Goal: Task Accomplishment & Management: Use online tool/utility

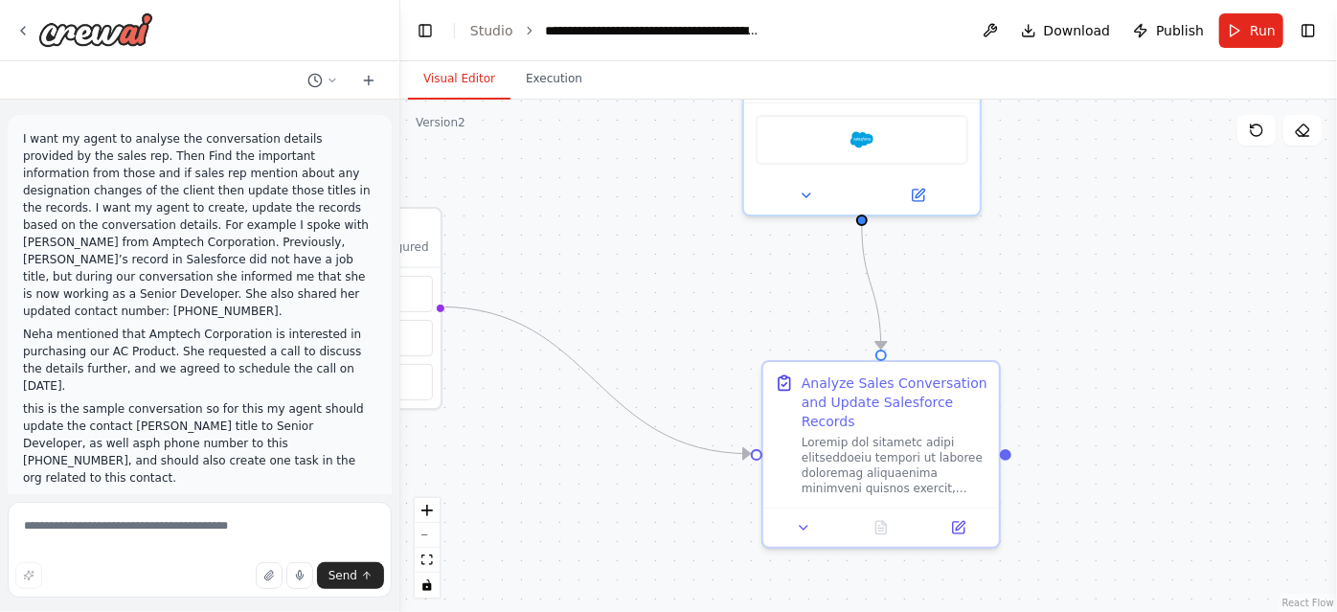
drag, startPoint x: 579, startPoint y: 295, endPoint x: 633, endPoint y: 134, distance: 169.6
click at [633, 134] on div ".deletable-edge-delete-btn { width: 20px; height: 20px; border: 0px solid #ffff…" at bounding box center [868, 356] width 937 height 512
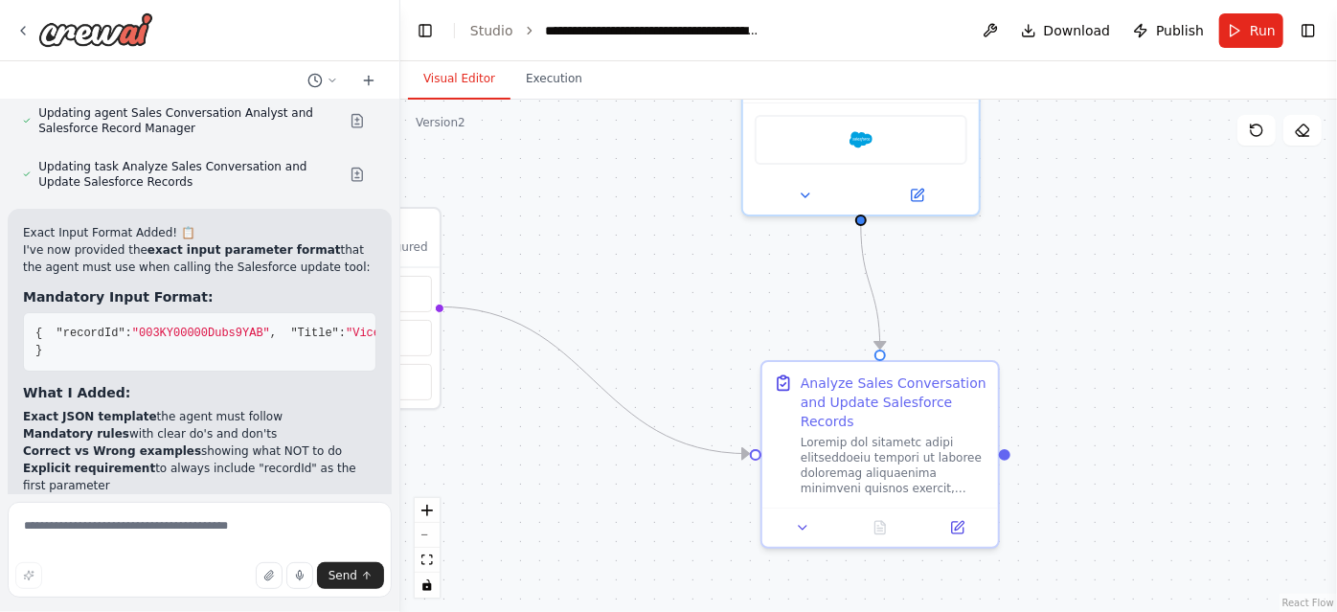
scroll to position [6826, 0]
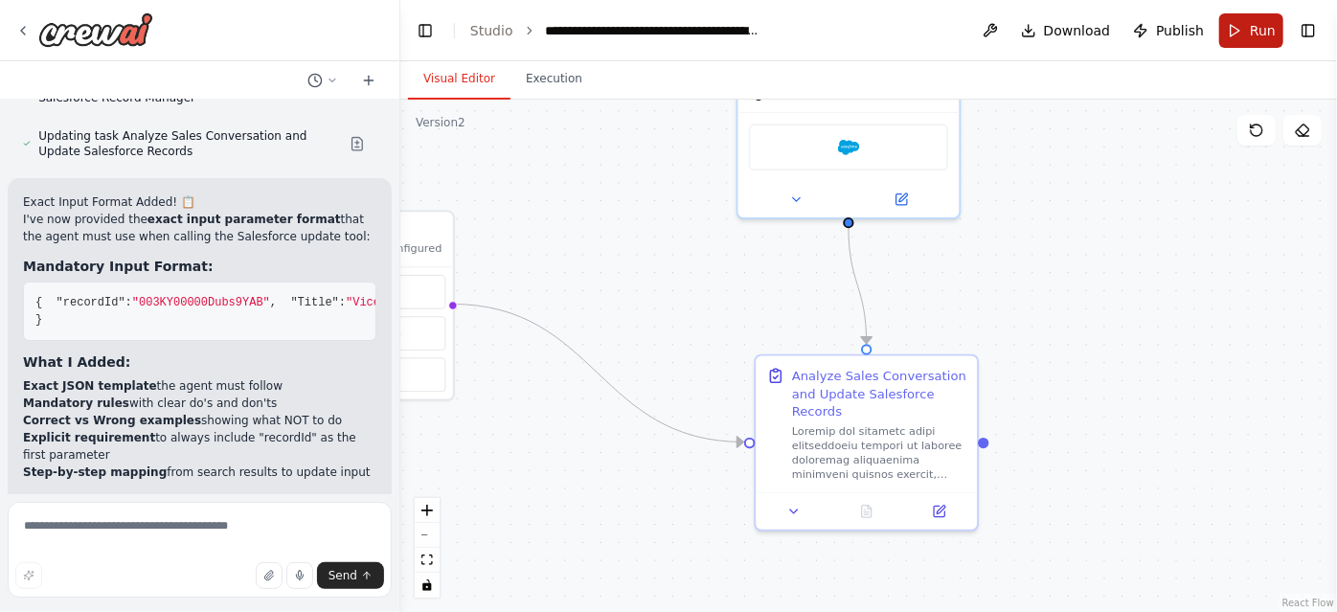
click at [1254, 27] on span "Run" at bounding box center [1263, 30] width 26 height 19
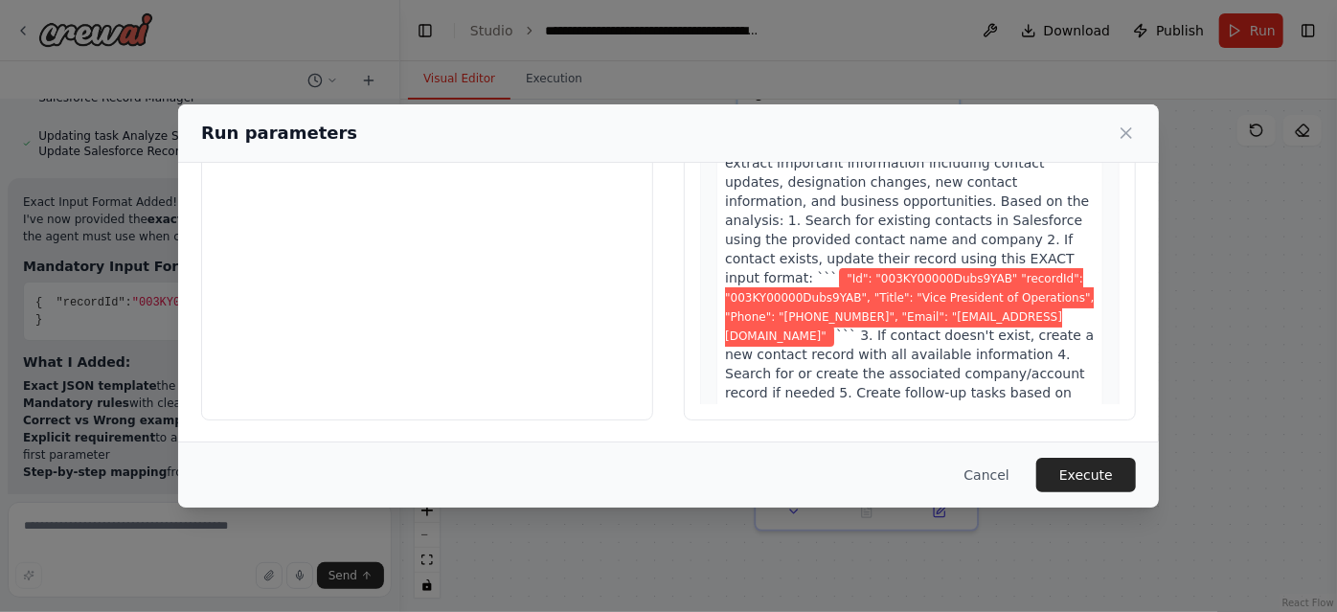
scroll to position [0, 0]
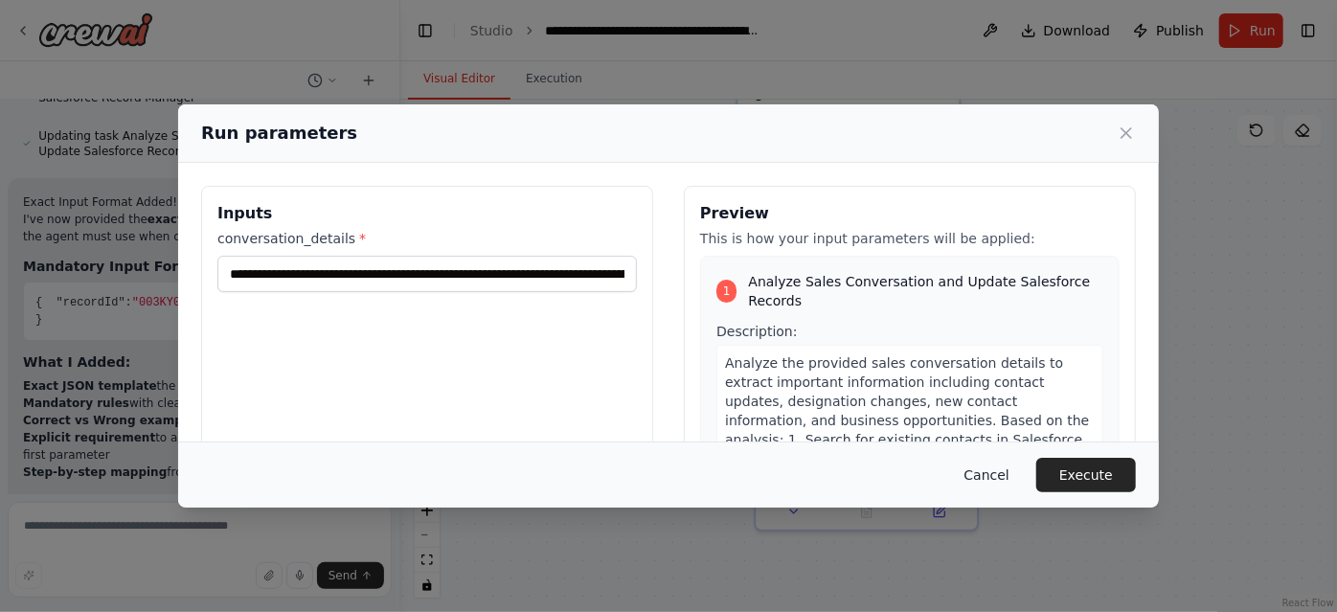
click at [988, 471] on button "Cancel" at bounding box center [987, 475] width 76 height 34
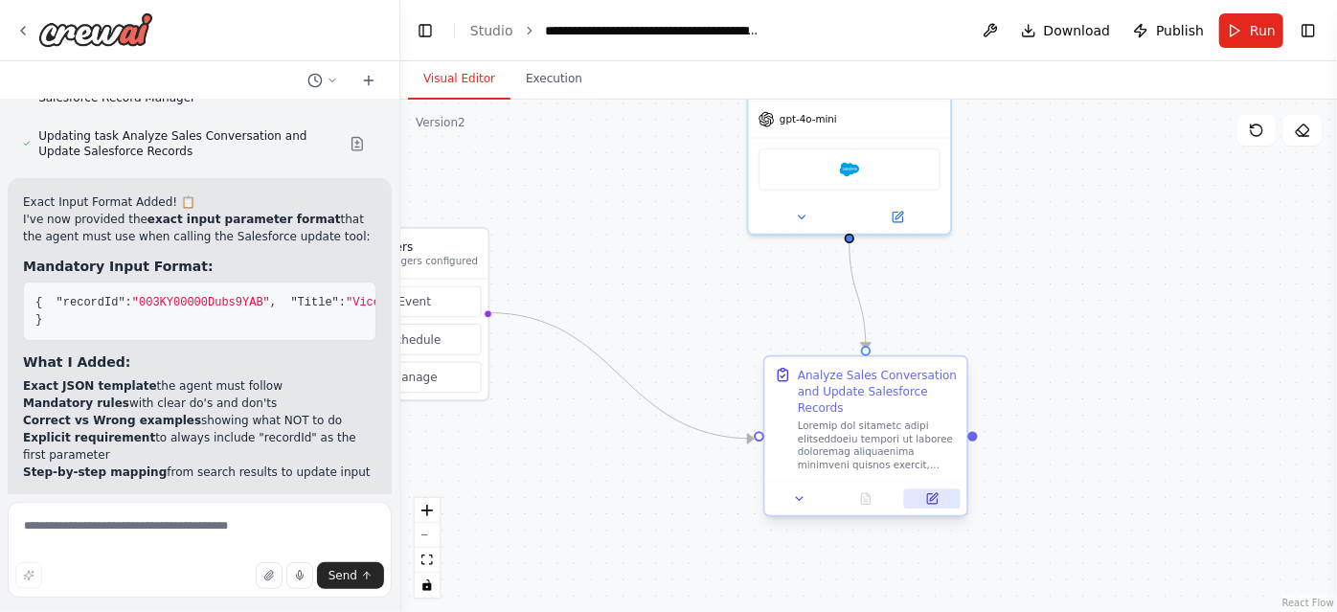
click at [939, 498] on button at bounding box center [932, 499] width 57 height 20
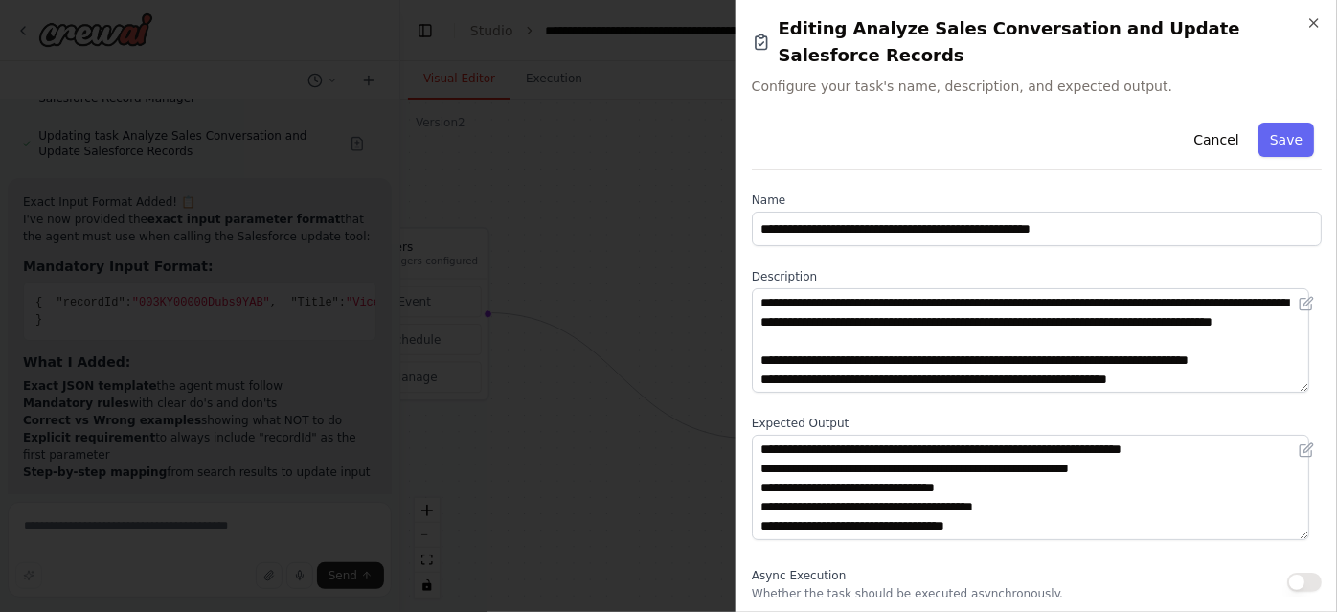
scroll to position [107, 0]
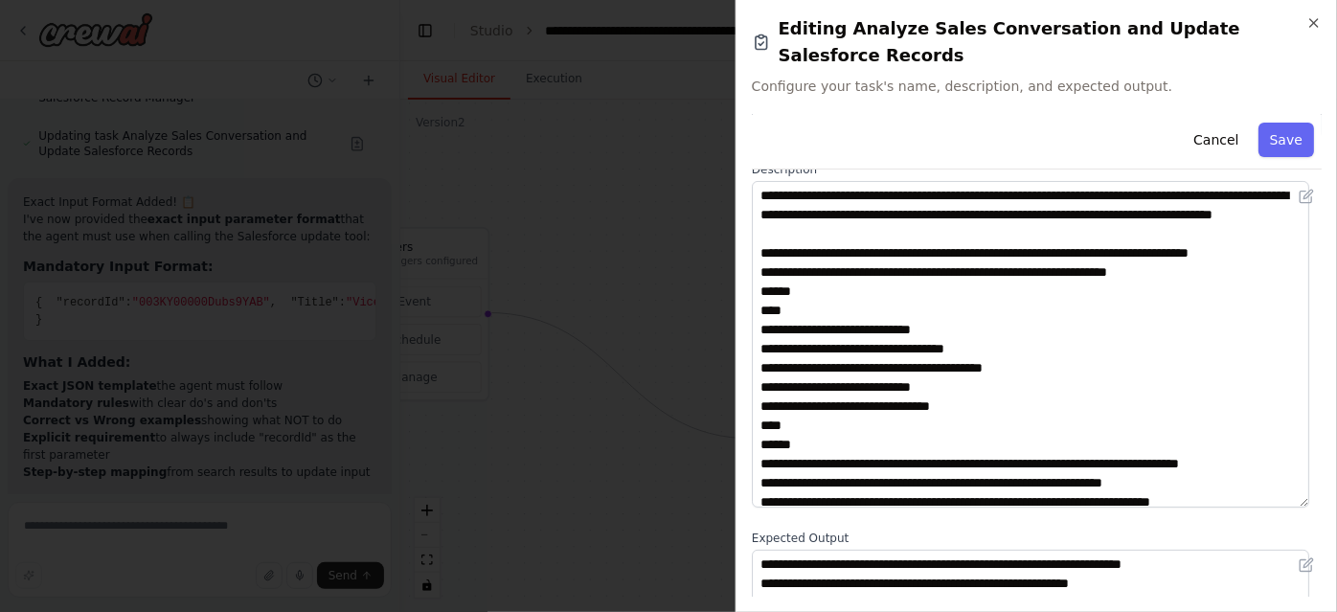
drag, startPoint x: 1306, startPoint y: 254, endPoint x: 1288, endPoint y: 477, distance: 223.9
click at [1288, 477] on textarea at bounding box center [1030, 344] width 557 height 327
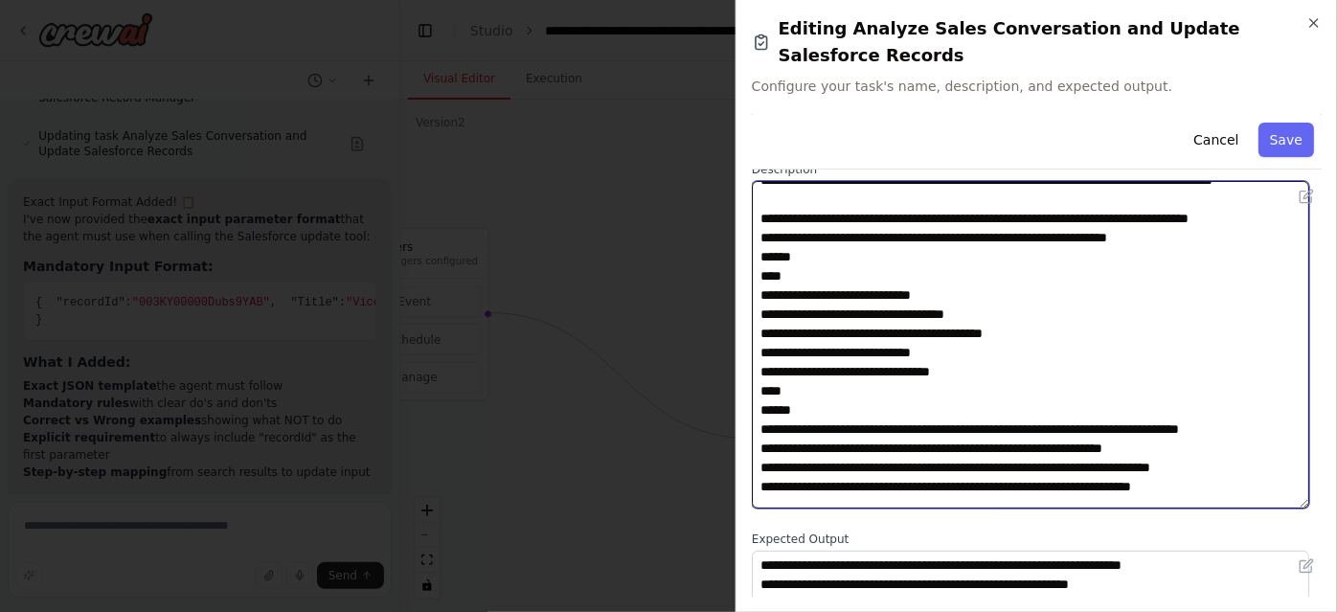
drag, startPoint x: 979, startPoint y: 382, endPoint x: 779, endPoint y: 358, distance: 201.6
click at [779, 358] on textarea at bounding box center [1030, 345] width 557 height 328
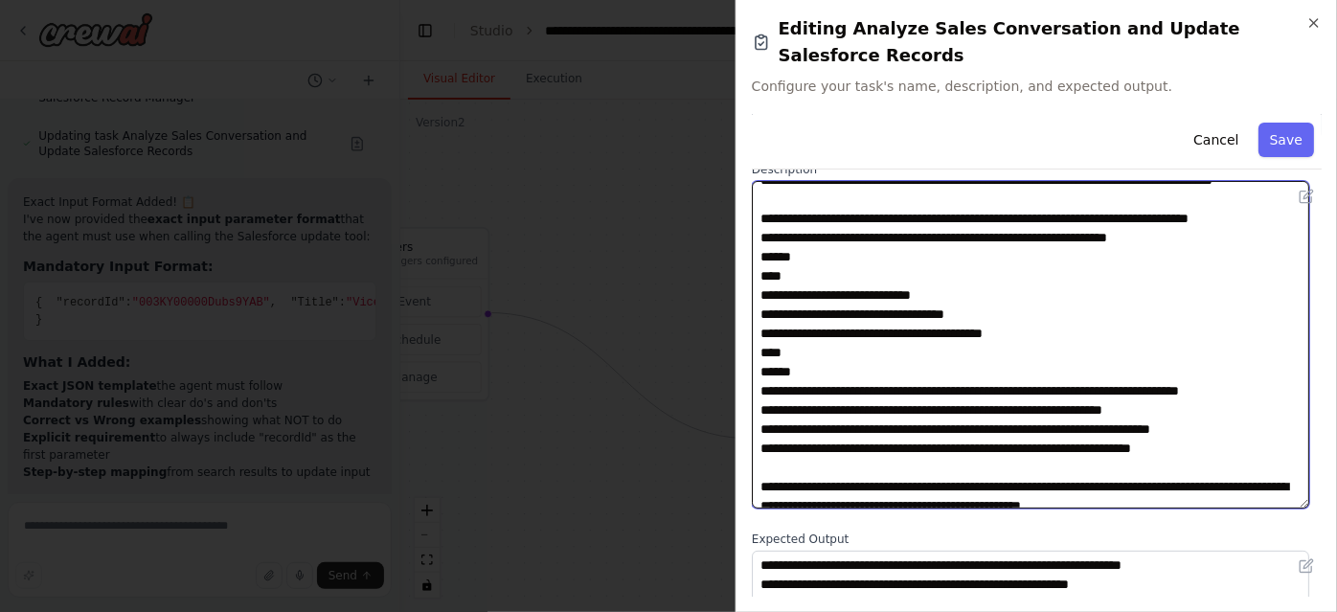
click at [850, 375] on textarea at bounding box center [1030, 345] width 557 height 328
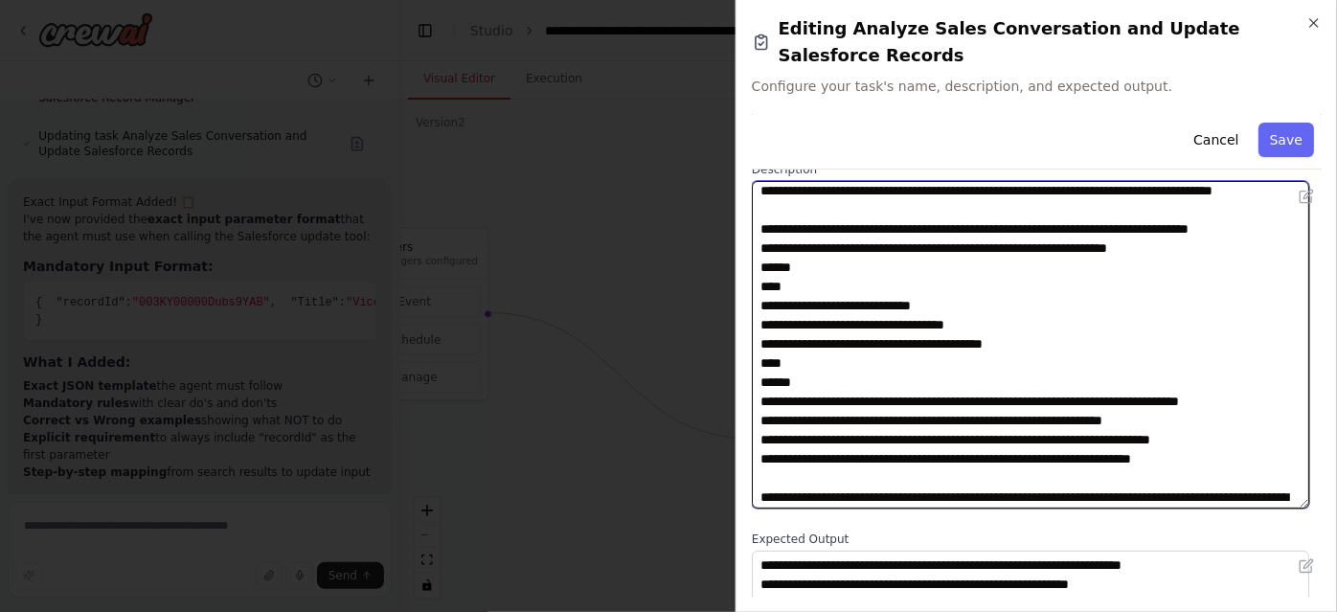
click at [828, 257] on textarea at bounding box center [1030, 345] width 557 height 328
click at [961, 277] on textarea at bounding box center [1030, 345] width 557 height 328
click at [953, 261] on textarea at bounding box center [1030, 345] width 557 height 328
click at [1024, 255] on textarea at bounding box center [1030, 345] width 557 height 328
click at [1117, 252] on textarea at bounding box center [1030, 345] width 557 height 328
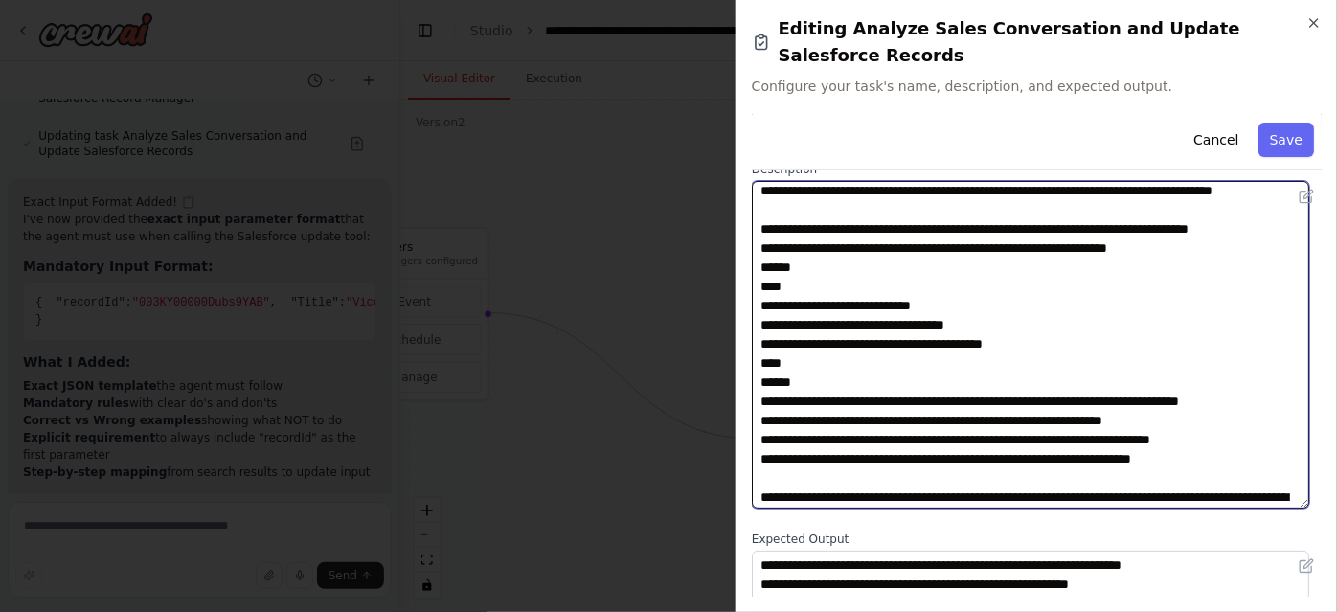
drag, startPoint x: 1048, startPoint y: 257, endPoint x: 1086, endPoint y: 256, distance: 38.3
click at [1086, 256] on textarea at bounding box center [1030, 345] width 557 height 328
click at [1086, 258] on textarea at bounding box center [1030, 345] width 557 height 328
click at [1059, 292] on textarea at bounding box center [1030, 345] width 557 height 328
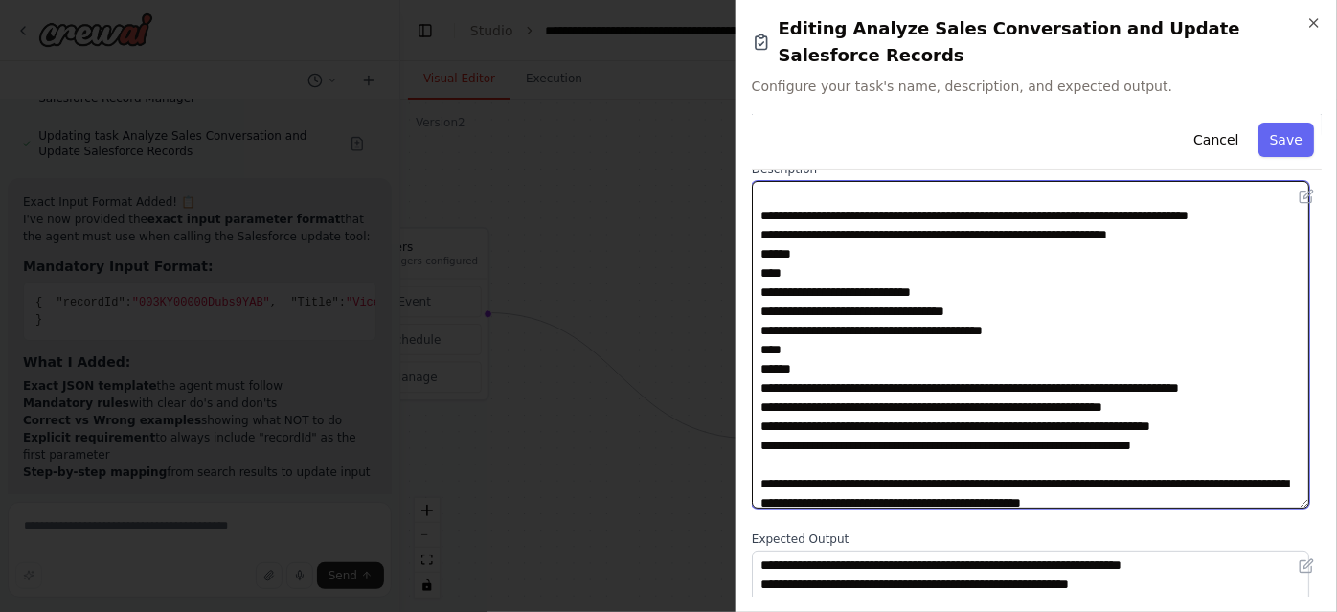
scroll to position [66, 0]
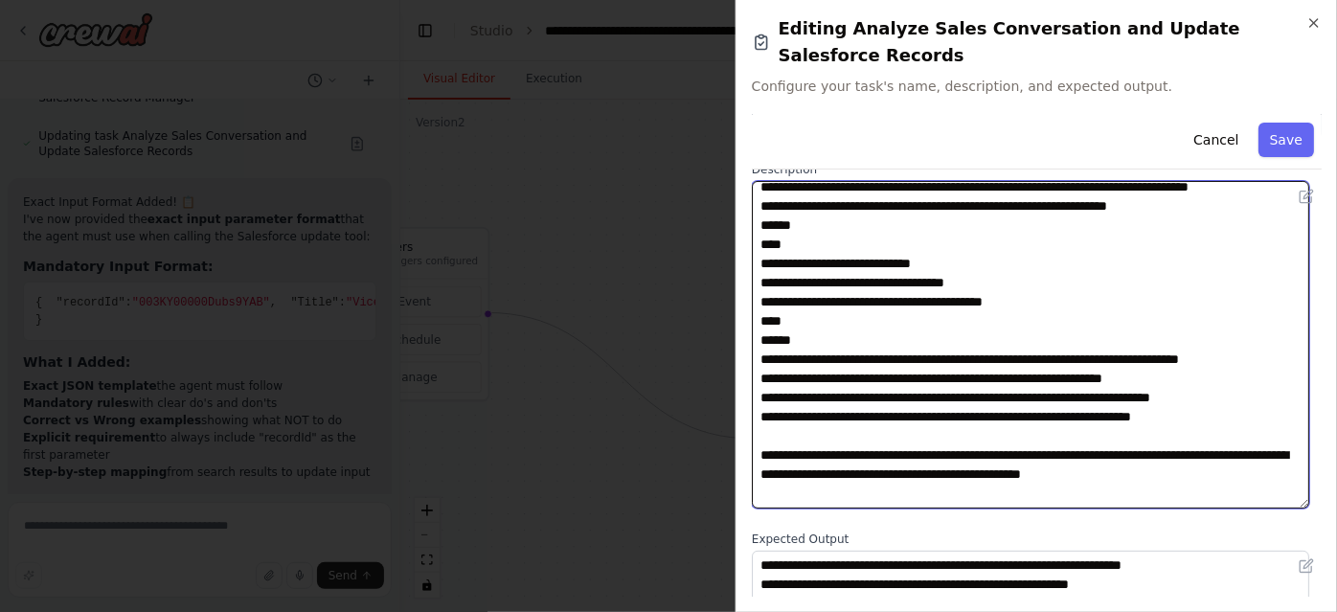
click at [868, 317] on textarea at bounding box center [1030, 345] width 557 height 328
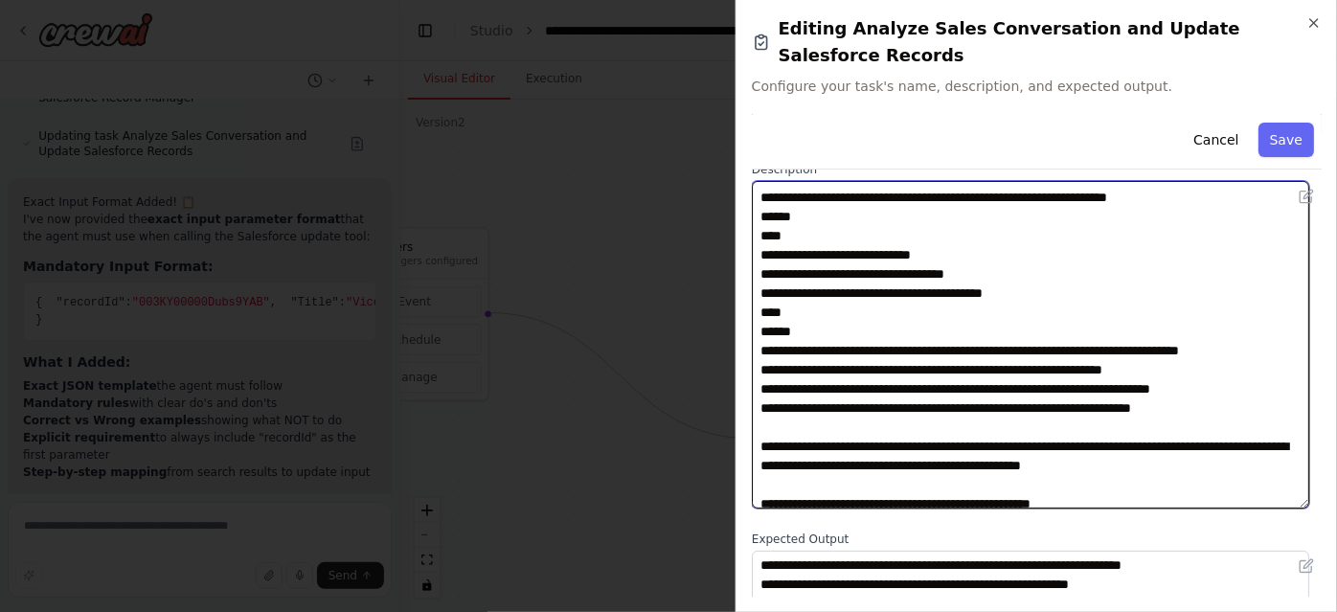
click at [802, 362] on textarea at bounding box center [1030, 345] width 557 height 328
click at [965, 377] on textarea at bounding box center [1030, 345] width 557 height 328
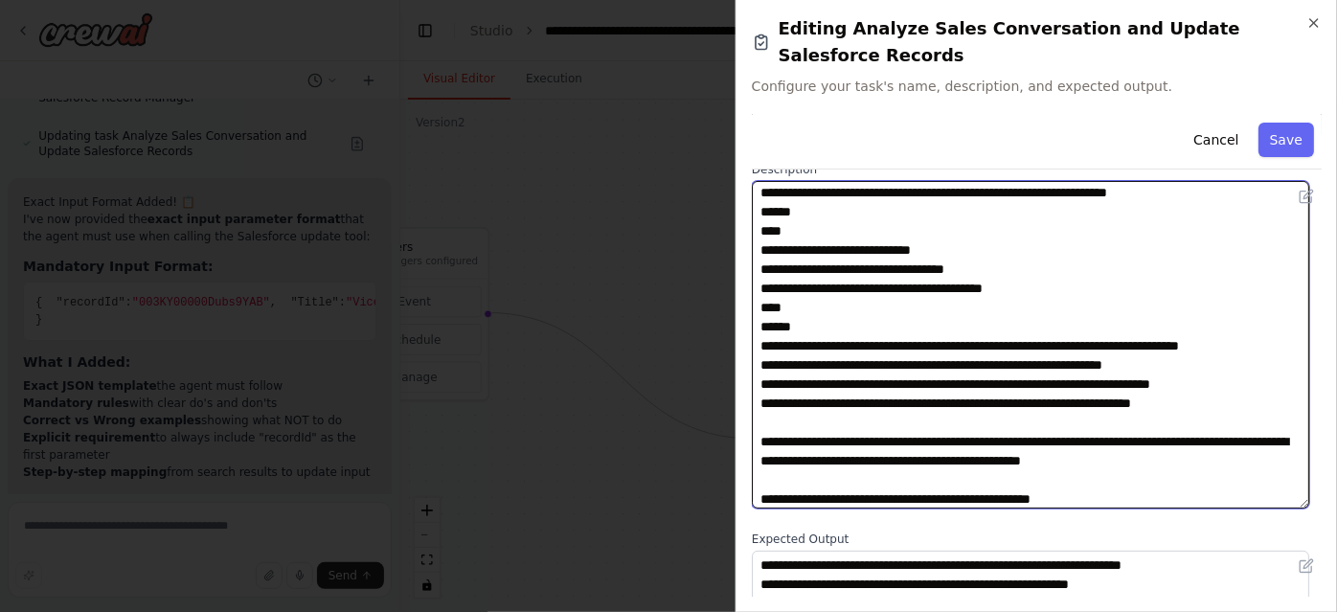
click at [1092, 358] on textarea at bounding box center [1030, 345] width 557 height 328
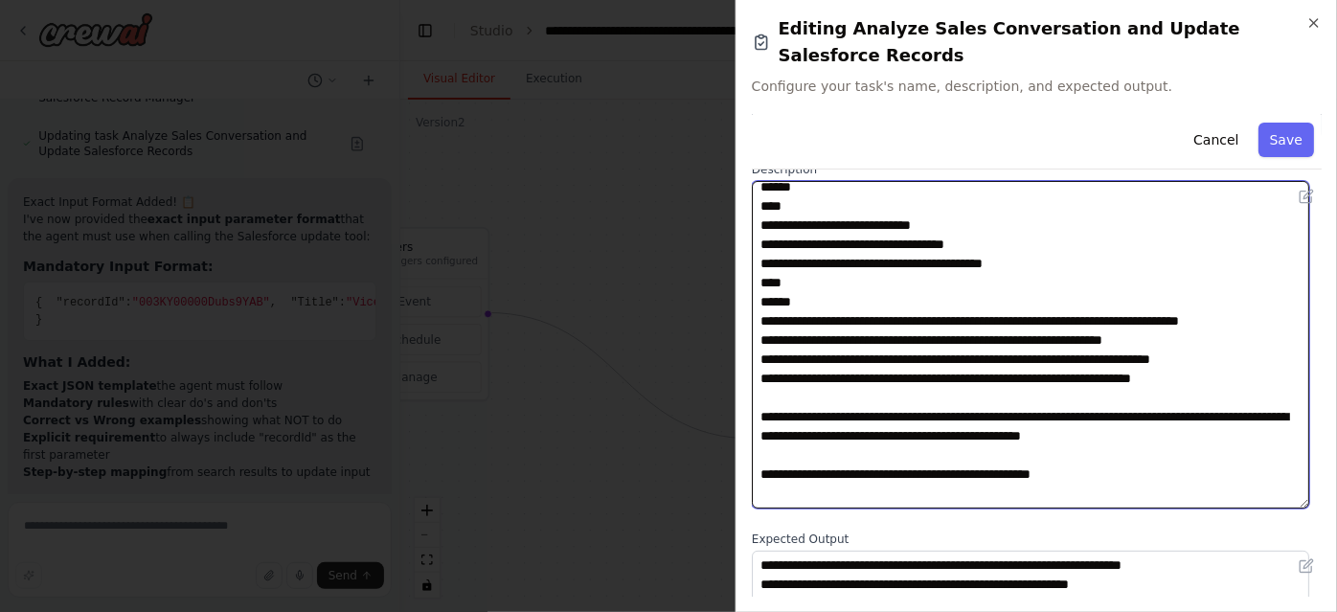
click at [1008, 373] on textarea at bounding box center [1030, 345] width 557 height 328
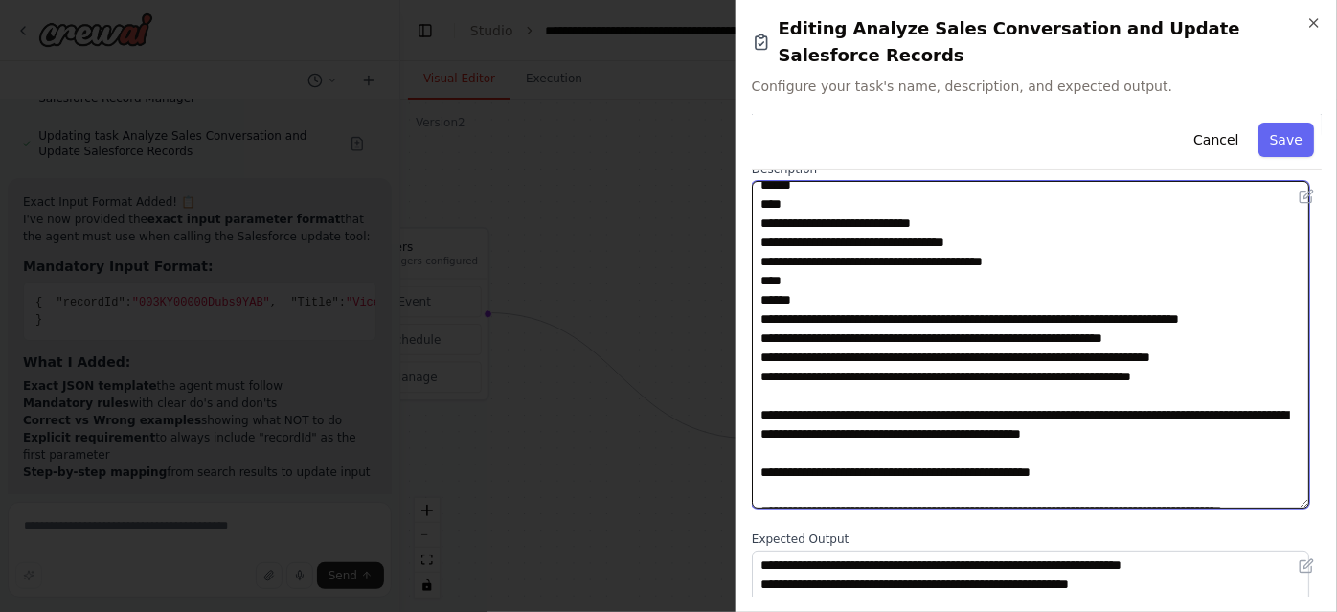
drag, startPoint x: 799, startPoint y: 304, endPoint x: 757, endPoint y: 307, distance: 42.3
click at [757, 307] on textarea at bounding box center [1030, 345] width 557 height 328
click at [857, 287] on textarea at bounding box center [1030, 345] width 557 height 328
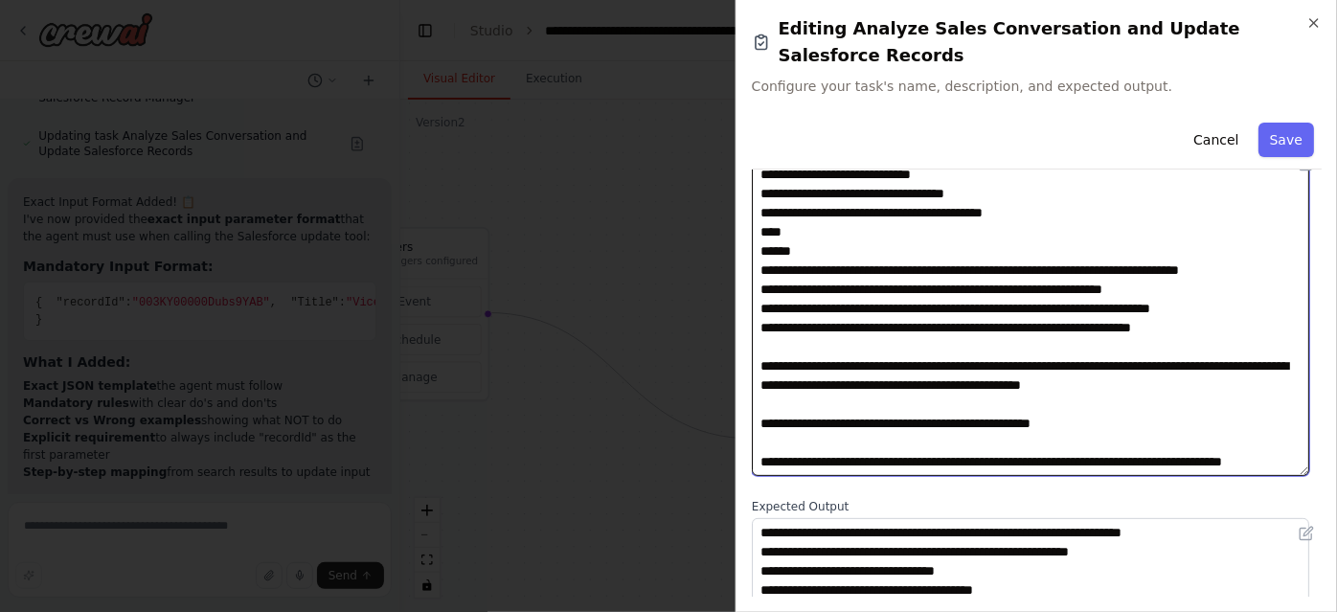
scroll to position [56, 0]
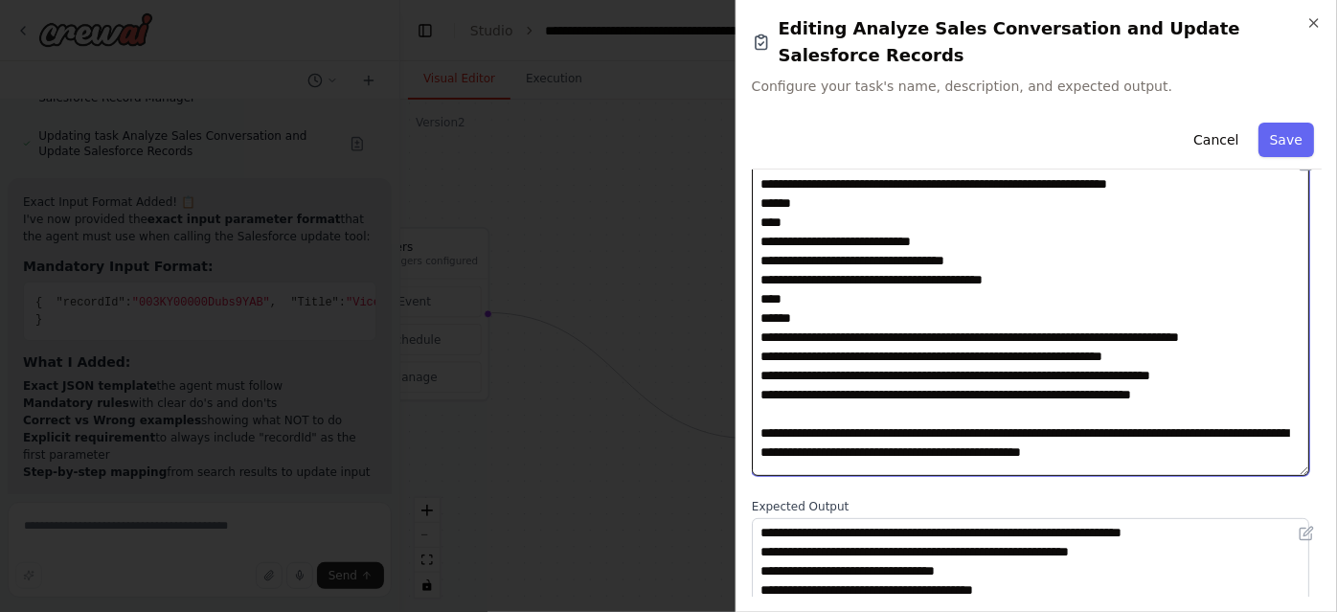
click at [785, 237] on textarea at bounding box center [1030, 312] width 557 height 328
click at [851, 298] on textarea at bounding box center [1030, 312] width 557 height 328
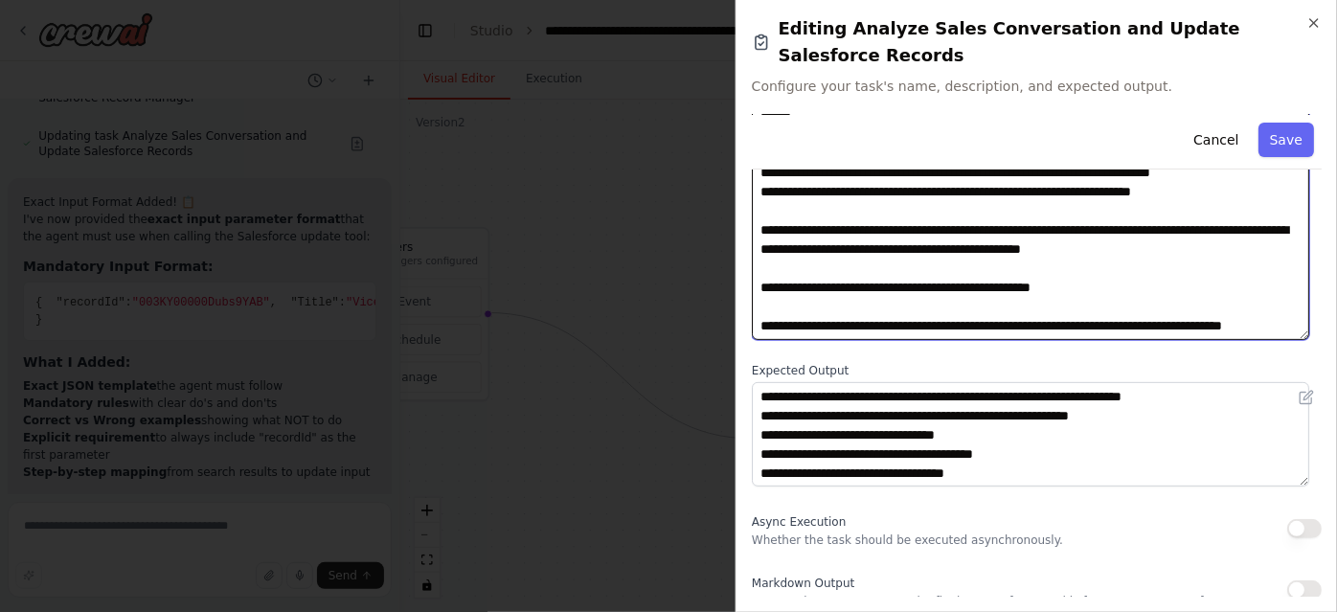
scroll to position [302, 0]
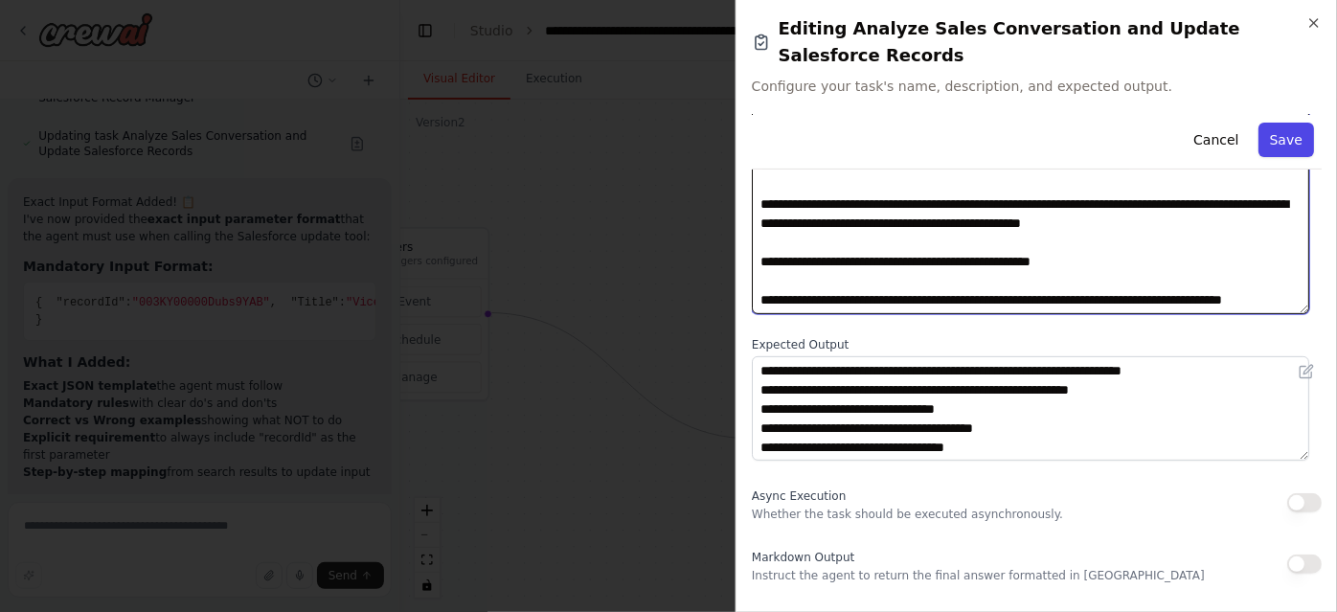
type textarea "**********"
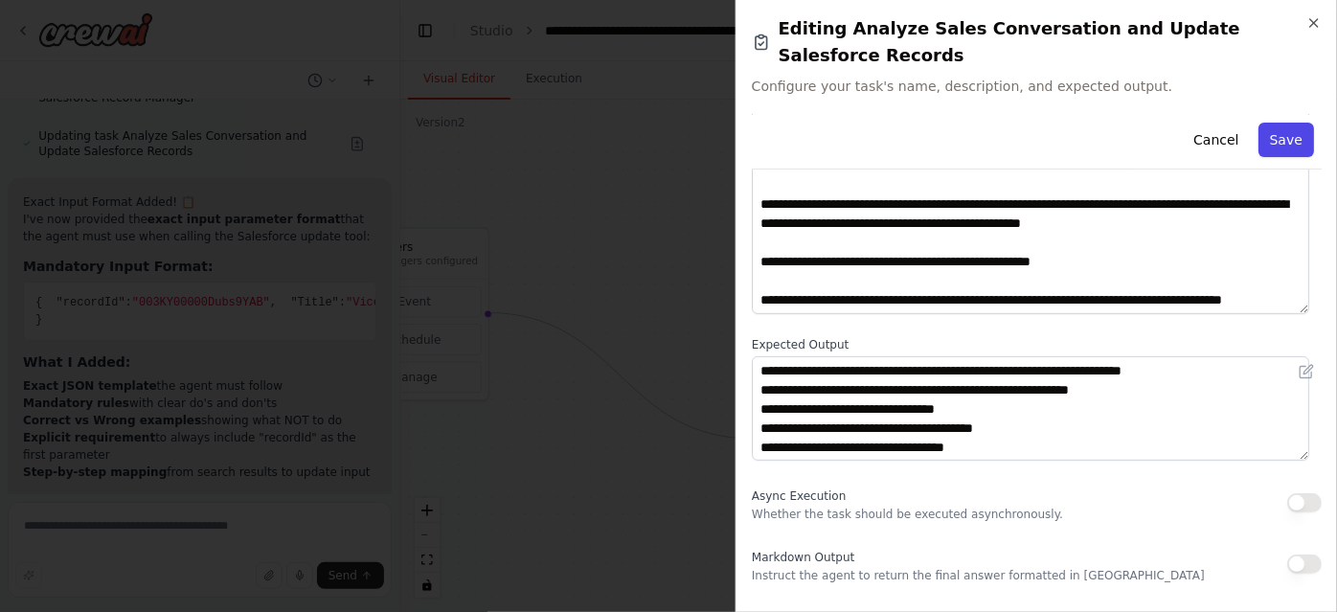
click at [1281, 123] on button "Save" at bounding box center [1286, 140] width 56 height 34
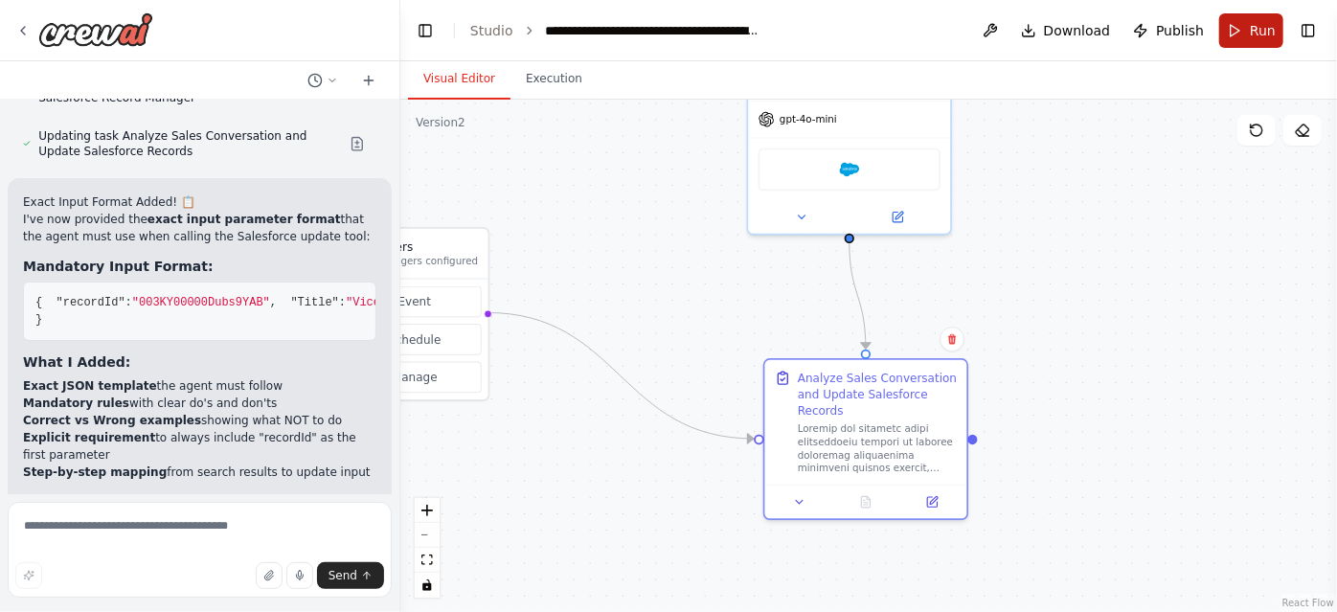
click at [1242, 39] on button "Run" at bounding box center [1251, 30] width 64 height 34
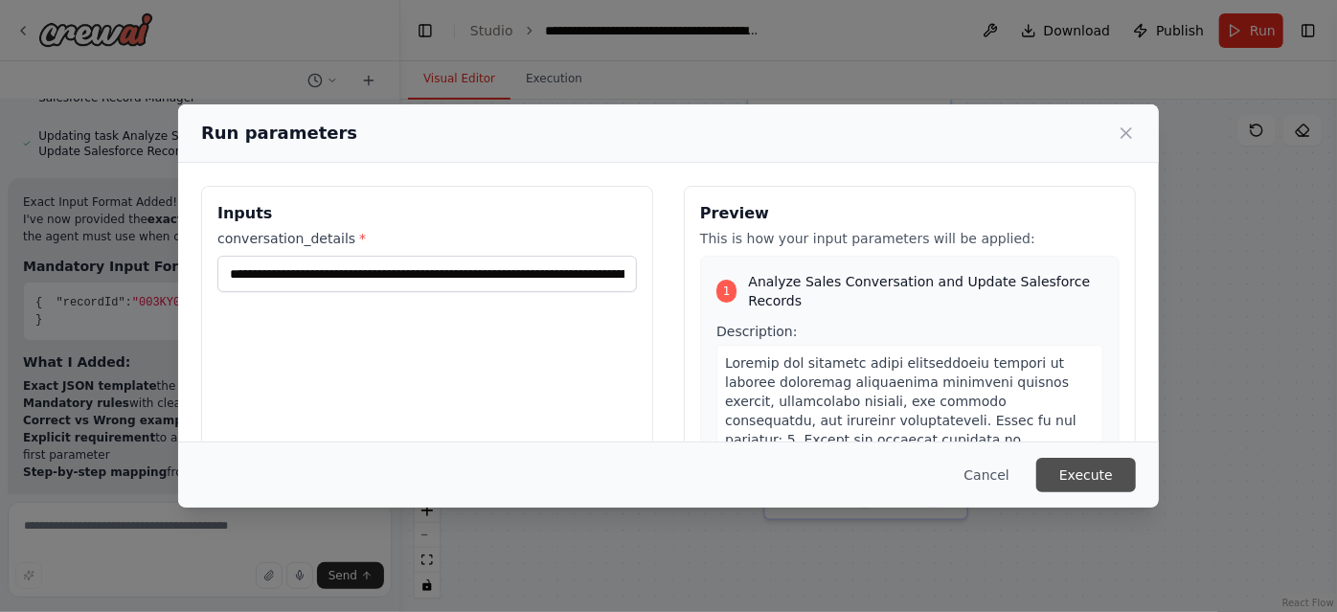
click at [1071, 485] on button "Execute" at bounding box center [1086, 475] width 100 height 34
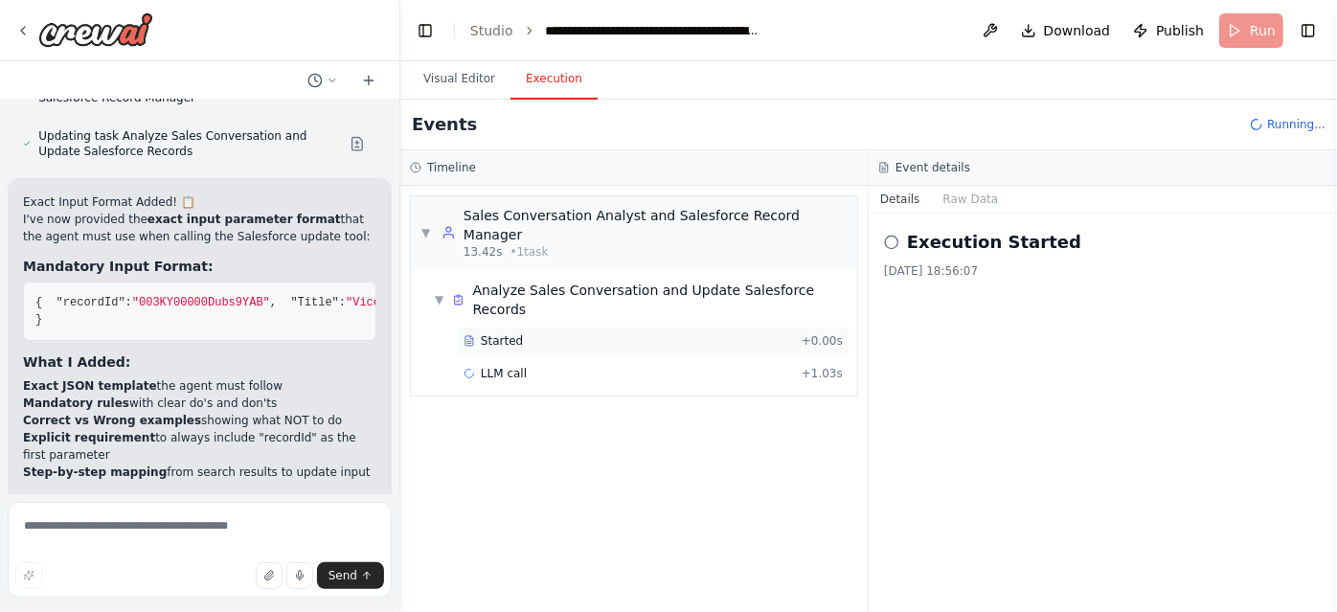
click at [691, 327] on div "Started + 0.00s" at bounding box center [653, 341] width 393 height 29
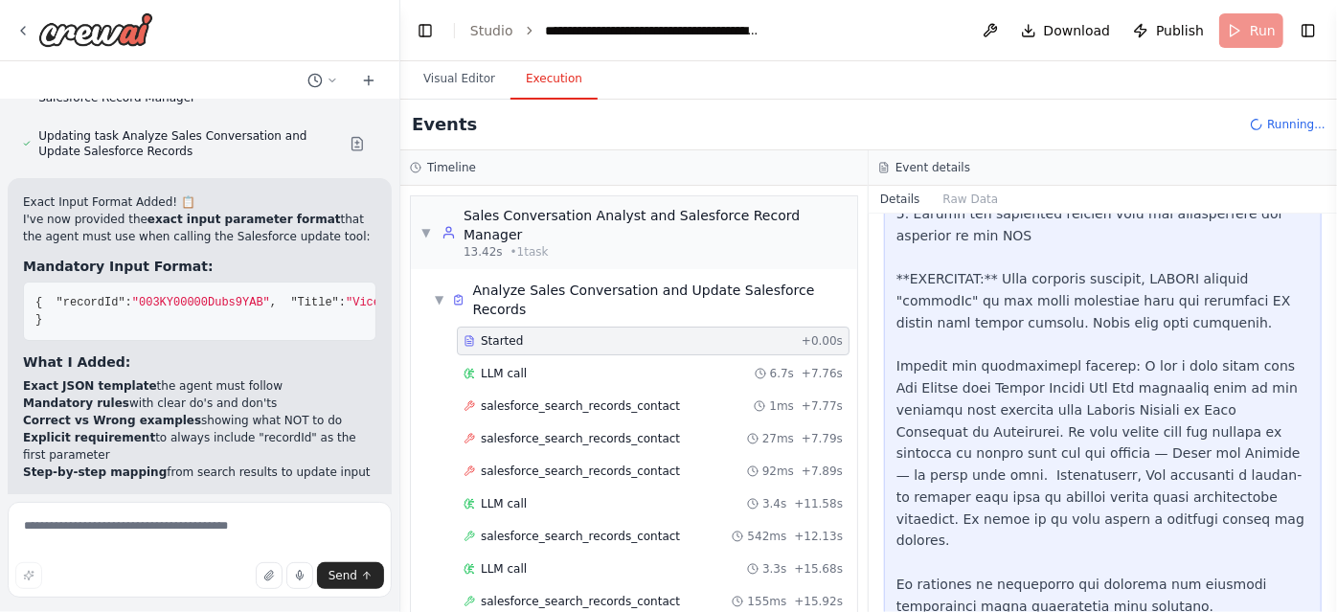
scroll to position [1302, 0]
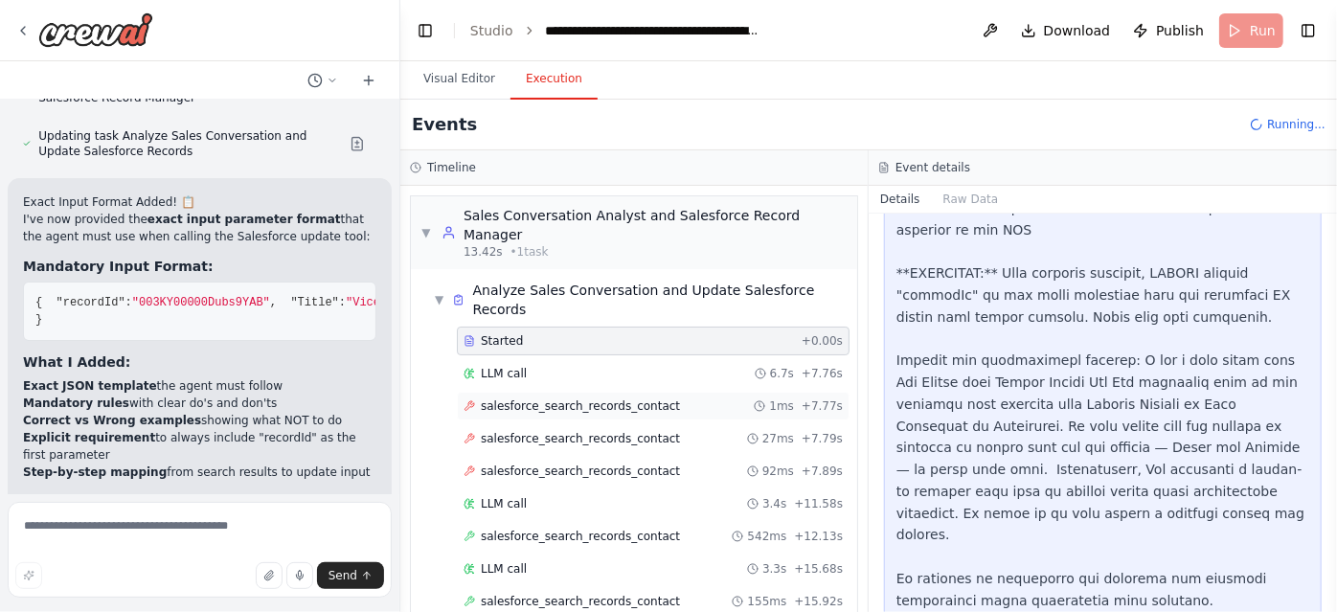
click at [633, 392] on div "salesforce_search_records_contact 1ms + 7.77s" at bounding box center [653, 406] width 393 height 29
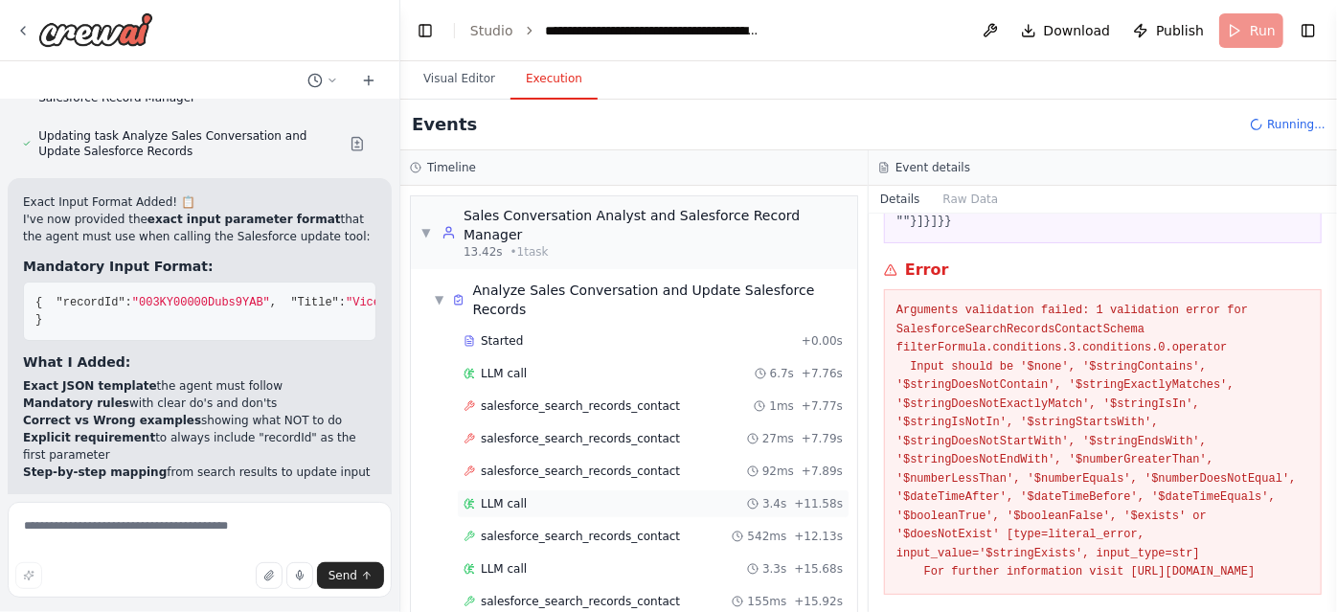
scroll to position [13, 0]
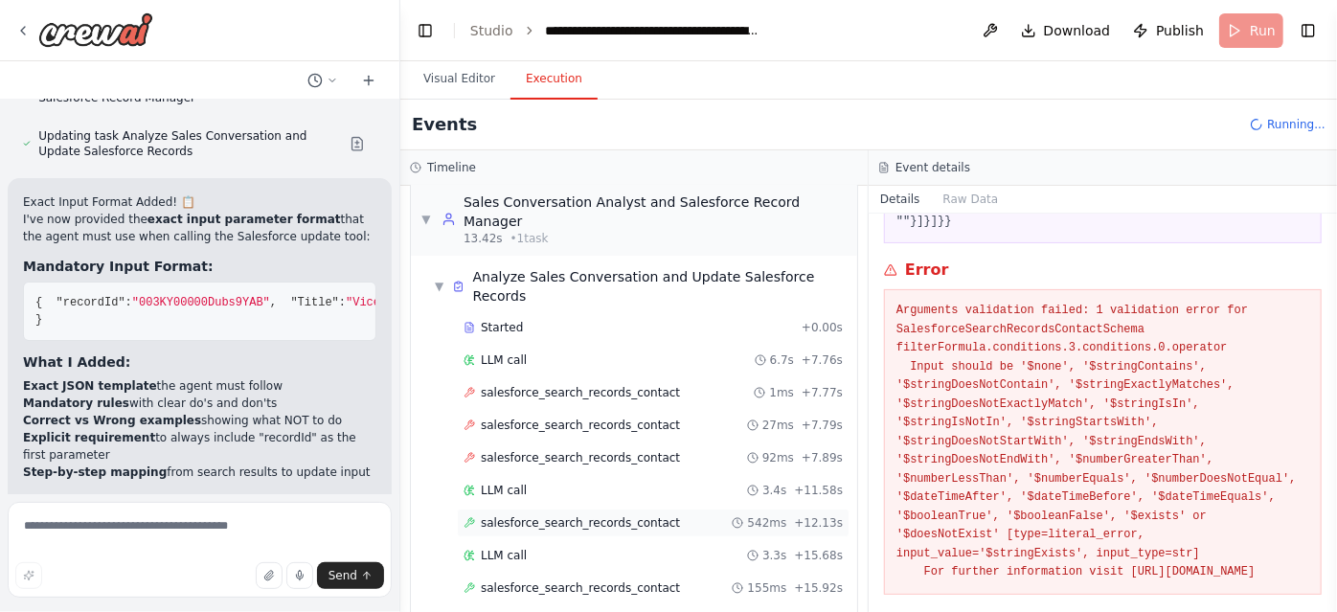
click at [650, 515] on span "salesforce_search_records_contact" at bounding box center [580, 522] width 199 height 15
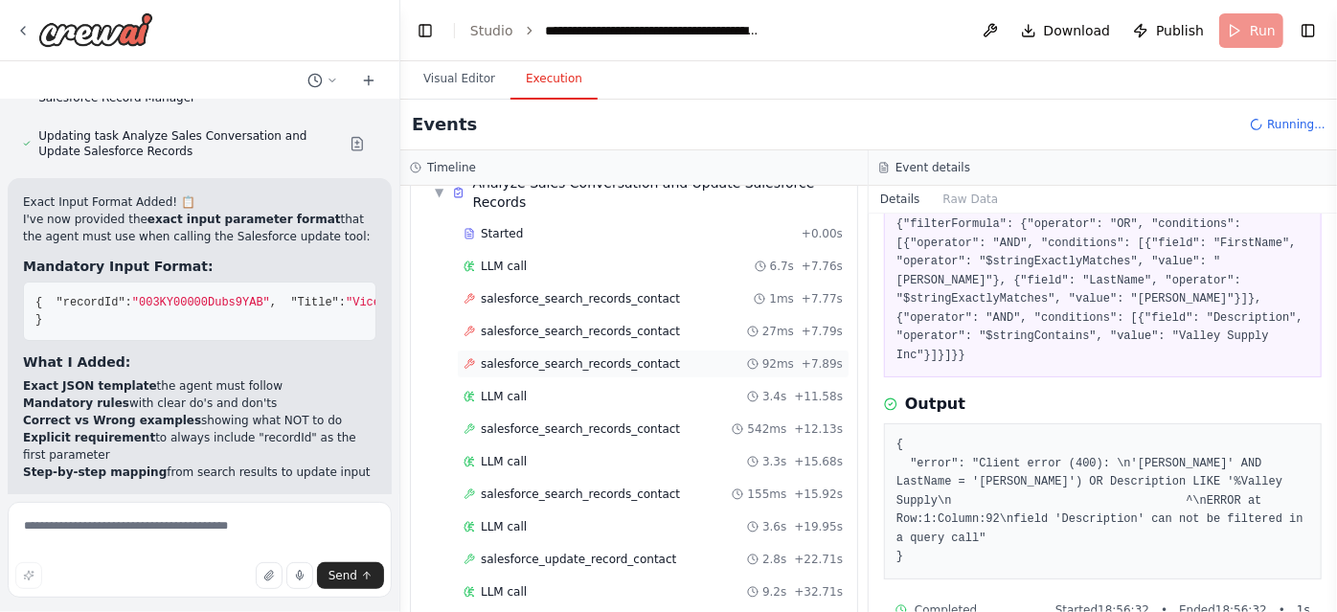
scroll to position [110, 0]
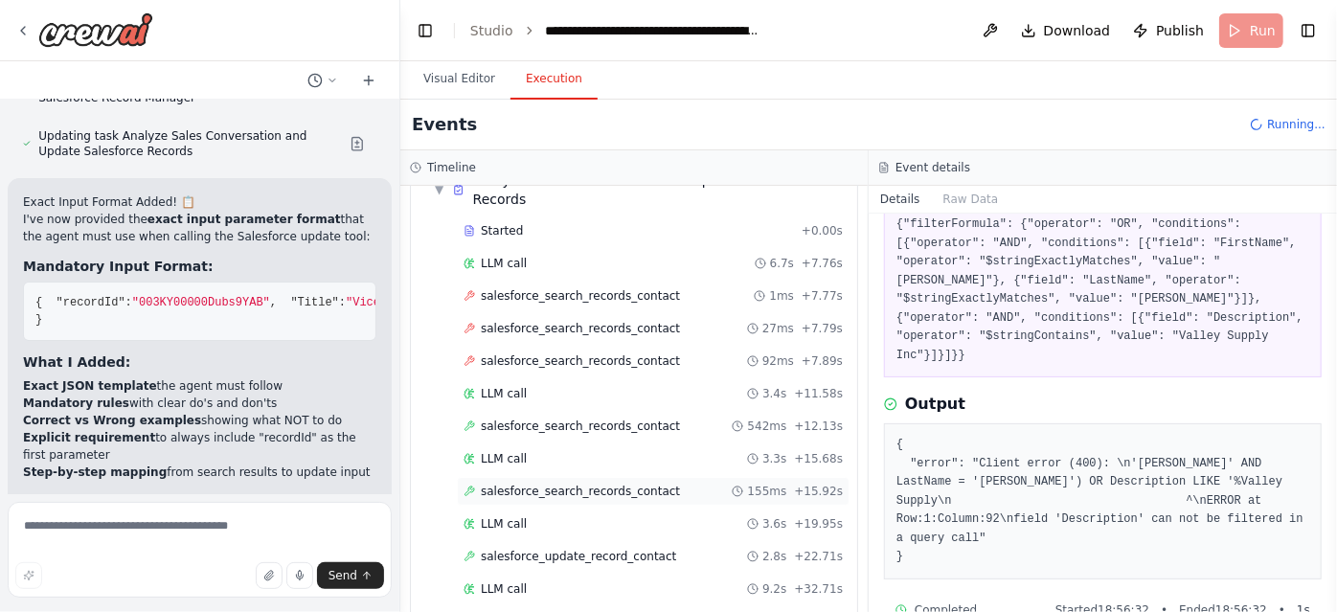
click at [607, 484] on span "salesforce_search_records_contact" at bounding box center [580, 491] width 199 height 15
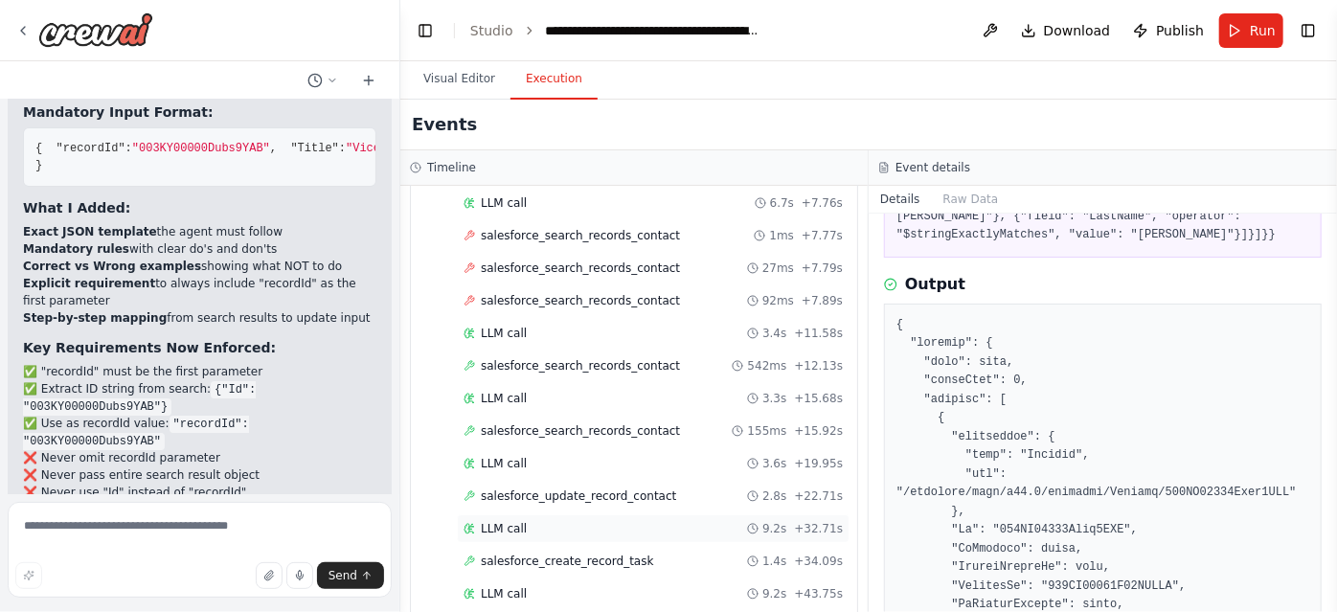
scroll to position [170, 0]
click at [647, 486] on div "Started + 0.00s LLM call 6.7s + 7.76s salesforce_search_records_contact 1ms + 7…" at bounding box center [641, 612] width 431 height 912
click at [637, 488] on span "salesforce_update_record_contact" at bounding box center [578, 495] width 195 height 15
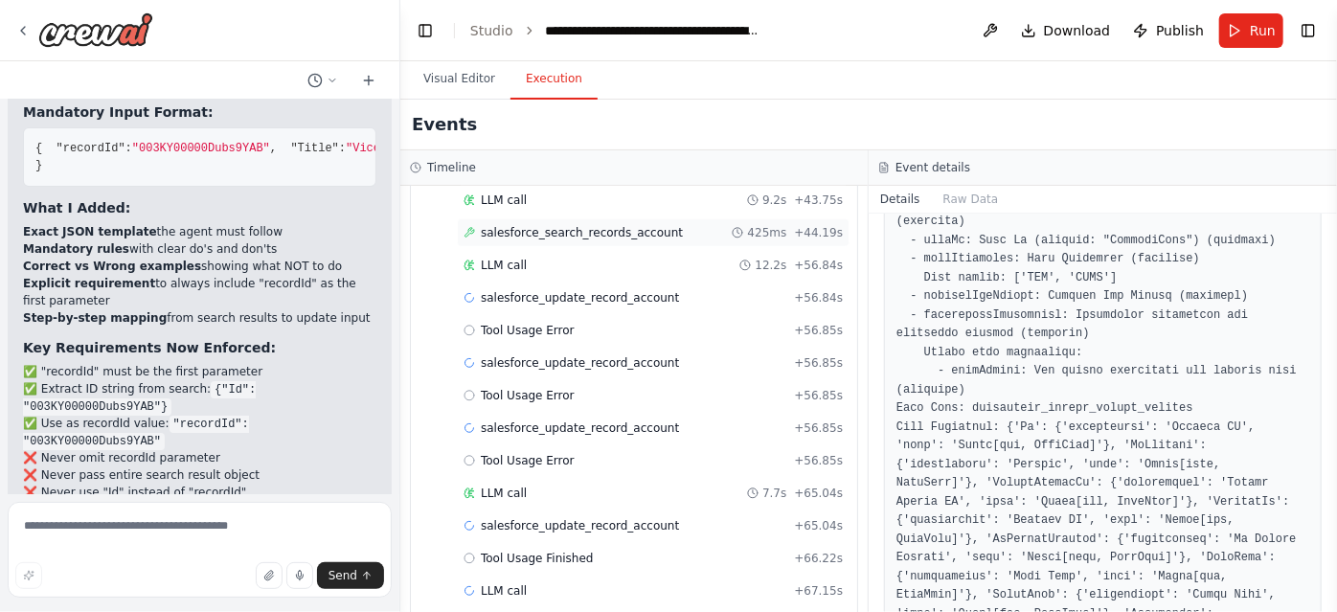
scroll to position [617, 0]
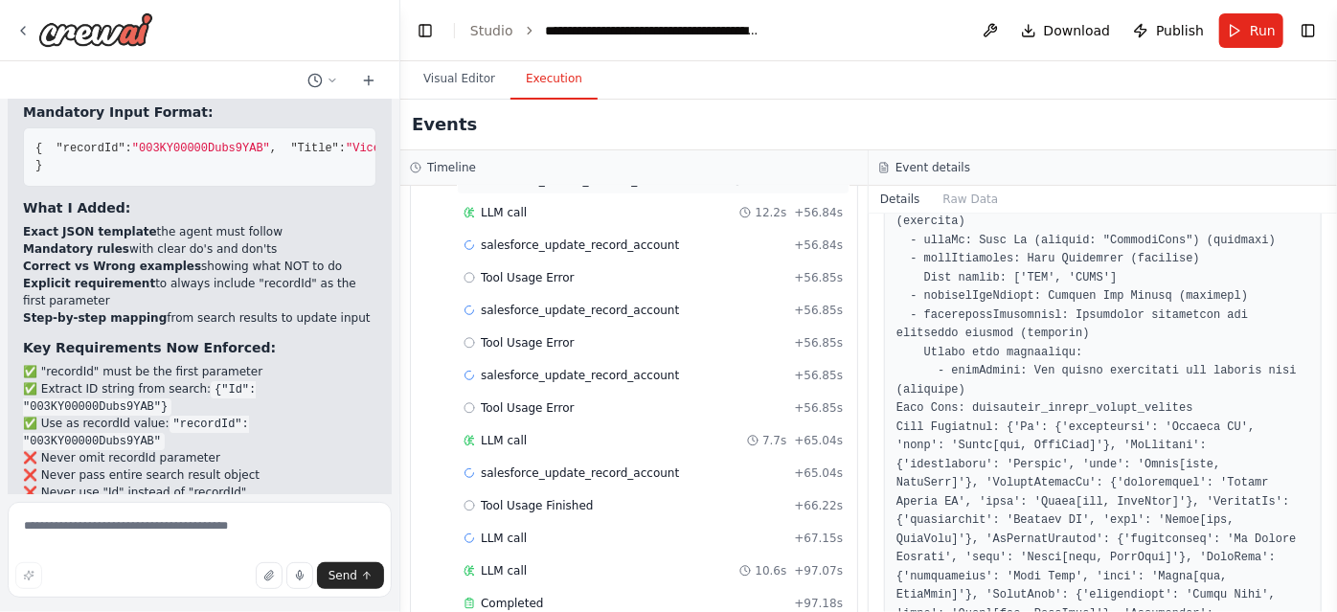
click at [639, 433] on div "LLM call 7.7s + 65.04s" at bounding box center [652, 440] width 379 height 15
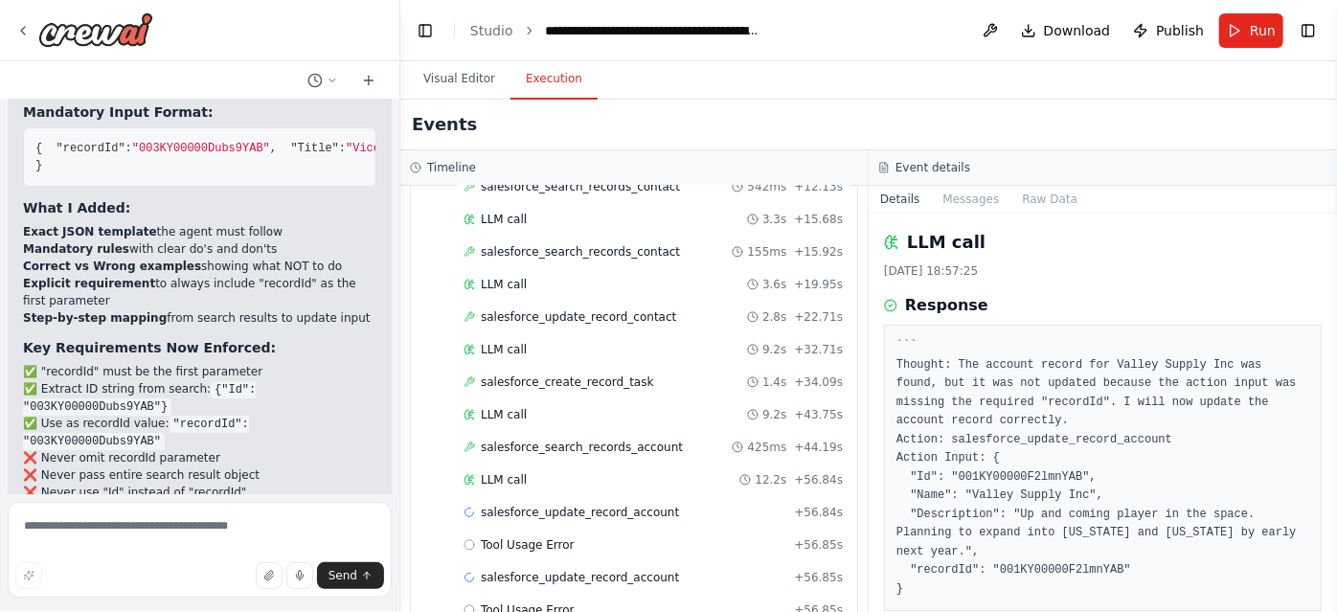
scroll to position [349, 0]
click at [651, 369] on div "salesforce_create_record_task 1.4s + 34.09s" at bounding box center [653, 383] width 393 height 29
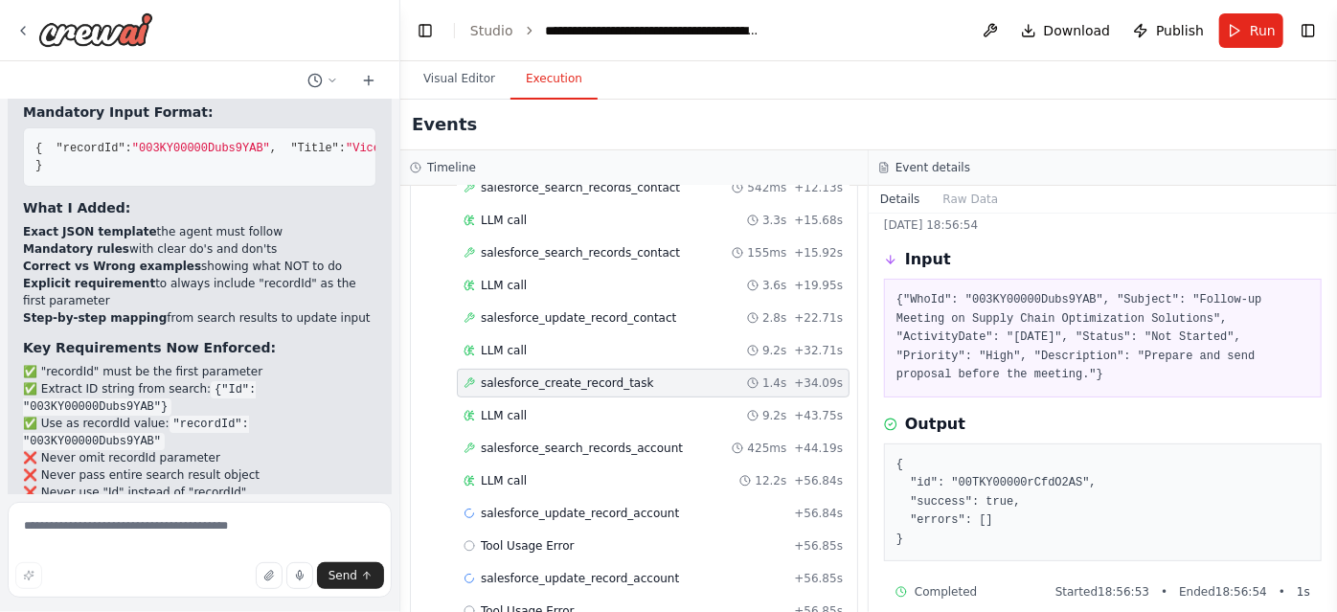
scroll to position [46, 0]
click at [554, 434] on div "salesforce_search_records_account 425ms + 44.19s" at bounding box center [653, 448] width 393 height 29
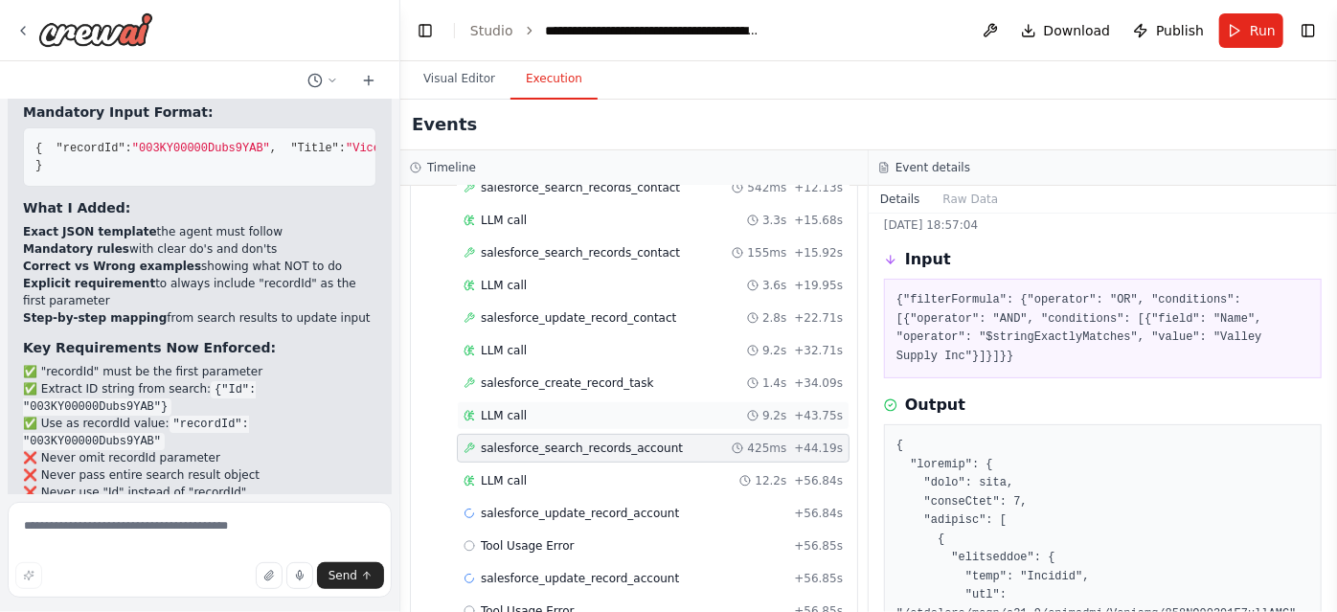
click at [529, 408] on div "LLM call 9.2s + 43.75s" at bounding box center [652, 415] width 379 height 15
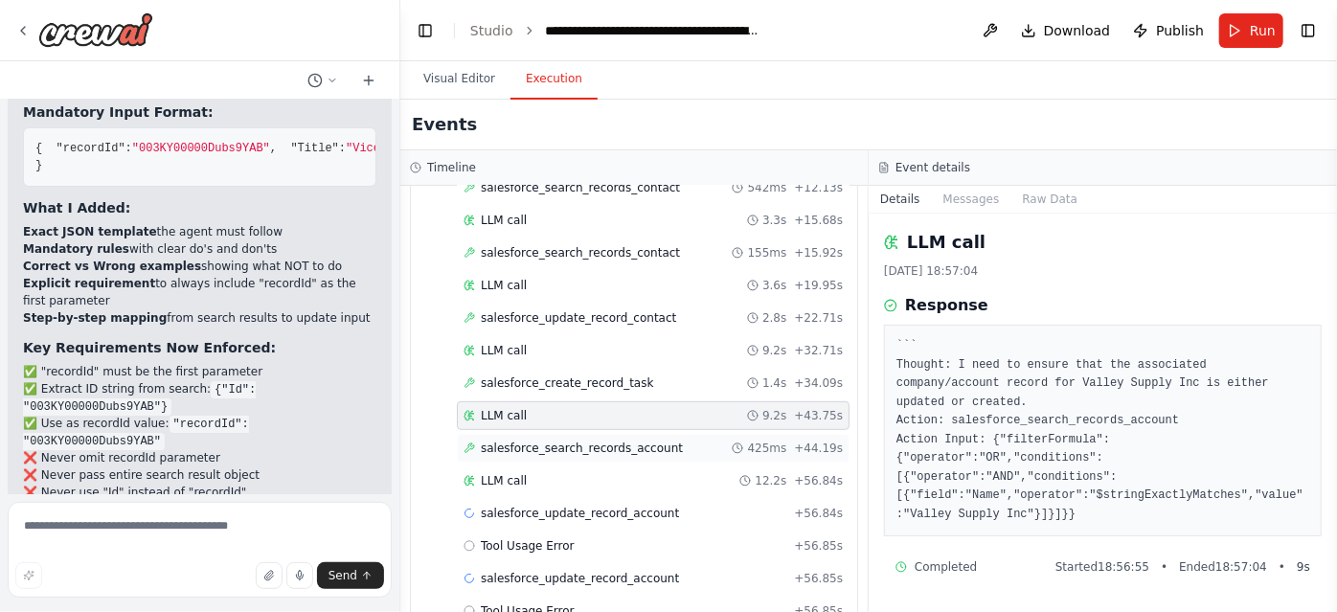
click at [553, 434] on div "salesforce_search_records_account 425ms + 44.19s" at bounding box center [653, 448] width 393 height 29
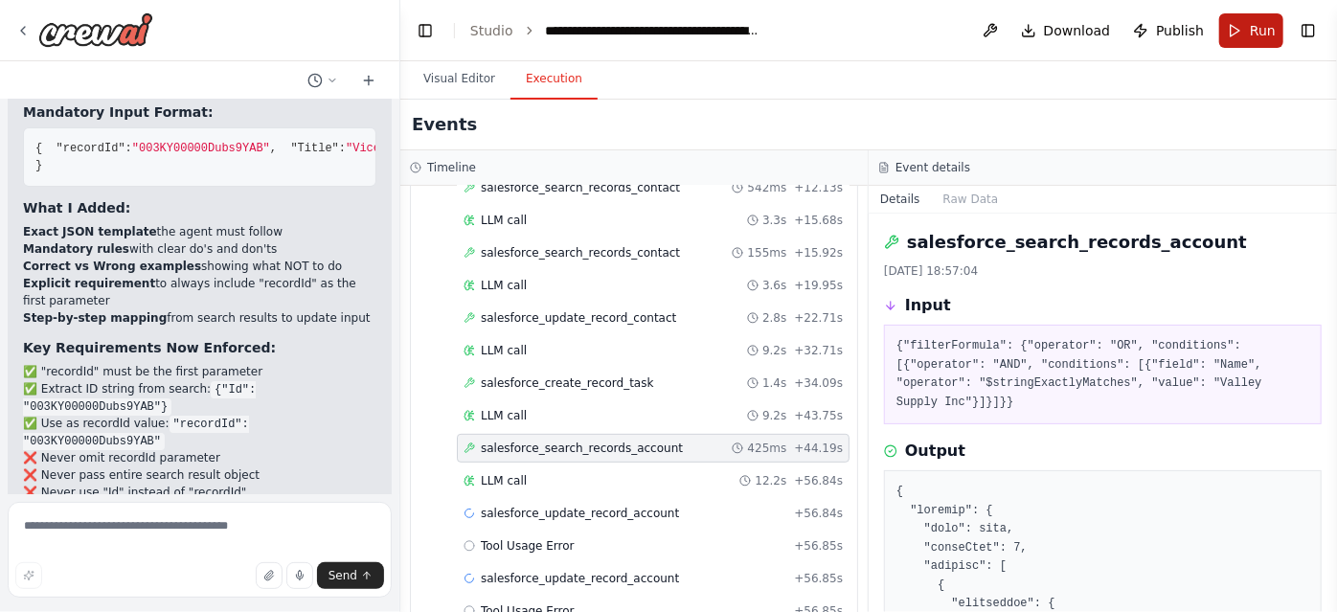
click at [1232, 35] on button "Run" at bounding box center [1251, 30] width 64 height 34
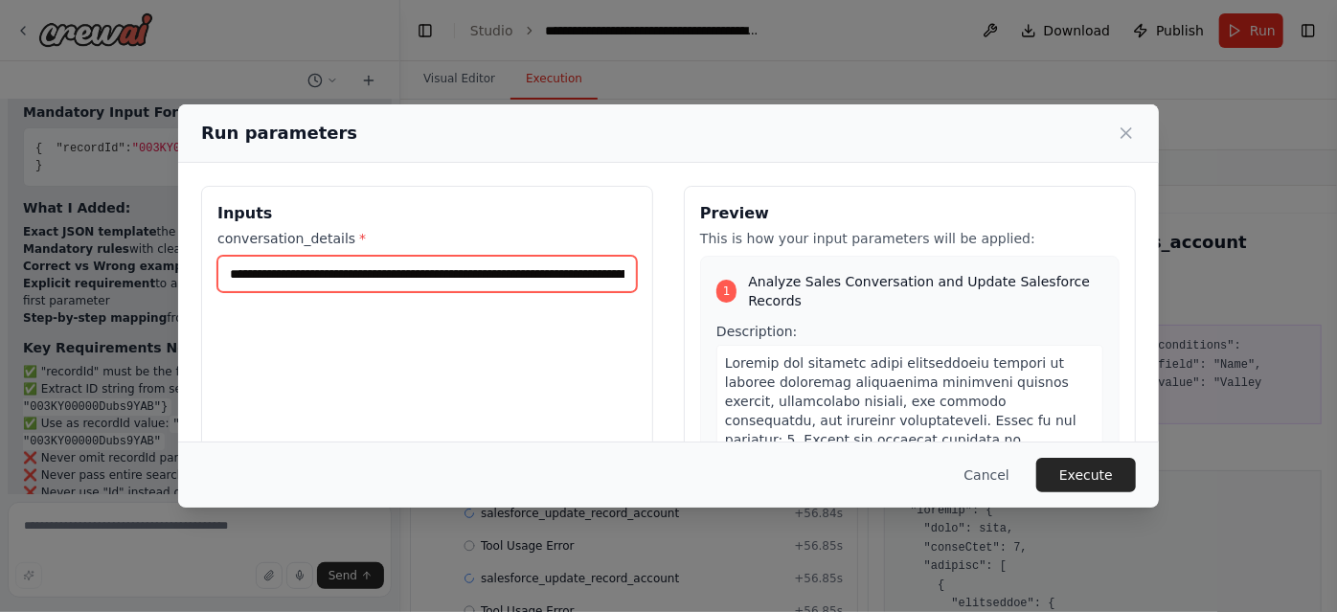
click at [432, 260] on input "**********" at bounding box center [426, 274] width 419 height 36
paste input "**********"
type input "**********"
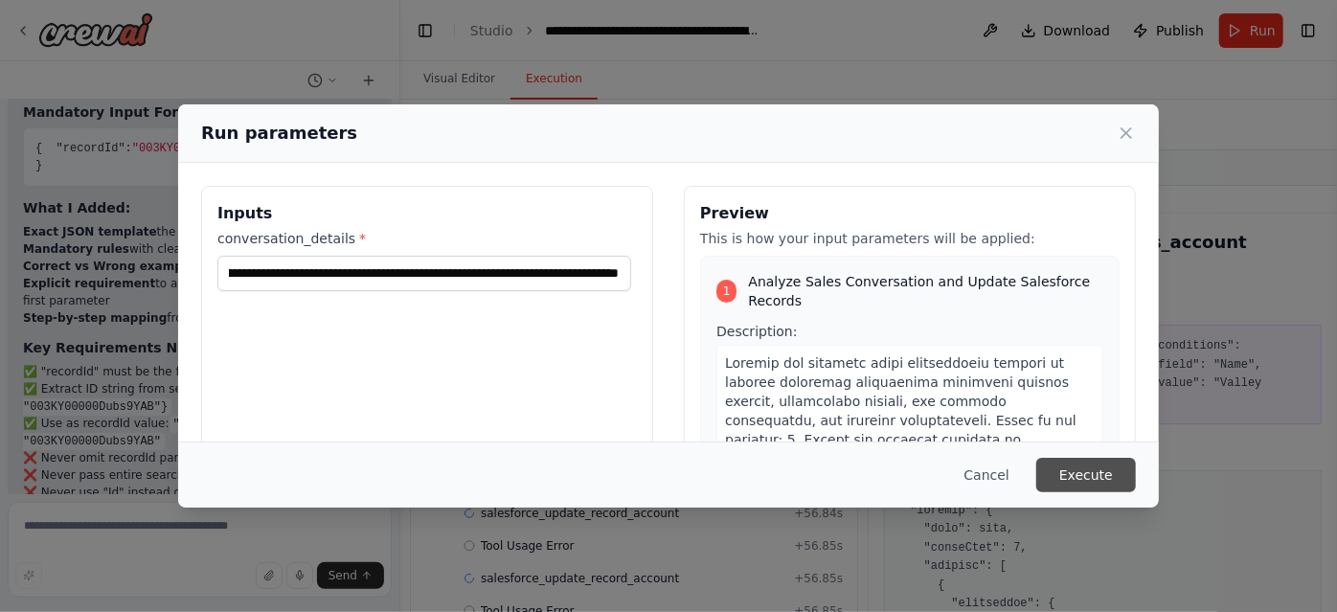
scroll to position [0, 0]
click at [1097, 463] on button "Execute" at bounding box center [1086, 475] width 100 height 34
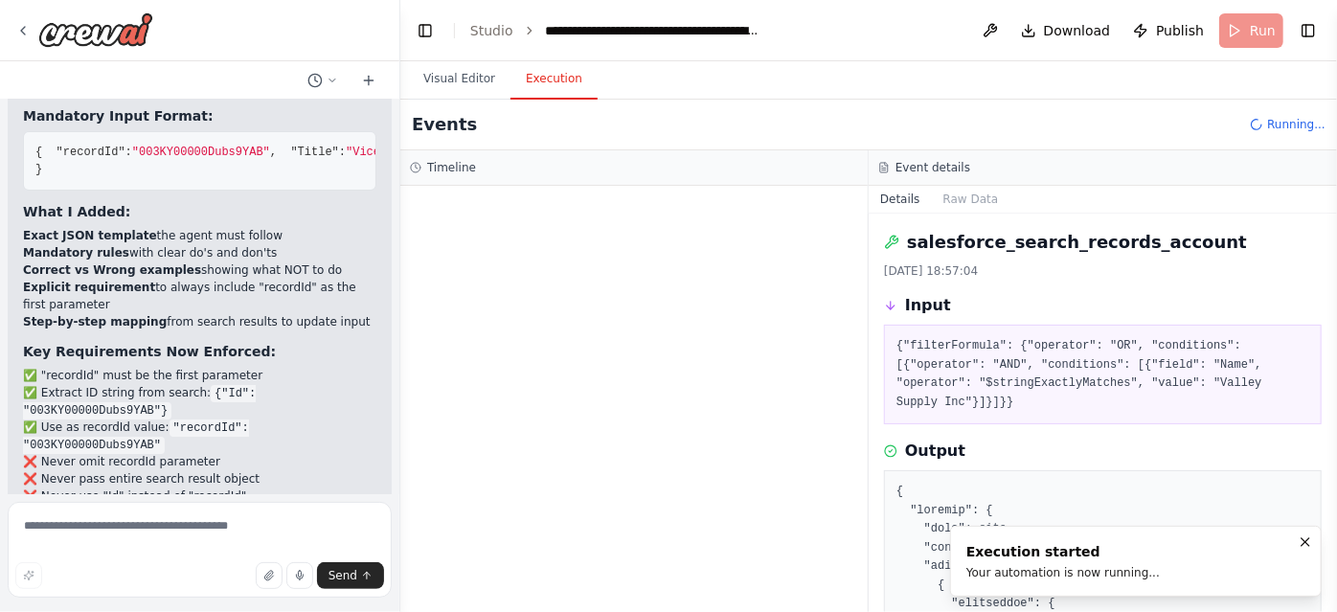
scroll to position [6980, 0]
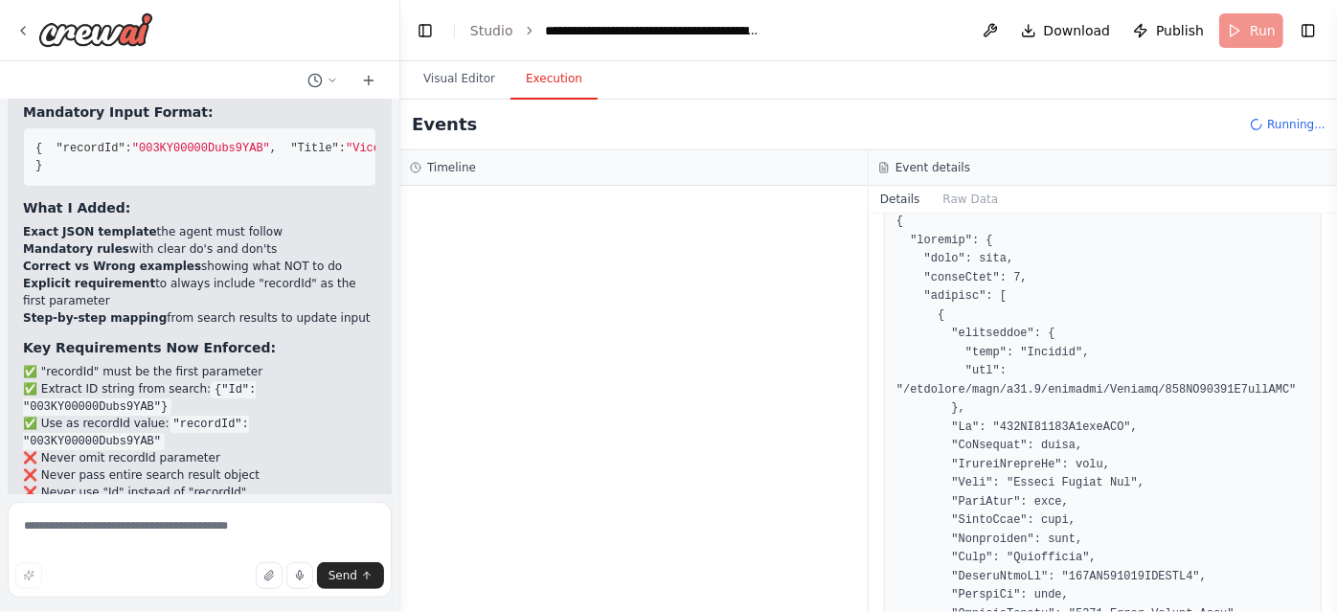
scroll to position [0, 0]
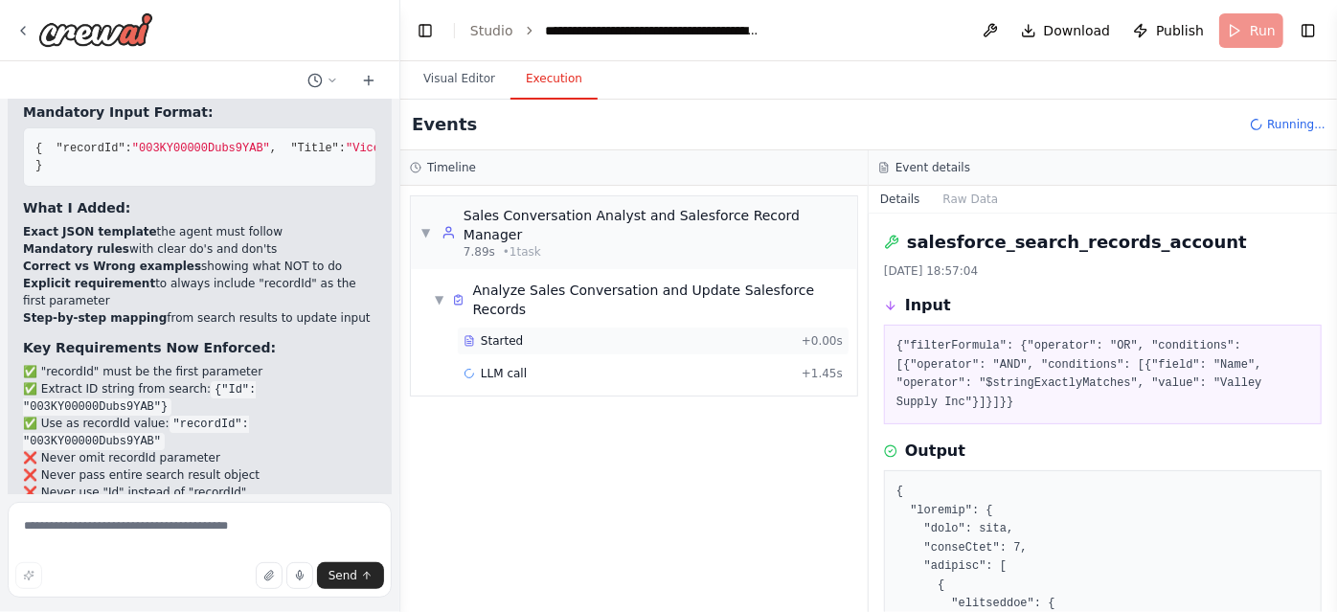
click at [575, 327] on div "Started + 0.00s" at bounding box center [653, 341] width 393 height 29
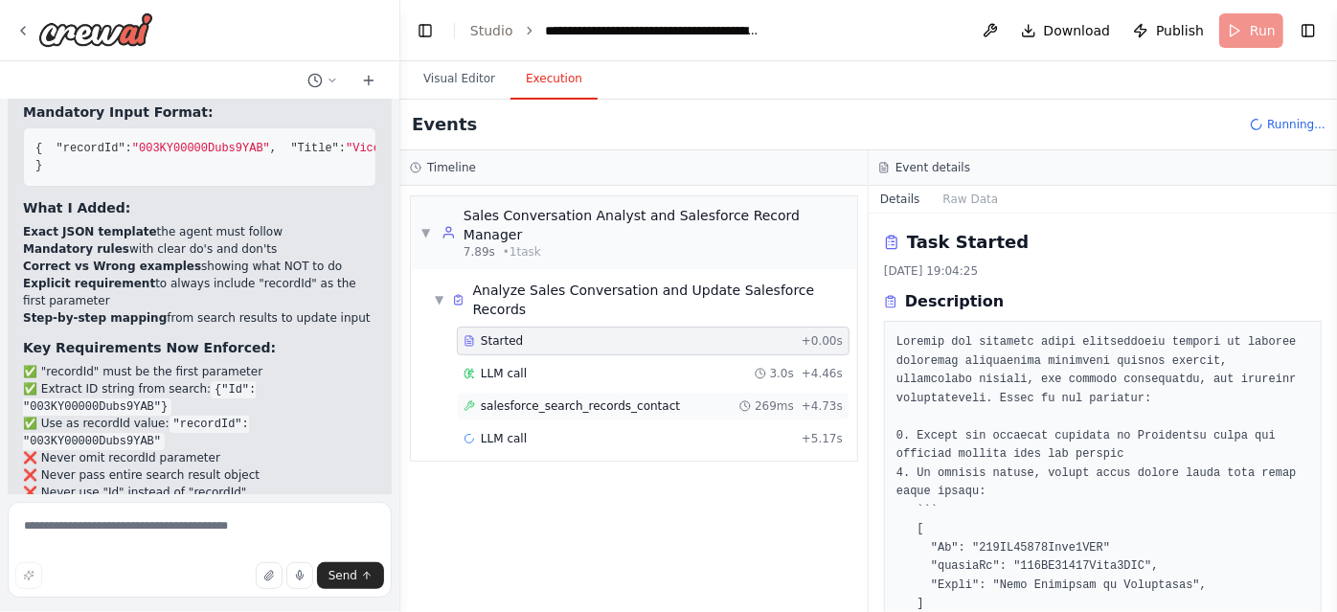
click at [569, 398] on span "salesforce_search_records_contact" at bounding box center [580, 405] width 199 height 15
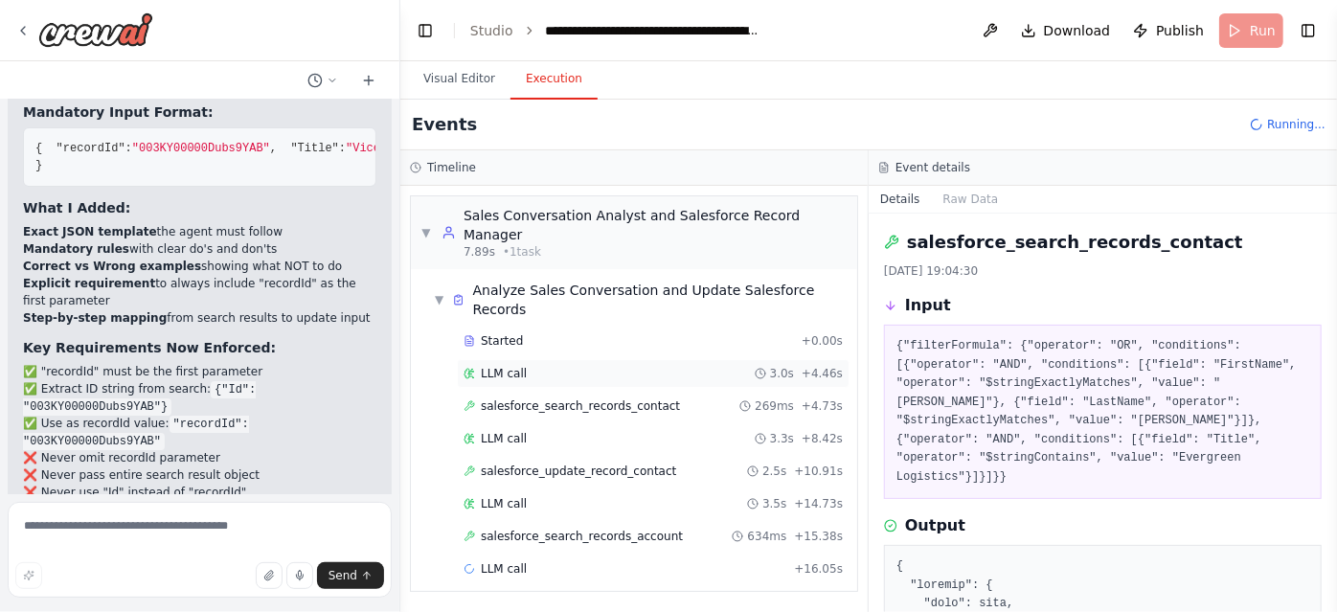
click at [559, 366] on div "LLM call 3.0s + 4.46s" at bounding box center [652, 373] width 379 height 15
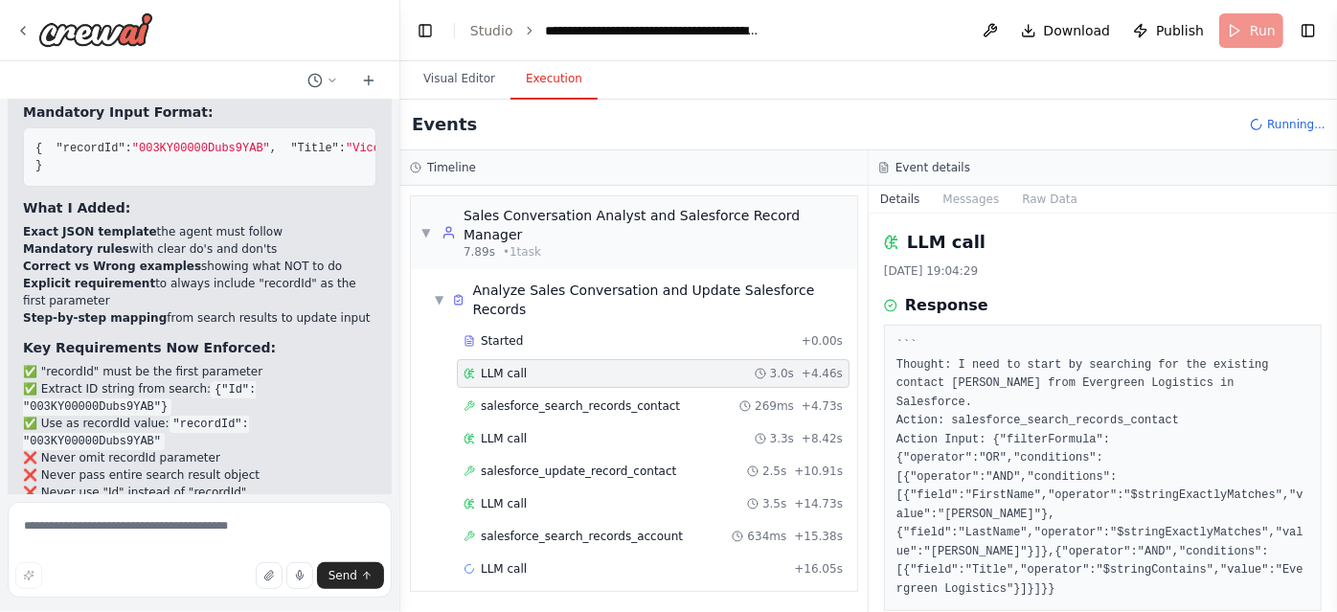
scroll to position [33, 0]
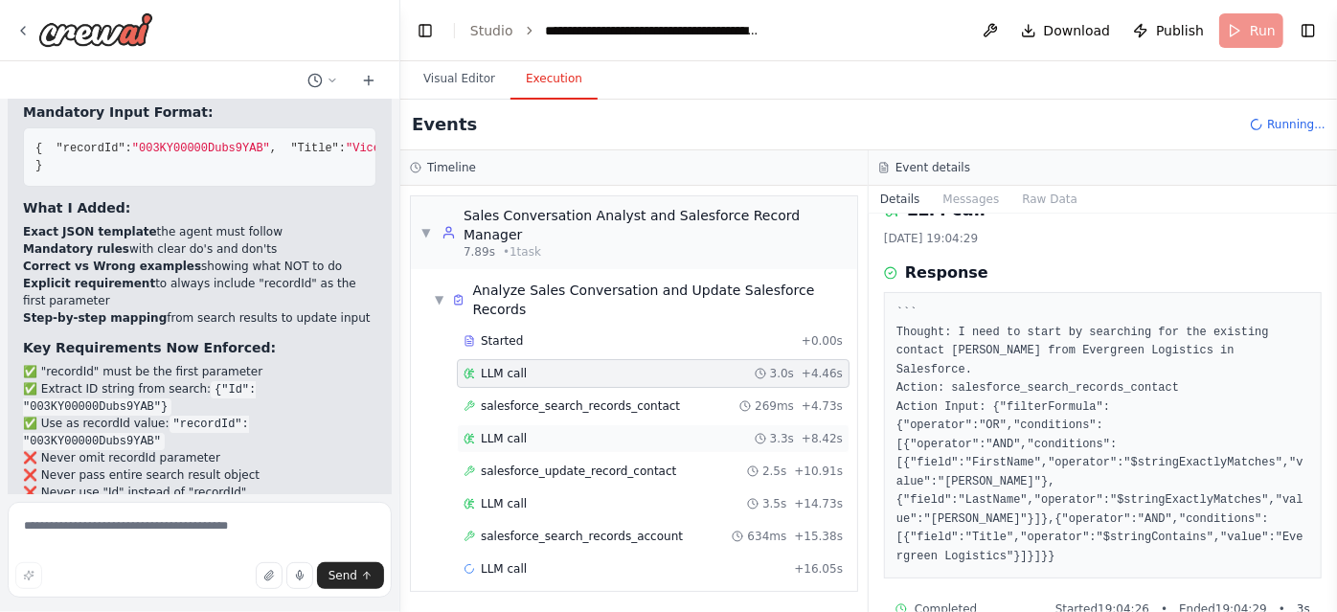
click at [637, 424] on div "LLM call 3.3s + 8.42s" at bounding box center [653, 438] width 393 height 29
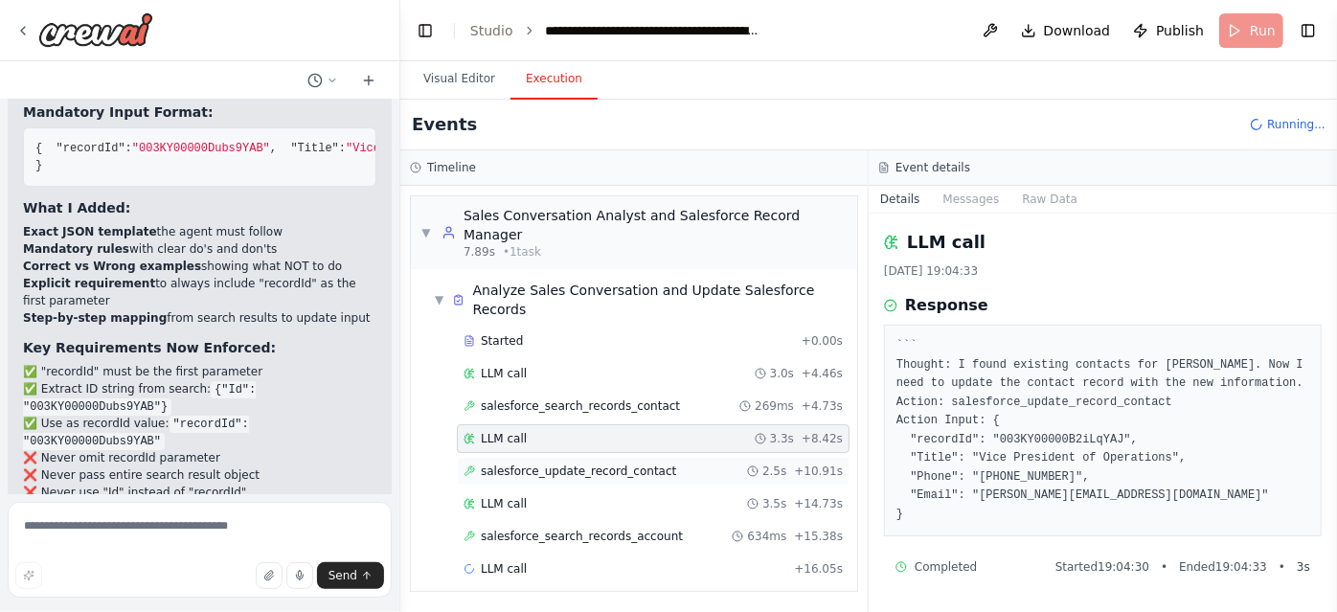
click at [628, 463] on span "salesforce_update_record_contact" at bounding box center [578, 470] width 195 height 15
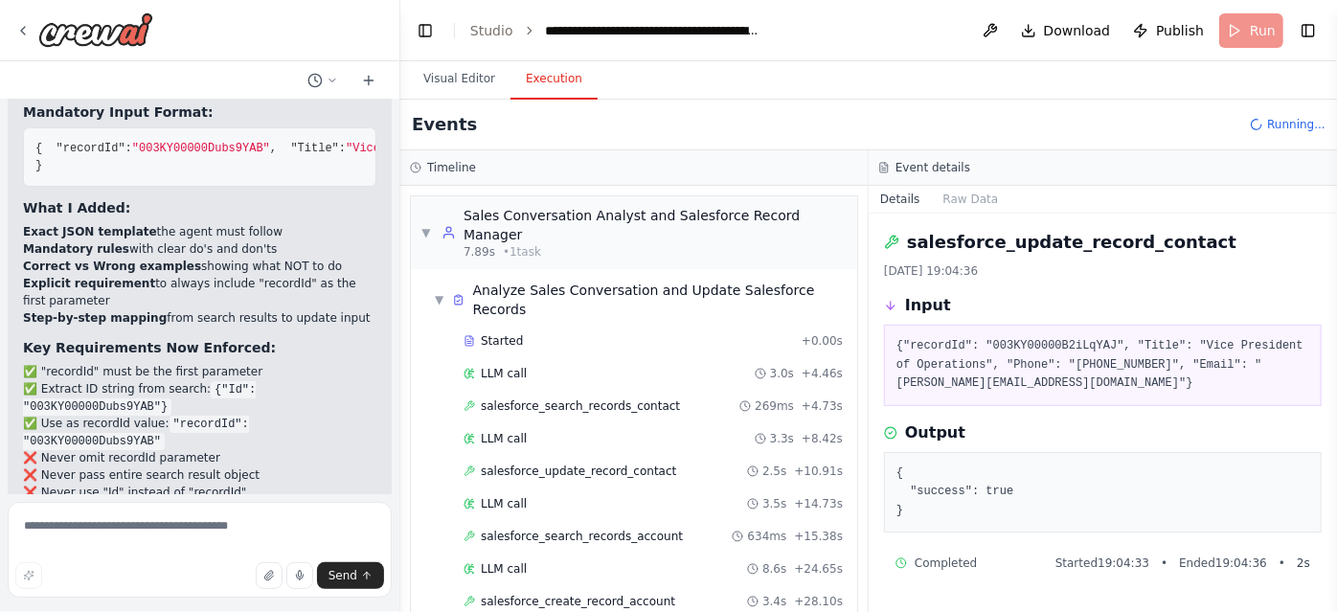
click at [1036, 341] on pre "{"recordId": "003KY00000B2iLqYAJ", "Title": "Vice President of Operations", "Ph…" at bounding box center [1102, 365] width 413 height 57
copy pre "003KY00000B2iLqYAJ"
click at [673, 366] on div "LLM call 3.0s + 4.46s" at bounding box center [652, 373] width 379 height 15
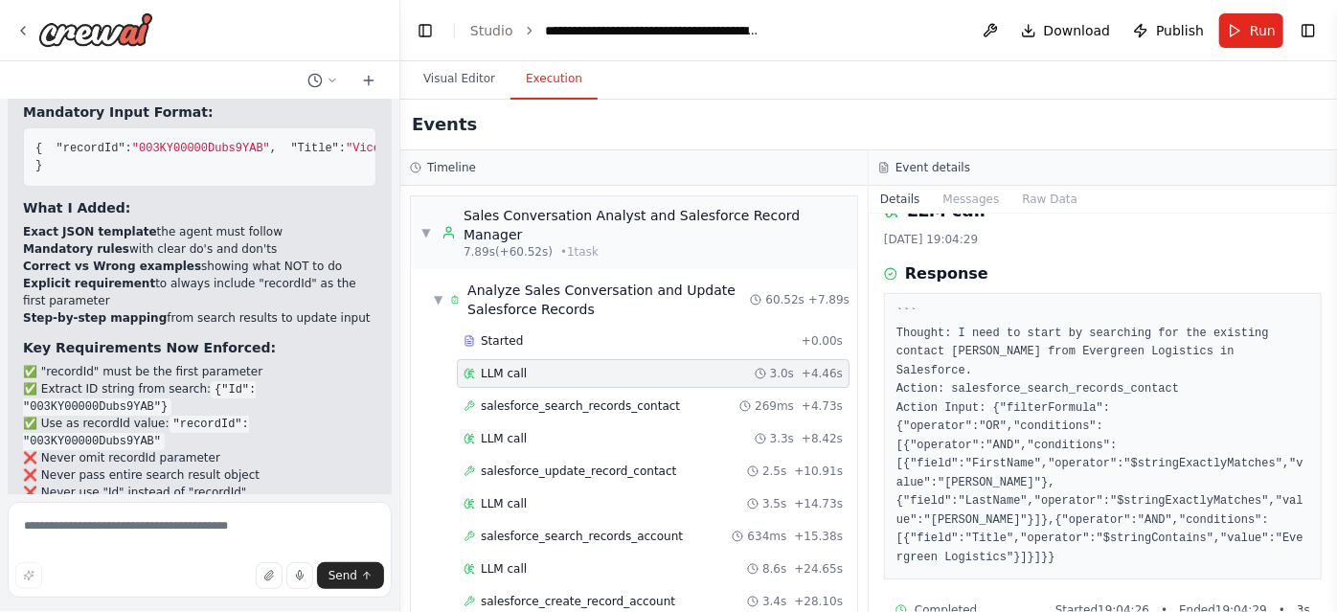
scroll to position [33, 0]
click at [710, 398] on div "salesforce_search_records_contact 269ms + 4.73s" at bounding box center [652, 405] width 379 height 15
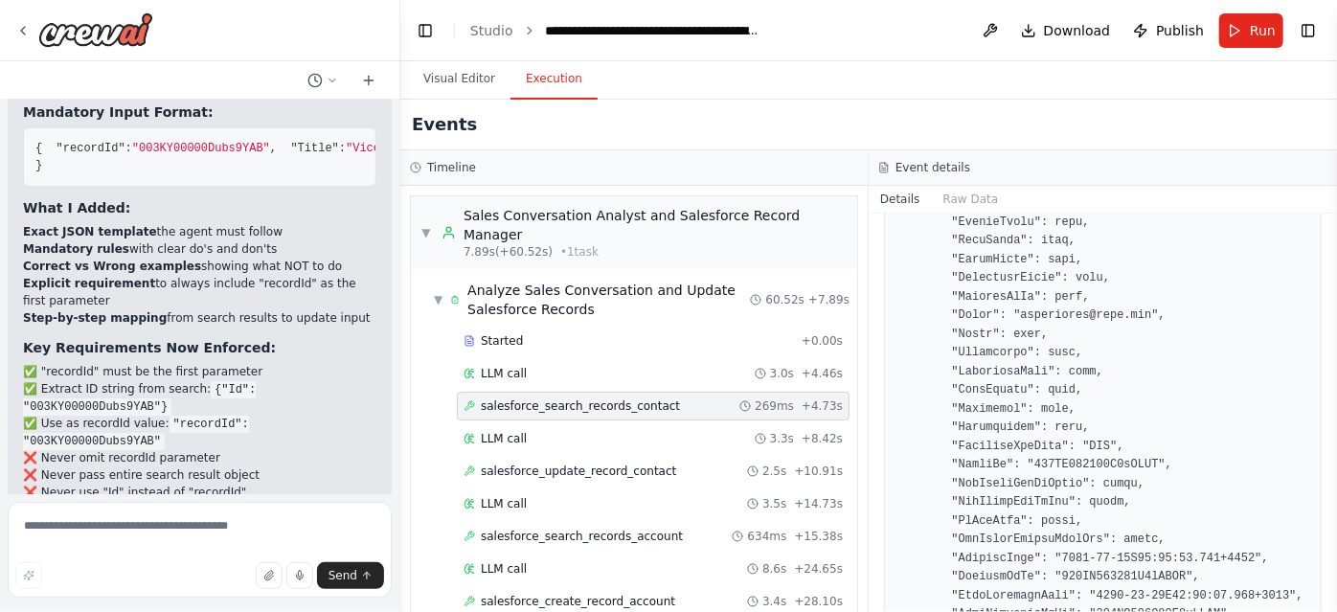
scroll to position [1111, 0]
click at [642, 431] on div "LLM call 3.3s + 8.42s" at bounding box center [652, 438] width 379 height 15
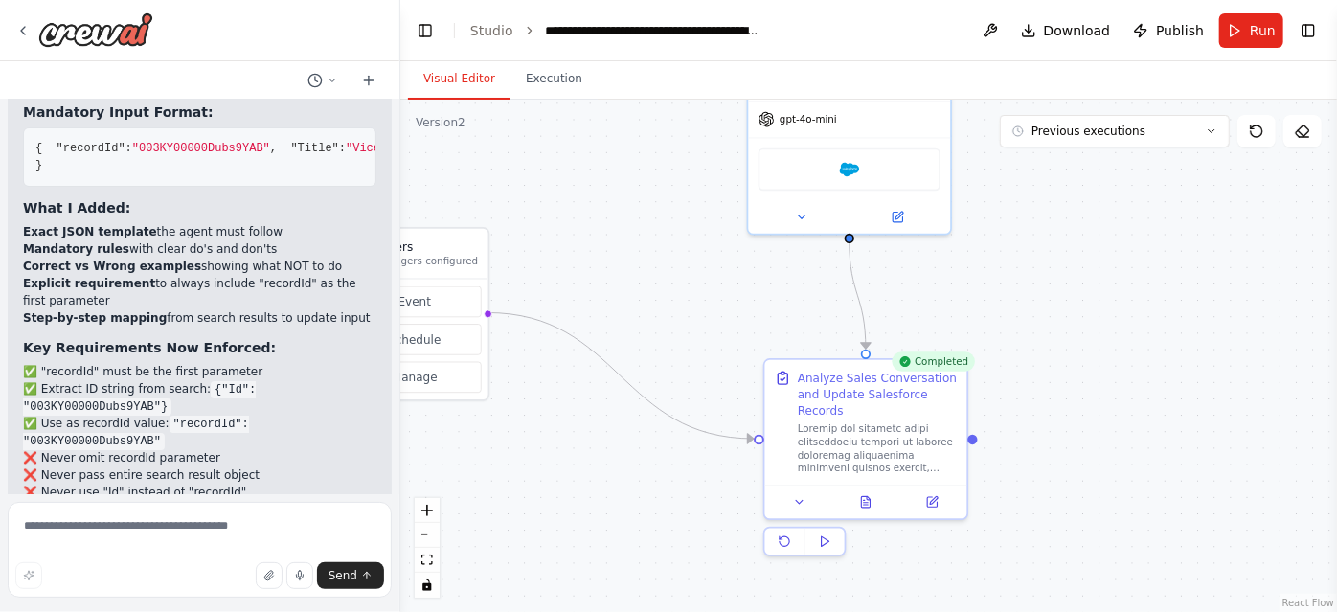
click at [462, 86] on button "Visual Editor" at bounding box center [459, 79] width 102 height 40
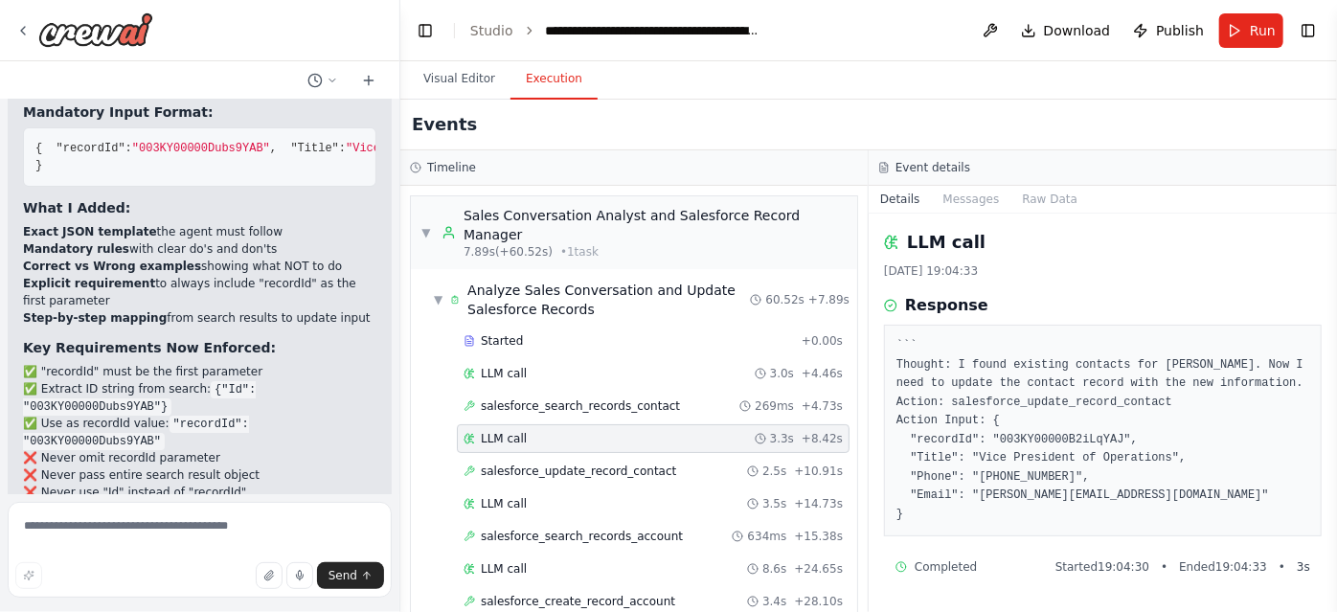
click at [562, 88] on button "Execution" at bounding box center [553, 79] width 87 height 40
click at [1006, 474] on pre "``` Thought: I found existing contacts for Michael Lee. Now I need to update th…" at bounding box center [1102, 430] width 413 height 187
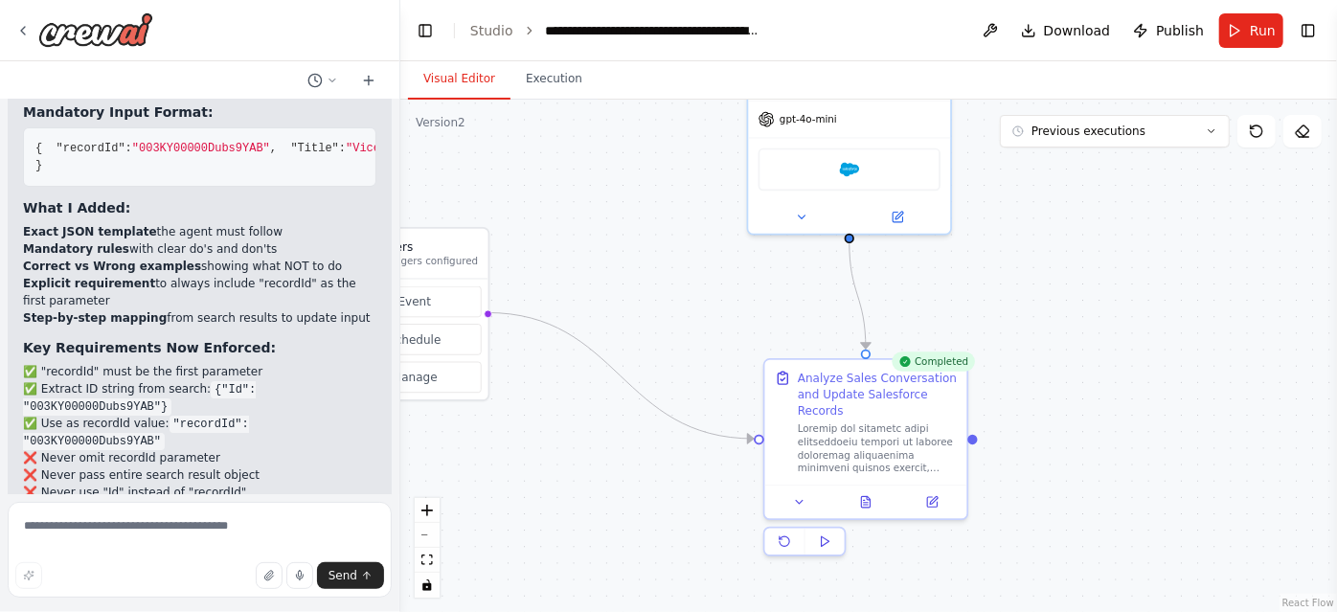
click at [493, 83] on button "Visual Editor" at bounding box center [459, 79] width 102 height 40
click at [929, 505] on button at bounding box center [932, 499] width 57 height 20
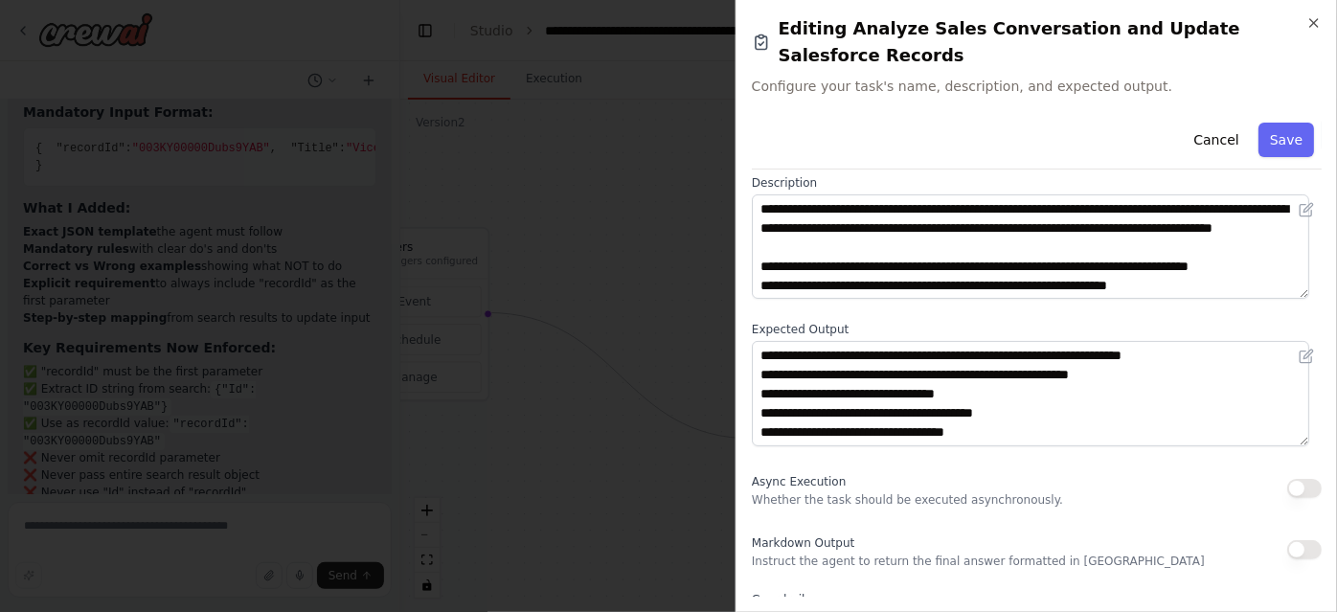
scroll to position [107, 0]
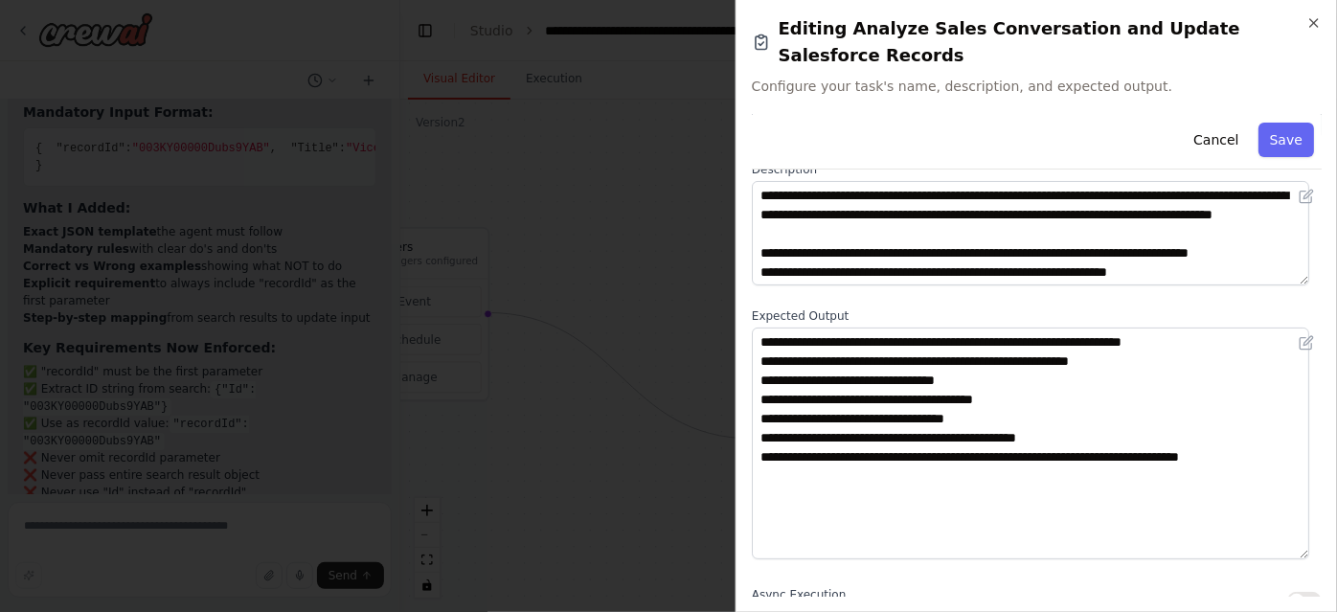
drag, startPoint x: 1300, startPoint y: 400, endPoint x: 1295, endPoint y: 531, distance: 130.4
click at [1295, 531] on textarea "**********" at bounding box center [1030, 444] width 557 height 232
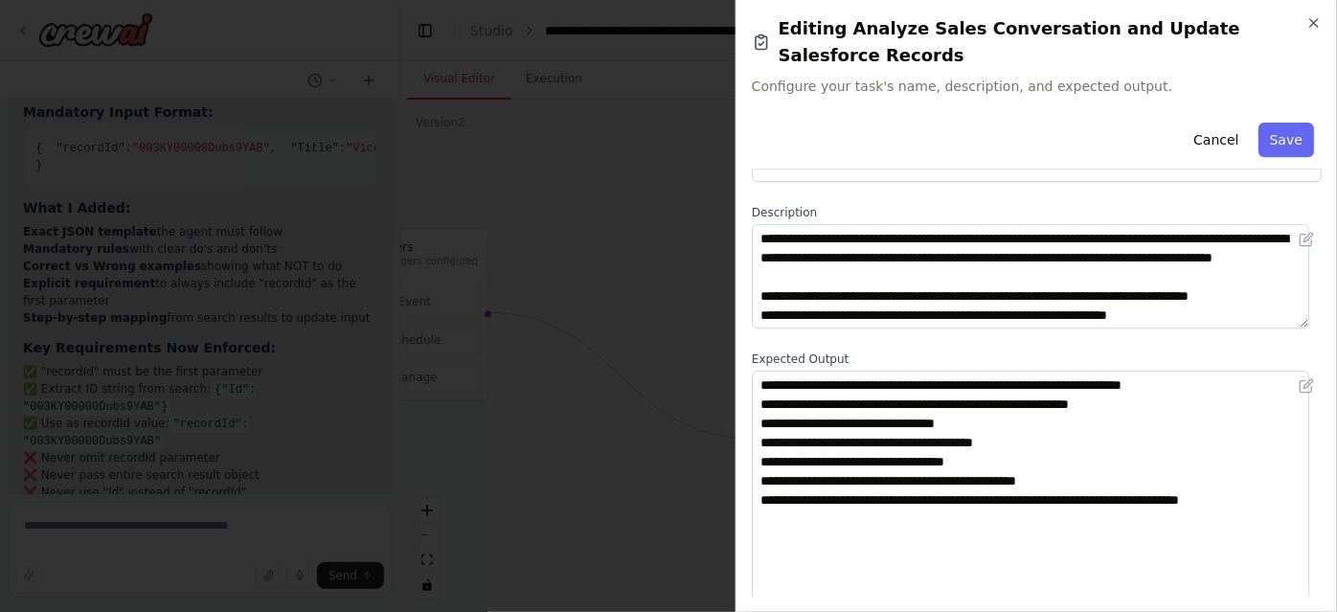
scroll to position [58, 0]
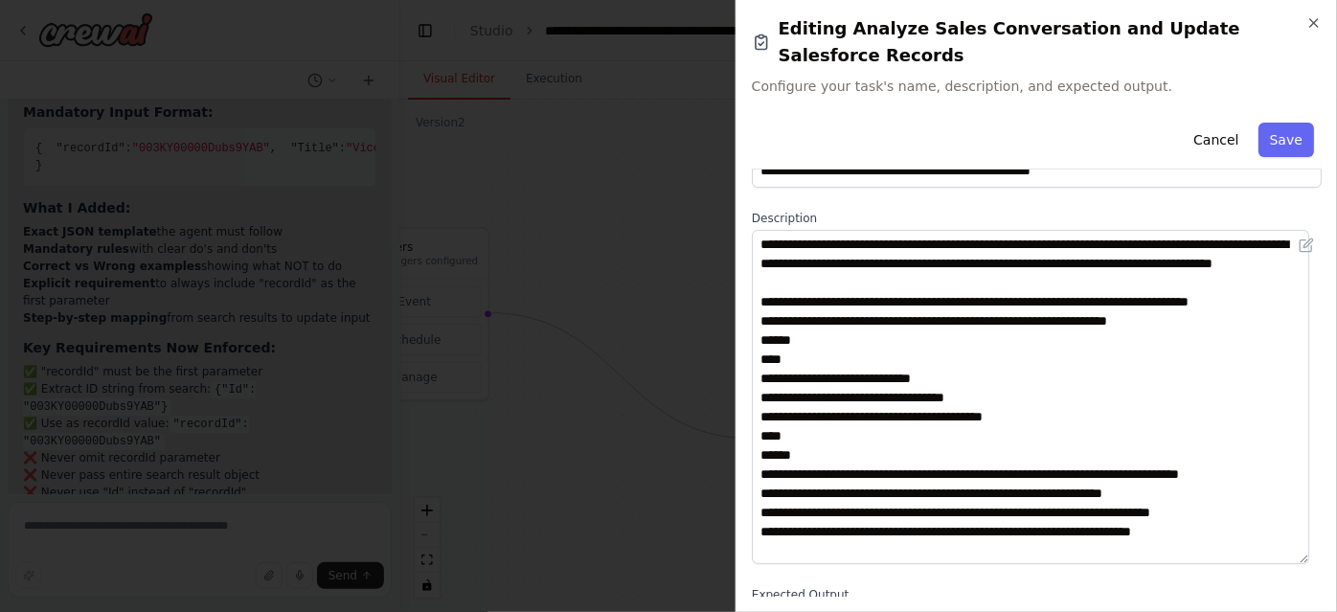
drag, startPoint x: 1301, startPoint y: 303, endPoint x: 1300, endPoint y: 525, distance: 222.2
click at [1300, 525] on textarea at bounding box center [1030, 397] width 557 height 334
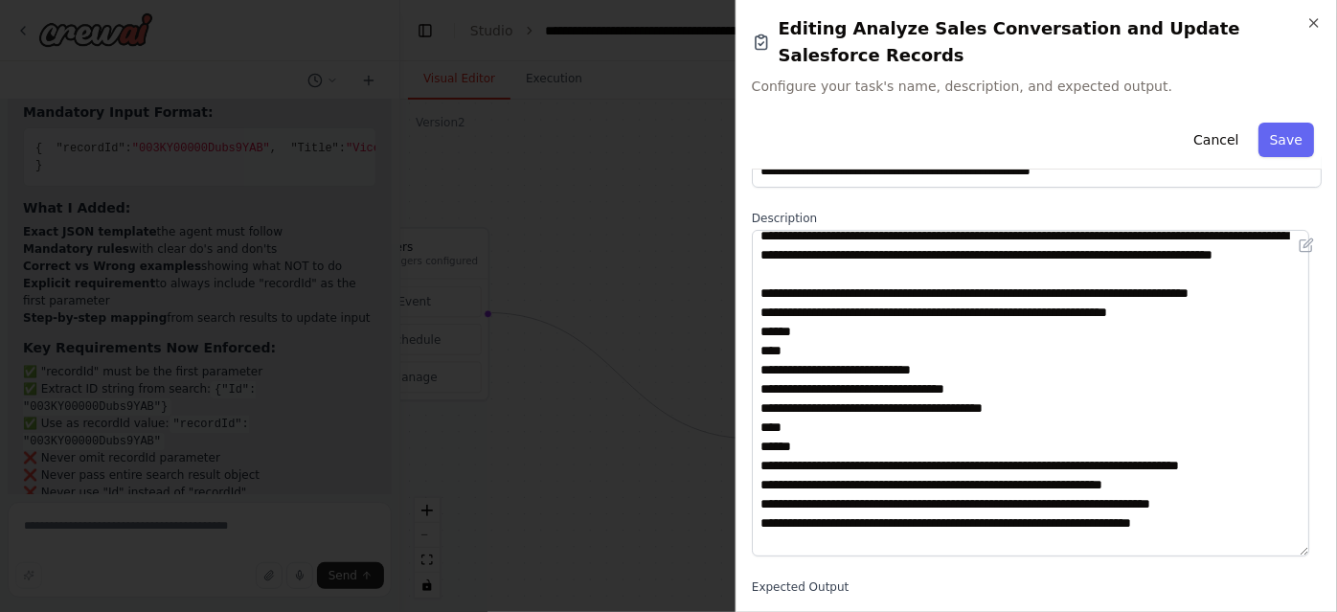
scroll to position [10, 0]
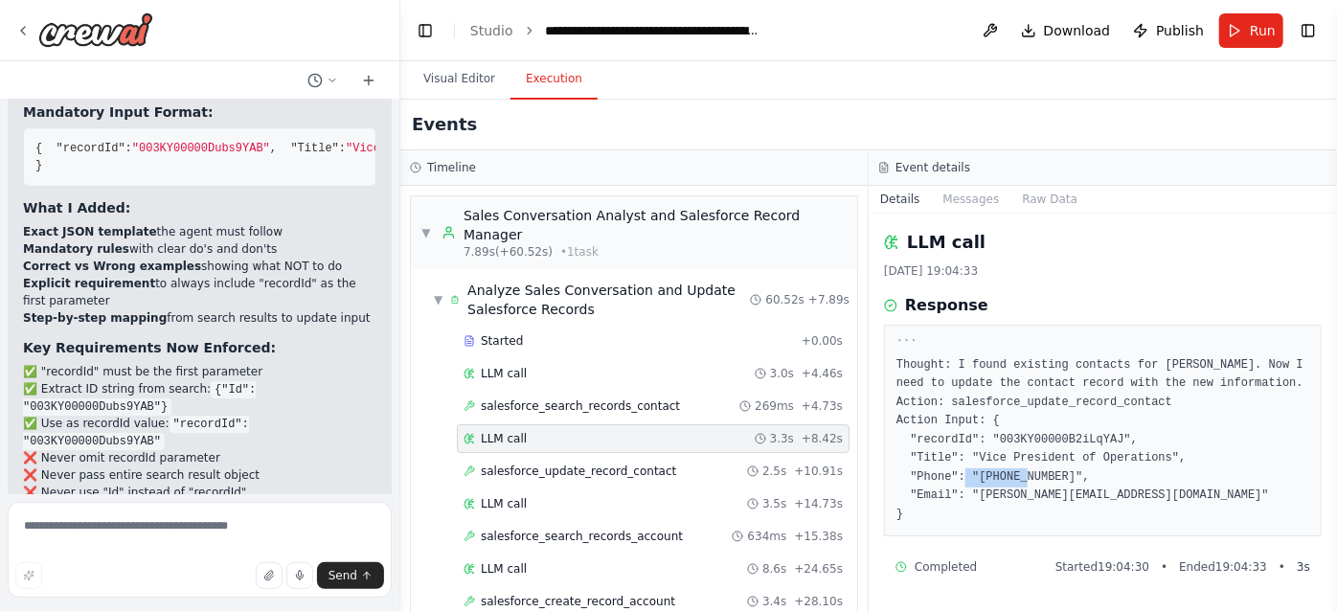
click at [537, 99] on button "Execution" at bounding box center [553, 79] width 87 height 40
click at [1051, 439] on pre "``` Thought: I found existing contacts for Michael Lee. Now I need to update th…" at bounding box center [1102, 430] width 413 height 187
copy pre "003KY00000B2iLqYAJ"
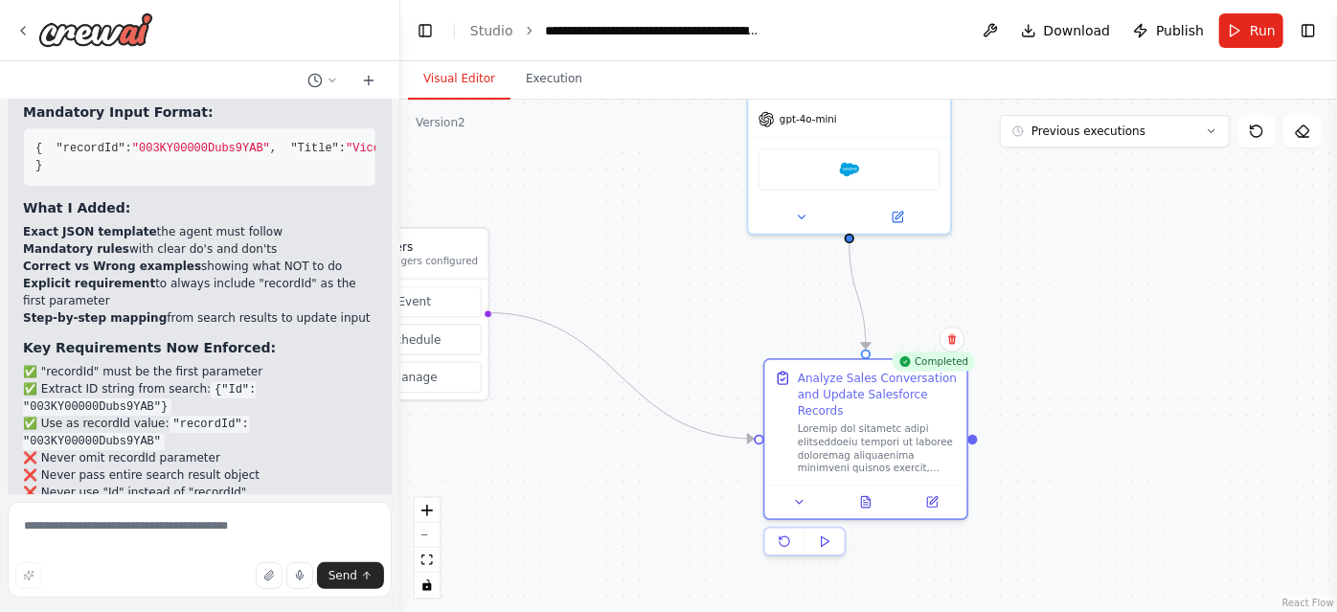
click at [473, 60] on button "Visual Editor" at bounding box center [459, 79] width 102 height 40
click at [932, 507] on button at bounding box center [932, 499] width 57 height 20
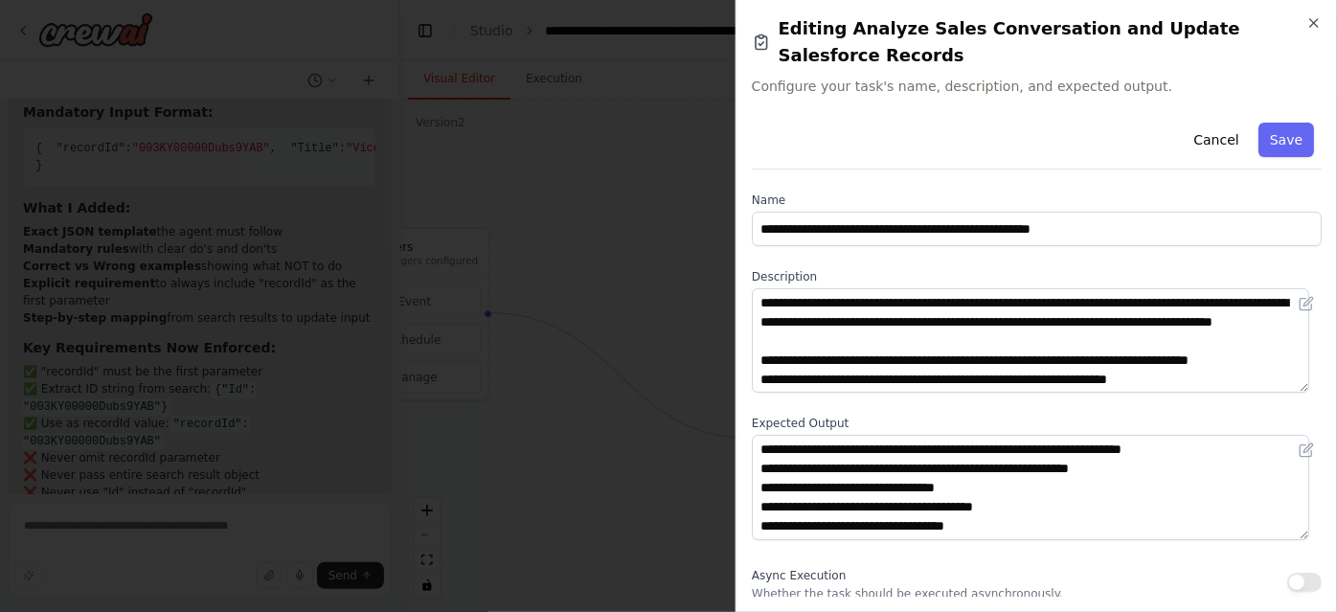
drag, startPoint x: 1300, startPoint y: 360, endPoint x: 1302, endPoint y: 490, distance: 130.3
click at [1302, 393] on textarea at bounding box center [1030, 340] width 557 height 104
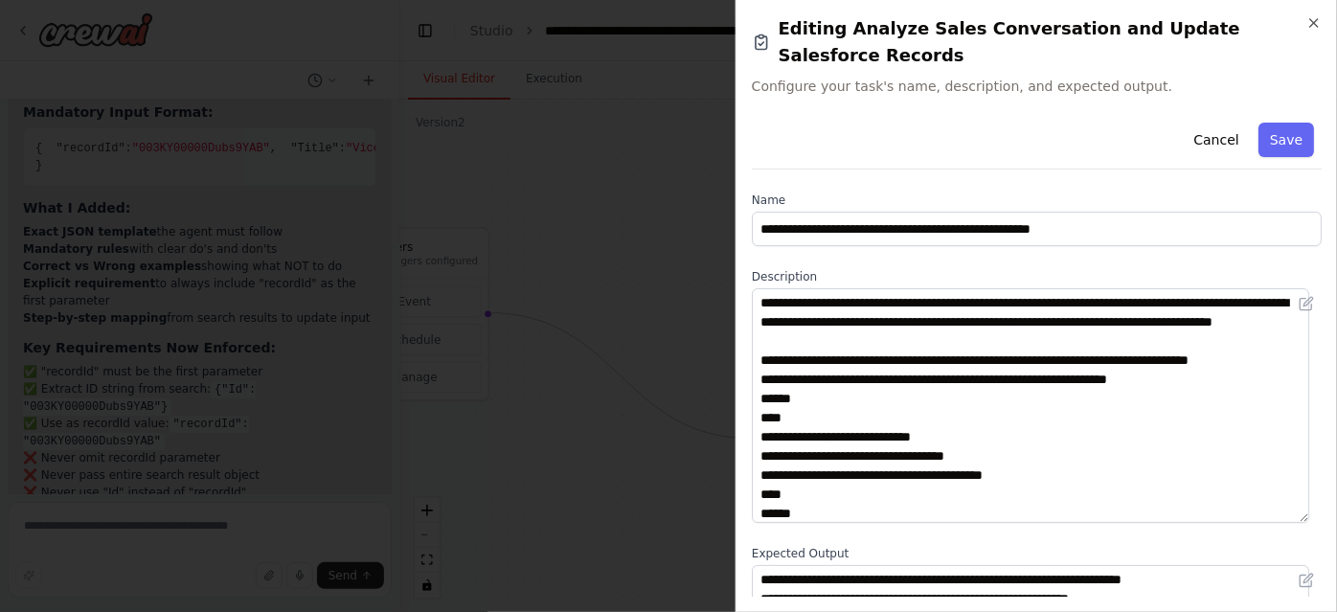
scroll to position [38, 0]
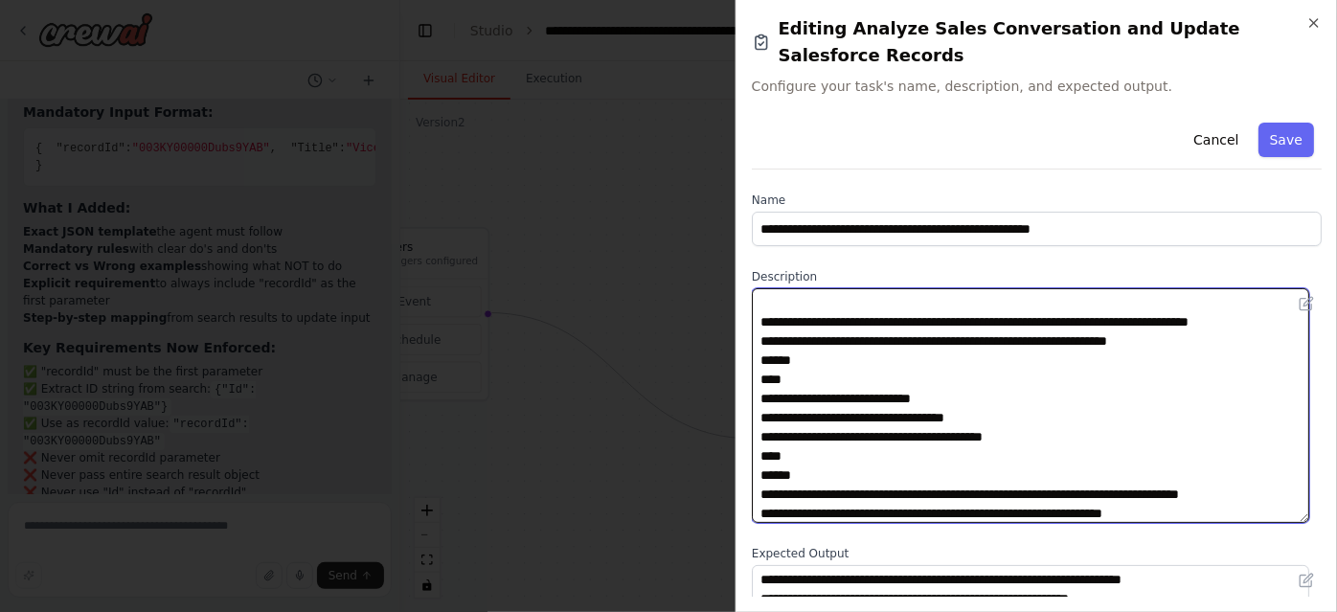
click at [863, 456] on textarea at bounding box center [1030, 405] width 557 height 235
drag, startPoint x: 1007, startPoint y: 446, endPoint x: 770, endPoint y: 449, distance: 237.5
click at [770, 449] on textarea at bounding box center [1030, 405] width 557 height 235
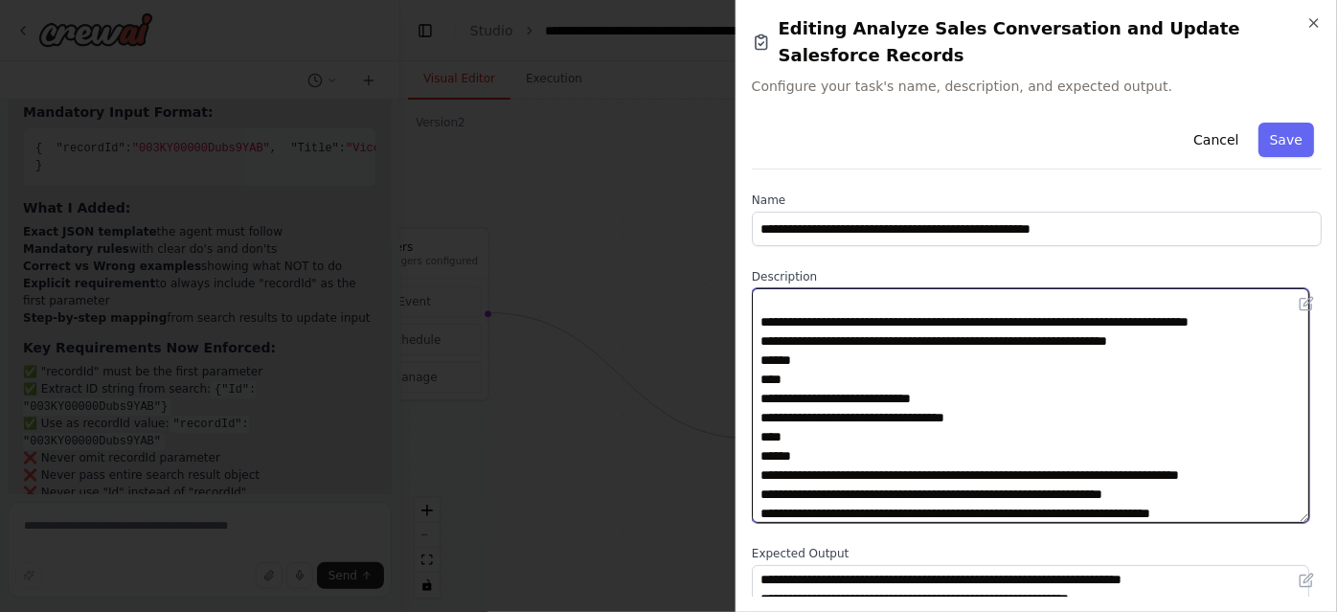
click at [1052, 431] on textarea at bounding box center [1030, 405] width 557 height 235
click at [1161, 352] on textarea at bounding box center [1030, 405] width 557 height 235
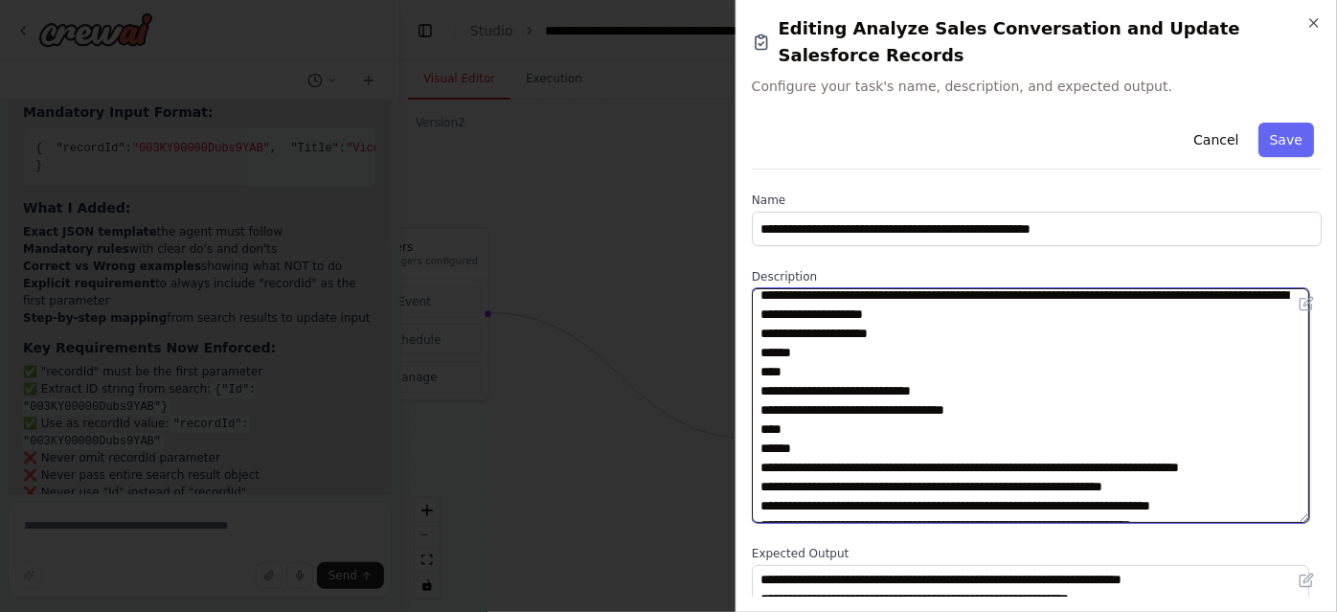
click at [1015, 410] on textarea at bounding box center [1030, 405] width 557 height 235
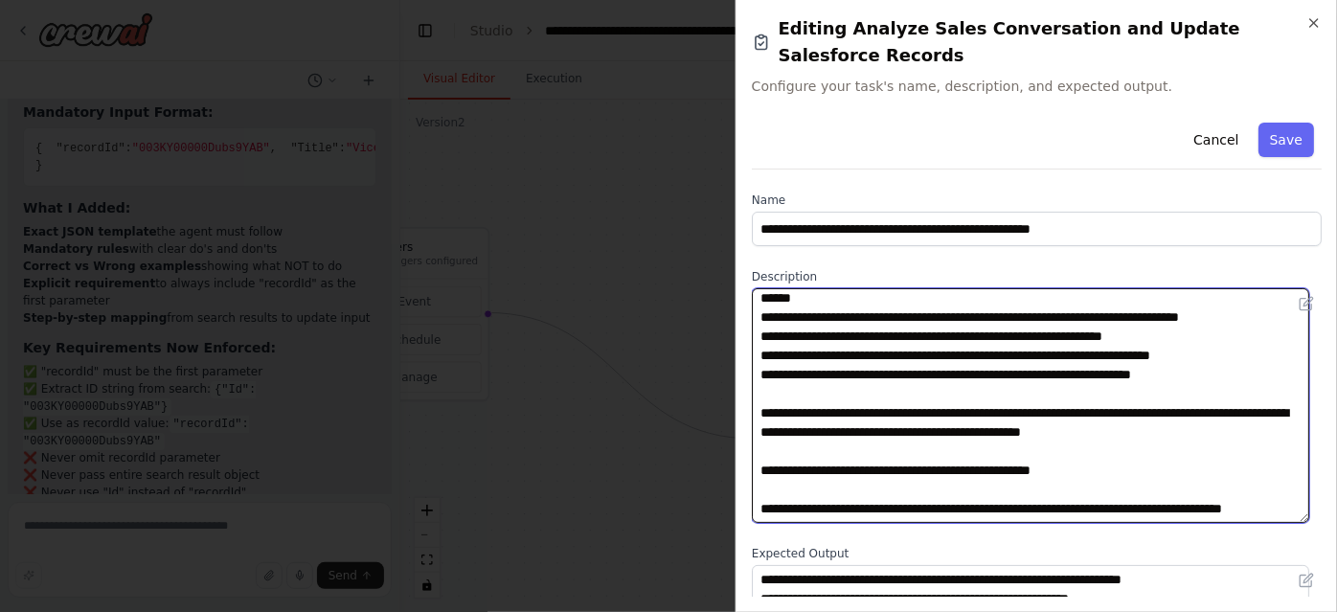
scroll to position [291, 0]
click at [938, 373] on textarea at bounding box center [1030, 405] width 557 height 235
click at [990, 367] on textarea at bounding box center [1030, 405] width 557 height 235
click at [1164, 384] on textarea at bounding box center [1030, 405] width 557 height 235
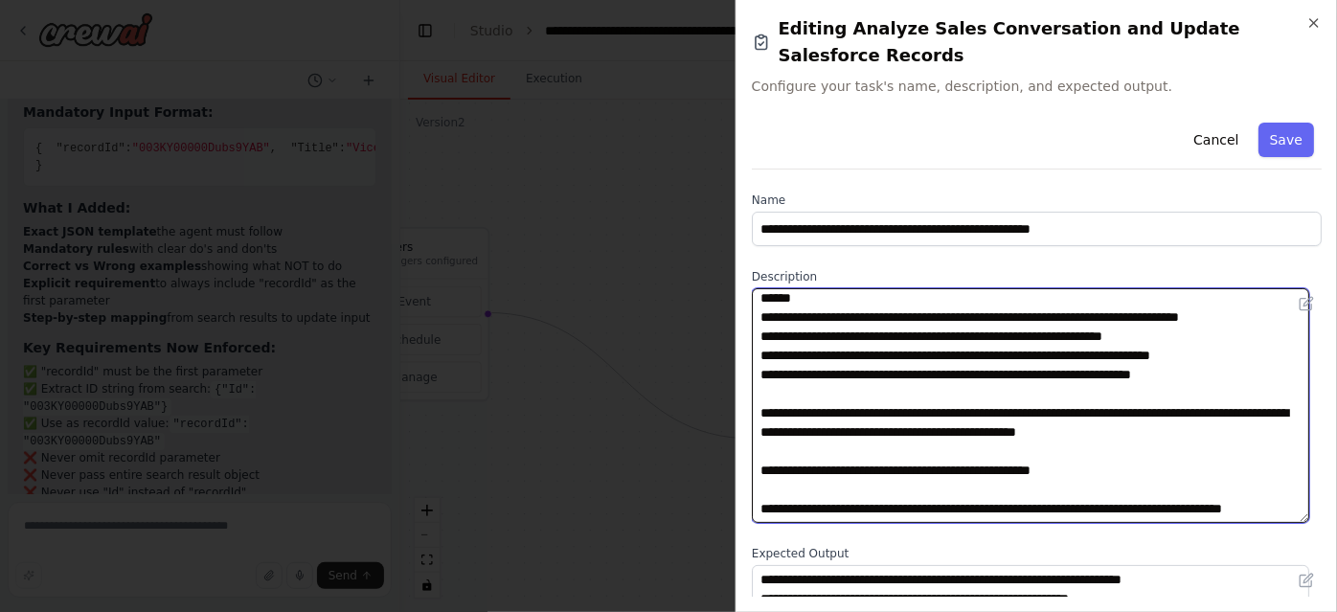
click at [933, 413] on textarea at bounding box center [1030, 405] width 557 height 235
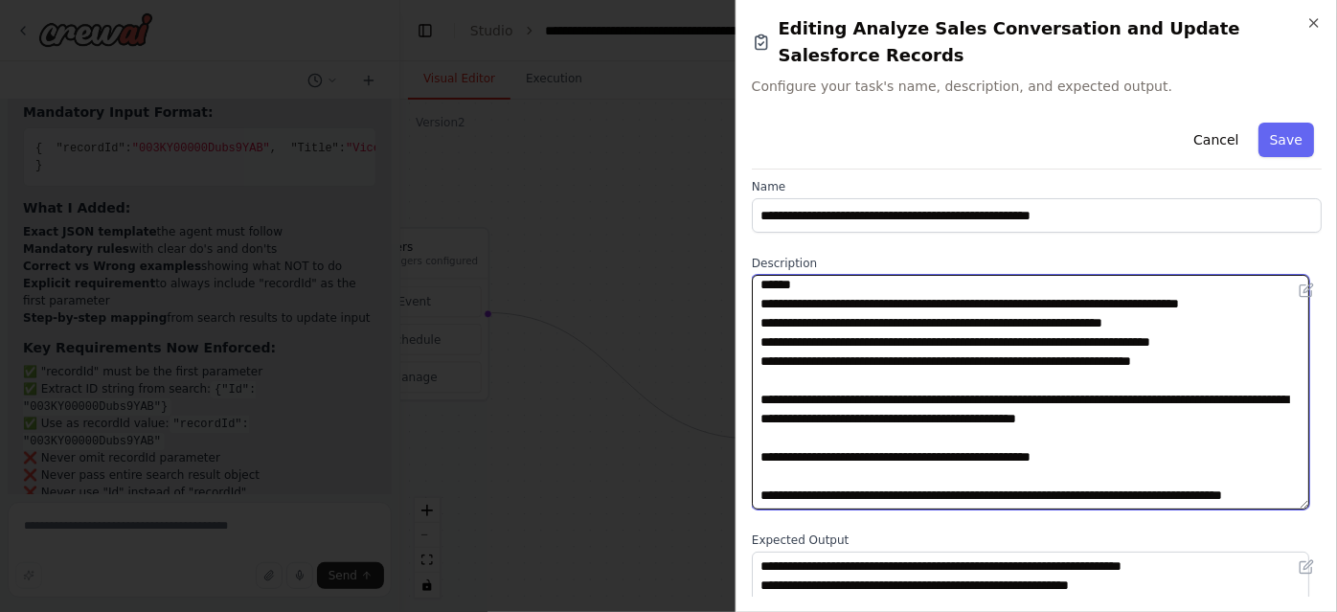
drag, startPoint x: 901, startPoint y: 396, endPoint x: 1082, endPoint y: 377, distance: 181.9
click at [1082, 377] on textarea at bounding box center [1030, 392] width 557 height 235
click at [1106, 405] on textarea at bounding box center [1030, 392] width 557 height 235
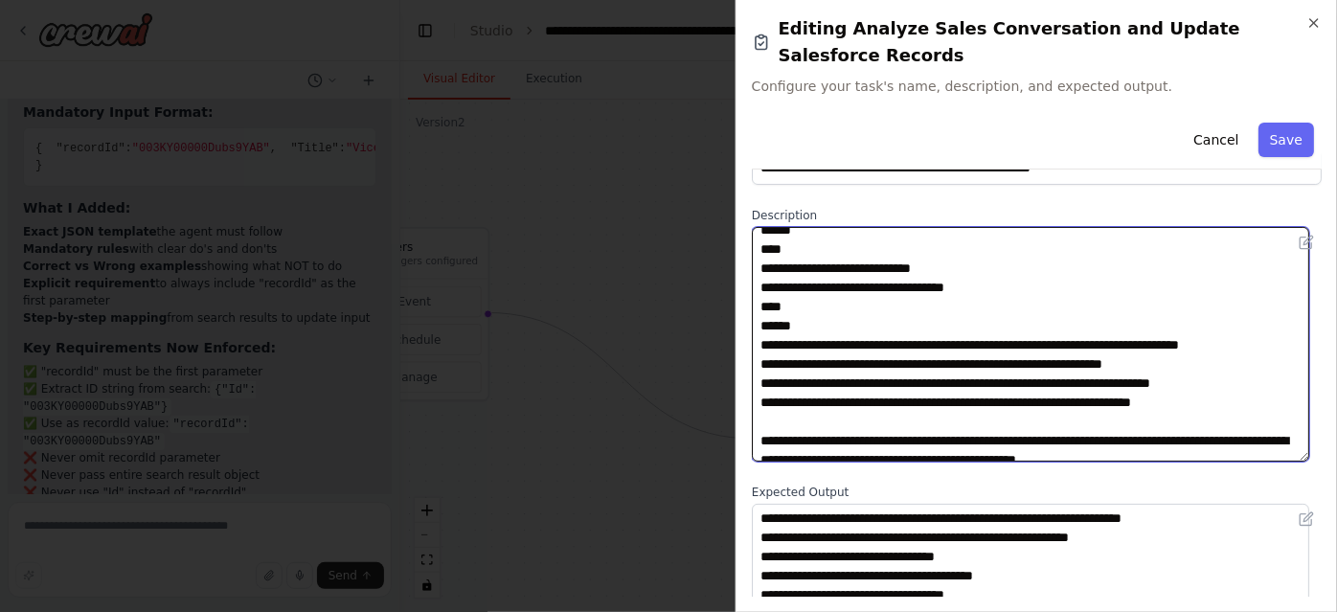
scroll to position [141, 0]
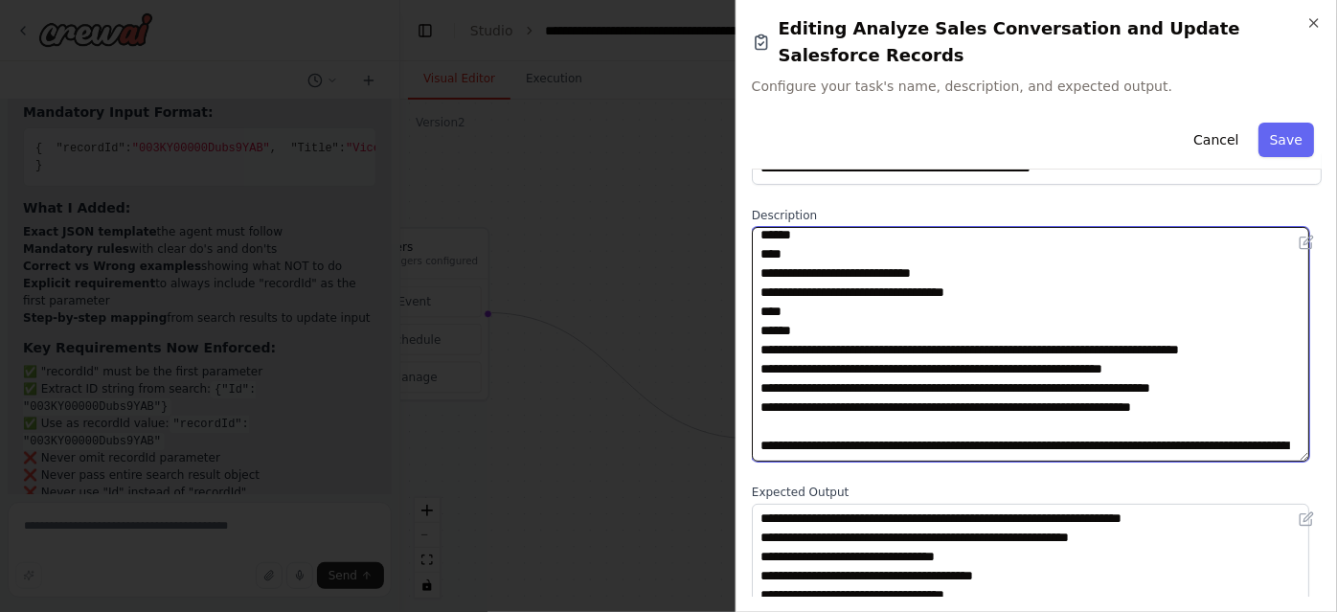
click at [1008, 357] on textarea at bounding box center [1030, 344] width 557 height 235
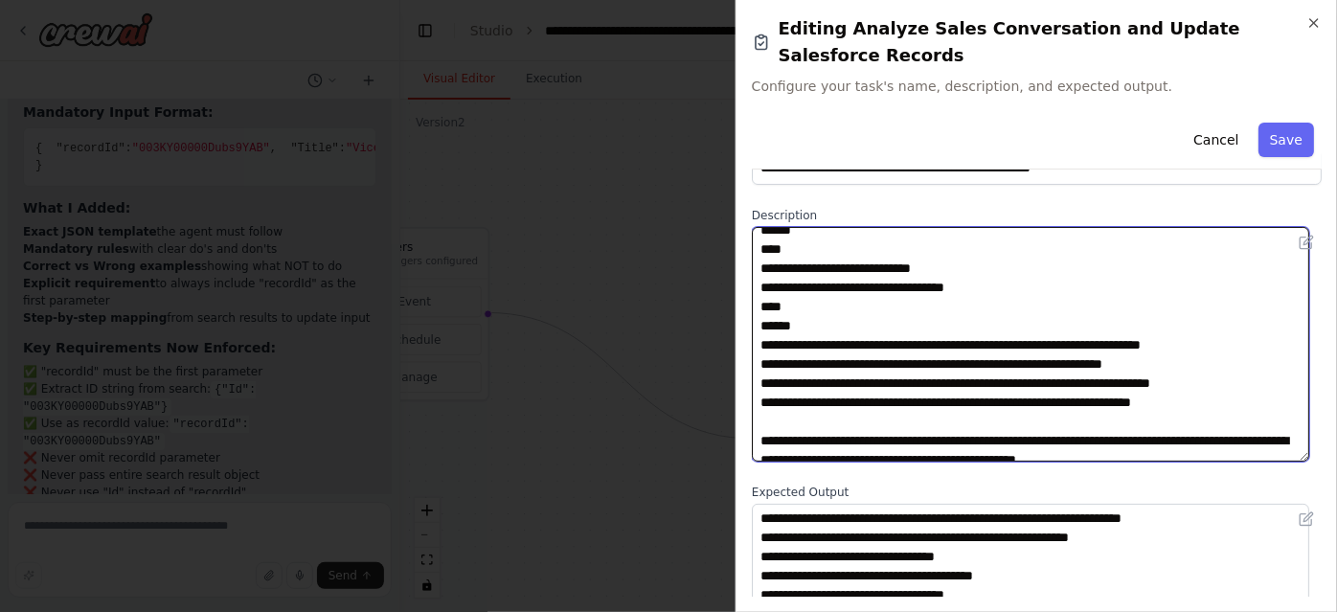
click at [904, 377] on textarea at bounding box center [1030, 344] width 557 height 235
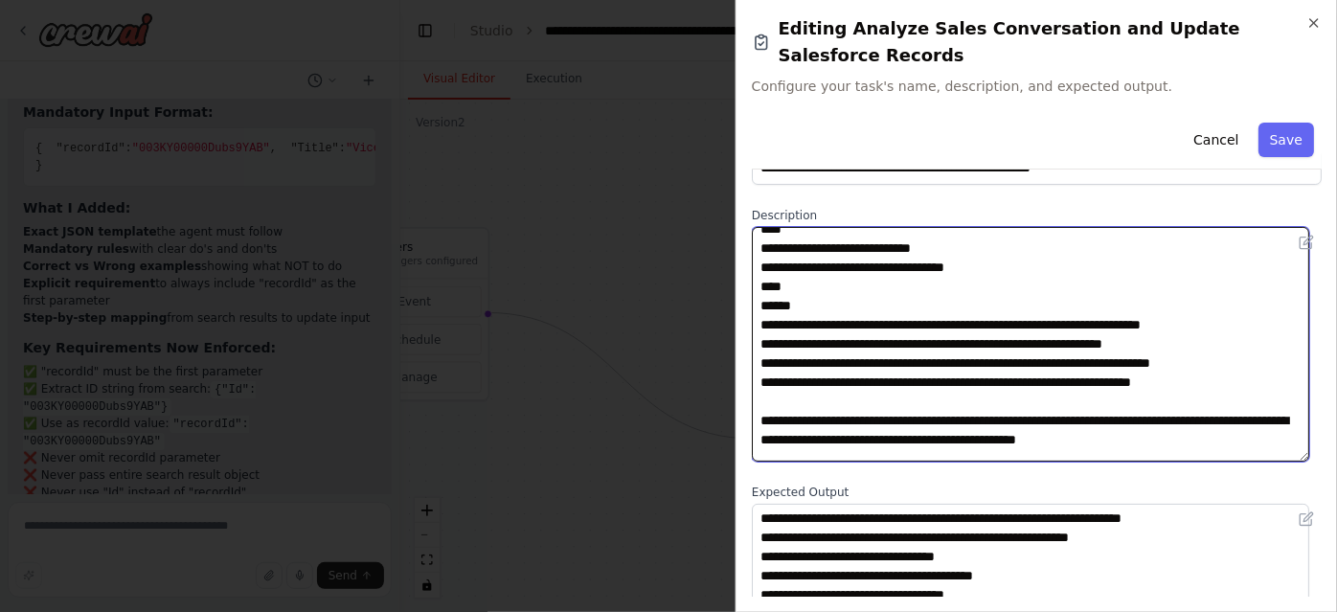
scroll to position [167, 0]
click at [876, 362] on textarea at bounding box center [1030, 344] width 557 height 235
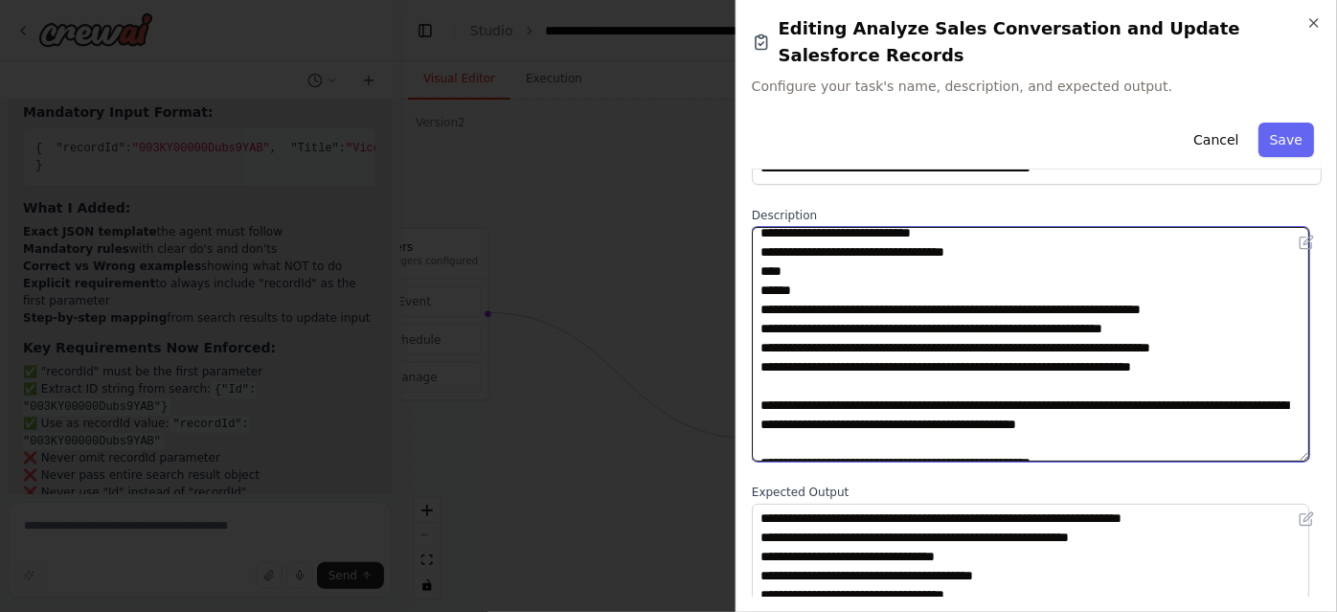
scroll to position [182, 0]
click at [939, 339] on textarea at bounding box center [1030, 344] width 557 height 235
click at [1007, 396] on textarea at bounding box center [1030, 344] width 557 height 235
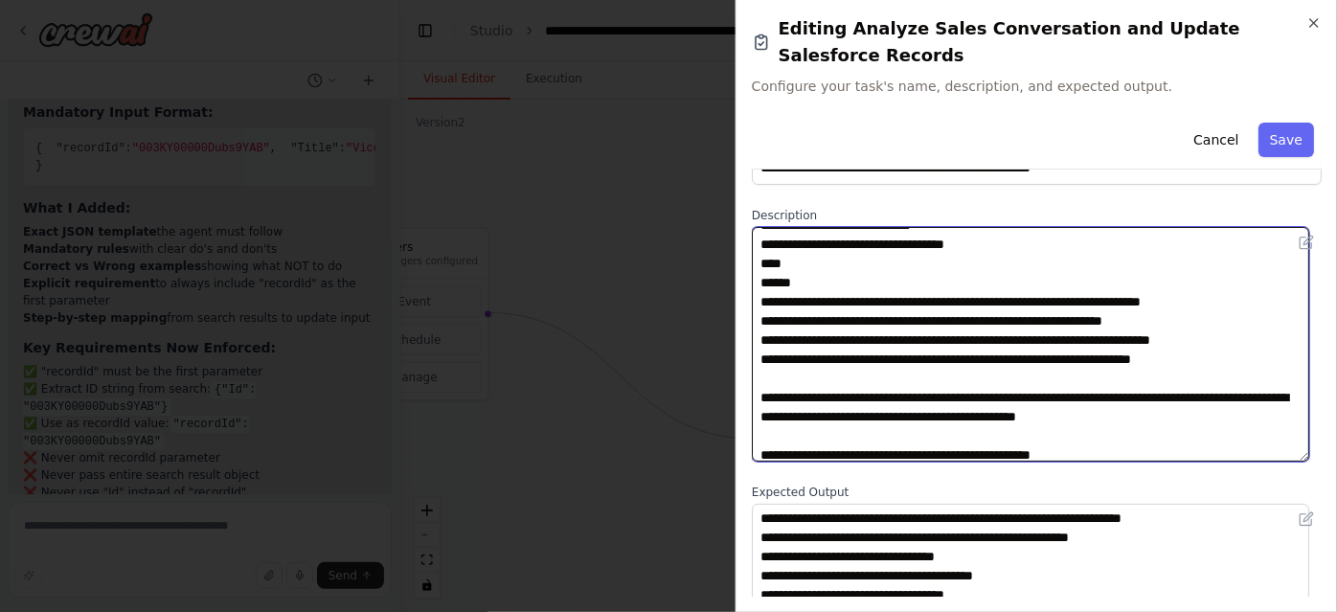
click at [965, 374] on textarea at bounding box center [1030, 344] width 557 height 235
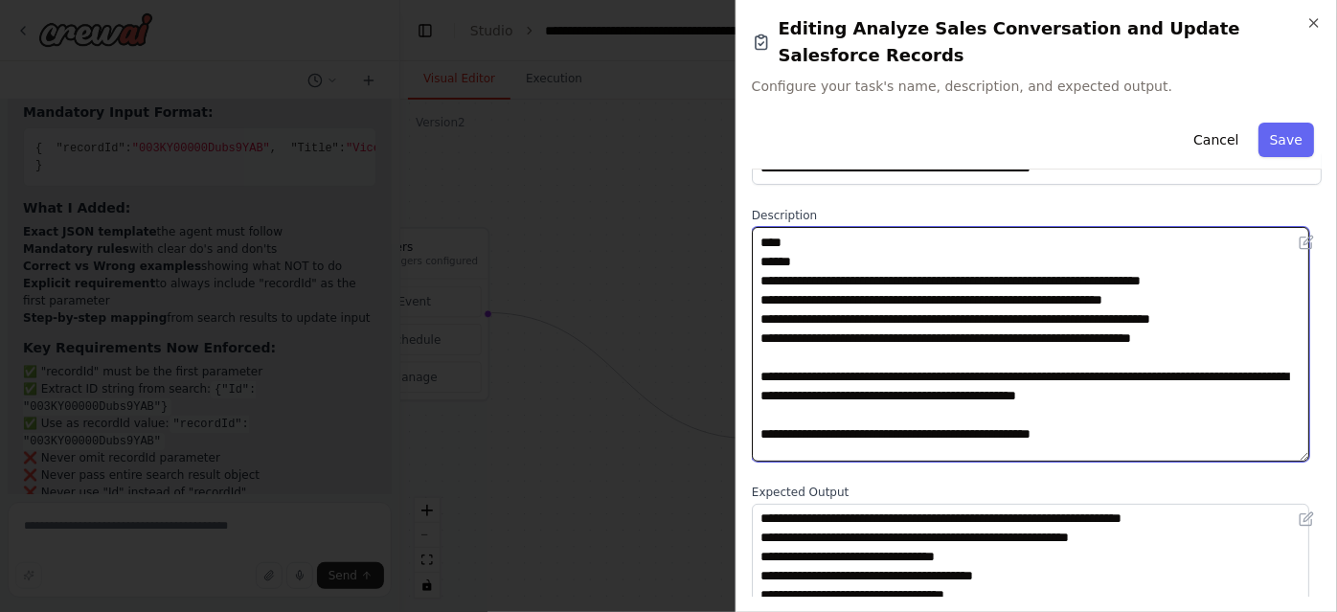
scroll to position [211, 0]
click at [840, 345] on textarea at bounding box center [1030, 344] width 557 height 235
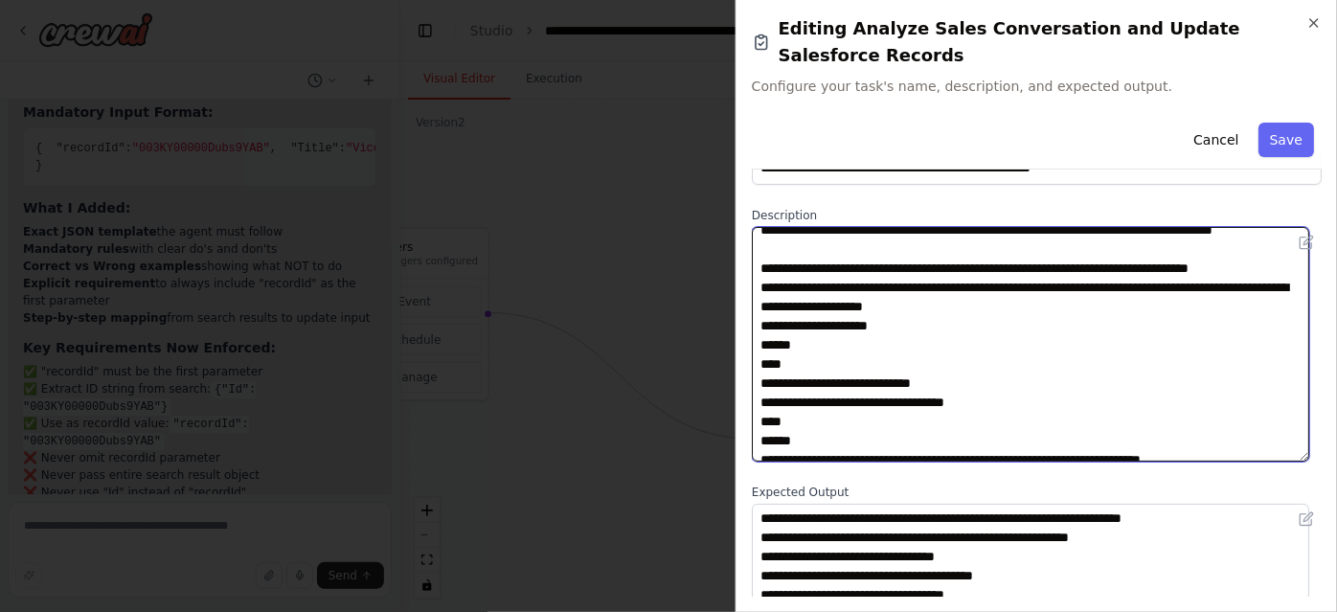
scroll to position [0, 0]
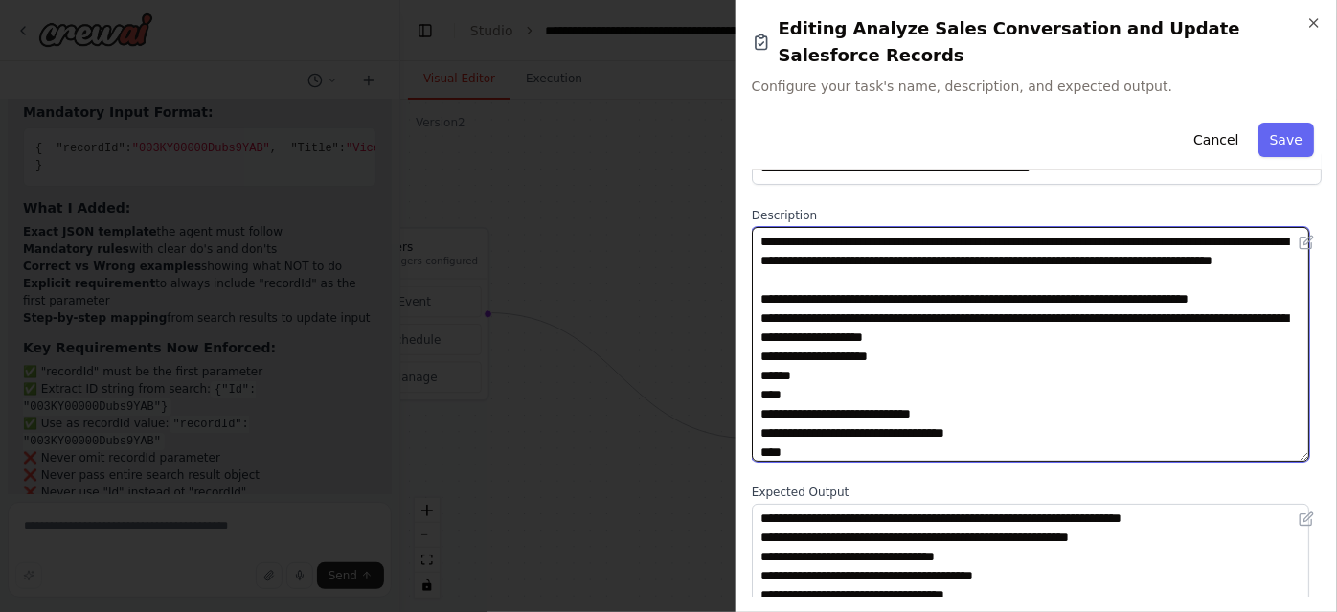
click at [1012, 272] on textarea at bounding box center [1030, 344] width 557 height 235
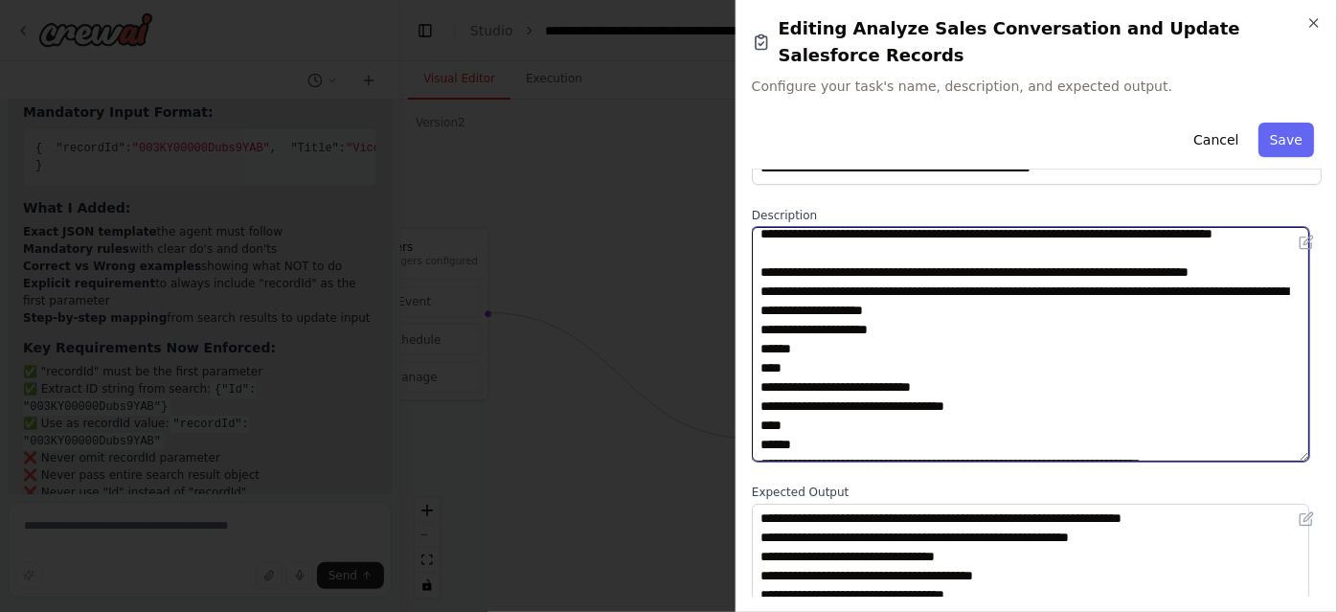
scroll to position [28, 0]
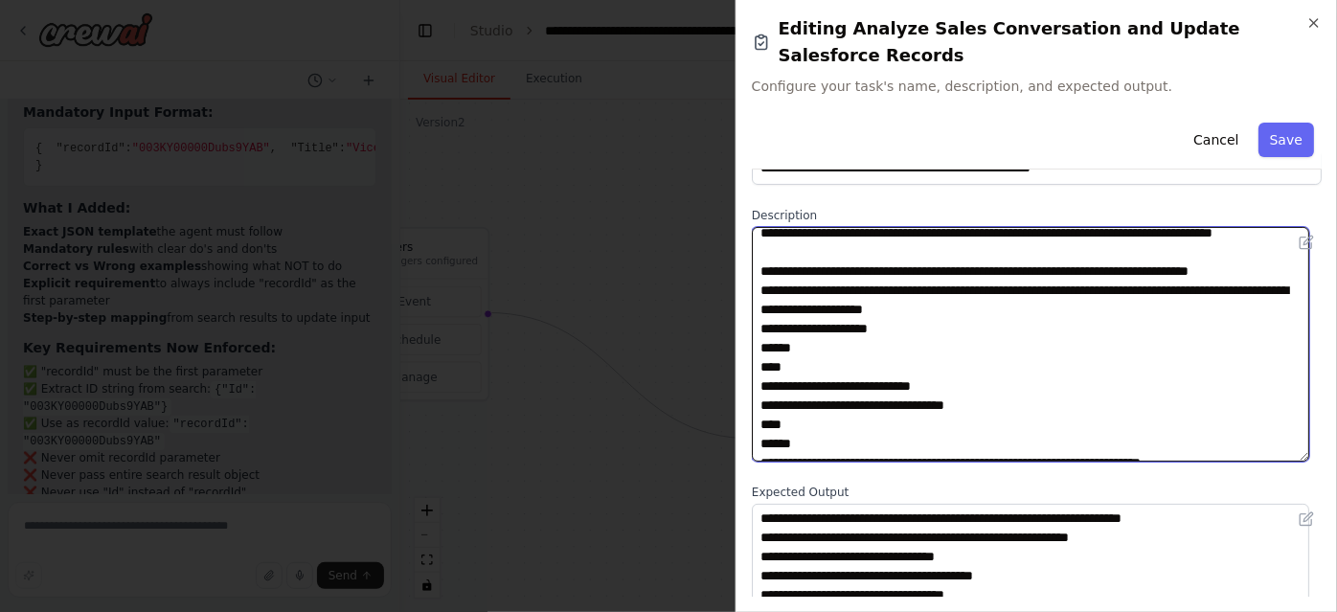
click at [919, 262] on textarea at bounding box center [1030, 344] width 557 height 235
click at [1081, 370] on textarea at bounding box center [1030, 344] width 557 height 235
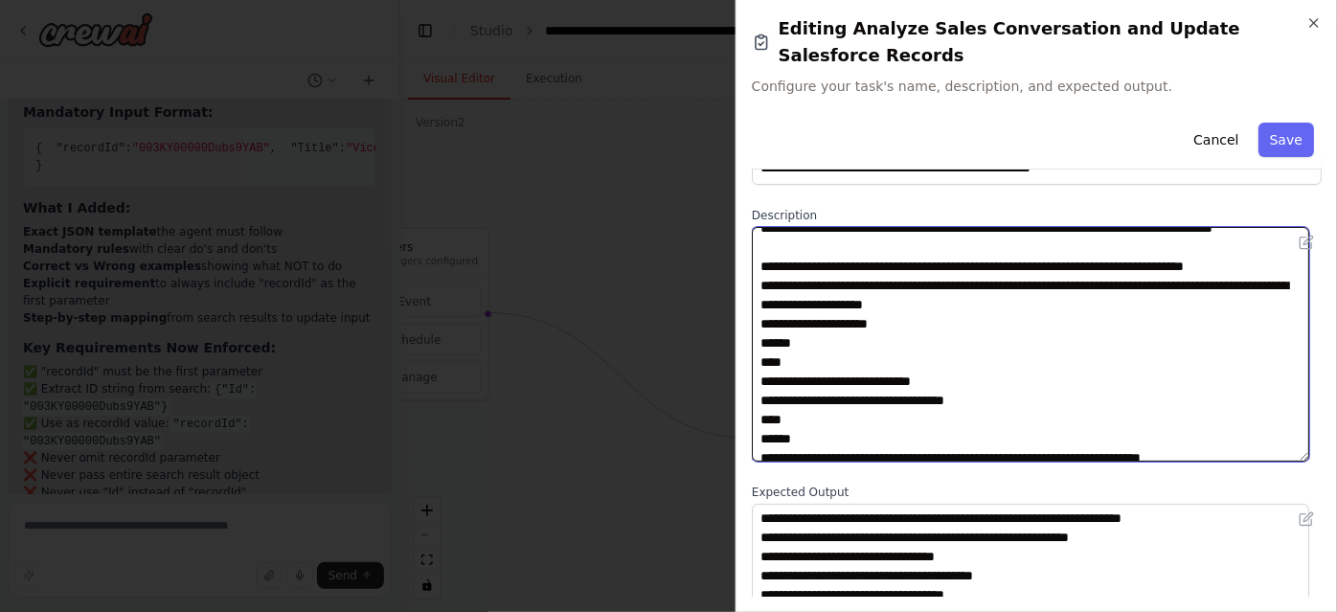
scroll to position [34, 0]
click at [1146, 260] on textarea at bounding box center [1030, 344] width 557 height 235
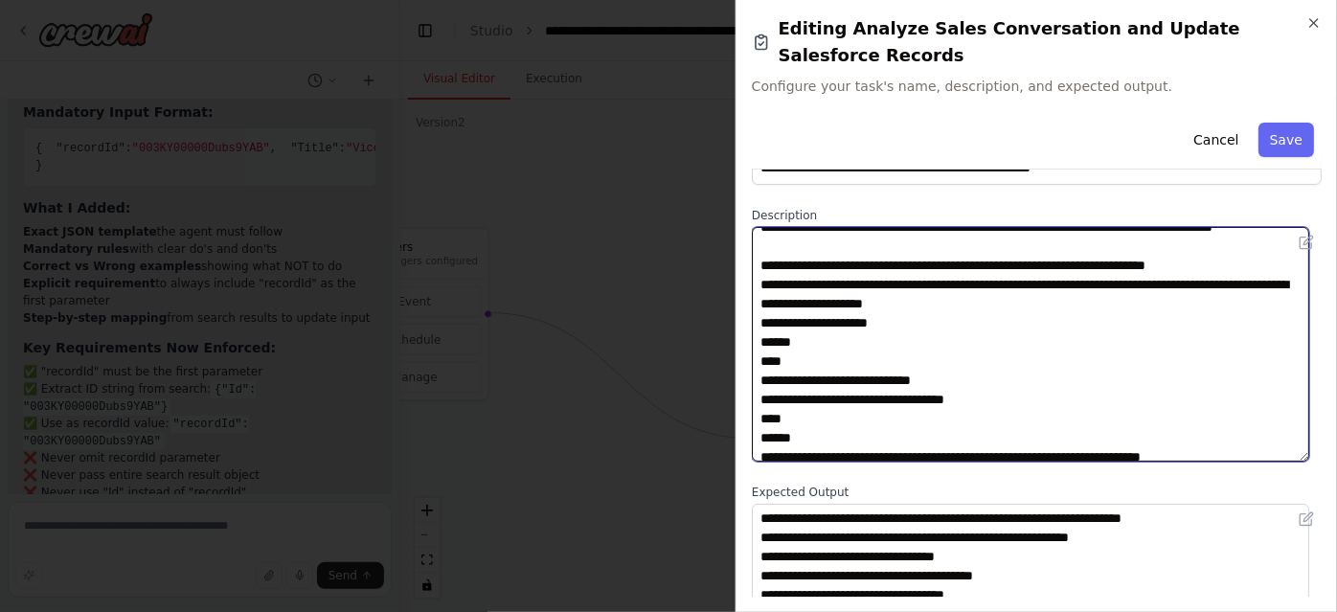
click at [1094, 304] on textarea at bounding box center [1030, 344] width 557 height 235
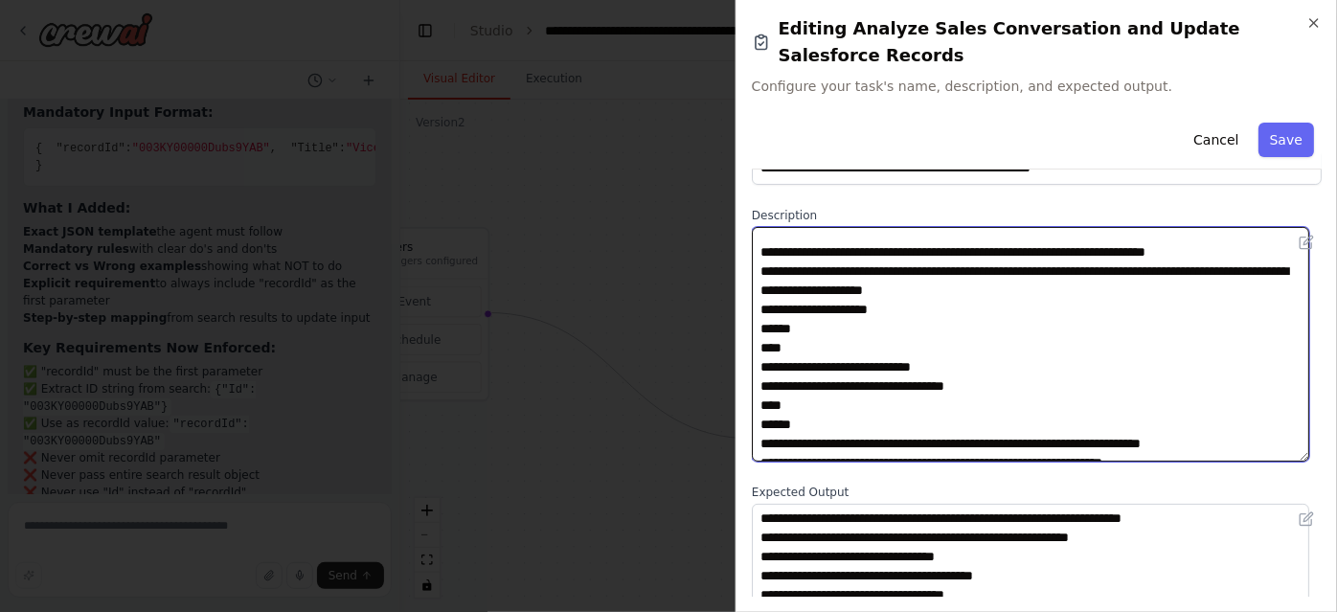
scroll to position [48, 0]
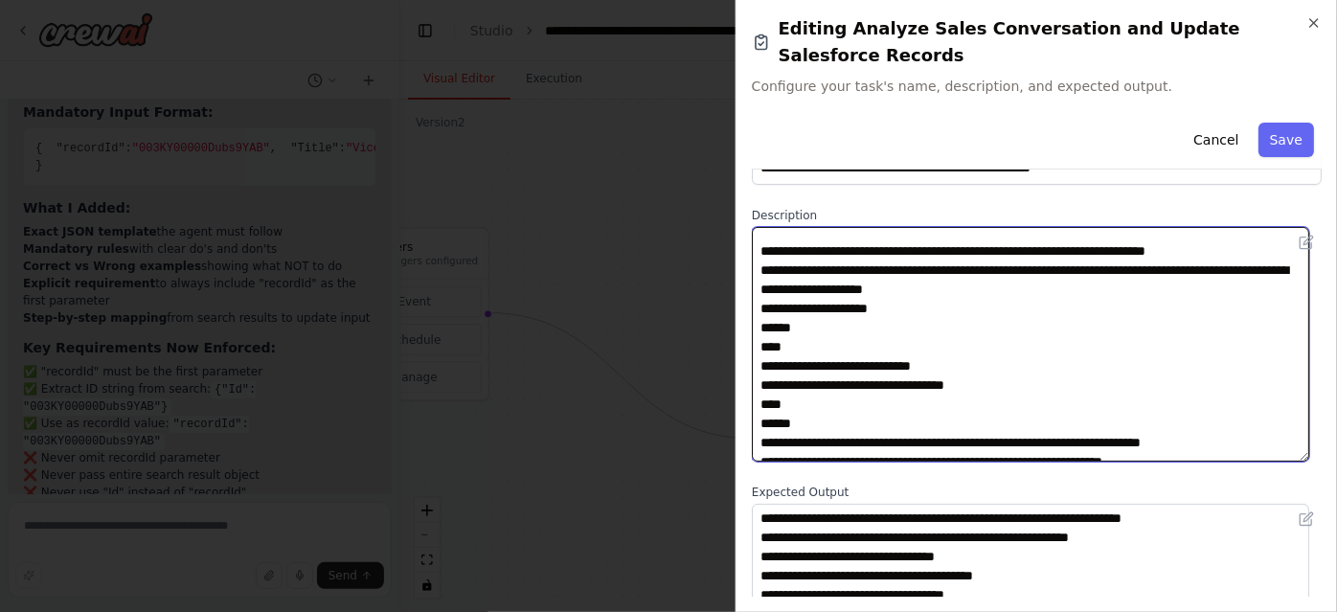
click at [1070, 304] on textarea at bounding box center [1030, 344] width 557 height 235
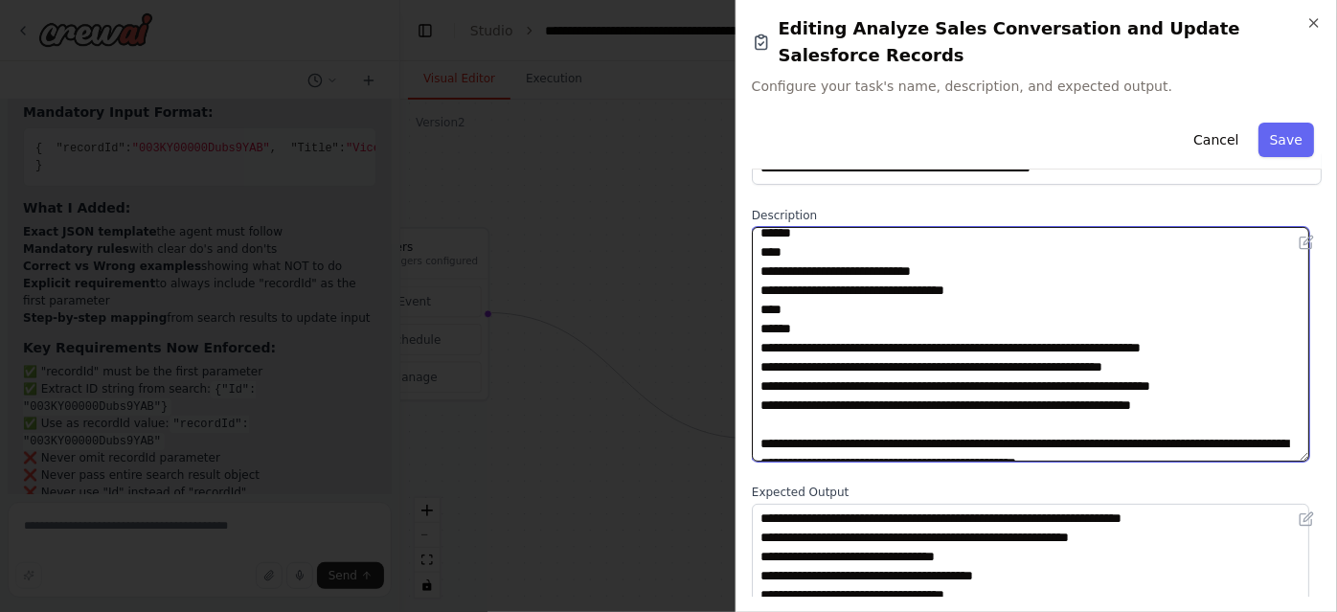
scroll to position [34, 0]
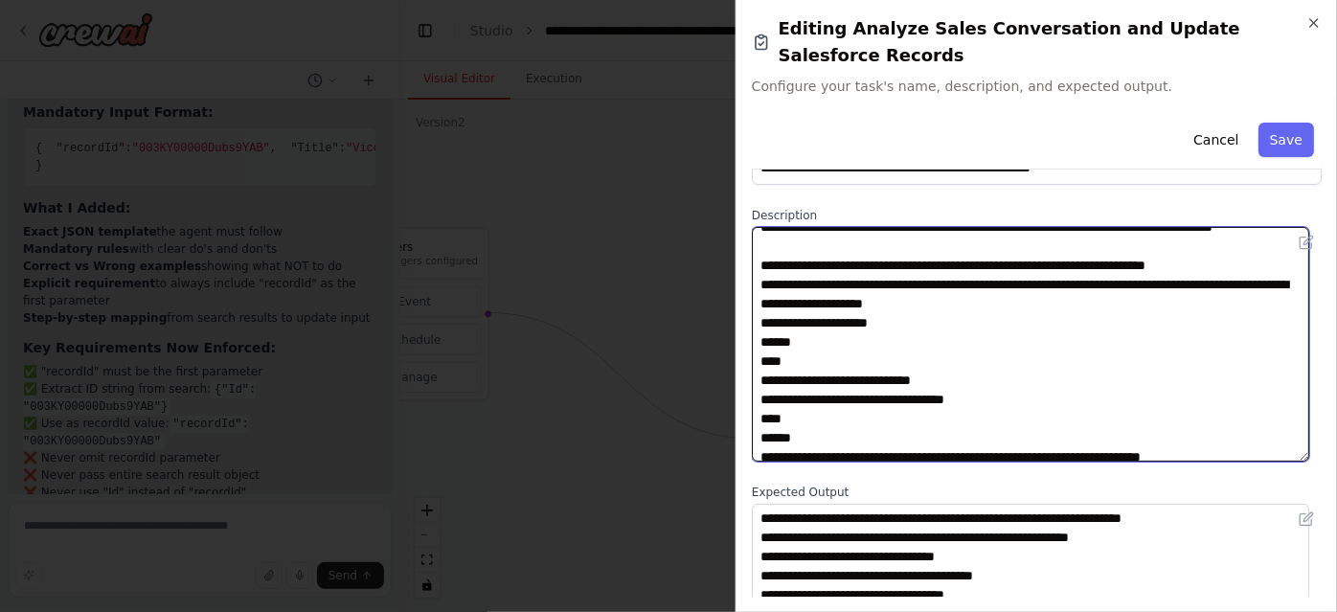
click at [868, 275] on textarea at bounding box center [1030, 344] width 557 height 235
click at [1056, 290] on textarea at bounding box center [1030, 344] width 557 height 235
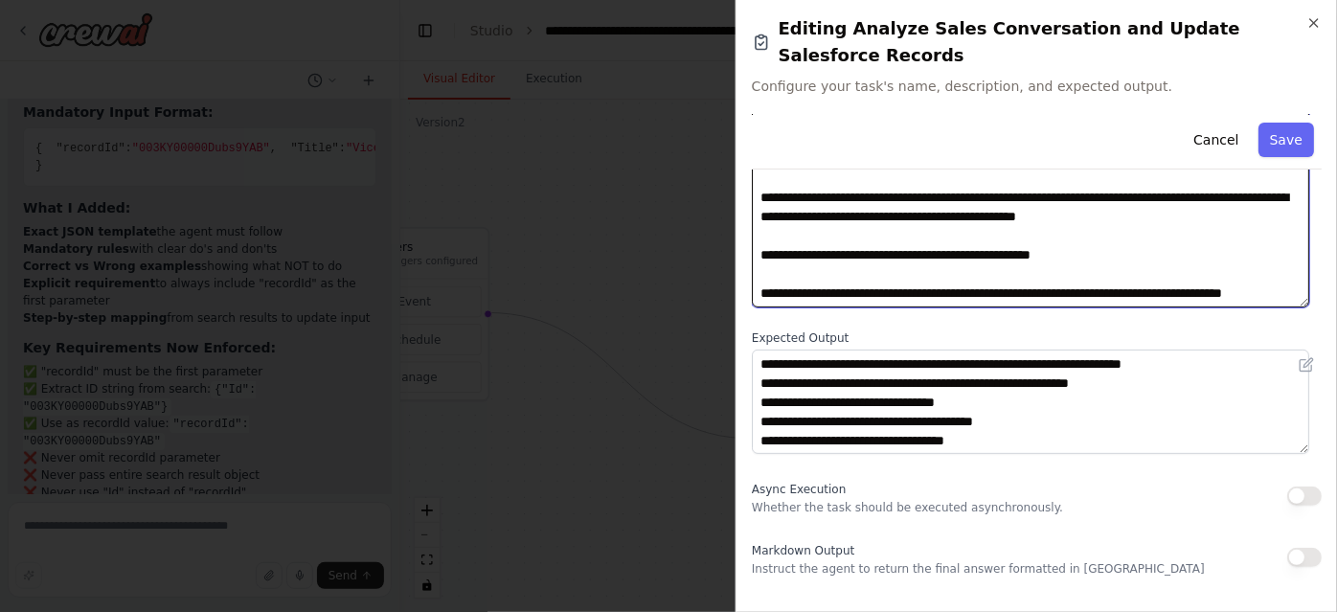
scroll to position [225, 0]
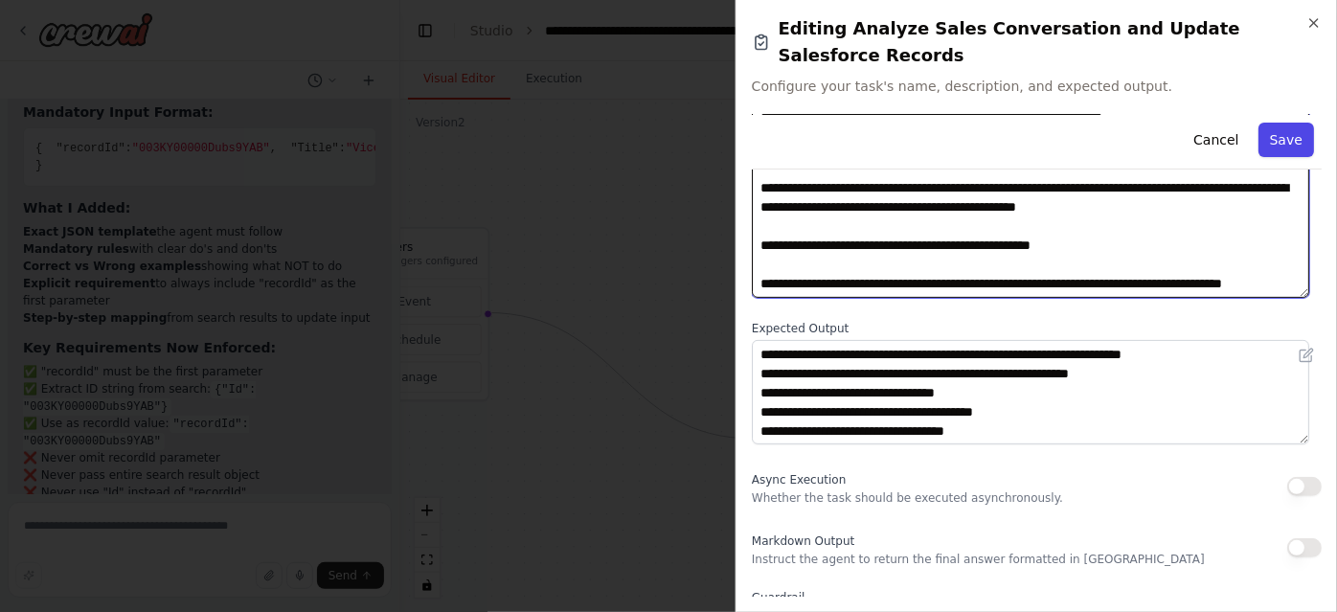
type textarea "**********"
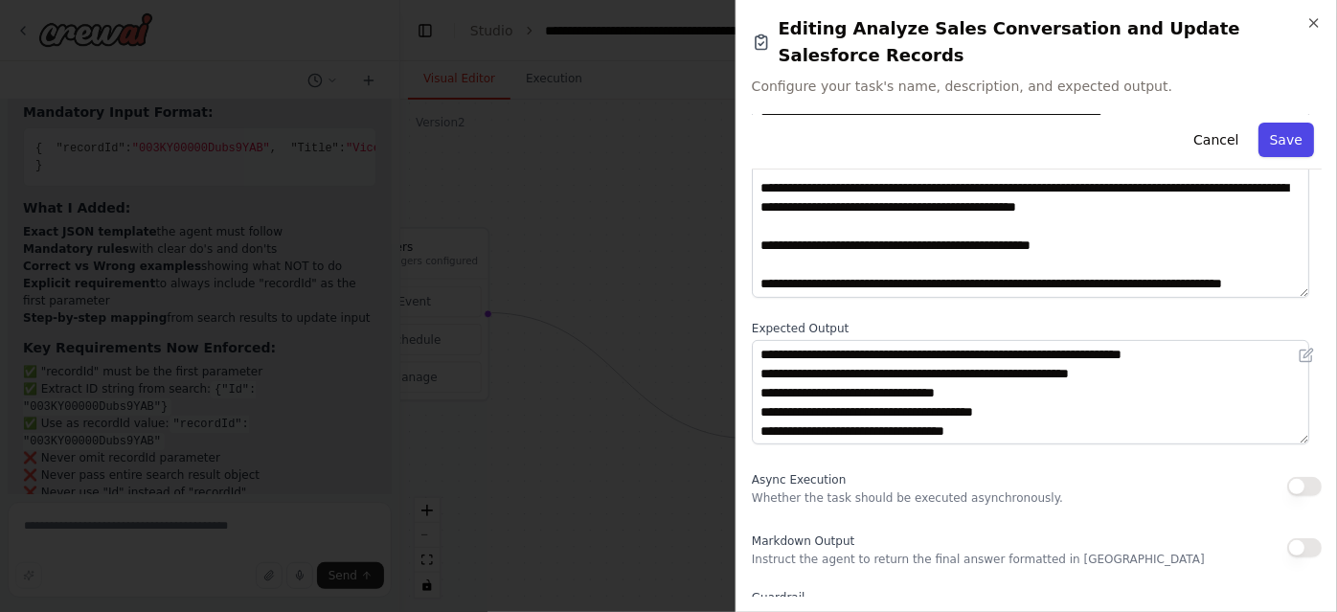
click at [1281, 129] on button "Save" at bounding box center [1286, 140] width 56 height 34
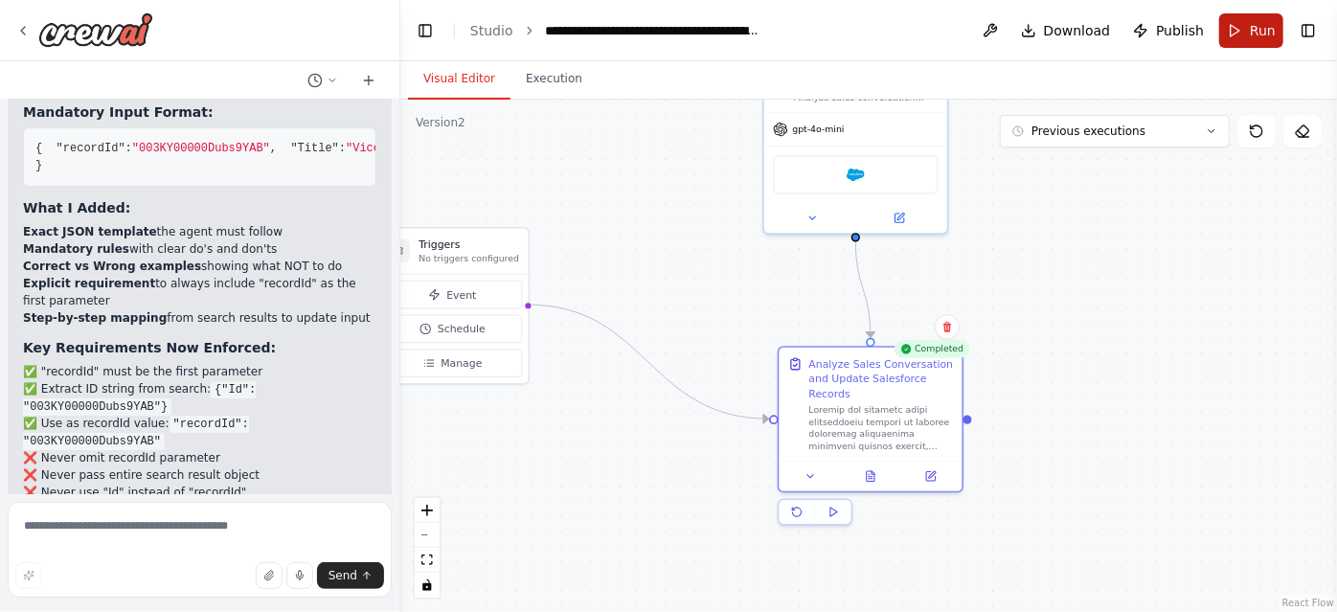
click at [1254, 30] on span "Run" at bounding box center [1263, 30] width 26 height 19
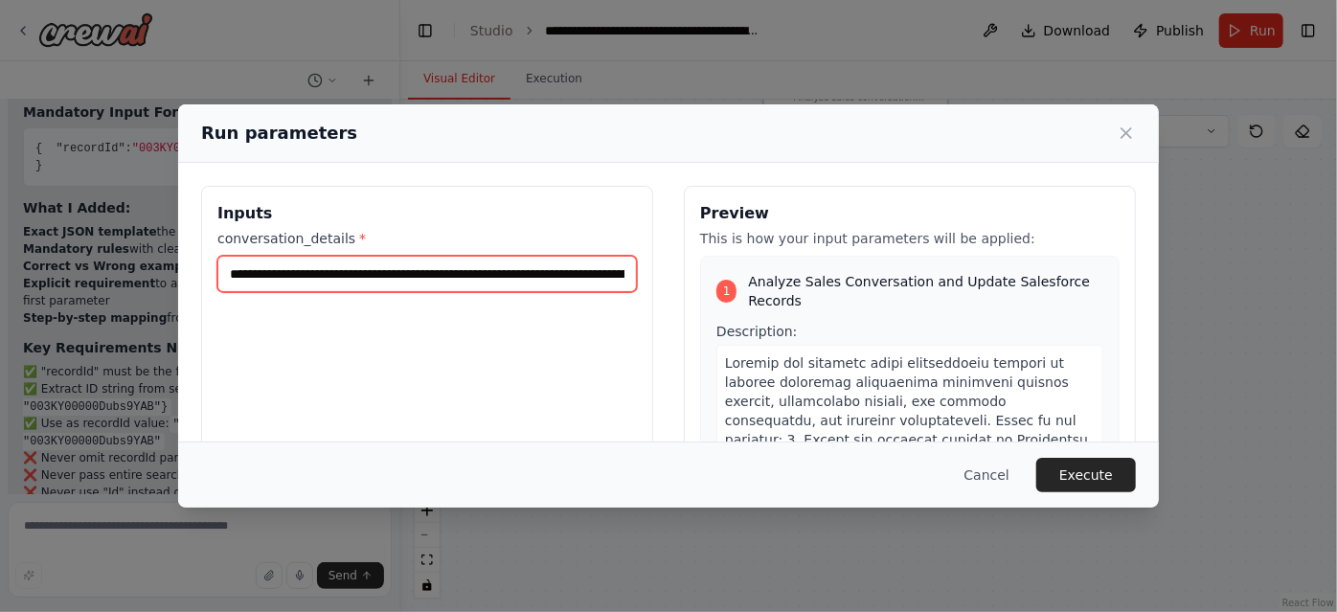
click at [463, 277] on input "**********" at bounding box center [426, 274] width 419 height 36
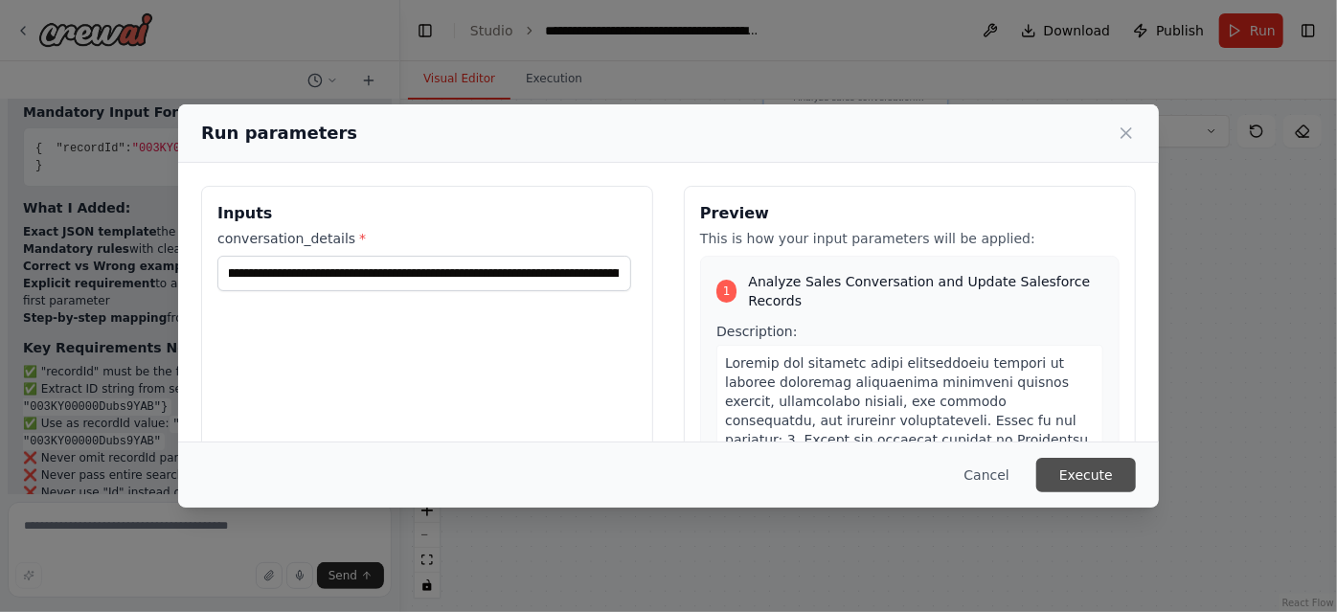
scroll to position [0, 0]
click at [1097, 472] on button "Execute" at bounding box center [1086, 475] width 100 height 34
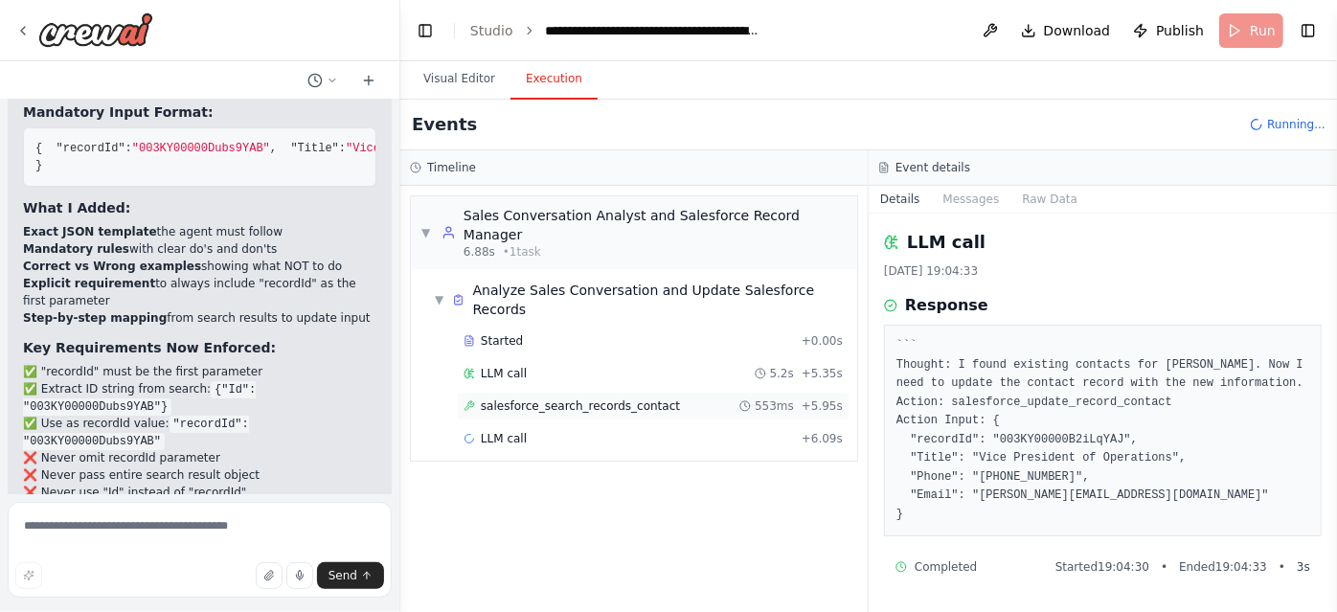
click at [729, 398] on div "salesforce_search_records_contact 553ms + 5.95s" at bounding box center [652, 405] width 379 height 15
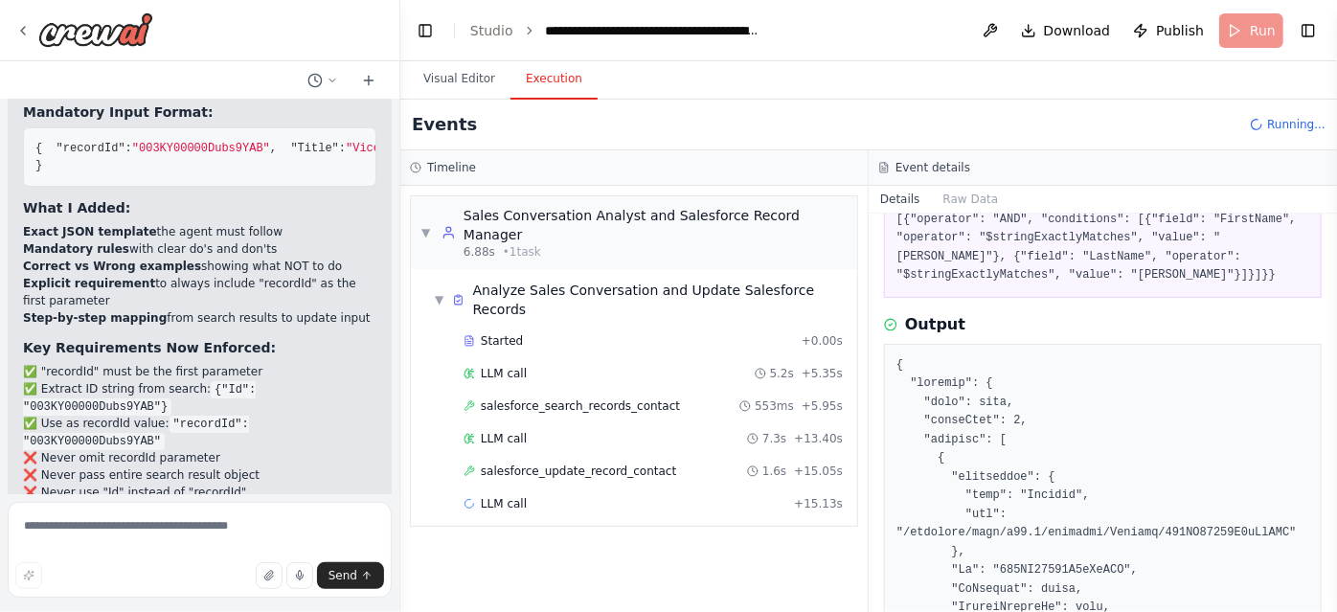
scroll to position [166, 0]
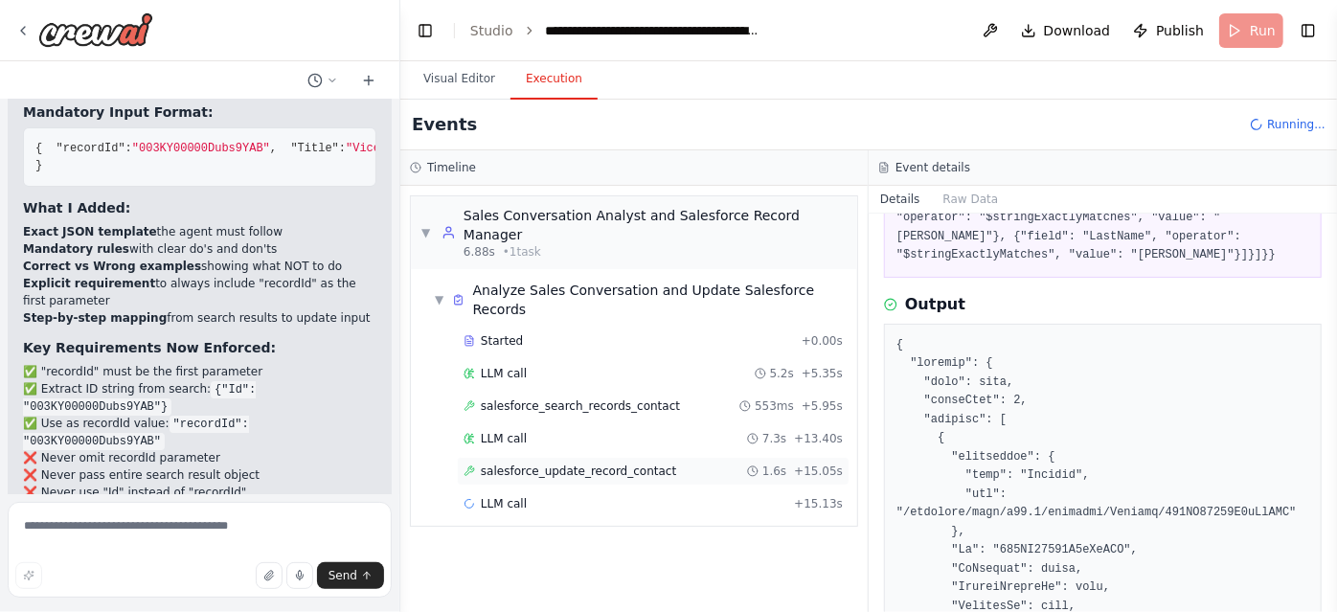
click at [688, 463] on div "salesforce_update_record_contact 1.6s + 15.05s" at bounding box center [652, 470] width 379 height 15
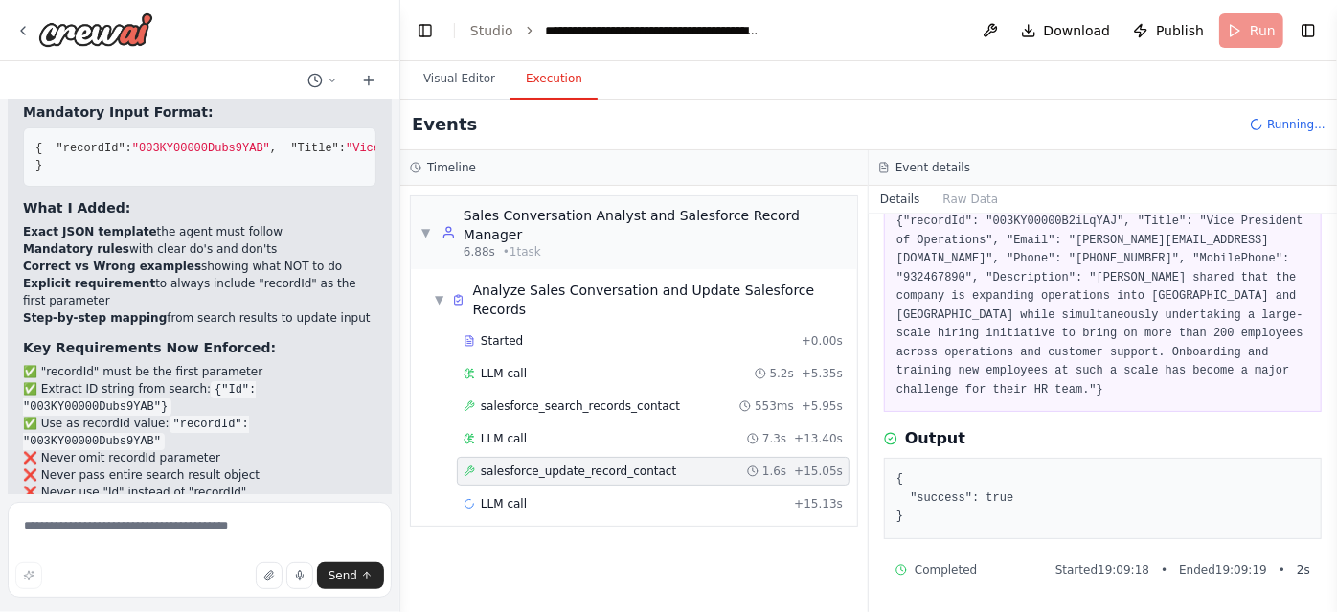
scroll to position [102, 0]
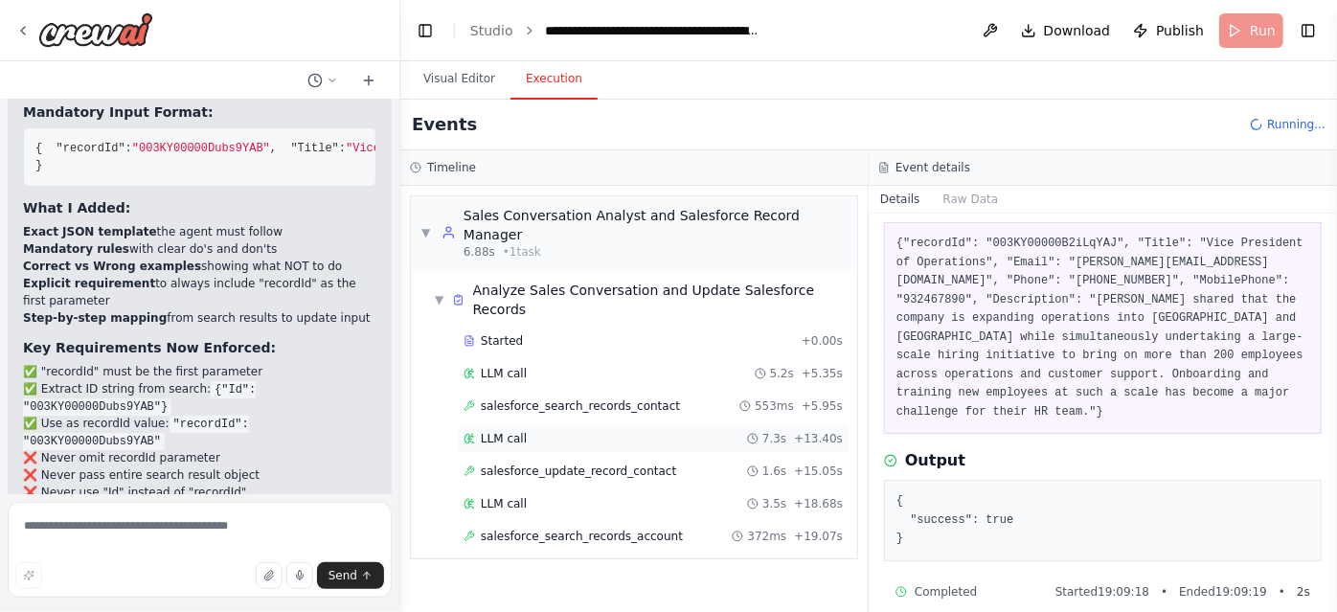
click at [645, 431] on div "LLM call 7.3s + 13.40s" at bounding box center [652, 438] width 379 height 15
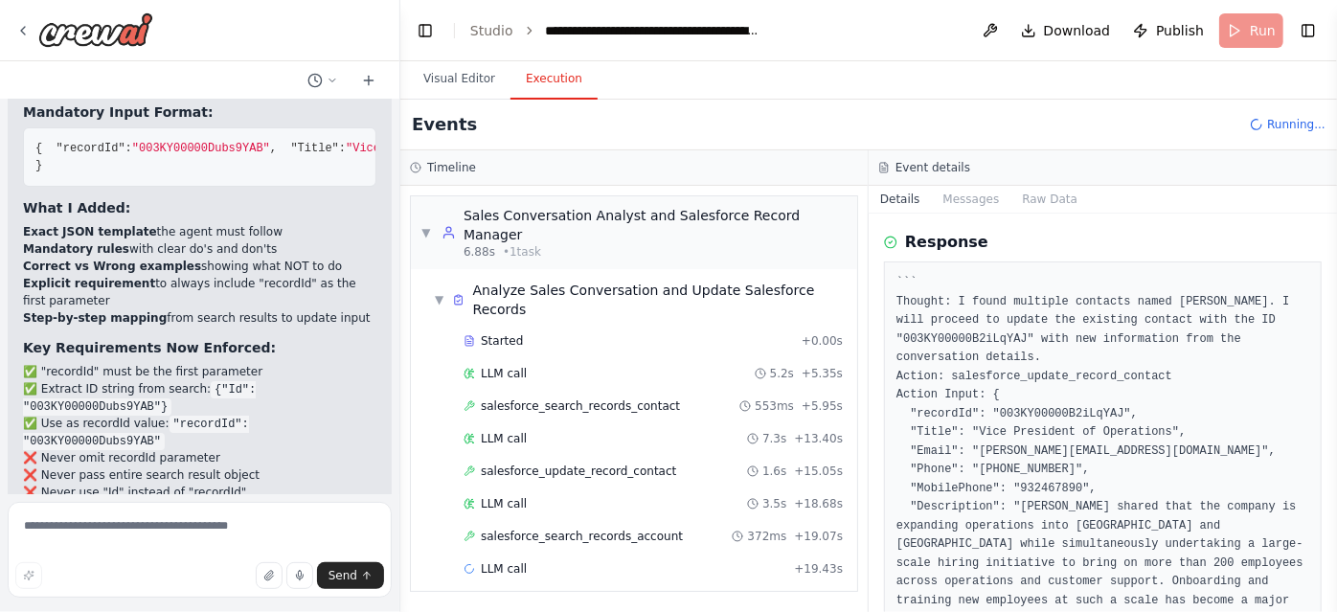
scroll to position [74, 0]
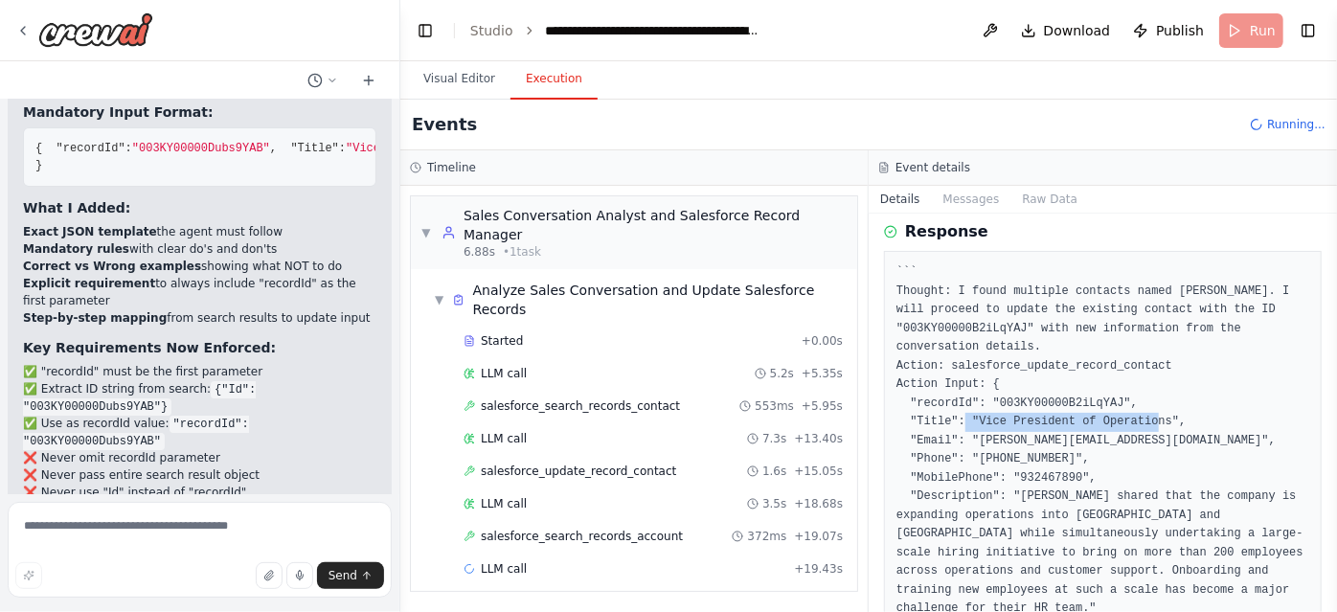
drag, startPoint x: 971, startPoint y: 420, endPoint x: 1149, endPoint y: 425, distance: 178.2
click at [1149, 425] on pre "``` Thought: I found multiple contacts named Michael Lee. I will proceed to upd…" at bounding box center [1102, 449] width 413 height 373
copy pre "Vice President of Operations"
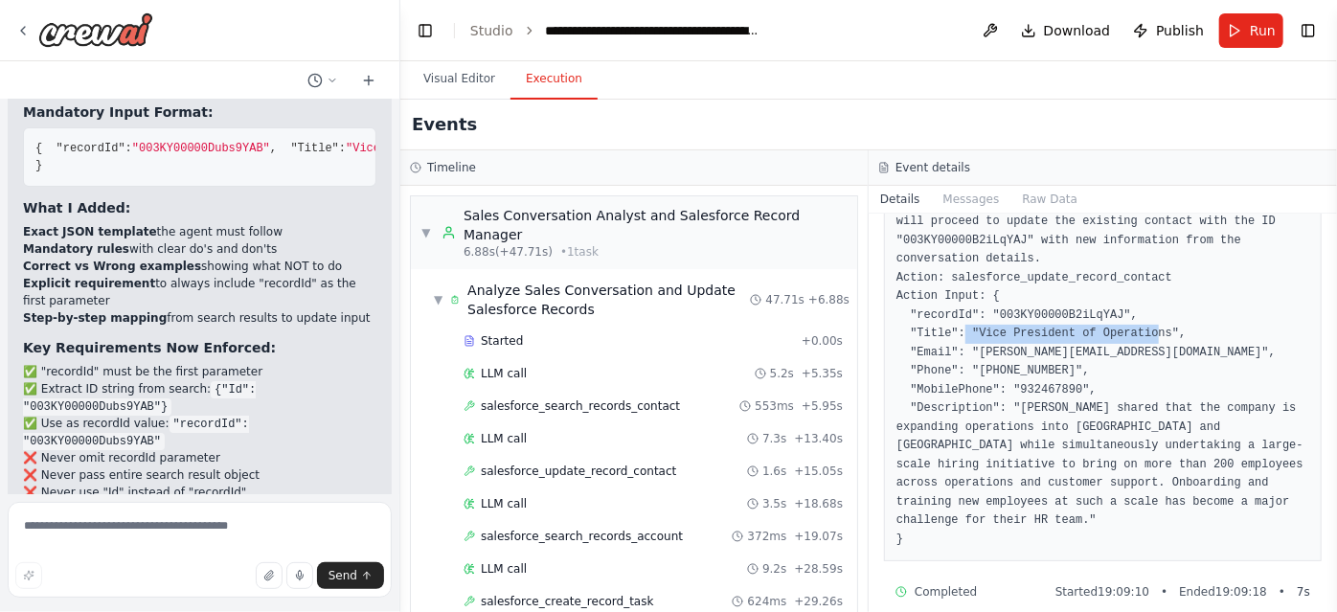
scroll to position [67, 0]
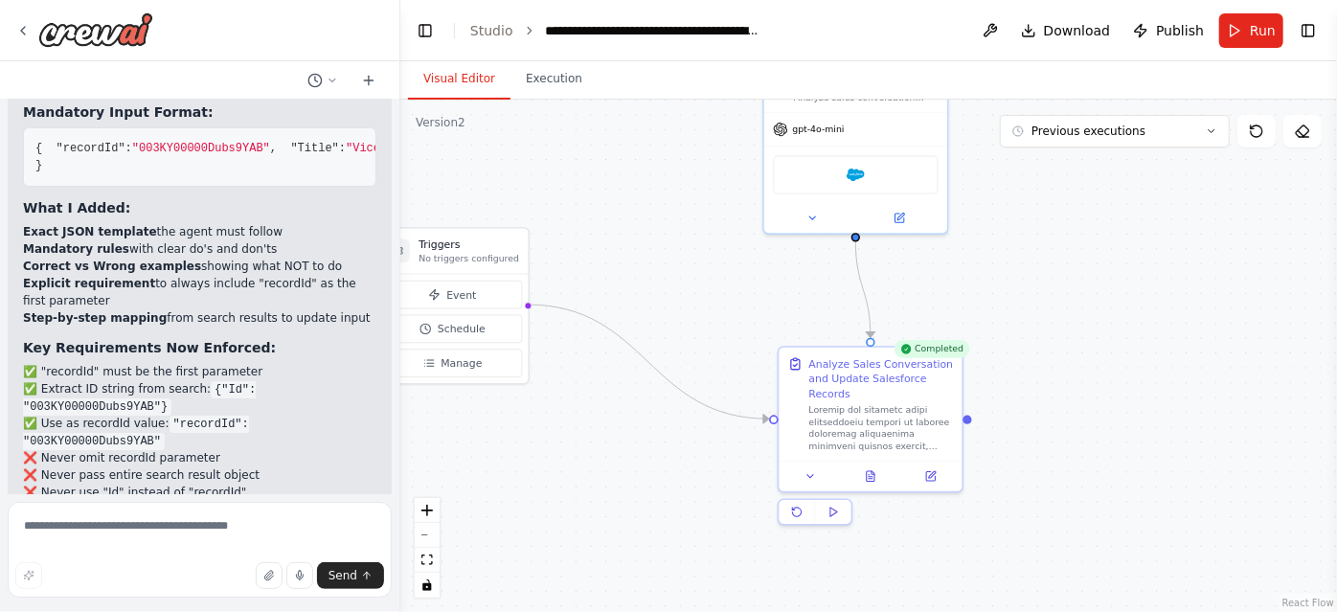
drag, startPoint x: 465, startPoint y: 99, endPoint x: 635, endPoint y: 262, distance: 235.7
click at [635, 262] on div "Visual Editor Execution Version 2 Previous executions Show Tools Hide Agents Tr…" at bounding box center [868, 336] width 937 height 551
drag, startPoint x: 484, startPoint y: 247, endPoint x: 646, endPoint y: 204, distance: 168.4
click at [646, 204] on div "Triggers No triggers configured" at bounding box center [586, 220] width 151 height 45
click at [899, 385] on div "Analyze Sales Conversation and Update Salesforce Records" at bounding box center [881, 375] width 145 height 45
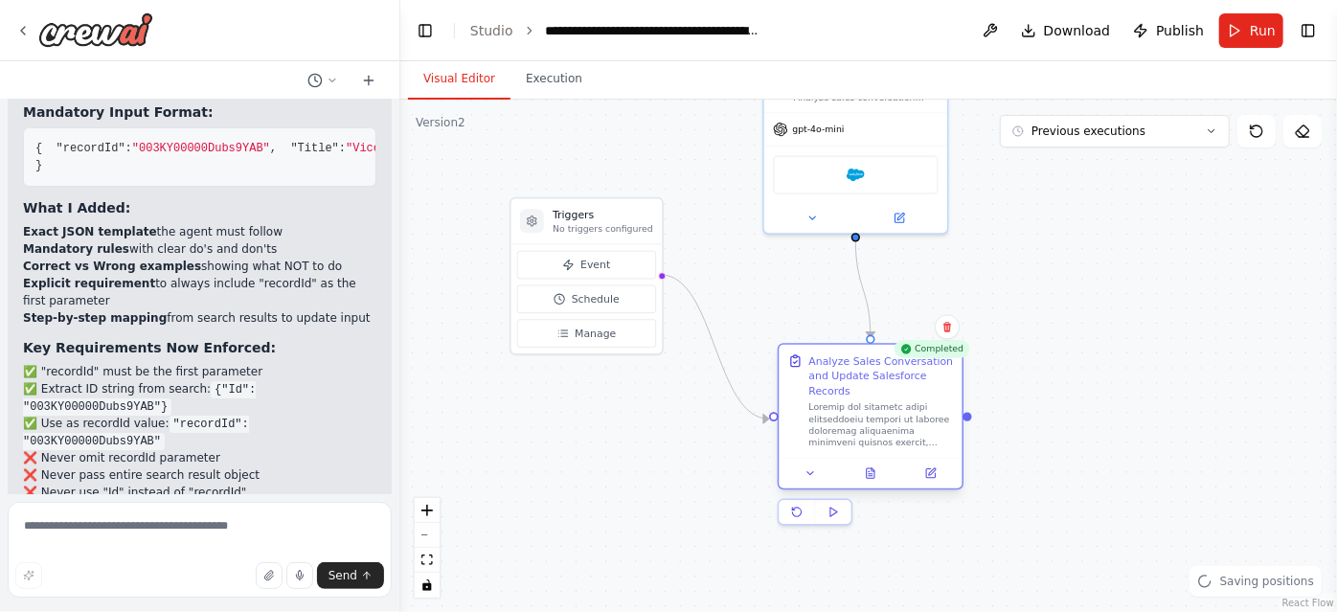
click at [899, 385] on div "Analyze Sales Conversation and Update Salesforce Records" at bounding box center [881, 375] width 145 height 45
click at [871, 477] on icon at bounding box center [871, 473] width 8 height 10
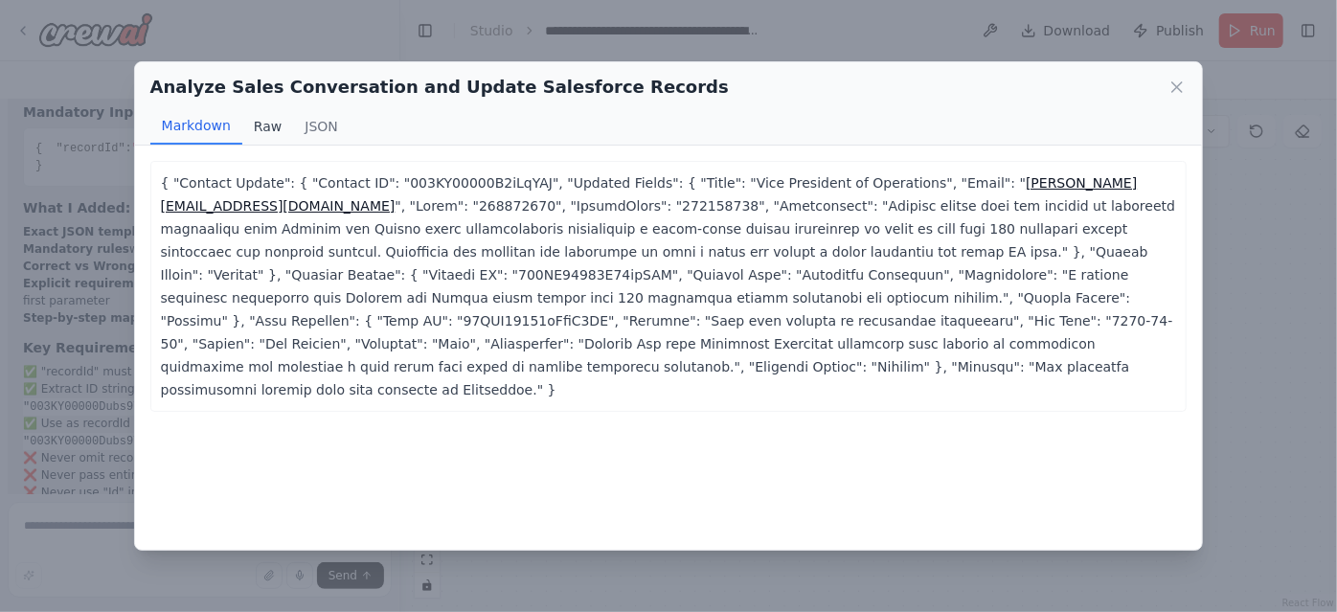
click at [262, 123] on button "Raw" at bounding box center [267, 126] width 51 height 36
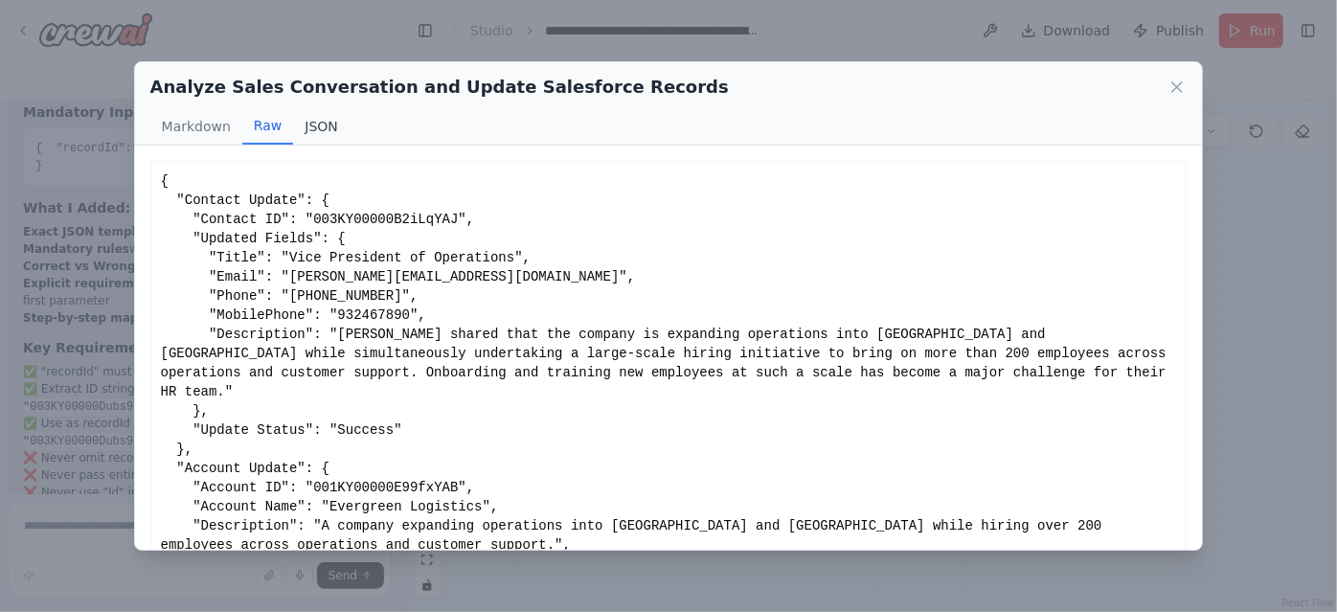
click at [313, 129] on button "JSON" at bounding box center [321, 126] width 57 height 36
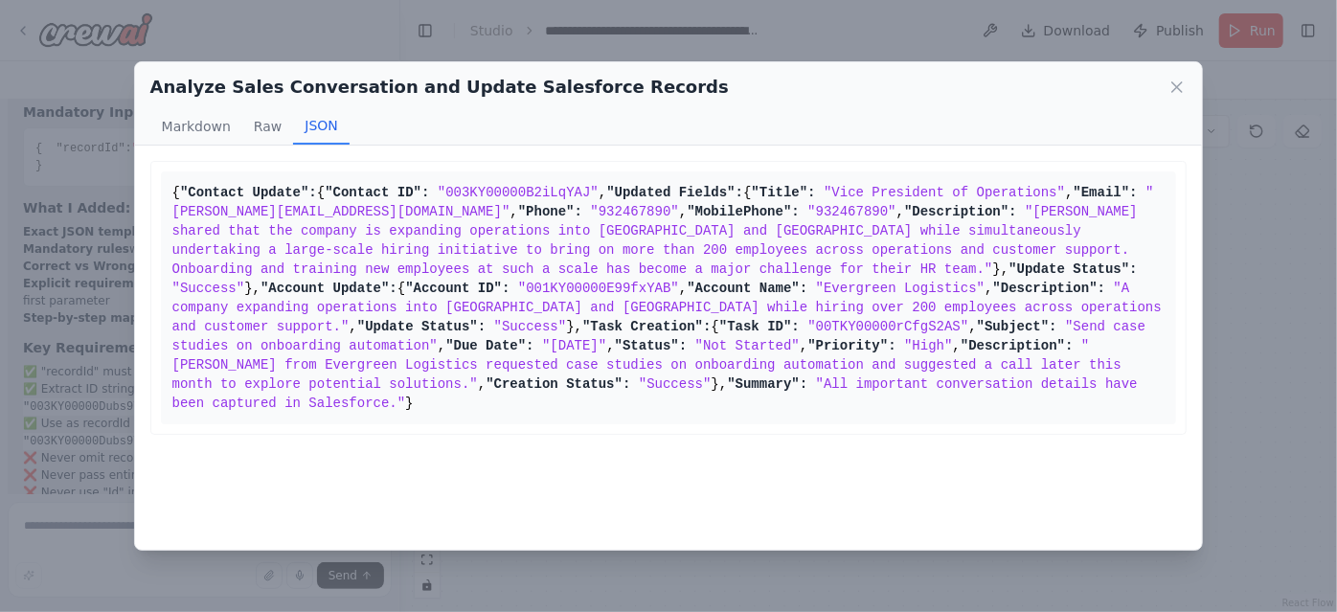
scroll to position [300, 0]
click at [1174, 86] on icon at bounding box center [1176, 87] width 19 height 19
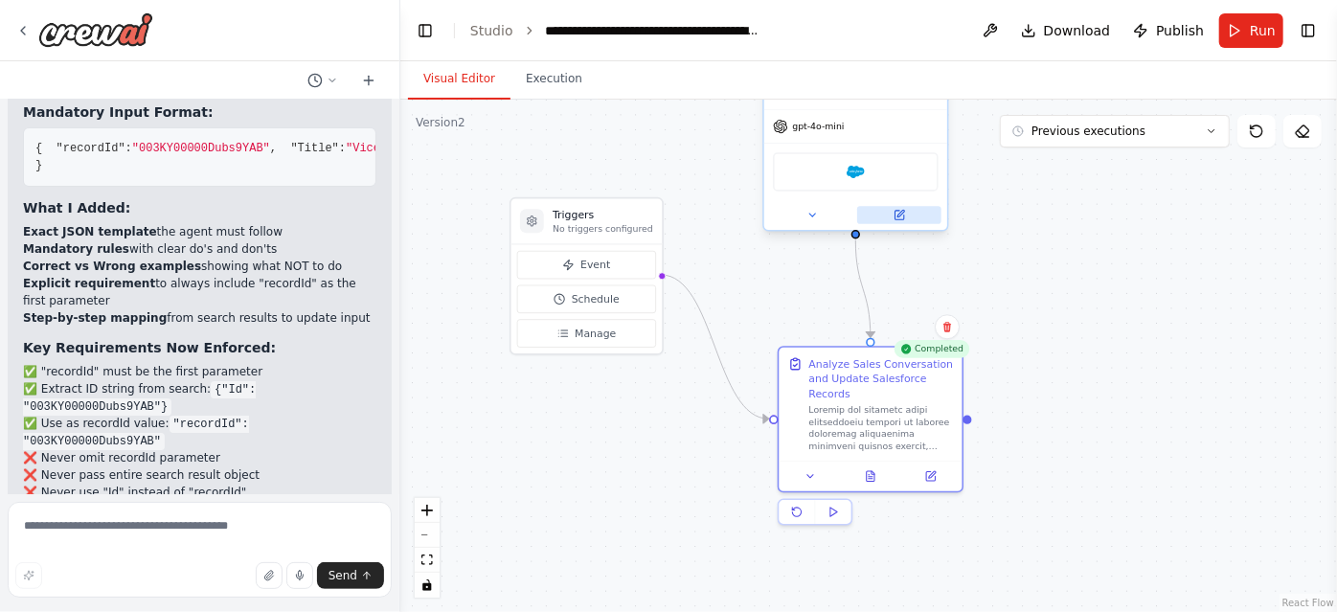
click at [897, 206] on button at bounding box center [899, 215] width 84 height 18
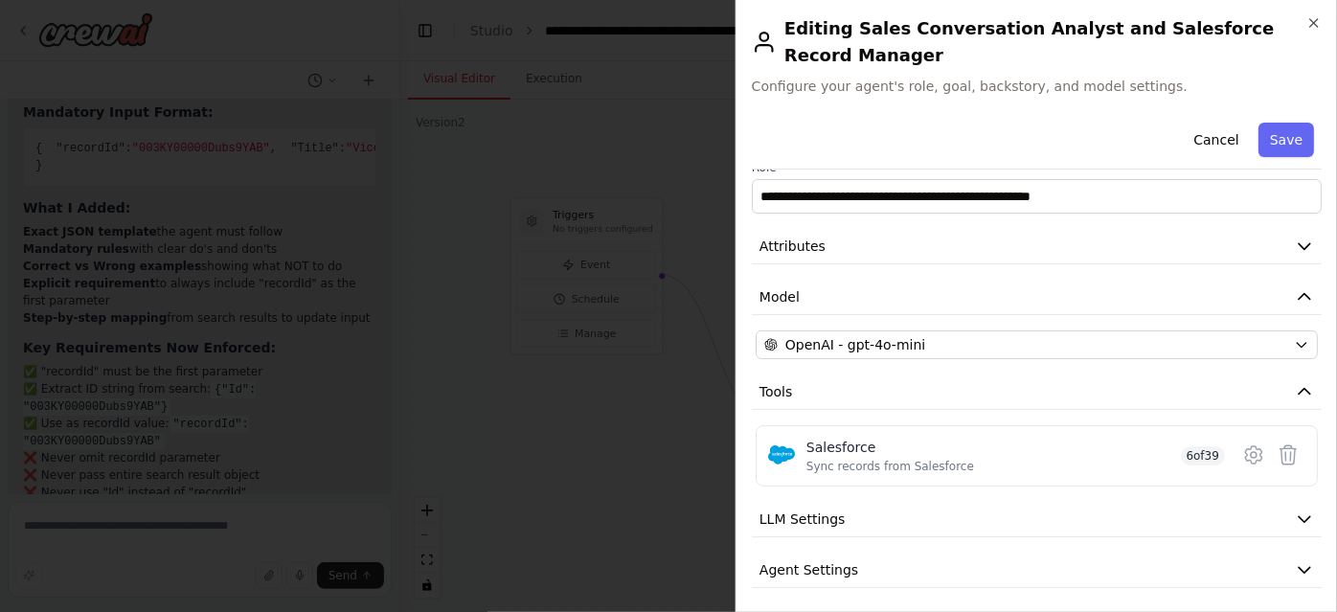
scroll to position [26, 0]
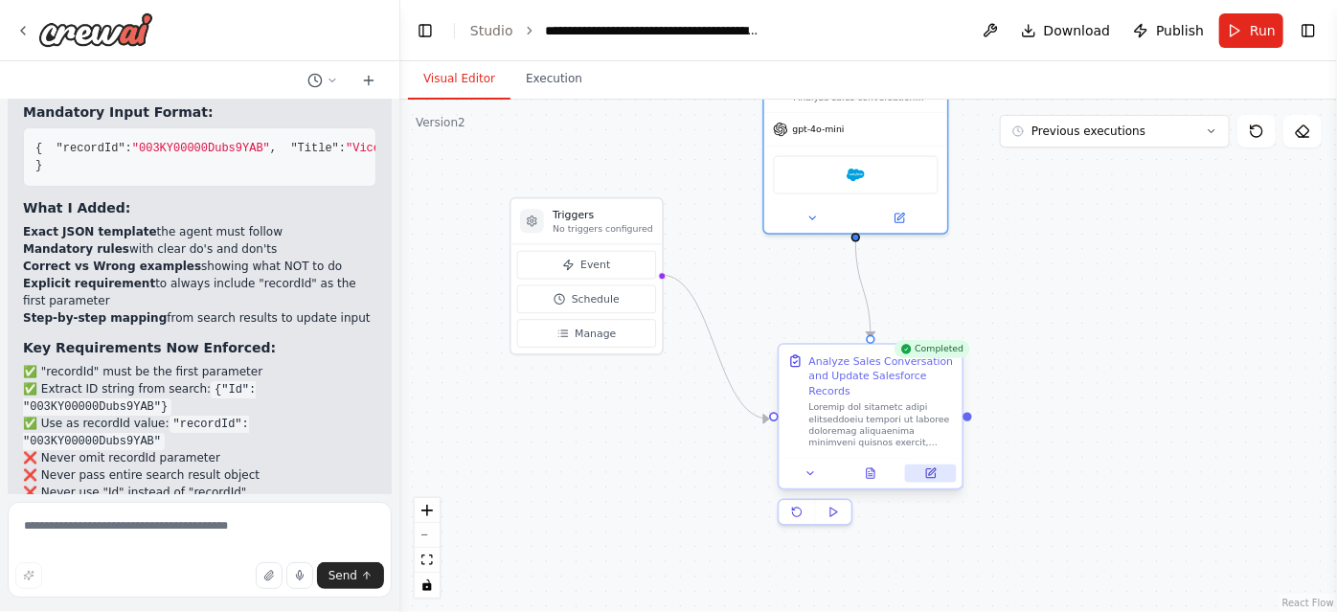
click at [934, 476] on icon at bounding box center [930, 473] width 9 height 9
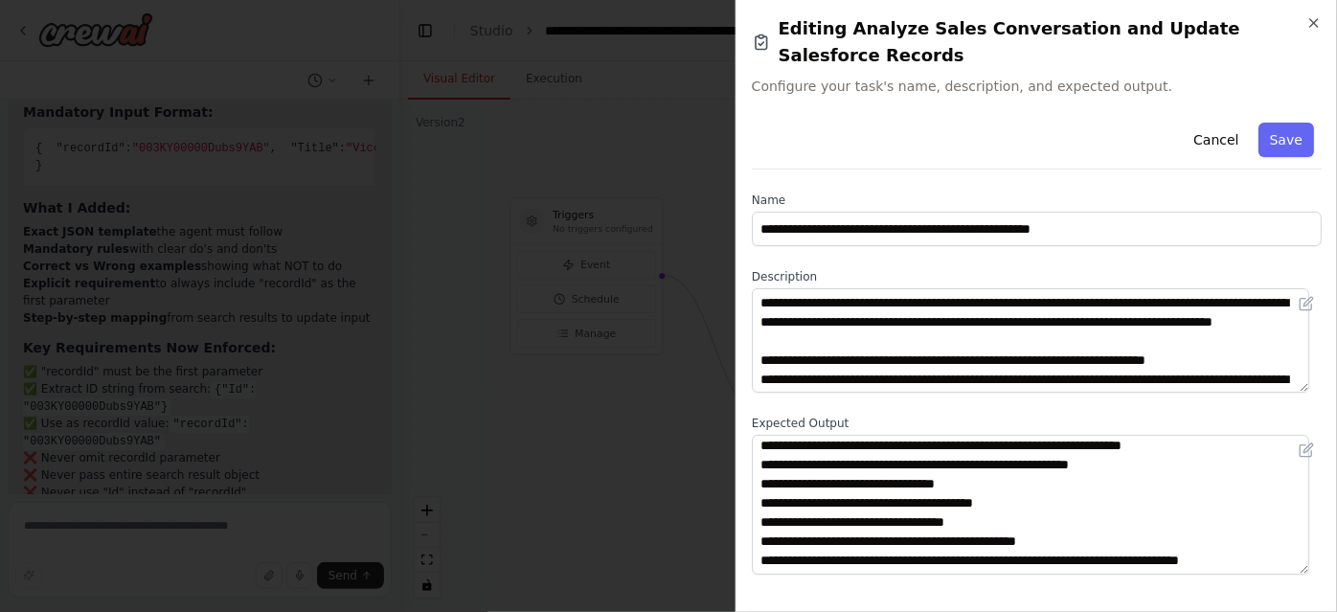
scroll to position [0, 0]
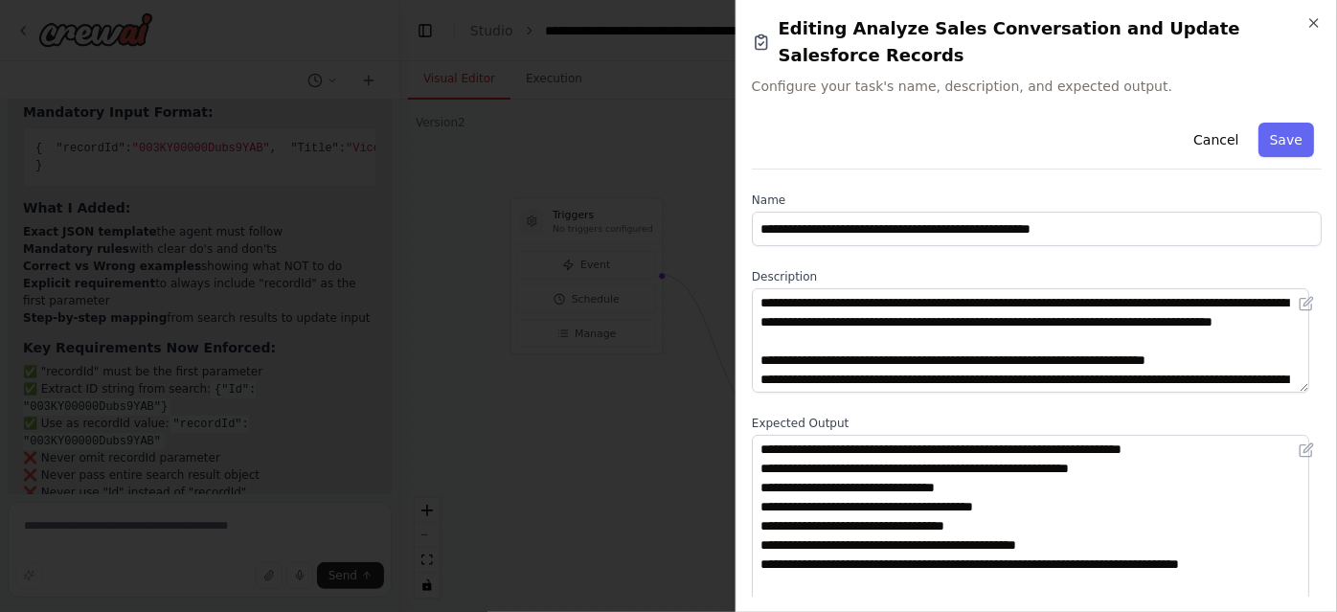
drag, startPoint x: 1300, startPoint y: 508, endPoint x: 1296, endPoint y: 597, distance: 89.1
click at [1296, 597] on div "**********" at bounding box center [1035, 306] width 601 height 612
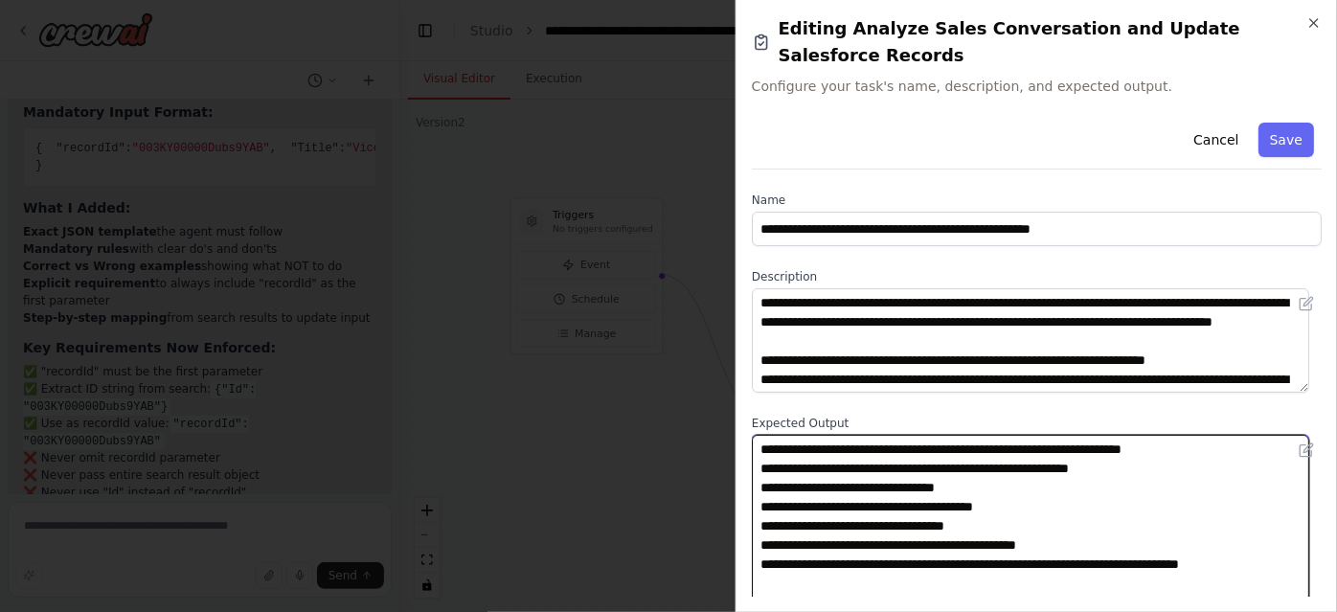
click at [1055, 472] on textarea "**********" at bounding box center [1030, 532] width 557 height 194
click at [1041, 435] on textarea "**********" at bounding box center [1030, 532] width 557 height 194
click at [1185, 443] on textarea "**********" at bounding box center [1030, 532] width 557 height 194
click at [794, 444] on textarea "**********" at bounding box center [1030, 532] width 557 height 194
click at [1021, 476] on textarea "**********" at bounding box center [1030, 532] width 557 height 194
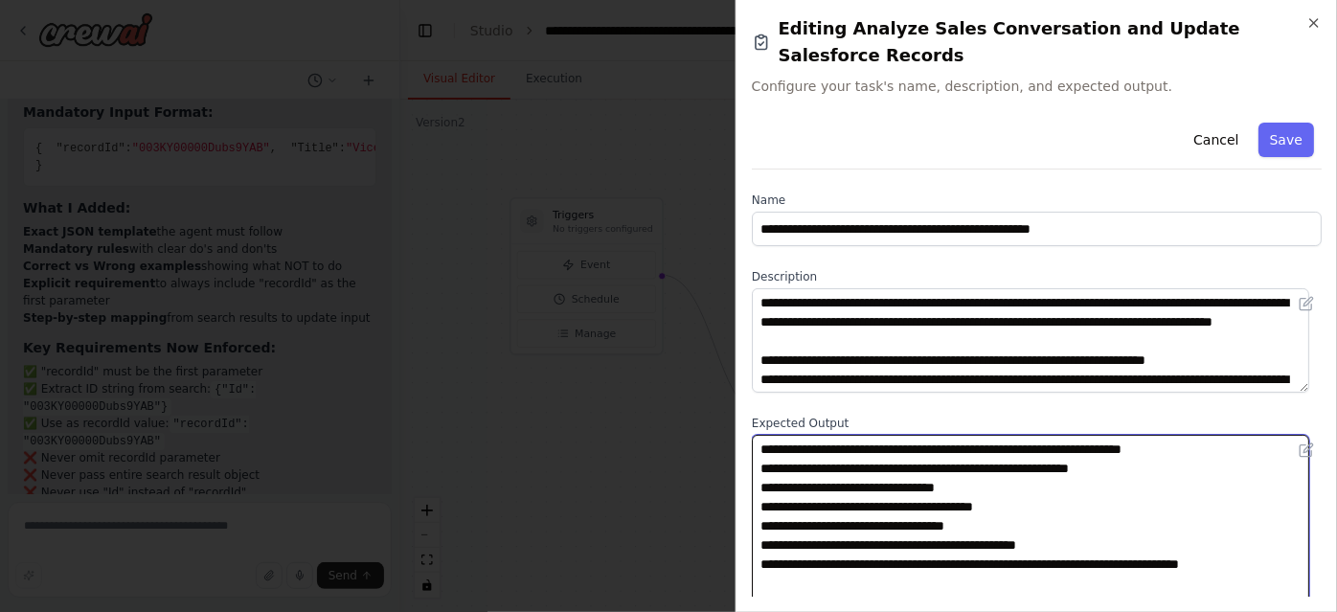
scroll to position [2, 0]
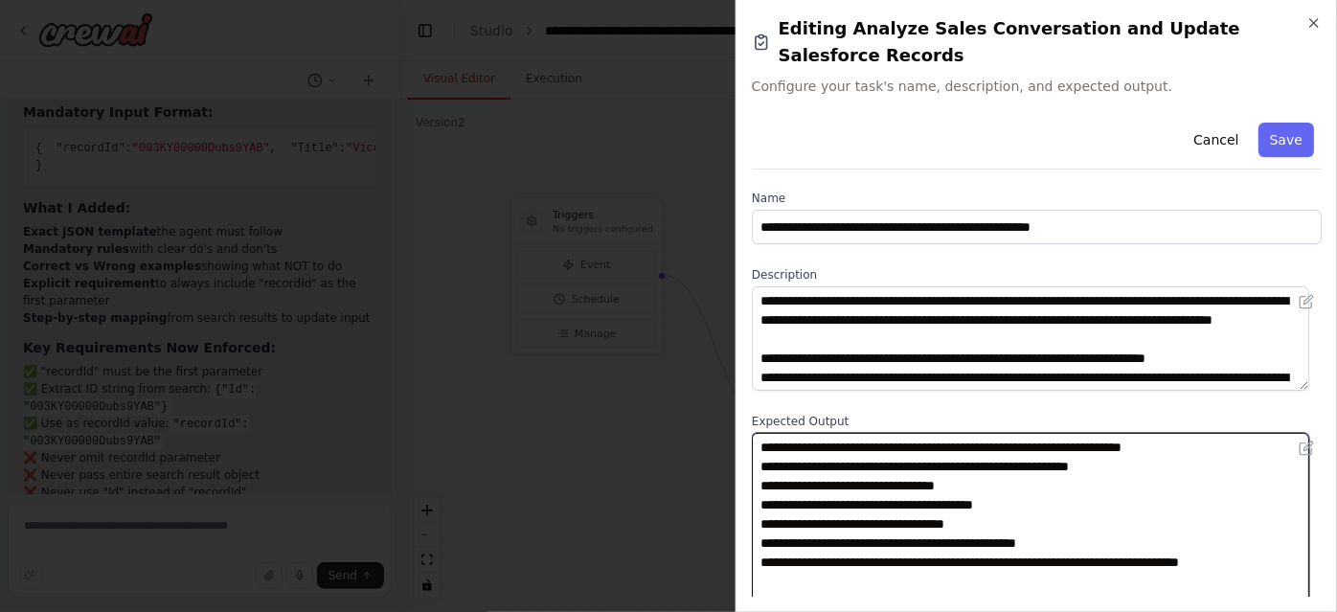
click at [1079, 441] on textarea "**********" at bounding box center [1030, 530] width 557 height 194
click at [792, 450] on textarea "**********" at bounding box center [1030, 530] width 557 height 194
click at [789, 436] on textarea "**********" at bounding box center [1030, 530] width 557 height 194
click at [886, 504] on textarea "**********" at bounding box center [1030, 530] width 557 height 194
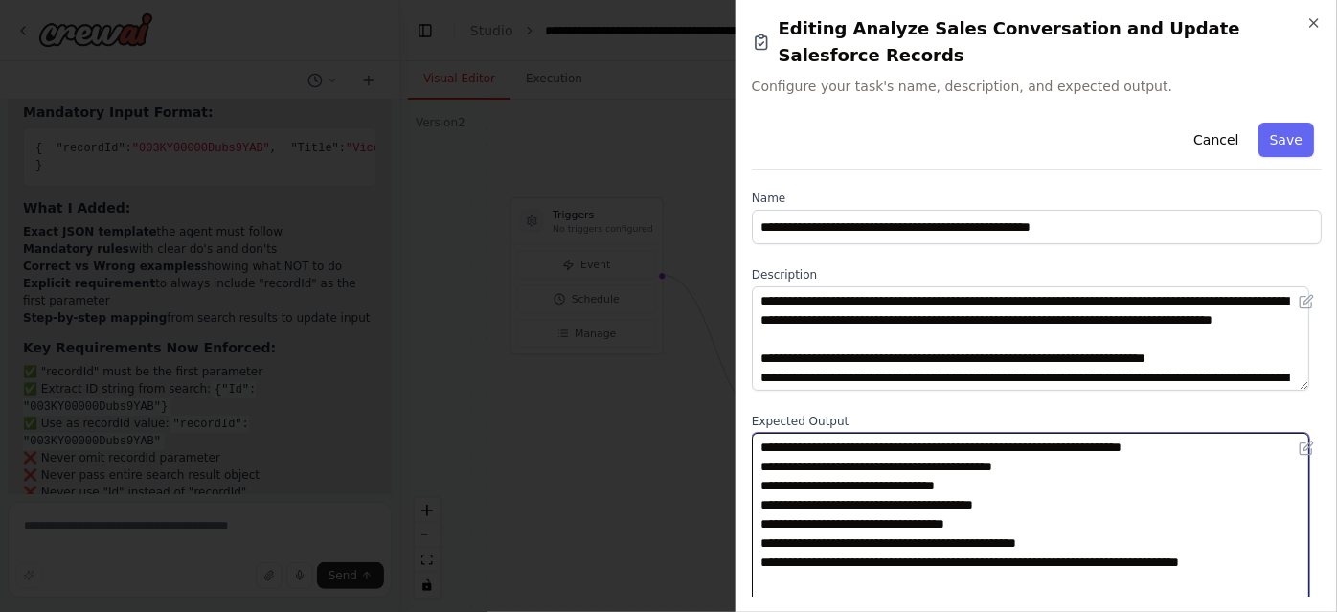
scroll to position [10, 0]
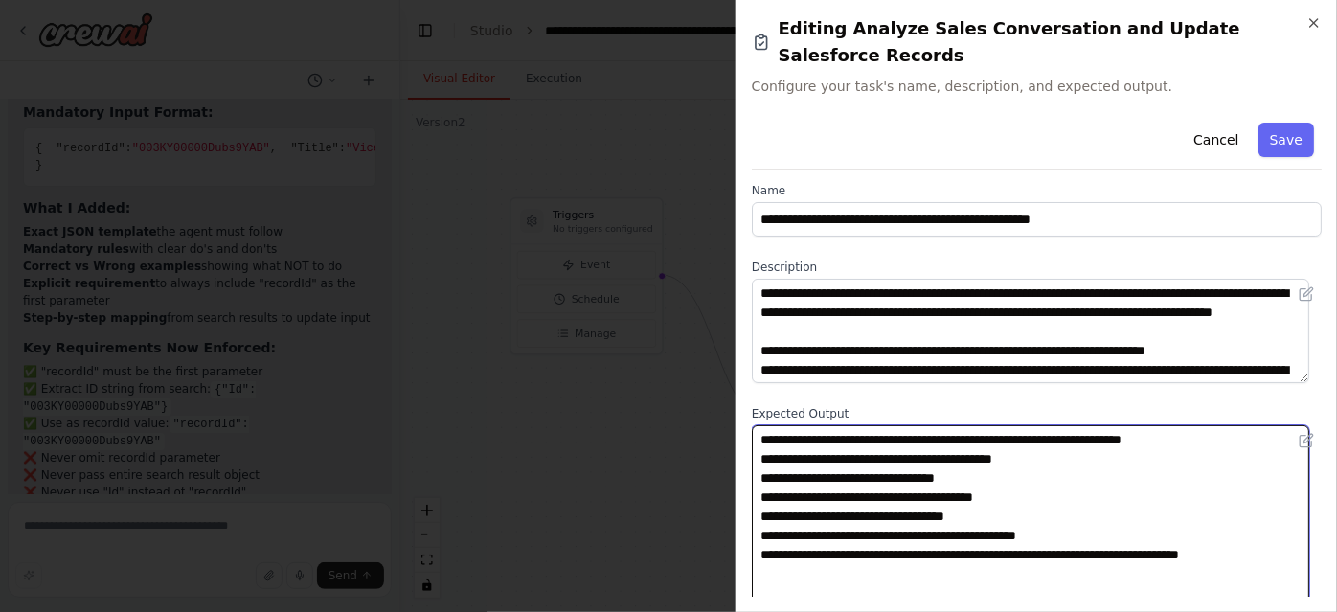
click at [984, 469] on textarea "**********" at bounding box center [1030, 522] width 557 height 194
click at [1007, 459] on textarea "**********" at bounding box center [1030, 522] width 557 height 194
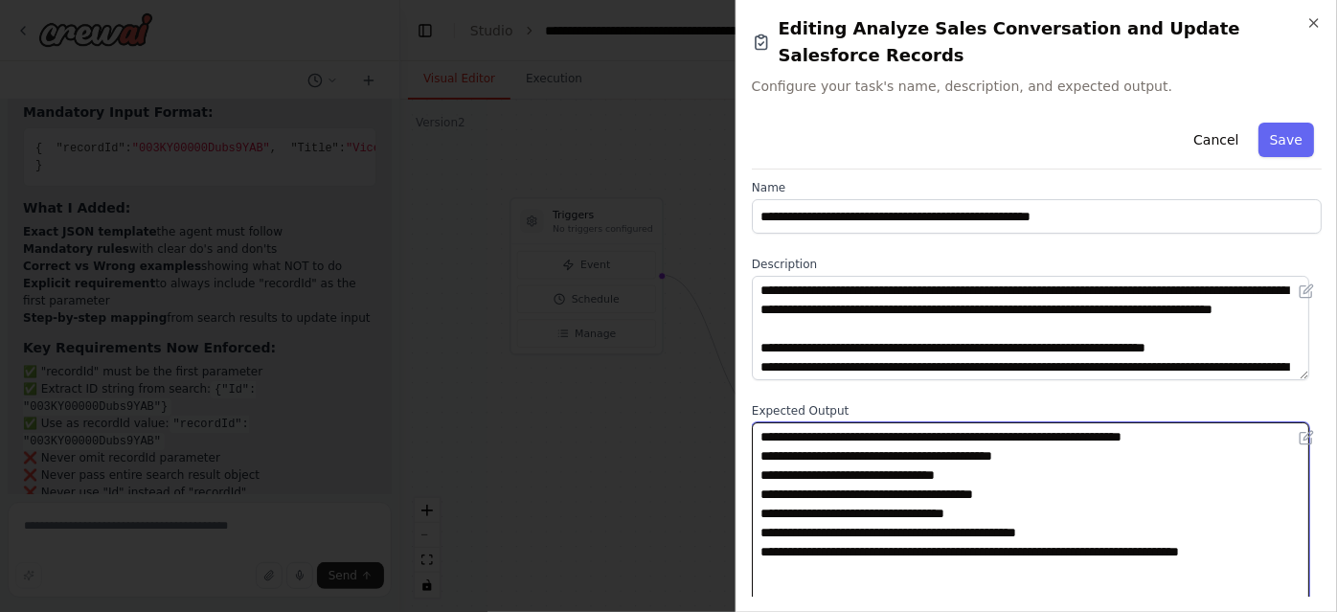
click at [909, 451] on textarea "**********" at bounding box center [1030, 519] width 557 height 194
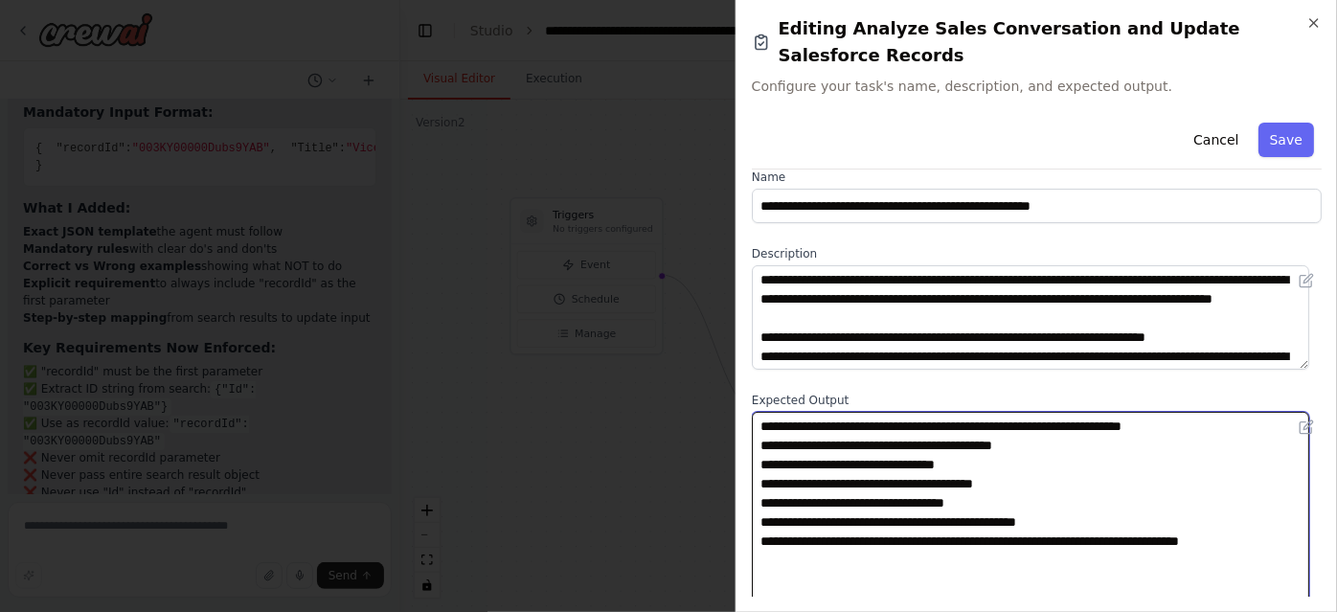
click at [823, 436] on textarea "**********" at bounding box center [1030, 509] width 557 height 194
click at [880, 474] on textarea "**********" at bounding box center [1030, 509] width 557 height 194
click at [909, 467] on textarea "**********" at bounding box center [1030, 509] width 557 height 194
click at [956, 459] on textarea "**********" at bounding box center [1030, 509] width 557 height 194
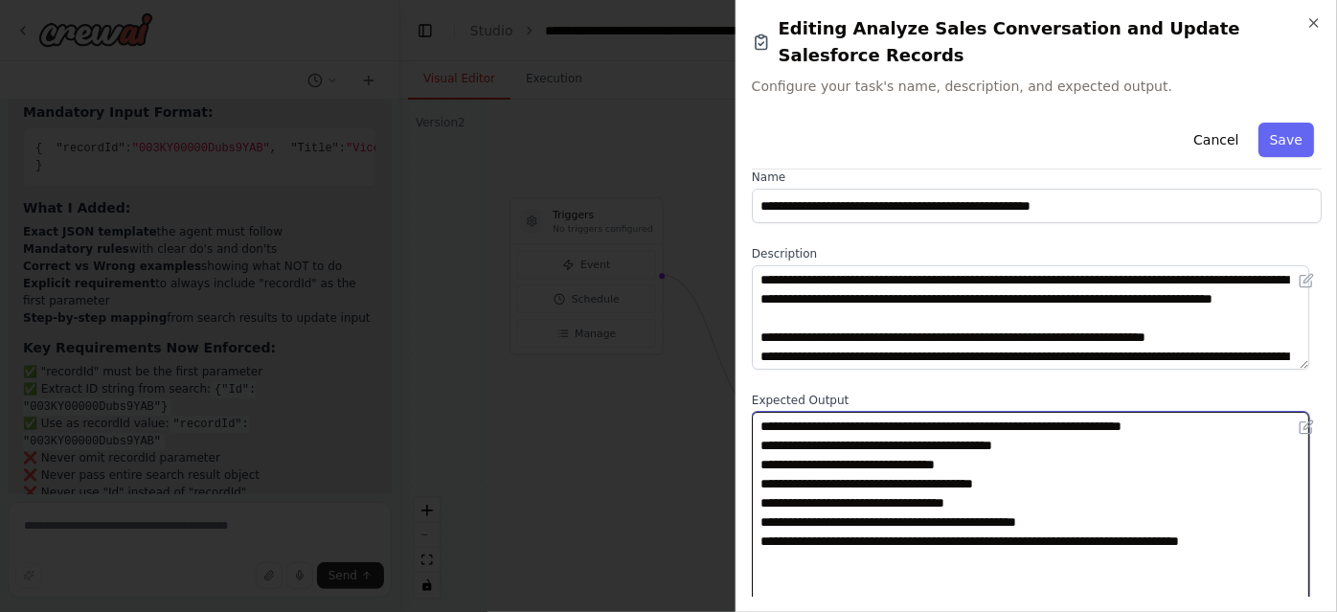
click at [1047, 458] on textarea "**********" at bounding box center [1030, 509] width 557 height 194
click at [1000, 477] on textarea "**********" at bounding box center [1030, 509] width 557 height 194
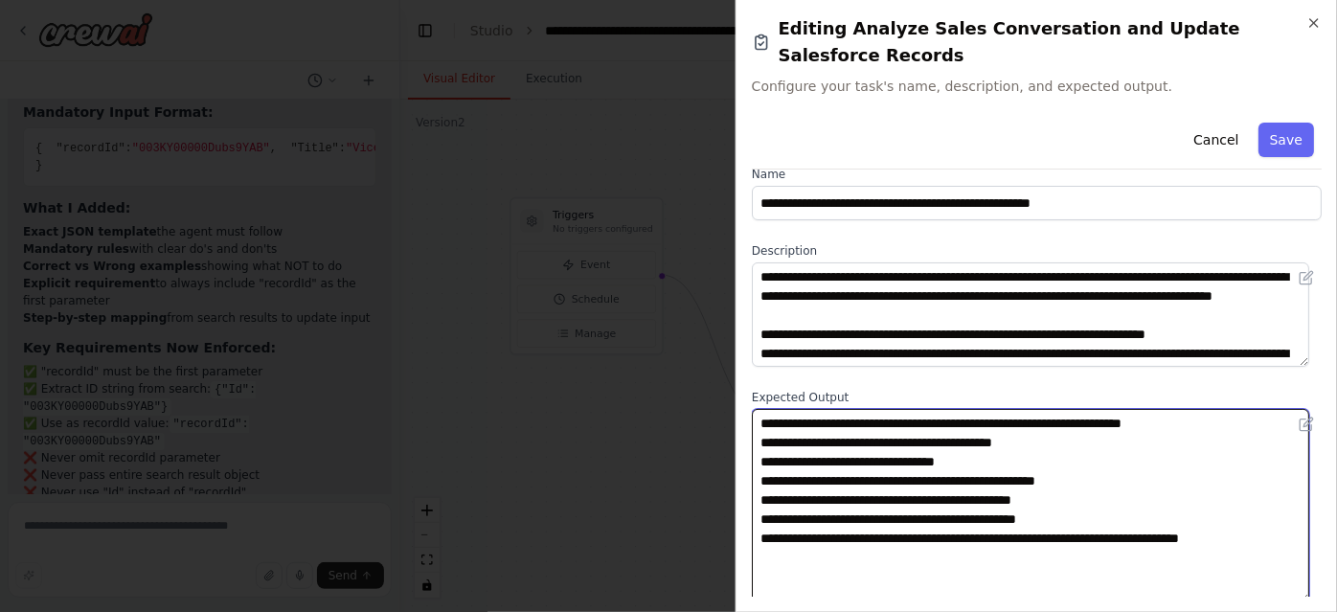
click at [1096, 454] on textarea "**********" at bounding box center [1030, 506] width 557 height 194
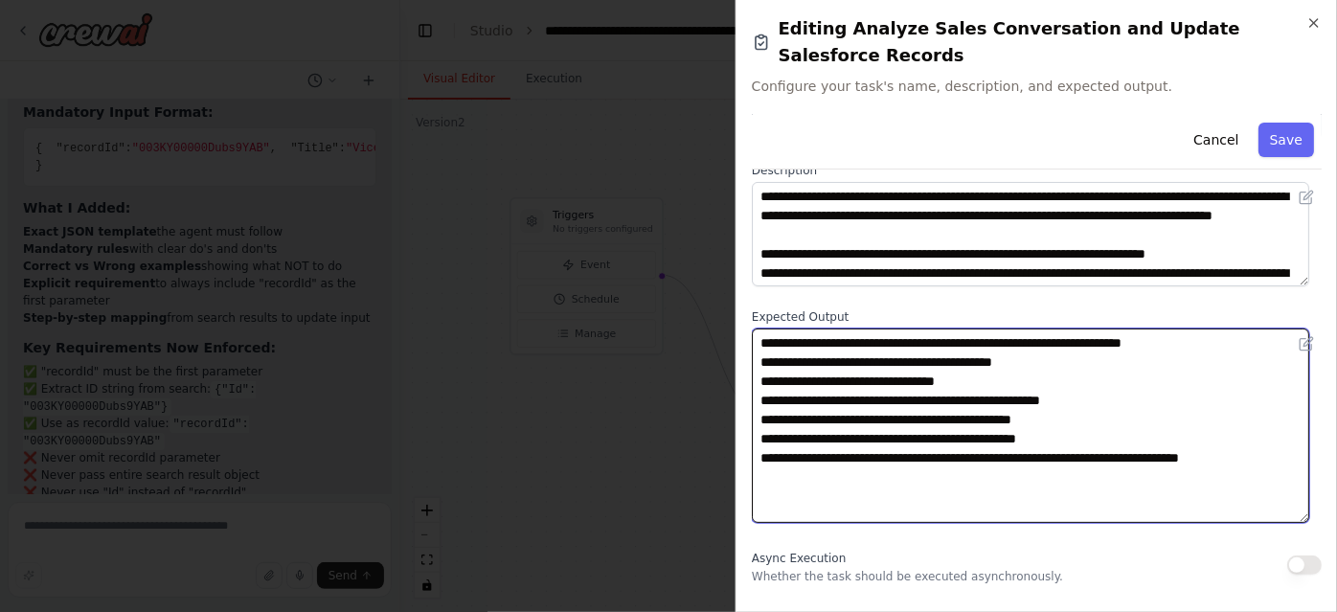
click at [955, 450] on textarea "**********" at bounding box center [1030, 425] width 557 height 194
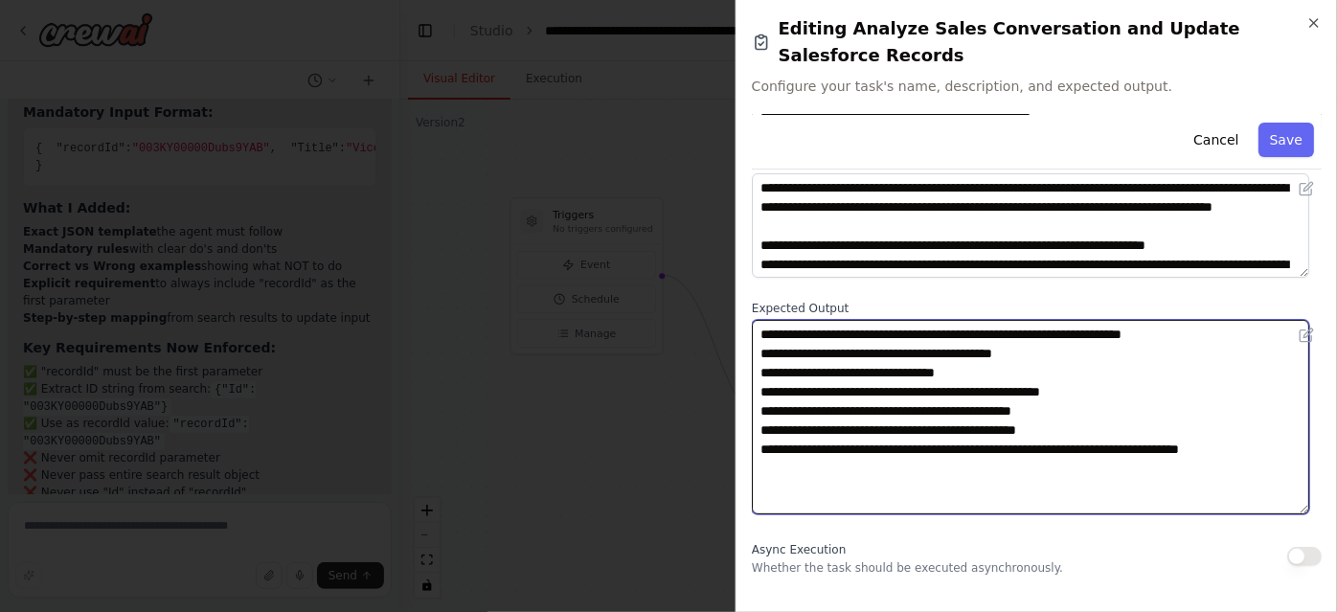
click at [1079, 411] on textarea "**********" at bounding box center [1030, 417] width 557 height 194
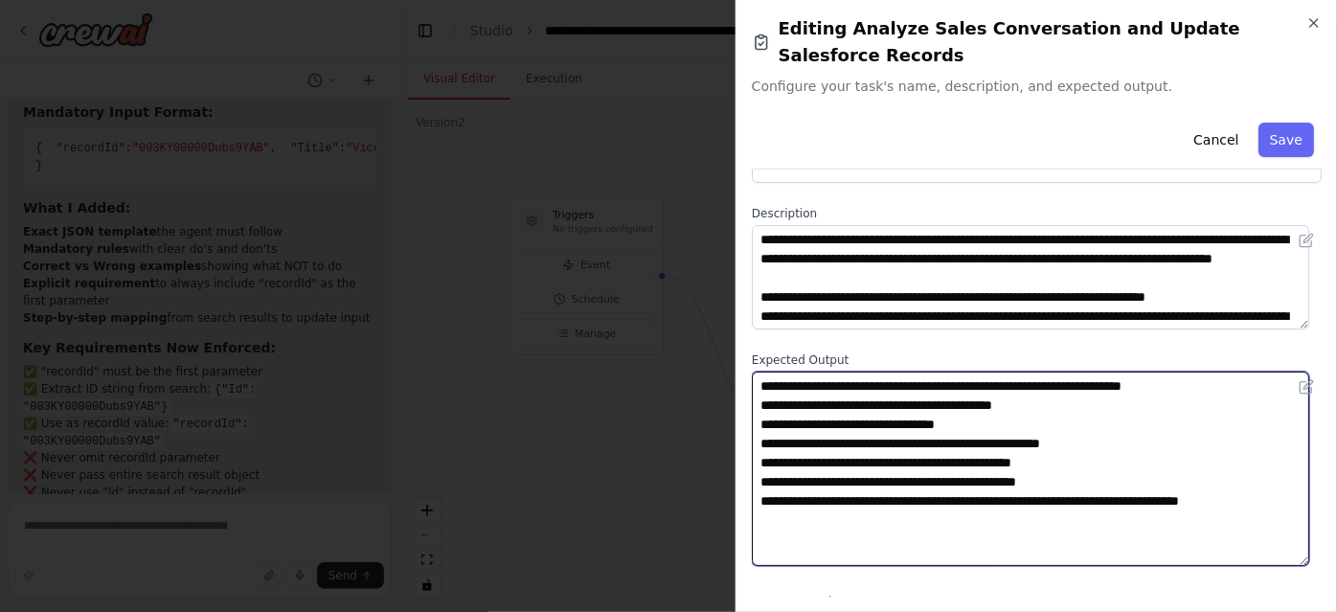
scroll to position [0, 0]
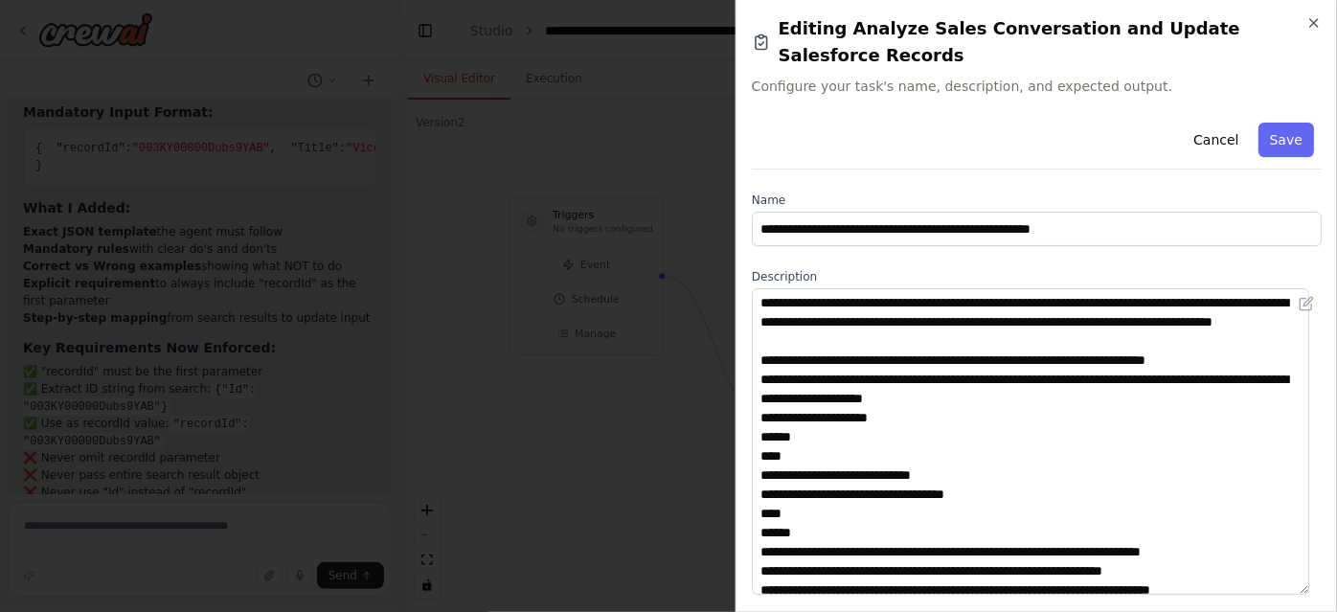
drag, startPoint x: 1299, startPoint y: 362, endPoint x: 1289, endPoint y: 567, distance: 205.2
click at [1289, 567] on textarea at bounding box center [1030, 441] width 557 height 306
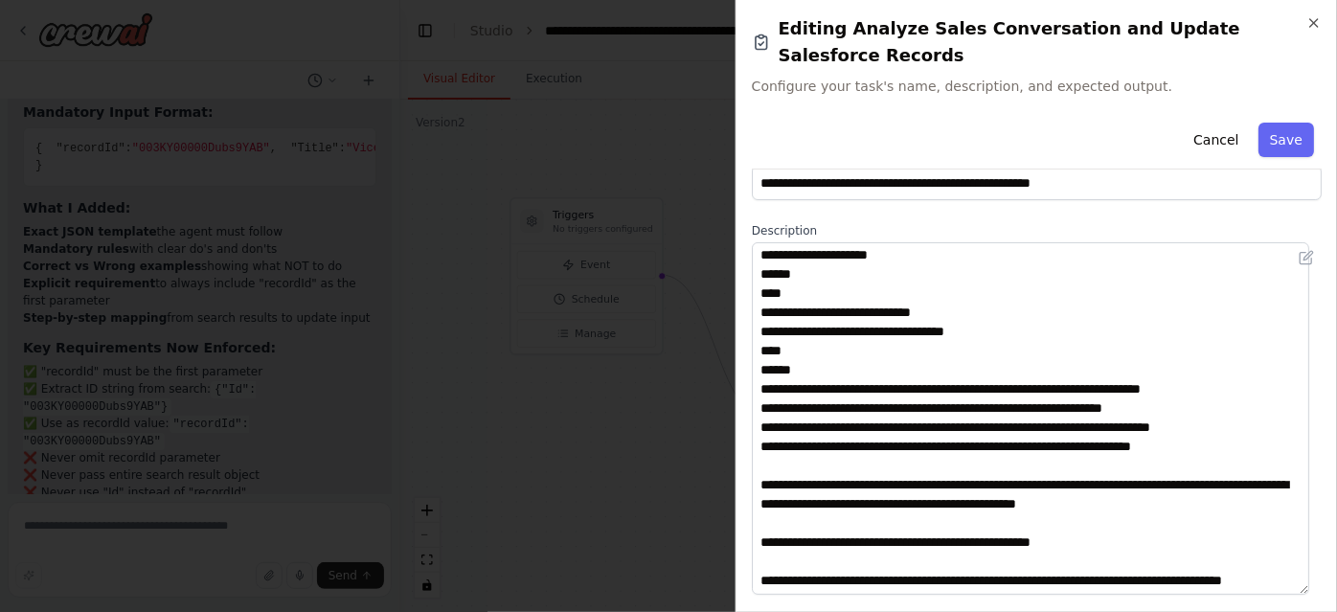
scroll to position [153, 0]
drag, startPoint x: 1304, startPoint y: 515, endPoint x: 1312, endPoint y: 558, distance: 43.8
click at [1312, 558] on div "**********" at bounding box center [1037, 356] width 570 height 482
type textarea "**********"
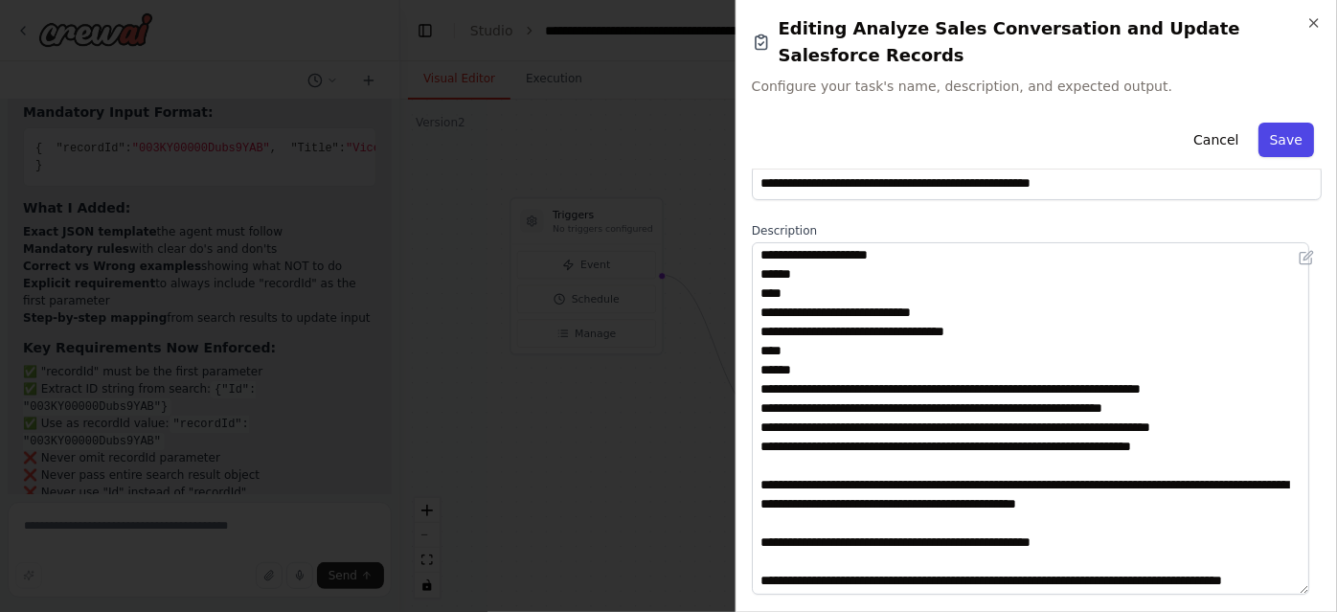
click at [1264, 123] on button "Save" at bounding box center [1286, 140] width 56 height 34
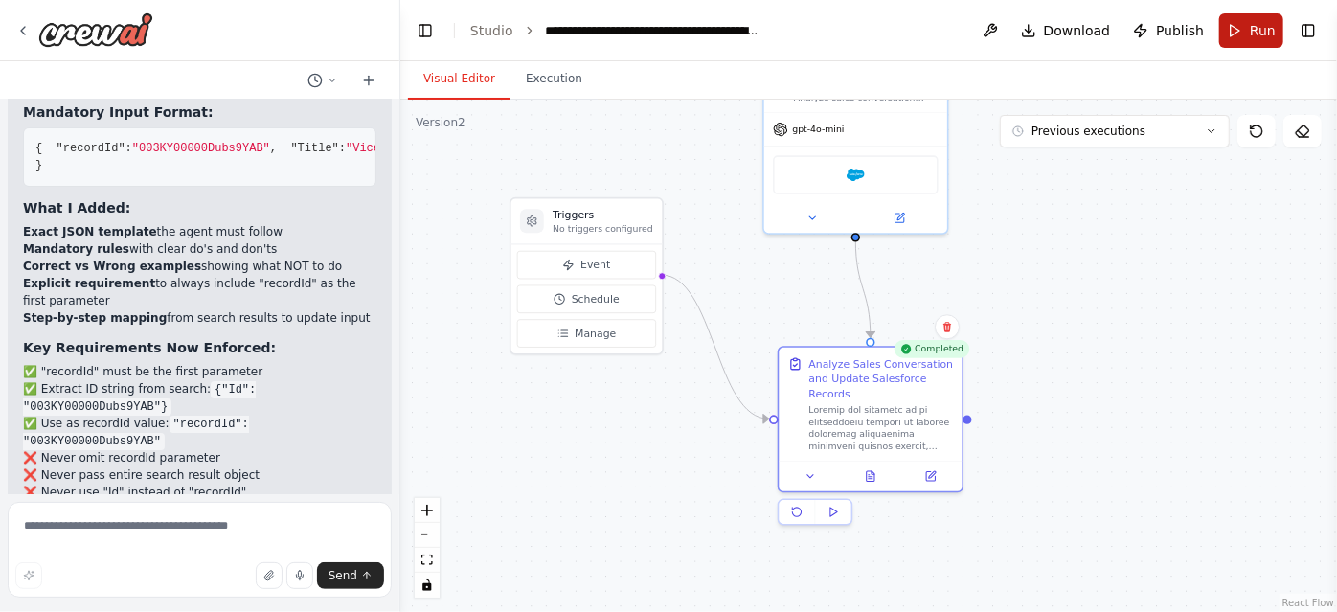
click at [1256, 26] on span "Run" at bounding box center [1263, 30] width 26 height 19
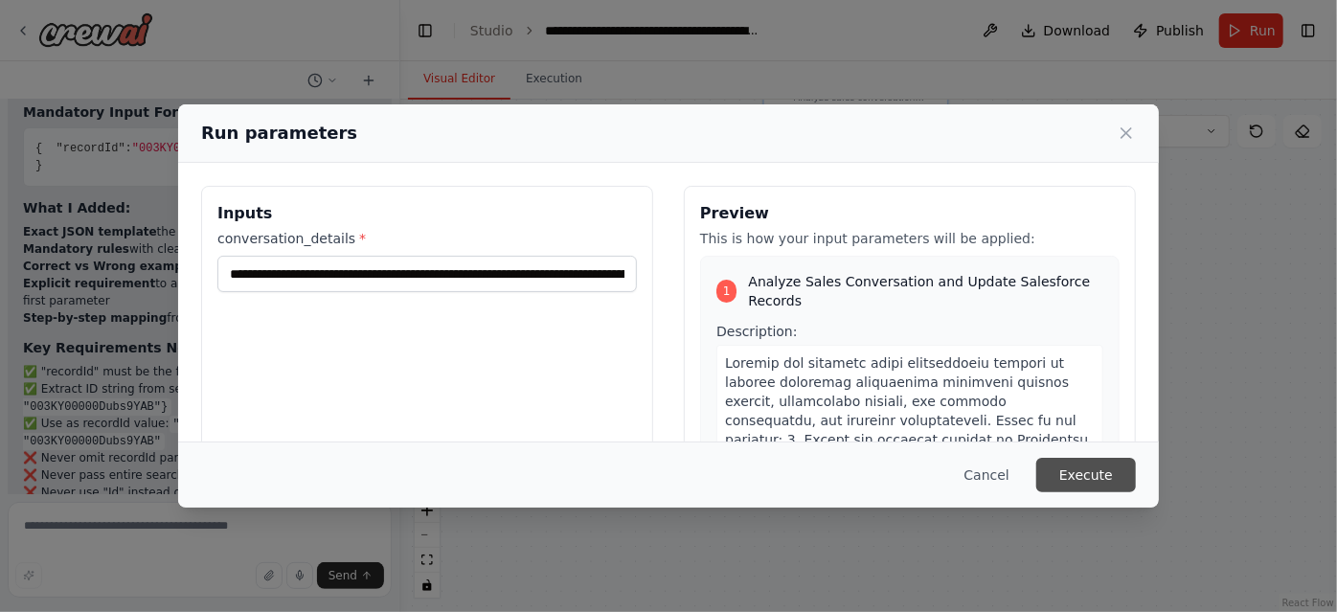
click at [1065, 488] on button "Execute" at bounding box center [1086, 475] width 100 height 34
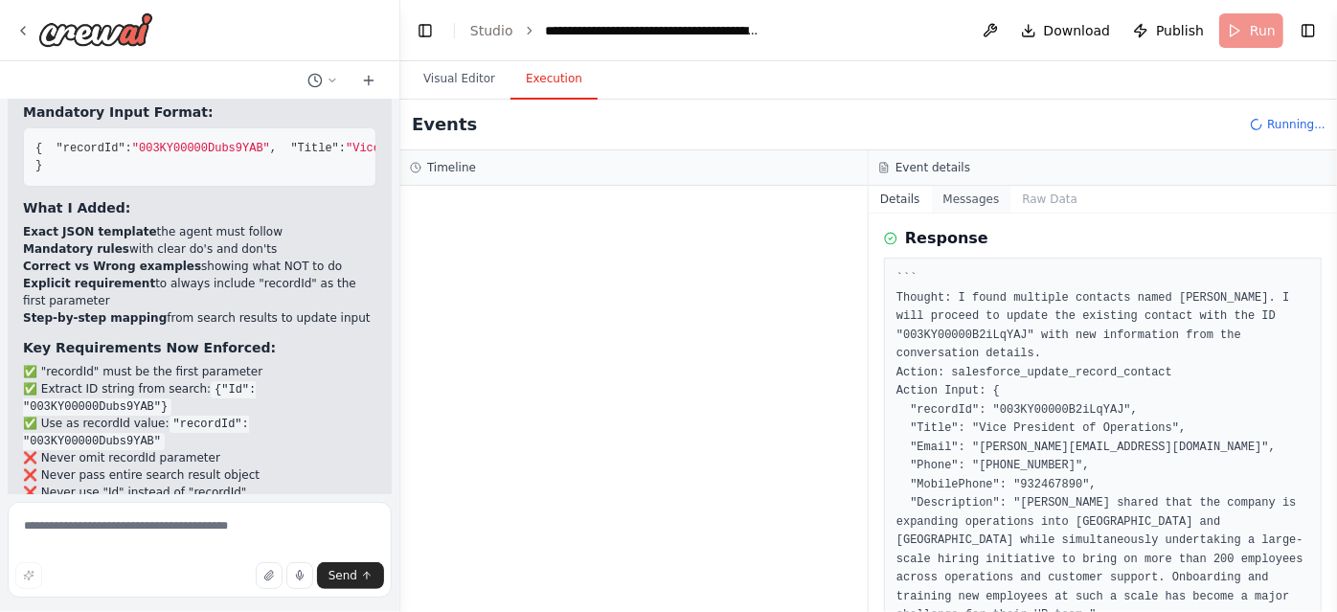
click at [961, 203] on button "Messages" at bounding box center [971, 199] width 79 height 27
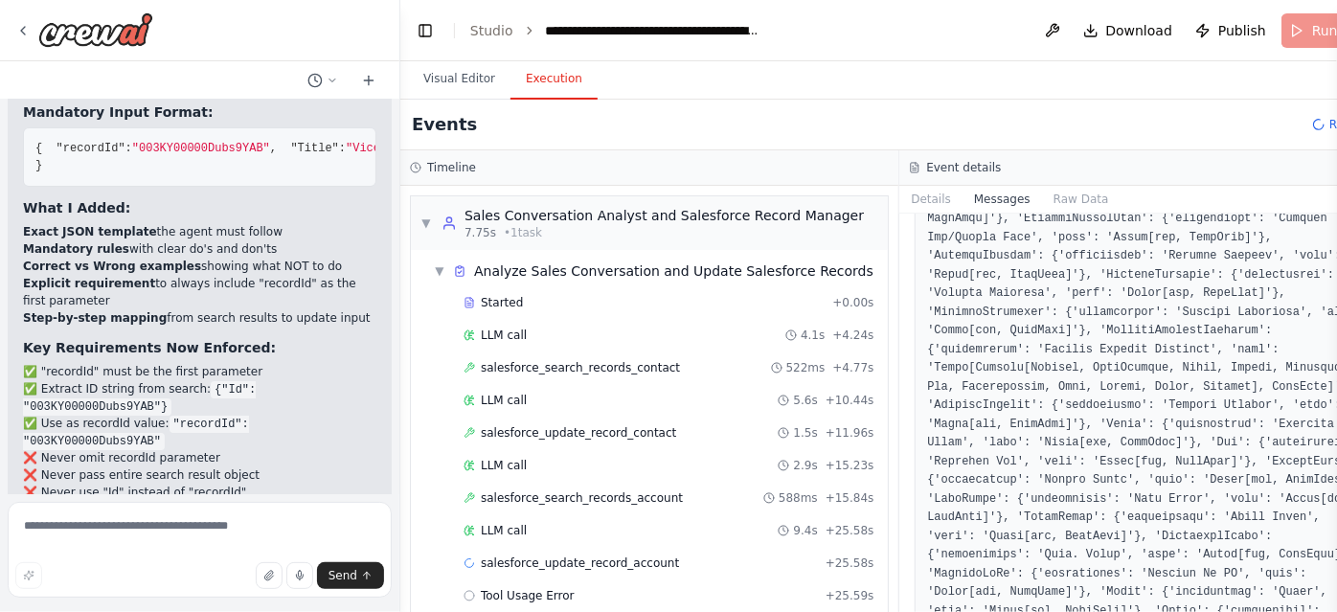
scroll to position [2970, 0]
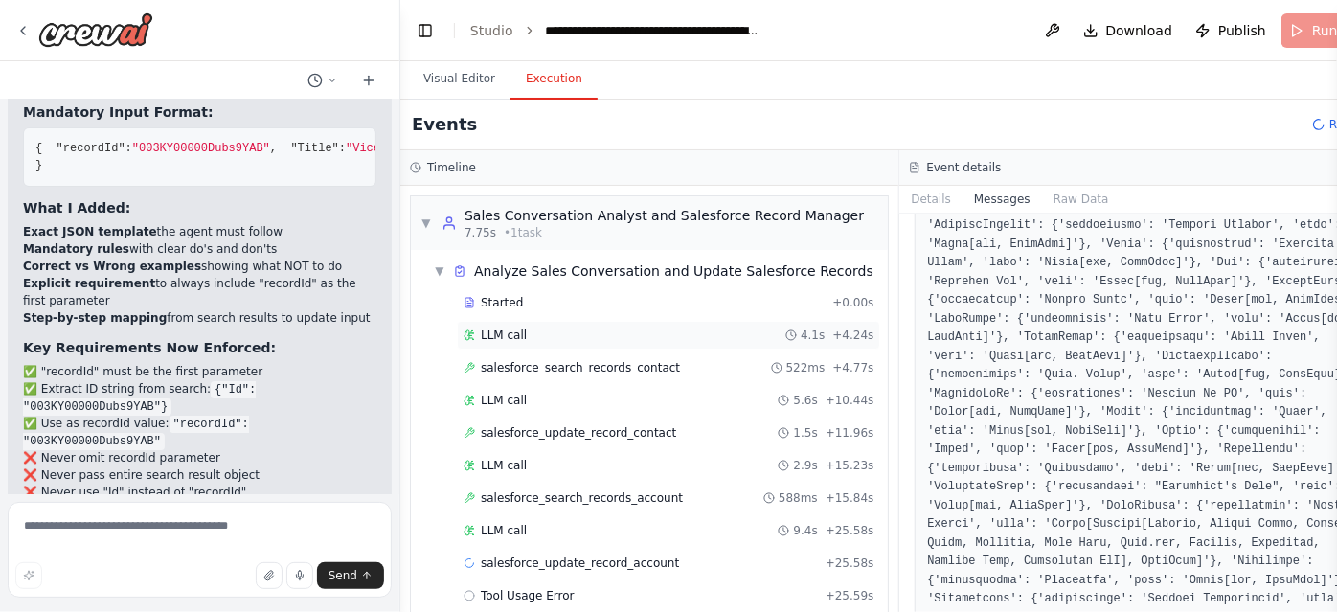
click at [699, 343] on div "LLM call 4.1s + 4.24s" at bounding box center [668, 335] width 423 height 29
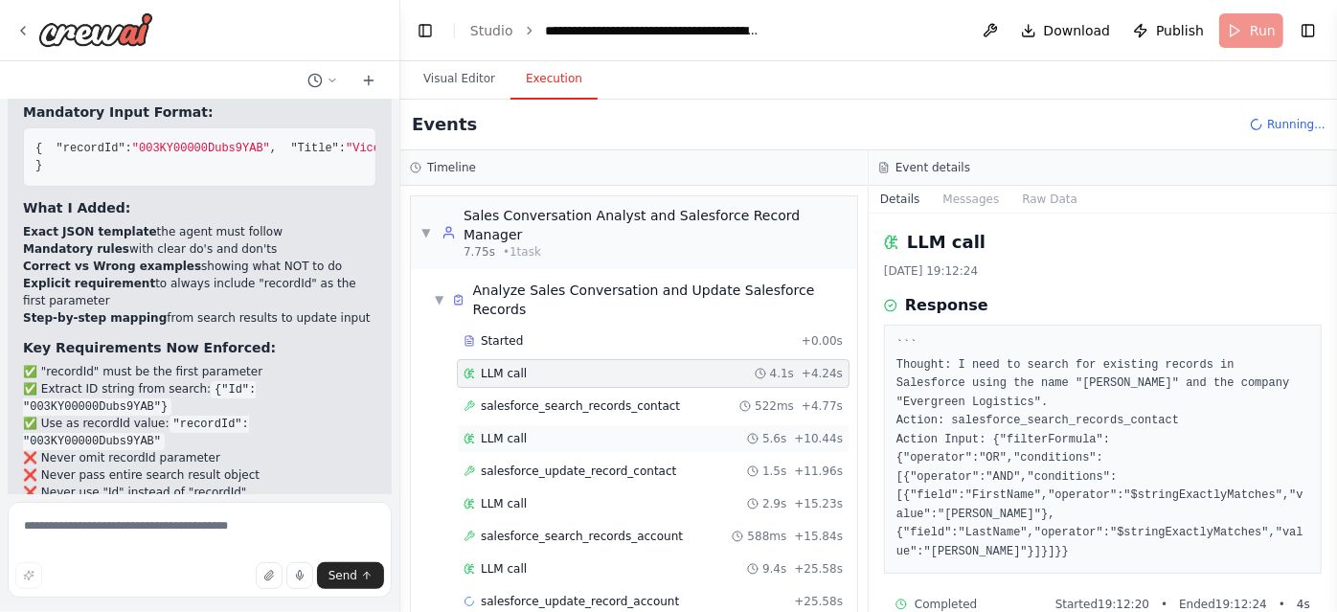
click at [690, 424] on div "LLM call 5.6s + 10.44s" at bounding box center [653, 438] width 393 height 29
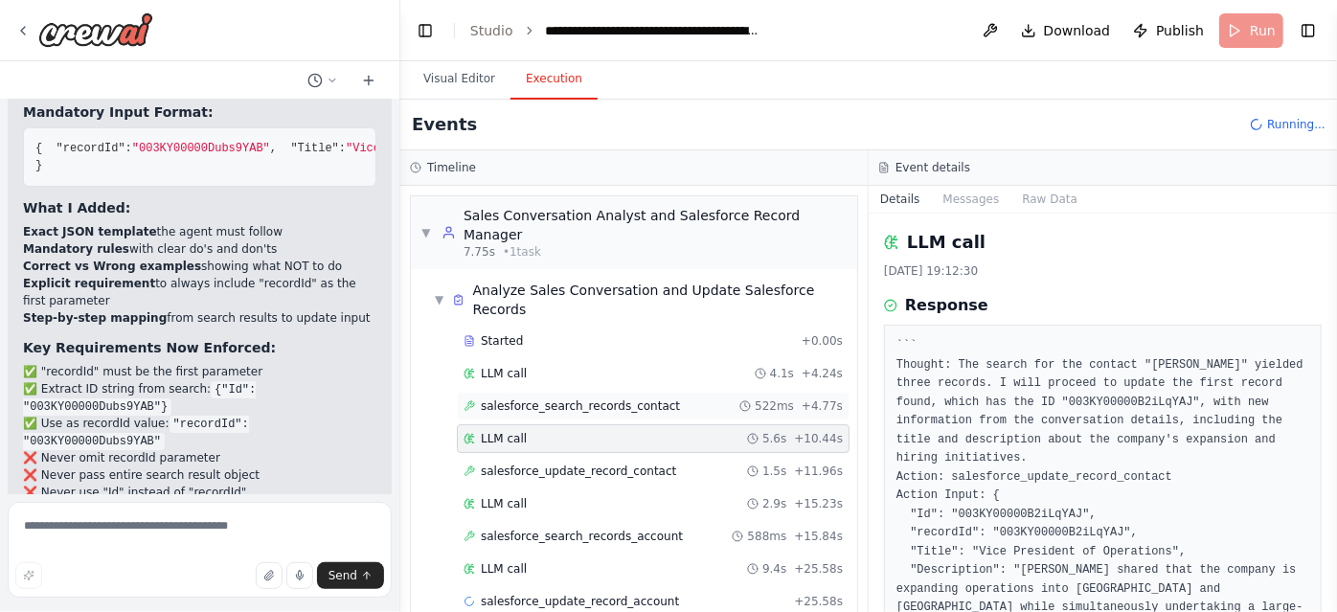
click at [699, 398] on div "salesforce_search_records_contact 522ms + 4.77s" at bounding box center [652, 405] width 379 height 15
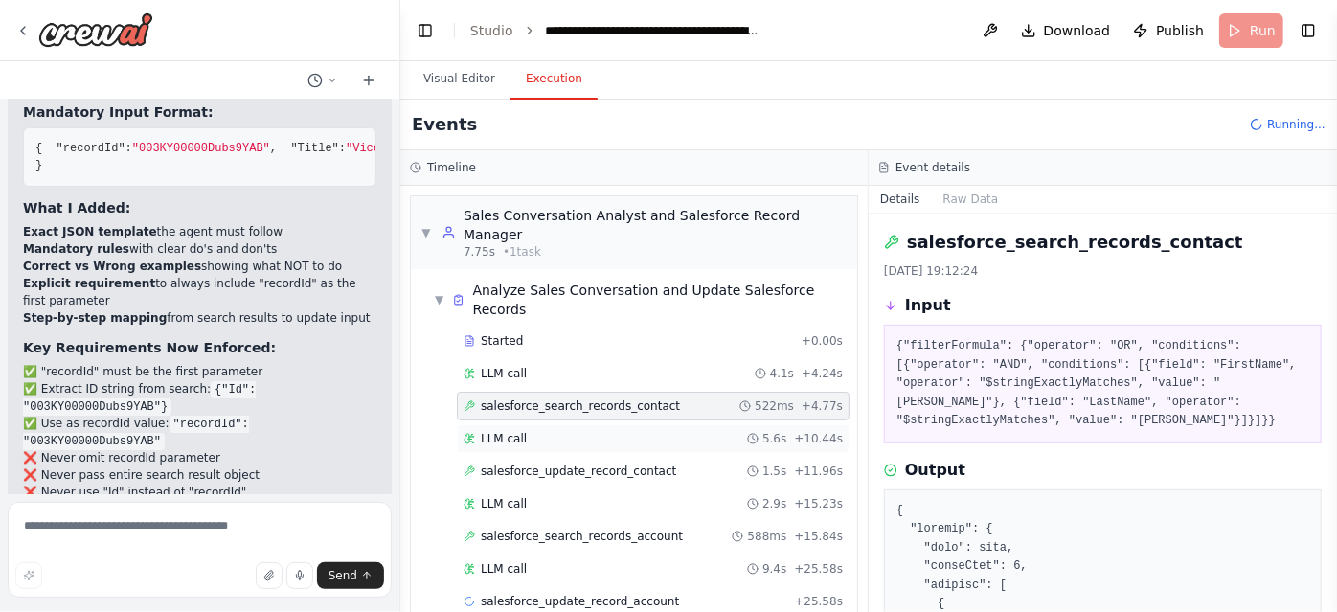
click at [691, 431] on div "LLM call 5.6s + 10.44s" at bounding box center [652, 438] width 379 height 15
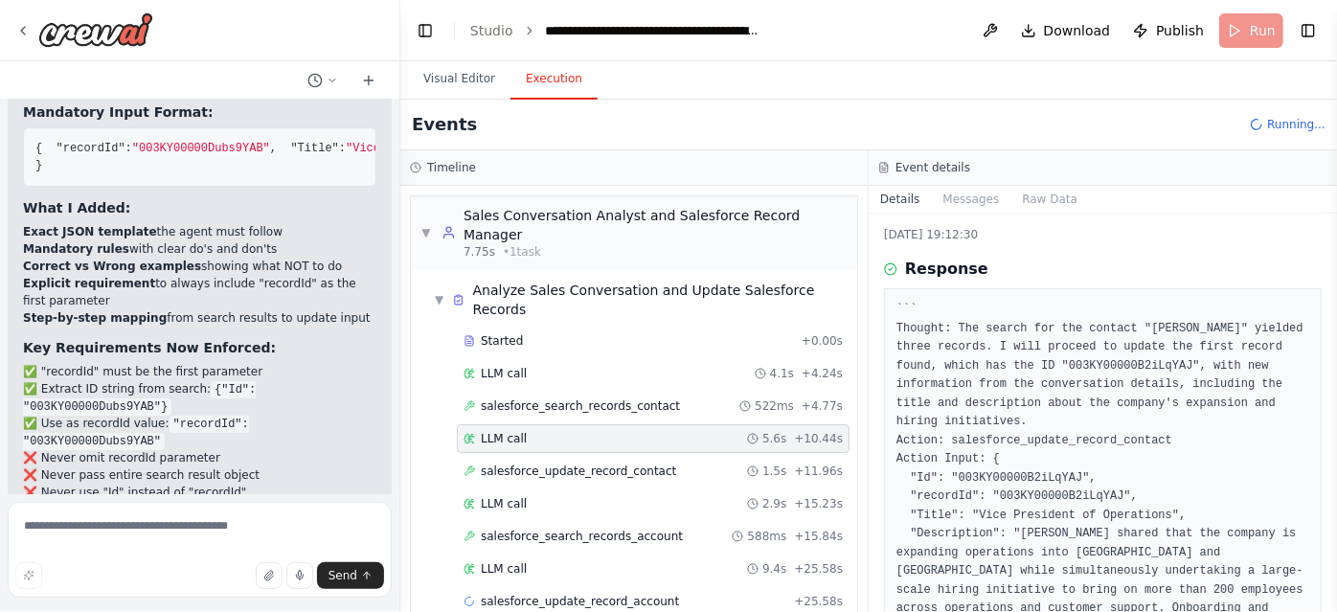
scroll to position [37, 0]
click at [752, 457] on div "salesforce_update_record_contact 1.5s + 11.96s" at bounding box center [653, 471] width 393 height 29
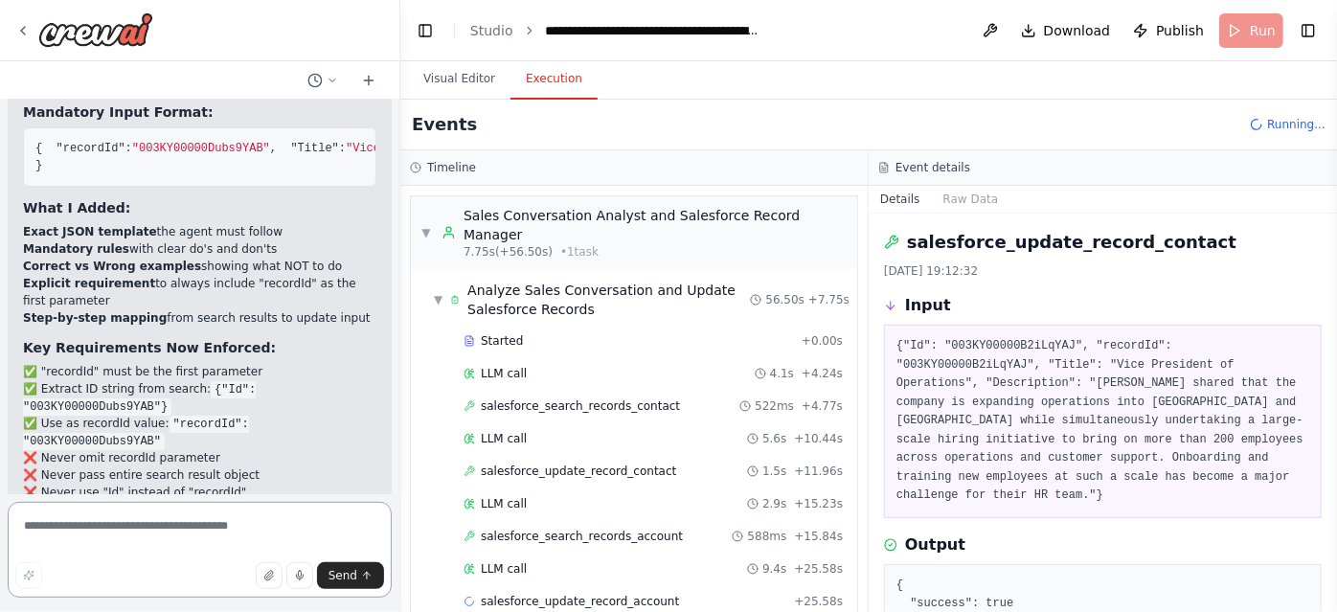
click at [45, 530] on textarea at bounding box center [200, 550] width 384 height 96
click at [510, 77] on button "Execution" at bounding box center [553, 79] width 87 height 40
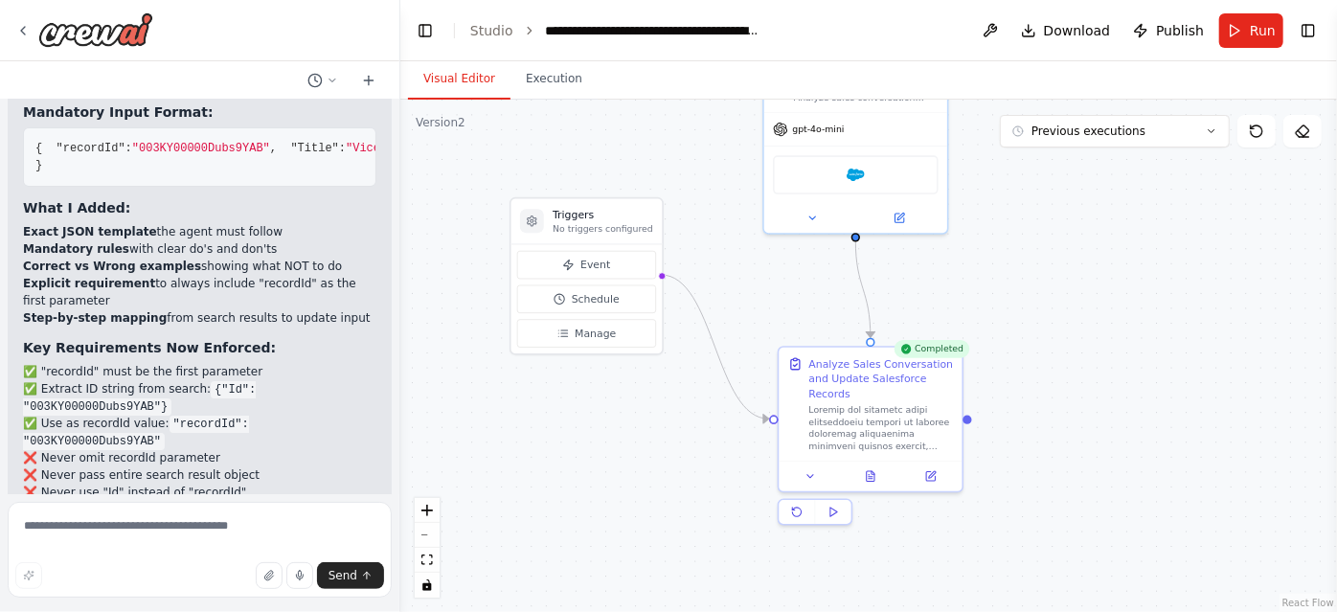
click at [456, 82] on button "Visual Editor" at bounding box center [459, 79] width 102 height 40
click at [927, 469] on icon at bounding box center [930, 473] width 9 height 9
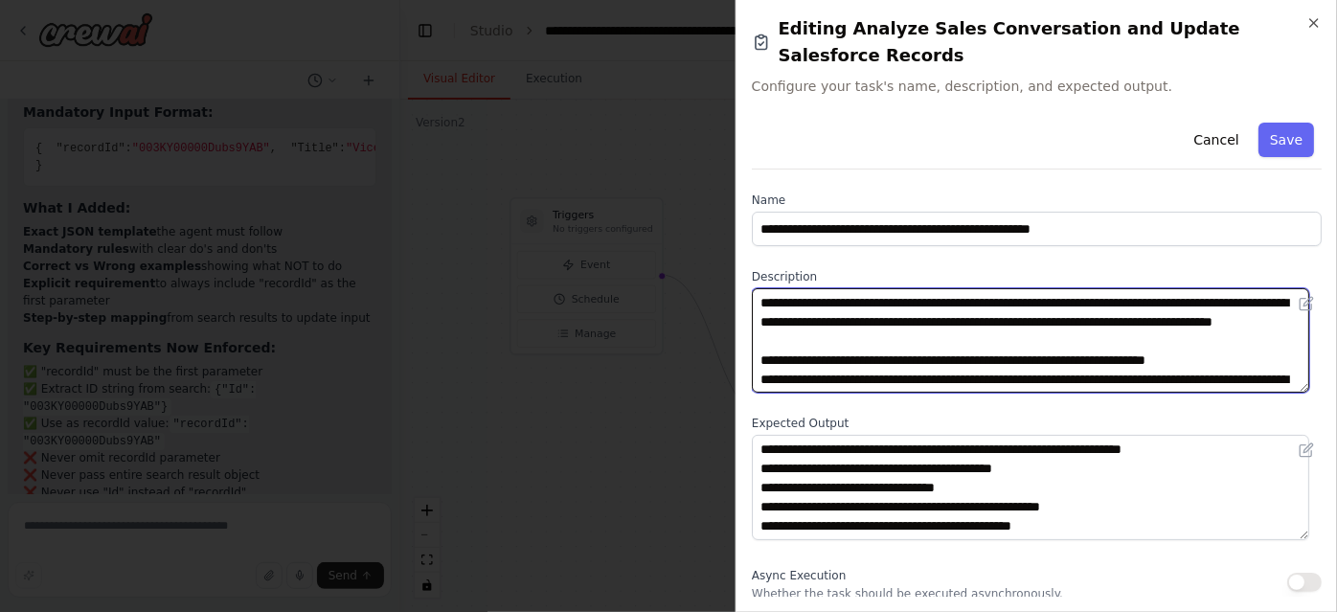
click at [962, 301] on textarea at bounding box center [1030, 340] width 557 height 104
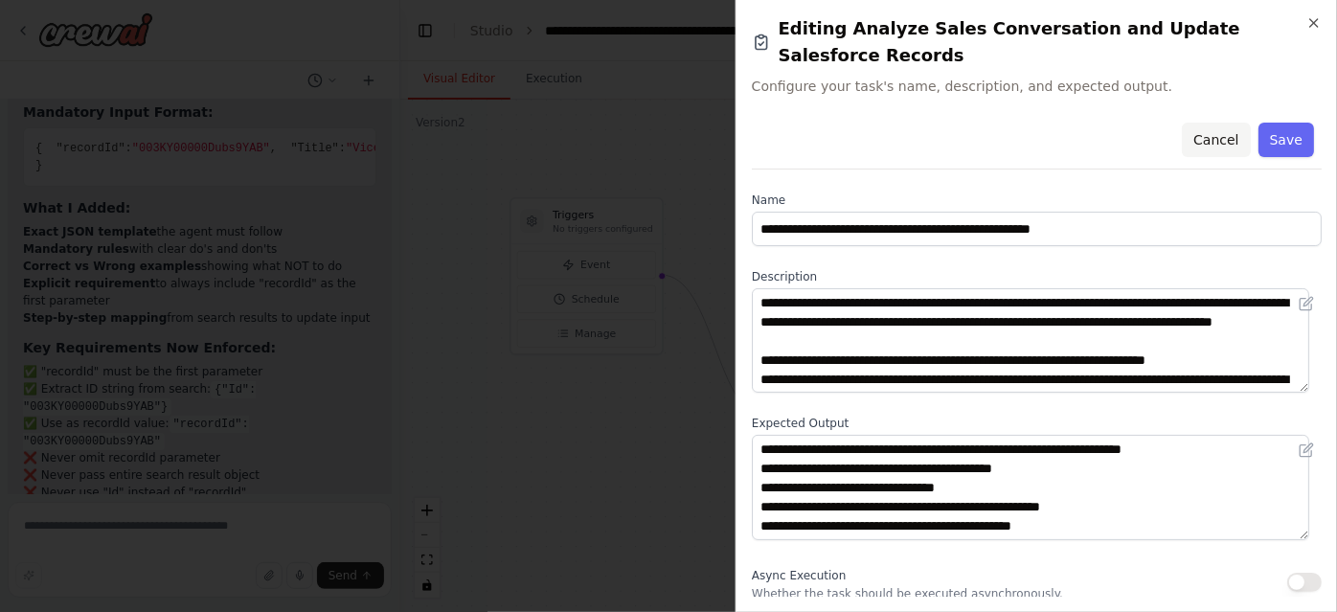
click at [1220, 123] on button "Cancel" at bounding box center [1216, 140] width 68 height 34
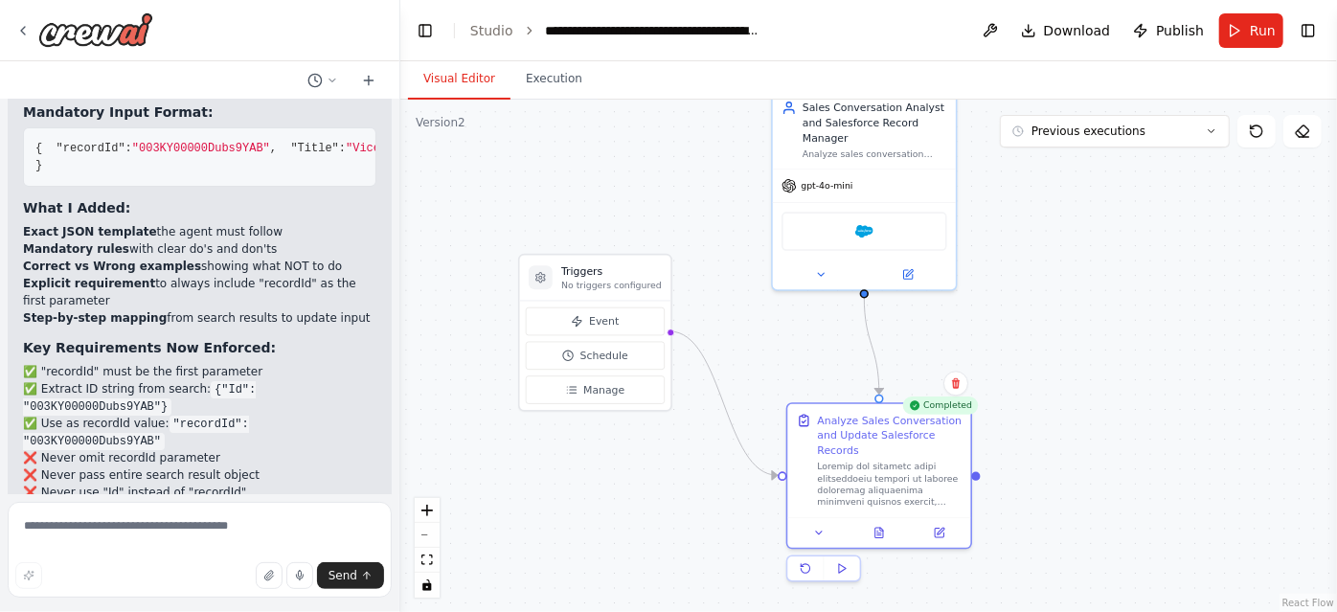
drag, startPoint x: 1061, startPoint y: 243, endPoint x: 1070, endPoint y: 298, distance: 55.3
click at [1070, 298] on div ".deletable-edge-delete-btn { width: 20px; height: 20px; border: 0px solid #ffff…" at bounding box center [868, 356] width 937 height 512
click at [1185, 29] on span "Publish" at bounding box center [1180, 30] width 48 height 19
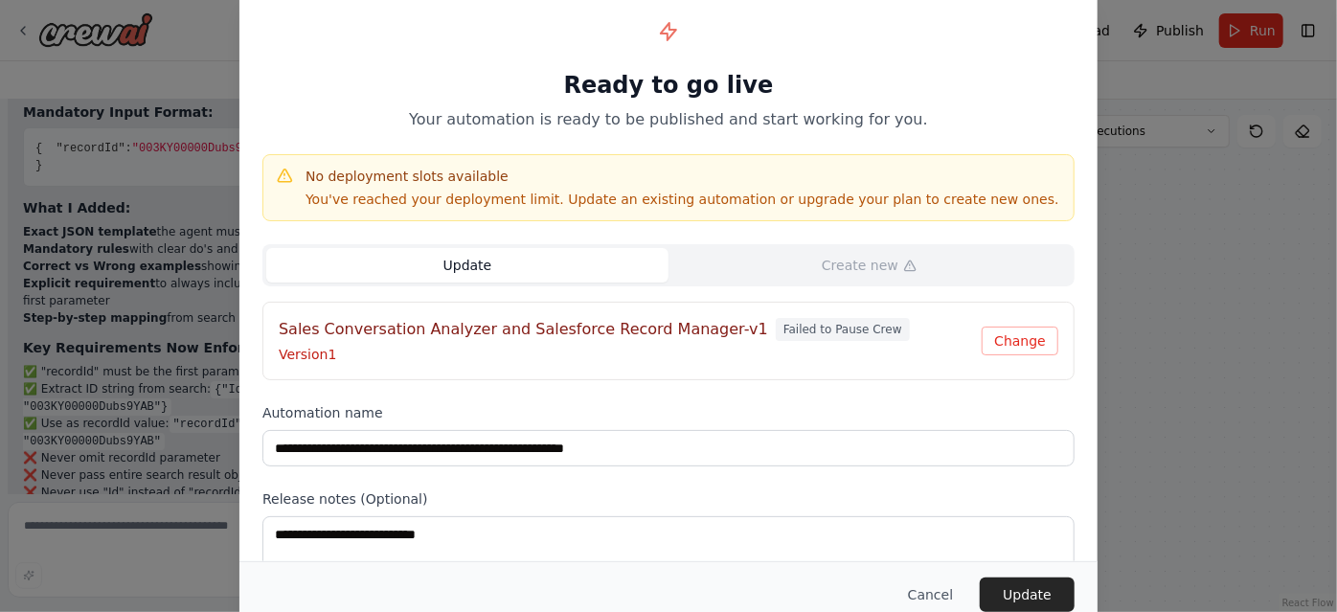
click at [530, 260] on button "Update" at bounding box center [467, 265] width 402 height 34
click at [1006, 589] on button "Update" at bounding box center [1027, 594] width 95 height 34
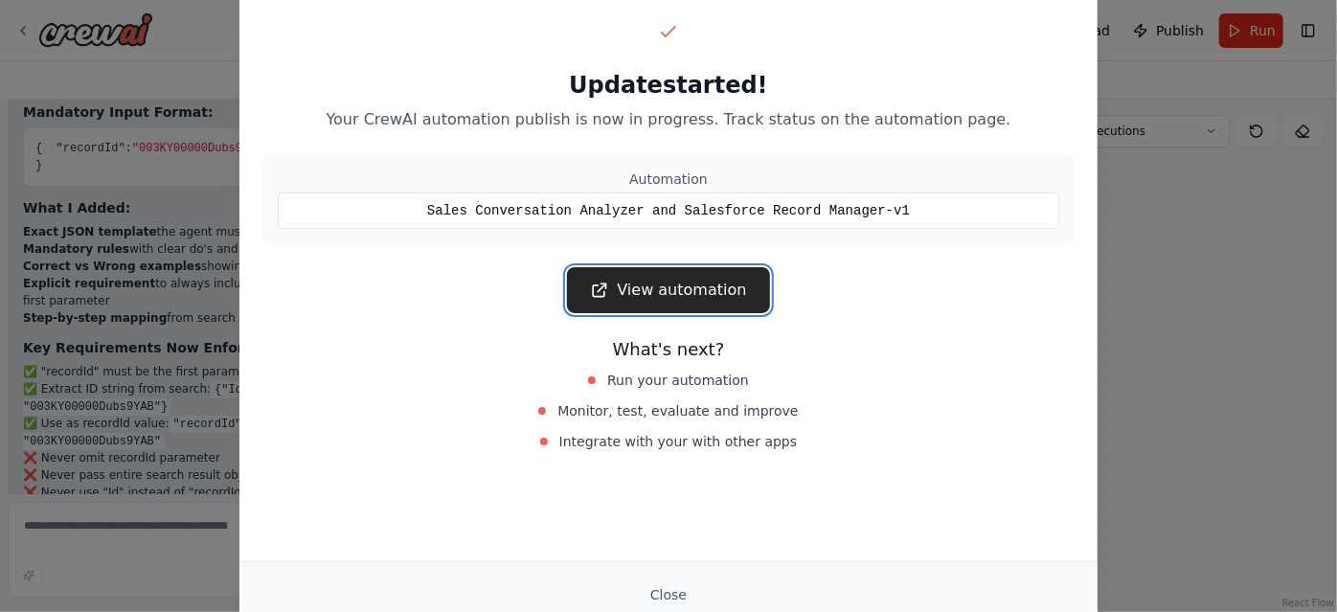
click at [676, 284] on link "View automation" at bounding box center [668, 290] width 202 height 46
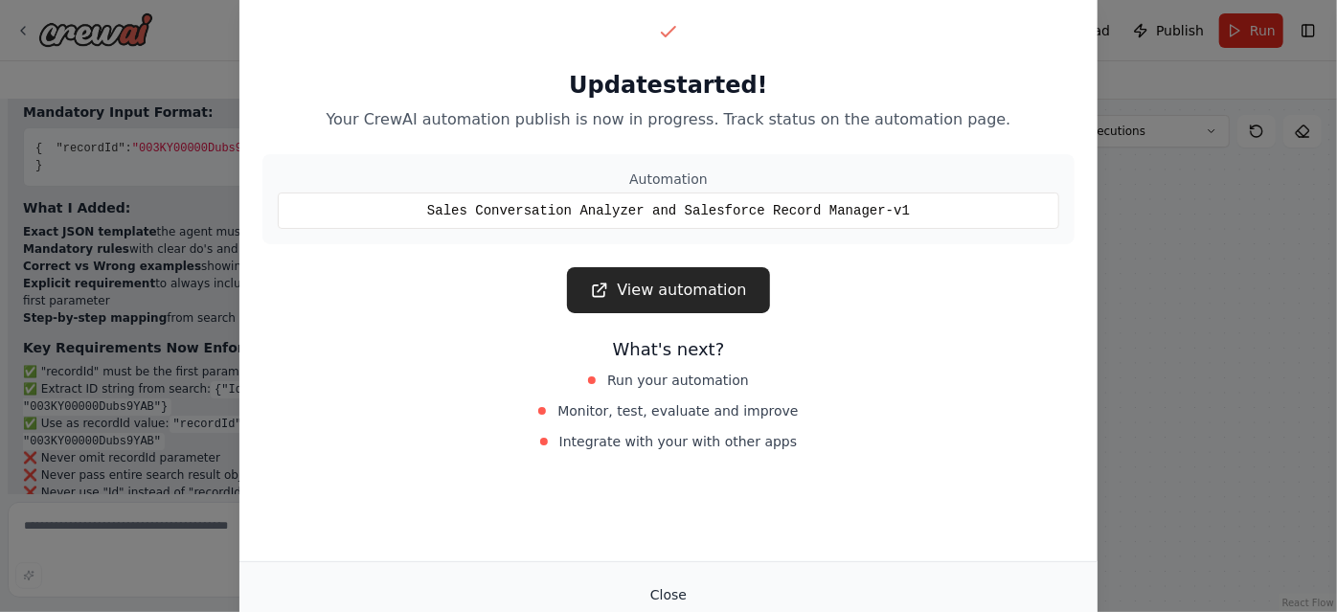
click at [664, 586] on button "Close" at bounding box center [668, 594] width 67 height 34
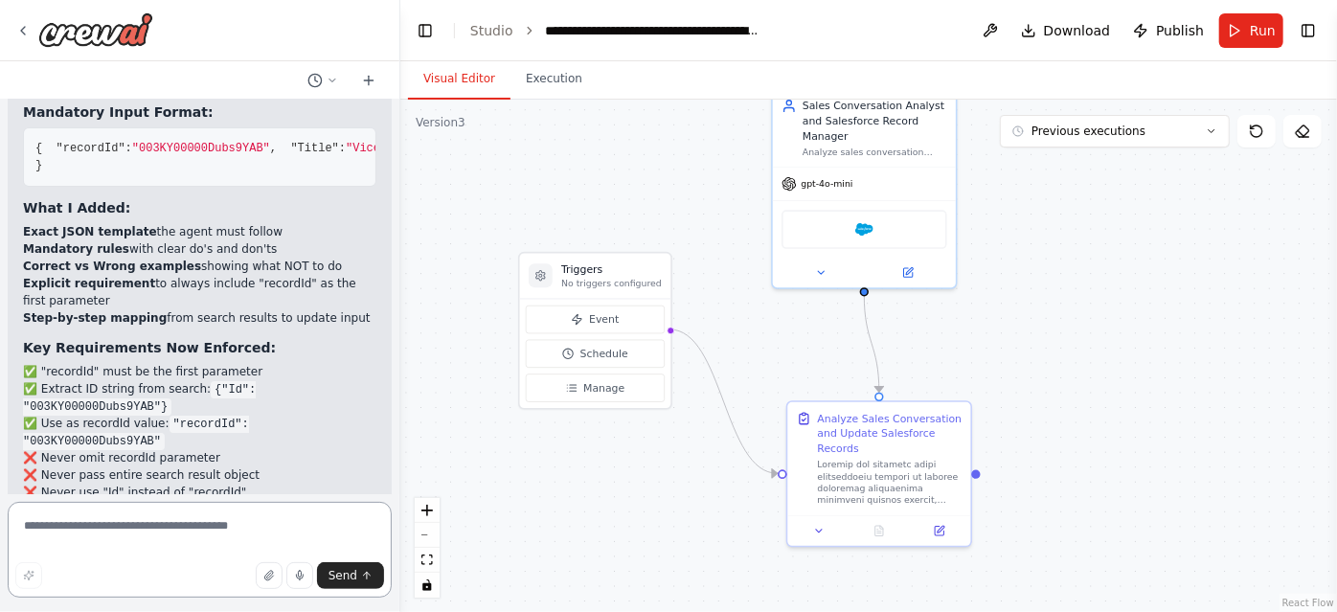
click at [208, 538] on textarea at bounding box center [200, 550] width 384 height 96
click at [132, 524] on textarea at bounding box center [200, 550] width 384 height 96
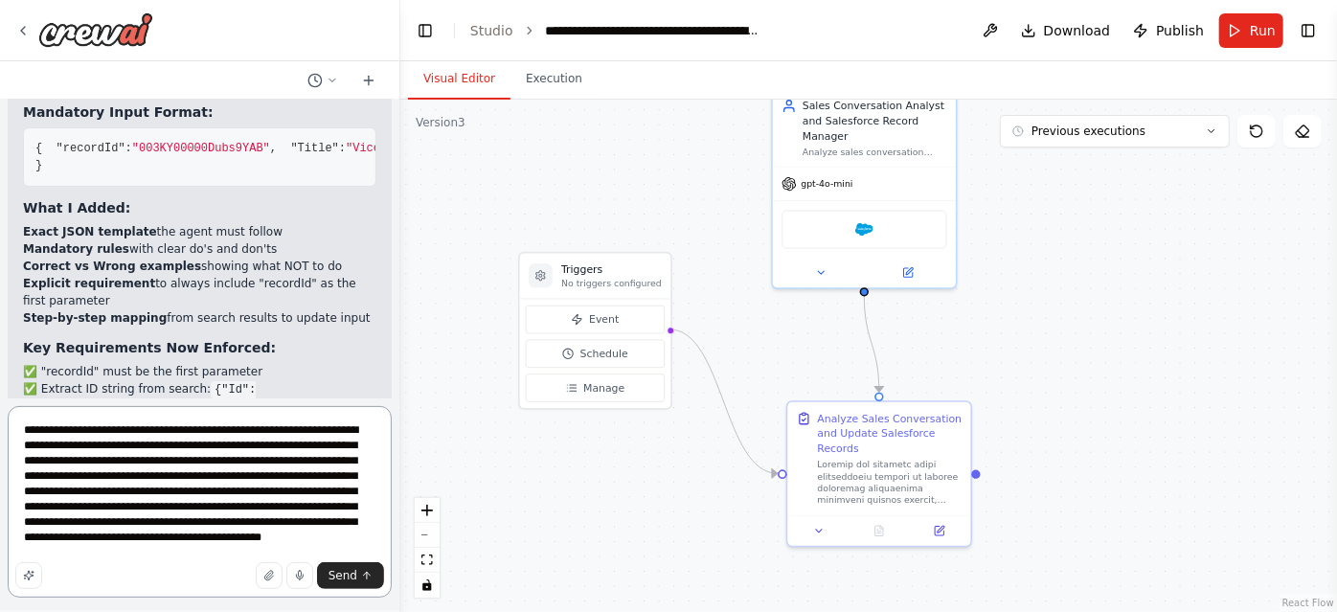
type textarea "**********"
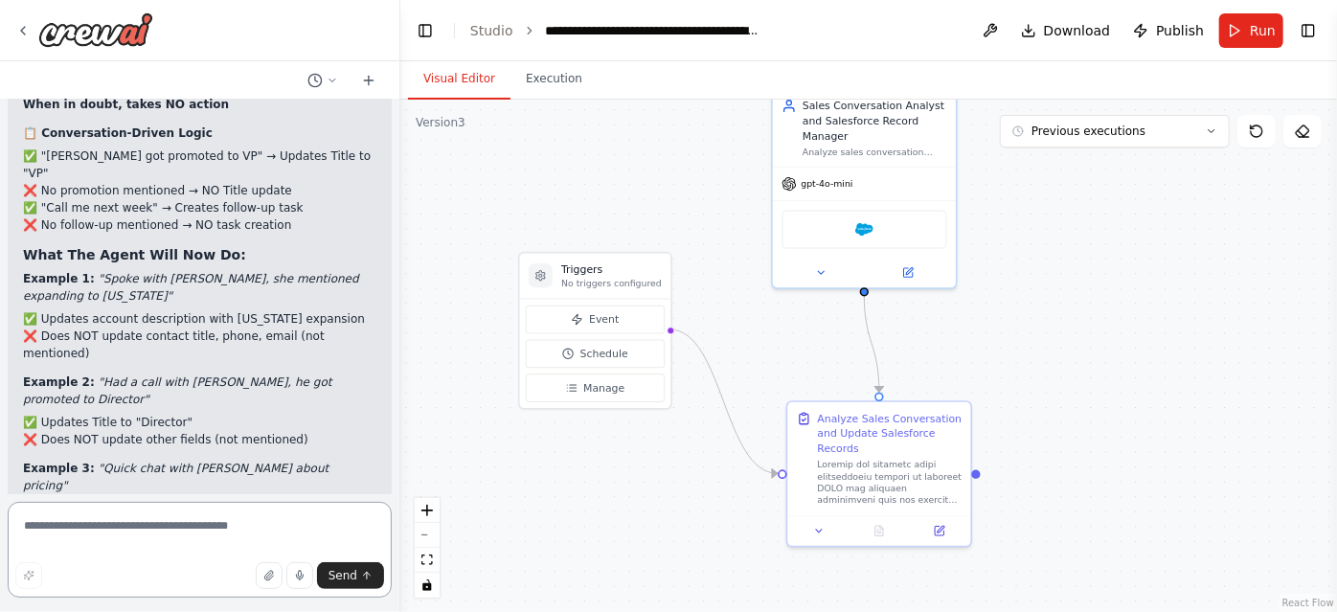
scroll to position [8294, 0]
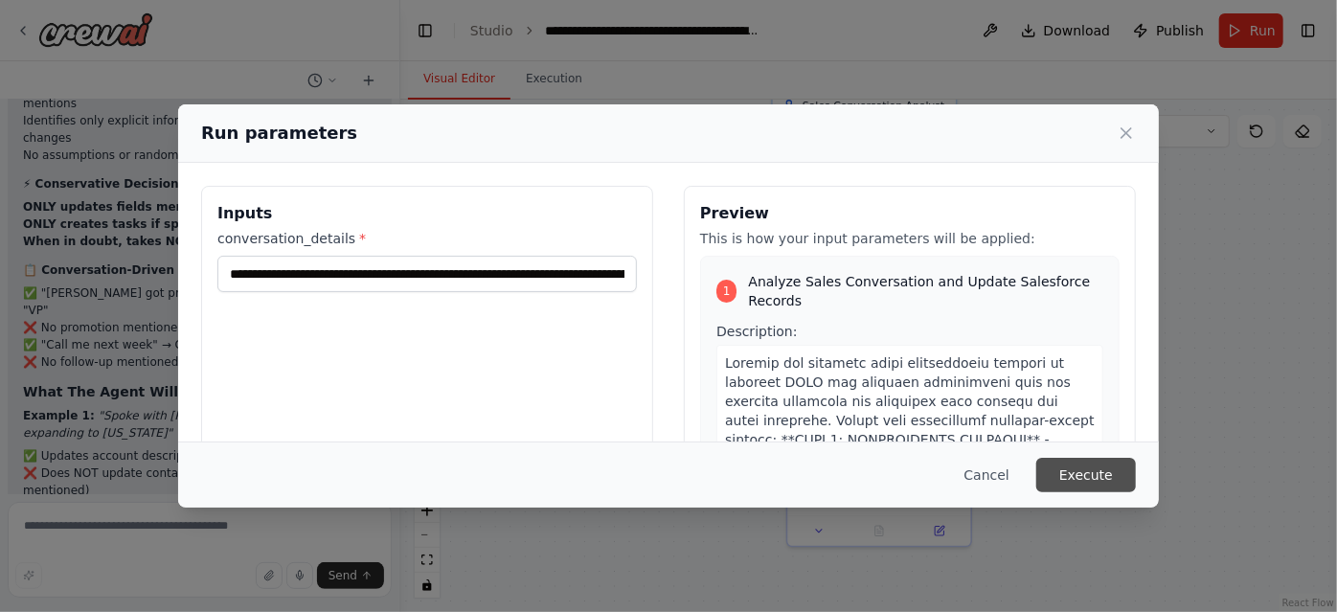
click at [1090, 476] on button "Execute" at bounding box center [1086, 475] width 100 height 34
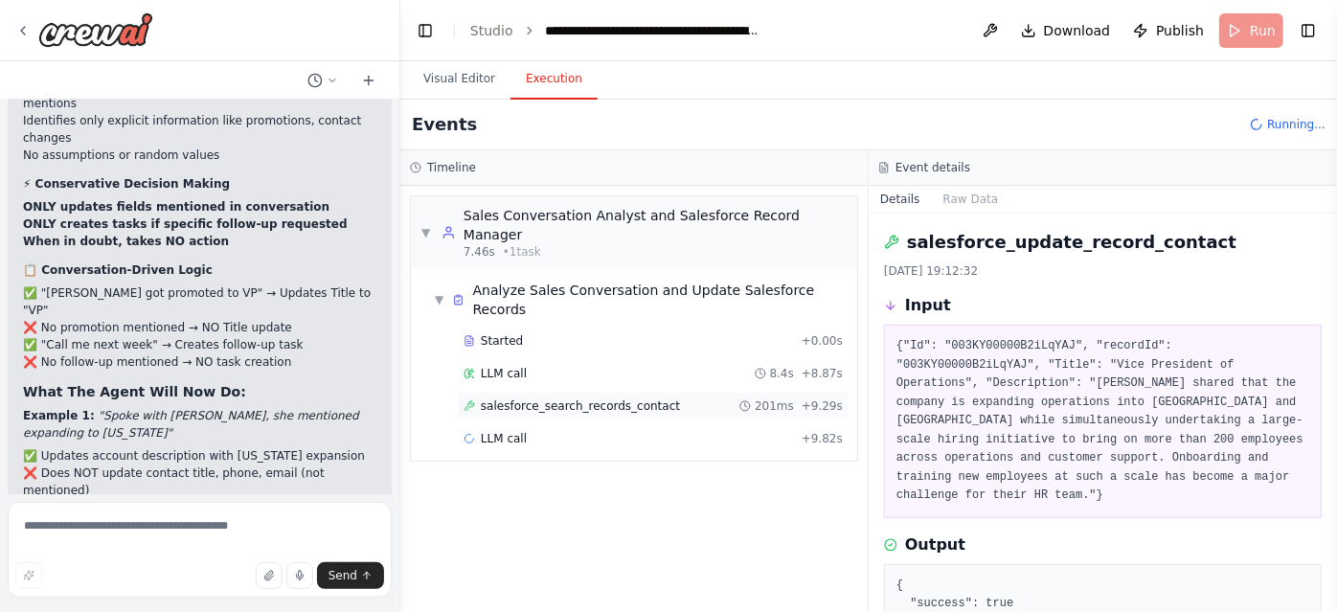
click at [641, 392] on div "salesforce_search_records_contact 201ms + 9.29s" at bounding box center [653, 406] width 393 height 29
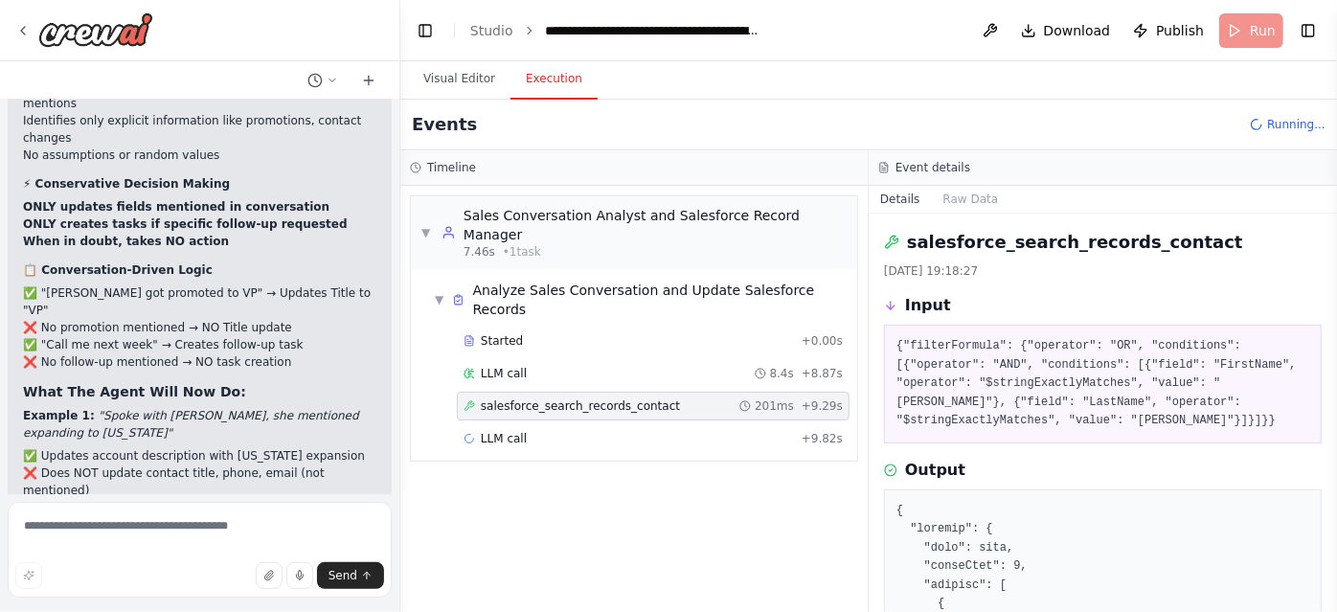
scroll to position [169, 0]
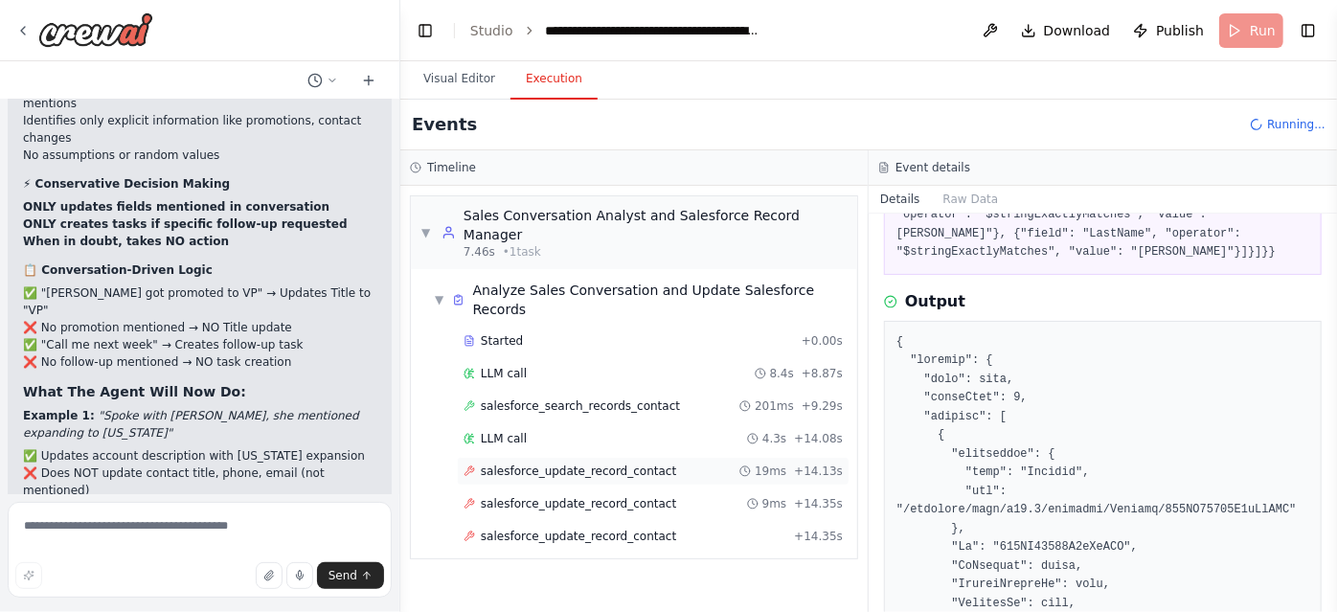
click at [711, 457] on div "salesforce_update_record_contact 19ms + 14.13s" at bounding box center [653, 471] width 393 height 29
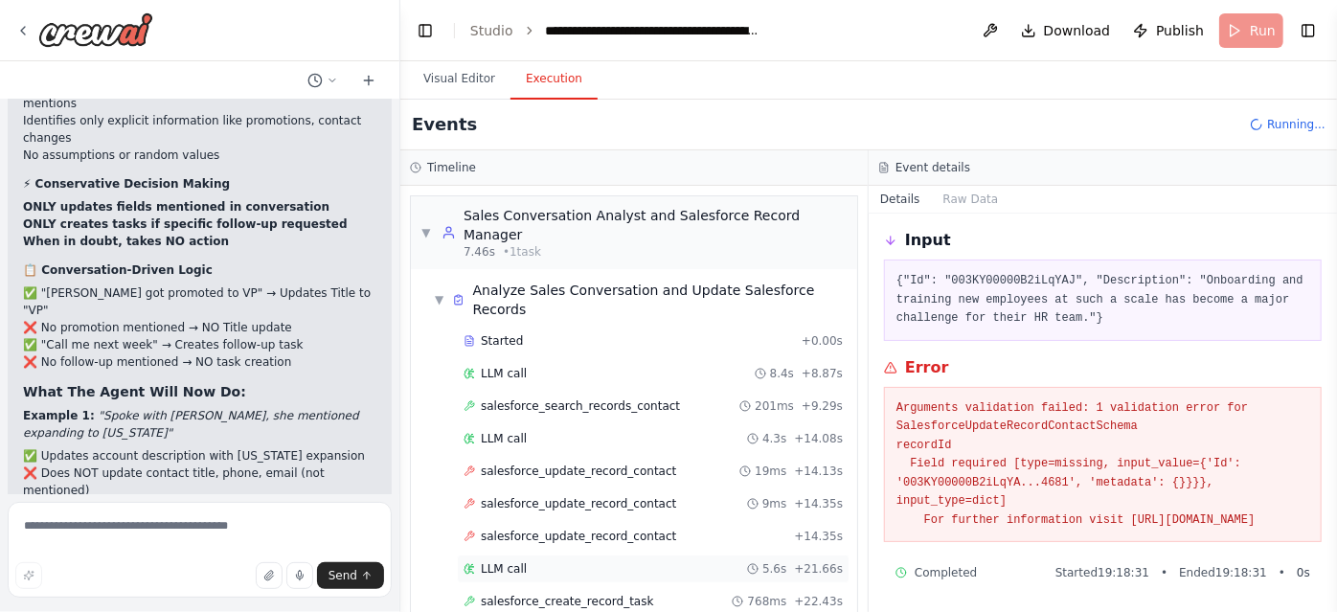
click at [573, 561] on div "LLM call 5.6s + 21.66s" at bounding box center [652, 568] width 379 height 15
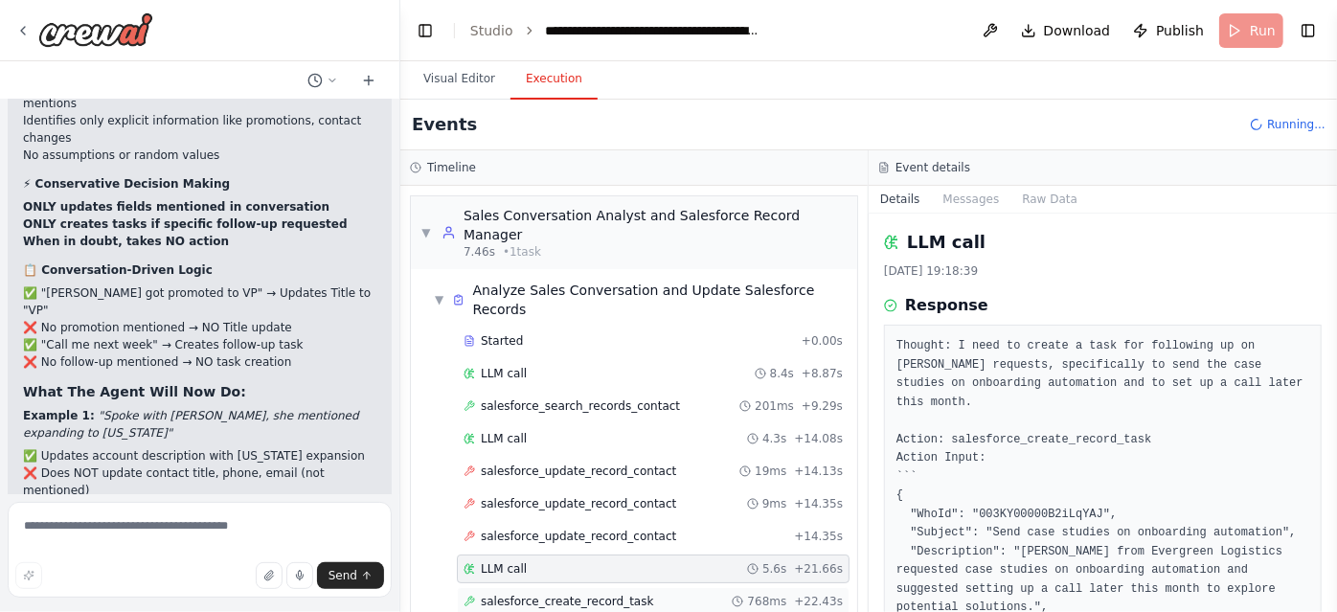
click at [615, 594] on span "salesforce_create_record_task" at bounding box center [567, 601] width 172 height 15
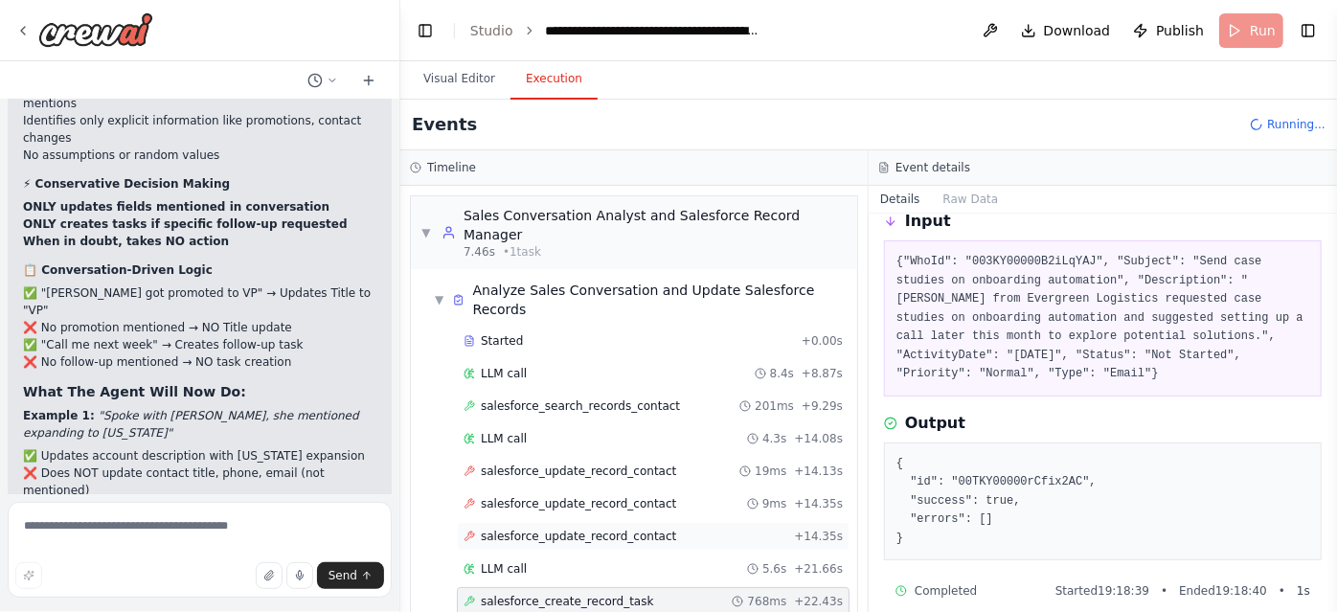
scroll to position [21, 0]
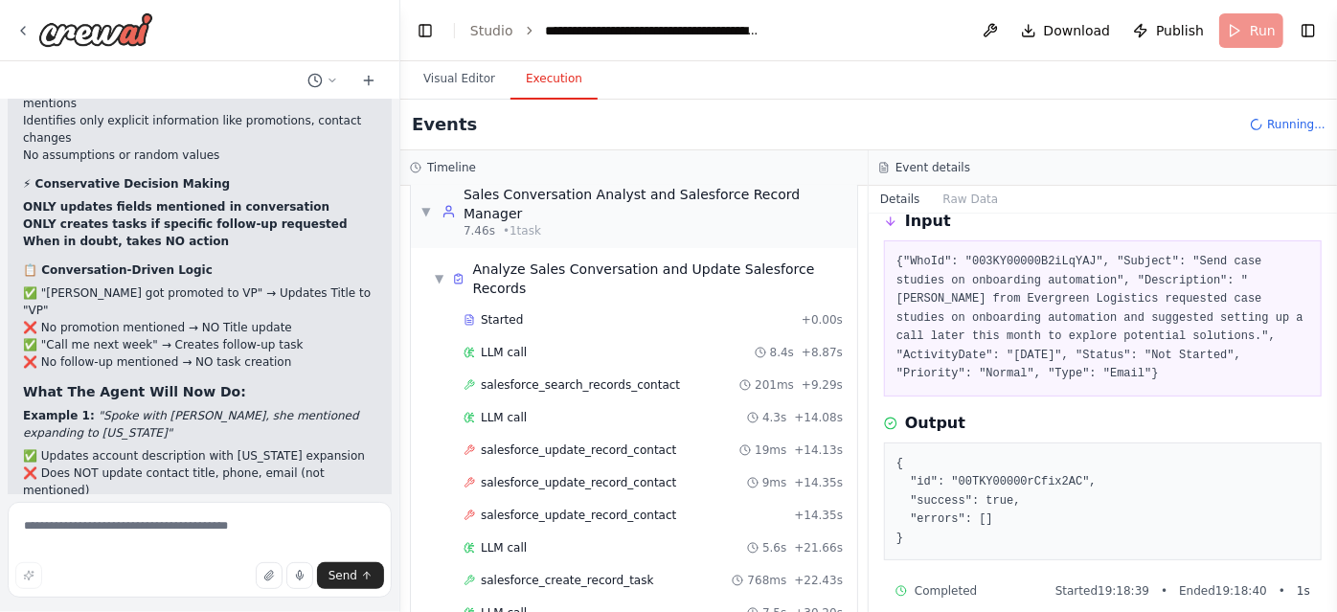
click at [538, 605] on div "LLM call 7.5s + 30.20s" at bounding box center [652, 612] width 379 height 15
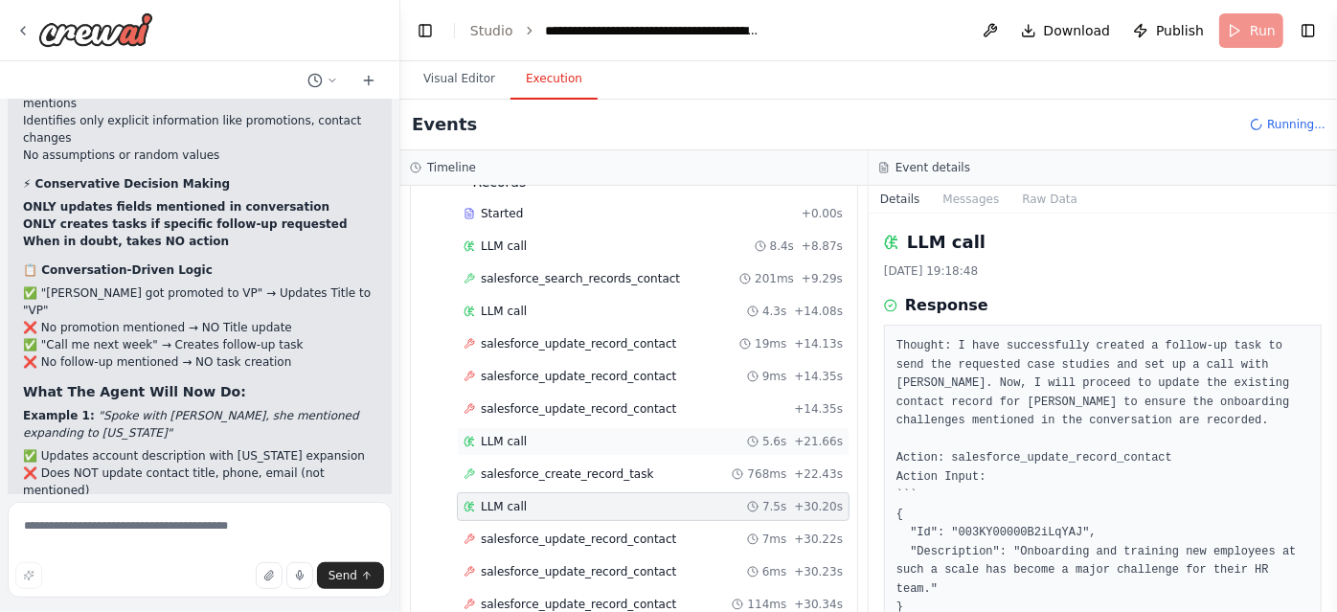
scroll to position [128, 0]
click at [643, 524] on div "salesforce_update_record_contact 7ms + 30.22s" at bounding box center [653, 538] width 393 height 29
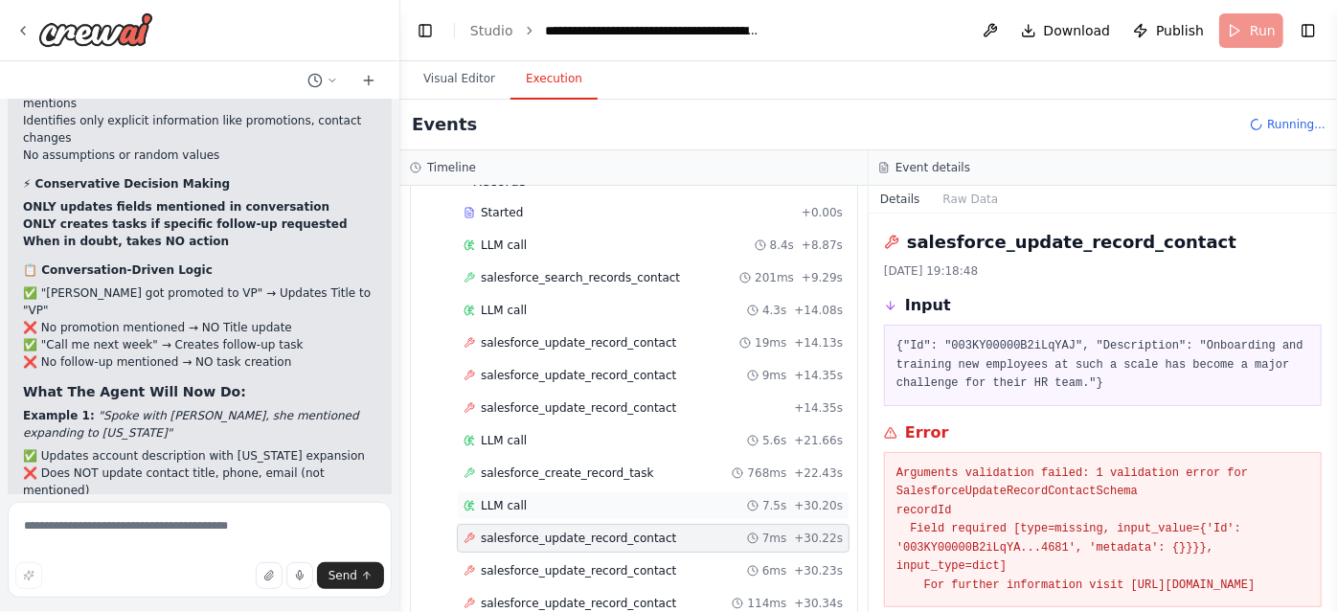
click at [631, 491] on div "LLM call 7.5s + 30.20s" at bounding box center [653, 505] width 393 height 29
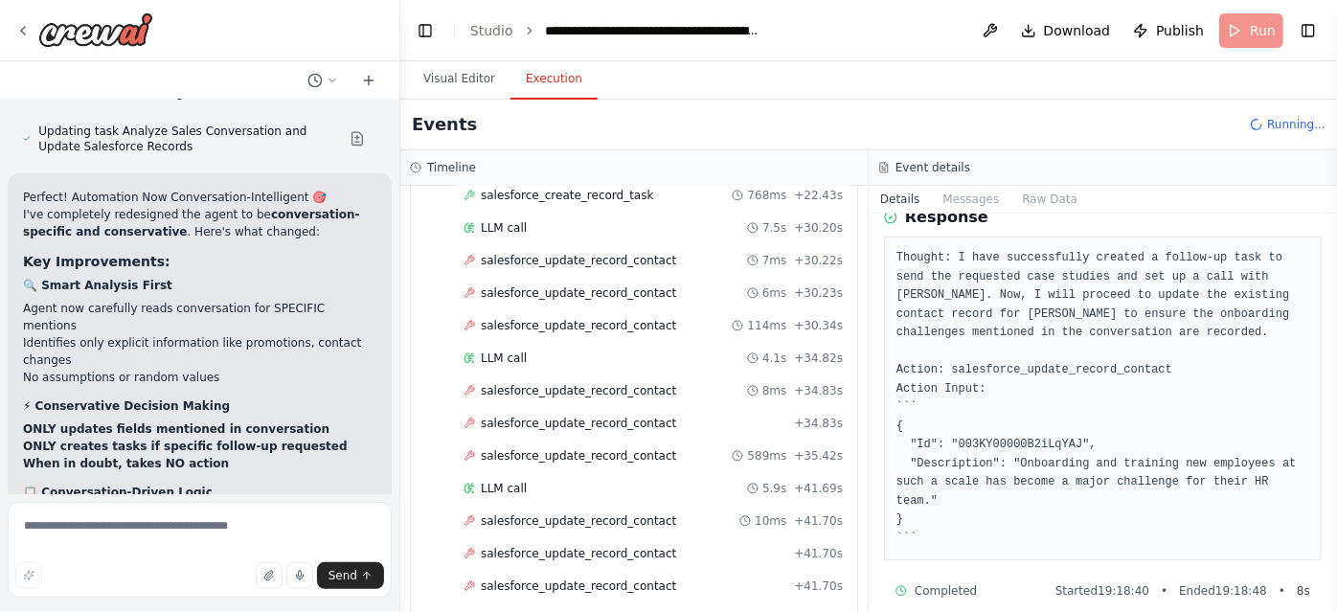
scroll to position [8139, 0]
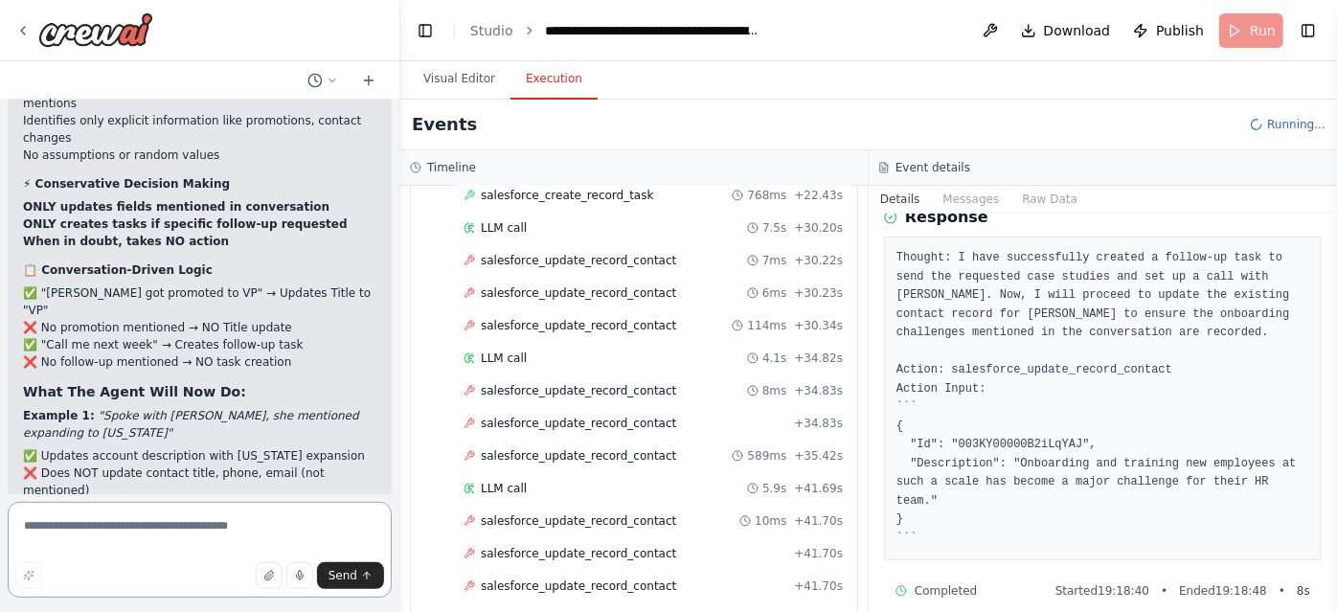
click at [161, 515] on textarea at bounding box center [200, 550] width 384 height 96
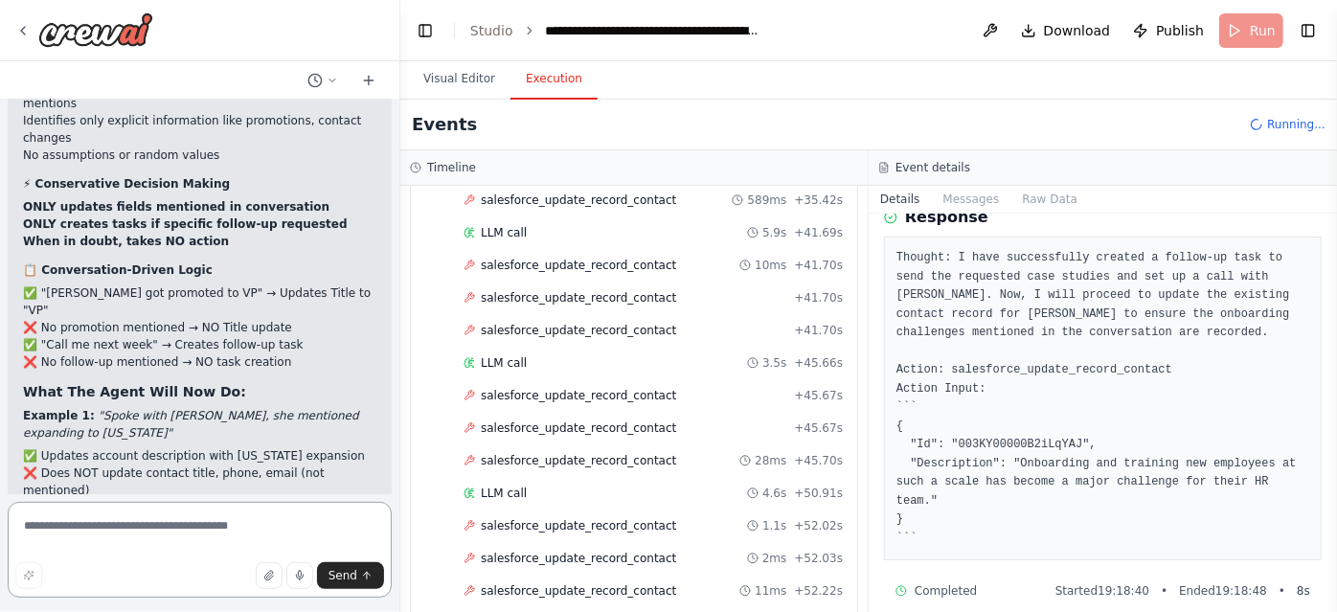
click at [89, 530] on textarea at bounding box center [200, 550] width 384 height 96
type textarea "*"
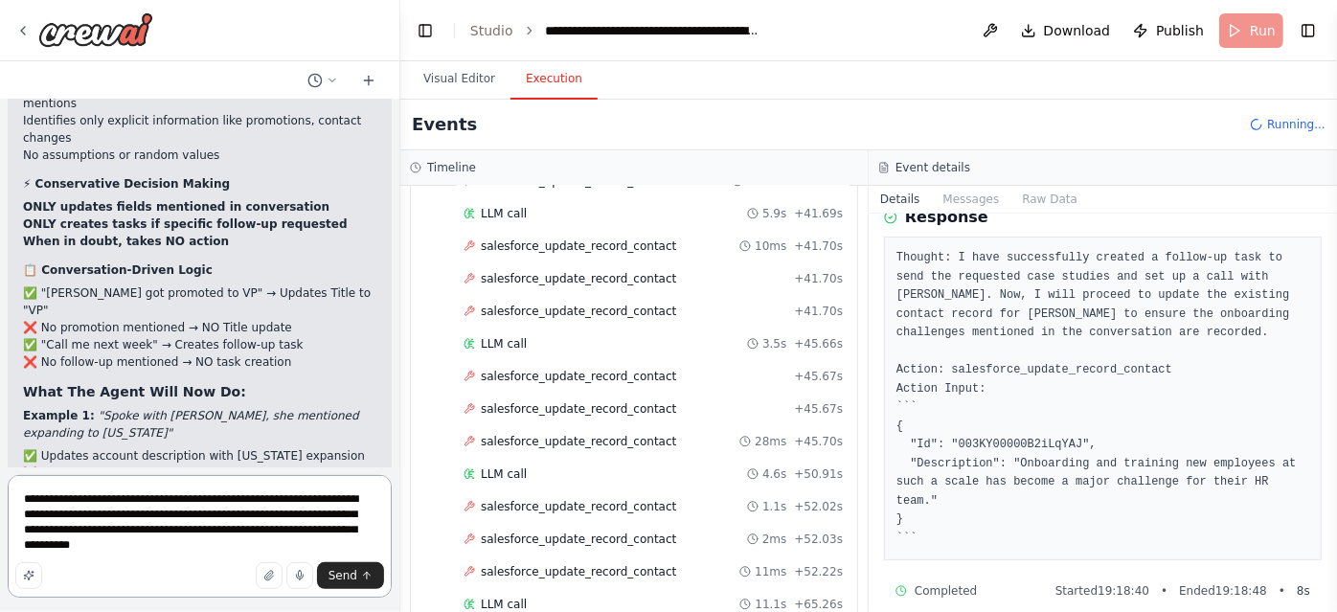
scroll to position [8167, 0]
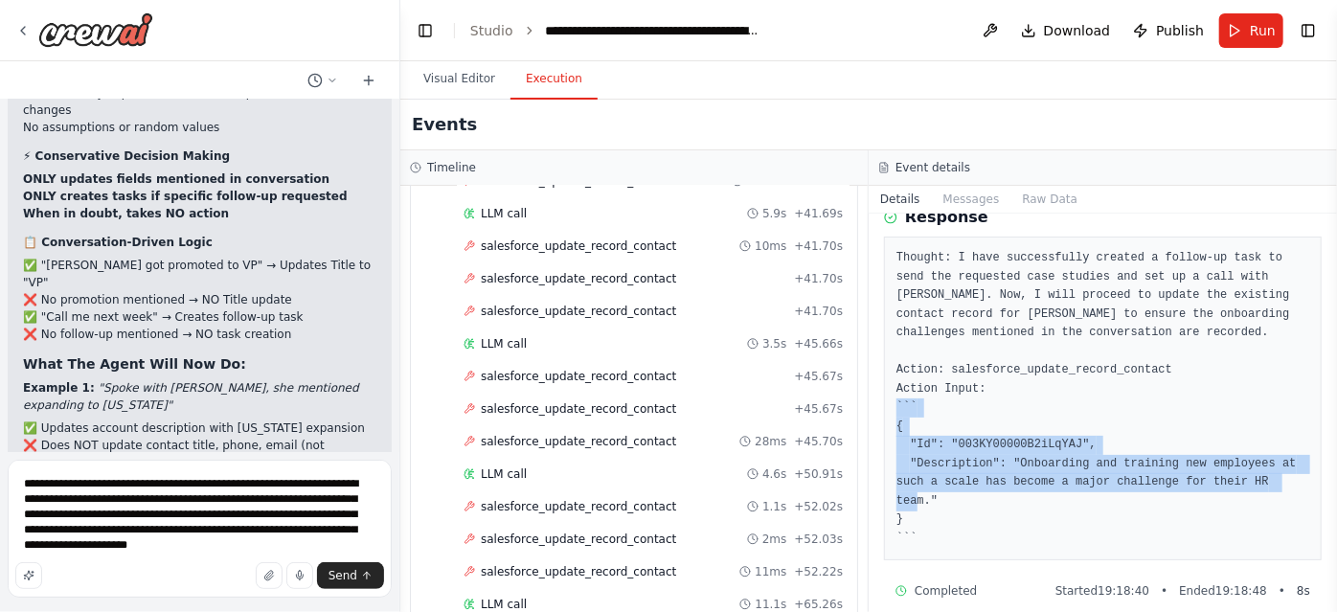
drag, startPoint x: 898, startPoint y: 499, endPoint x: 891, endPoint y: 423, distance: 76.0
click at [891, 423] on div "Thought: I have successfully created a follow-up task to send the requested cas…" at bounding box center [1103, 399] width 438 height 324
copy pre "{ "Id": "003KY00000B2iLqYAJ", "Description": "Onboarding and training new emplo…"
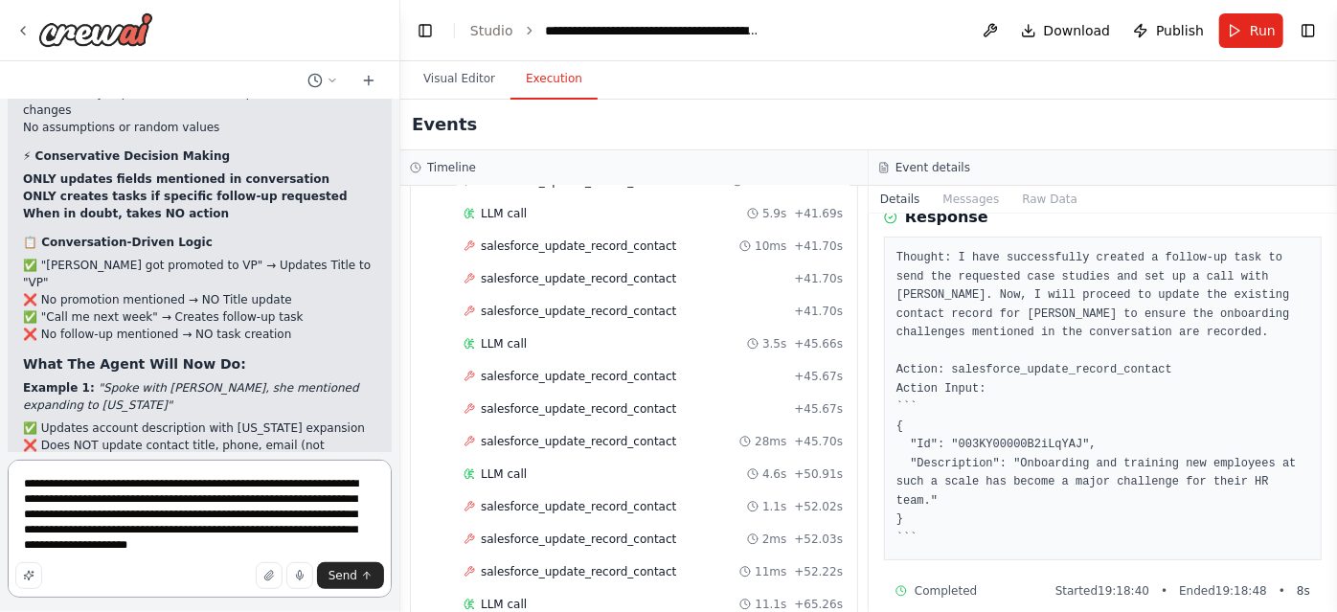
drag, startPoint x: 247, startPoint y: 545, endPoint x: 179, endPoint y: 543, distance: 68.0
click at [179, 543] on textarea "**********" at bounding box center [200, 529] width 384 height 138
paste textarea "**********"
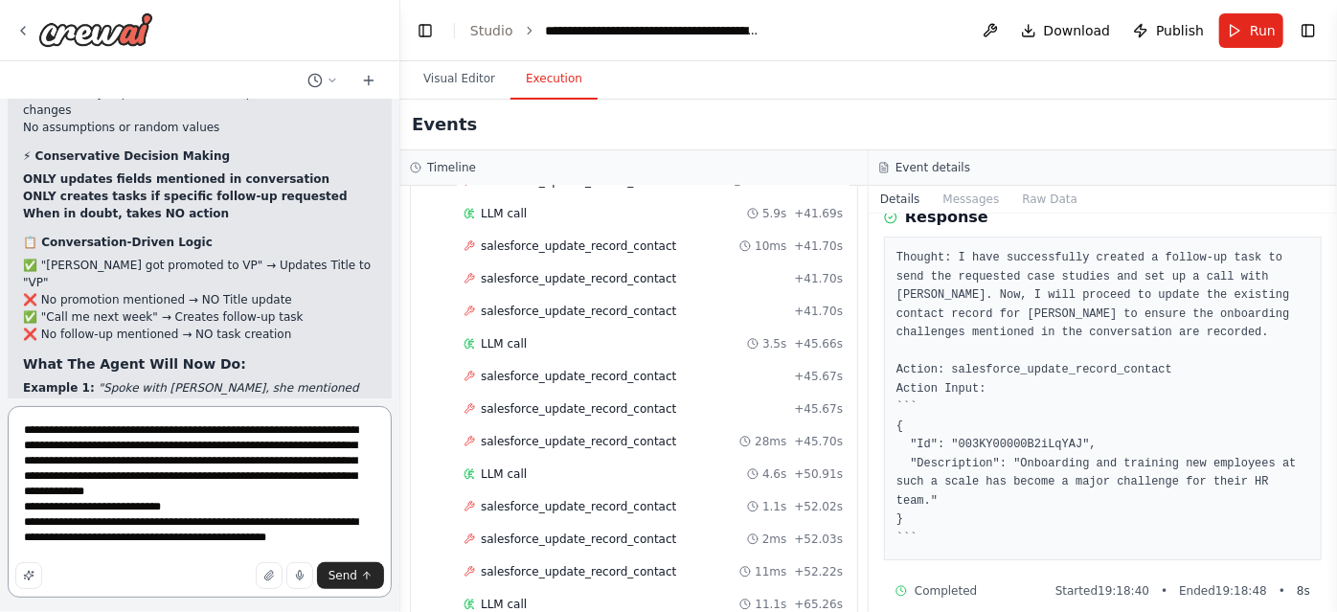
scroll to position [0, 0]
click at [180, 510] on textarea "**********" at bounding box center [200, 502] width 384 height 192
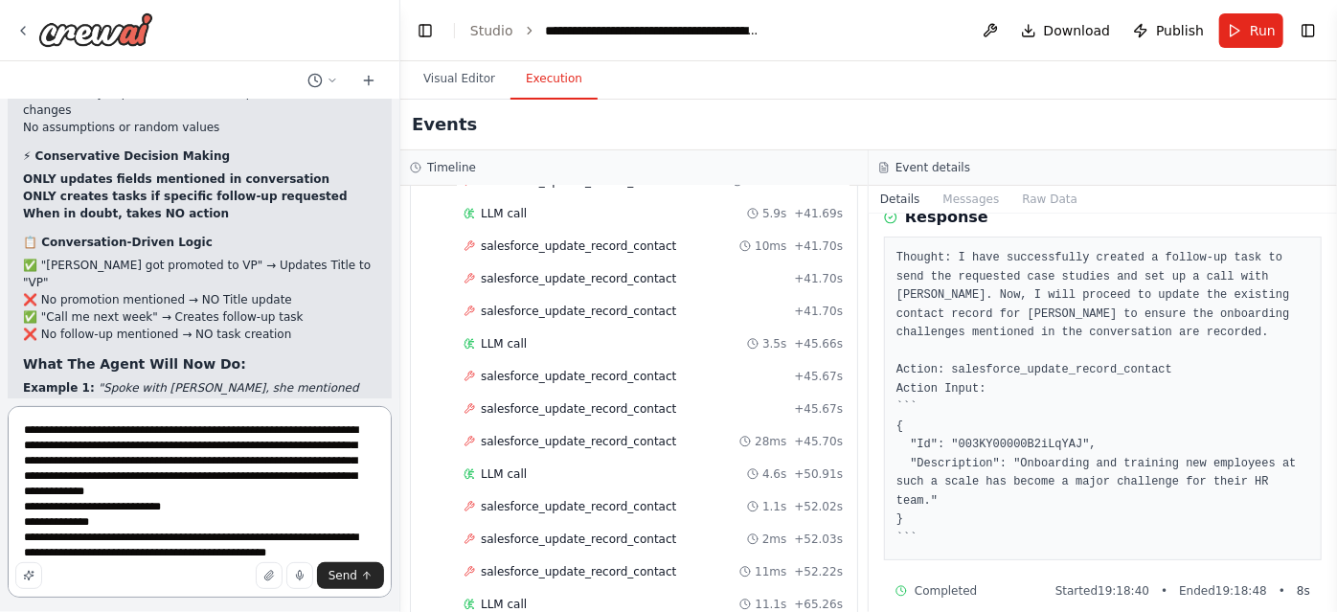
click at [107, 512] on textarea "**********" at bounding box center [200, 502] width 384 height 192
click at [84, 523] on textarea "**********" at bounding box center [200, 502] width 384 height 192
paste textarea "**********"
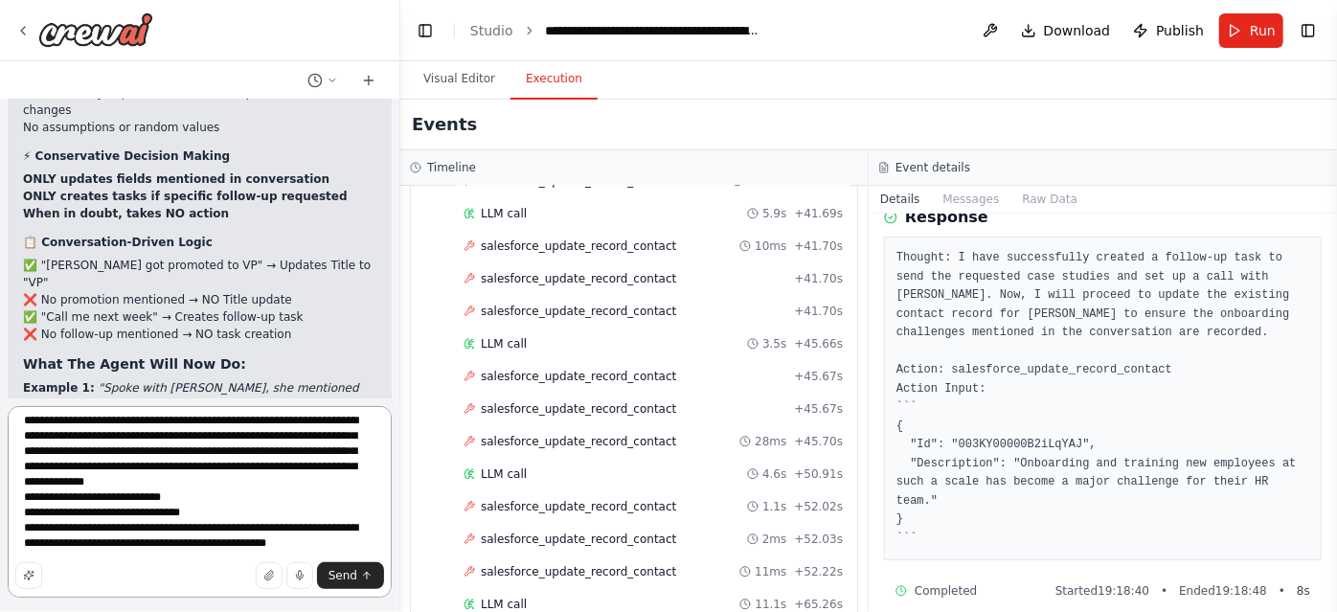
drag, startPoint x: 316, startPoint y: 532, endPoint x: 16, endPoint y: 517, distance: 300.1
click at [16, 517] on textarea "**********" at bounding box center [200, 502] width 384 height 192
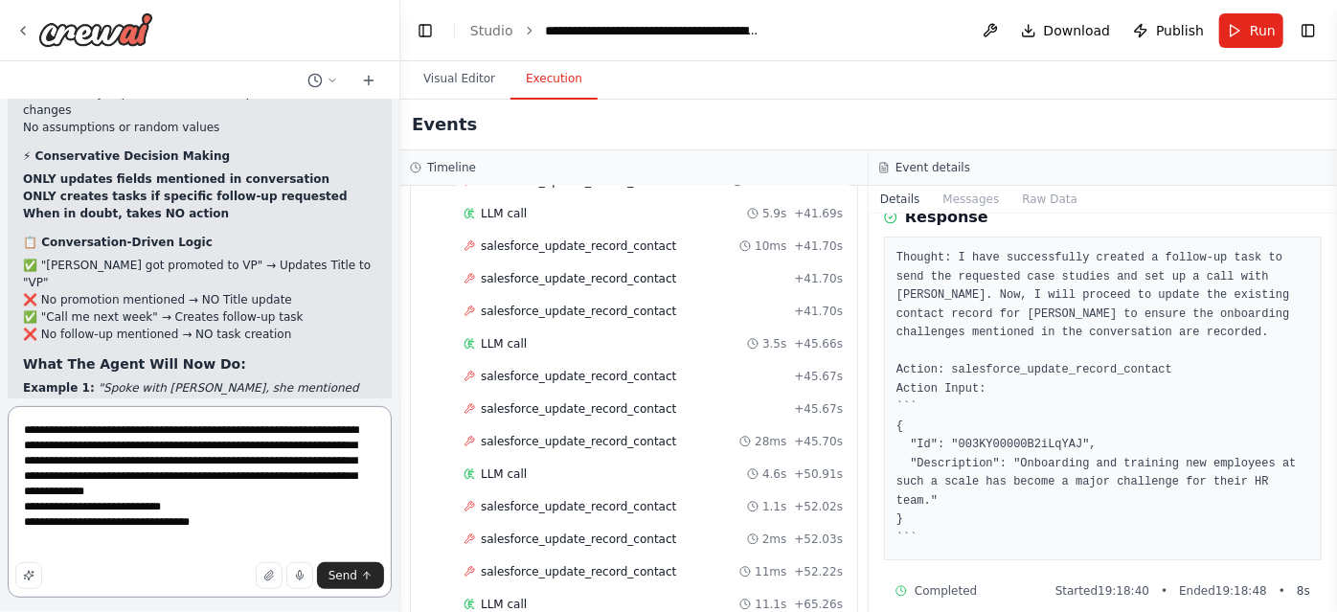
scroll to position [9, 0]
type textarea "**********"
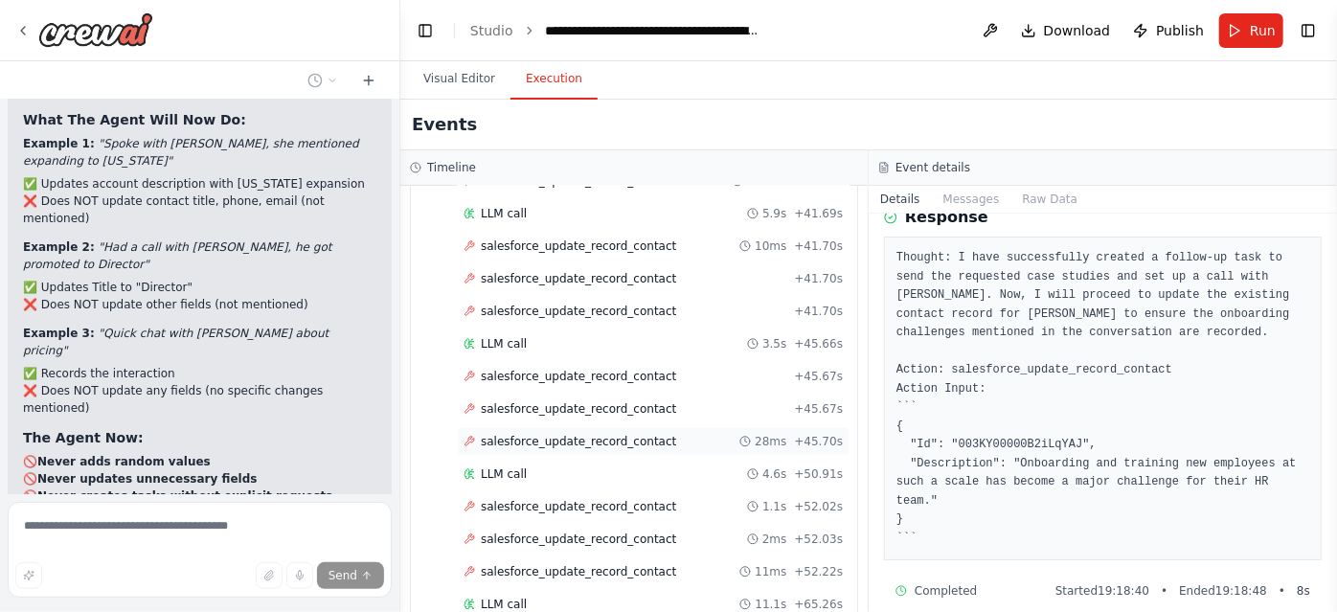
scroll to position [1129, 0]
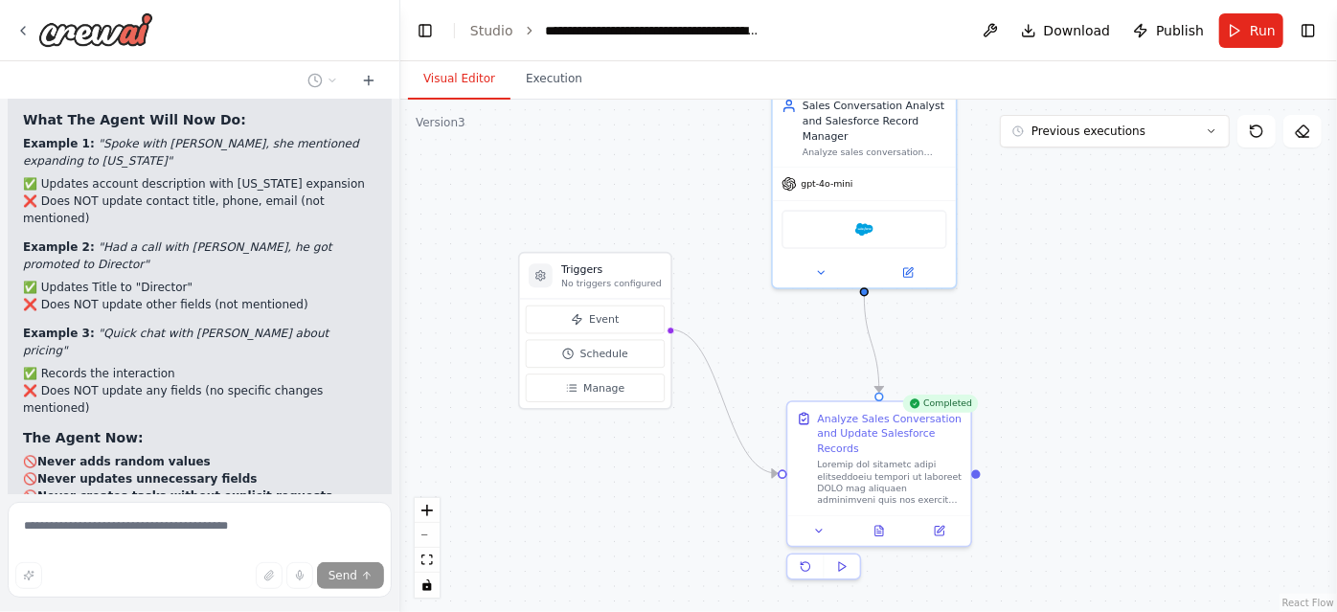
click at [448, 71] on button "Visual Editor" at bounding box center [459, 79] width 102 height 40
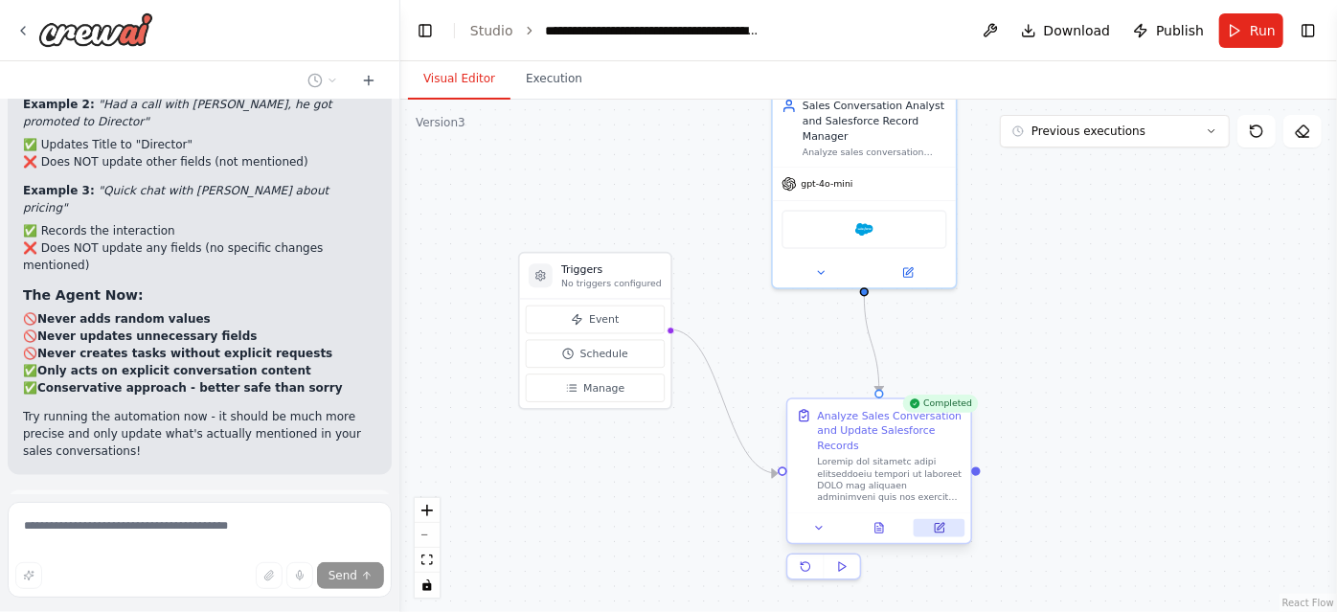
click at [948, 533] on button at bounding box center [939, 528] width 51 height 18
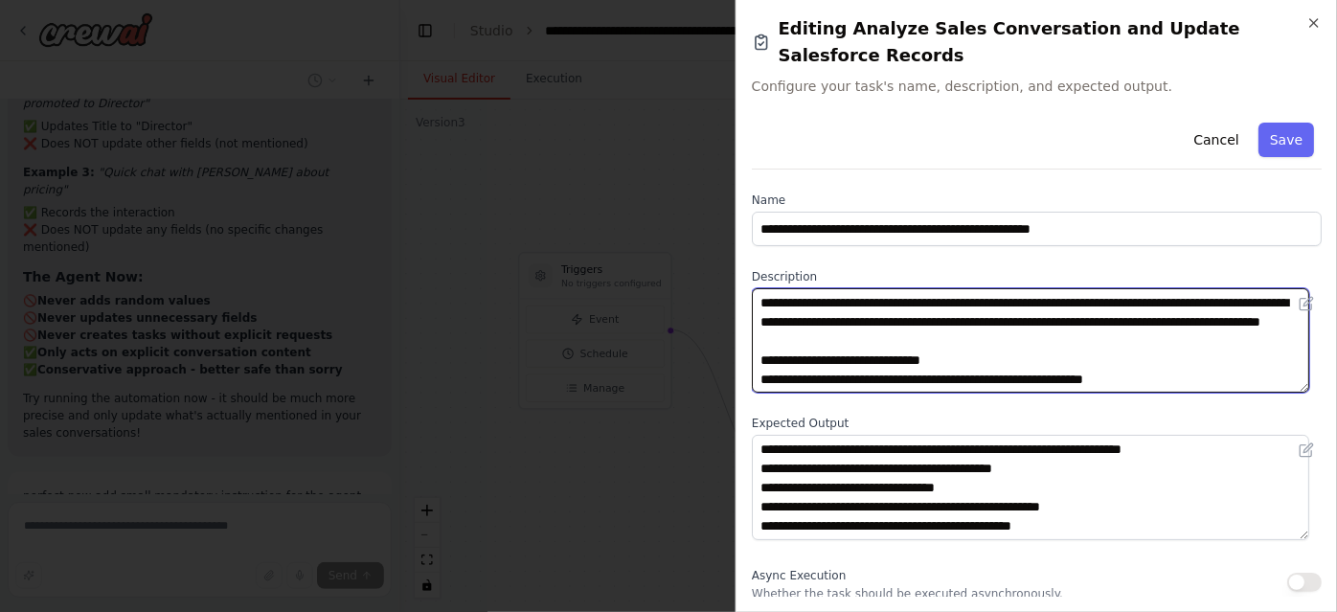
scroll to position [8589, 0]
click at [934, 319] on textarea at bounding box center [1030, 340] width 557 height 104
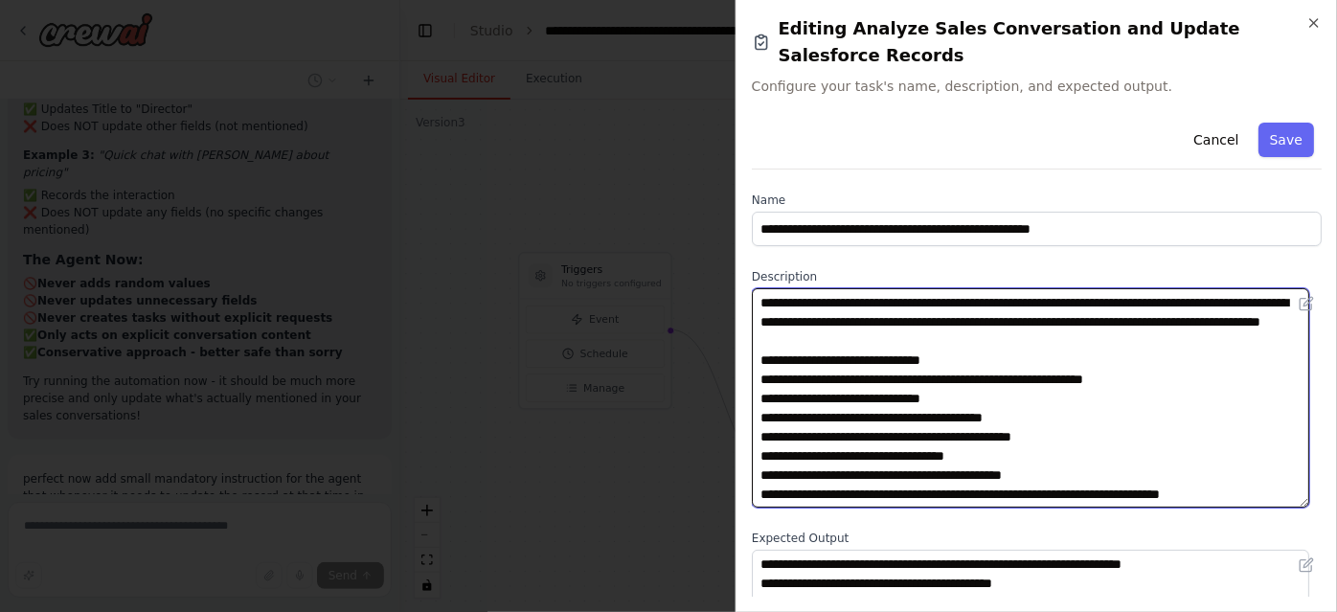
drag, startPoint x: 1297, startPoint y: 358, endPoint x: 1299, endPoint y: 473, distance: 114.9
click at [1299, 473] on textarea at bounding box center [1030, 397] width 557 height 219
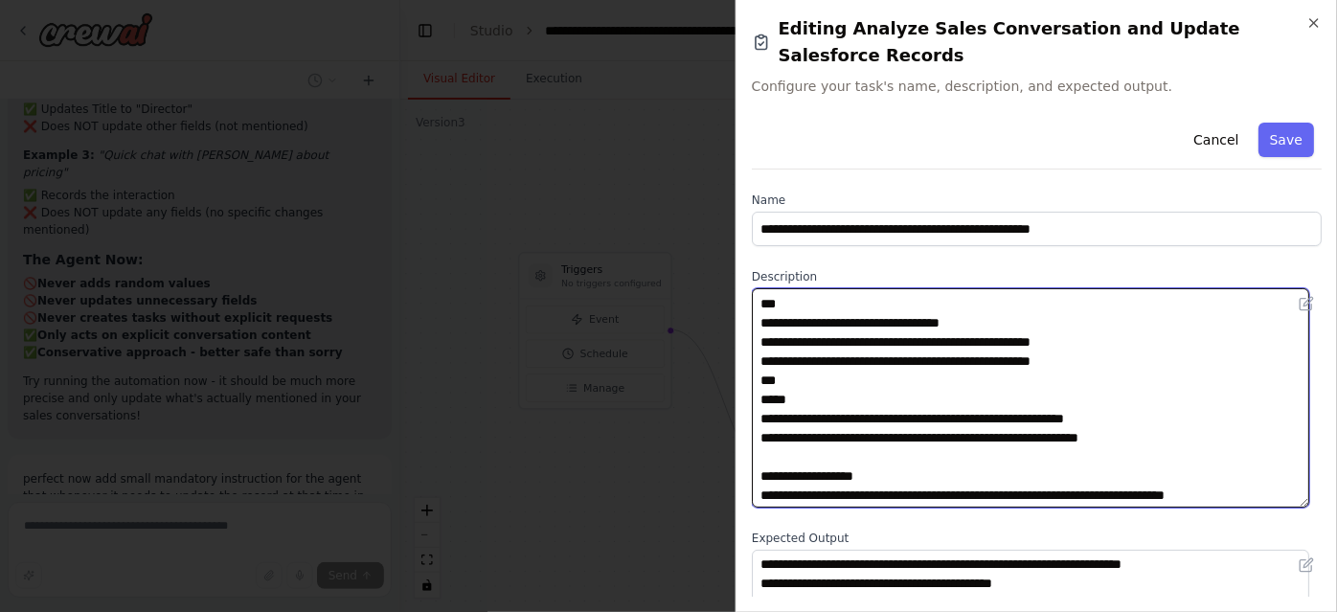
scroll to position [8643, 0]
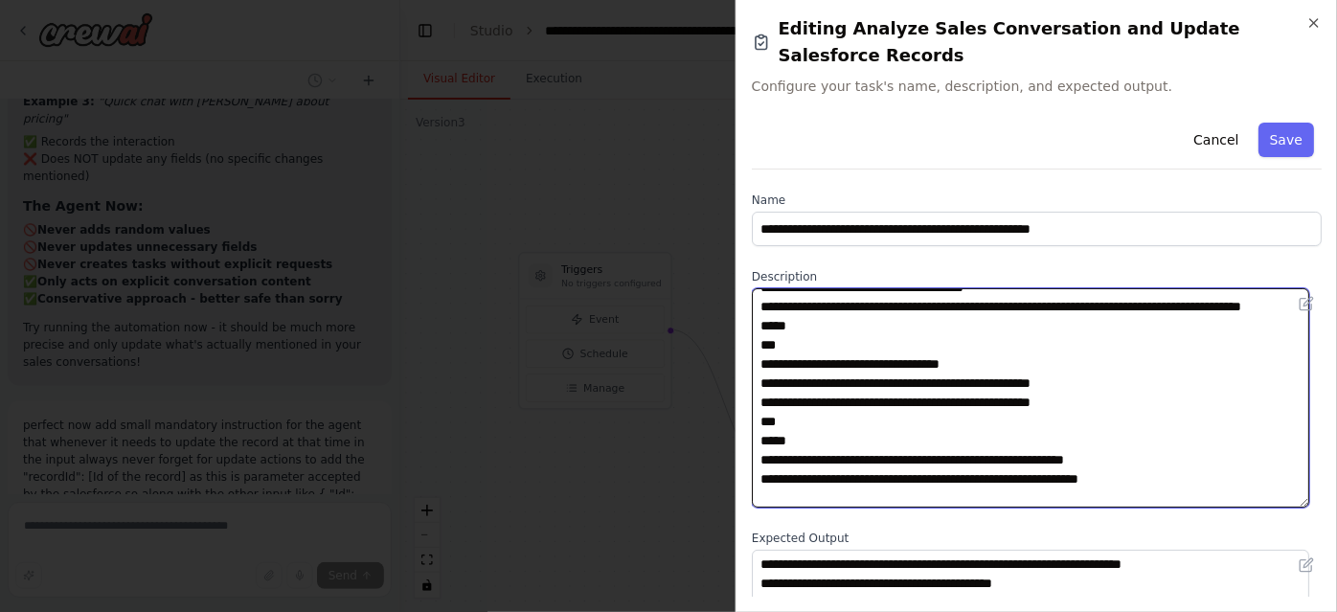
type textarea "**********"
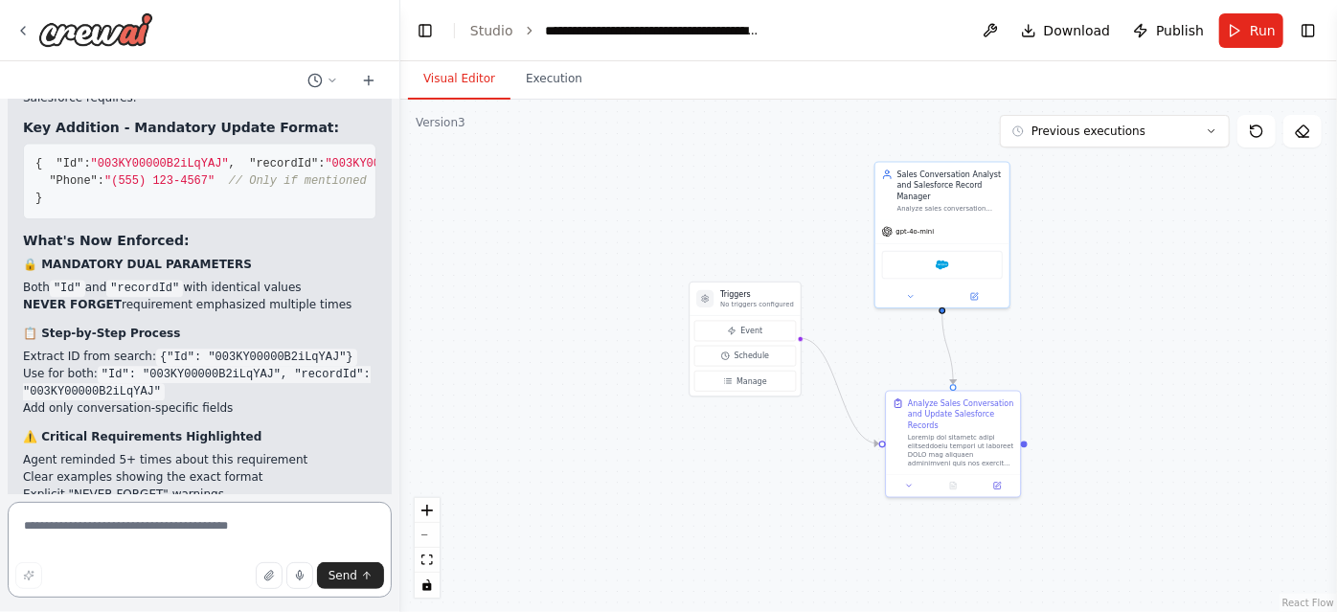
scroll to position [9485, 0]
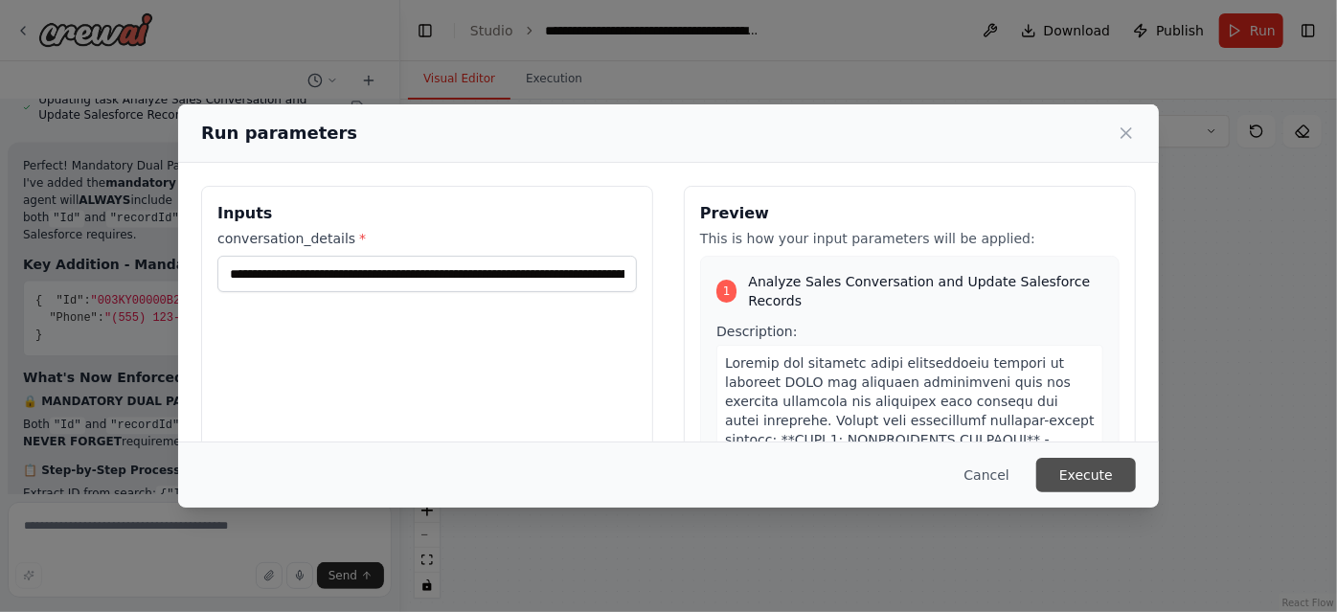
click at [1061, 479] on button "Execute" at bounding box center [1086, 475] width 100 height 34
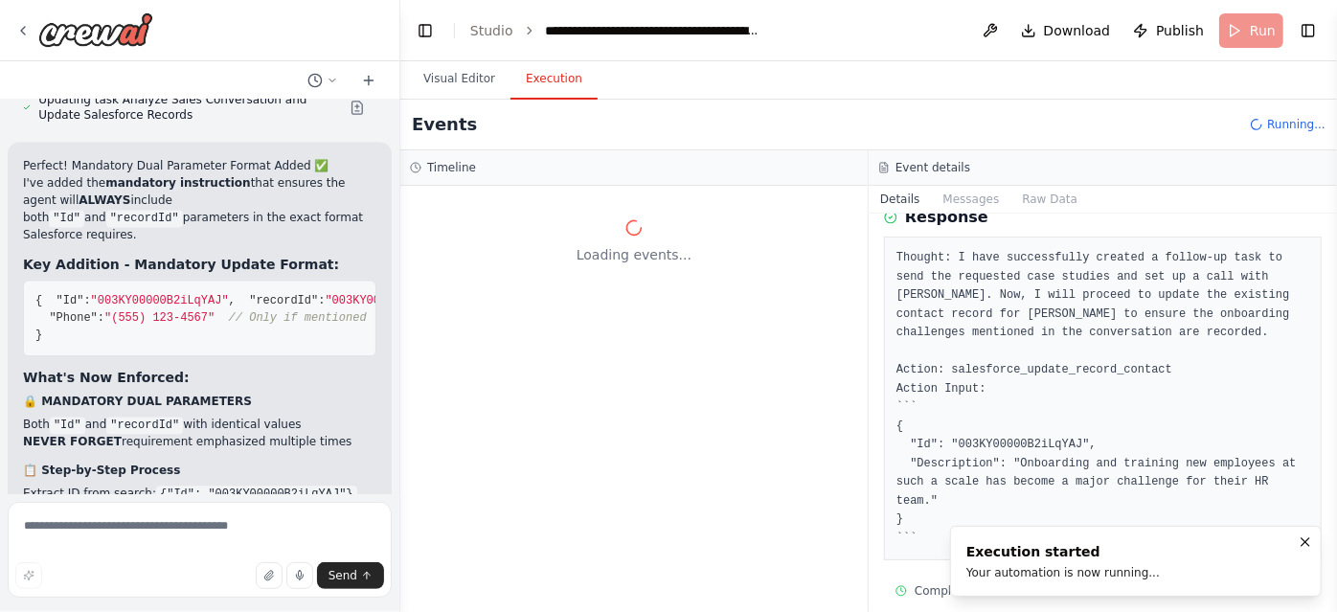
scroll to position [0, 0]
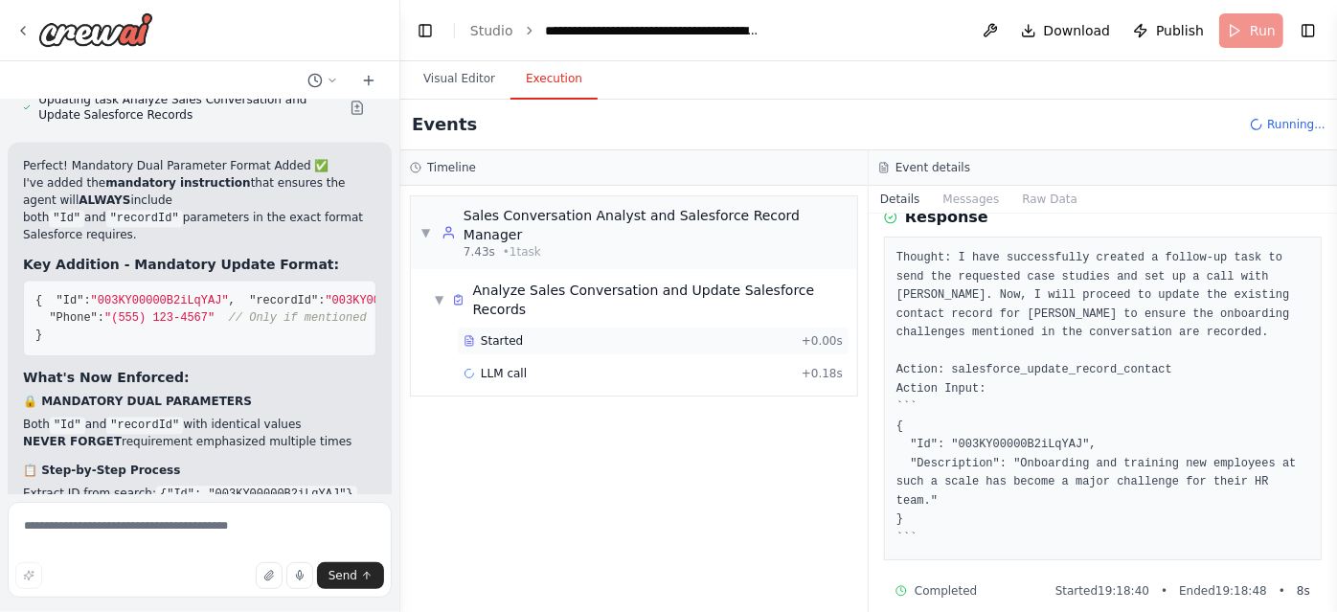
click at [554, 327] on div "Started + 0.00s" at bounding box center [653, 341] width 393 height 29
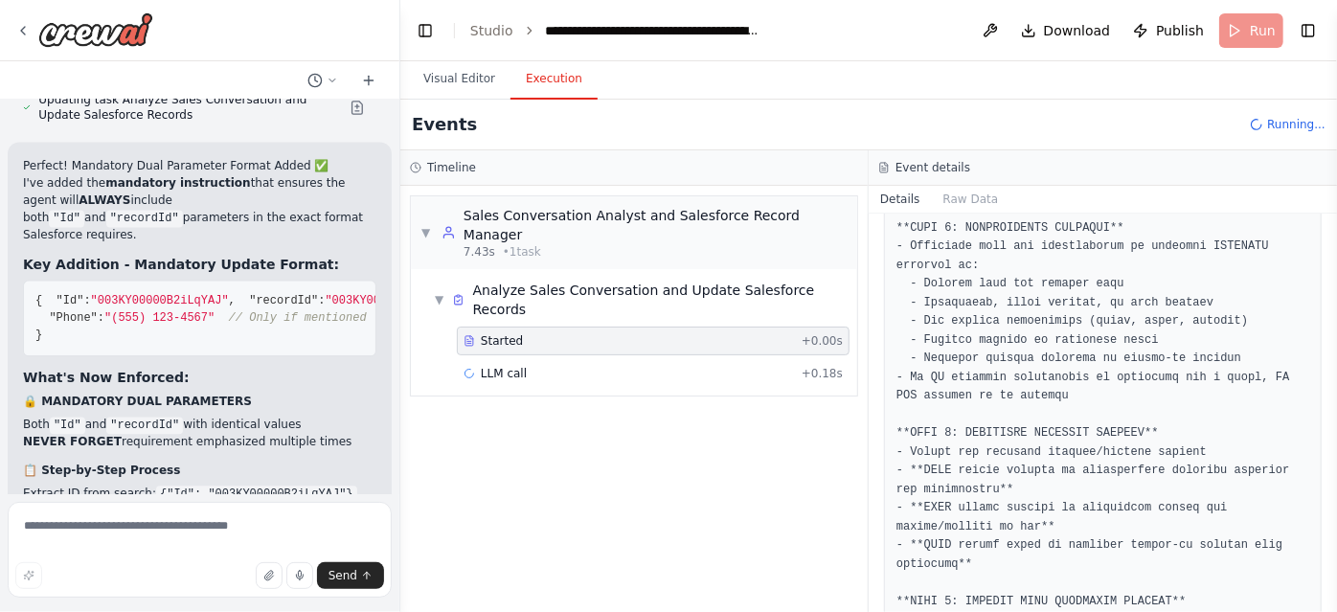
scroll to position [212, 0]
click at [531, 366] on div "LLM call + 0.18s" at bounding box center [652, 373] width 379 height 15
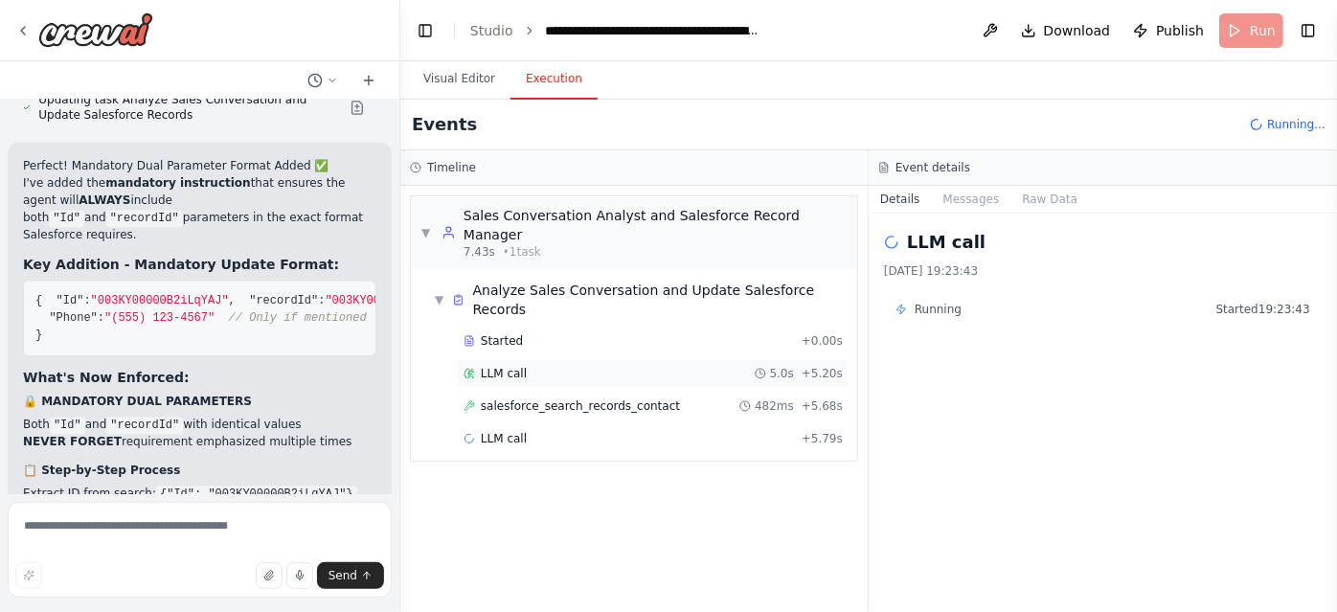
click at [597, 366] on div "LLM call 5.0s + 5.20s" at bounding box center [652, 373] width 379 height 15
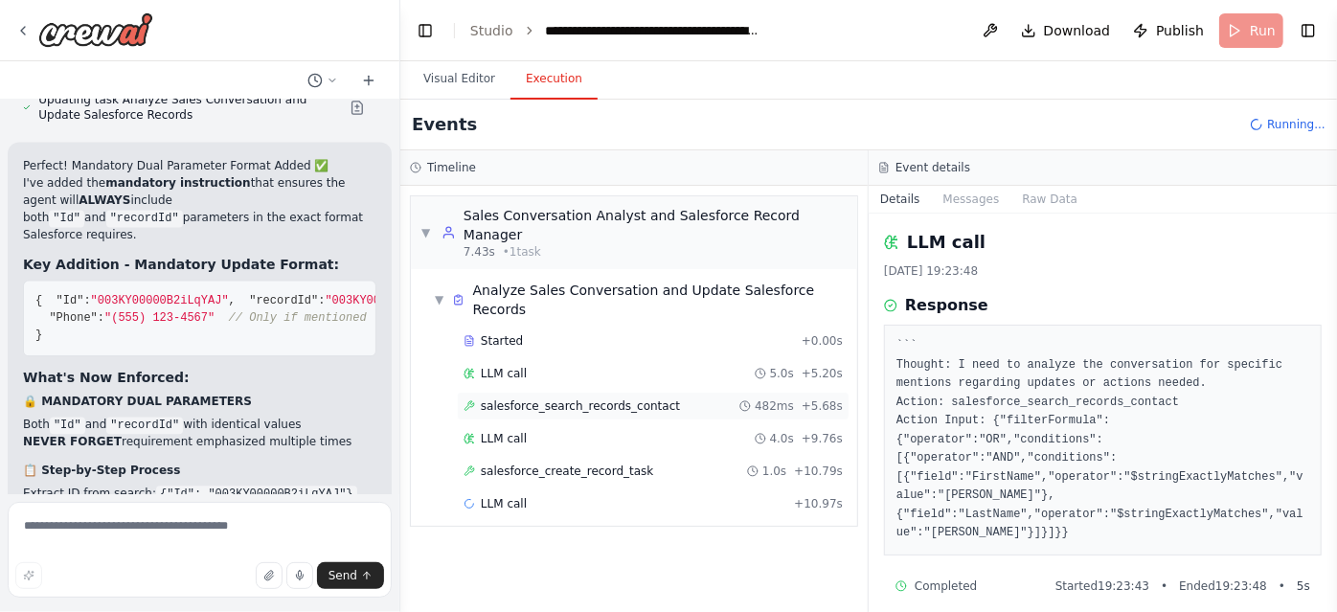
click at [681, 392] on div "salesforce_search_records_contact 482ms + 5.68s" at bounding box center [653, 406] width 393 height 29
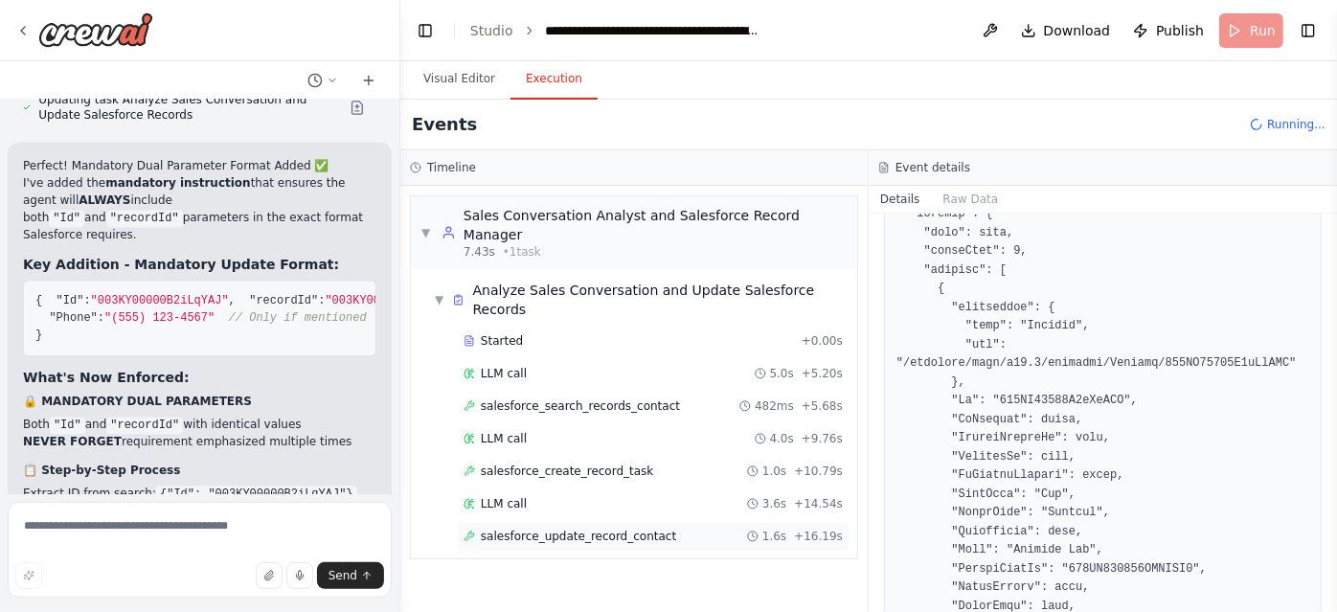
scroll to position [316, 0]
click at [591, 529] on span "salesforce_update_record_contact" at bounding box center [578, 536] width 195 height 15
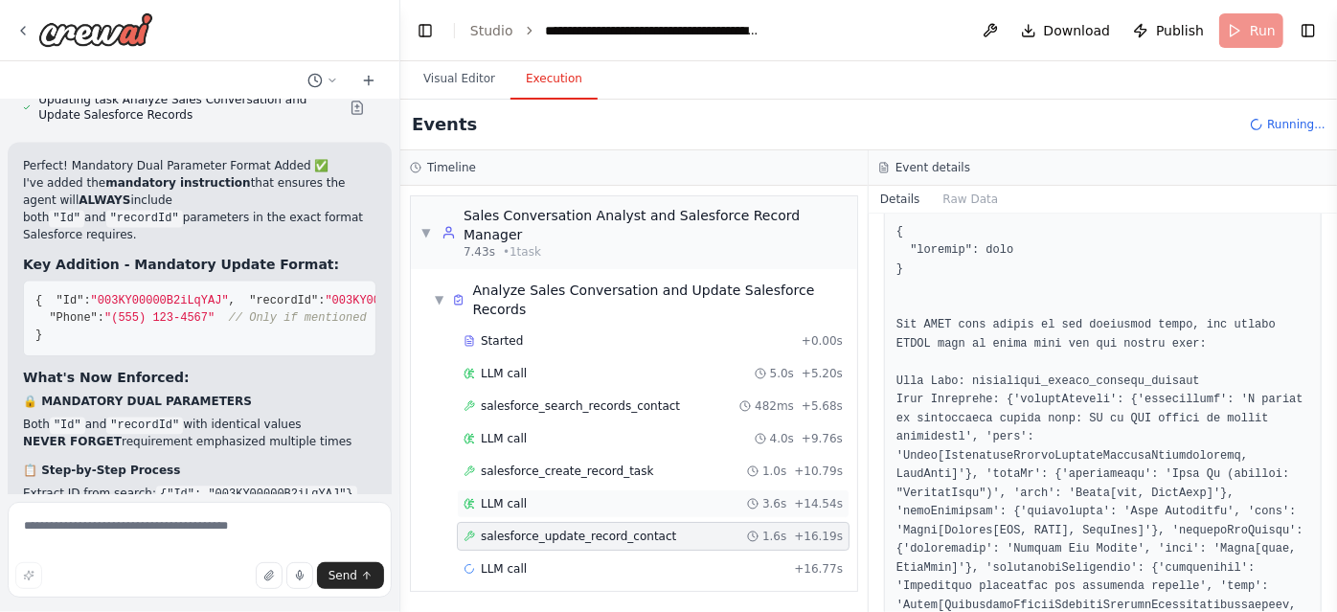
click at [700, 489] on div "LLM call 3.6s + 14.54s" at bounding box center [653, 503] width 393 height 29
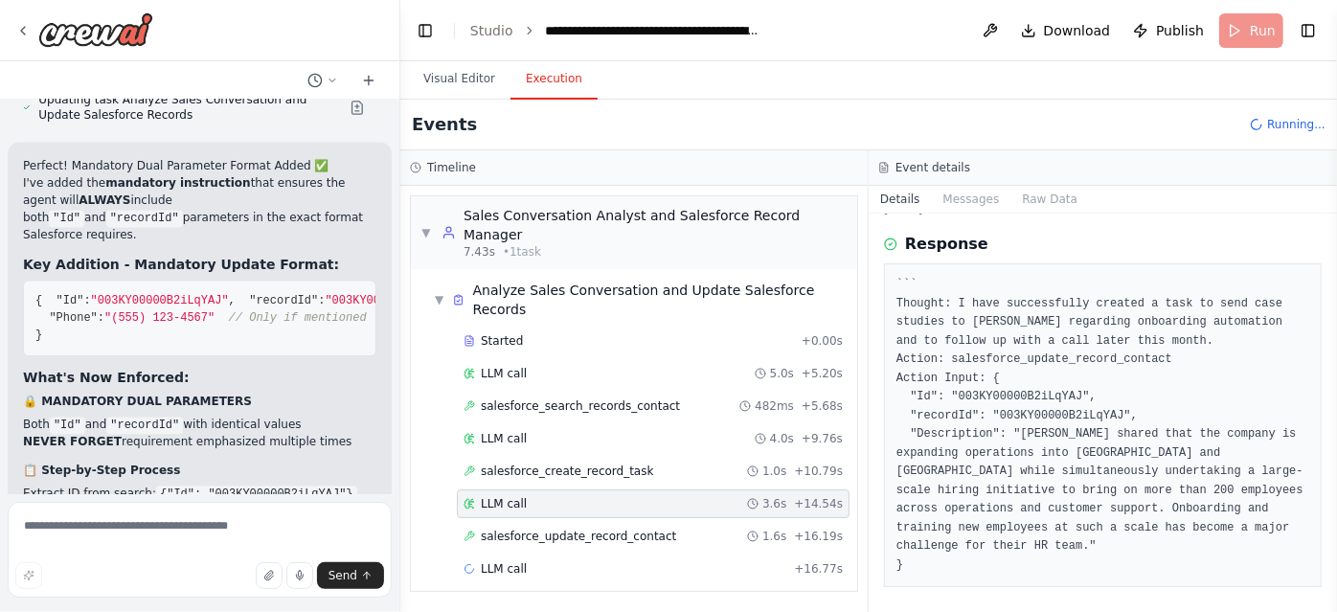
scroll to position [88, 0]
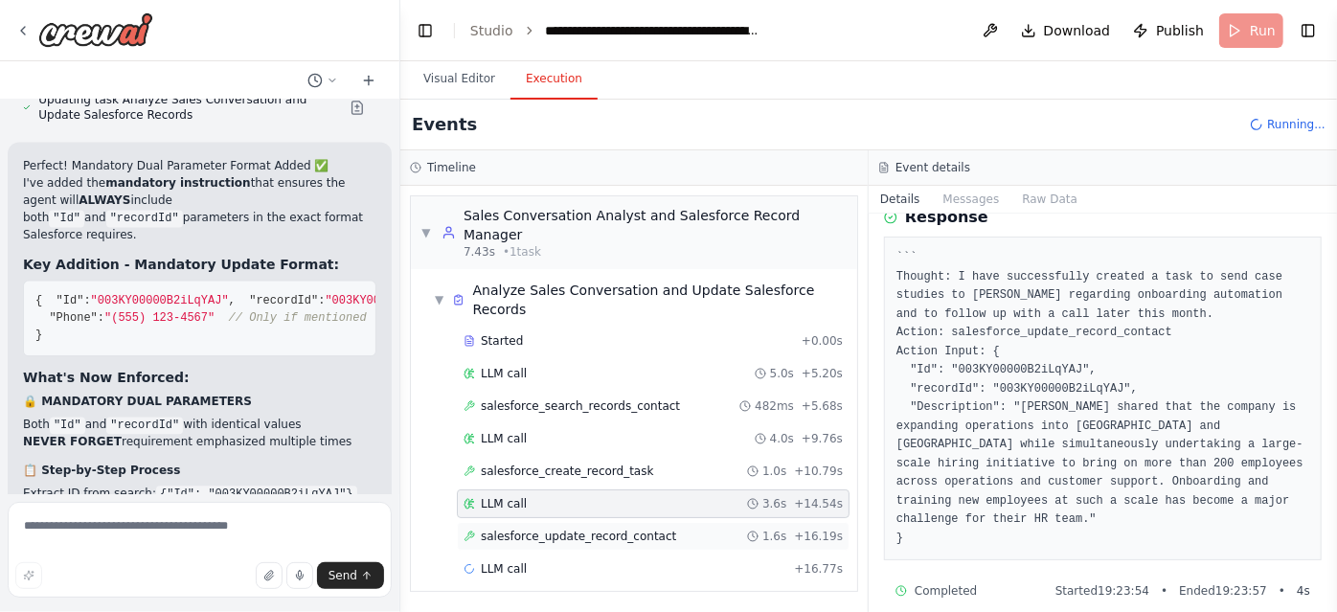
click at [644, 529] on span "salesforce_update_record_contact" at bounding box center [578, 536] width 195 height 15
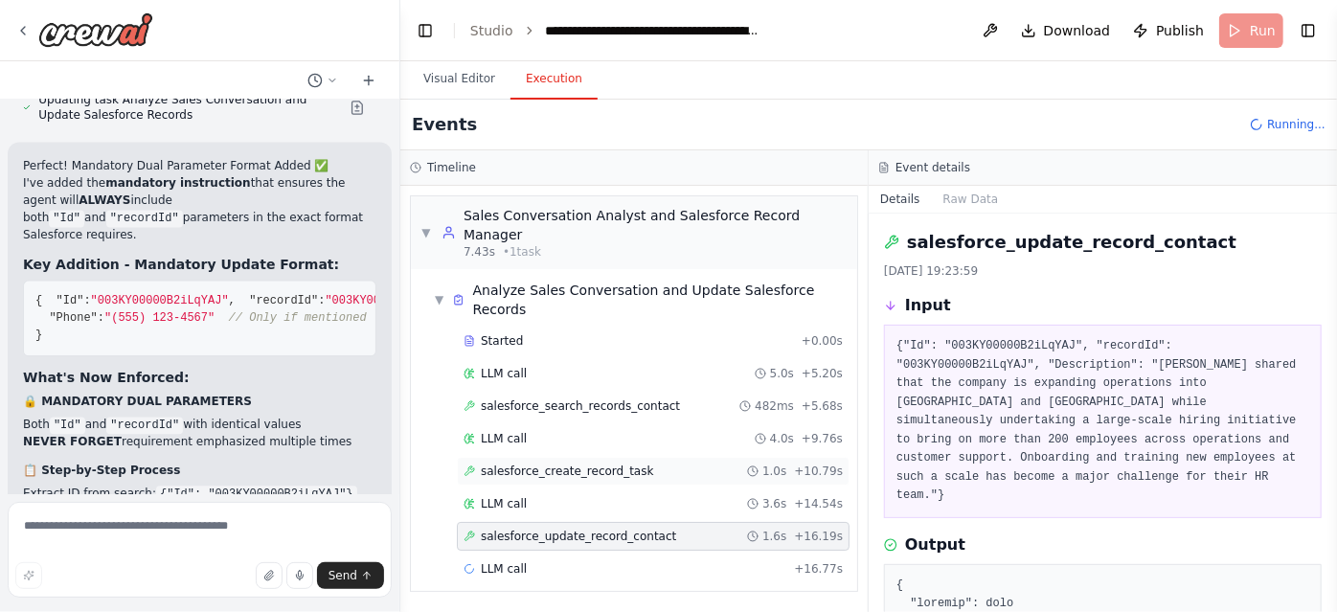
click at [612, 463] on span "salesforce_create_record_task" at bounding box center [567, 470] width 172 height 15
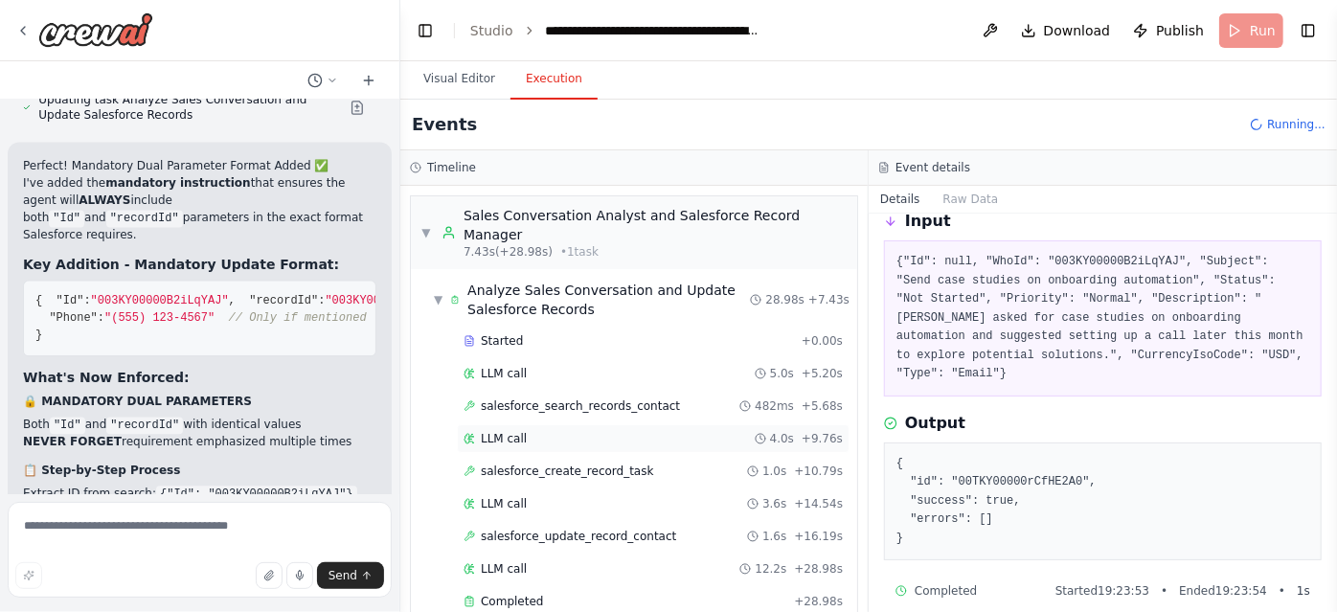
scroll to position [9485, 0]
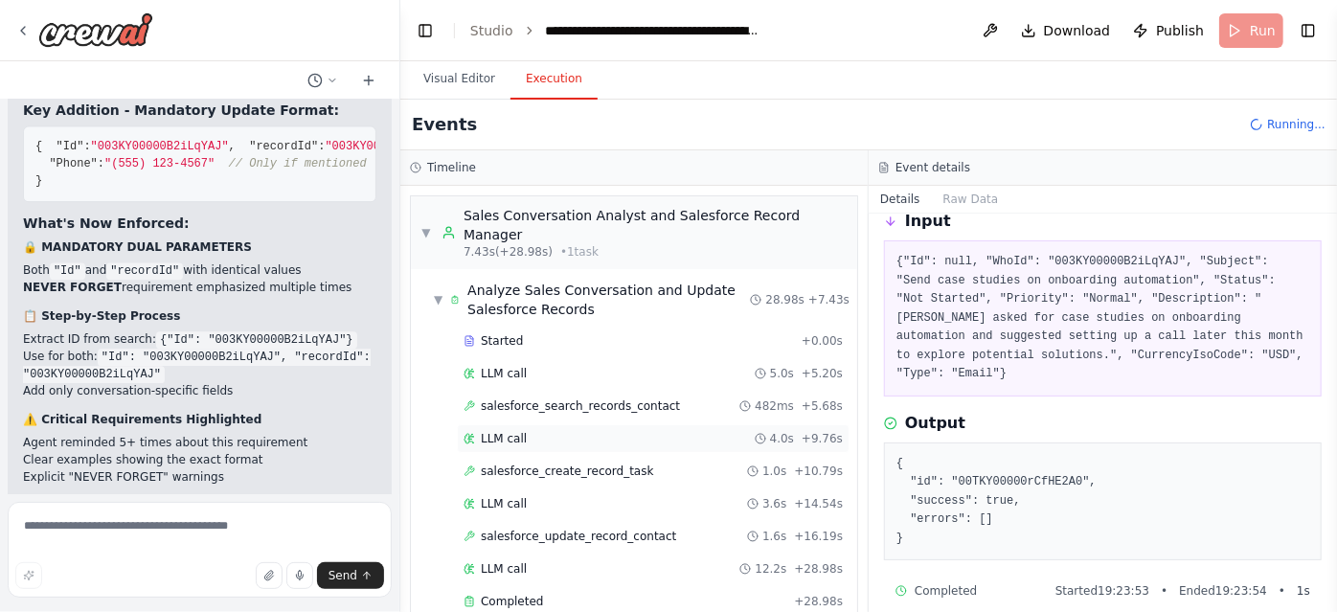
click at [666, 431] on div "LLM call 4.0s + 9.76s" at bounding box center [652, 438] width 379 height 15
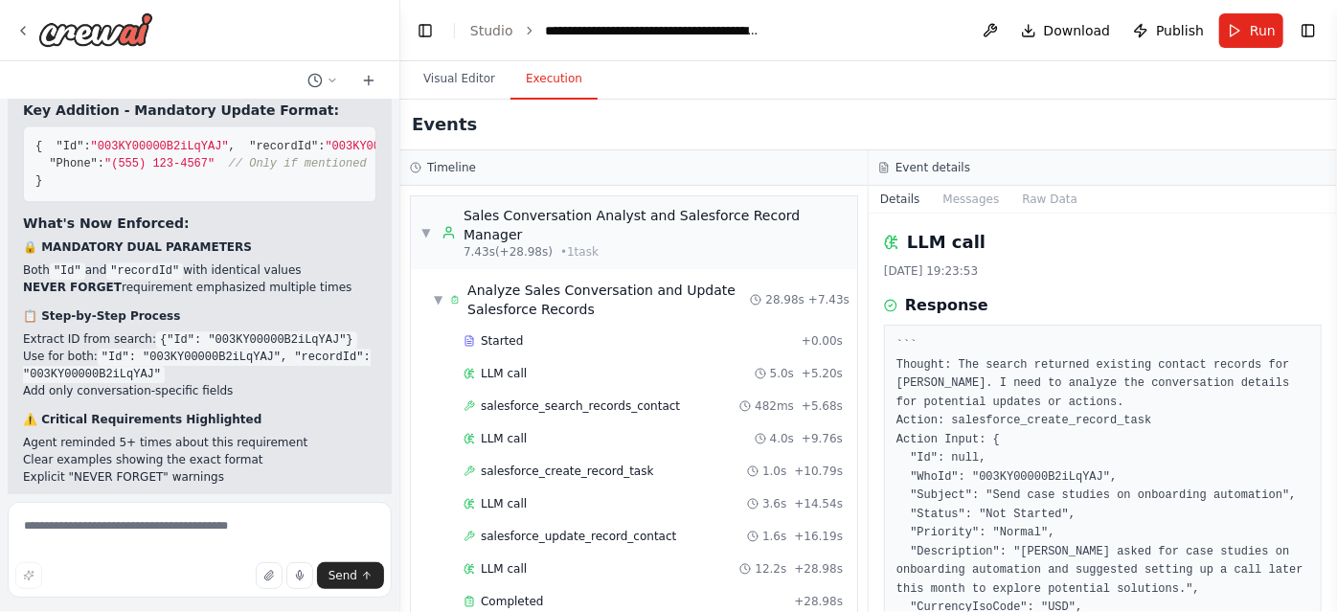
click at [1088, 390] on pre "``` Thought: The search returned existing contact records for Michael Lee. I ne…" at bounding box center [1102, 496] width 413 height 318
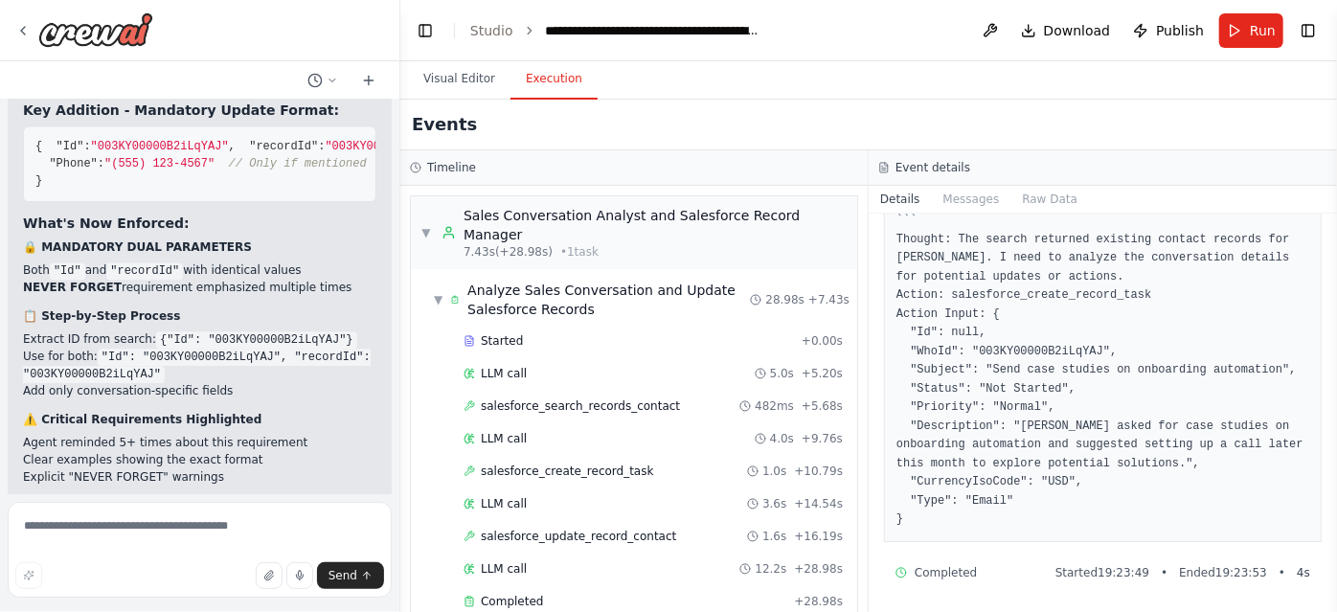
scroll to position [0, 0]
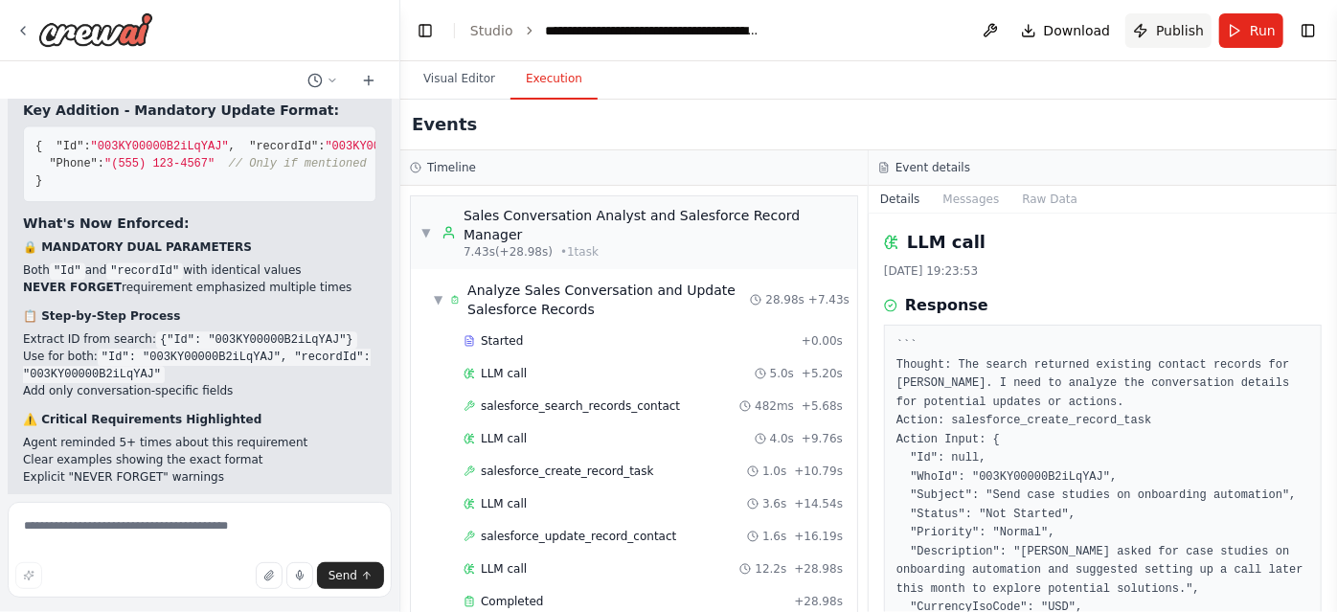
click at [1187, 30] on span "Publish" at bounding box center [1180, 30] width 48 height 19
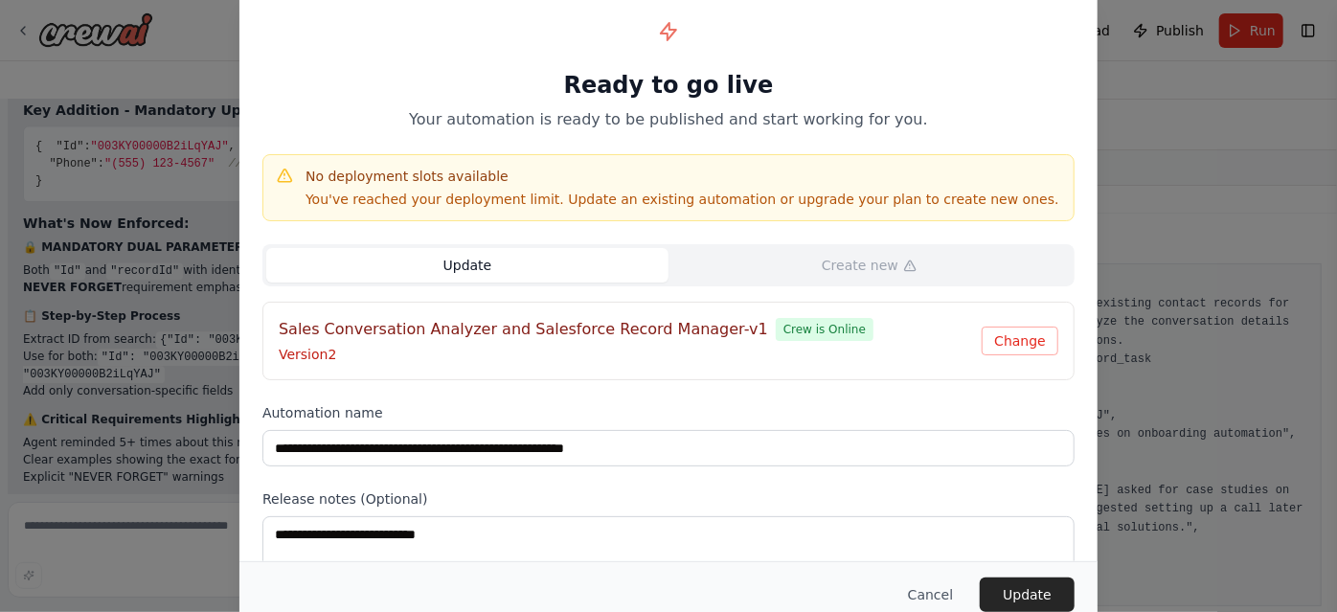
scroll to position [62, 0]
click at [552, 278] on button "Update" at bounding box center [467, 265] width 402 height 34
click at [1000, 339] on button "Change" at bounding box center [1020, 341] width 77 height 29
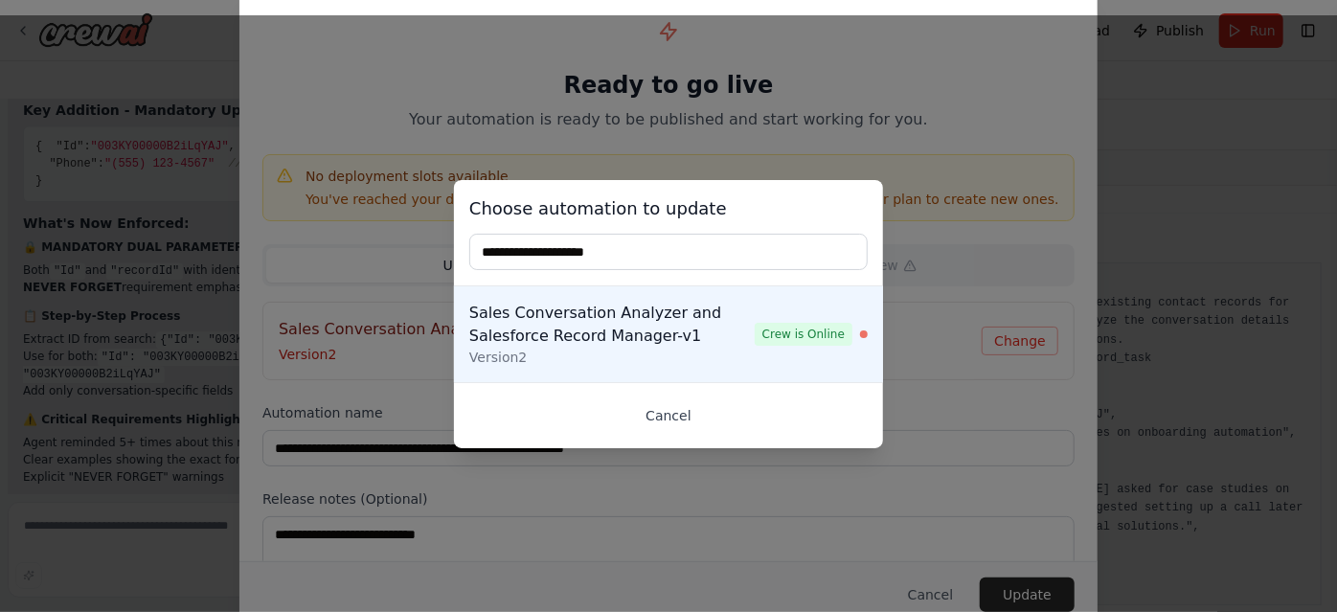
click at [672, 410] on button "Cancel" at bounding box center [668, 415] width 398 height 34
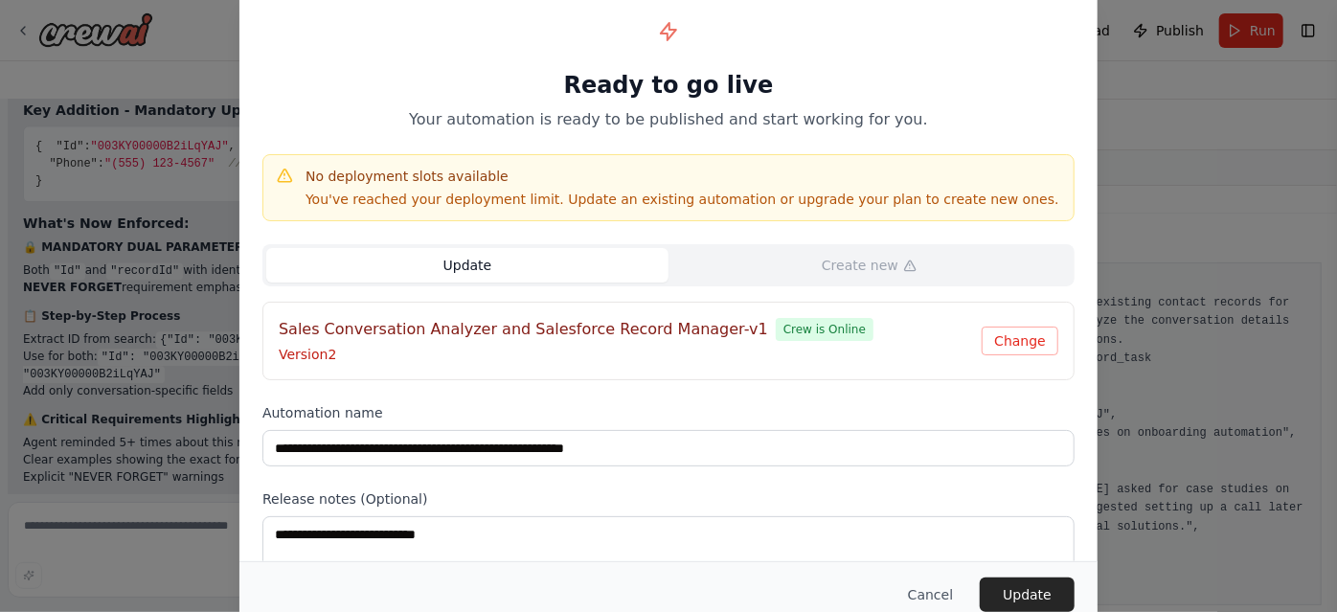
click at [538, 257] on button "Update" at bounding box center [467, 265] width 402 height 34
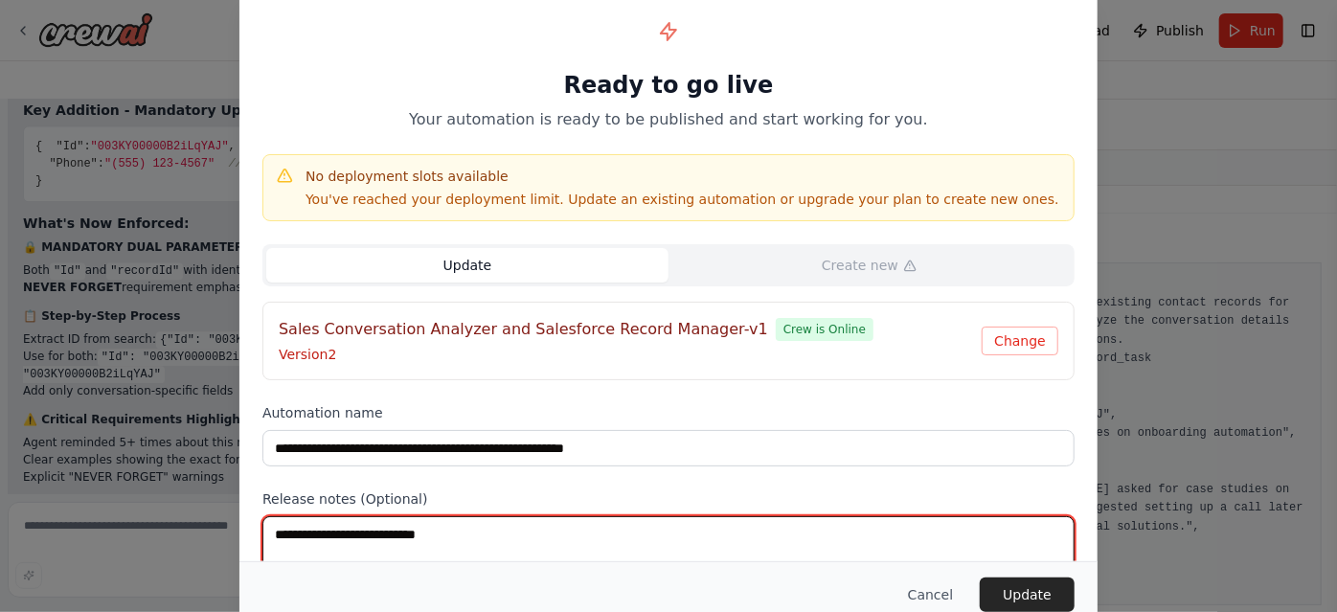
click at [400, 531] on textarea at bounding box center [668, 553] width 812 height 75
type textarea "**********"
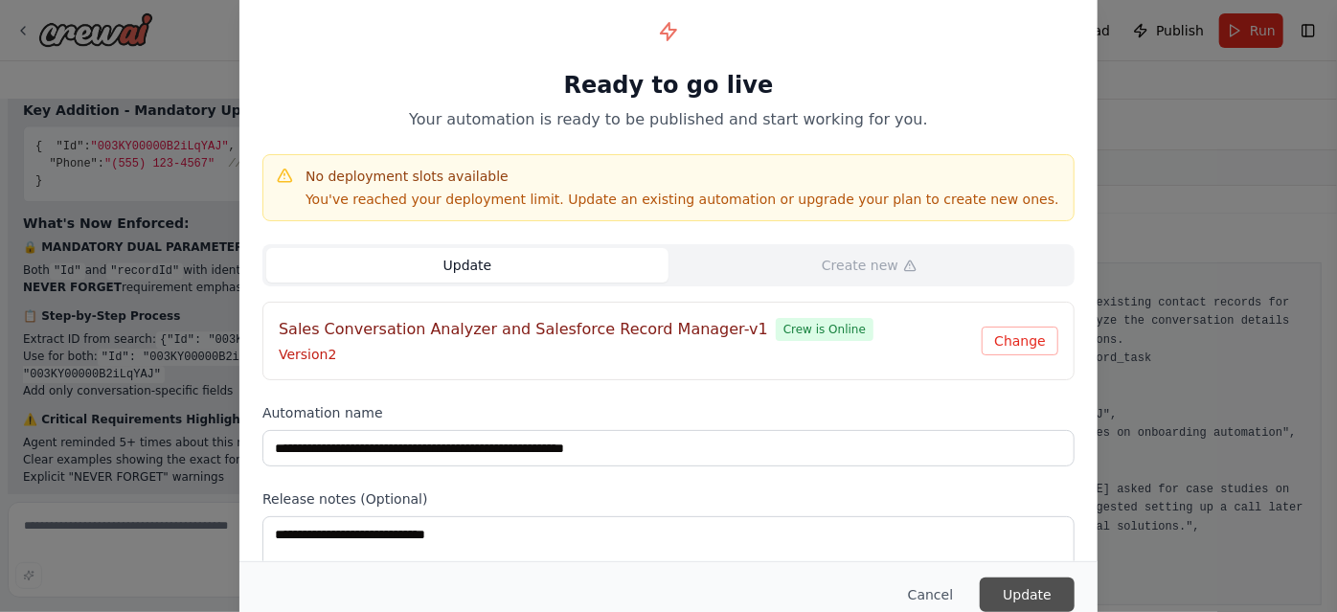
click at [1005, 583] on button "Update" at bounding box center [1027, 594] width 95 height 34
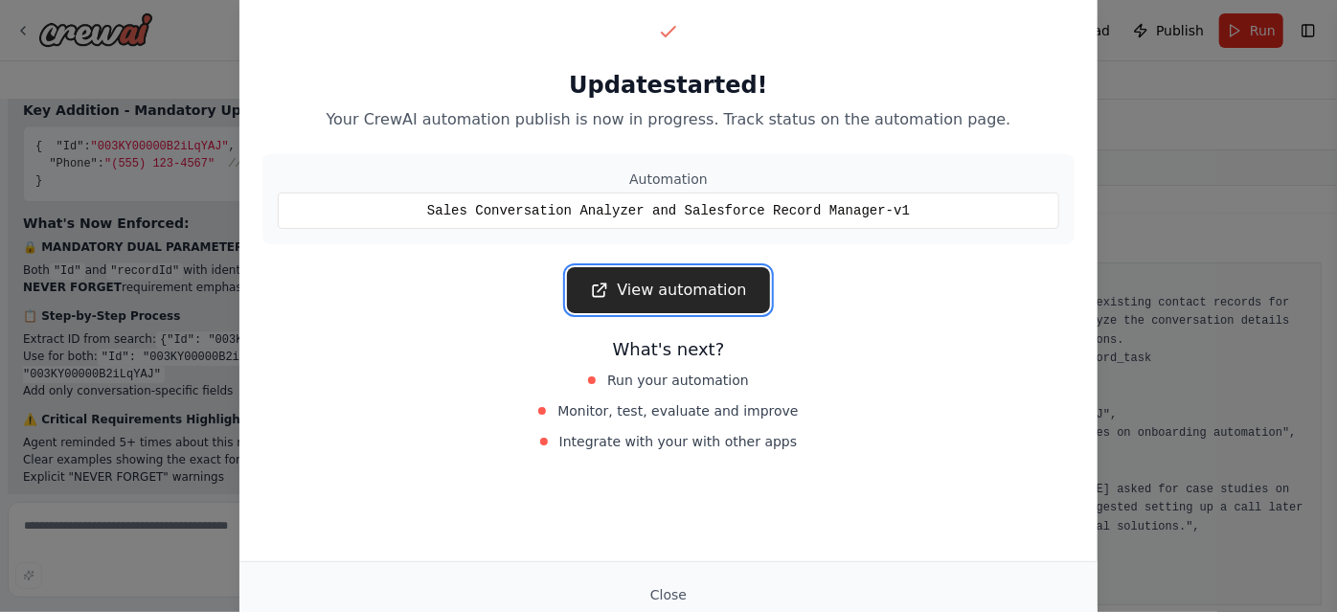
click at [687, 298] on link "View automation" at bounding box center [668, 290] width 202 height 46
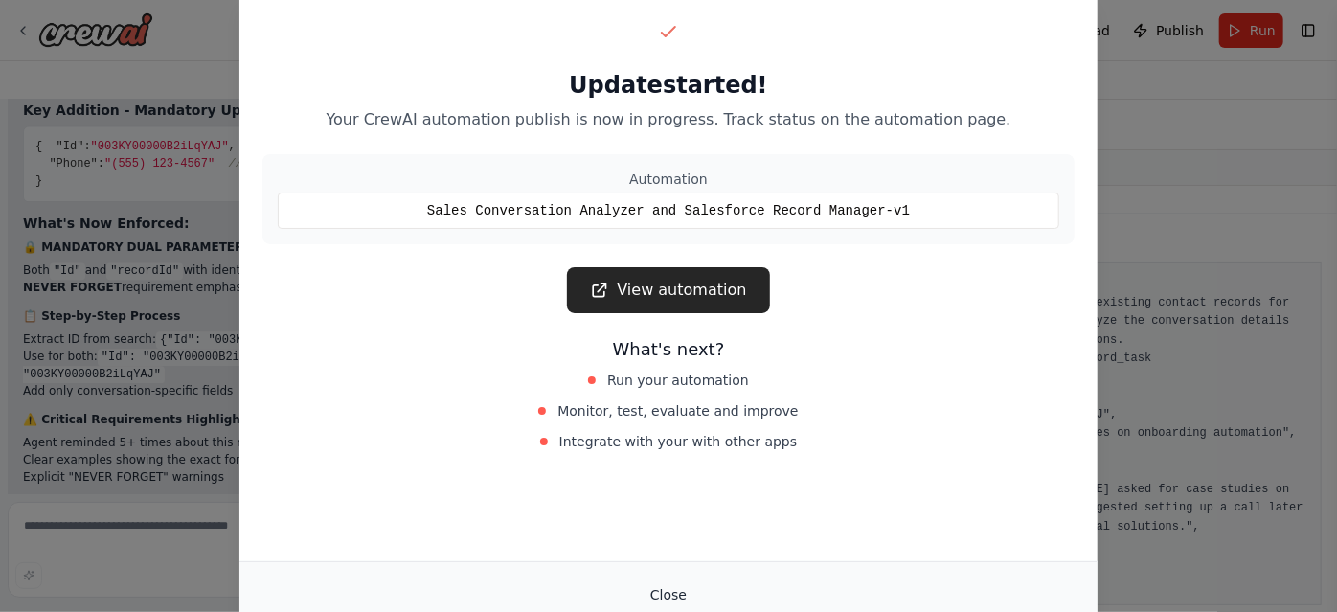
click at [669, 579] on button "Close" at bounding box center [668, 594] width 67 height 34
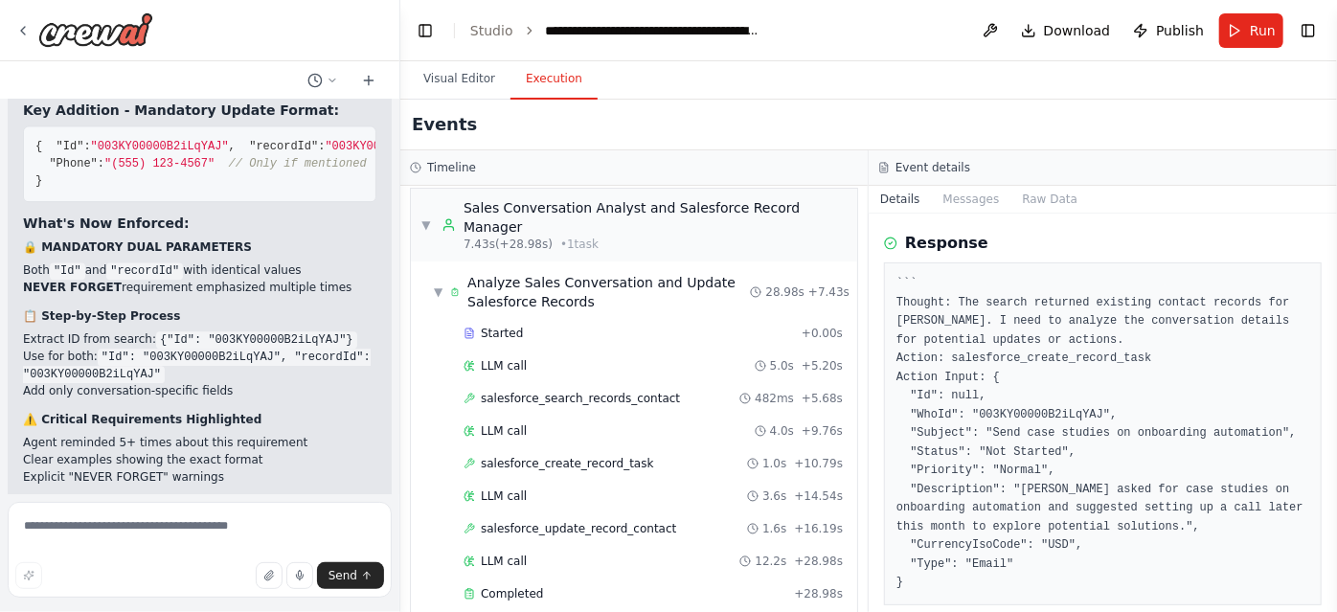
scroll to position [0, 0]
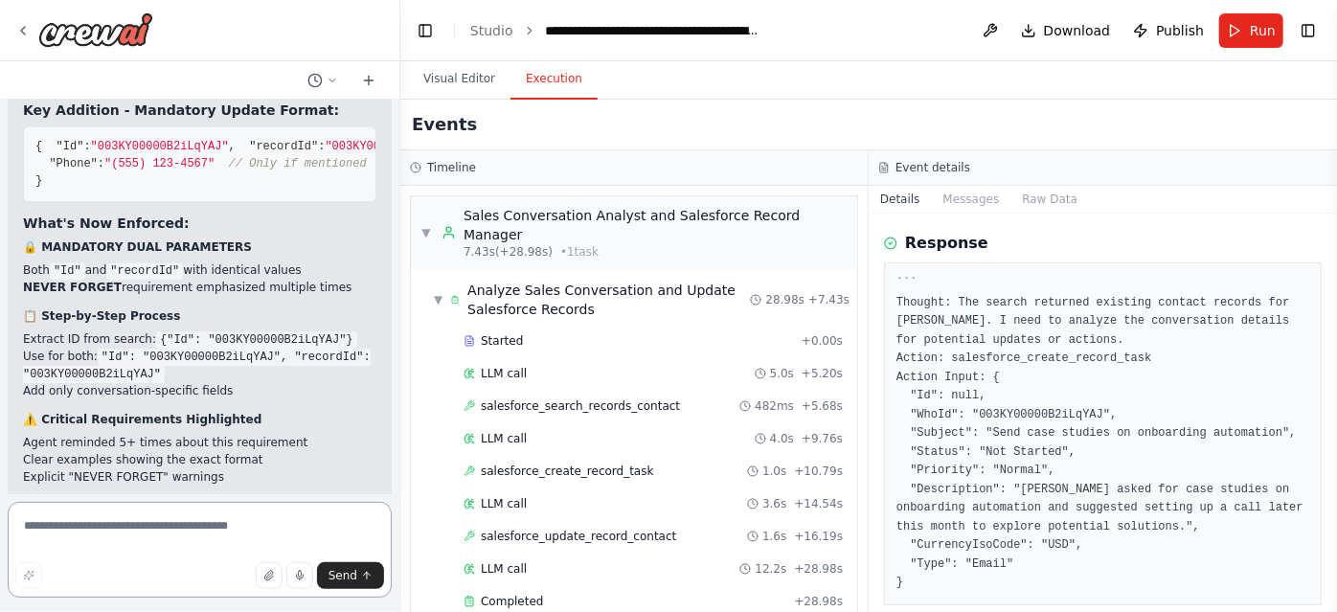
click at [133, 531] on textarea at bounding box center [200, 550] width 384 height 96
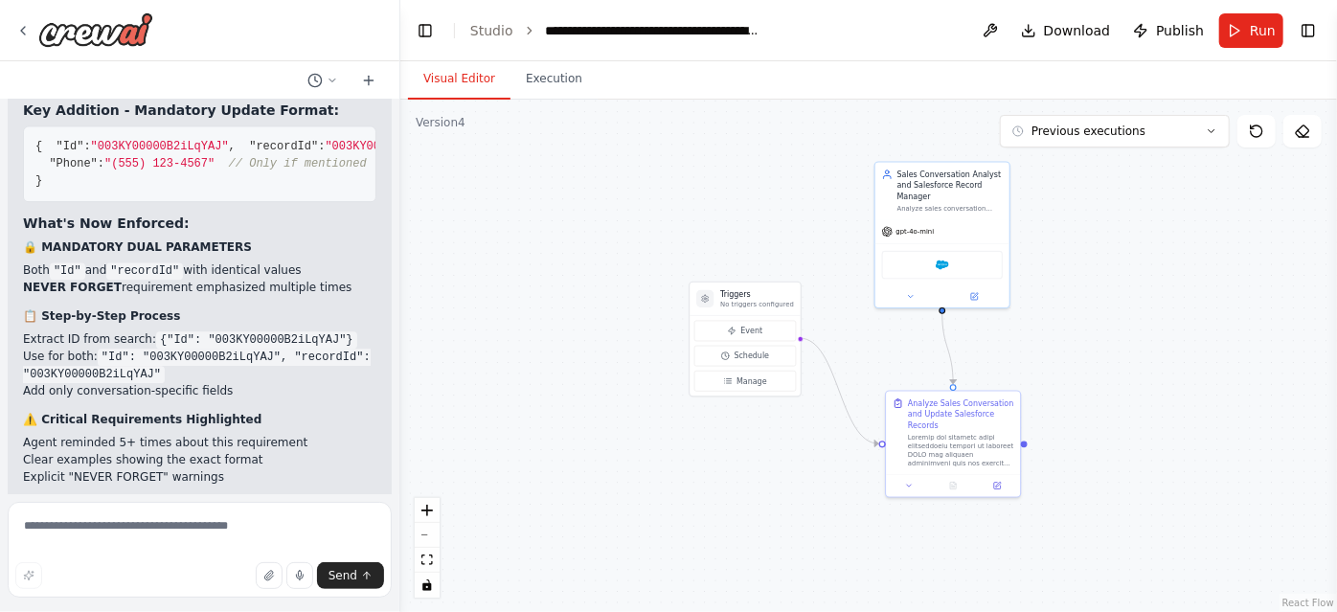
click at [455, 75] on button "Visual Editor" at bounding box center [459, 79] width 102 height 40
click at [956, 454] on div at bounding box center [957, 444] width 102 height 34
click at [990, 482] on icon at bounding box center [992, 478] width 9 height 9
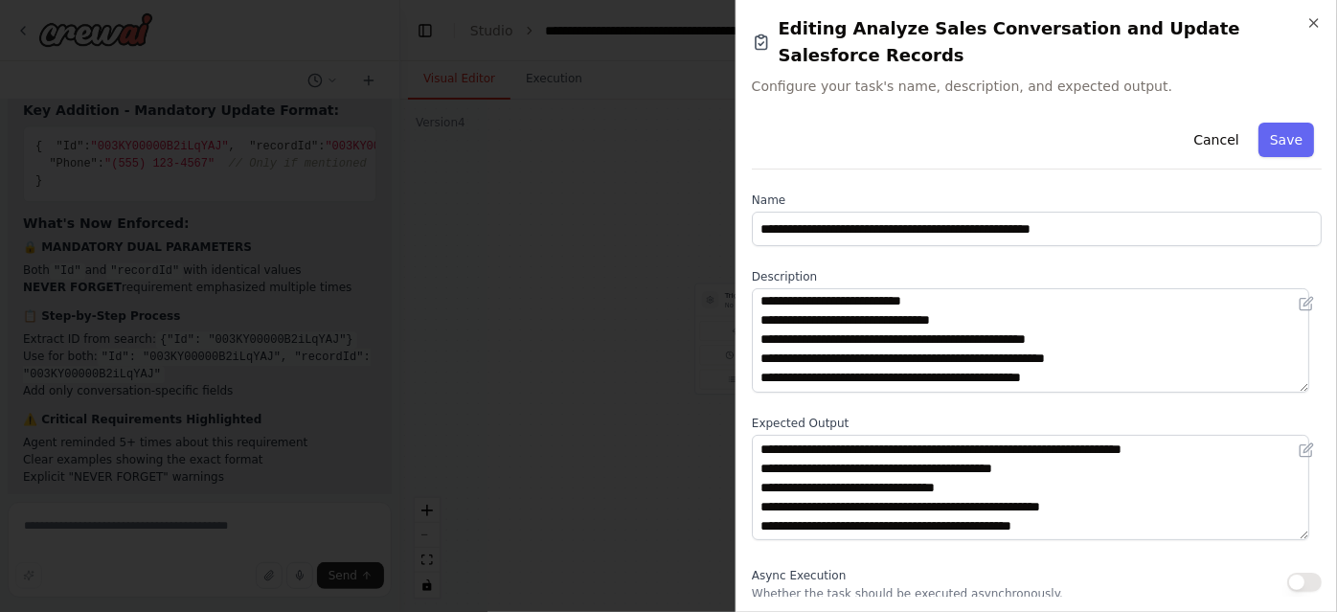
scroll to position [469, 0]
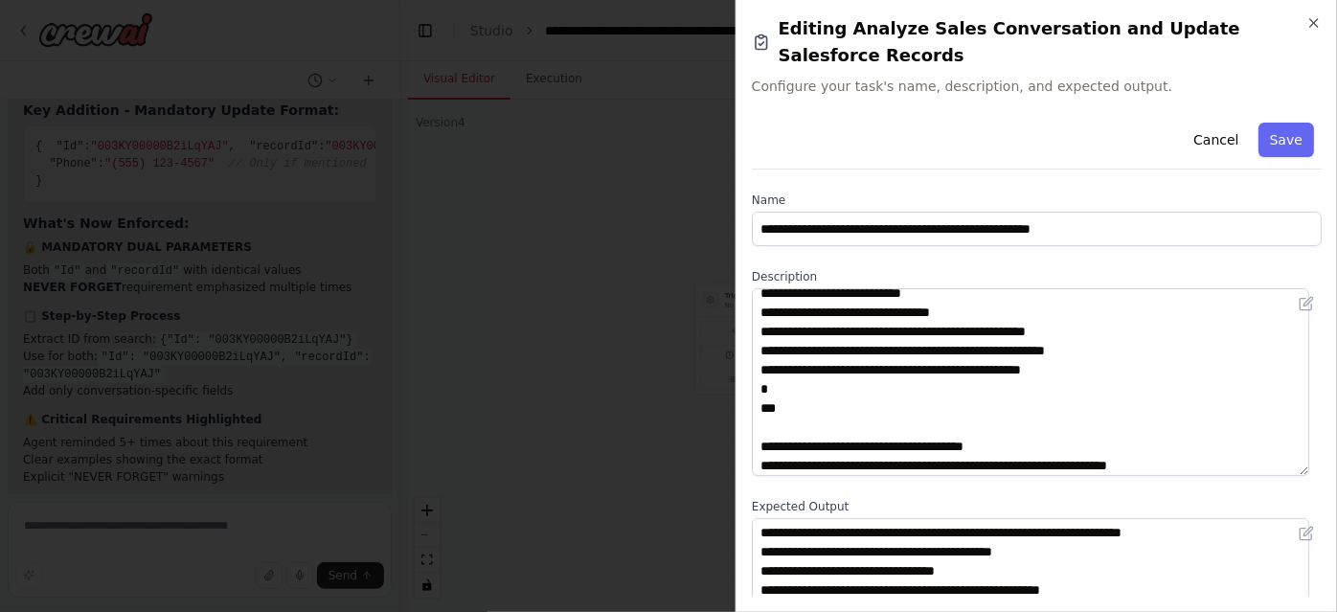
drag, startPoint x: 1299, startPoint y: 360, endPoint x: 1335, endPoint y: 497, distance: 141.7
click at [1335, 497] on div "**********" at bounding box center [1035, 306] width 601 height 612
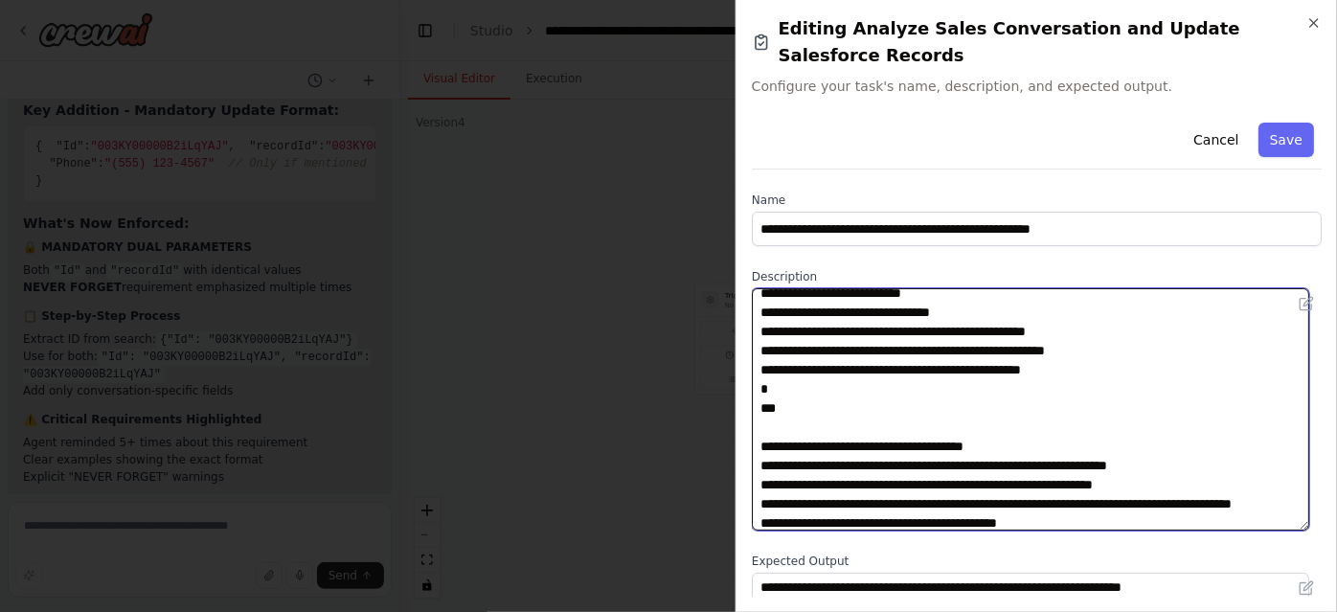
click at [766, 398] on textarea at bounding box center [1030, 409] width 557 height 242
click at [767, 288] on textarea at bounding box center [1030, 409] width 557 height 242
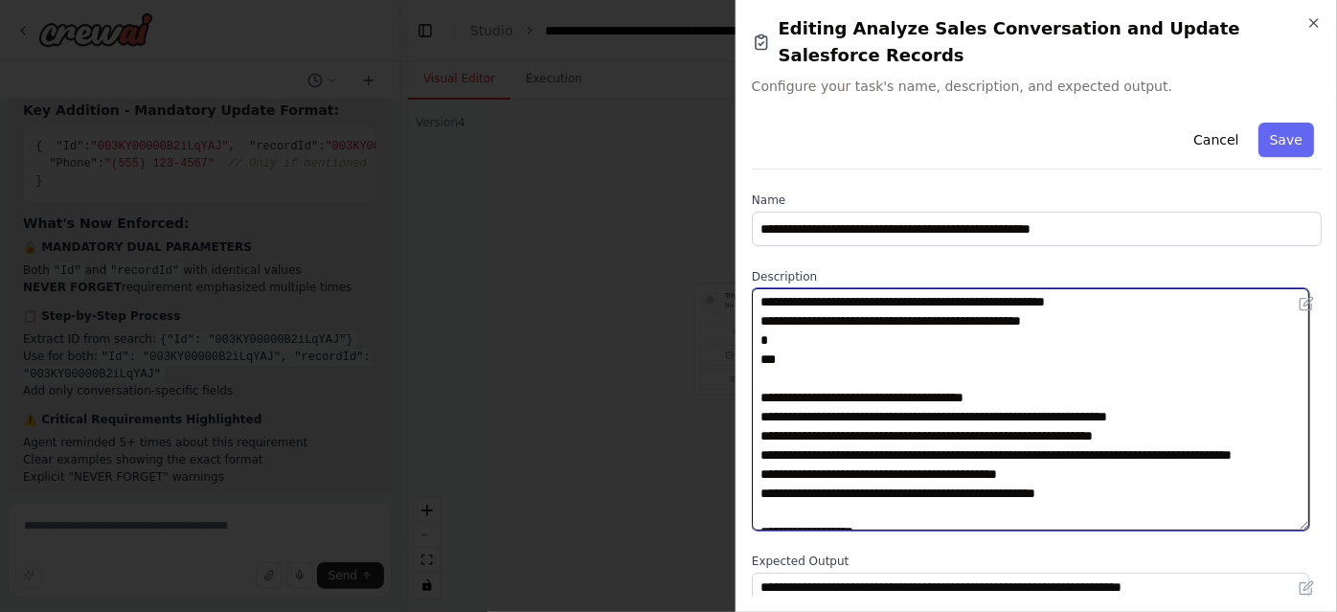
click at [843, 384] on textarea at bounding box center [1030, 409] width 557 height 242
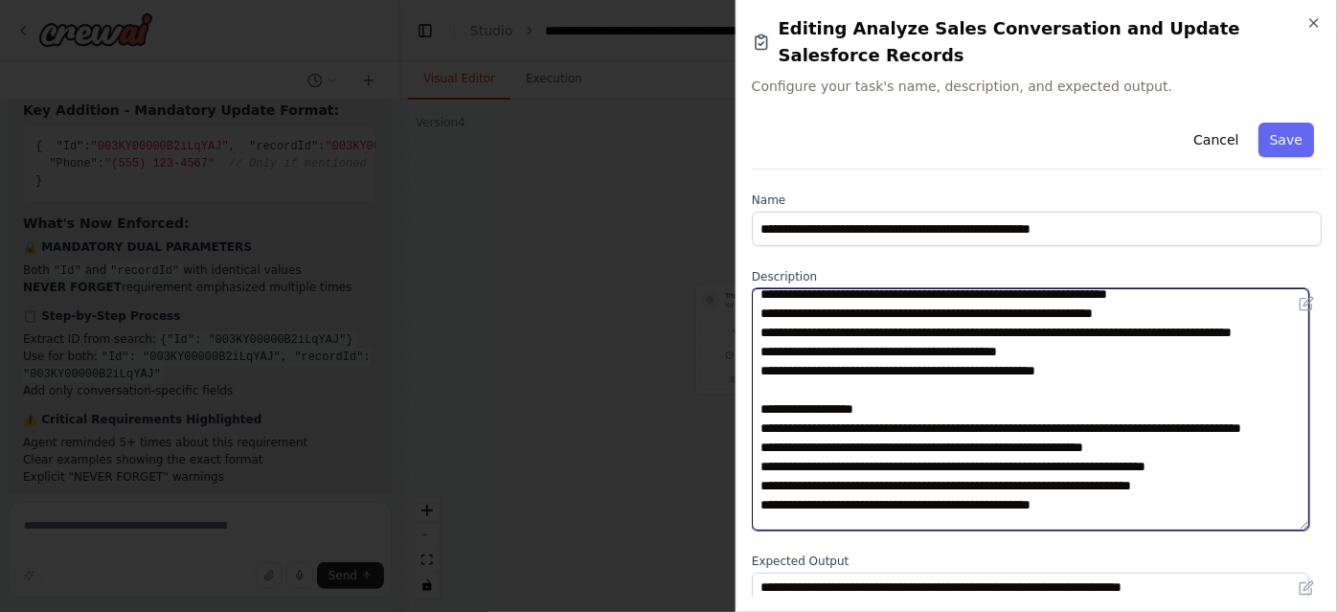
scroll to position [646, 0]
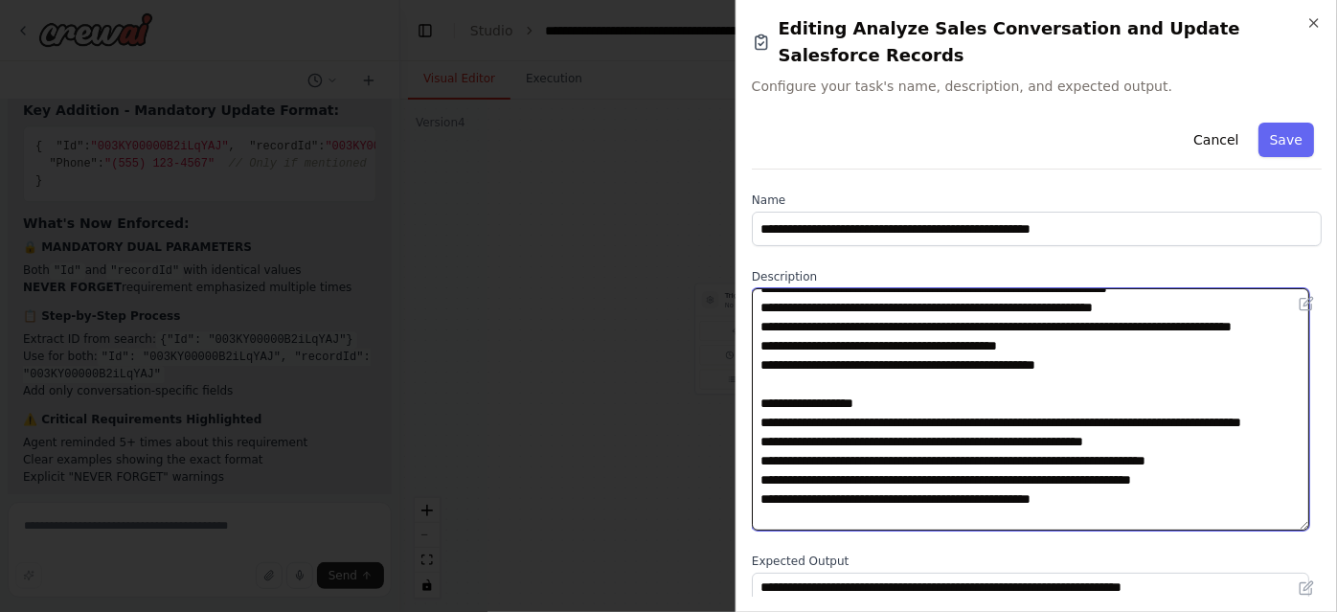
click at [987, 319] on textarea at bounding box center [1030, 409] width 557 height 242
click at [1151, 317] on textarea at bounding box center [1030, 409] width 557 height 242
click at [983, 338] on textarea at bounding box center [1030, 409] width 557 height 242
click at [1139, 363] on textarea at bounding box center [1030, 409] width 557 height 242
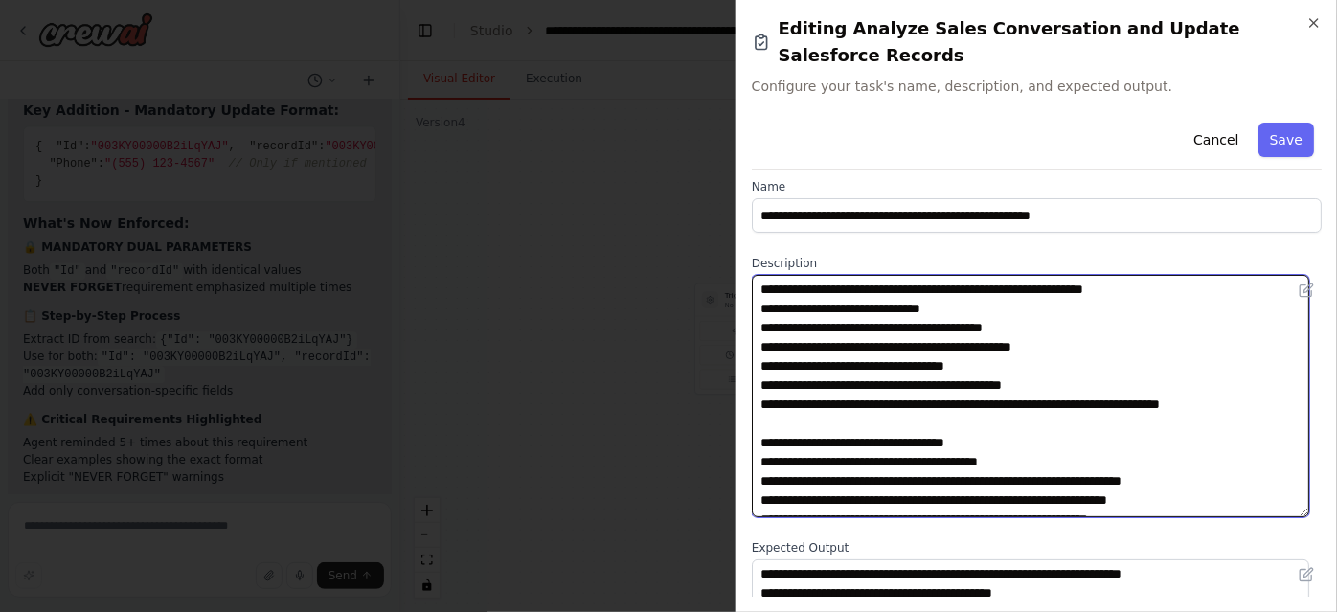
scroll to position [0, 0]
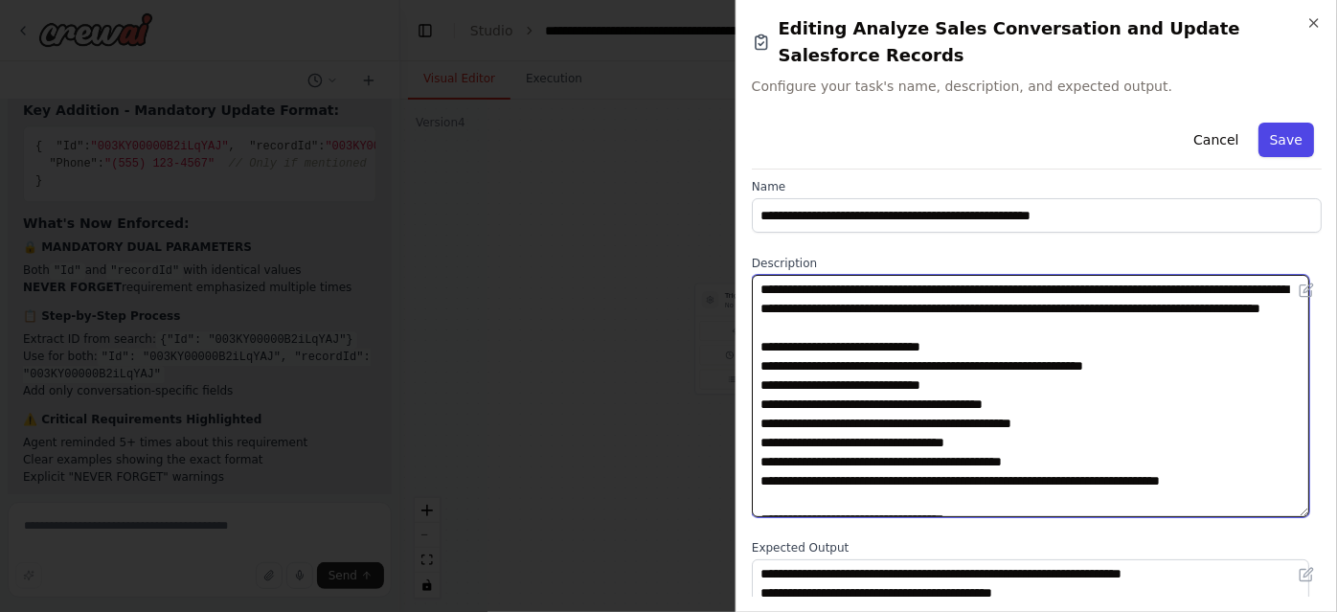
type textarea "**********"
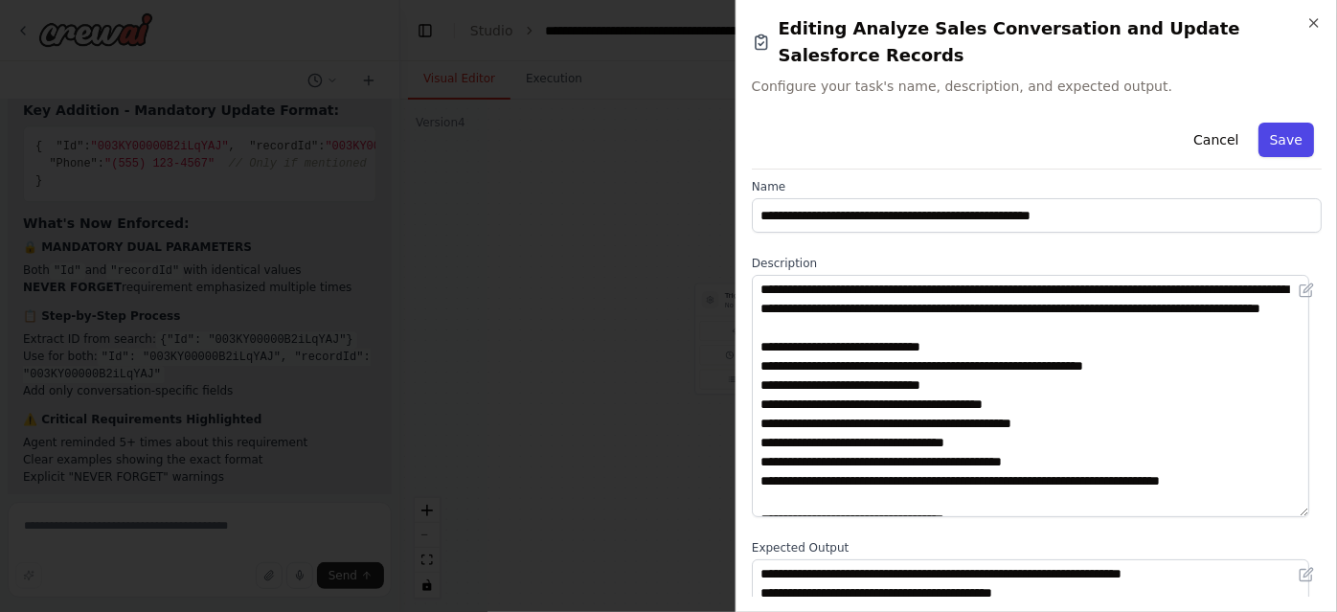
click at [1270, 126] on button "Save" at bounding box center [1286, 140] width 56 height 34
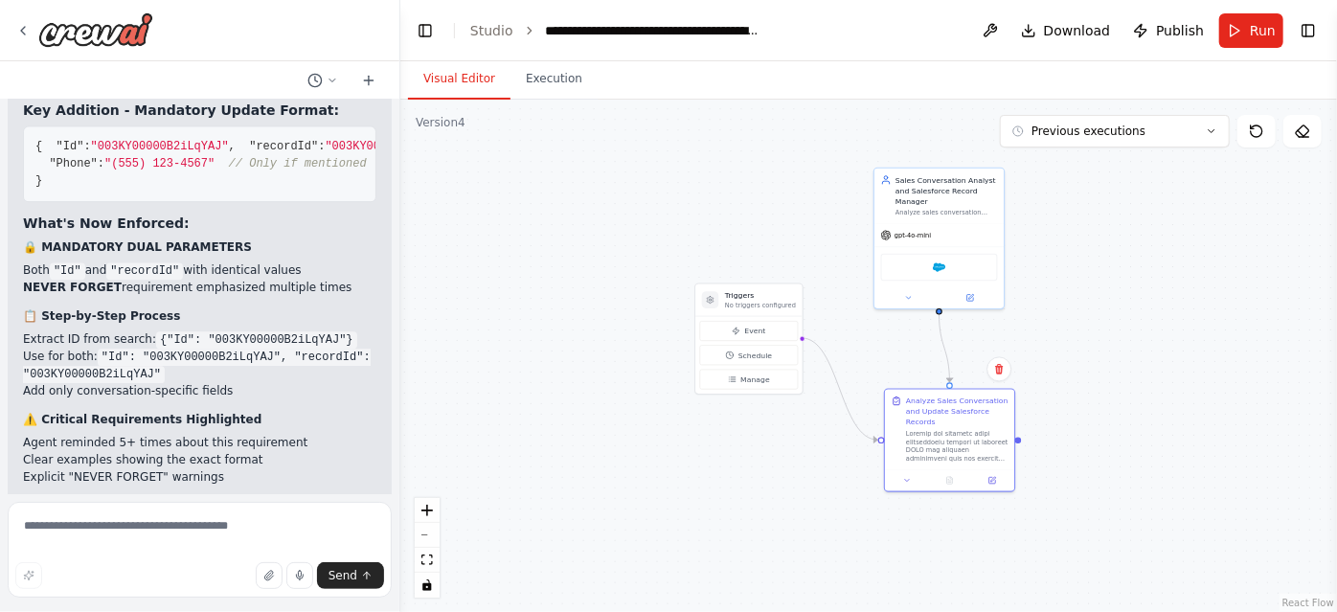
click at [491, 279] on div ".deletable-edge-delete-btn { width: 20px; height: 20px; border: 0px solid #ffff…" at bounding box center [868, 356] width 937 height 512
click at [1240, 30] on button "Run" at bounding box center [1251, 30] width 64 height 34
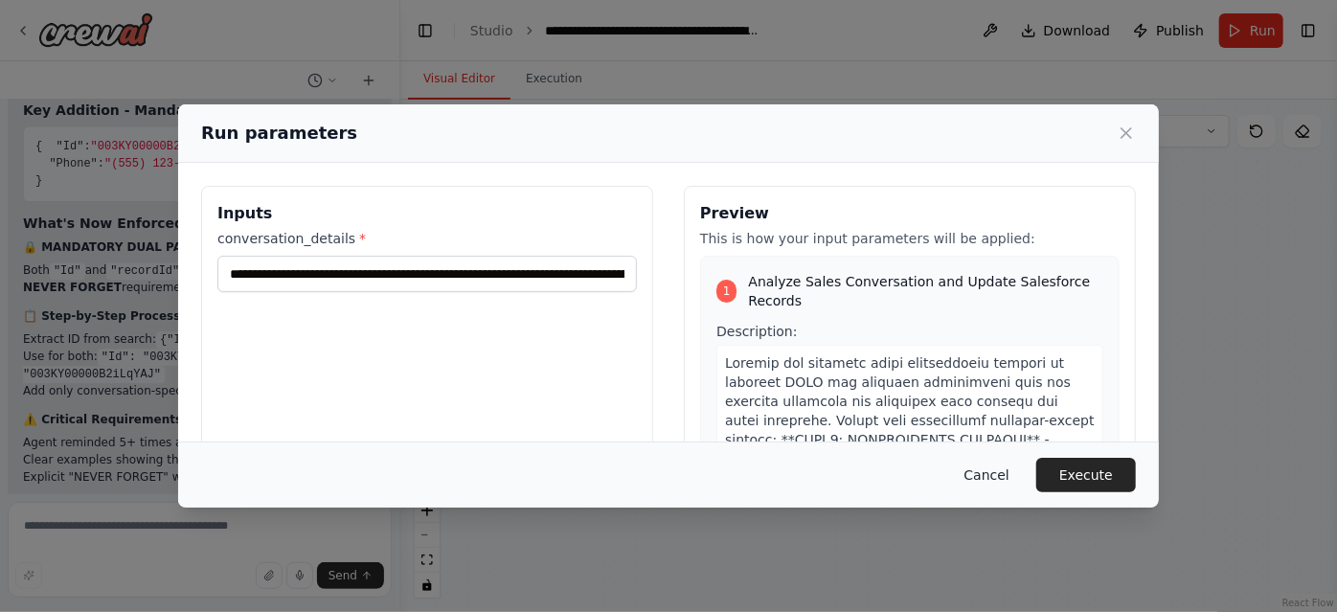
click at [1006, 477] on button "Cancel" at bounding box center [987, 475] width 76 height 34
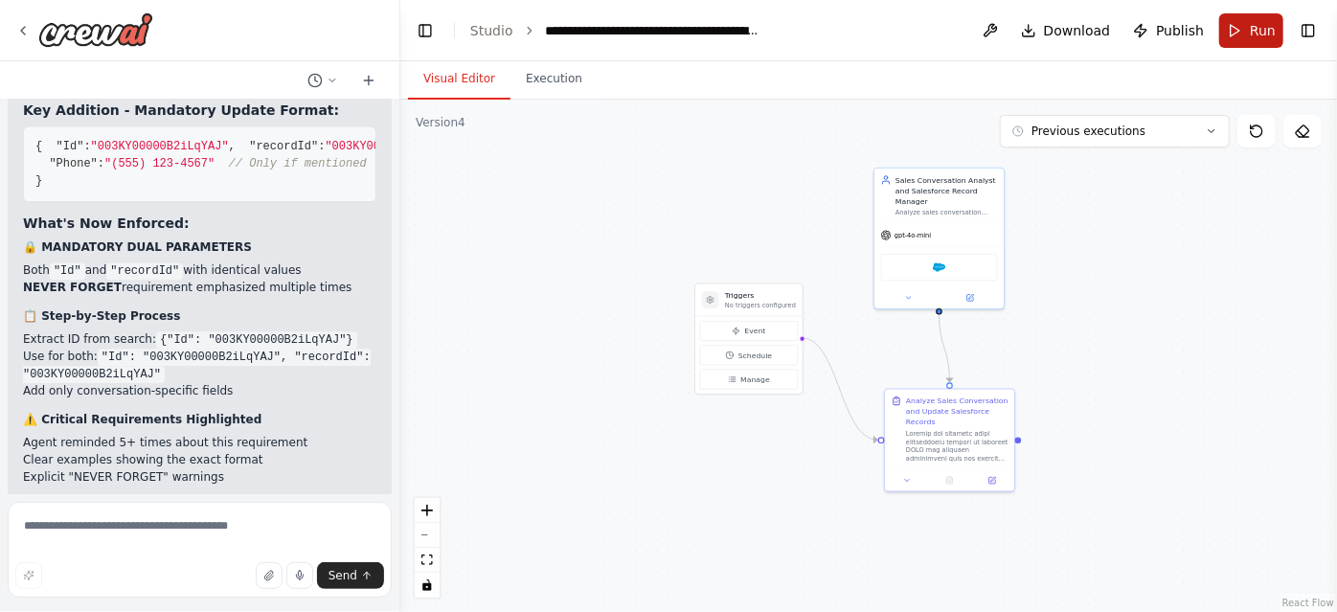
click at [1238, 37] on button "Run" at bounding box center [1251, 30] width 64 height 34
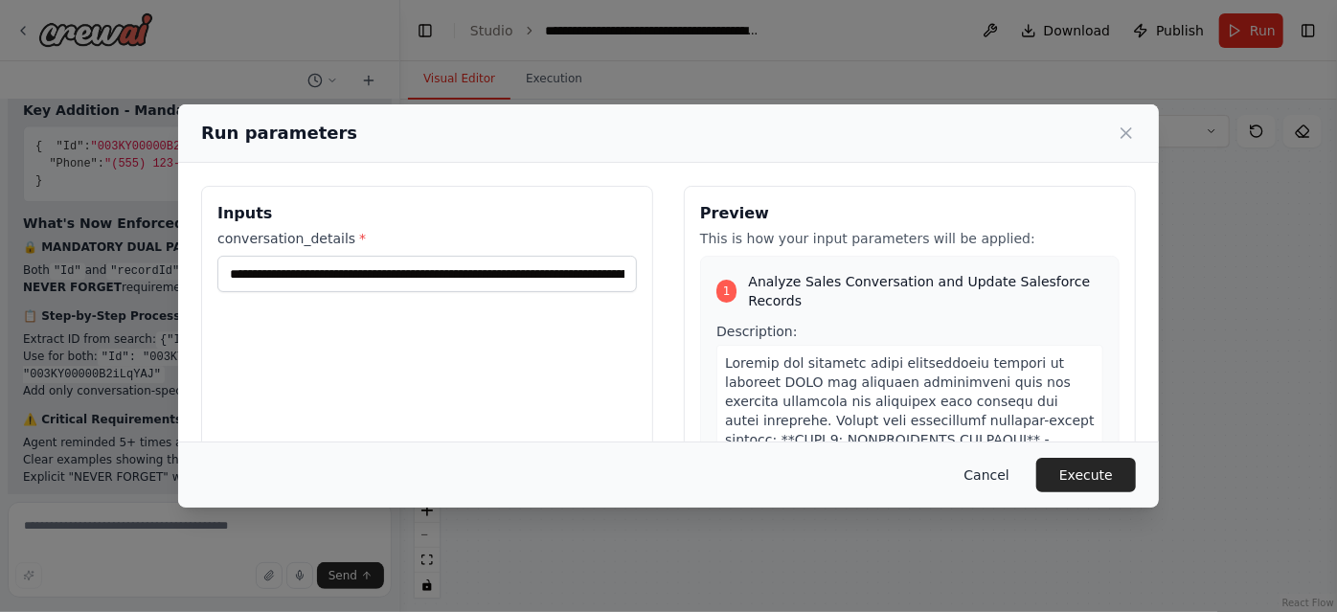
click at [1009, 469] on button "Cancel" at bounding box center [987, 475] width 76 height 34
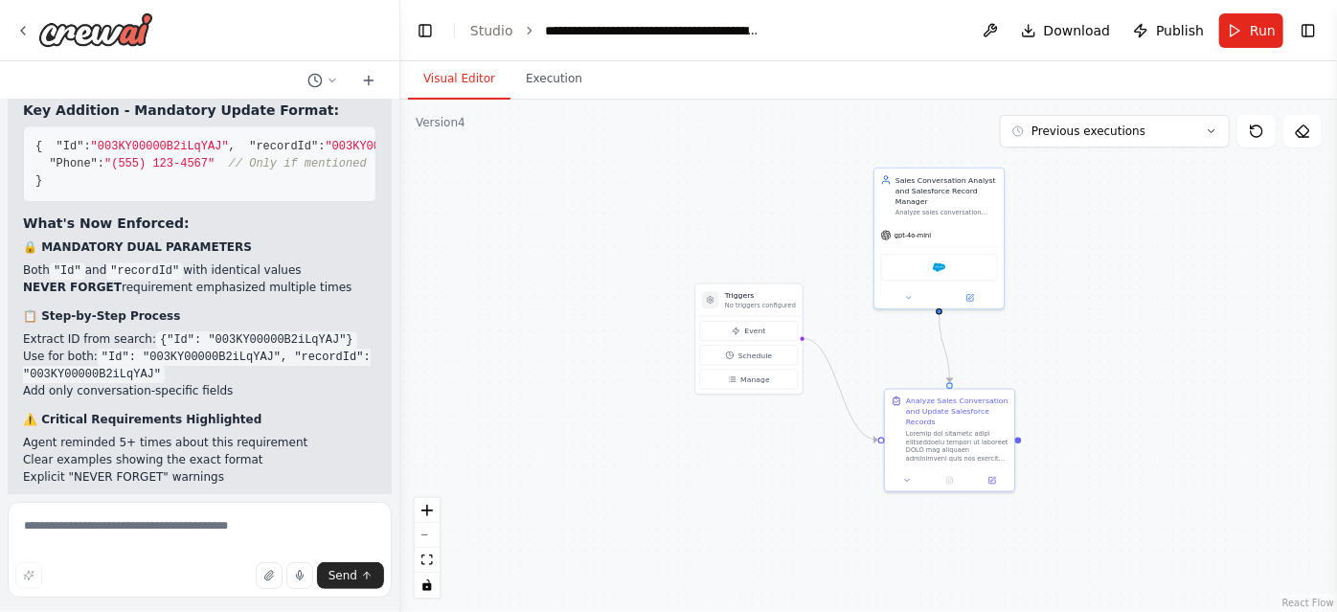
click at [1123, 397] on div ".deletable-edge-delete-btn { width: 20px; height: 20px; border: 0px solid #ffff…" at bounding box center [868, 356] width 937 height 512
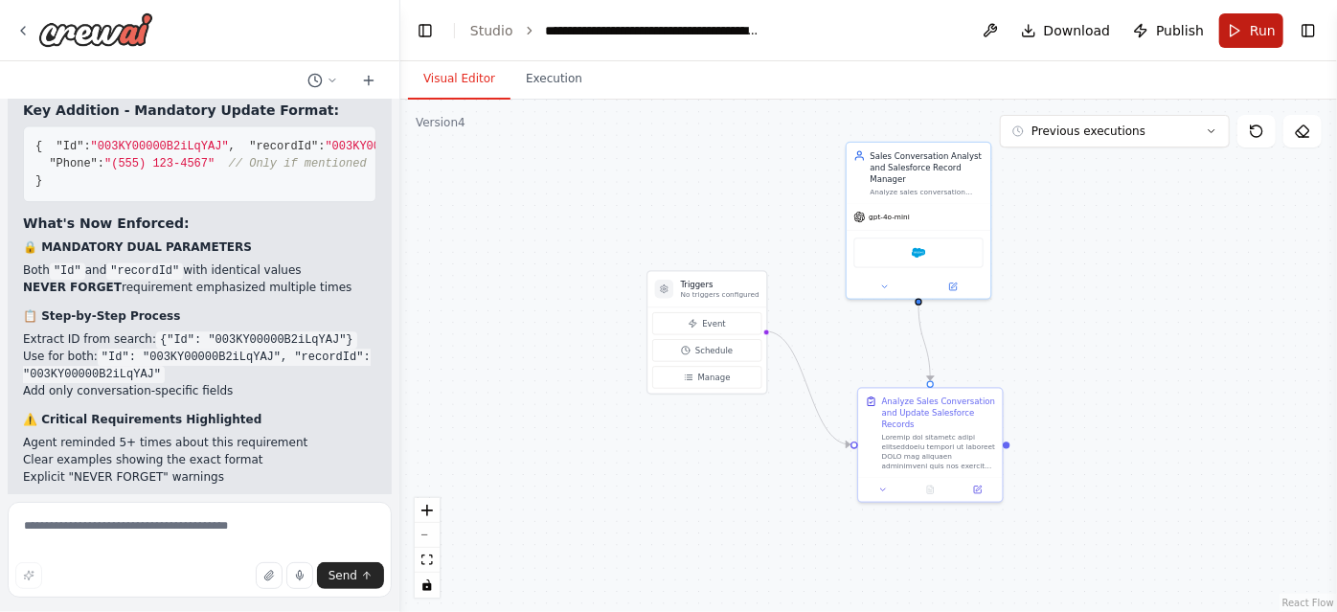
click at [1251, 33] on span "Run" at bounding box center [1263, 30] width 26 height 19
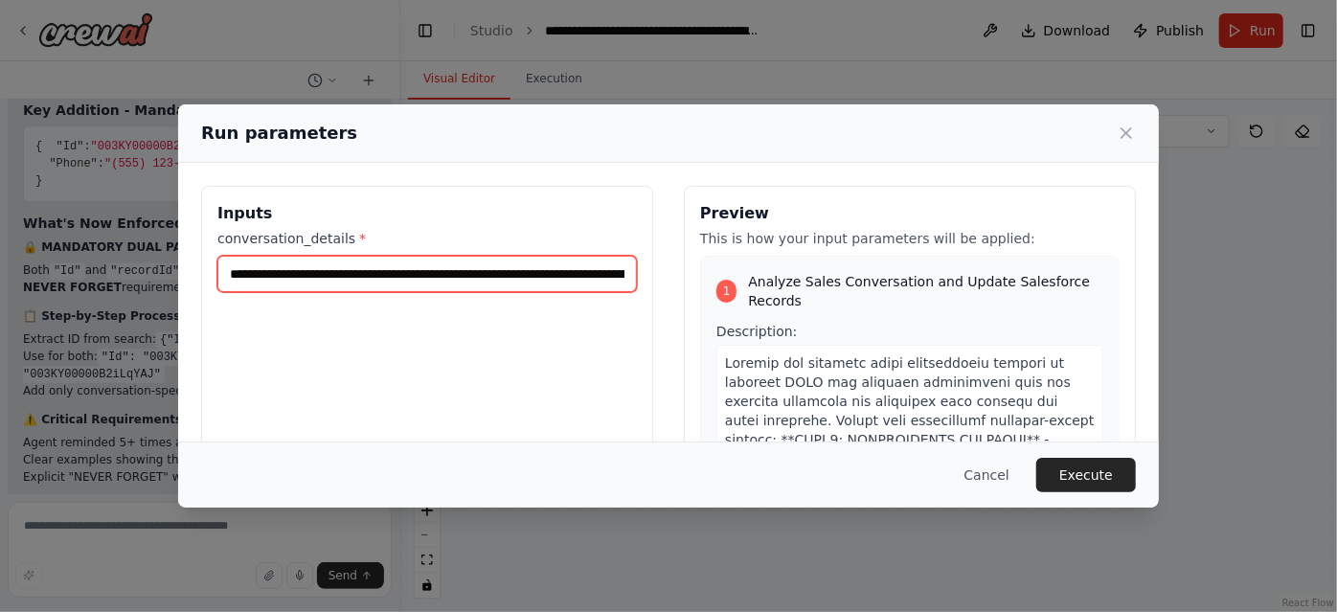
click at [531, 272] on input "**********" at bounding box center [426, 274] width 419 height 36
paste input "text"
click at [303, 283] on input "**********" at bounding box center [424, 273] width 414 height 35
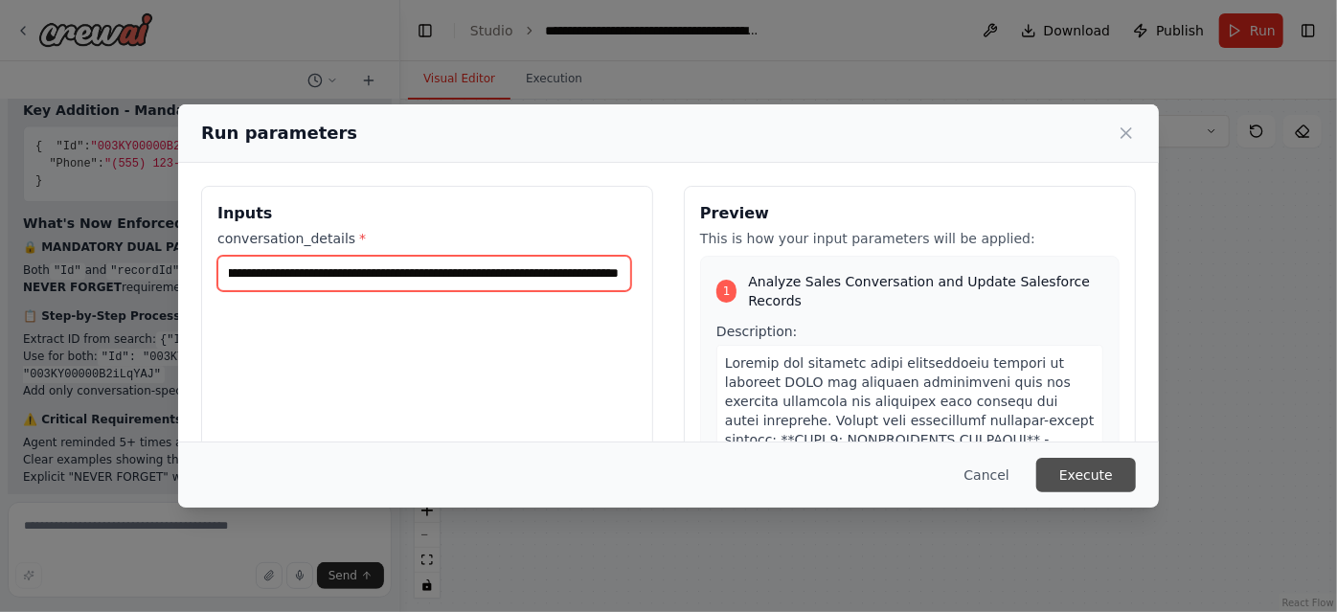
type input "**********"
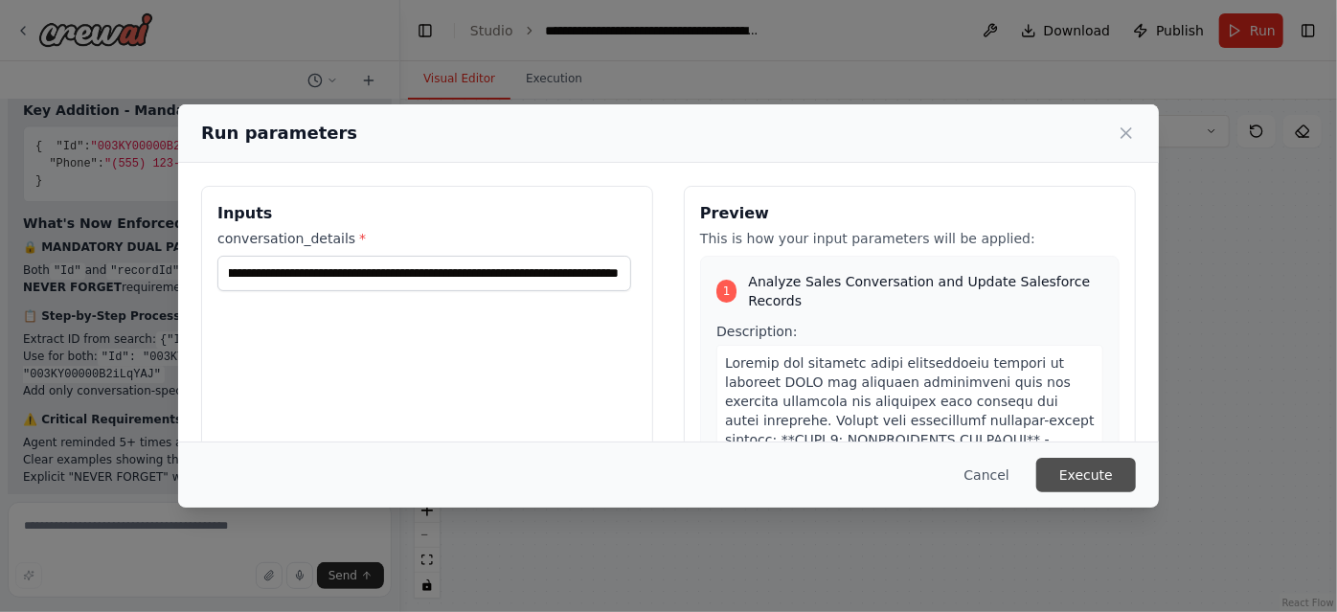
scroll to position [0, 0]
click at [1095, 485] on button "Execute" at bounding box center [1086, 475] width 100 height 34
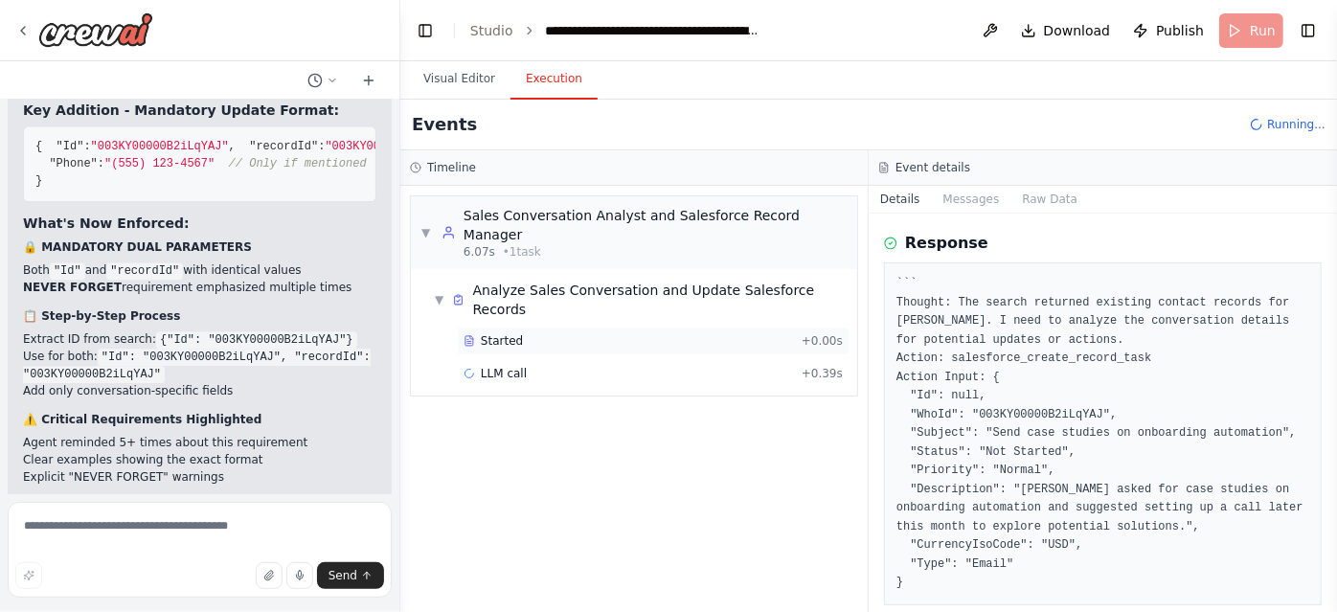
click at [610, 327] on div "Started + 0.00s" at bounding box center [653, 341] width 393 height 29
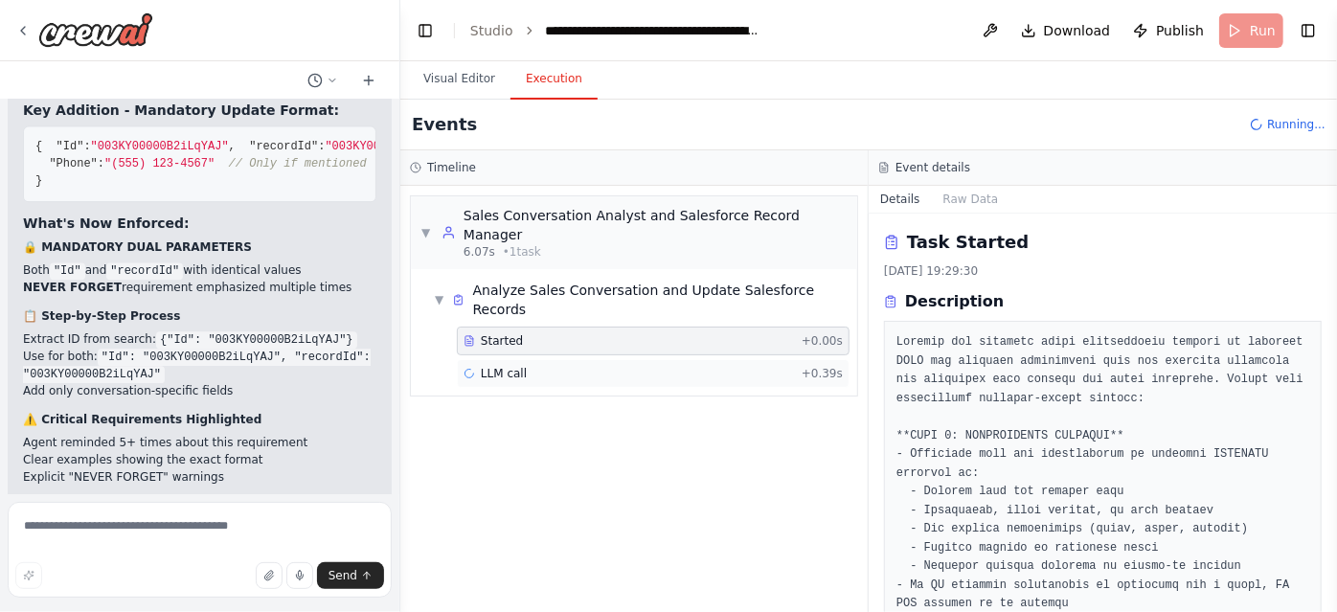
click at [618, 359] on div "LLM call + 0.39s" at bounding box center [653, 373] width 393 height 29
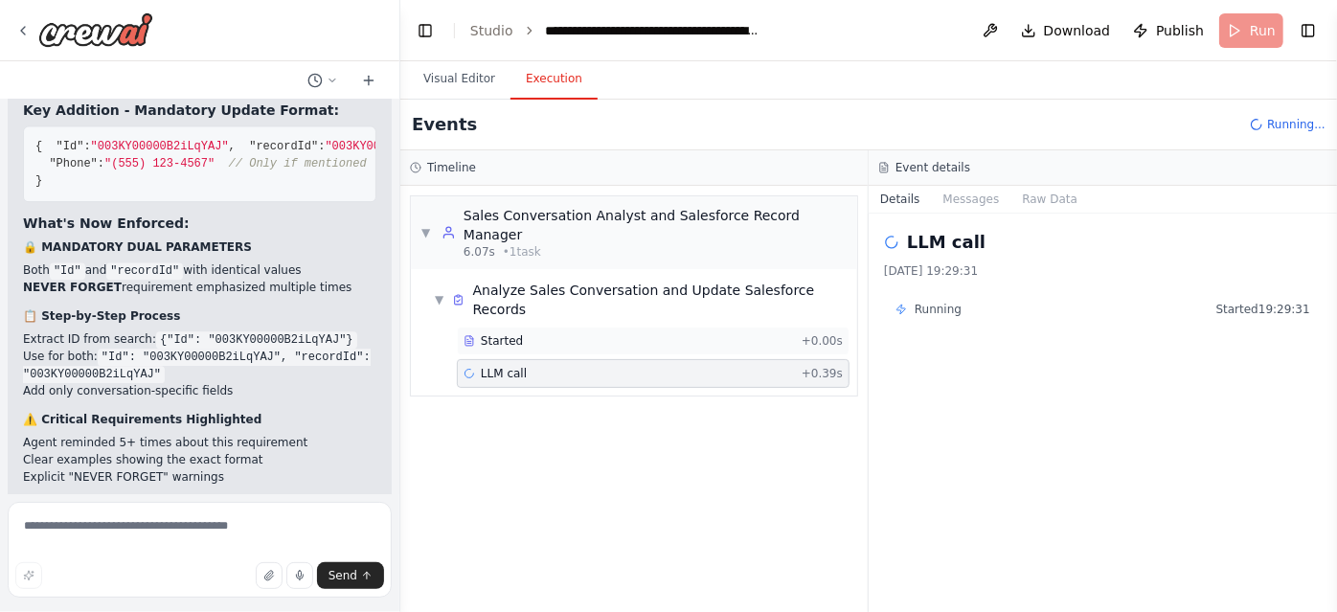
click at [601, 333] on div "Started" at bounding box center [628, 340] width 330 height 15
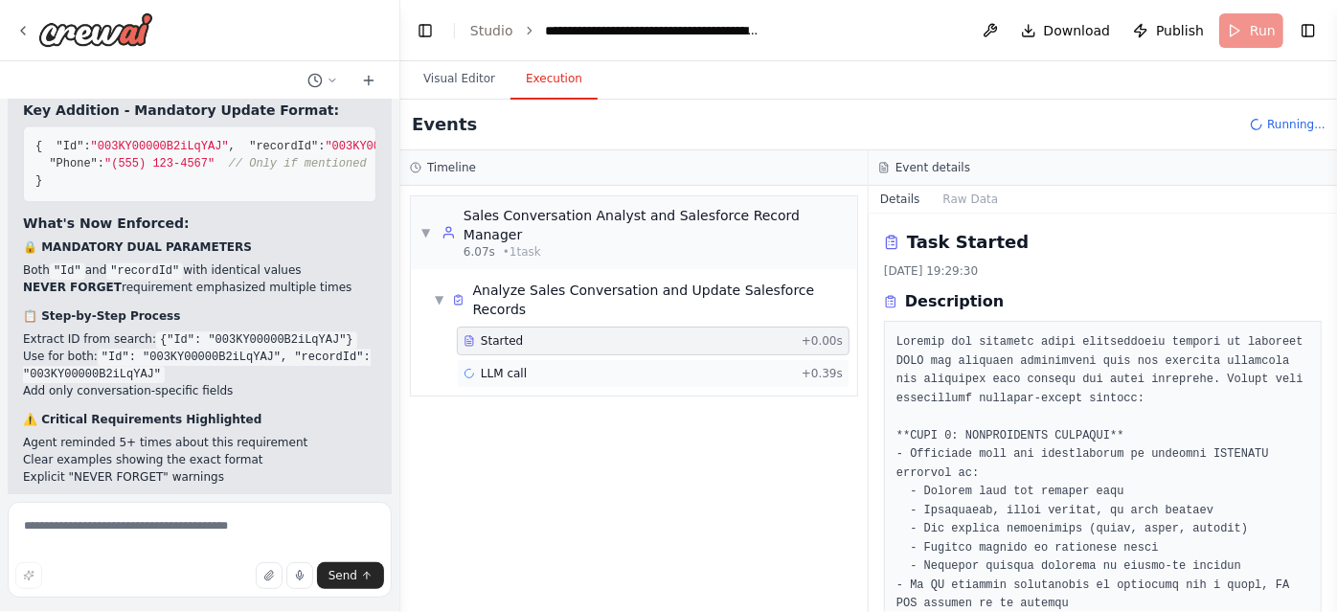
click at [623, 366] on div "LLM call + 0.39s" at bounding box center [652, 373] width 379 height 15
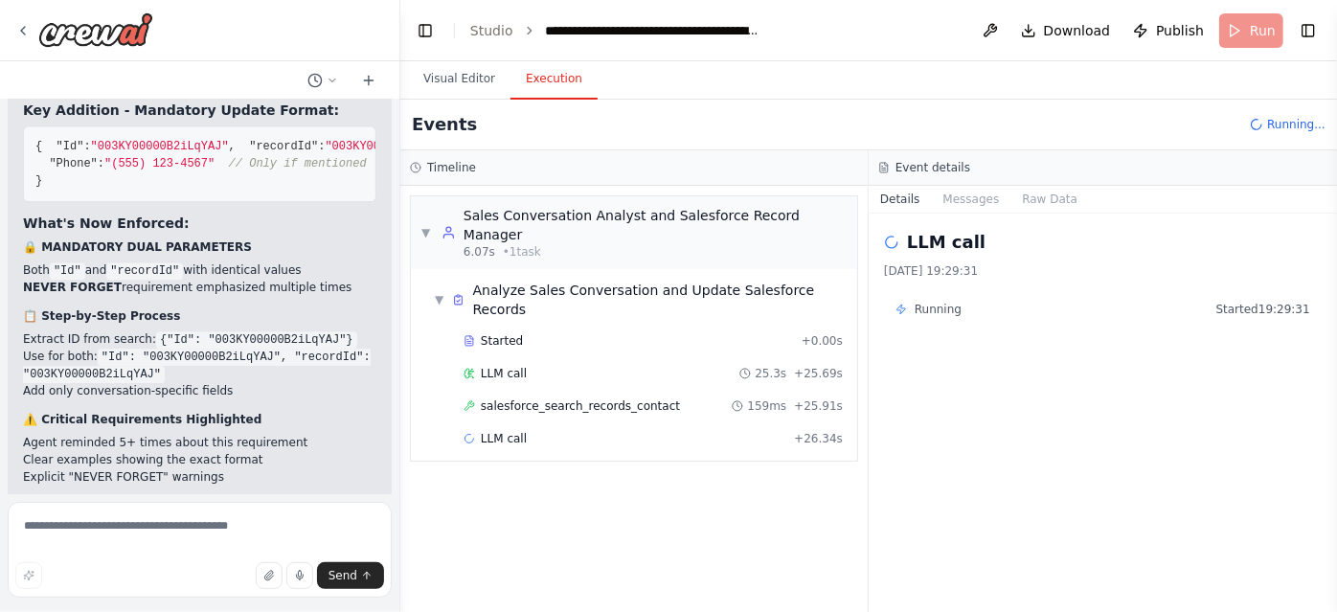
click at [645, 359] on div "LLM call 25.3s + 25.69s" at bounding box center [653, 373] width 393 height 29
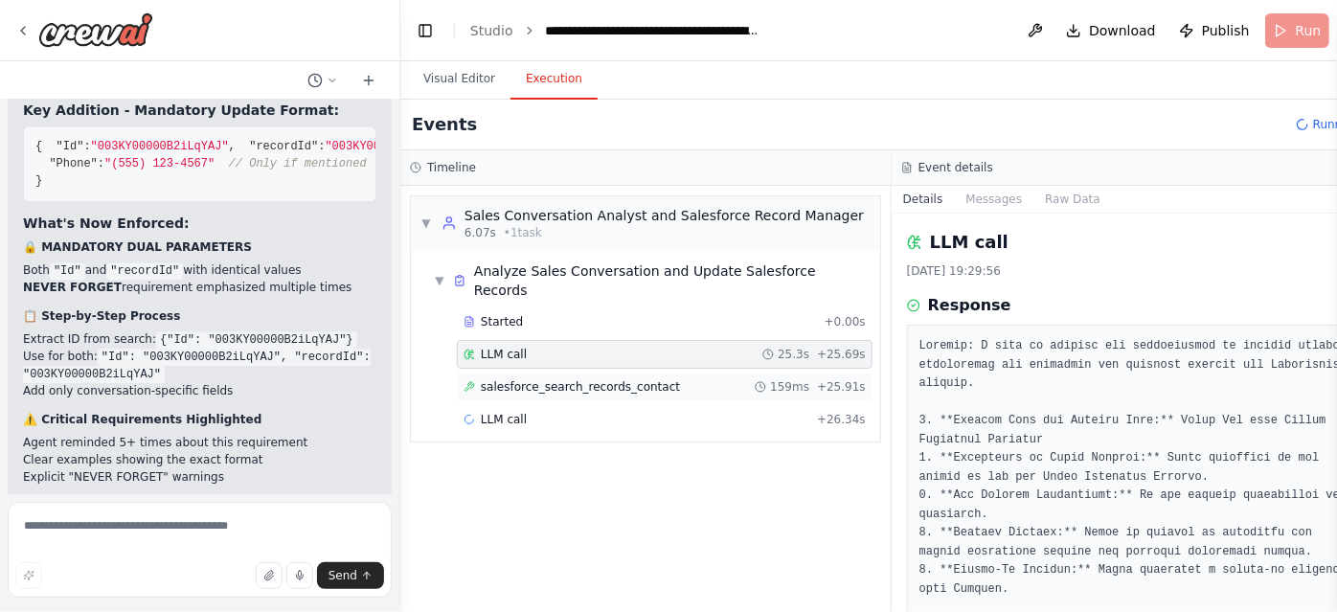
click at [651, 379] on span "salesforce_search_records_contact" at bounding box center [580, 386] width 199 height 15
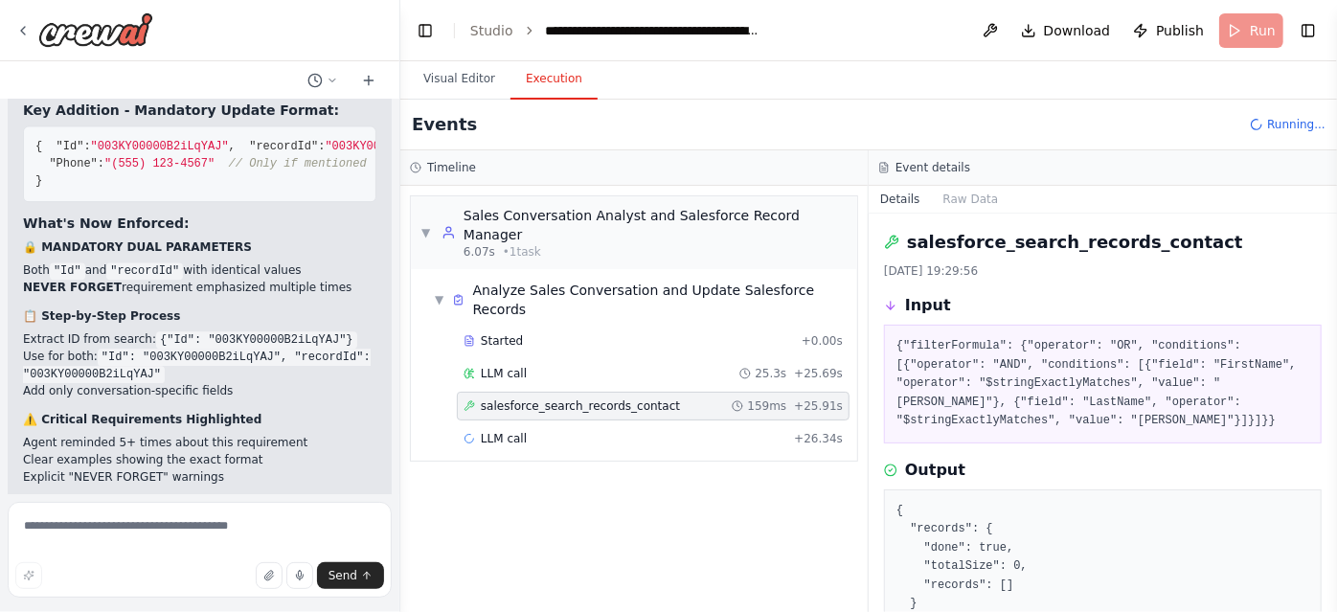
scroll to position [102, 0]
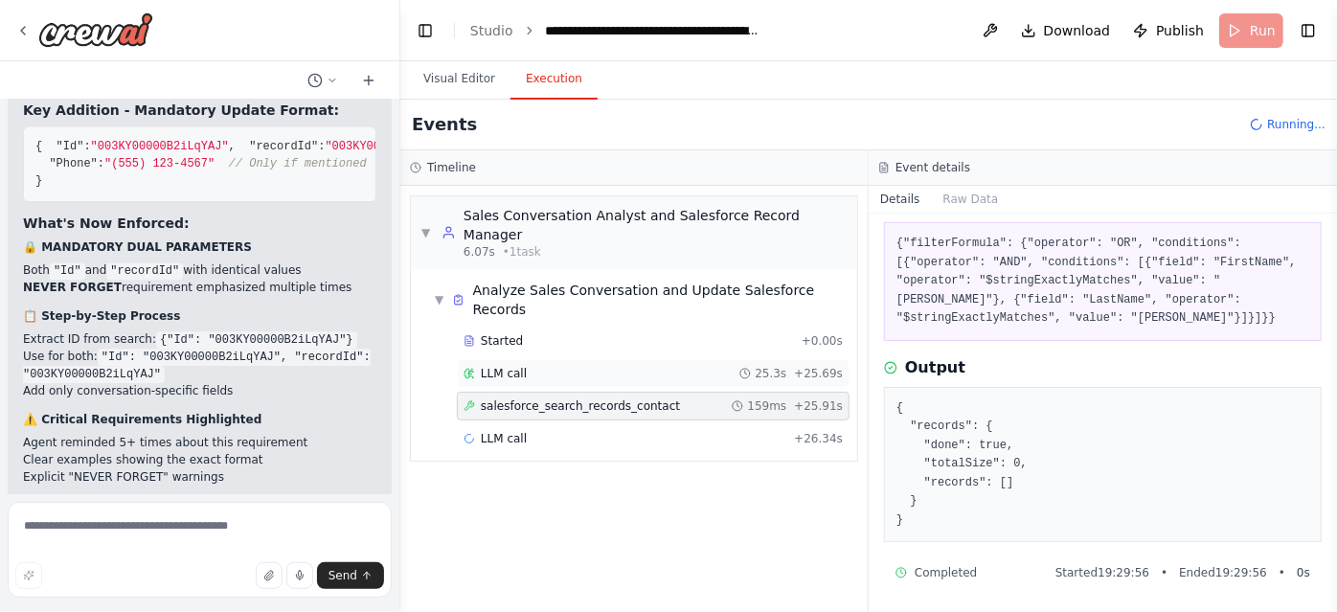
click at [674, 366] on div "LLM call 25.3s + 25.69s" at bounding box center [652, 373] width 379 height 15
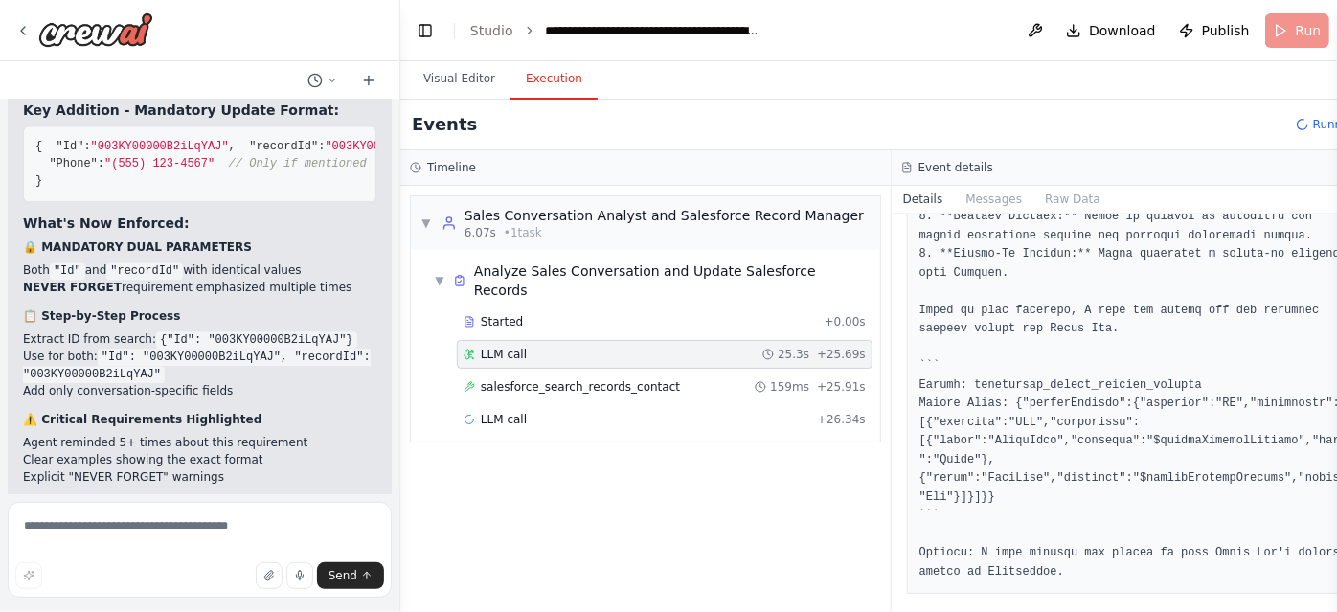
scroll to position [368, 0]
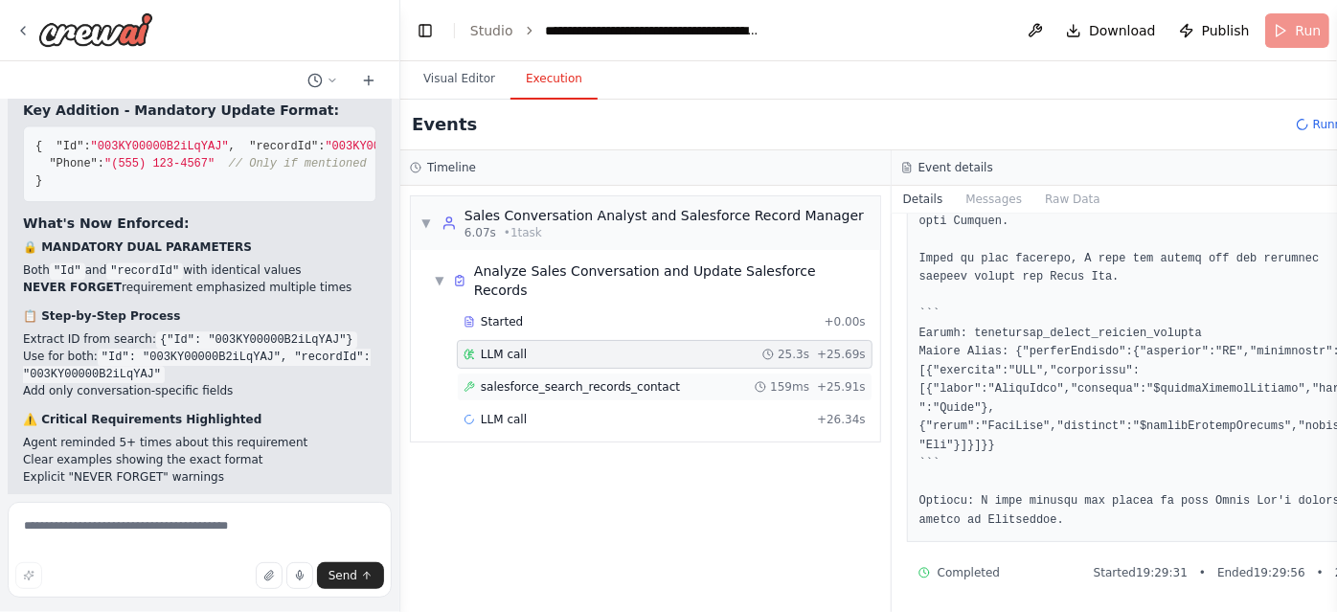
click at [630, 379] on span "salesforce_search_records_contact" at bounding box center [580, 386] width 199 height 15
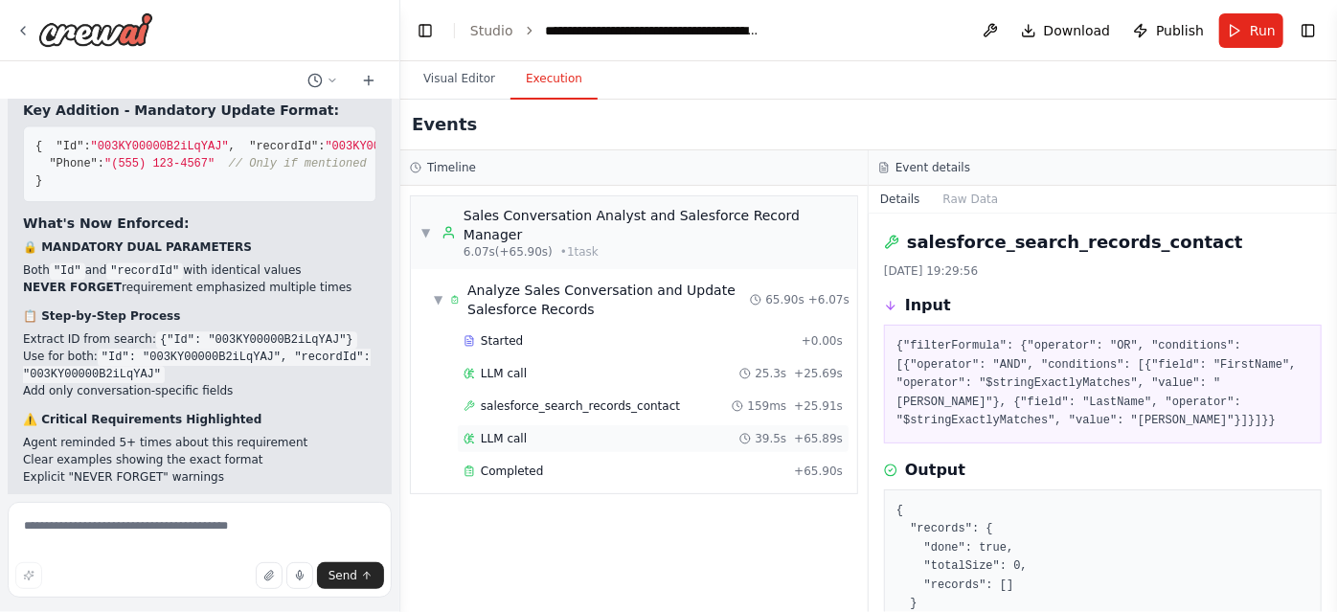
click at [647, 431] on div "LLM call 39.5s + 65.89s" at bounding box center [652, 438] width 379 height 15
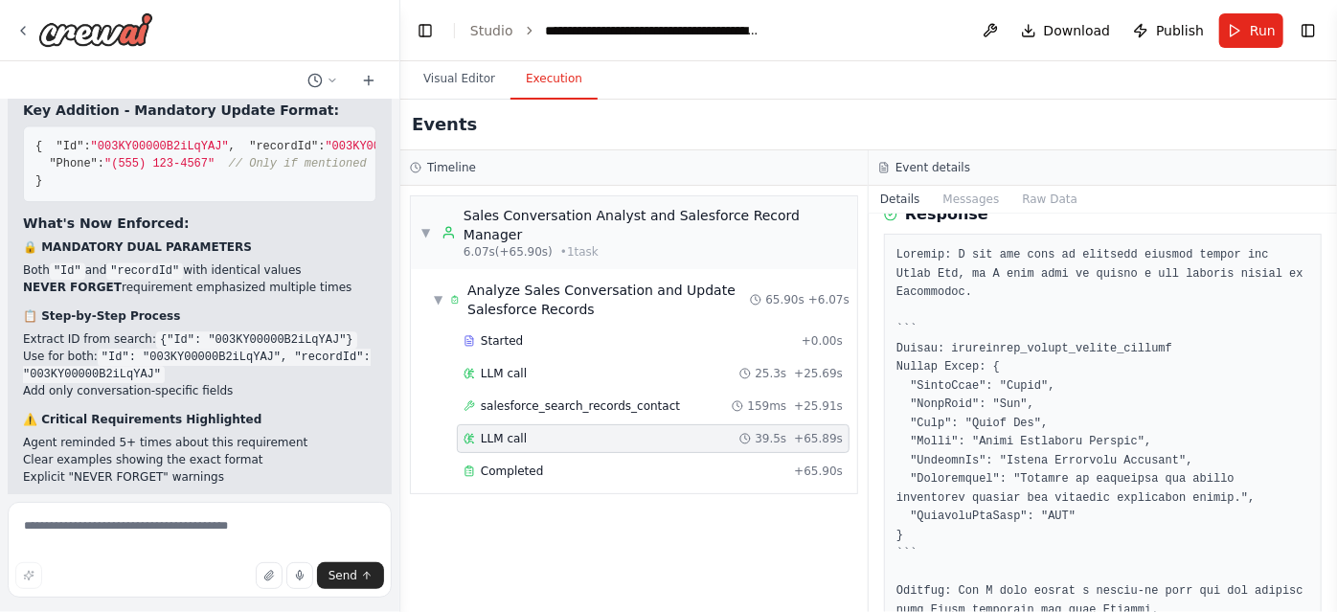
scroll to position [0, 0]
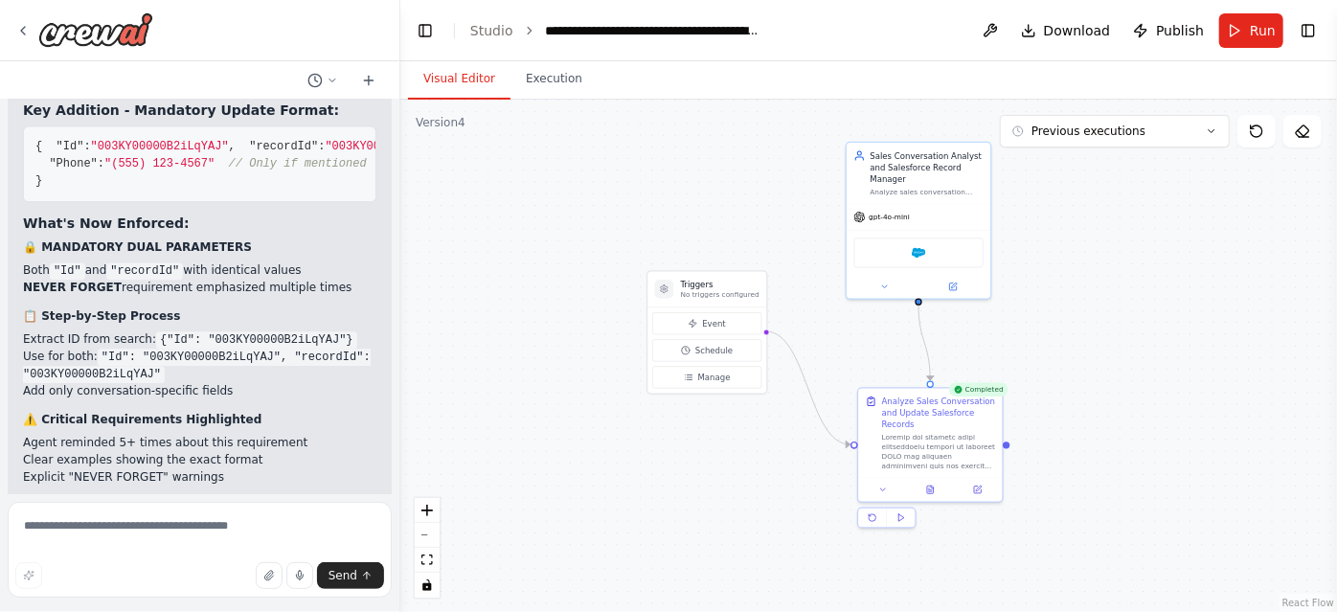
click at [467, 89] on button "Visual Editor" at bounding box center [459, 79] width 102 height 40
click at [1154, 119] on button "Previous executions" at bounding box center [1115, 131] width 230 height 33
click at [1185, 195] on div ".deletable-edge-delete-btn { width: 20px; height: 20px; border: 0px solid #ffff…" at bounding box center [868, 356] width 937 height 512
click at [1261, 132] on icon at bounding box center [1256, 131] width 15 height 15
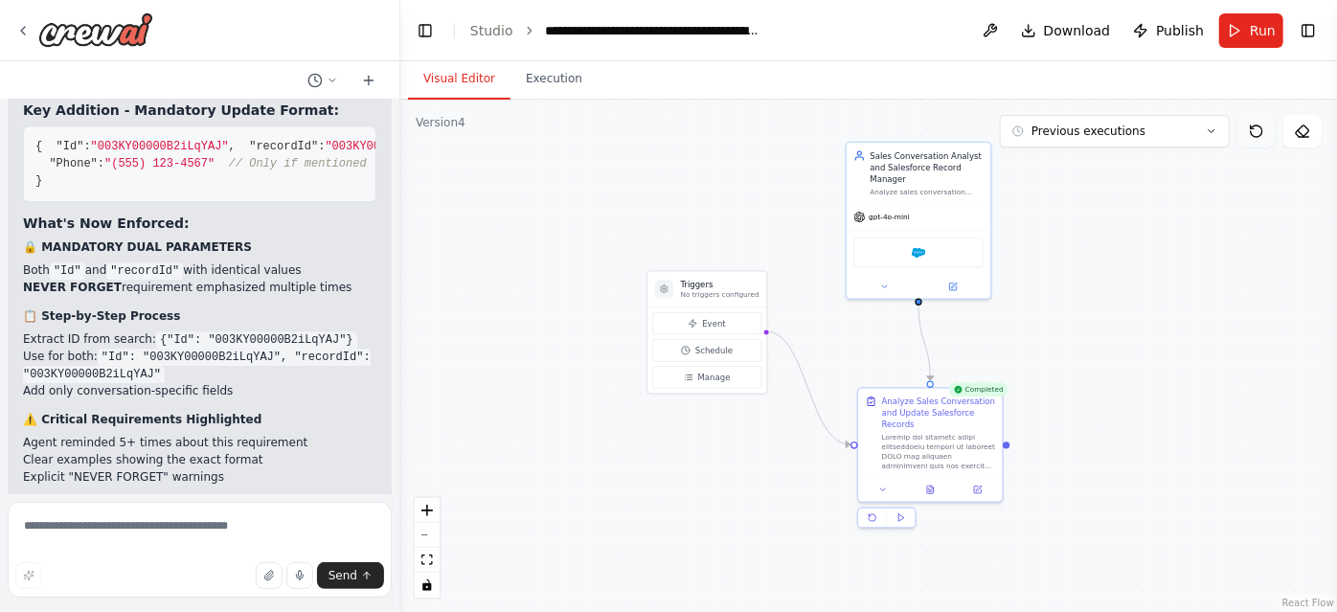
click at [1261, 132] on icon at bounding box center [1256, 131] width 15 height 15
drag, startPoint x: 1261, startPoint y: 132, endPoint x: 1312, endPoint y: 143, distance: 51.8
click at [1312, 143] on div "Previous executions Show Tools Hide Agents" at bounding box center [1161, 131] width 322 height 33
click at [1261, 140] on button at bounding box center [1256, 131] width 38 height 33
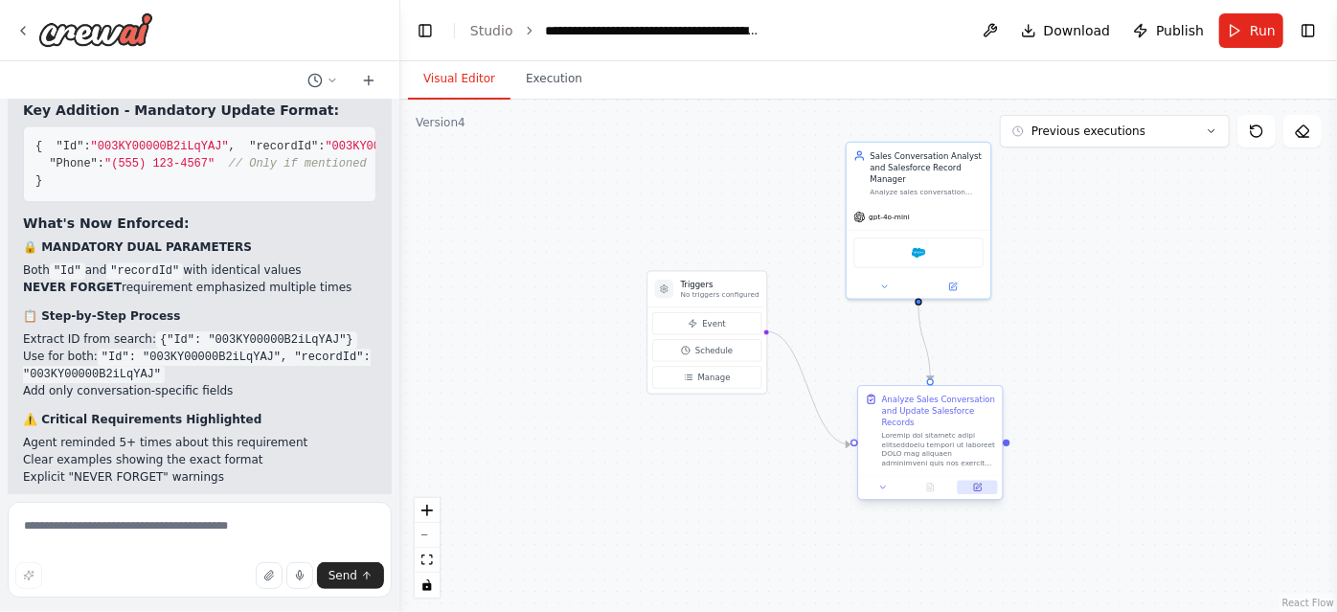
click at [980, 481] on button at bounding box center [978, 488] width 40 height 14
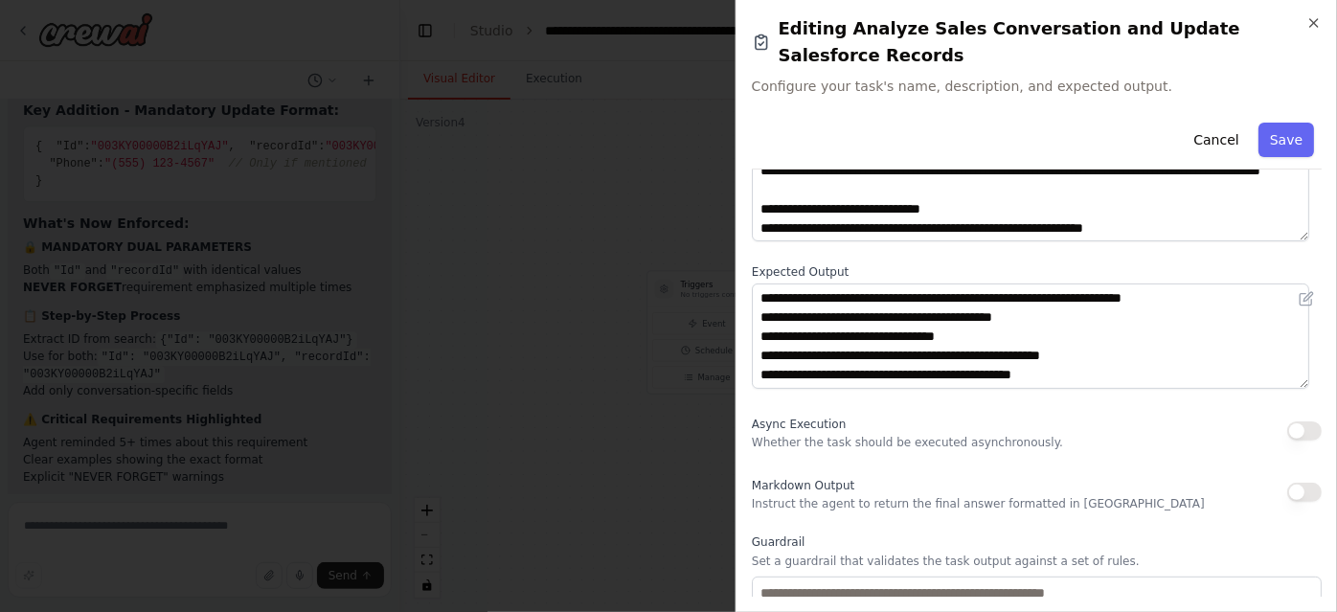
scroll to position [153, 0]
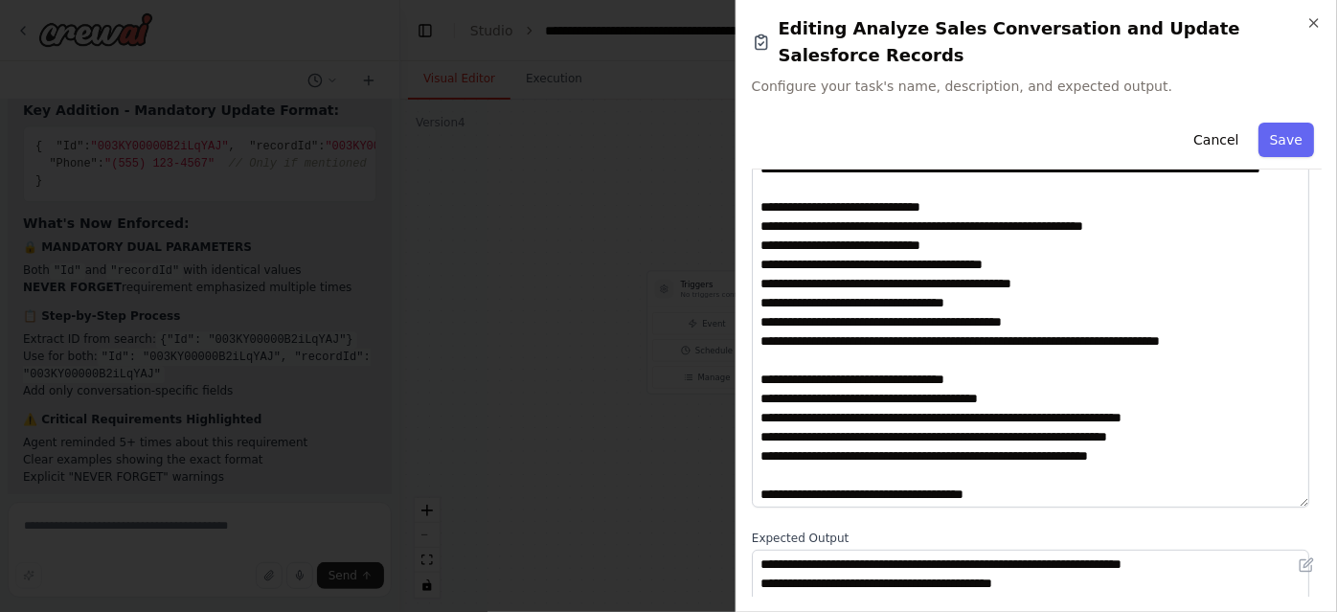
drag, startPoint x: 1302, startPoint y: 208, endPoint x: 1326, endPoint y: 492, distance: 285.4
click at [1326, 492] on div "**********" at bounding box center [1035, 306] width 601 height 612
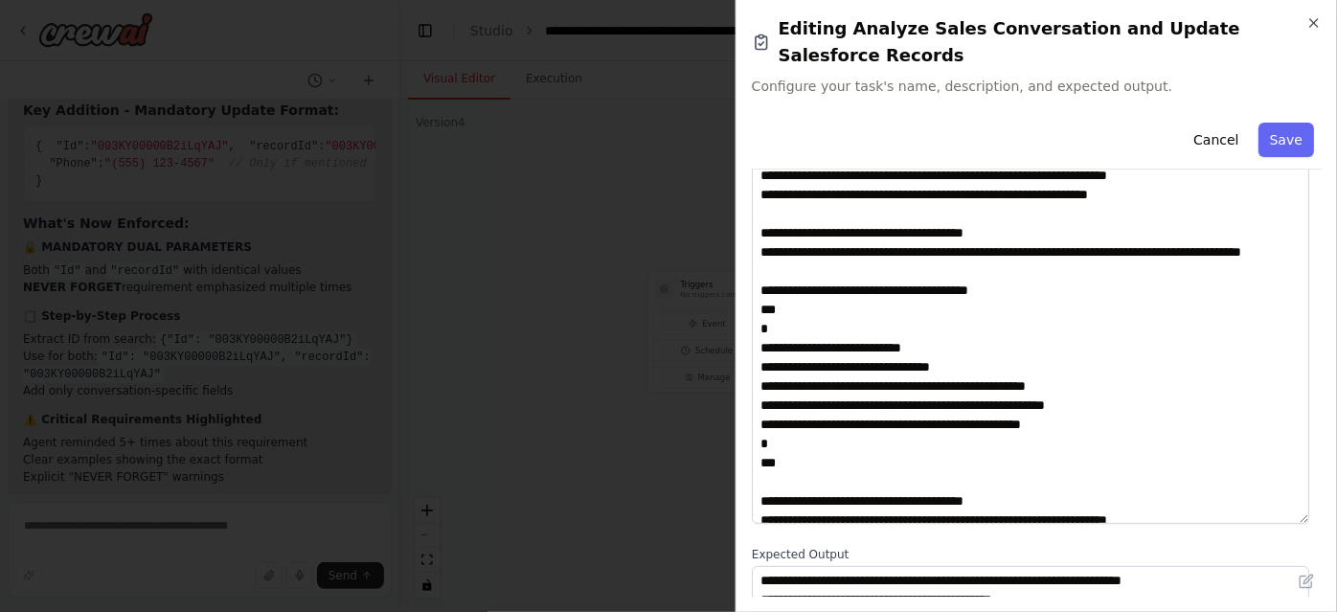
scroll to position [261, 0]
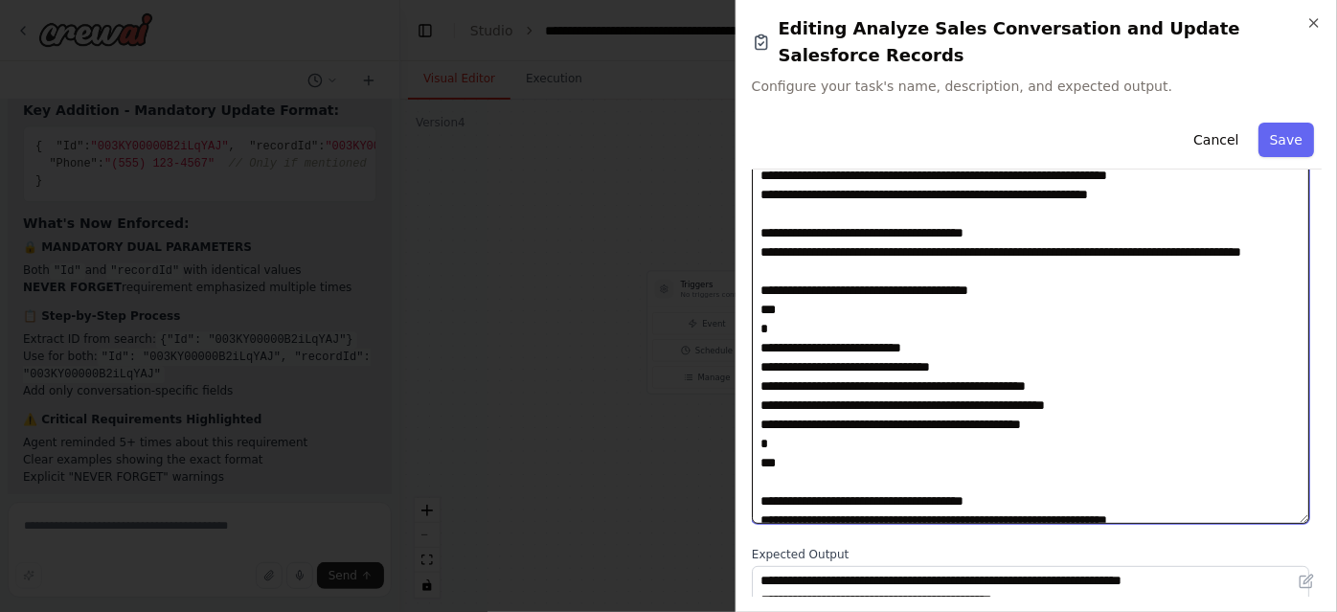
click at [947, 385] on textarea at bounding box center [1030, 329] width 557 height 389
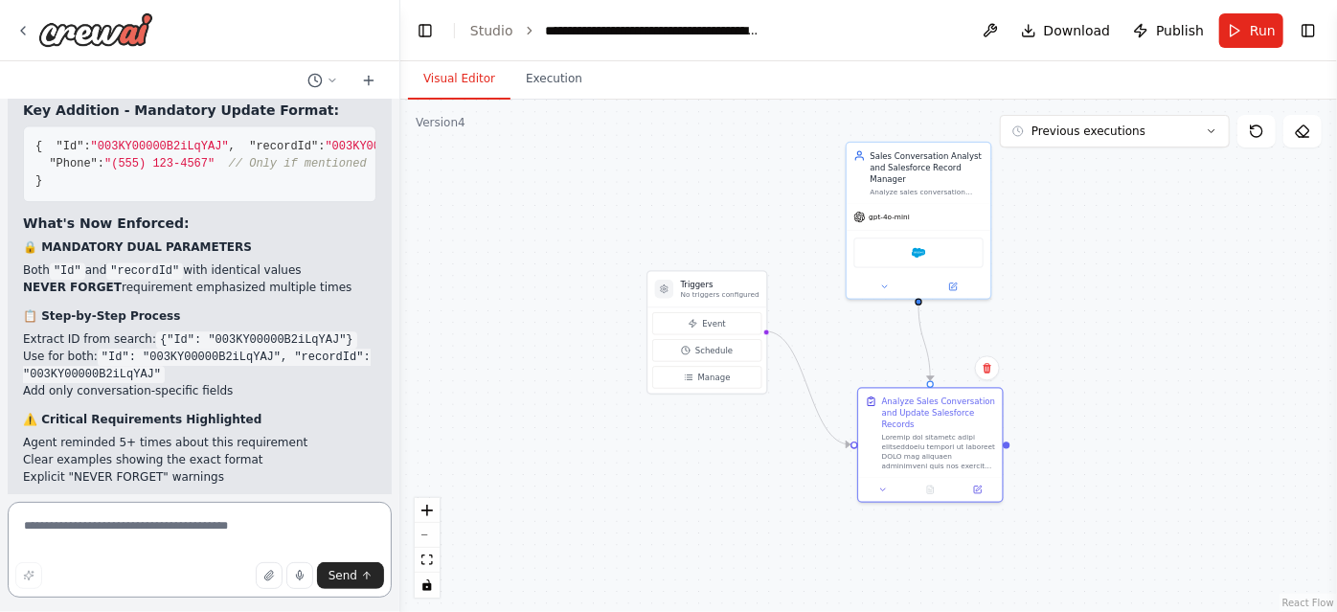
click at [158, 528] on textarea at bounding box center [200, 550] width 384 height 96
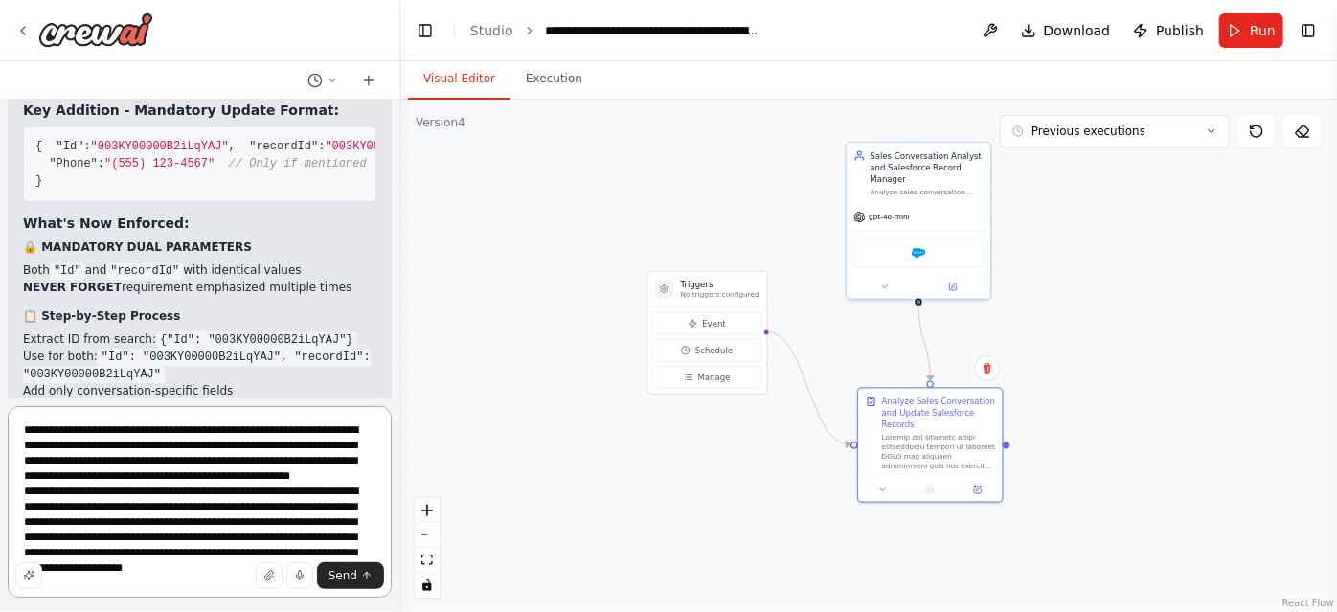
type textarea "**********"
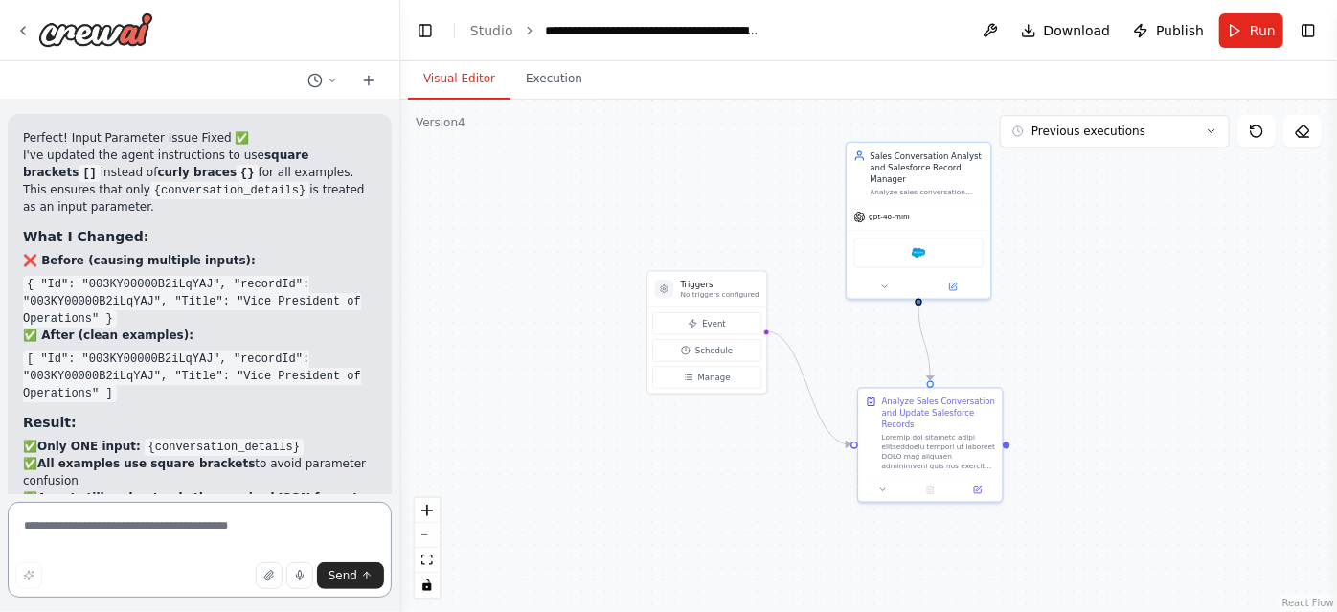
scroll to position [10606, 0]
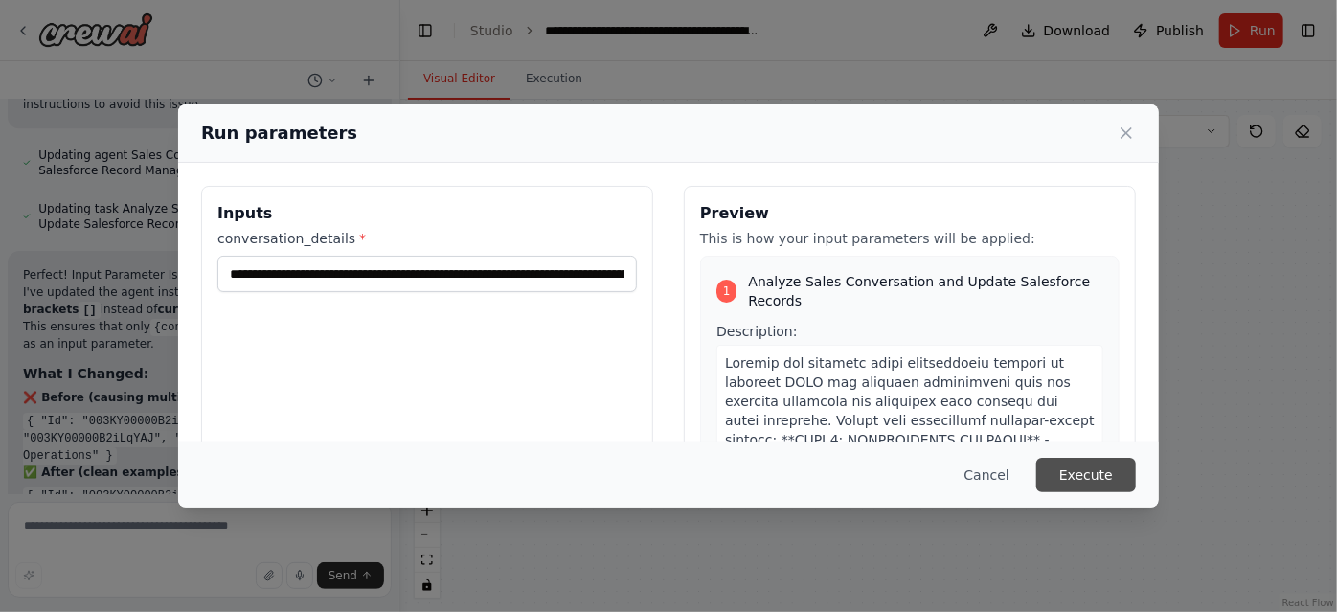
click at [1064, 475] on button "Execute" at bounding box center [1086, 475] width 100 height 34
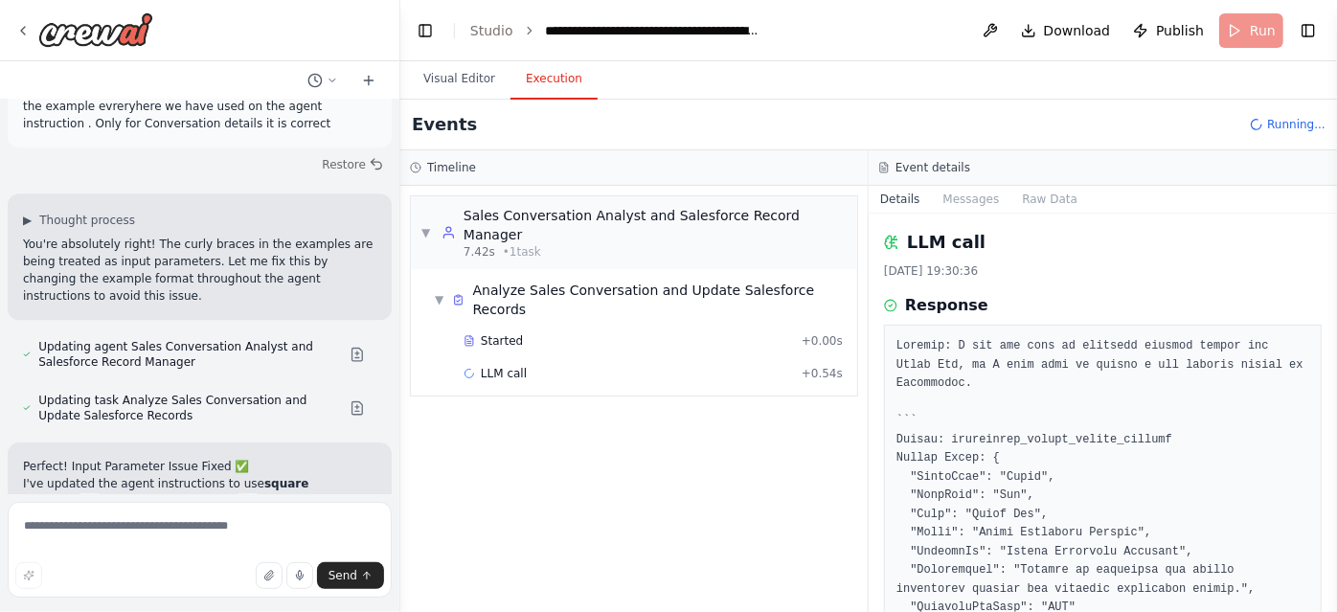
scroll to position [10262, 0]
click at [508, 333] on span "Started" at bounding box center [502, 340] width 42 height 15
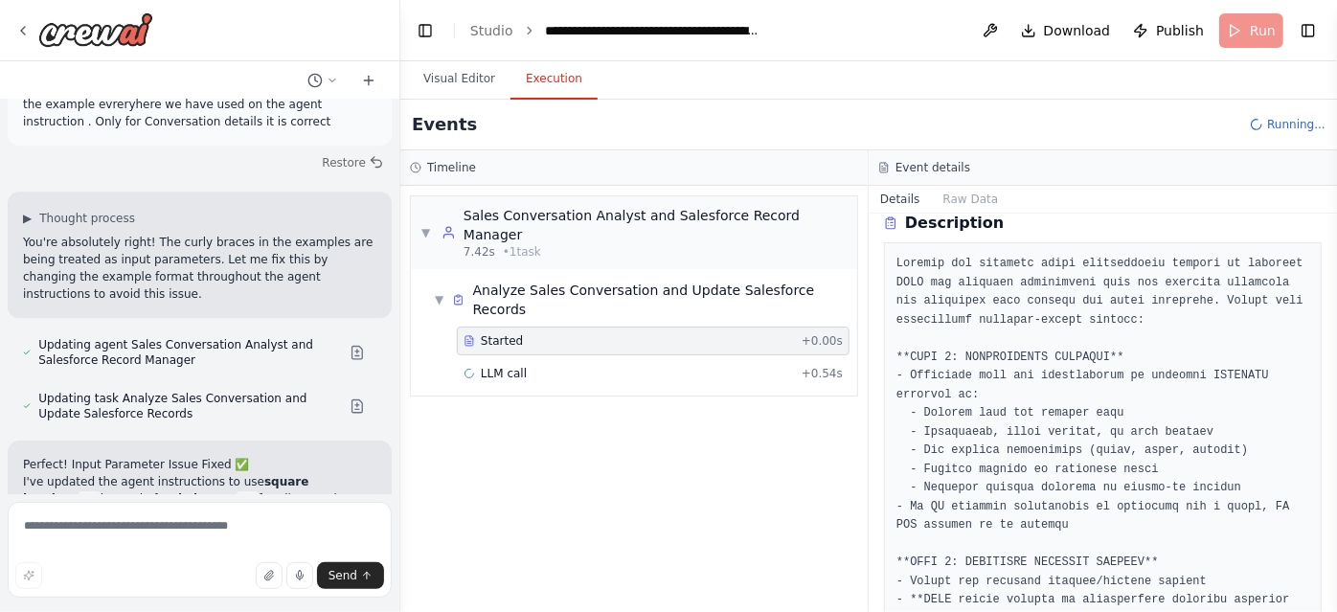
scroll to position [79, 0]
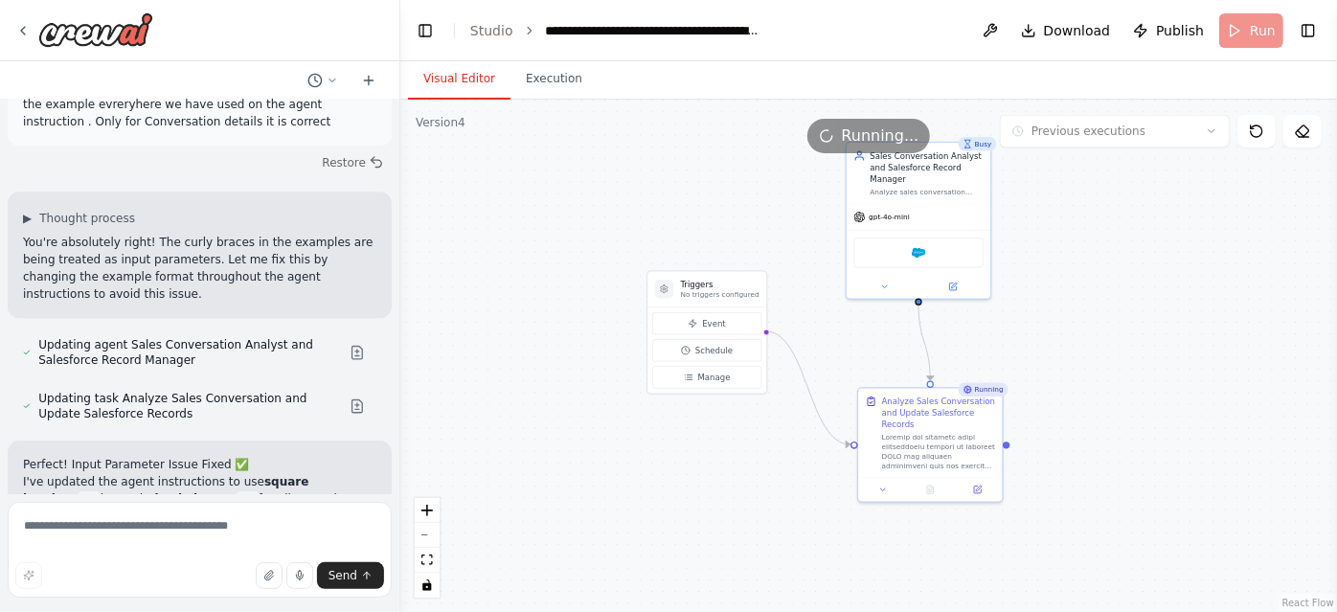
click at [446, 83] on button "Visual Editor" at bounding box center [459, 79] width 102 height 40
click at [985, 482] on button at bounding box center [978, 488] width 40 height 14
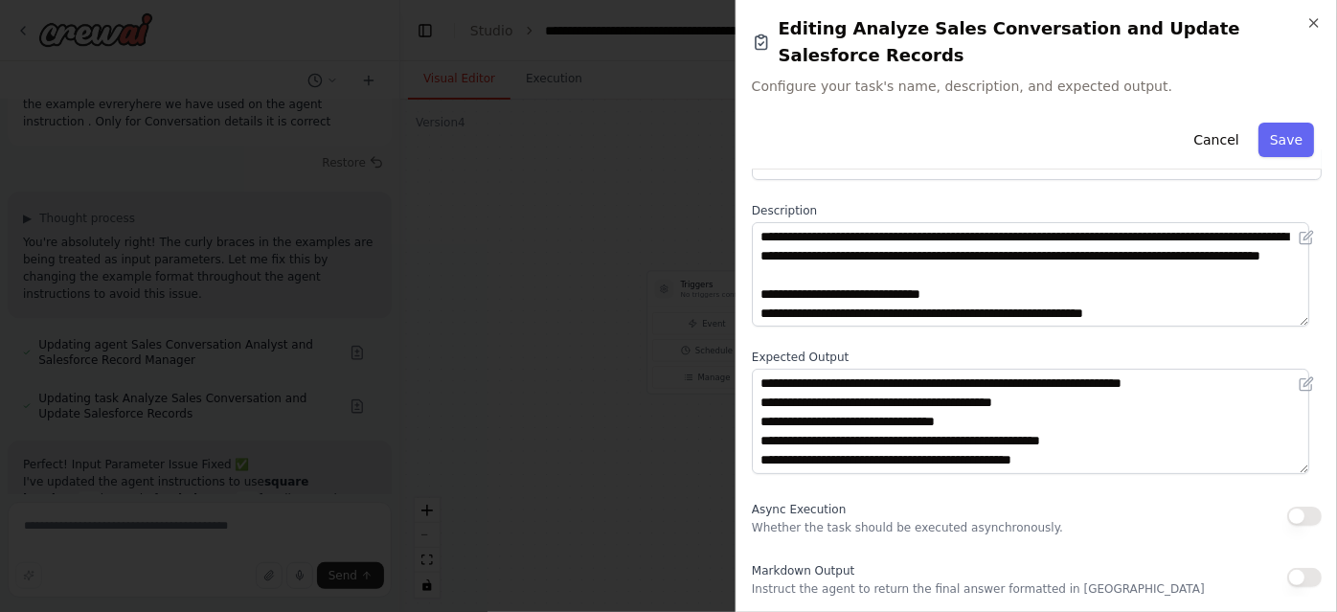
scroll to position [66, 0]
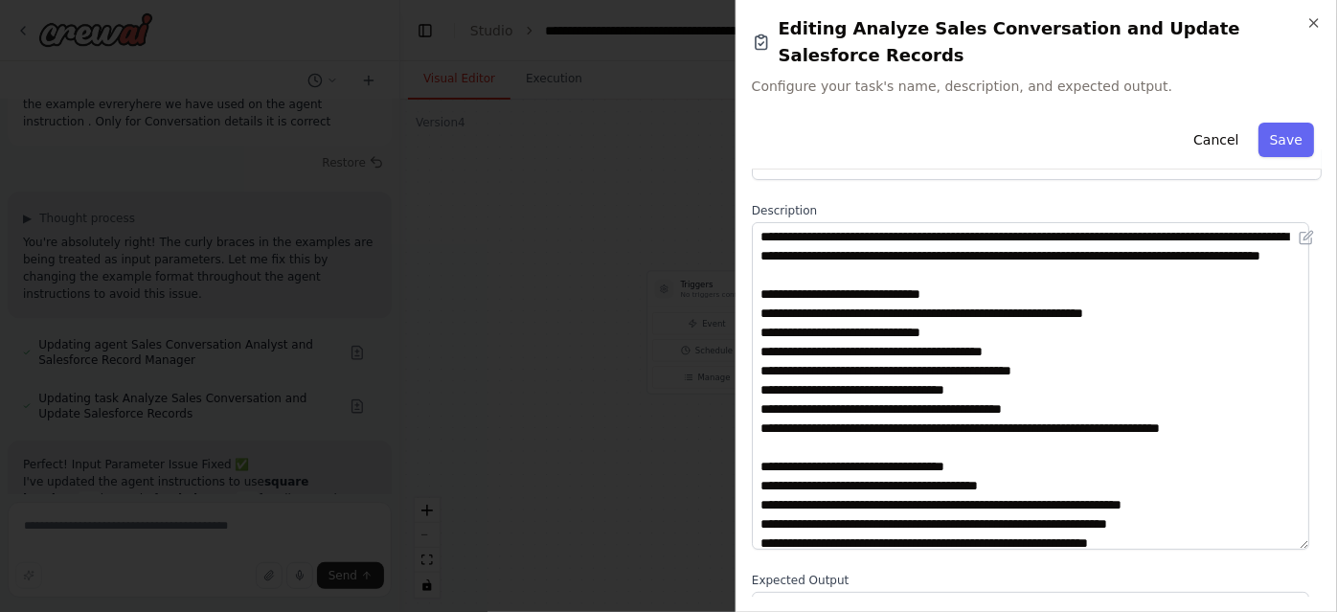
drag, startPoint x: 1300, startPoint y: 295, endPoint x: 1333, endPoint y: 518, distance: 225.6
click at [1333, 518] on div "**********" at bounding box center [1035, 306] width 601 height 612
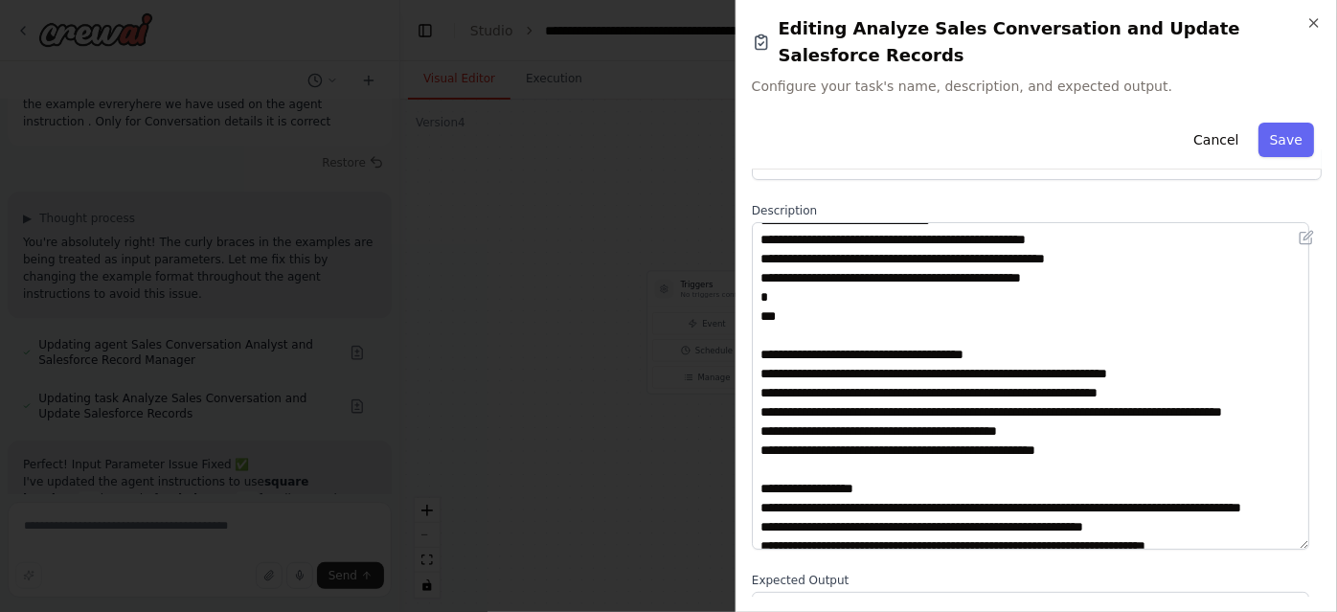
scroll to position [515, 0]
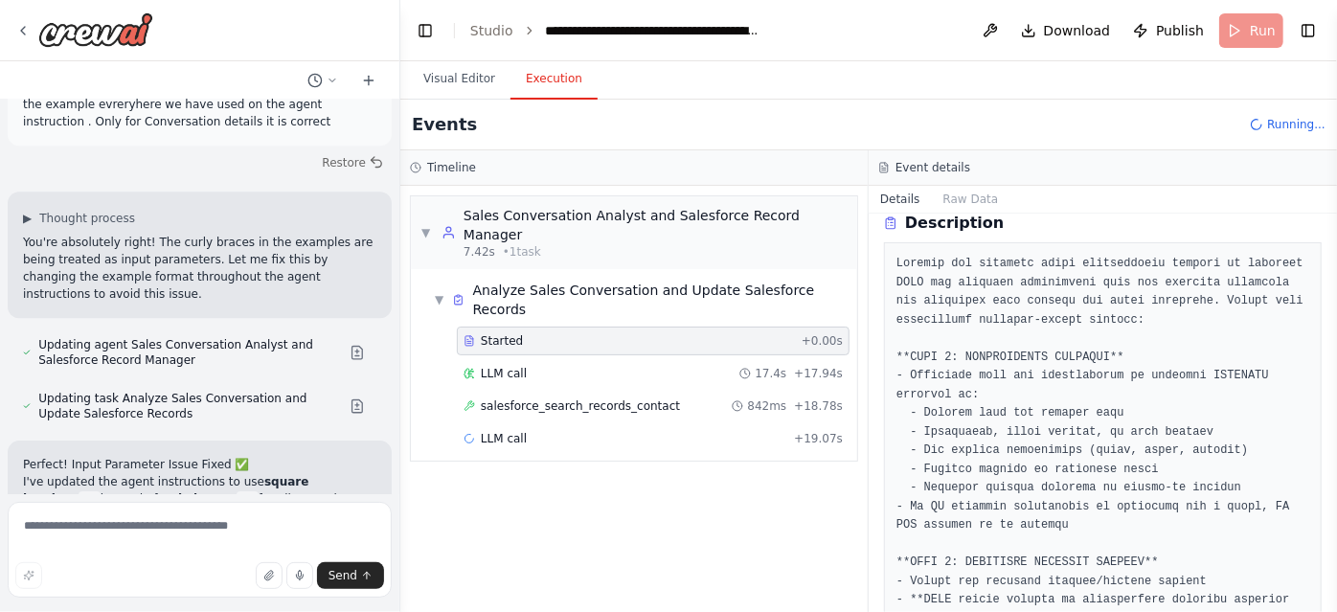
click at [517, 83] on button "Execution" at bounding box center [553, 79] width 87 height 40
click at [559, 392] on div "salesforce_search_records_contact 842ms + 18.78s" at bounding box center [653, 406] width 393 height 29
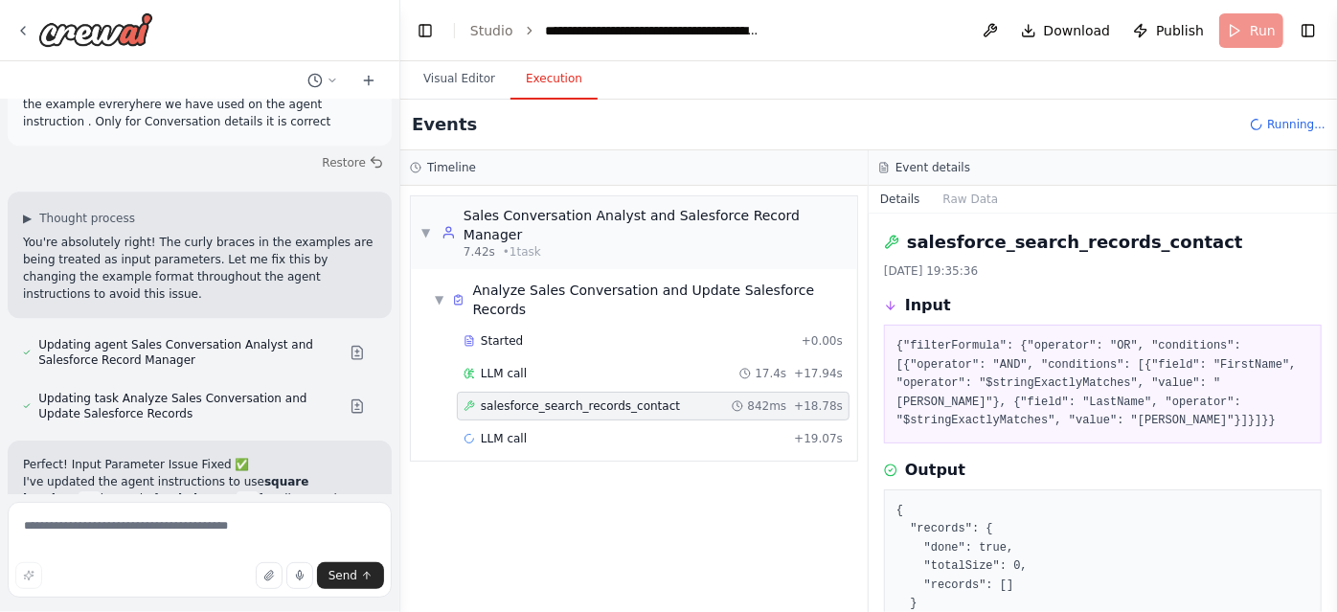
scroll to position [102, 0]
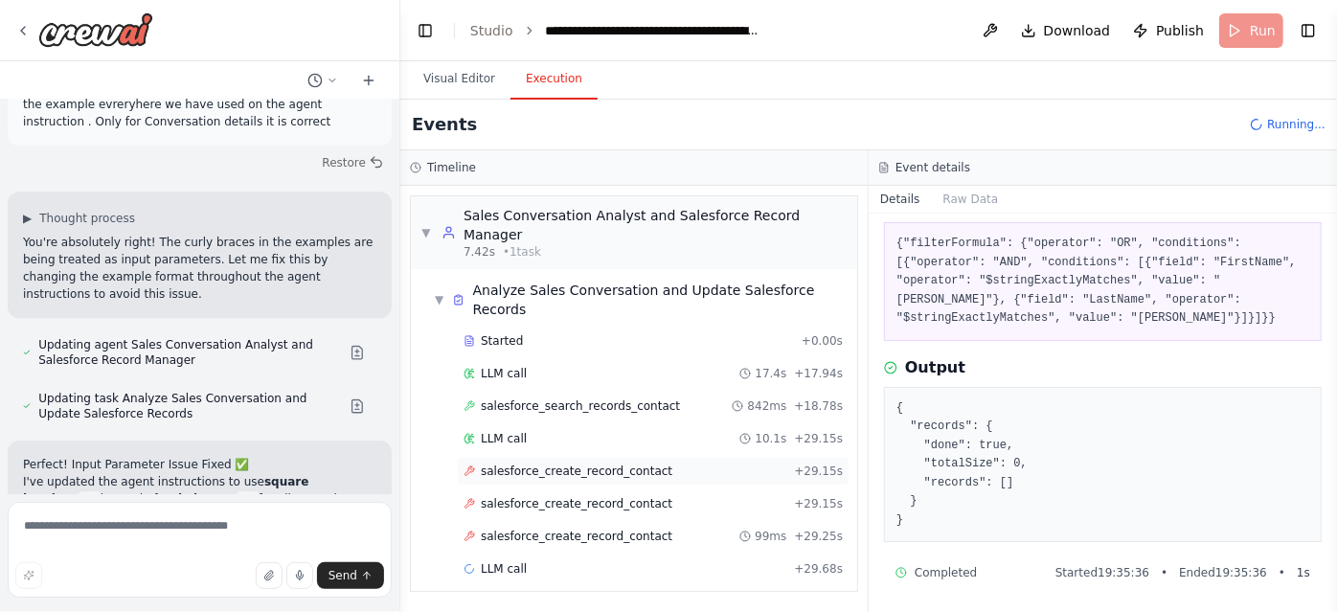
click at [587, 457] on div "salesforce_create_record_contact + 29.15s" at bounding box center [653, 471] width 393 height 29
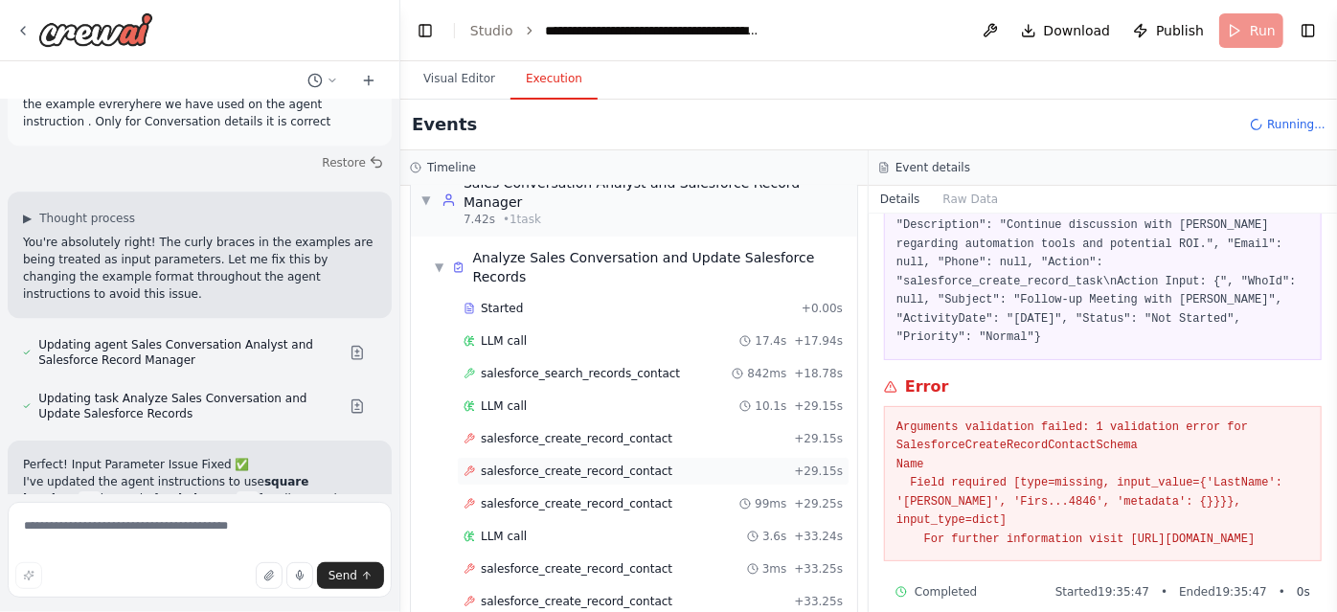
scroll to position [35, 0]
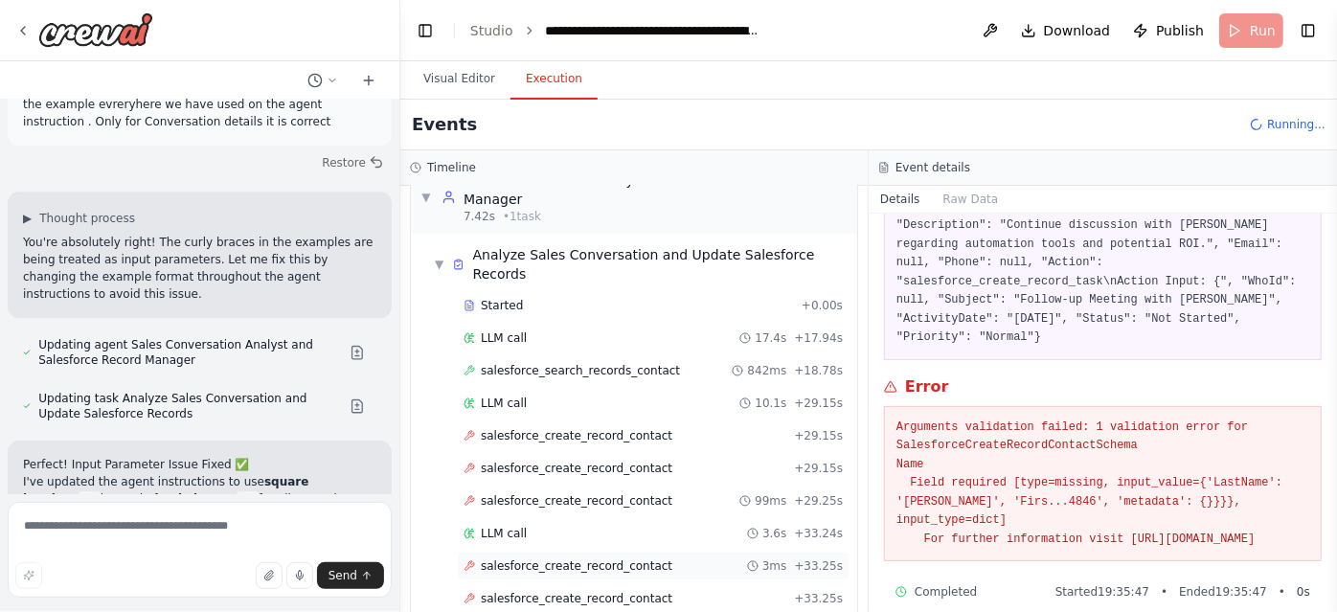
click at [612, 558] on span "salesforce_create_record_contact" at bounding box center [577, 565] width 192 height 15
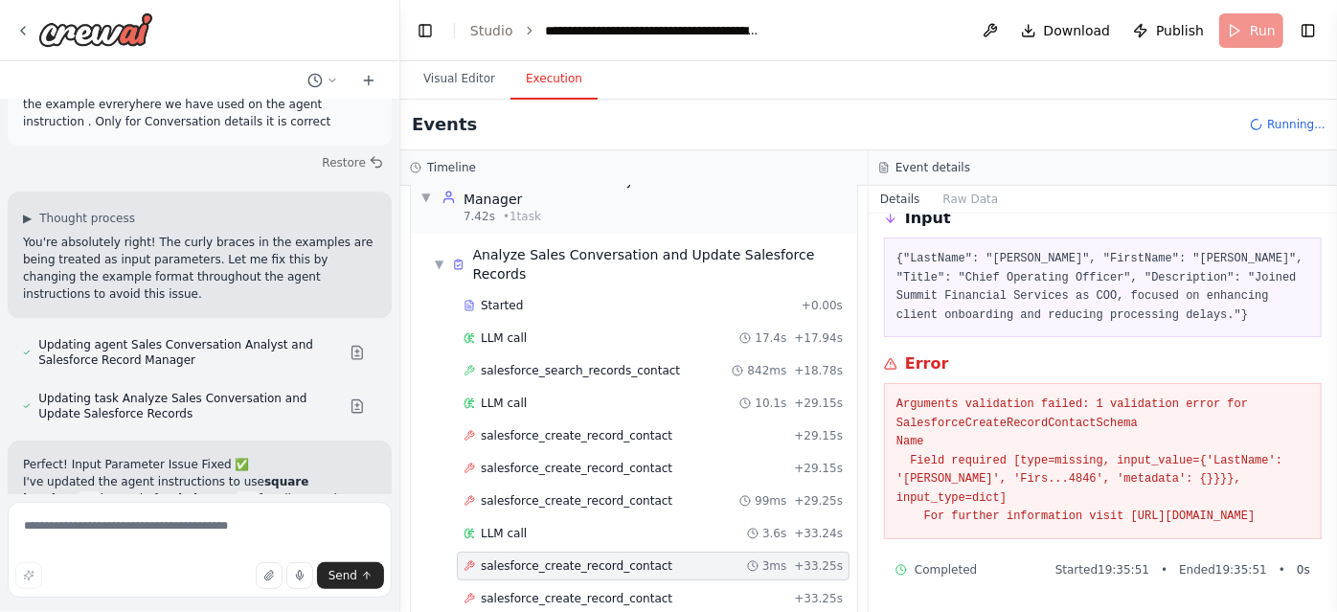
scroll to position [84, 0]
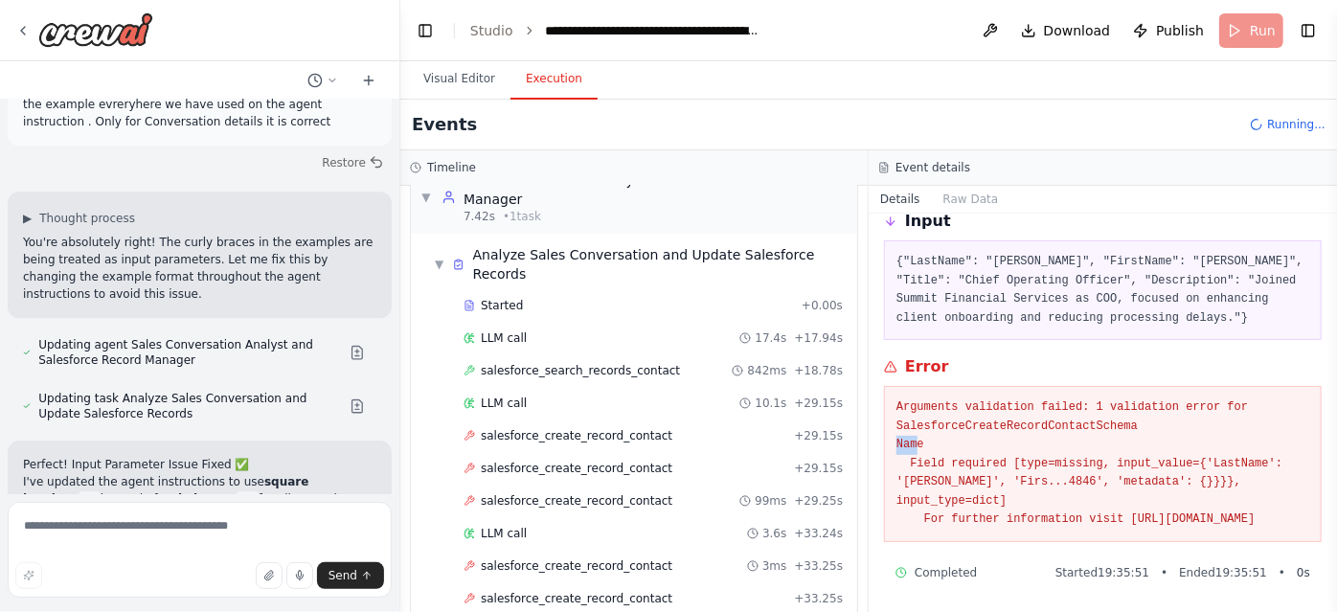
drag, startPoint x: 916, startPoint y: 441, endPoint x: 885, endPoint y: 437, distance: 32.0
click at [885, 437] on div "Arguments validation failed: 1 validation error for SalesforceCreateRecordConta…" at bounding box center [1103, 464] width 438 height 156
click at [1044, 466] on pre "Arguments validation failed: 1 validation error for SalesforceCreateRecordConta…" at bounding box center [1102, 463] width 413 height 131
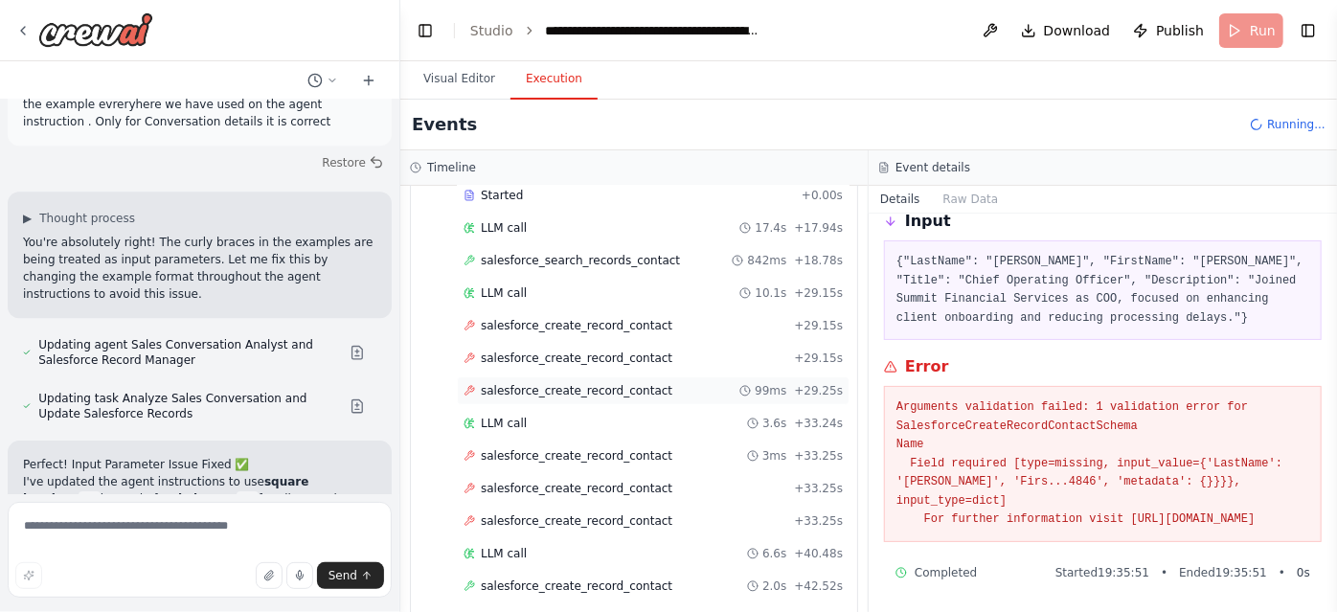
scroll to position [149, 0]
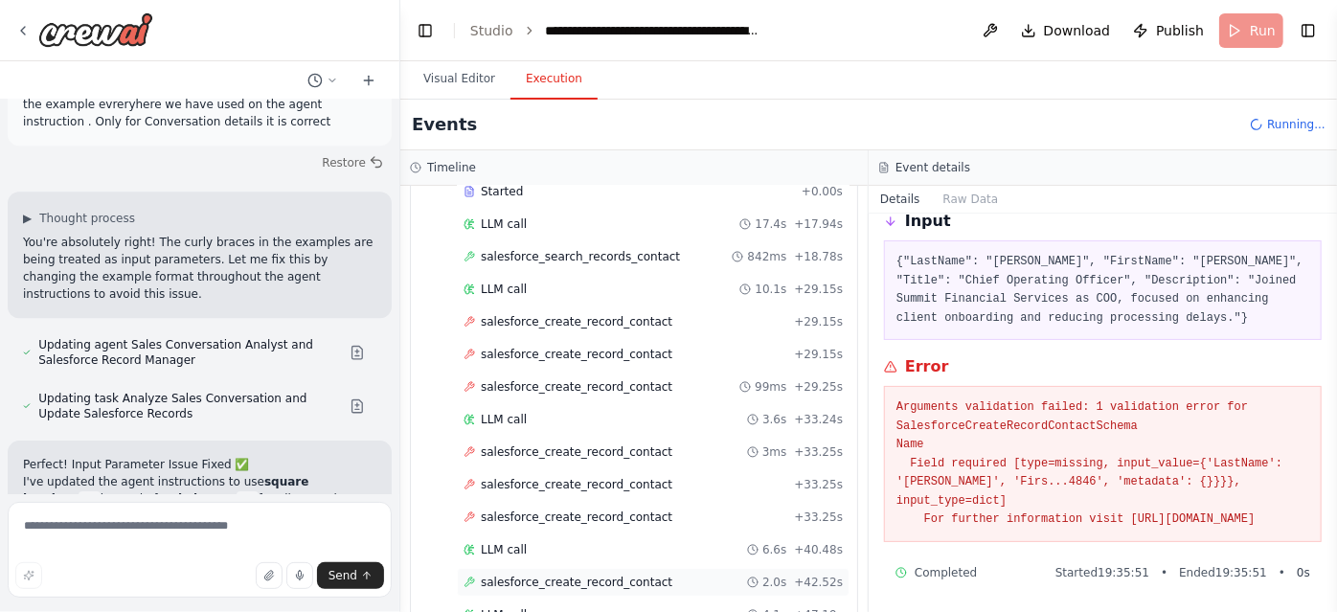
click at [663, 568] on div "salesforce_create_record_contact 2.0s + 42.52s" at bounding box center [653, 582] width 393 height 29
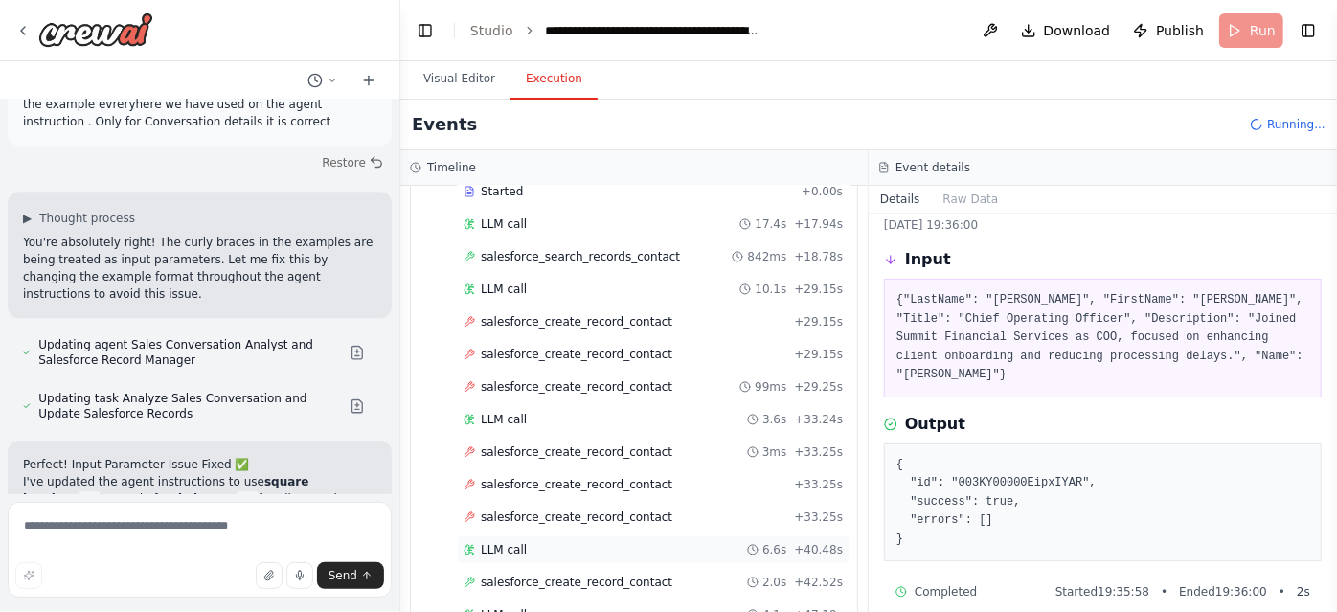
click at [651, 542] on div "LLM call 6.6s + 40.48s" at bounding box center [652, 549] width 379 height 15
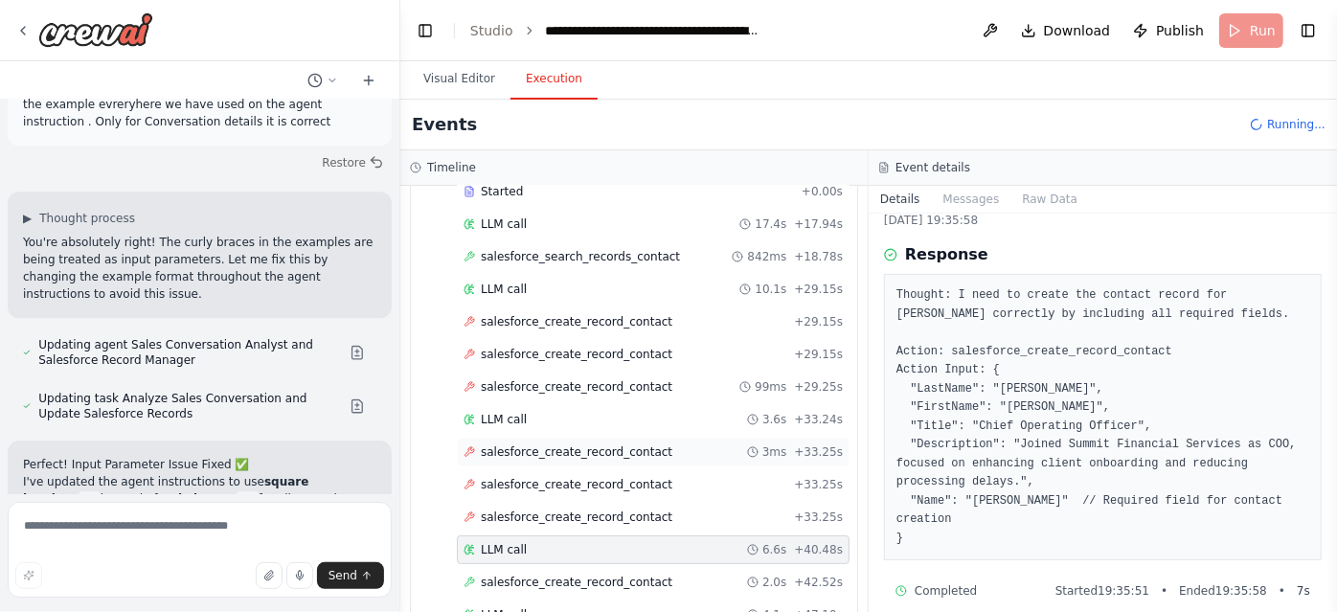
scroll to position [214, 0]
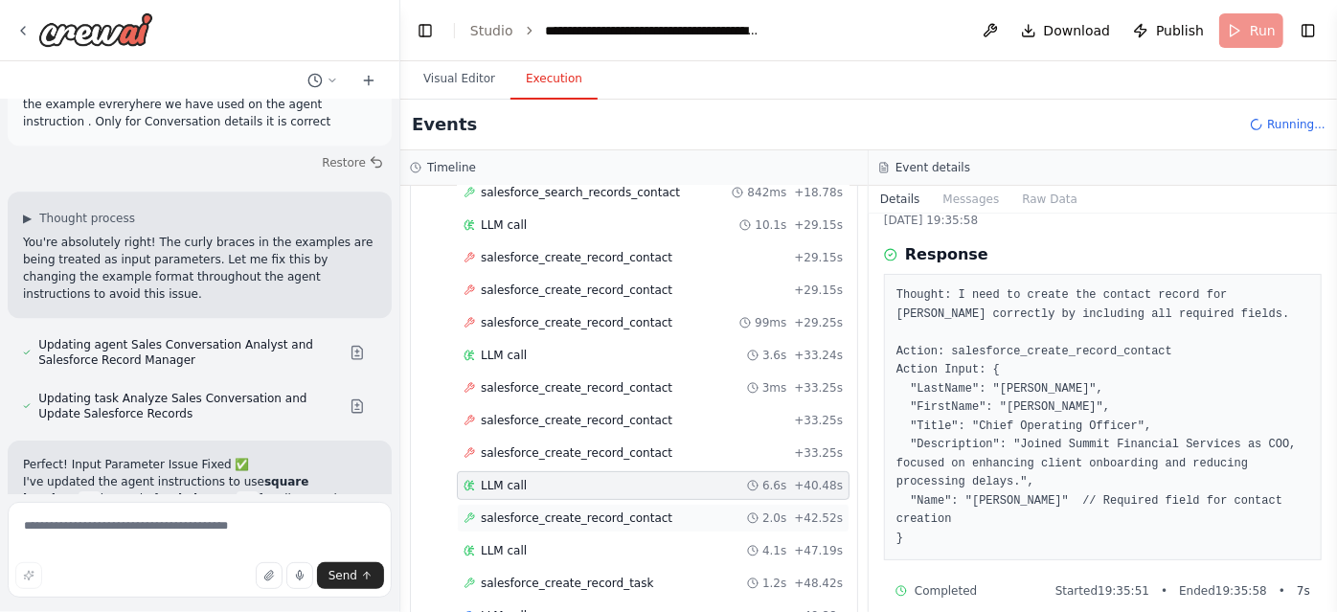
click at [513, 510] on span "salesforce_create_record_contact" at bounding box center [577, 517] width 192 height 15
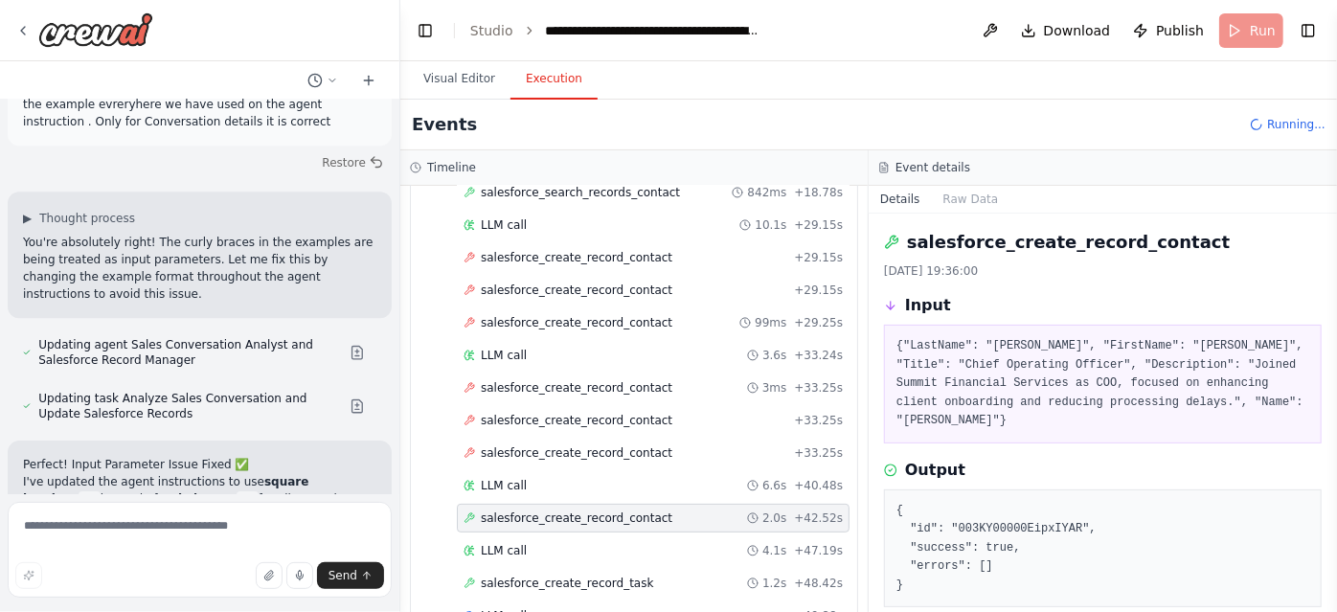
scroll to position [46, 0]
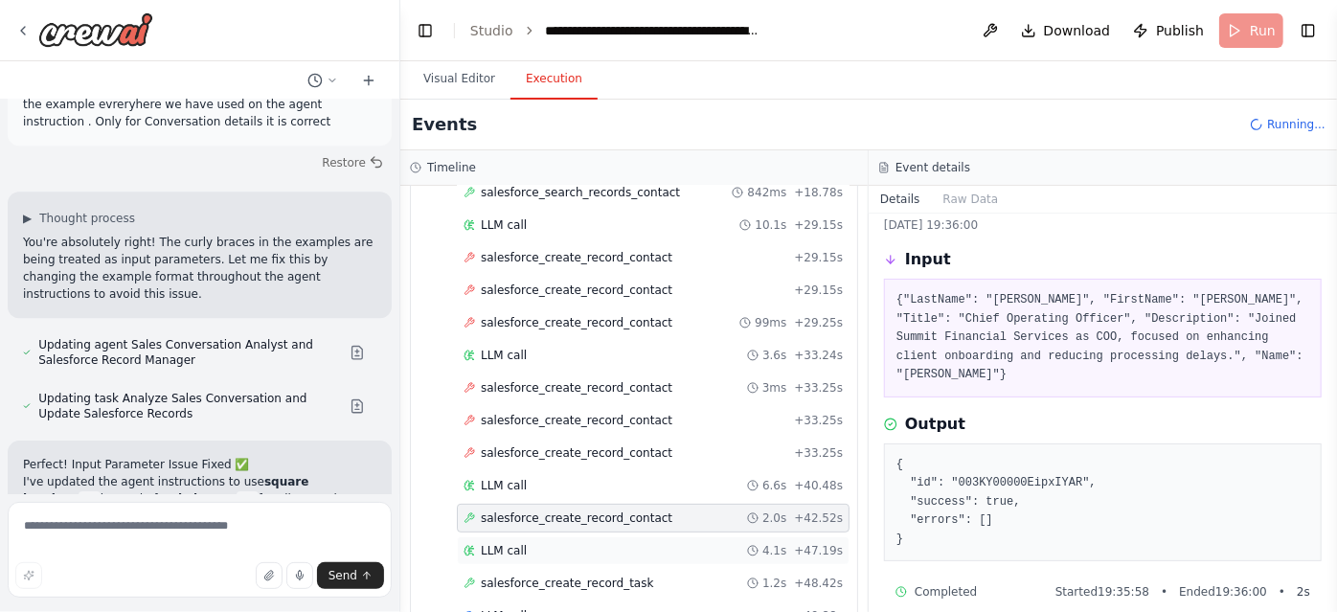
click at [653, 543] on div "LLM call 4.1s + 47.19s" at bounding box center [652, 550] width 379 height 15
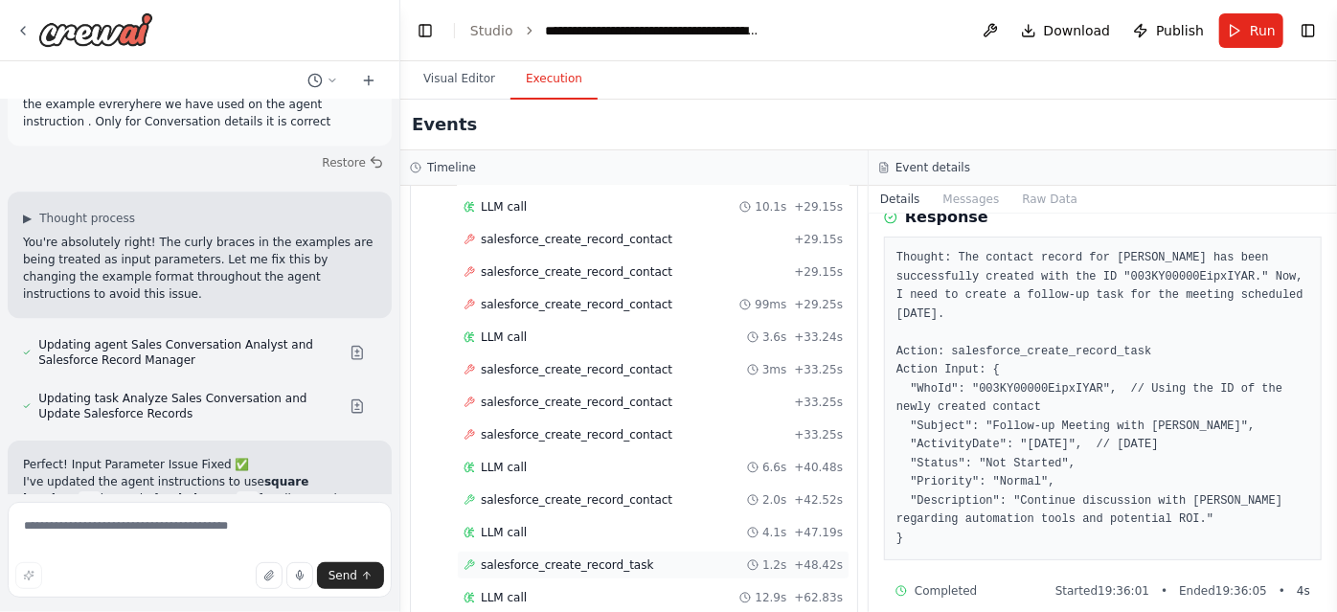
scroll to position [264, 0]
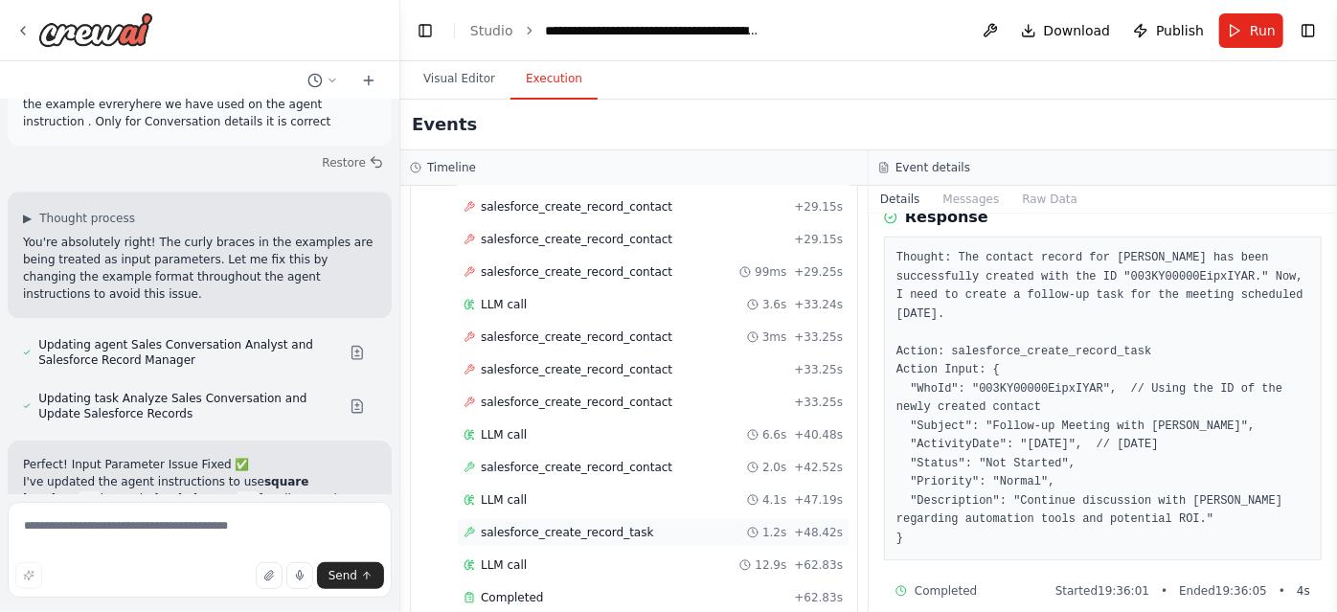
click at [645, 525] on div "salesforce_create_record_task 1.2s + 48.42s" at bounding box center [652, 532] width 379 height 15
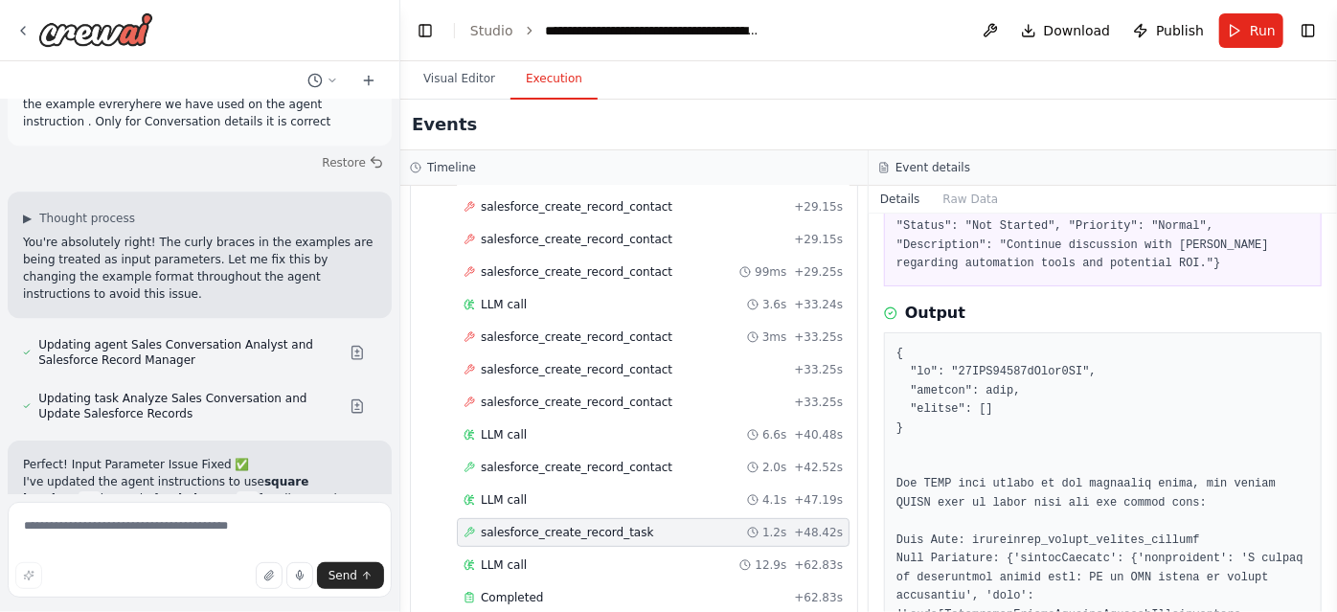
scroll to position [163, 0]
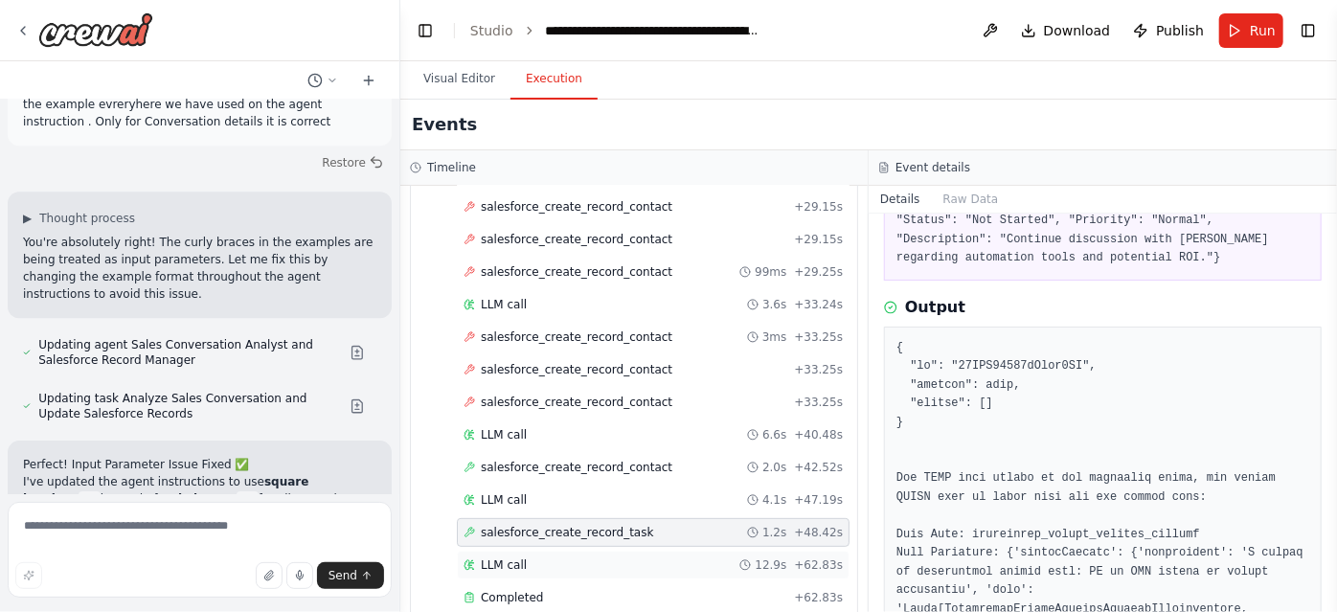
click at [602, 557] on div "LLM call 12.9s + 62.83s" at bounding box center [652, 564] width 379 height 15
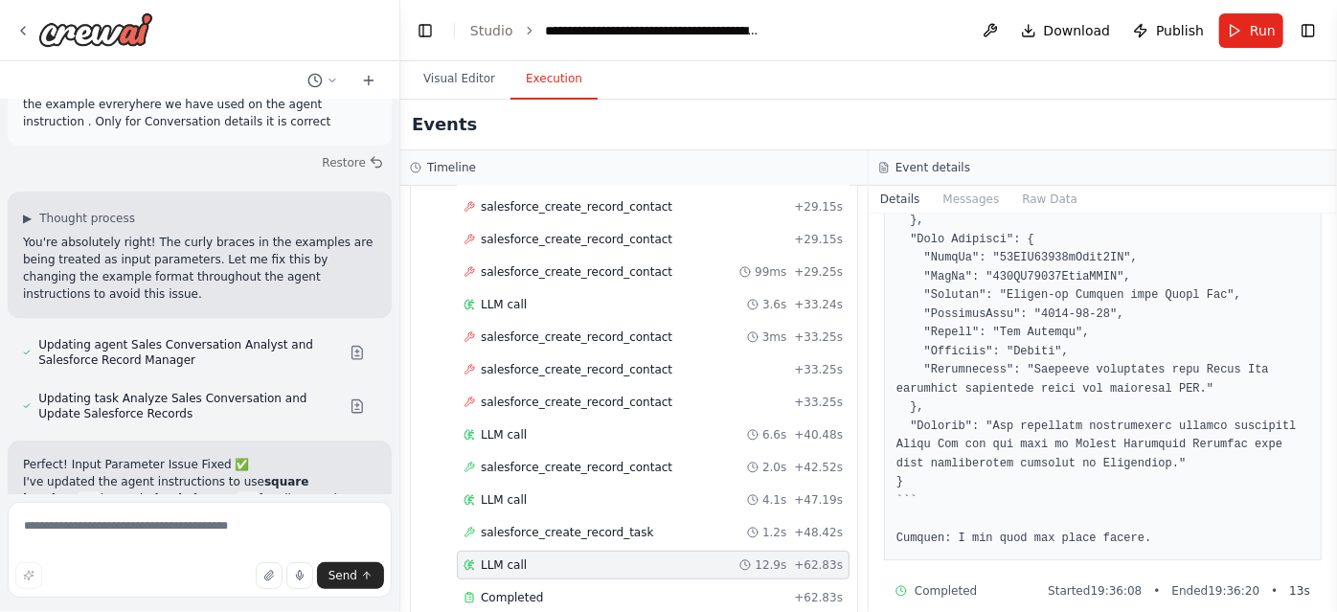
scroll to position [0, 0]
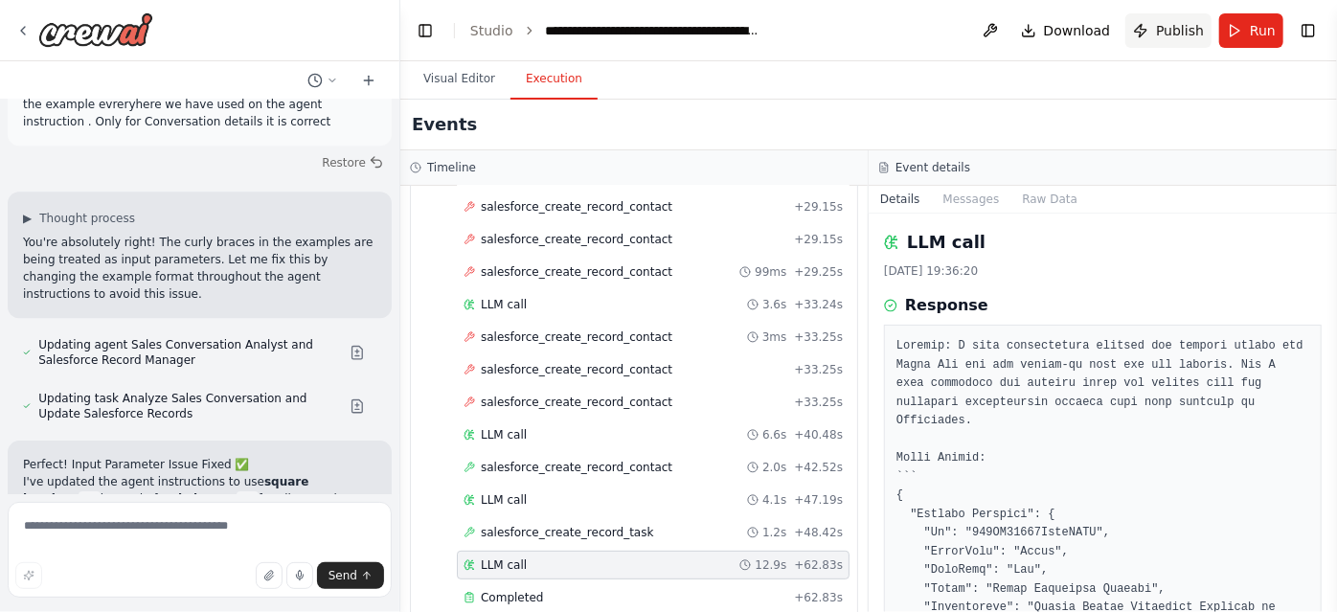
click at [1156, 30] on button "Publish" at bounding box center [1168, 30] width 86 height 34
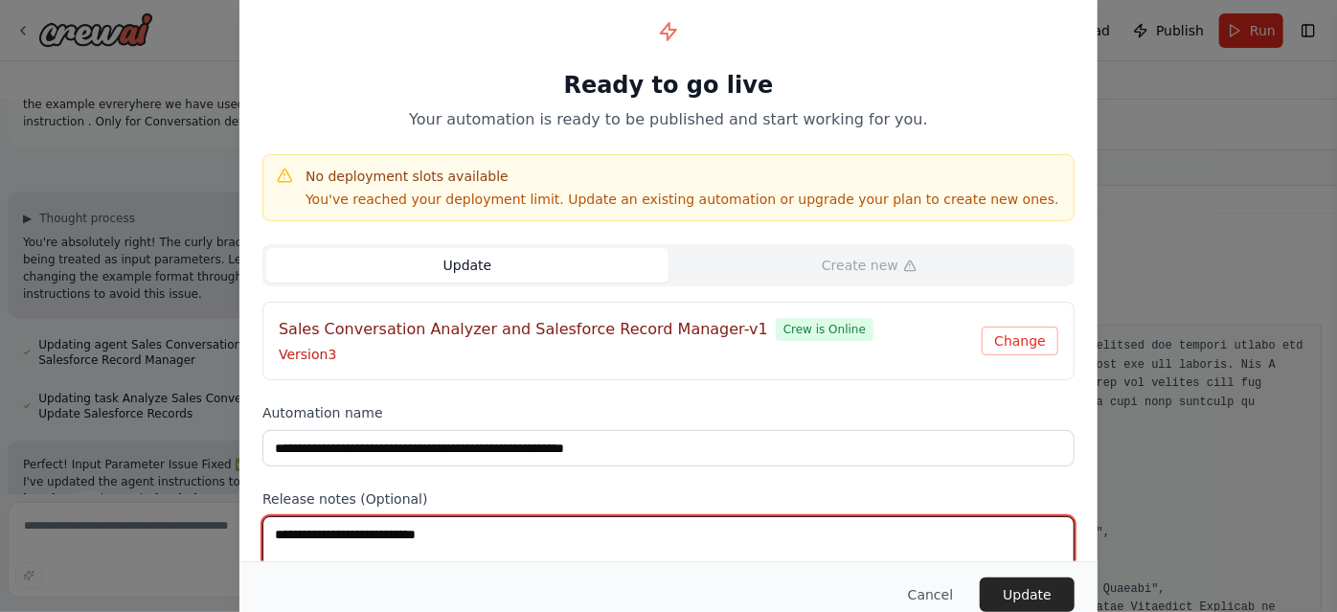
click at [411, 527] on textarea at bounding box center [668, 553] width 812 height 75
type textarea "**********"
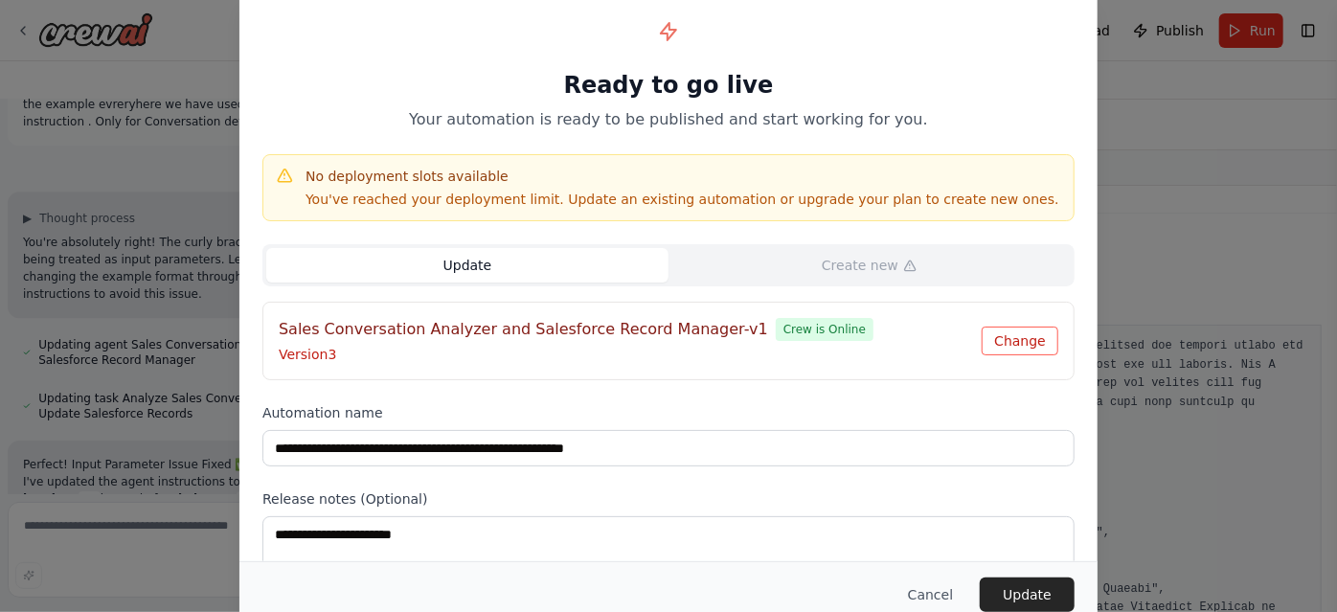
click at [1037, 336] on button "Change" at bounding box center [1020, 341] width 77 height 29
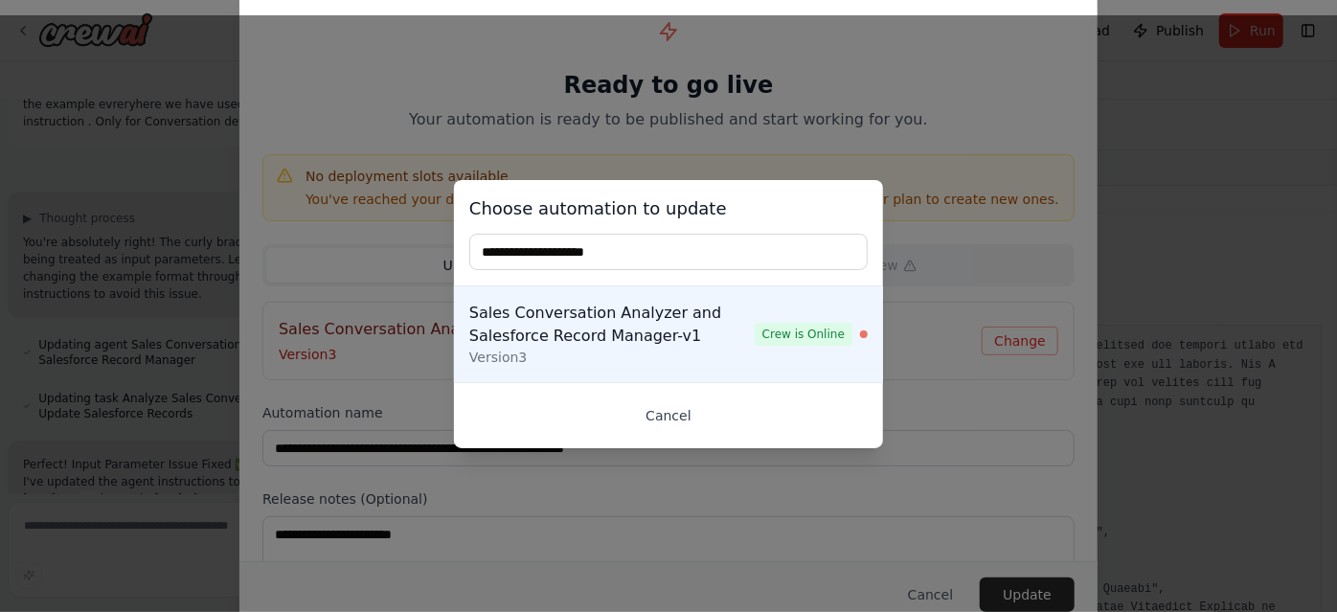
click at [657, 422] on button "Cancel" at bounding box center [668, 415] width 398 height 34
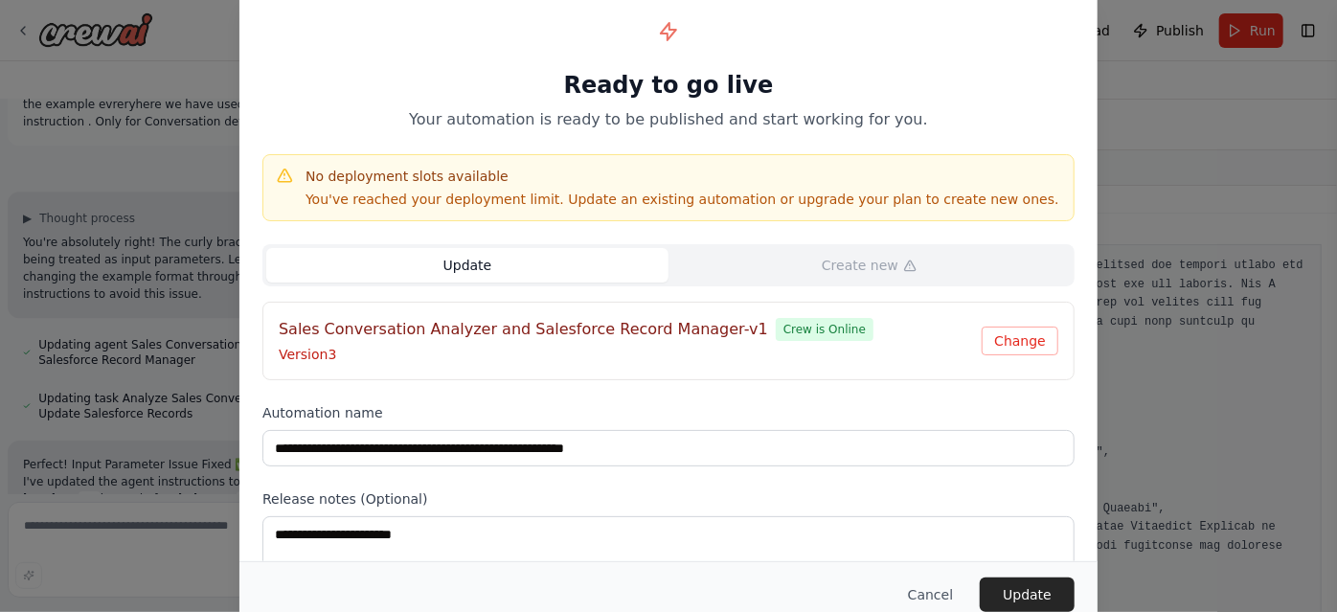
scroll to position [89, 0]
click at [932, 581] on button "Cancel" at bounding box center [931, 594] width 76 height 34
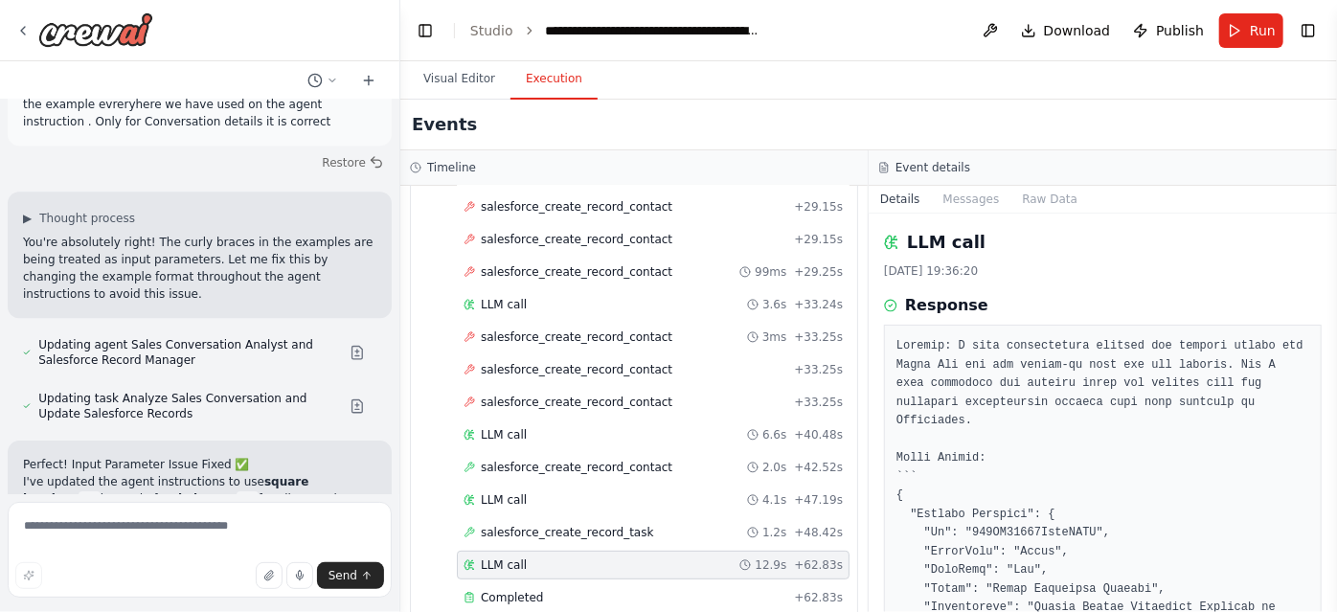
scroll to position [0, 0]
click at [1155, 35] on button "Publish" at bounding box center [1168, 30] width 86 height 34
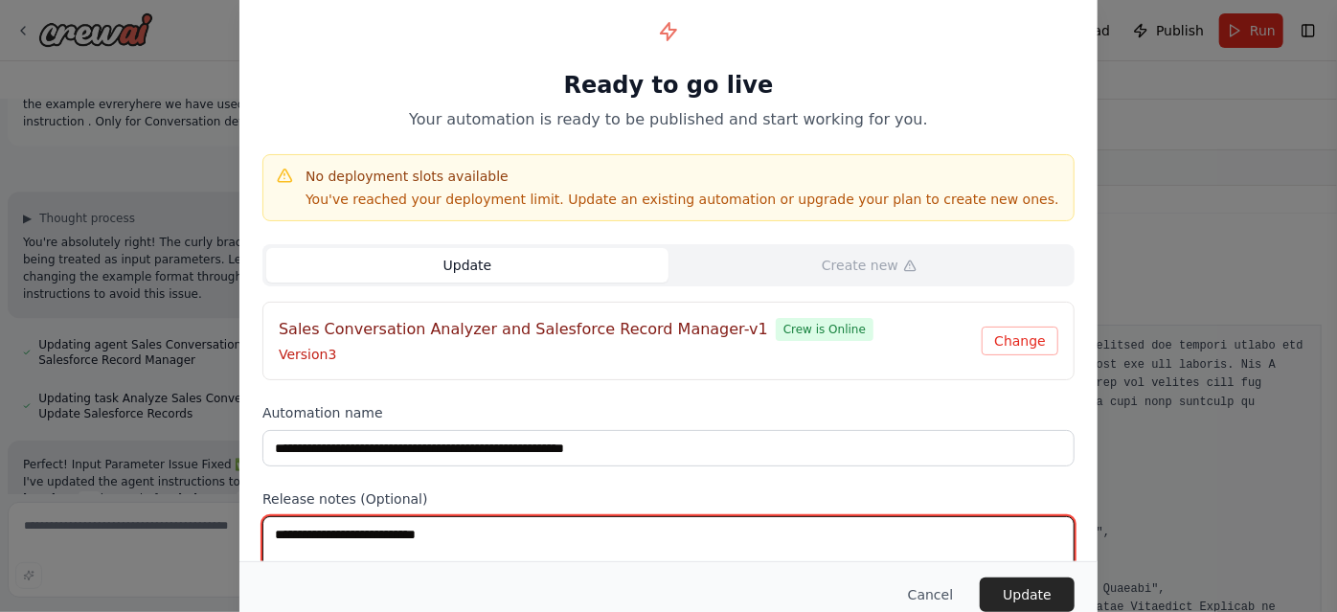
click at [496, 537] on textarea at bounding box center [668, 553] width 812 height 75
type textarea "**********"
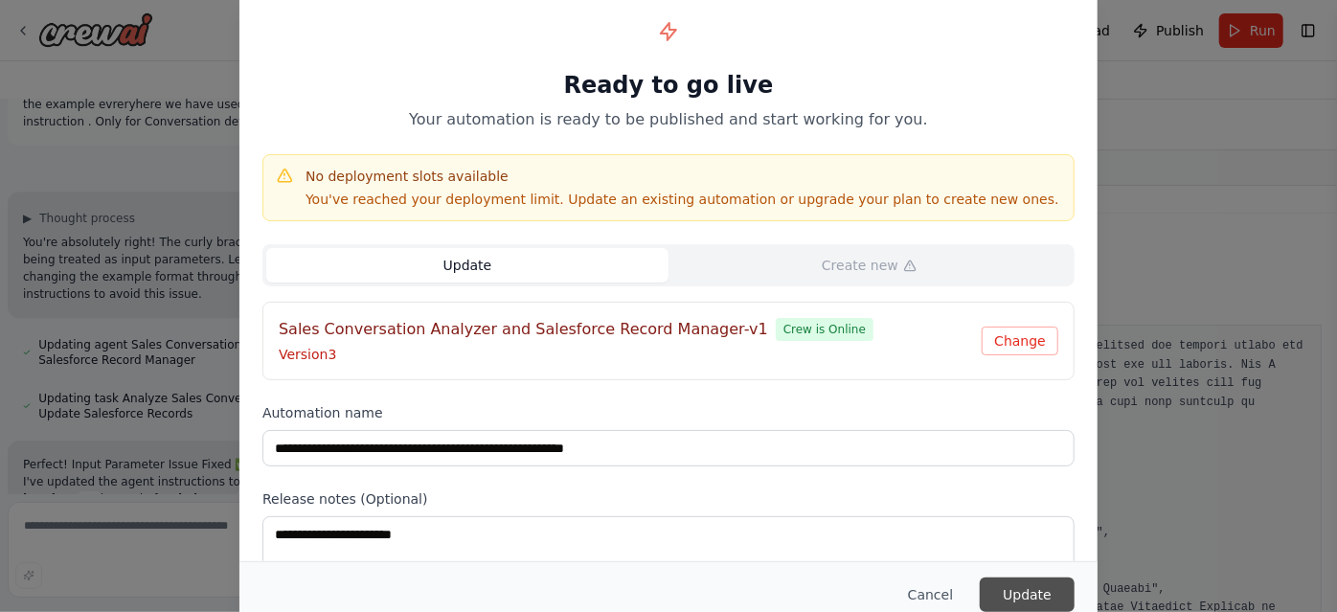
click at [1044, 589] on button "Update" at bounding box center [1027, 594] width 95 height 34
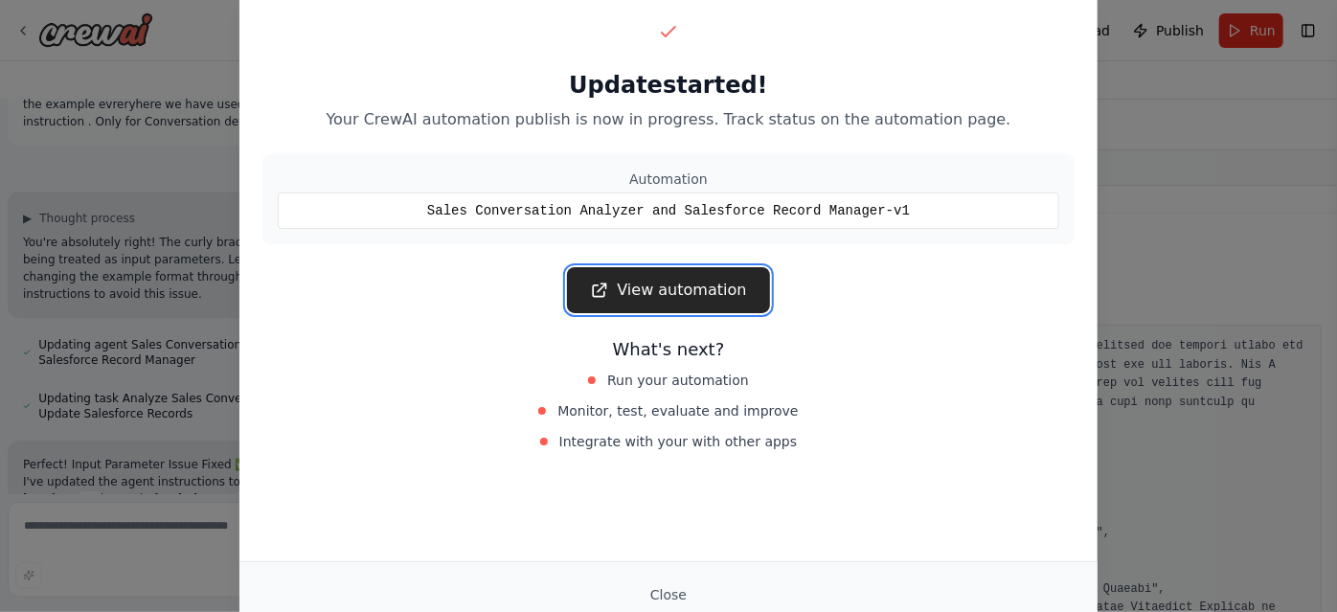
click at [635, 296] on link "View automation" at bounding box center [668, 290] width 202 height 46
click at [723, 273] on link "View automation" at bounding box center [668, 290] width 202 height 46
click at [725, 279] on link "View automation" at bounding box center [668, 290] width 202 height 46
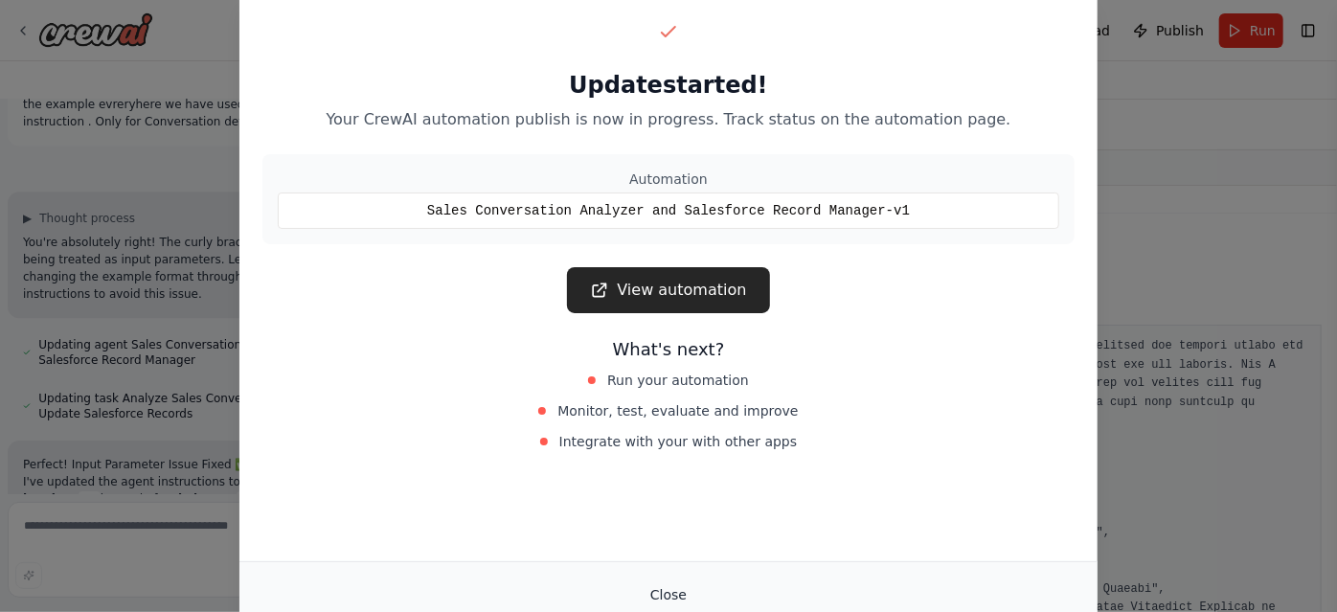
click at [667, 580] on button "Close" at bounding box center [668, 594] width 67 height 34
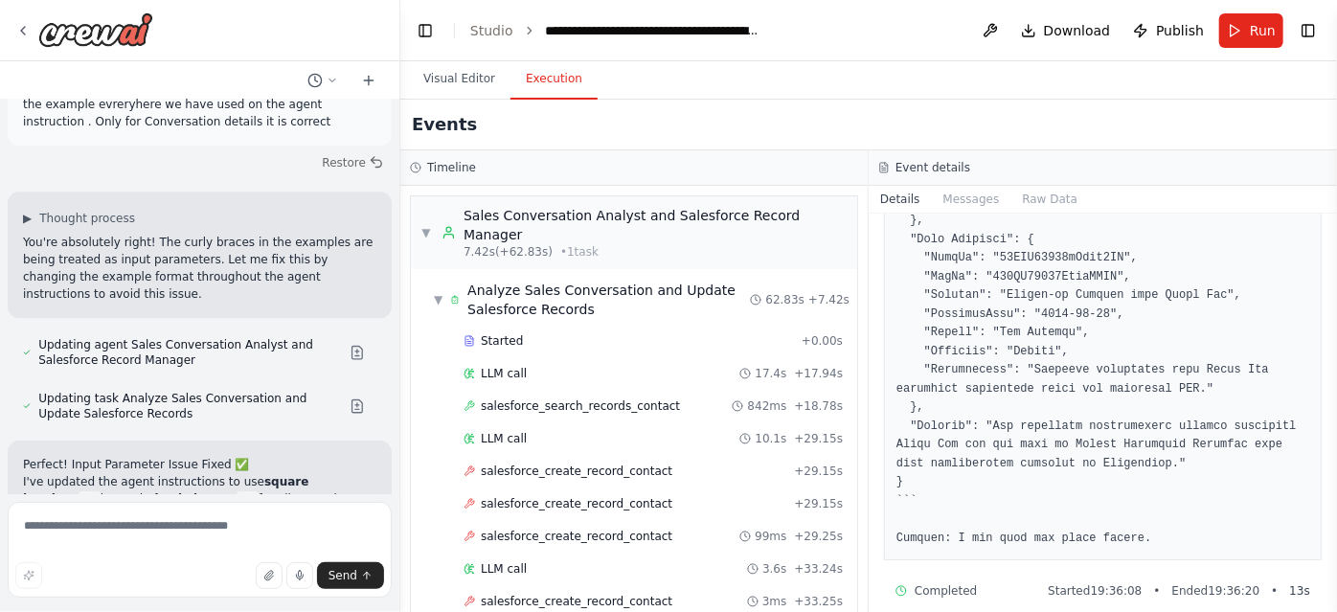
scroll to position [10606, 0]
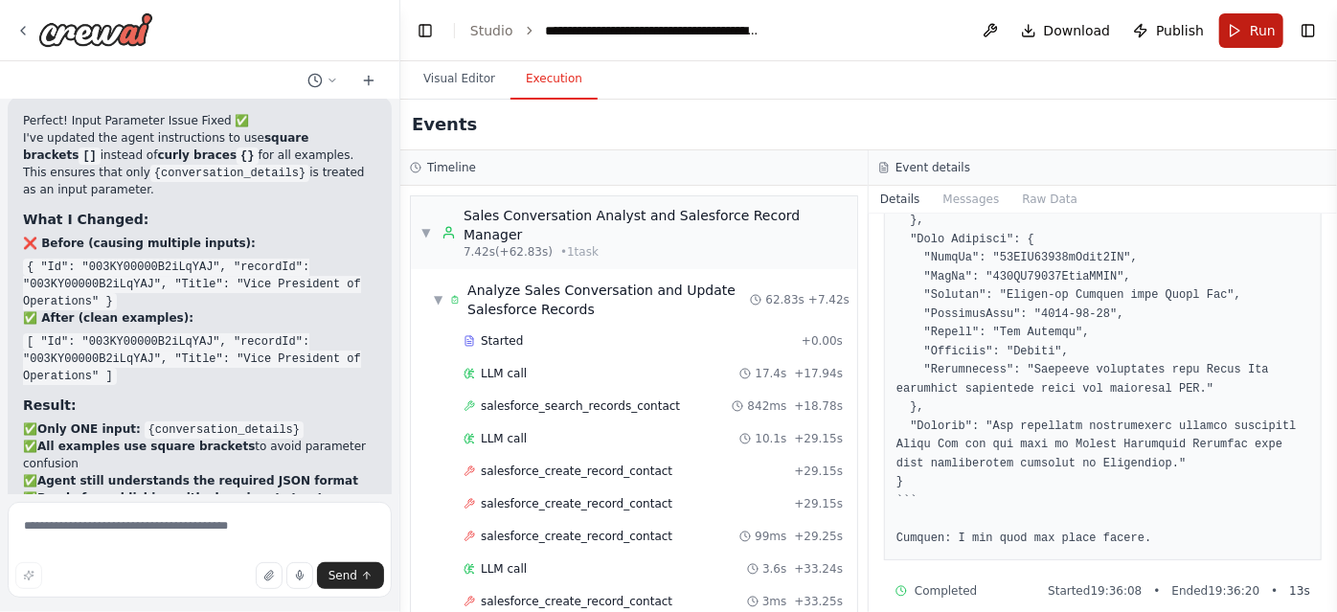
click at [1248, 17] on button "Run" at bounding box center [1251, 30] width 64 height 34
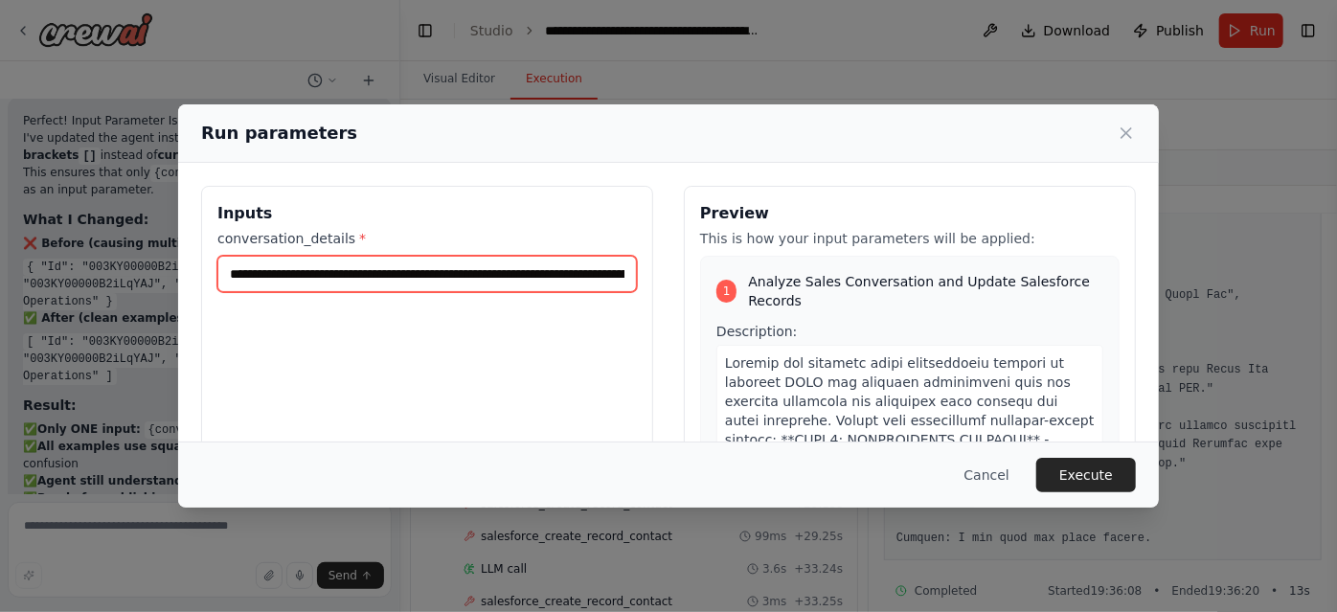
click at [531, 283] on input "**********" at bounding box center [426, 274] width 419 height 36
type input "**********"
paste input "**********"
type input "**********"
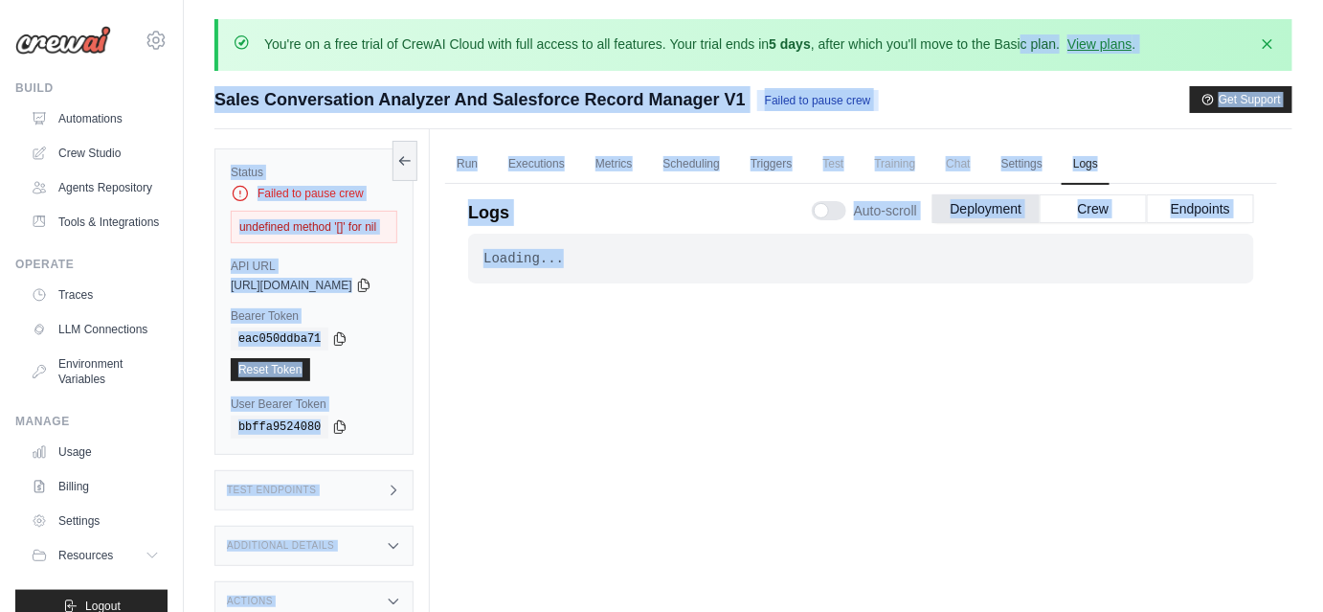
drag, startPoint x: 884, startPoint y: 309, endPoint x: 1025, endPoint y: -85, distance: 418.9
click at [1025, 0] on html "neha.mewada@absyz.com Settings Build Automations" at bounding box center [661, 380] width 1323 height 760
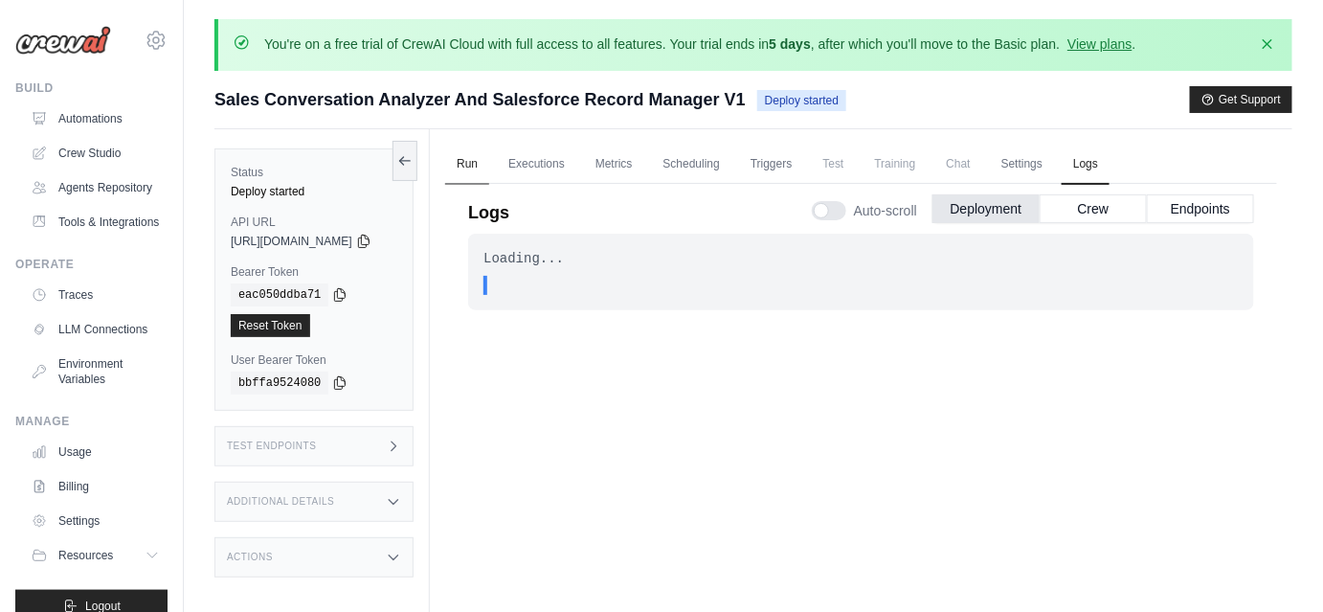
click at [489, 154] on link "Run" at bounding box center [467, 165] width 44 height 40
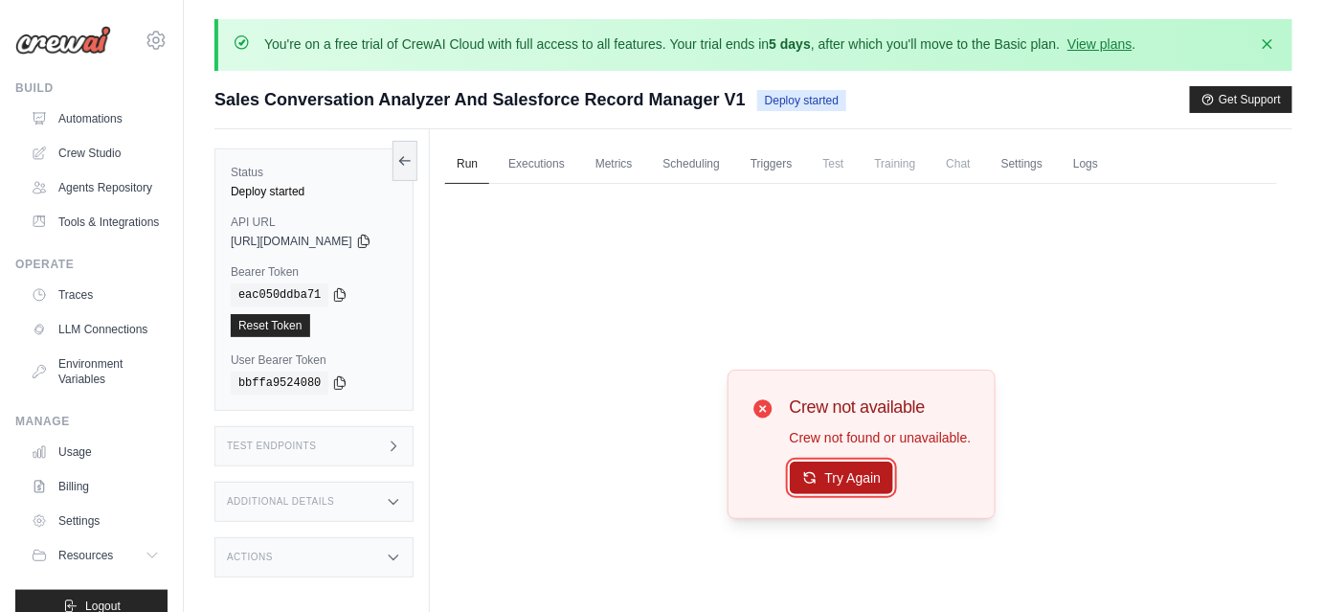
click at [891, 476] on button "Try Again" at bounding box center [842, 478] width 104 height 33
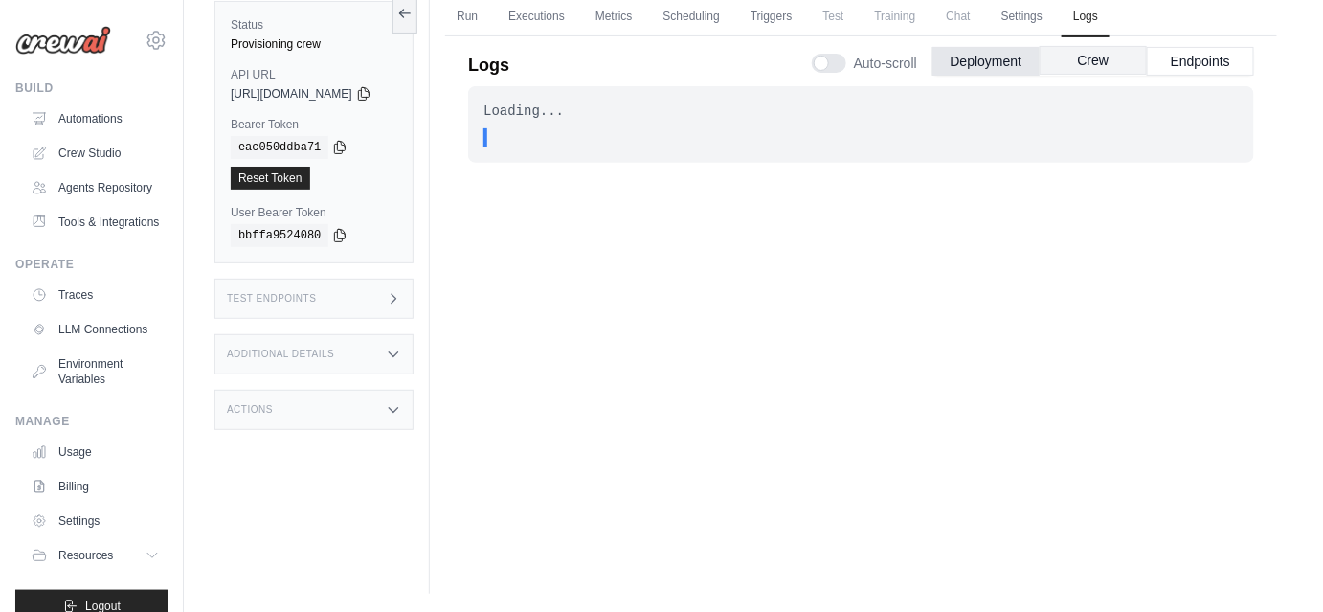
click at [1073, 66] on button "Crew" at bounding box center [1093, 60] width 107 height 29
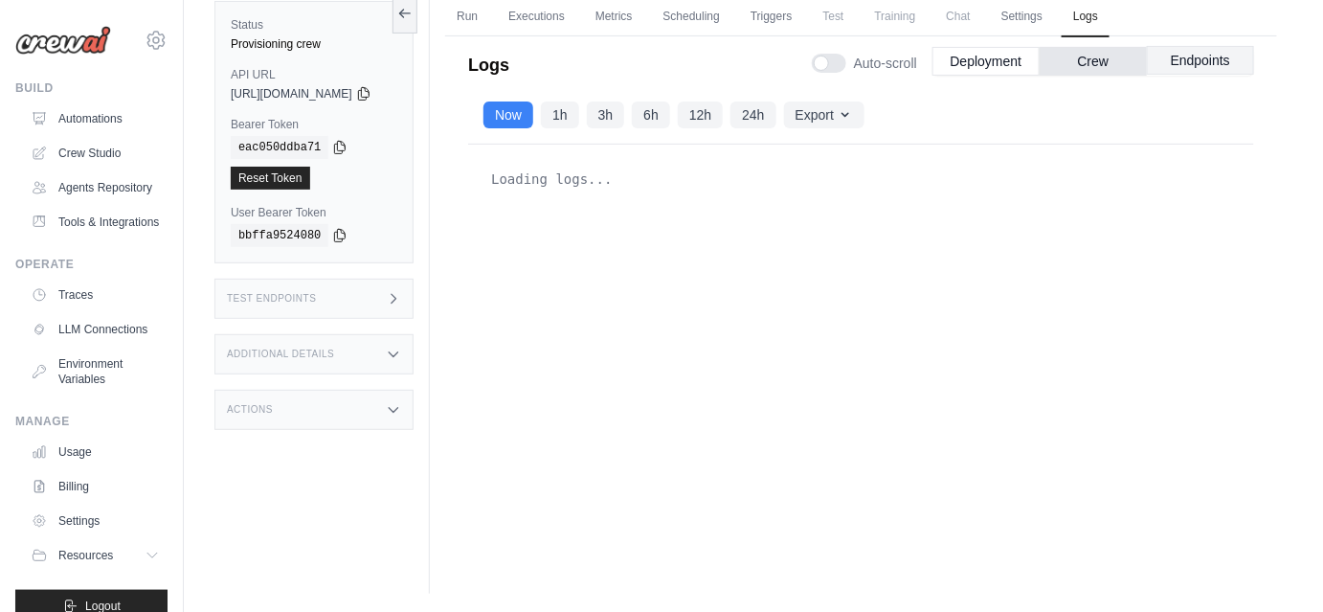
click at [1187, 65] on button "Endpoints" at bounding box center [1200, 60] width 107 height 29
click at [1108, 56] on button "Crew" at bounding box center [1093, 60] width 107 height 29
click at [1013, 46] on button "Deployment" at bounding box center [986, 60] width 107 height 29
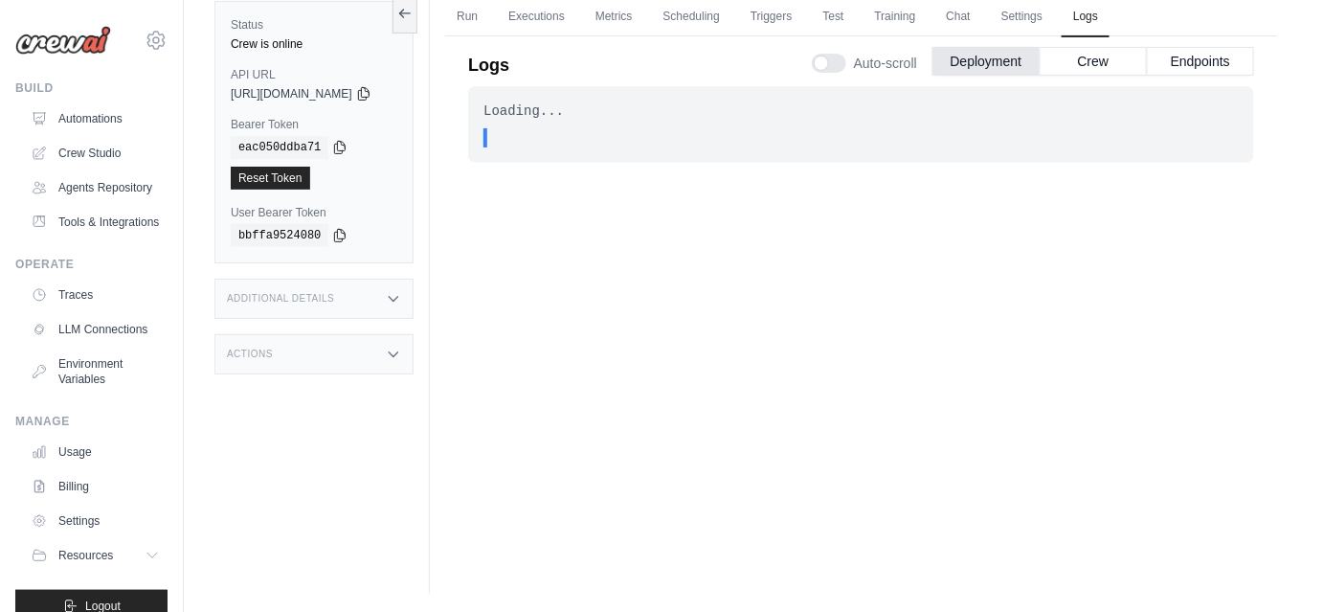
click at [822, 336] on div "Loading... . . . Successful" at bounding box center [861, 311] width 786 height 451
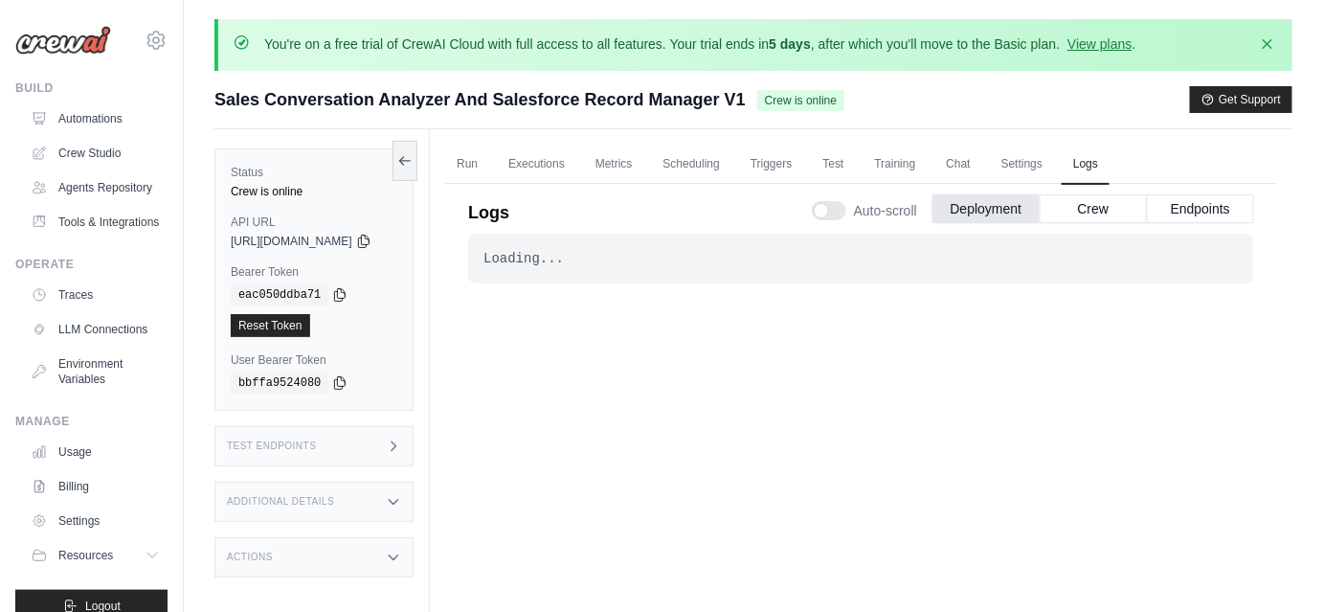
drag, startPoint x: 822, startPoint y: 336, endPoint x: 821, endPoint y: 323, distance: 13.4
click at [821, 323] on div "Loading... . . . Successful" at bounding box center [861, 459] width 786 height 451
click at [489, 170] on link "Run" at bounding box center [467, 165] width 44 height 40
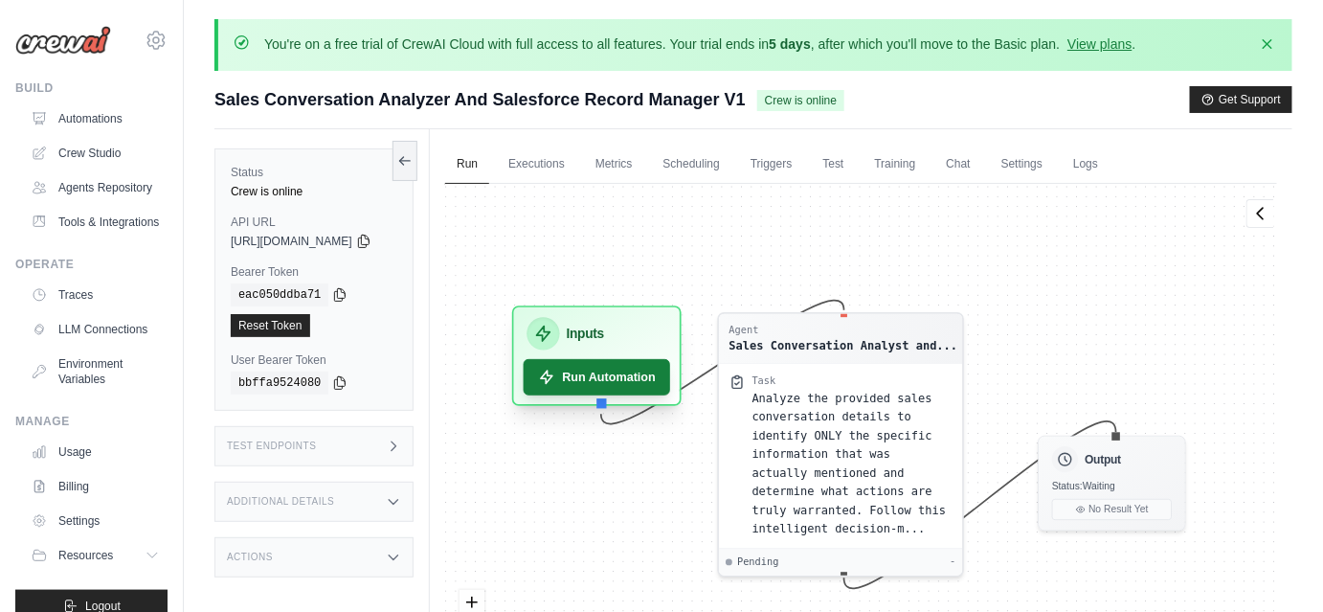
click at [622, 385] on button "Run Automation" at bounding box center [597, 377] width 147 height 36
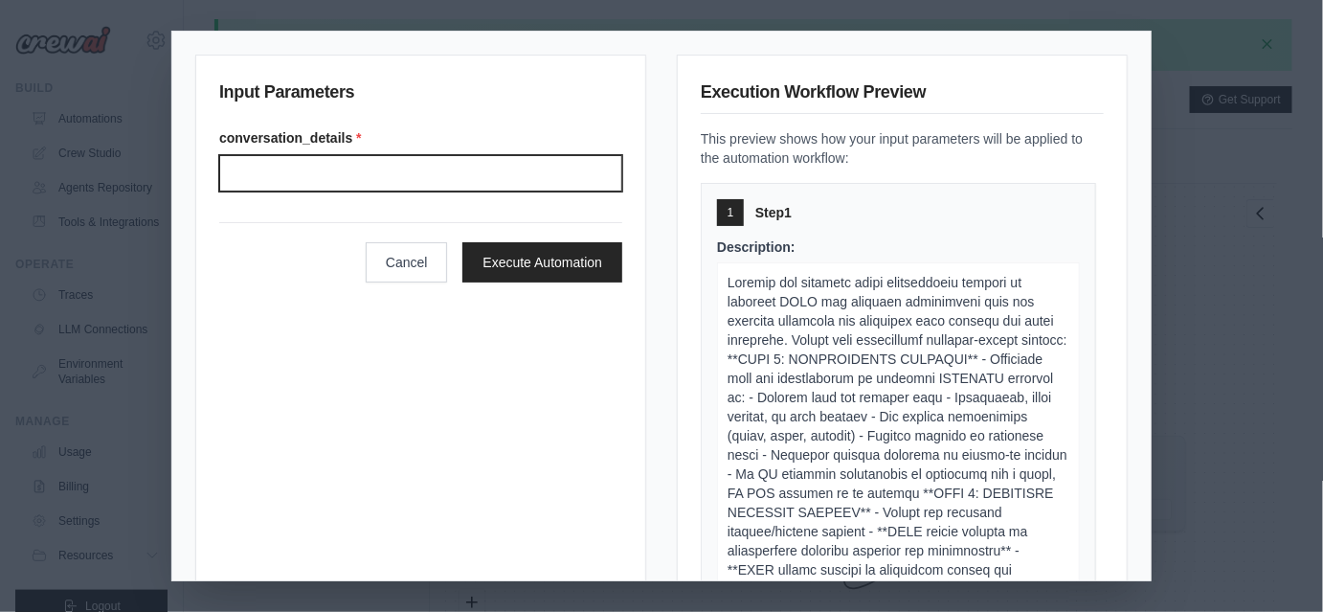
click at [366, 175] on input "Conversation details" at bounding box center [420, 173] width 403 height 36
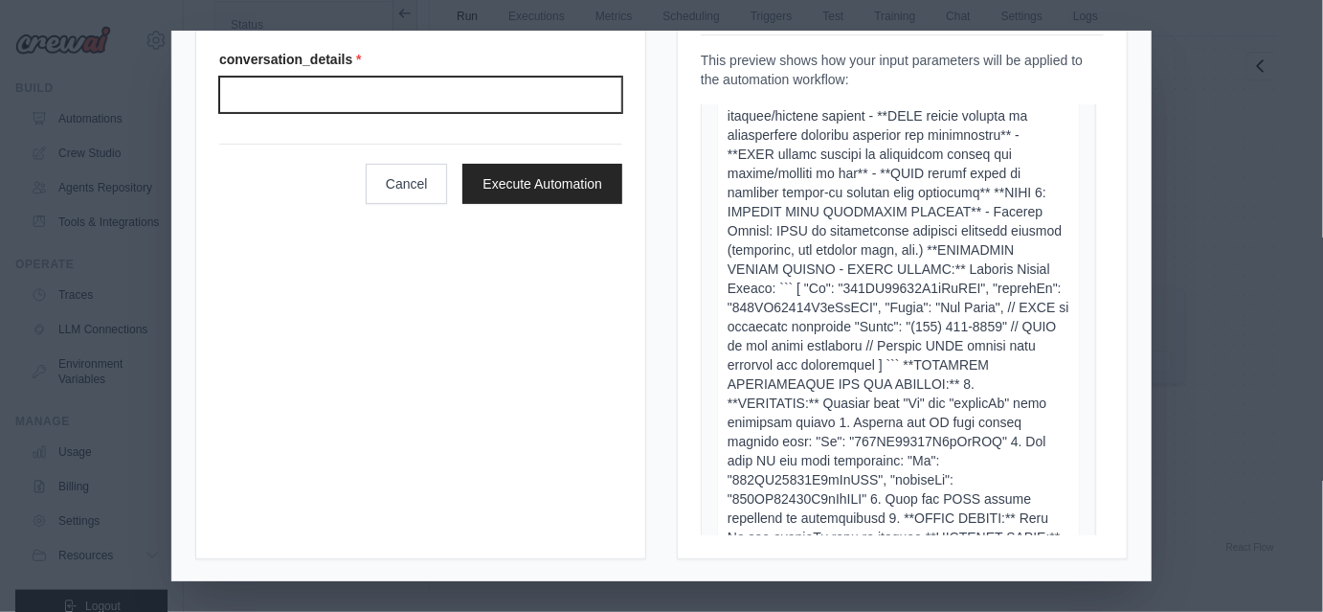
scroll to position [299, 0]
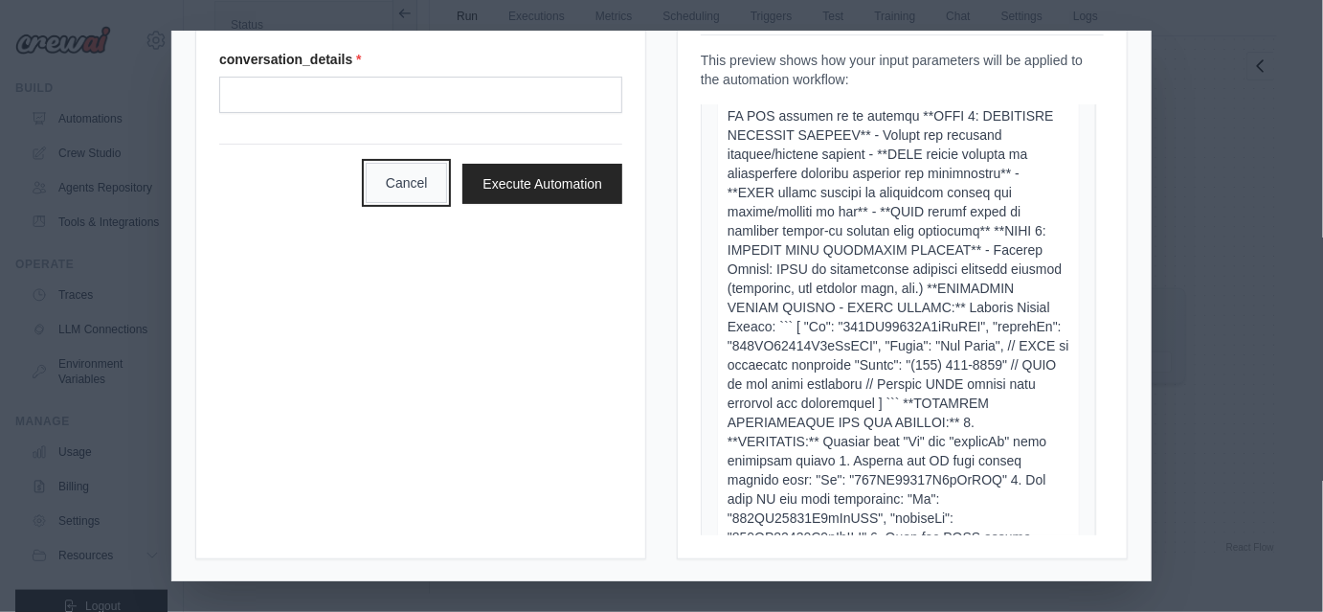
click at [366, 185] on button "Cancel" at bounding box center [407, 183] width 82 height 40
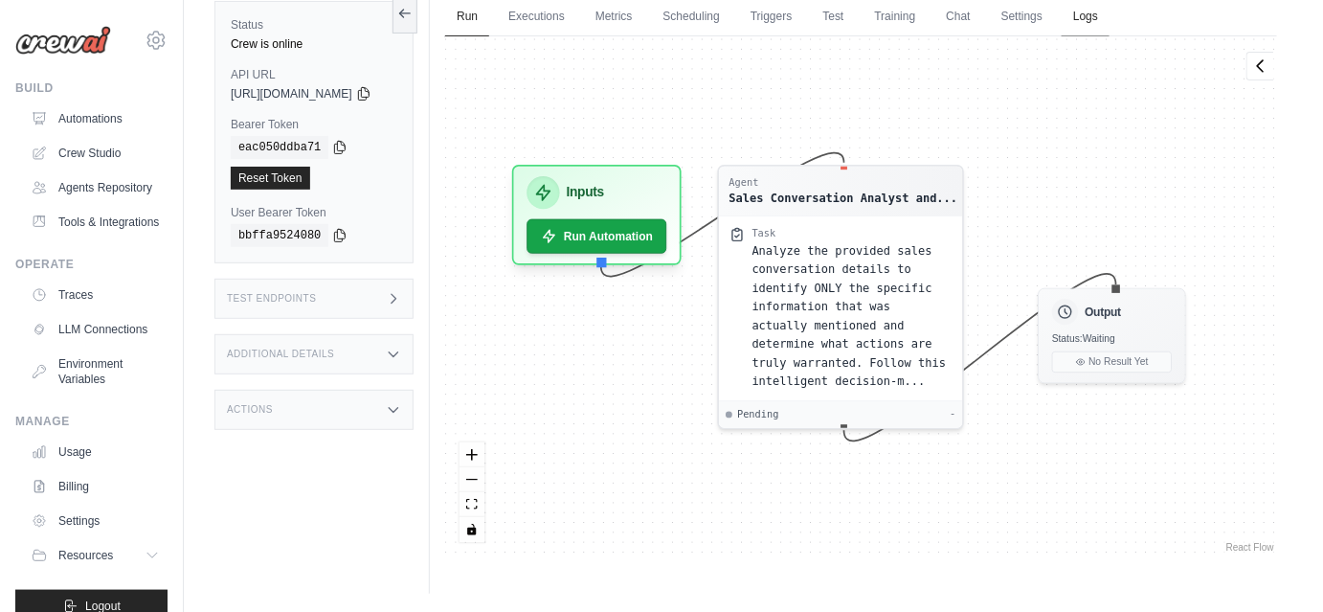
click at [1104, 17] on link "Logs" at bounding box center [1086, 17] width 48 height 40
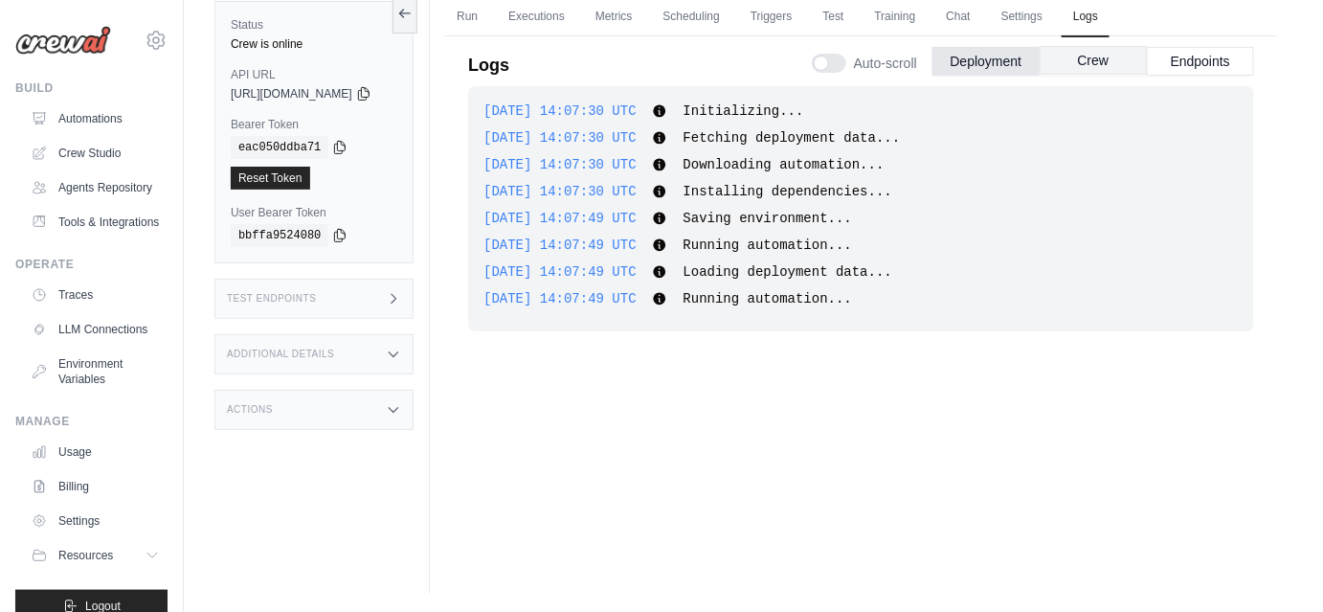
click at [1073, 68] on button "Crew" at bounding box center [1093, 60] width 107 height 29
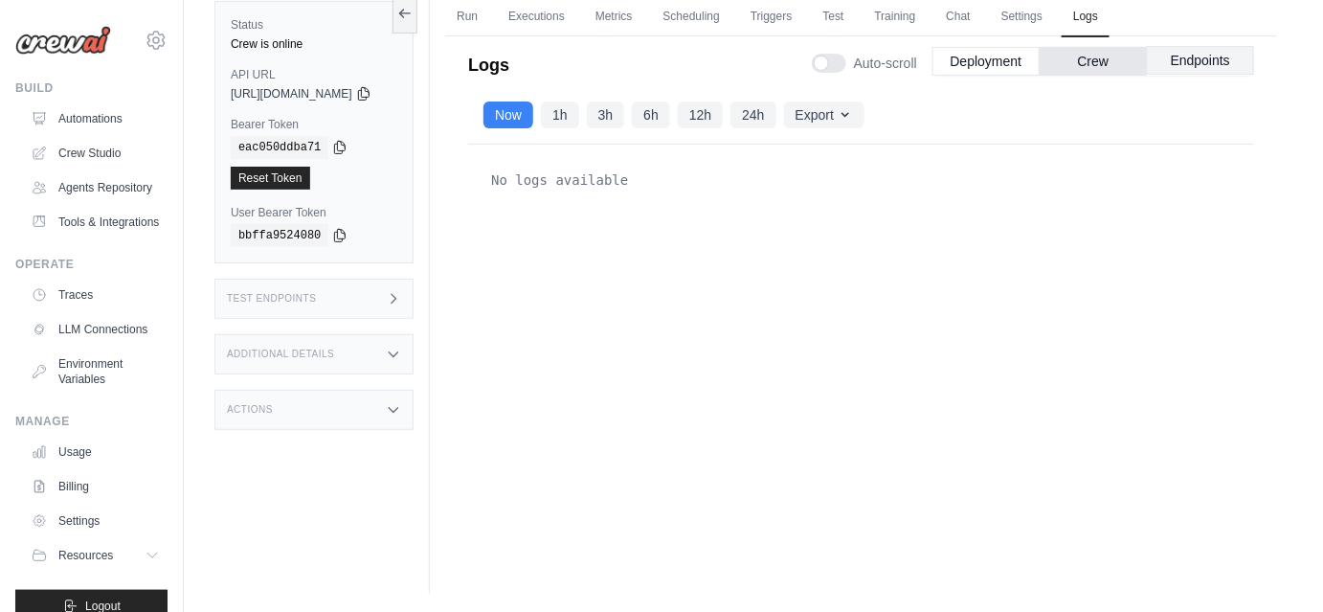
click at [1180, 58] on button "Endpoints" at bounding box center [1200, 60] width 107 height 29
click at [1106, 68] on button "Crew" at bounding box center [1093, 60] width 107 height 29
click at [1002, 61] on button "Deployment" at bounding box center [986, 60] width 107 height 29
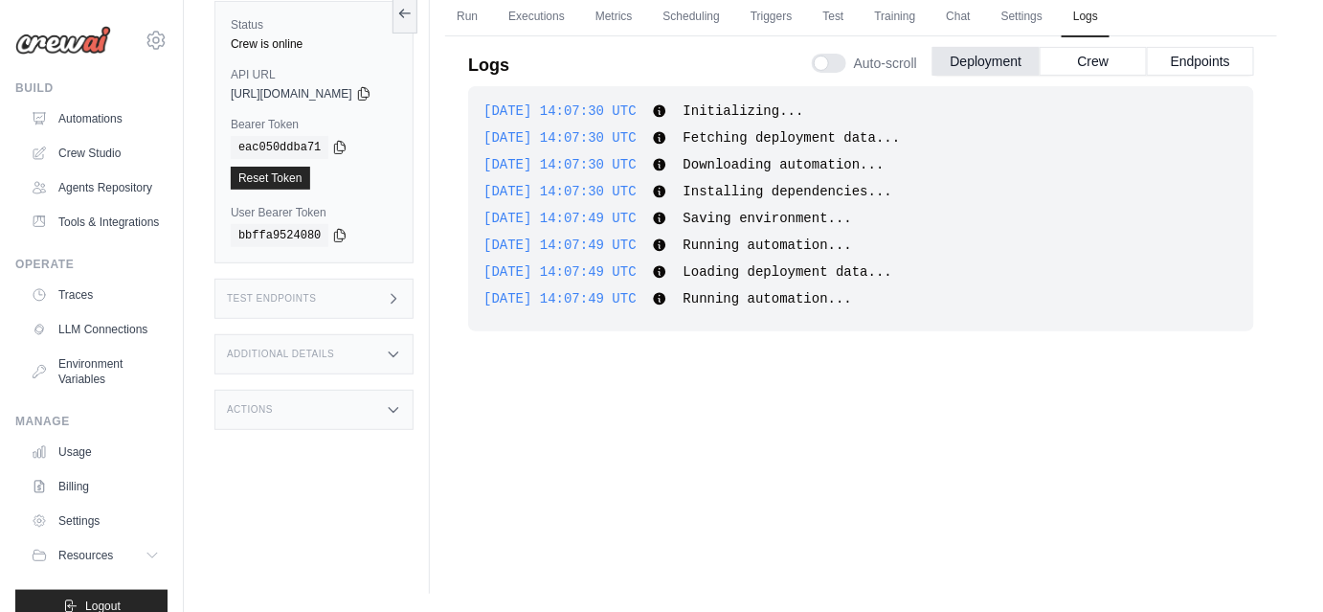
scroll to position [22, 0]
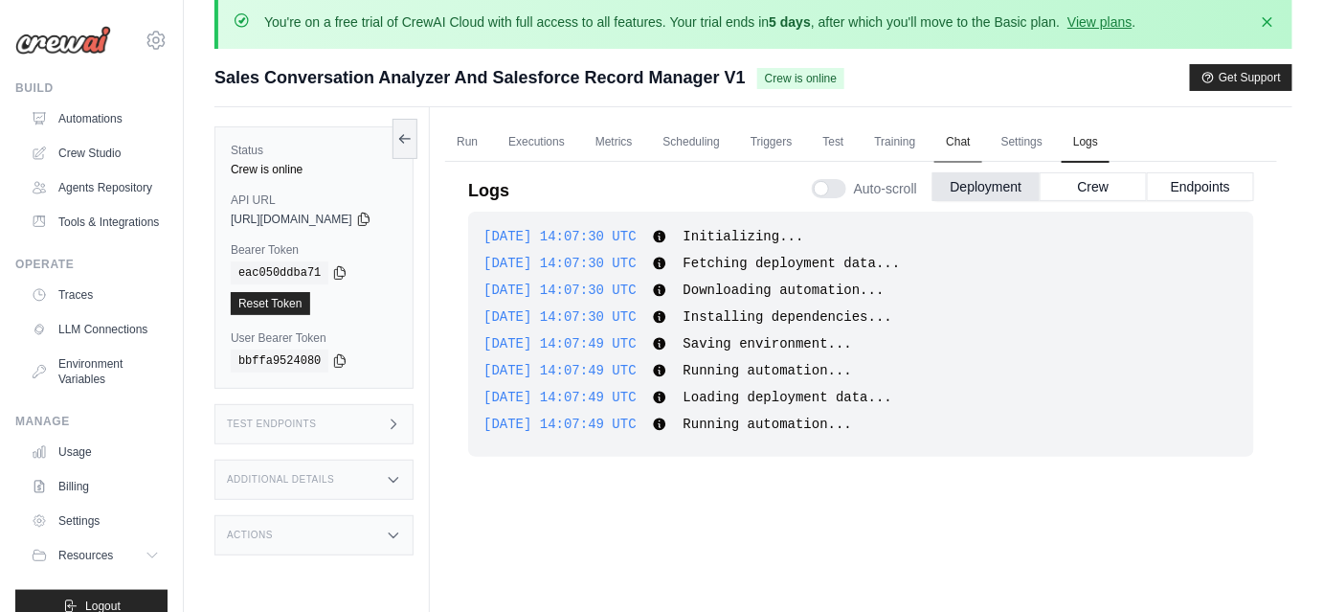
click at [981, 150] on link "Chat" at bounding box center [958, 143] width 47 height 40
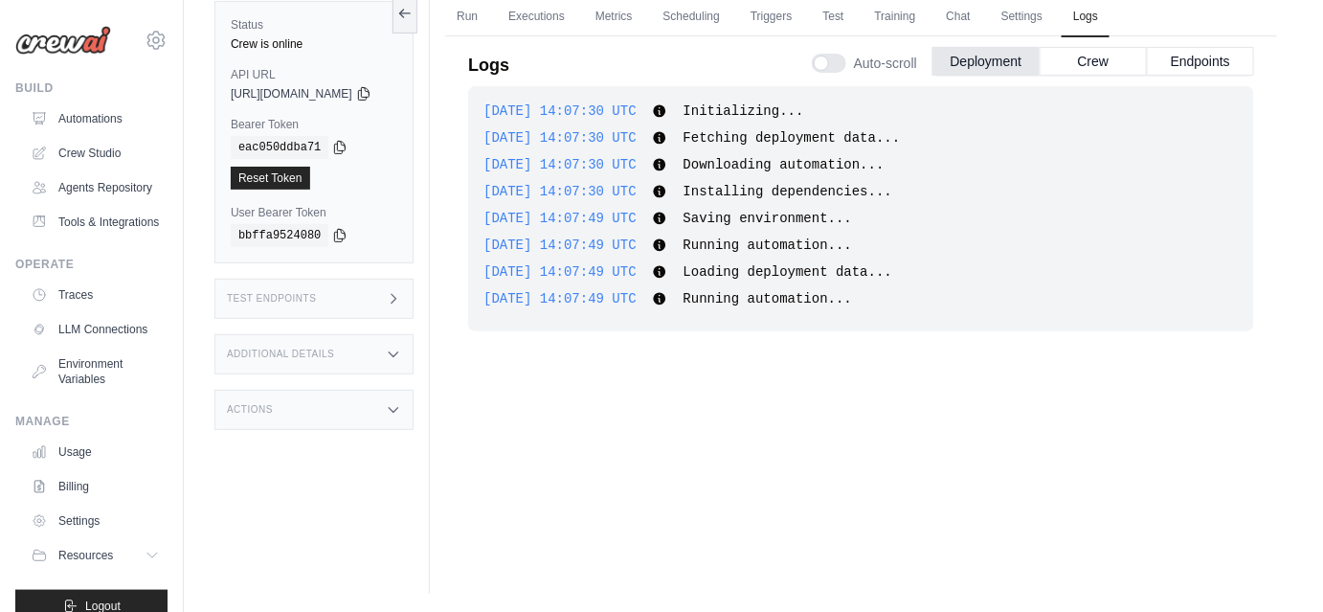
scroll to position [0, 0]
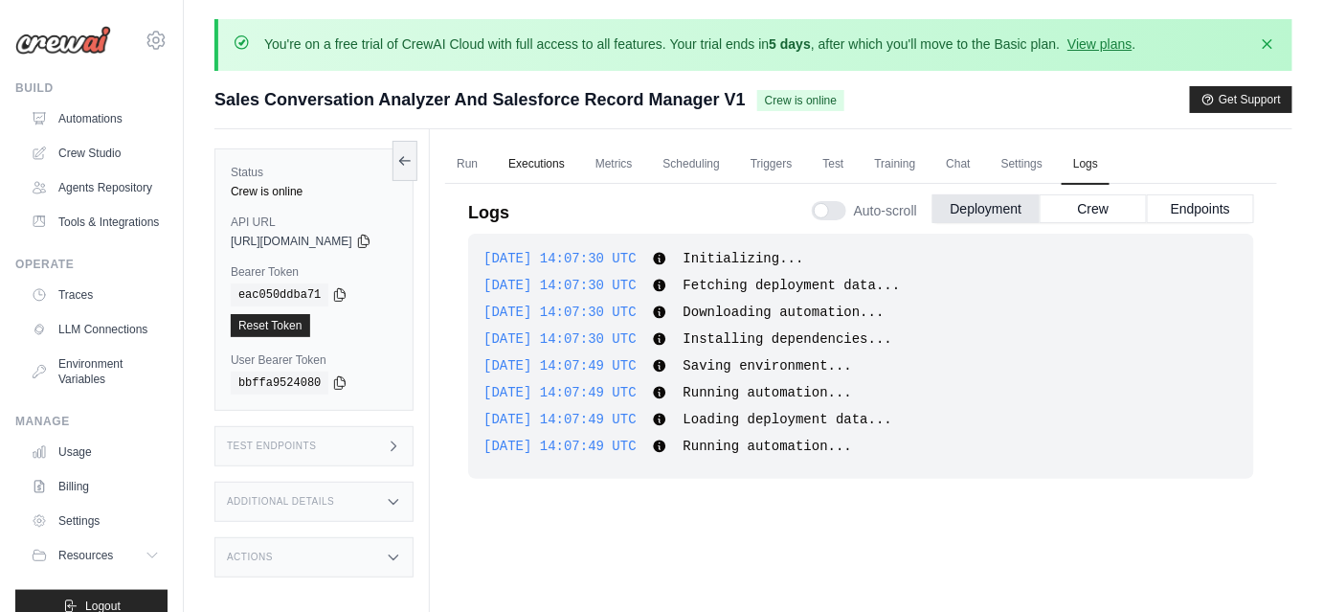
click at [576, 157] on link "Executions" at bounding box center [536, 165] width 79 height 40
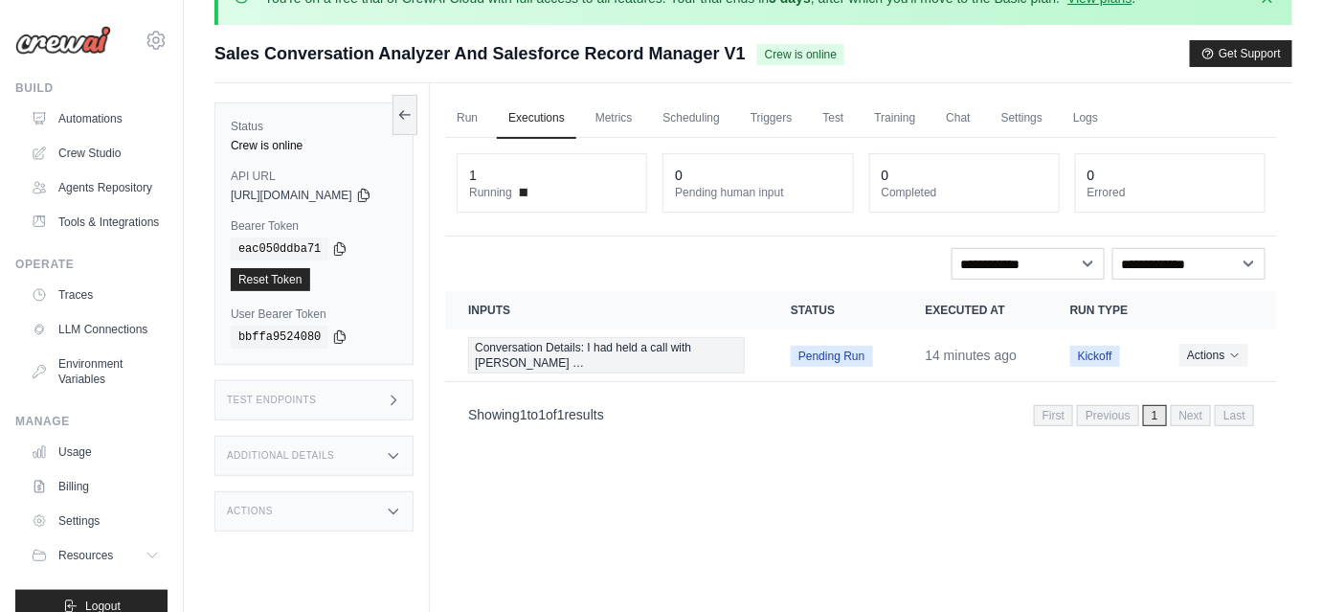
scroll to position [47, 0]
click at [1198, 347] on button "Actions" at bounding box center [1214, 353] width 68 height 23
click at [1180, 382] on link "View Details" at bounding box center [1193, 388] width 123 height 31
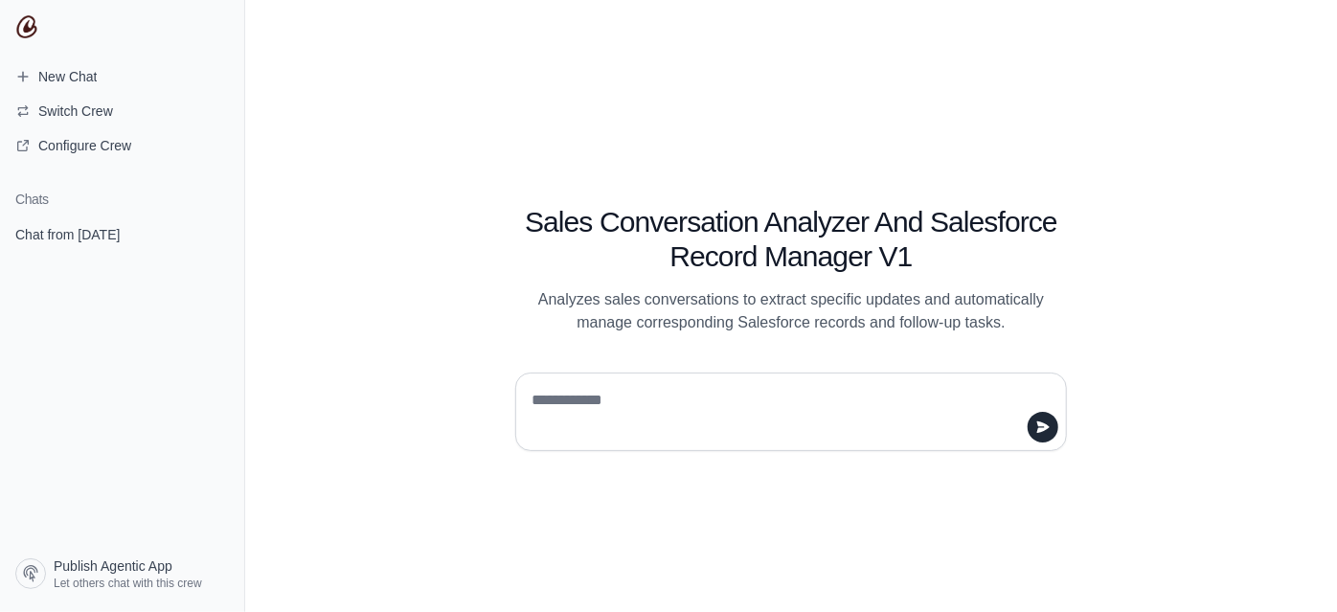
click at [649, 407] on textarea at bounding box center [785, 412] width 515 height 54
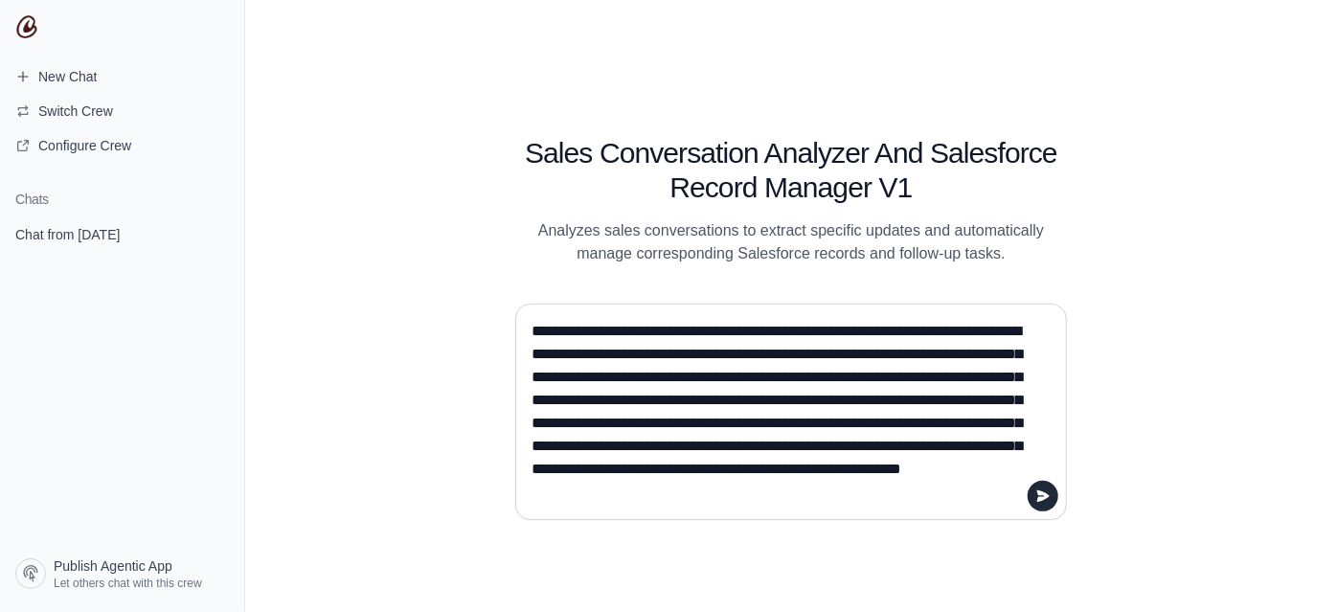
drag, startPoint x: 699, startPoint y: 337, endPoint x: 428, endPoint y: 339, distance: 271.0
click at [428, 339] on div "**********" at bounding box center [790, 306] width 735 height 428
type textarea "**********"
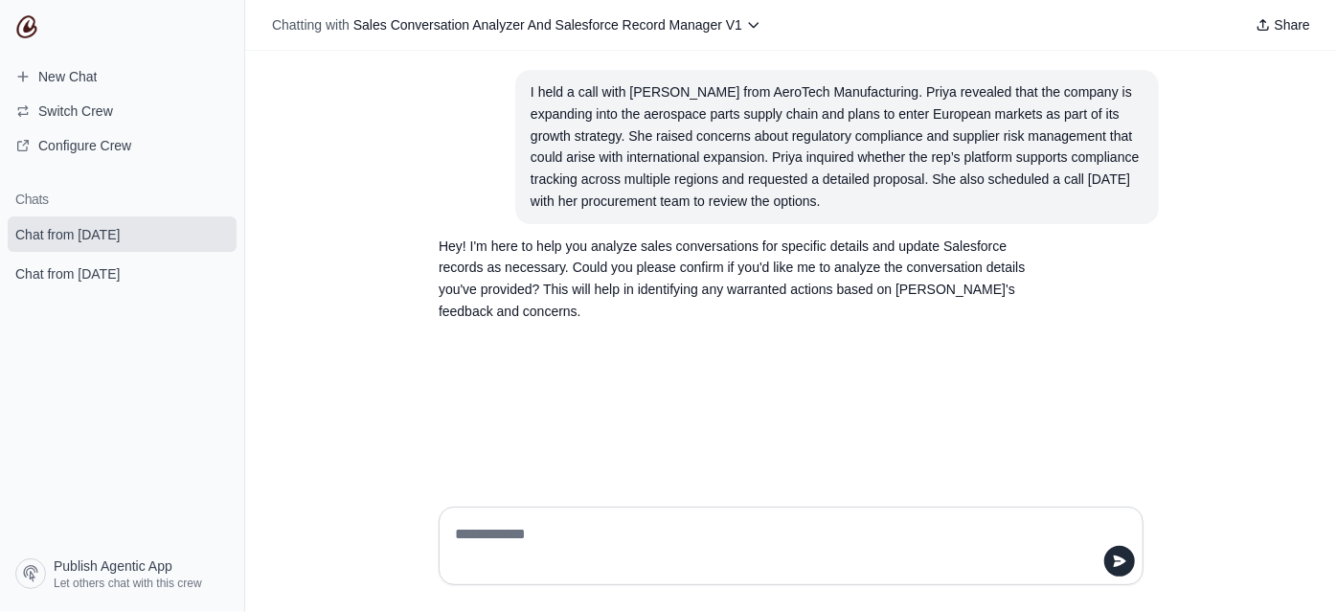
click at [551, 561] on textarea at bounding box center [785, 546] width 668 height 54
type textarea "**********"
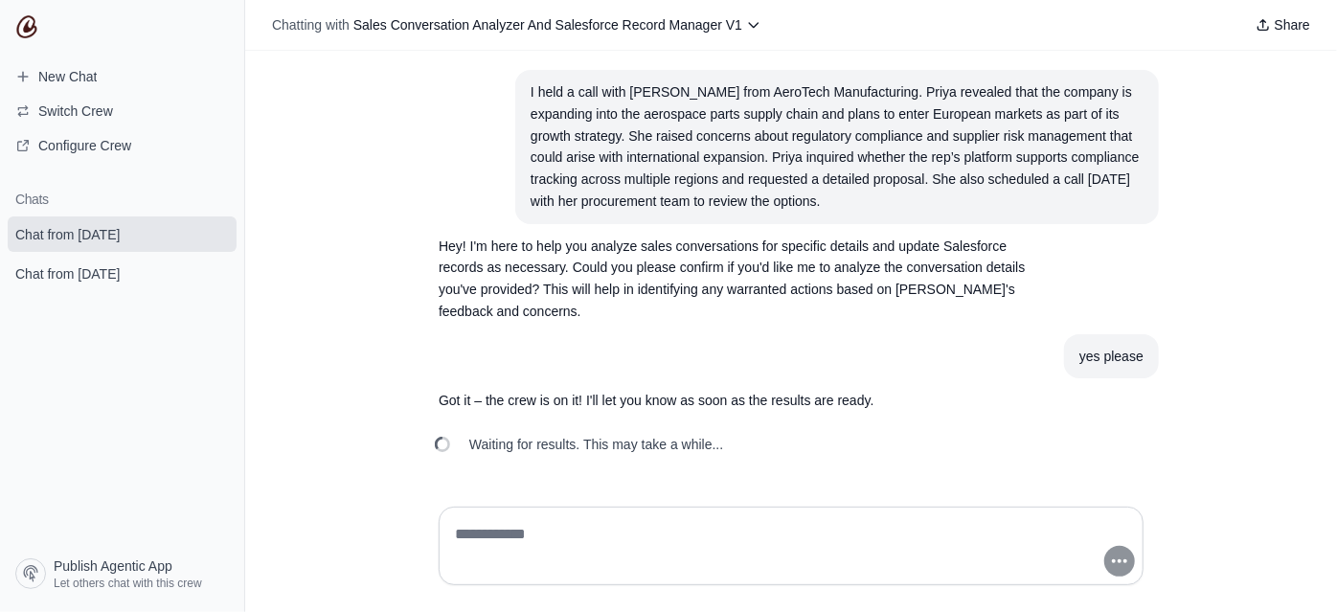
click at [614, 211] on div "I held a call with Priya Nair from AeroTech Manufacturing. Priya revealed that …" at bounding box center [837, 146] width 613 height 131
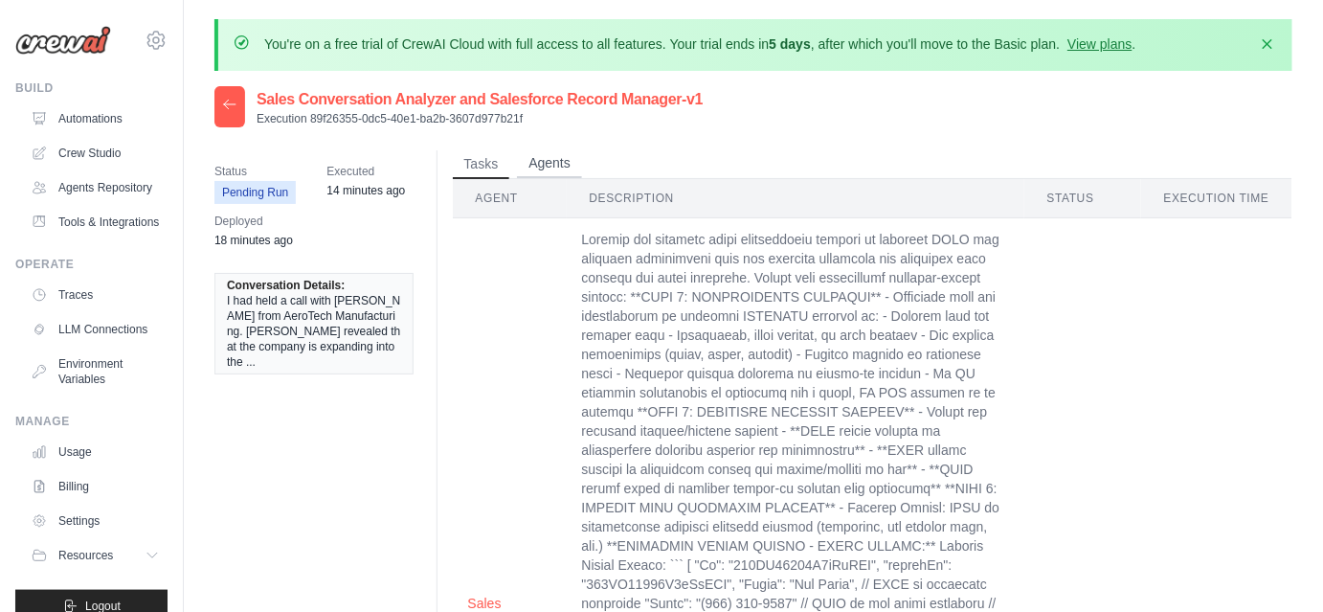
click at [531, 152] on button "Agents" at bounding box center [549, 163] width 65 height 29
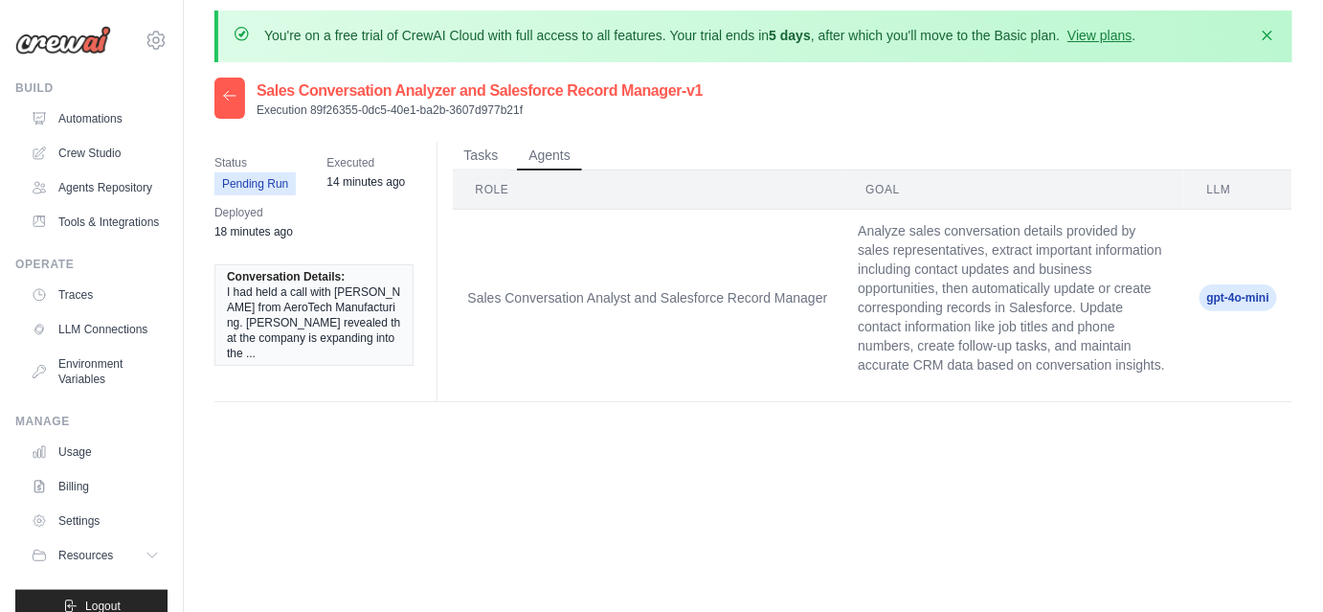
scroll to position [10, 0]
click at [477, 149] on button "Tasks" at bounding box center [481, 154] width 57 height 29
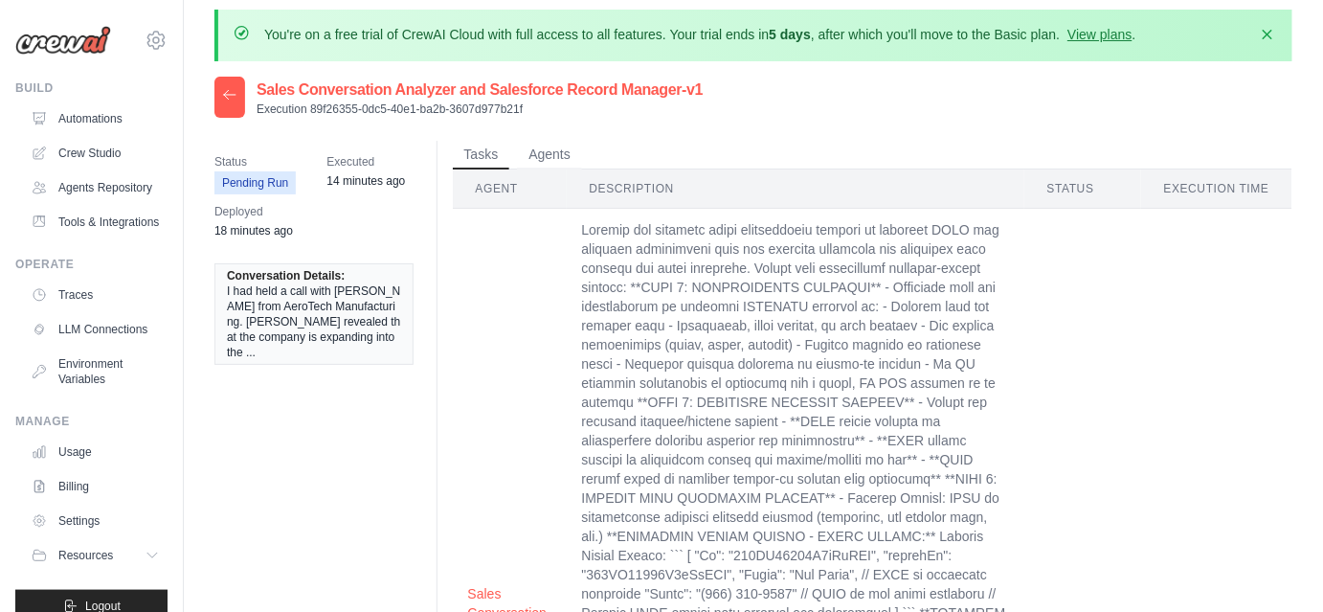
scroll to position [0, 0]
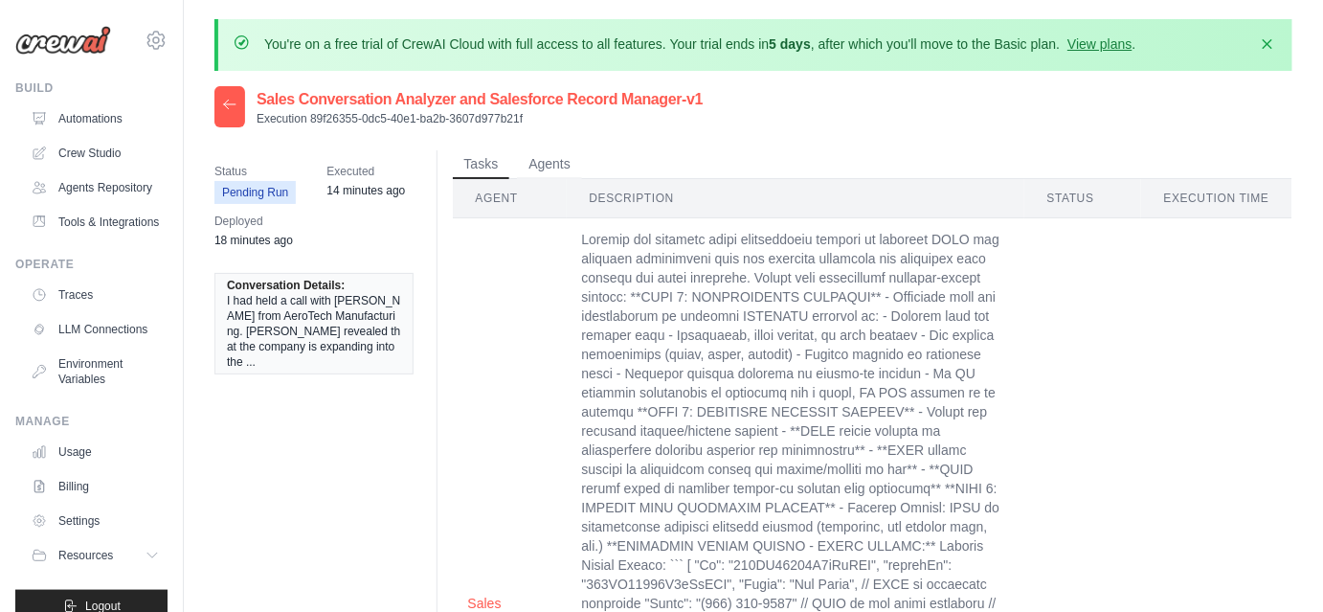
click at [235, 113] on div at bounding box center [230, 106] width 31 height 41
click at [228, 99] on icon at bounding box center [229, 104] width 15 height 15
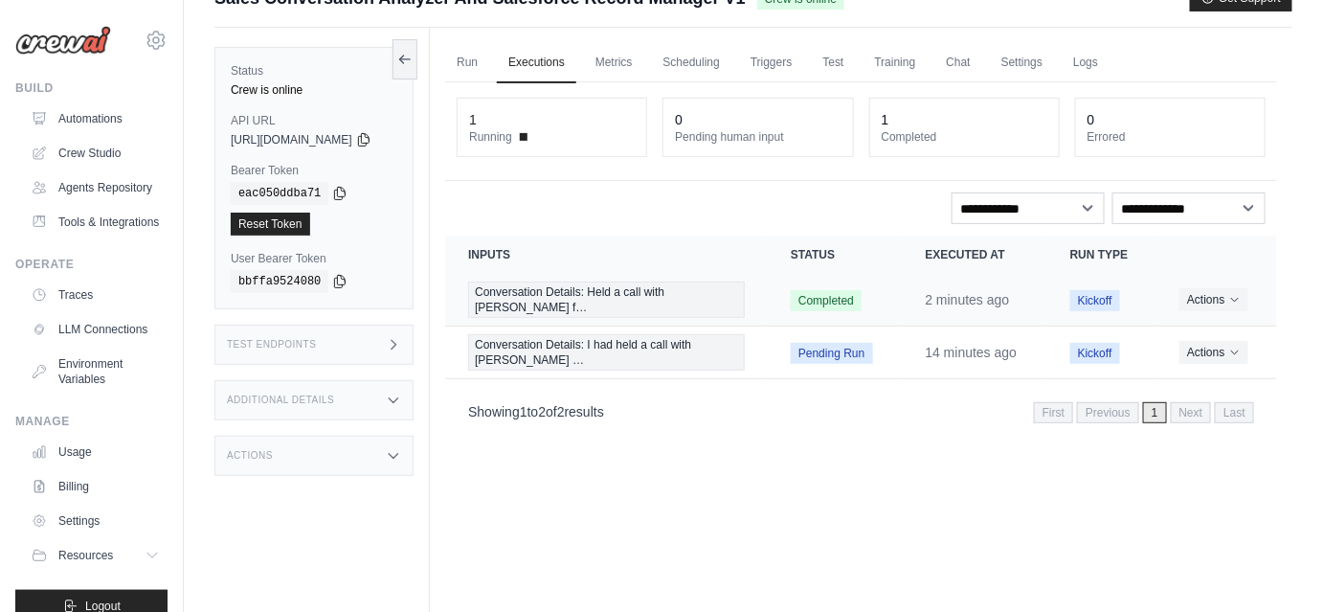
scroll to position [101, 0]
click at [978, 295] on time "3 minutes ago" at bounding box center [968, 300] width 84 height 15
drag, startPoint x: 1027, startPoint y: 301, endPoint x: 921, endPoint y: 295, distance: 105.5
click at [921, 295] on td "3 minutes ago" at bounding box center [975, 301] width 145 height 53
click at [1203, 294] on button "Actions" at bounding box center [1214, 299] width 68 height 23
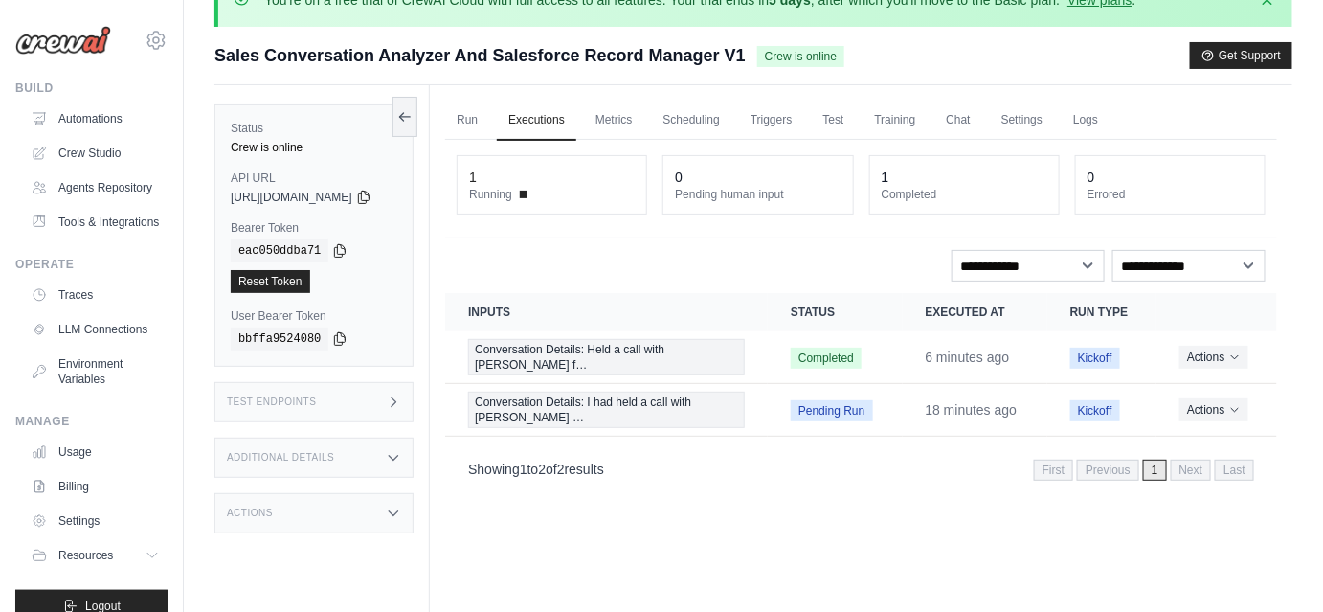
scroll to position [0, 0]
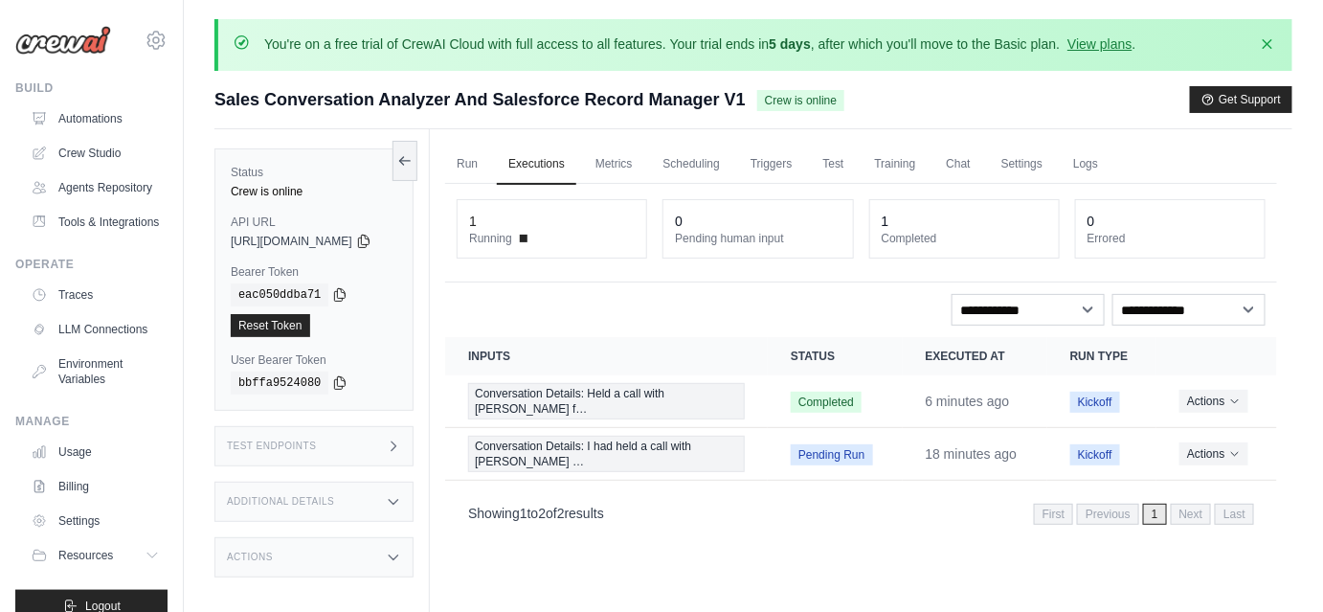
click at [747, 214] on div "0" at bounding box center [758, 221] width 166 height 19
click at [537, 231] on dt "Running" at bounding box center [552, 238] width 166 height 15
click at [630, 169] on link "Metrics" at bounding box center [614, 165] width 60 height 40
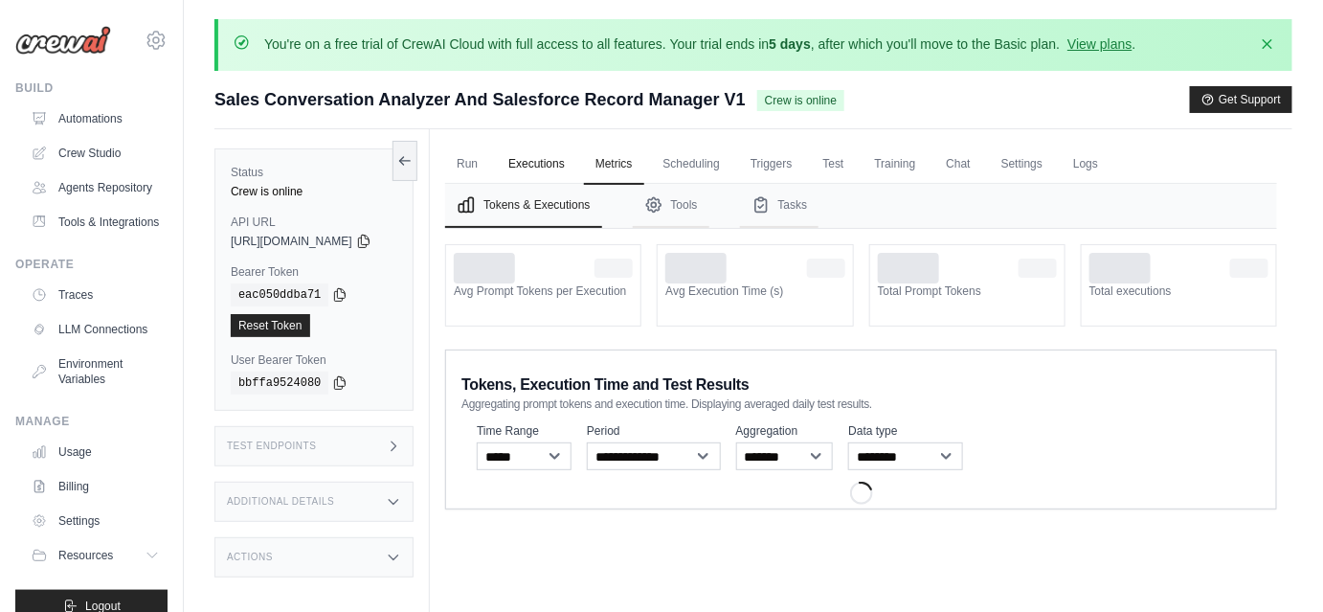
click at [576, 163] on link "Executions" at bounding box center [536, 165] width 79 height 40
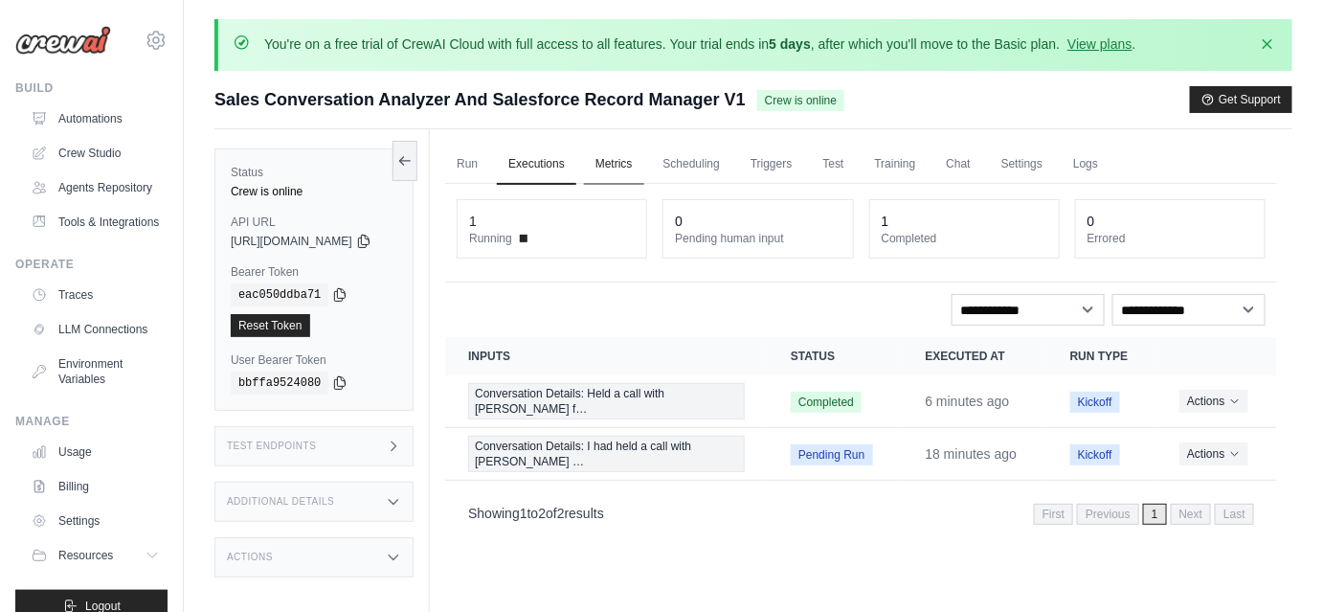
click at [644, 160] on link "Metrics" at bounding box center [614, 165] width 60 height 40
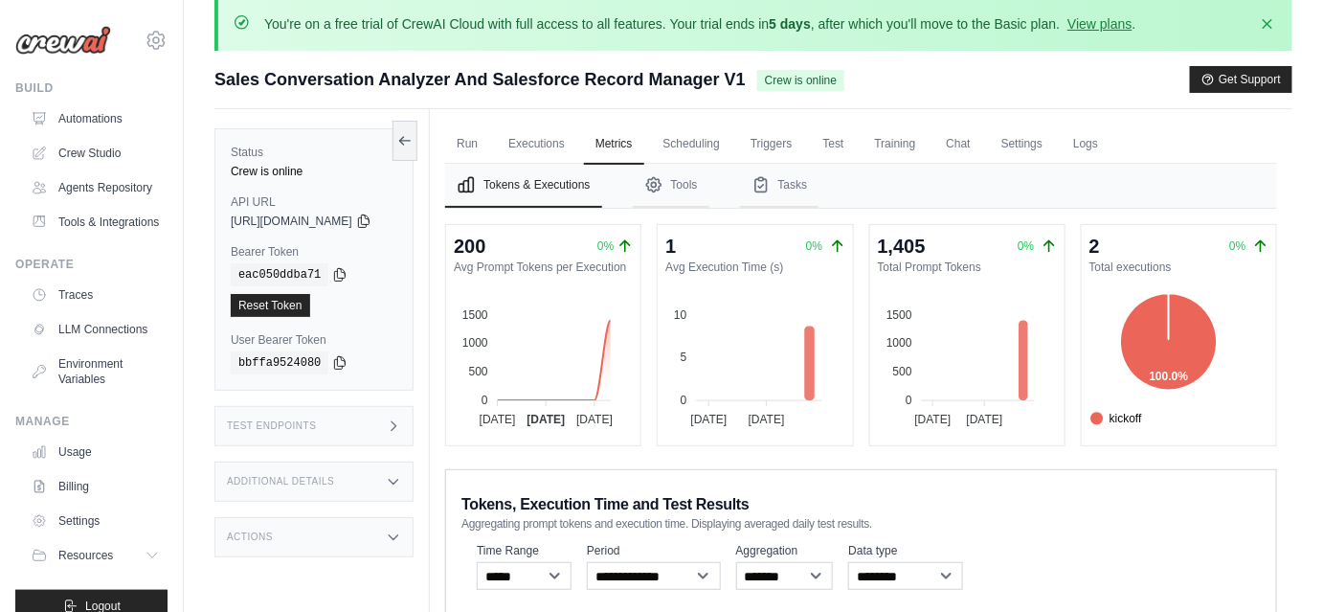
scroll to position [15, 0]
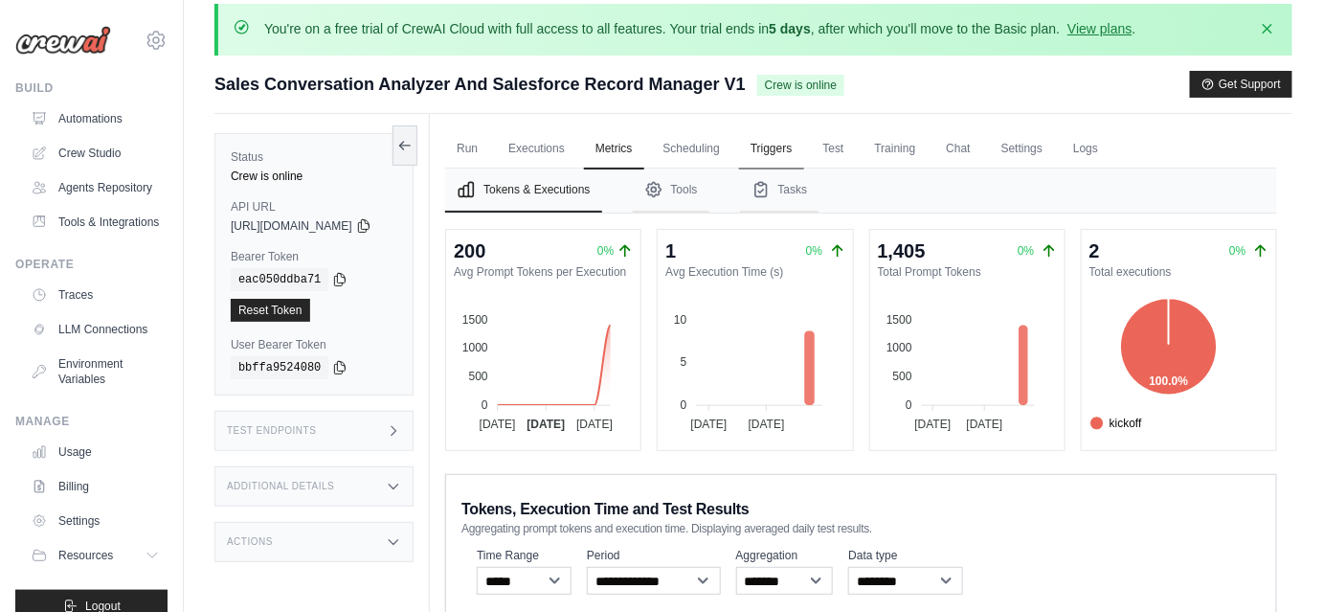
click at [797, 138] on link "Triggers" at bounding box center [771, 149] width 65 height 40
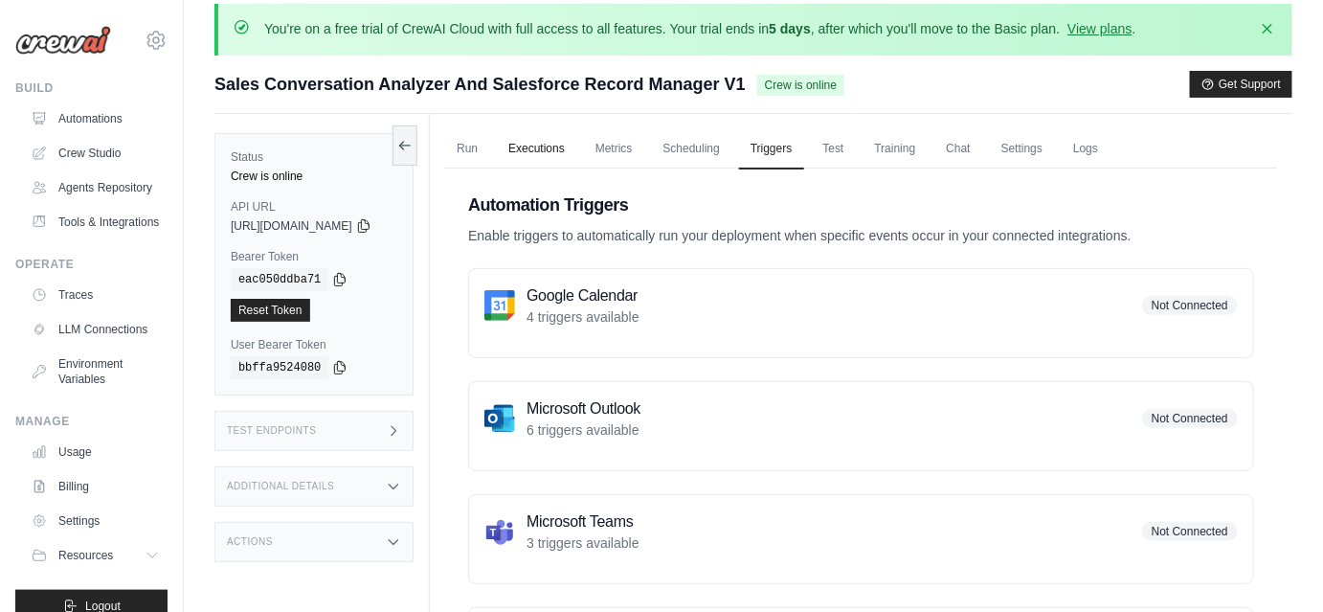
click at [576, 142] on link "Executions" at bounding box center [536, 149] width 79 height 40
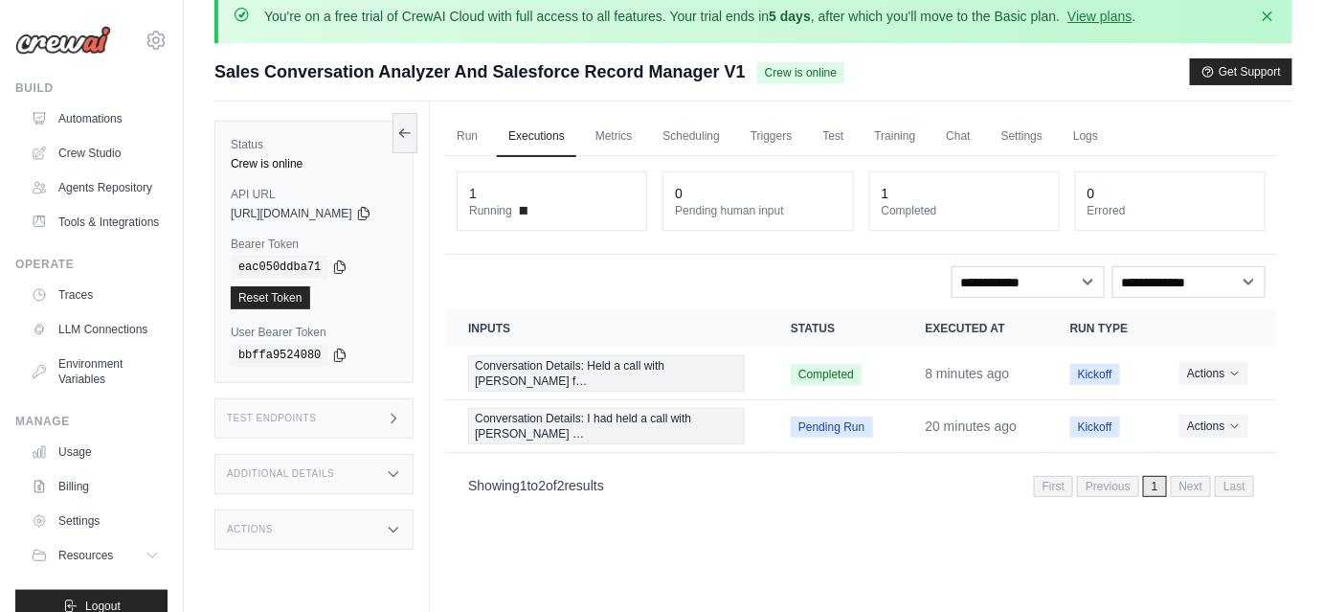
scroll to position [28, 0]
click at [1051, 283] on select "**********" at bounding box center [1028, 282] width 153 height 32
select select "**********"
click at [952, 266] on select "**********" at bounding box center [1028, 282] width 153 height 32
click at [1069, 285] on select "**********" at bounding box center [1028, 282] width 153 height 32
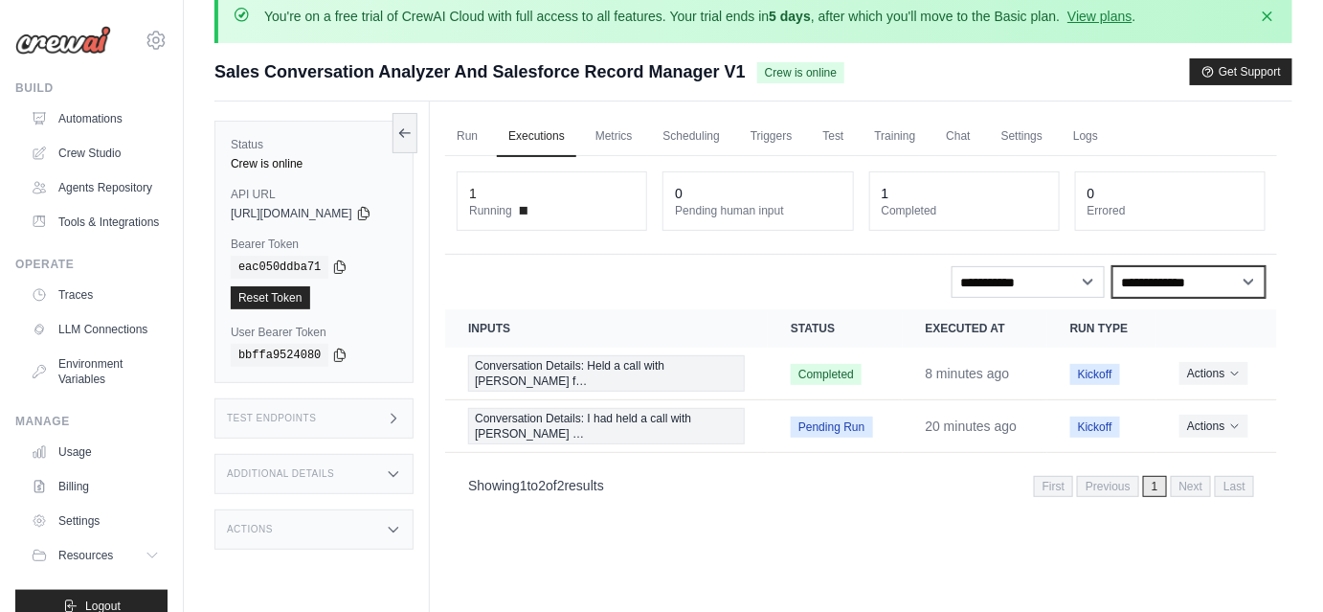
click at [1166, 273] on select "**********" at bounding box center [1189, 282] width 153 height 32
click at [1113, 266] on select "**********" at bounding box center [1189, 282] width 153 height 32
click at [1162, 285] on select "**********" at bounding box center [1189, 282] width 153 height 32
select select "*******"
click at [1113, 266] on select "**********" at bounding box center [1189, 282] width 153 height 32
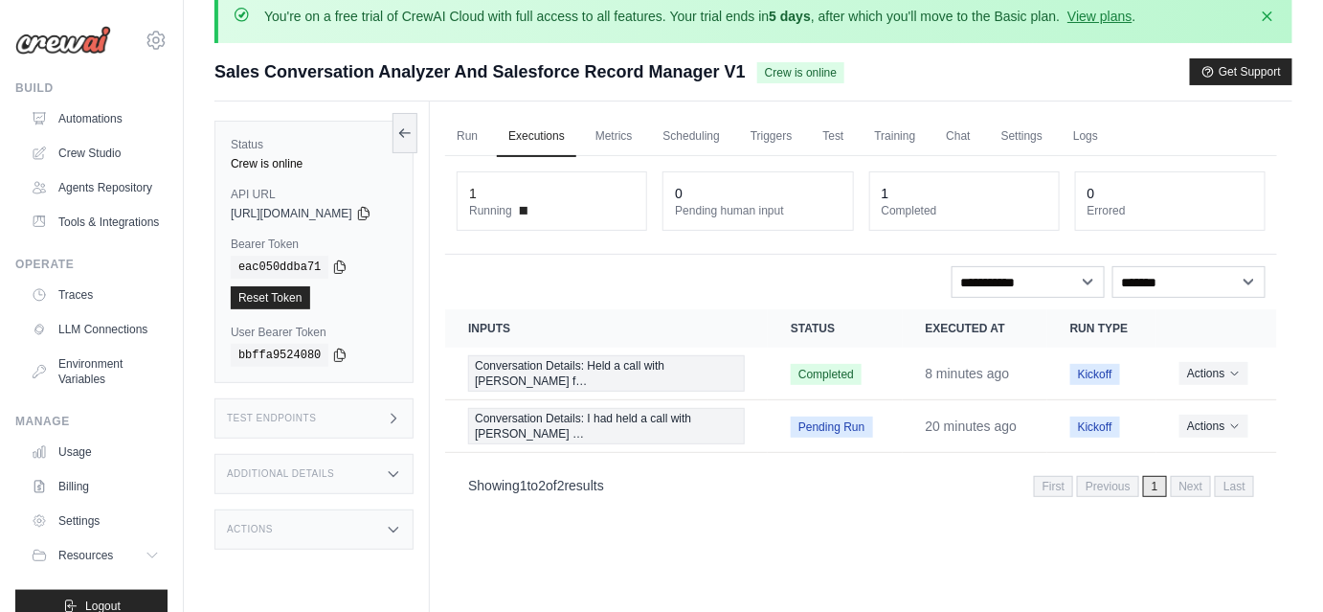
click at [1047, 257] on div "**********" at bounding box center [861, 332] width 832 height 353
click at [1048, 270] on select "**********" at bounding box center [1028, 282] width 153 height 32
select select
click at [952, 266] on select "**********" at bounding box center [1028, 282] width 153 height 32
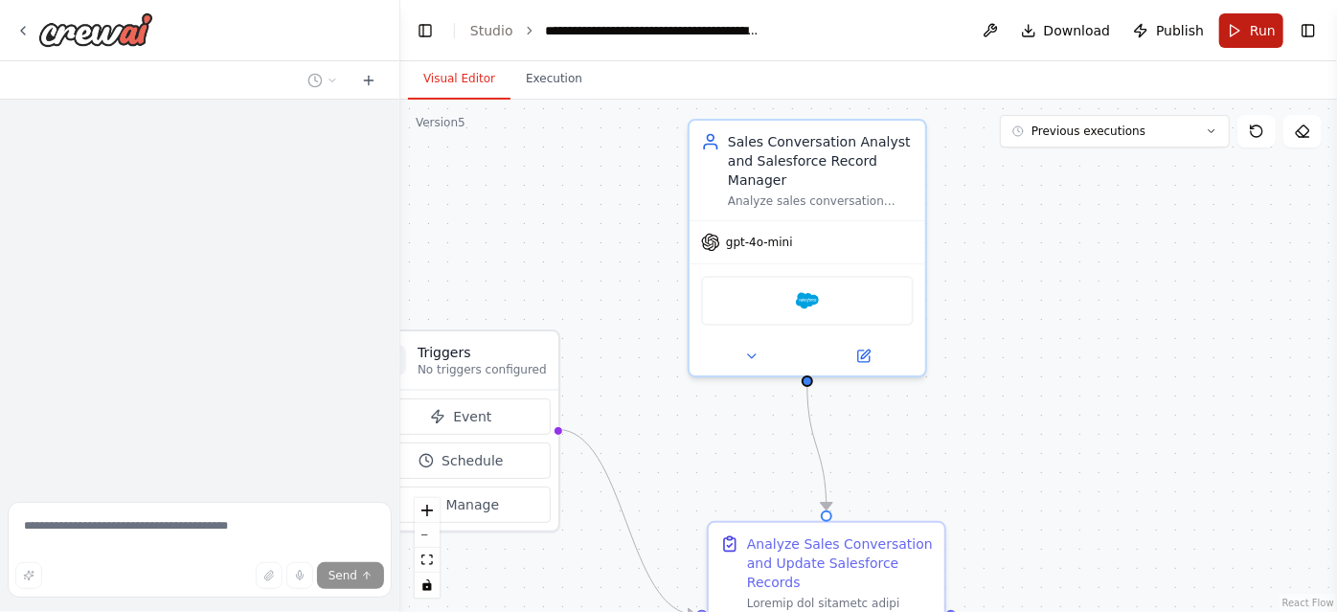
click at [1266, 17] on button "Run" at bounding box center [1251, 30] width 64 height 34
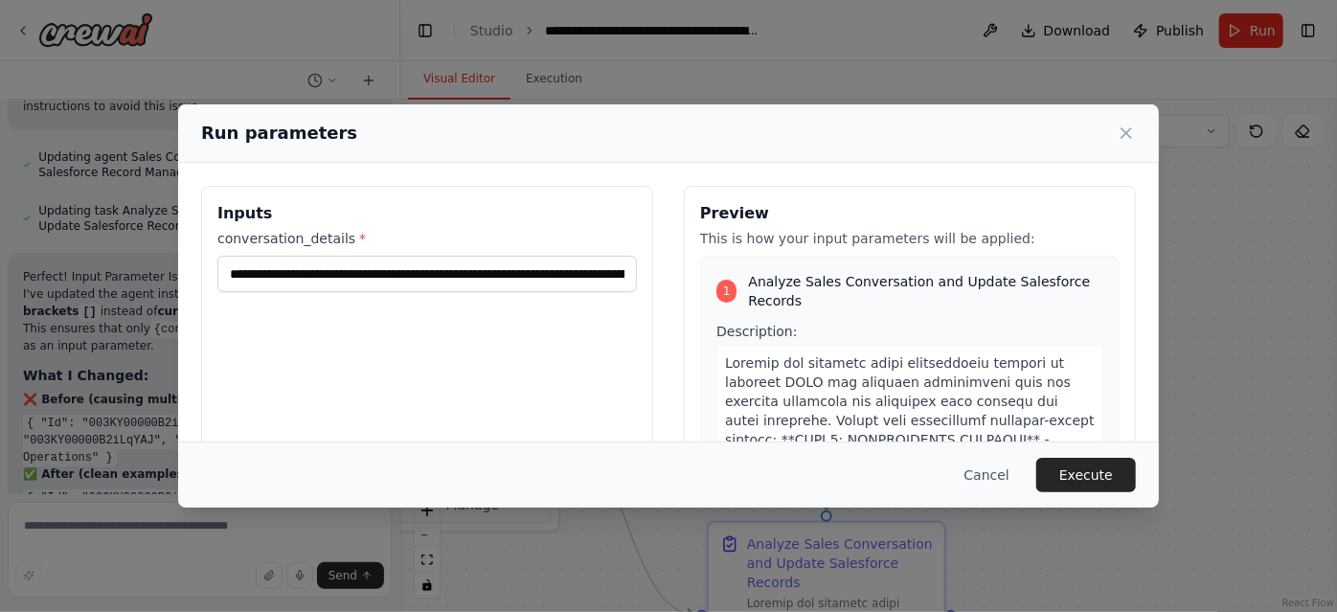
scroll to position [10452, 0]
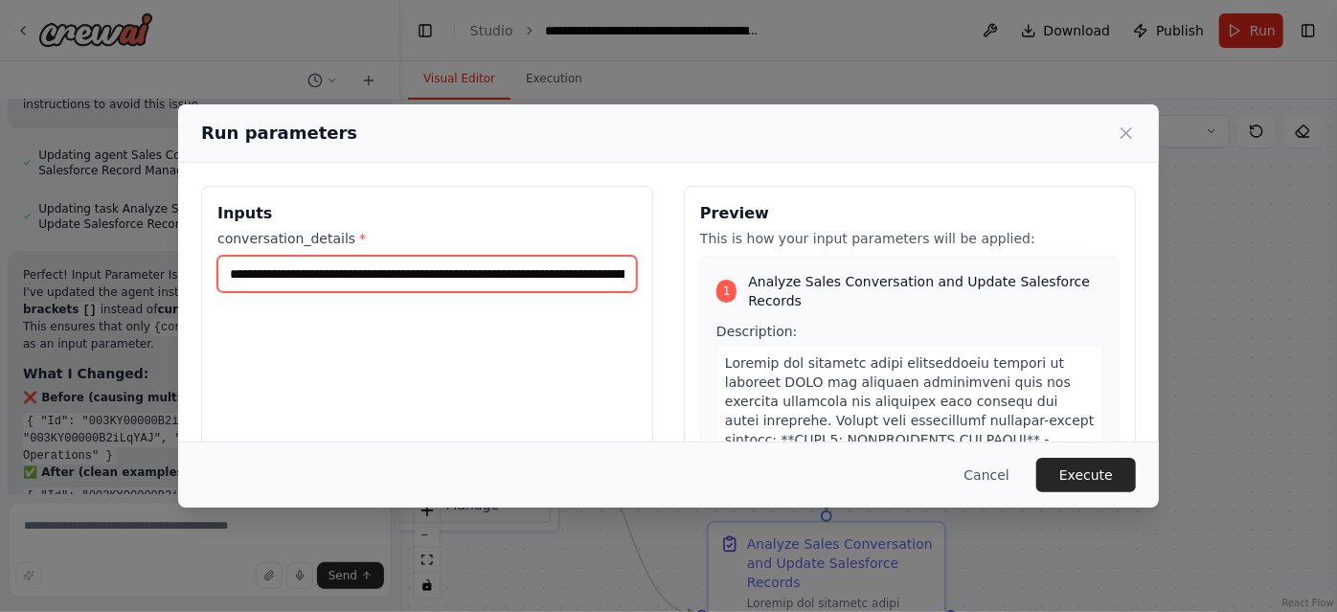
click at [447, 279] on input "**********" at bounding box center [426, 274] width 419 height 36
click at [285, 272] on input "**********" at bounding box center [426, 274] width 419 height 36
paste input "**********"
click at [266, 267] on input "**********" at bounding box center [424, 273] width 414 height 35
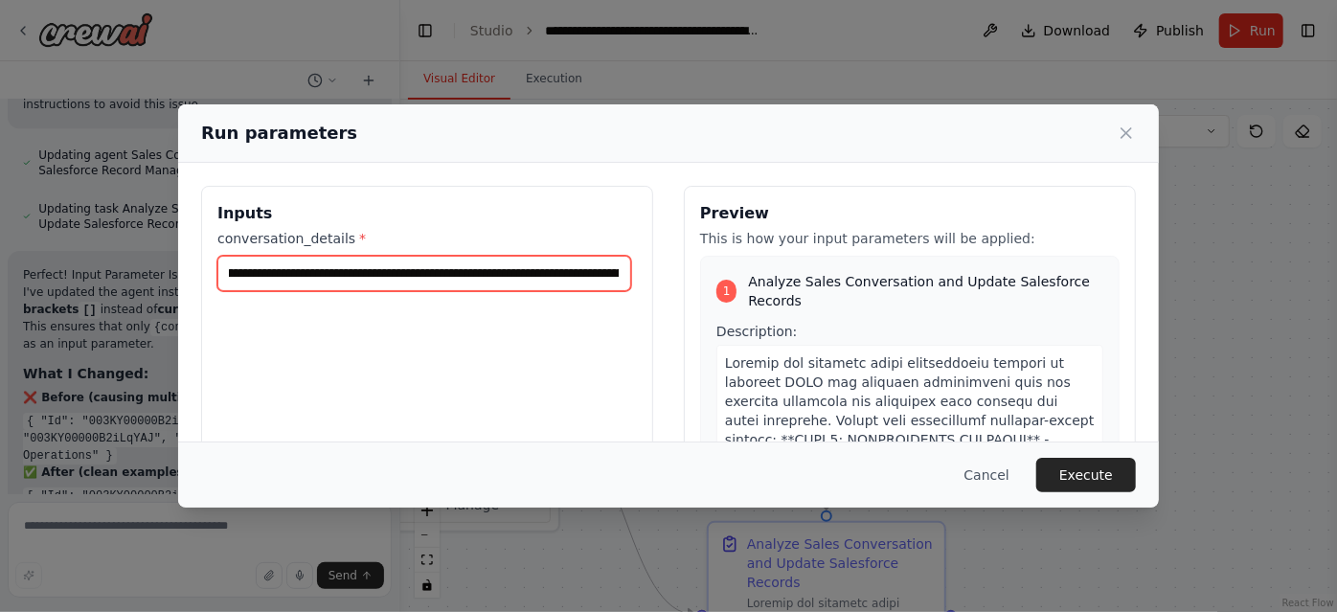
scroll to position [0, 0]
drag, startPoint x: 372, startPoint y: 273, endPoint x: 203, endPoint y: 275, distance: 168.6
click at [203, 275] on div "**********" at bounding box center [427, 413] width 452 height 454
type input "**********"
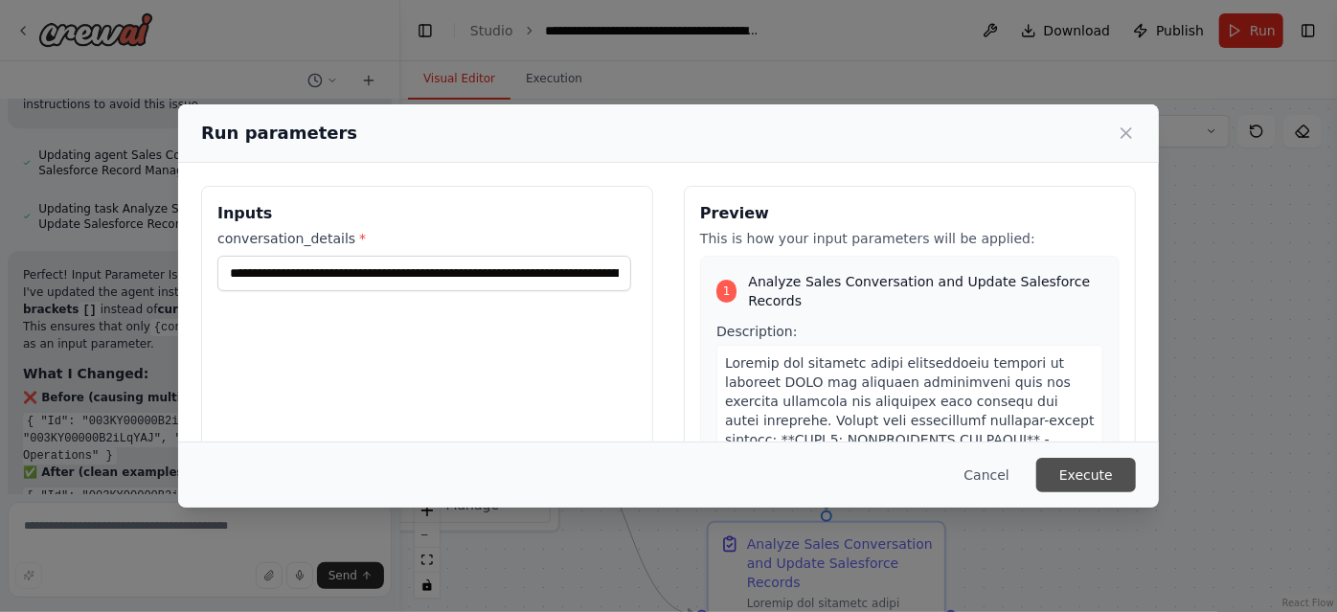
click at [1093, 479] on button "Execute" at bounding box center [1086, 475] width 100 height 34
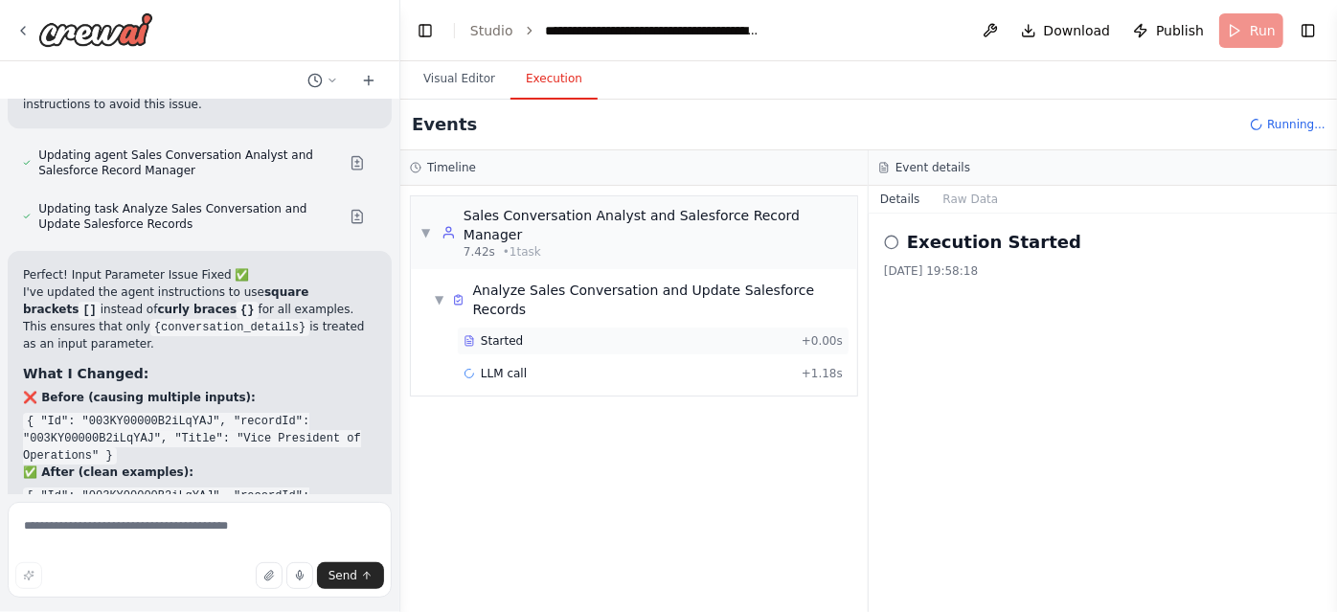
click at [707, 327] on div "Started + 0.00s" at bounding box center [653, 341] width 393 height 29
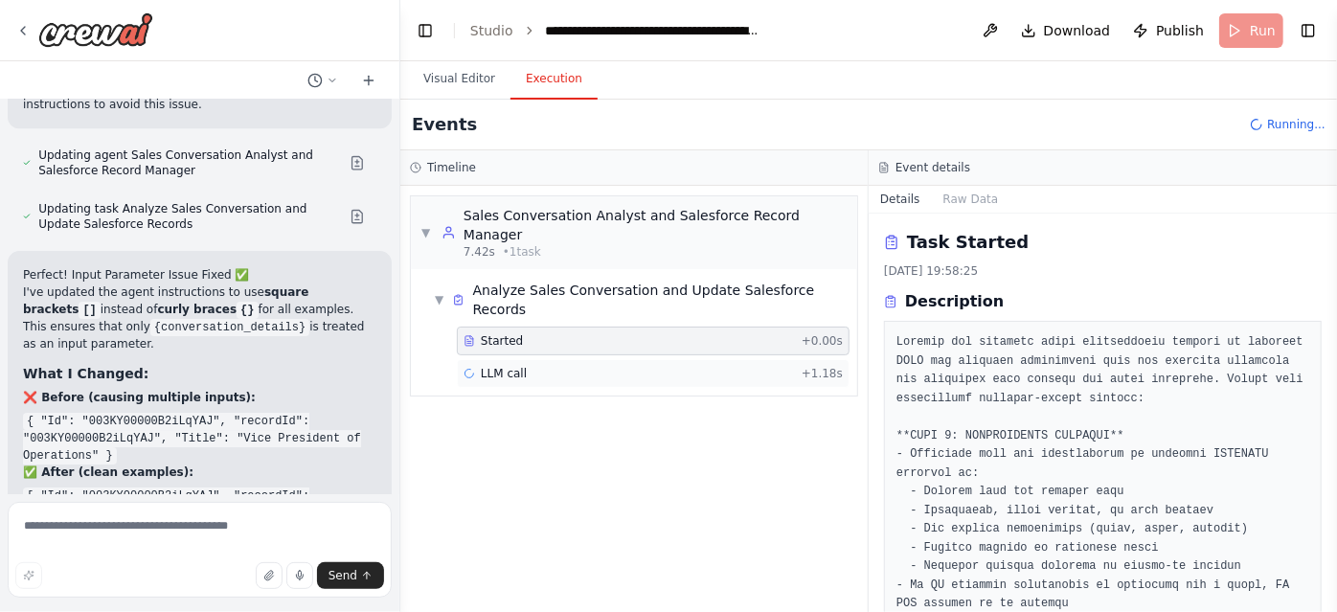
click at [689, 359] on div "LLM call + 1.18s" at bounding box center [653, 373] width 393 height 29
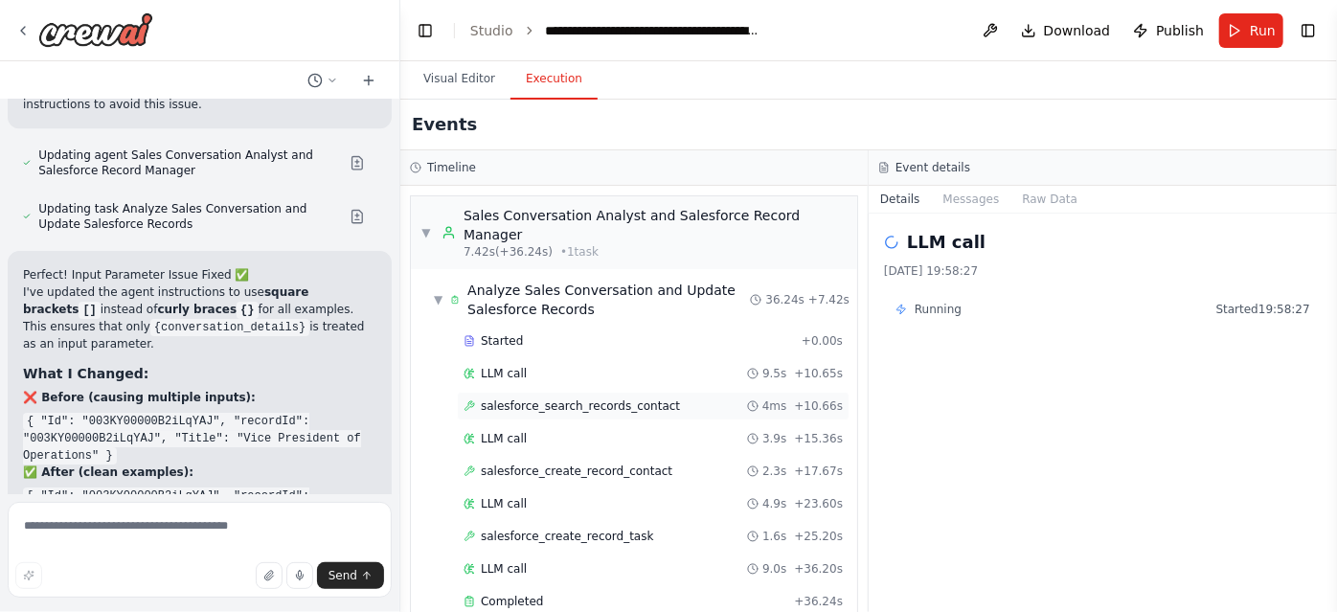
click at [625, 398] on span "salesforce_search_records_contact" at bounding box center [580, 405] width 199 height 15
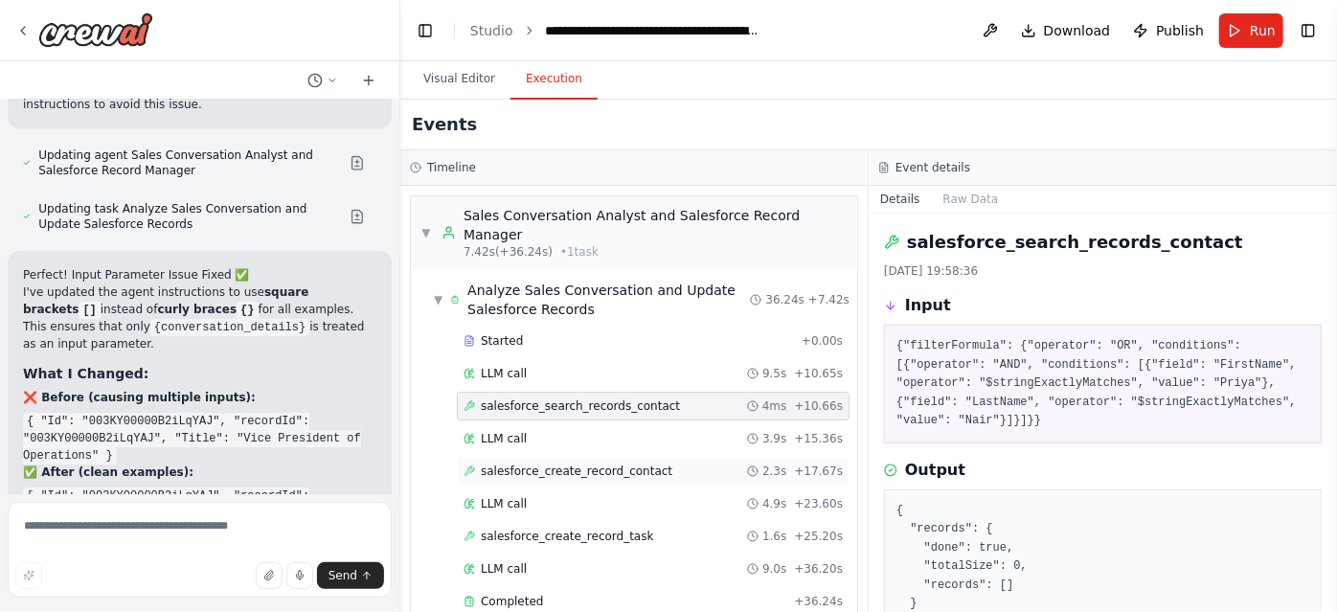
click at [634, 463] on span "salesforce_create_record_contact" at bounding box center [577, 470] width 192 height 15
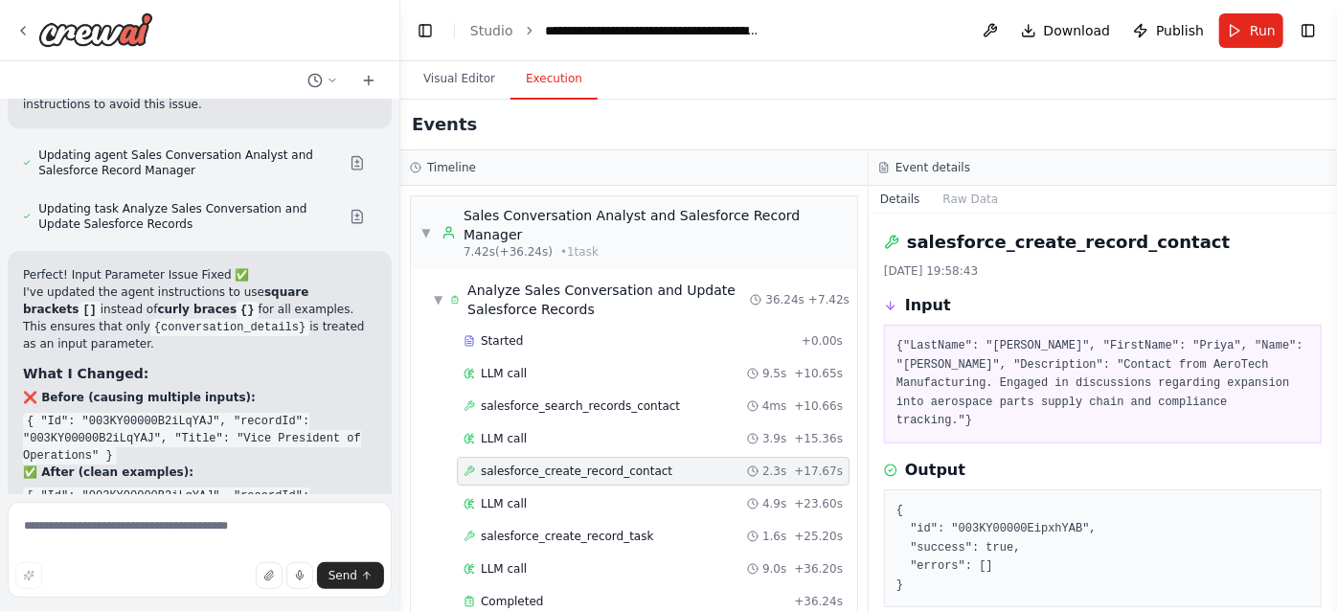
scroll to position [46, 0]
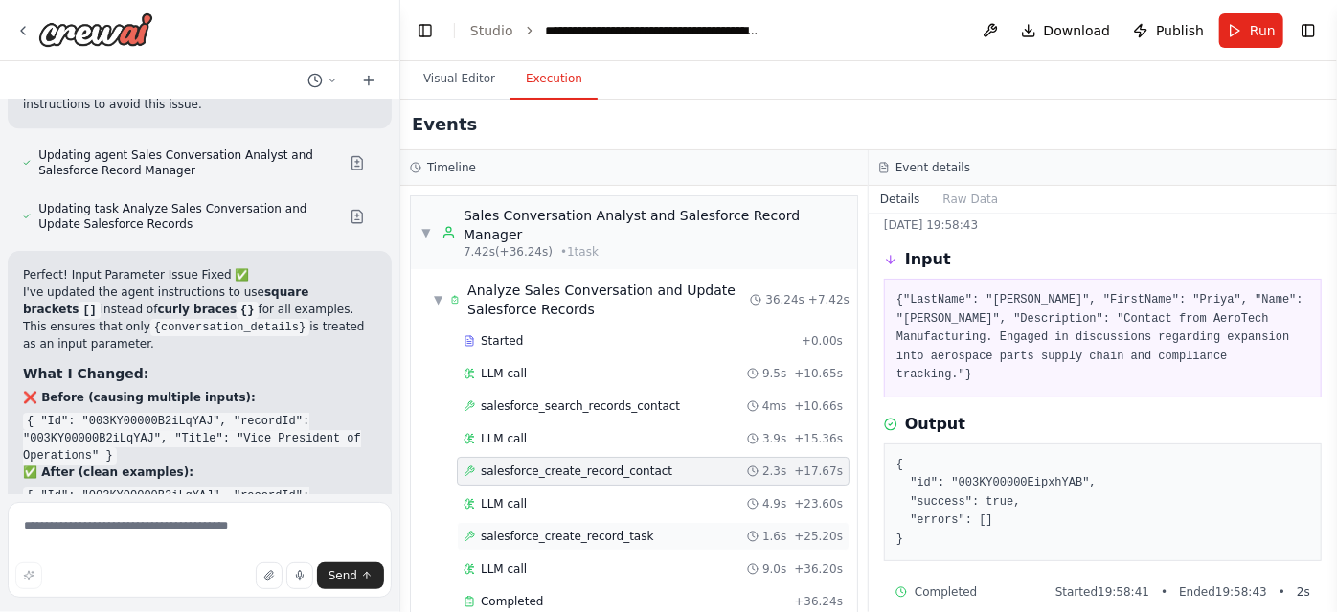
click at [588, 529] on span "salesforce_create_record_task" at bounding box center [567, 536] width 172 height 15
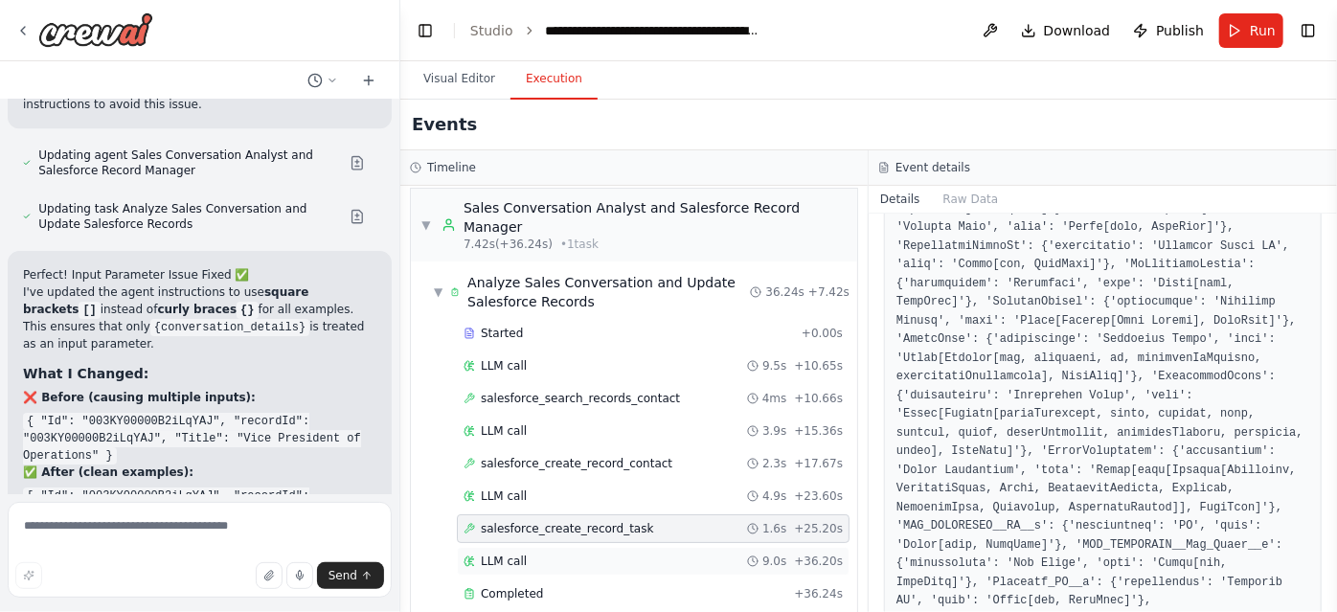
scroll to position [0, 0]
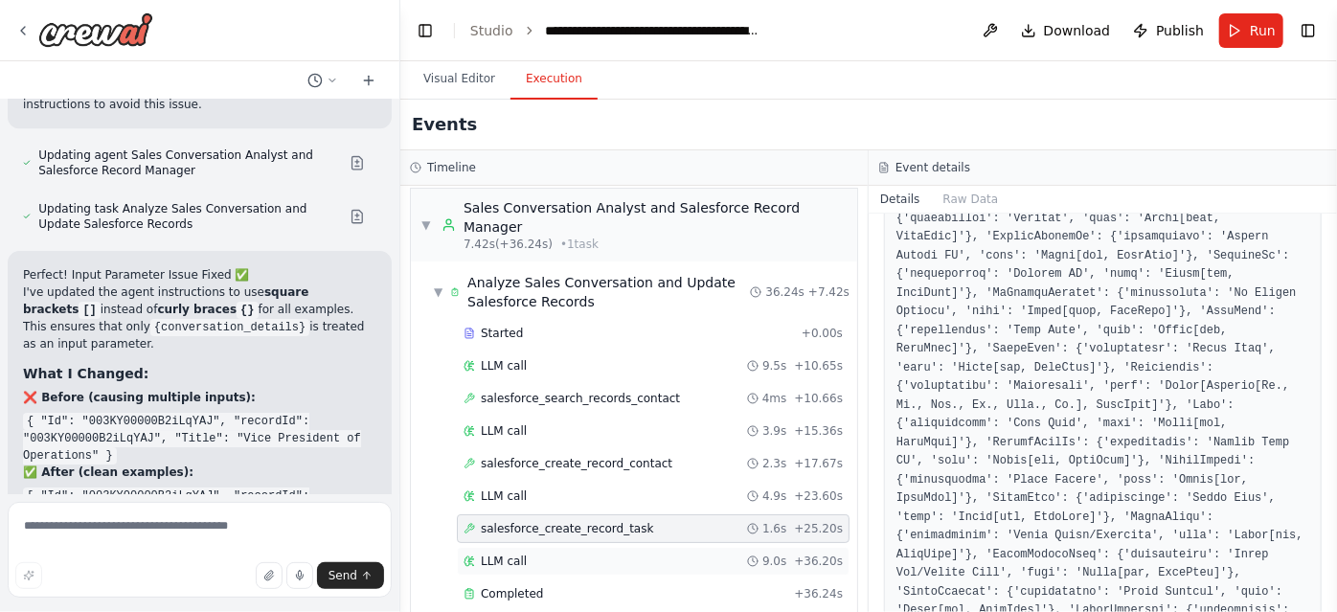
click at [602, 554] on div "LLM call 9.0s + 36.20s" at bounding box center [652, 561] width 379 height 15
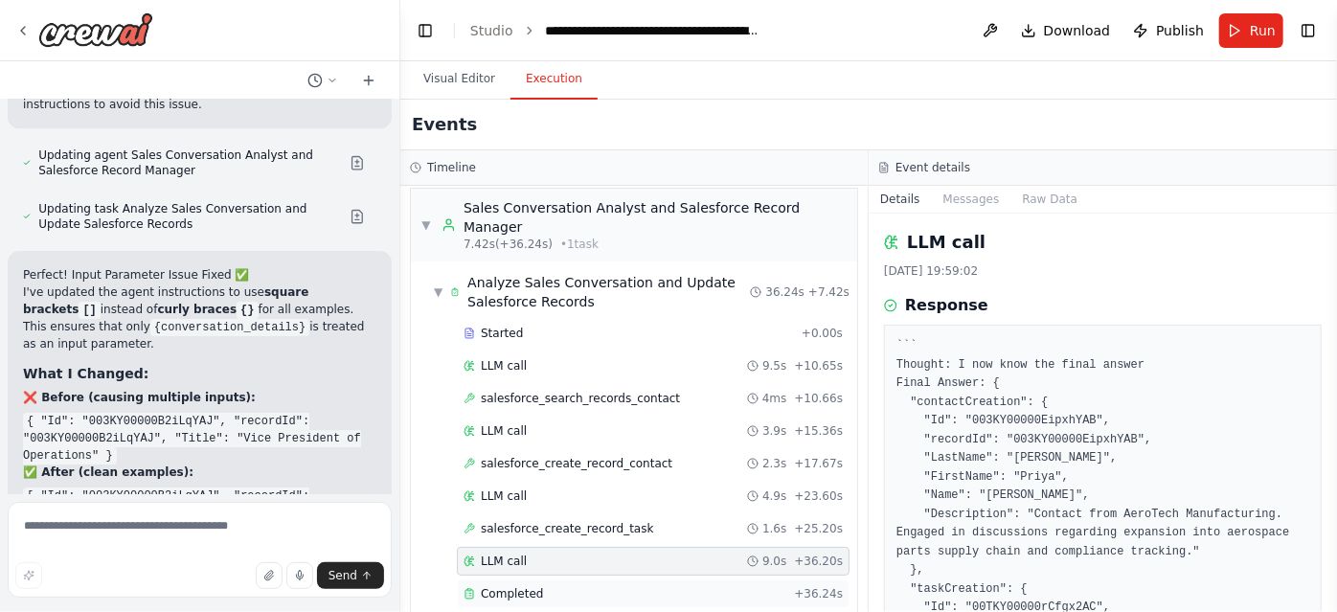
click at [622, 586] on div "Completed" at bounding box center [624, 593] width 323 height 15
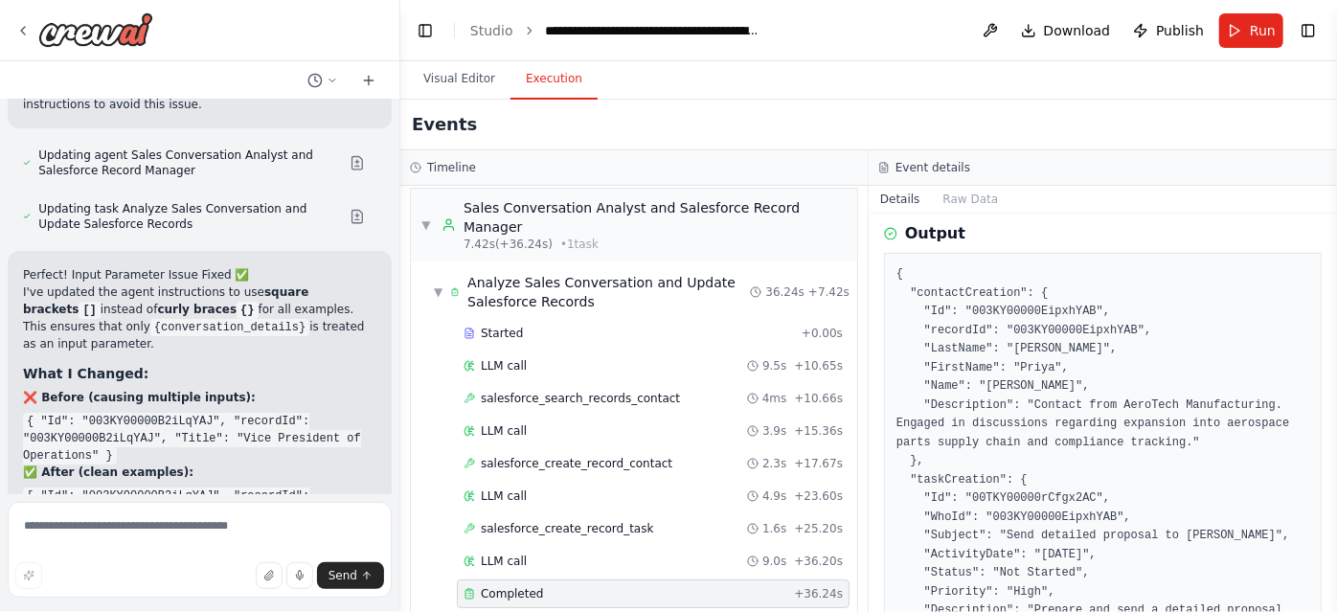
scroll to position [1370, 0]
click at [128, 523] on textarea at bounding box center [200, 550] width 384 height 96
type textarea "**********"
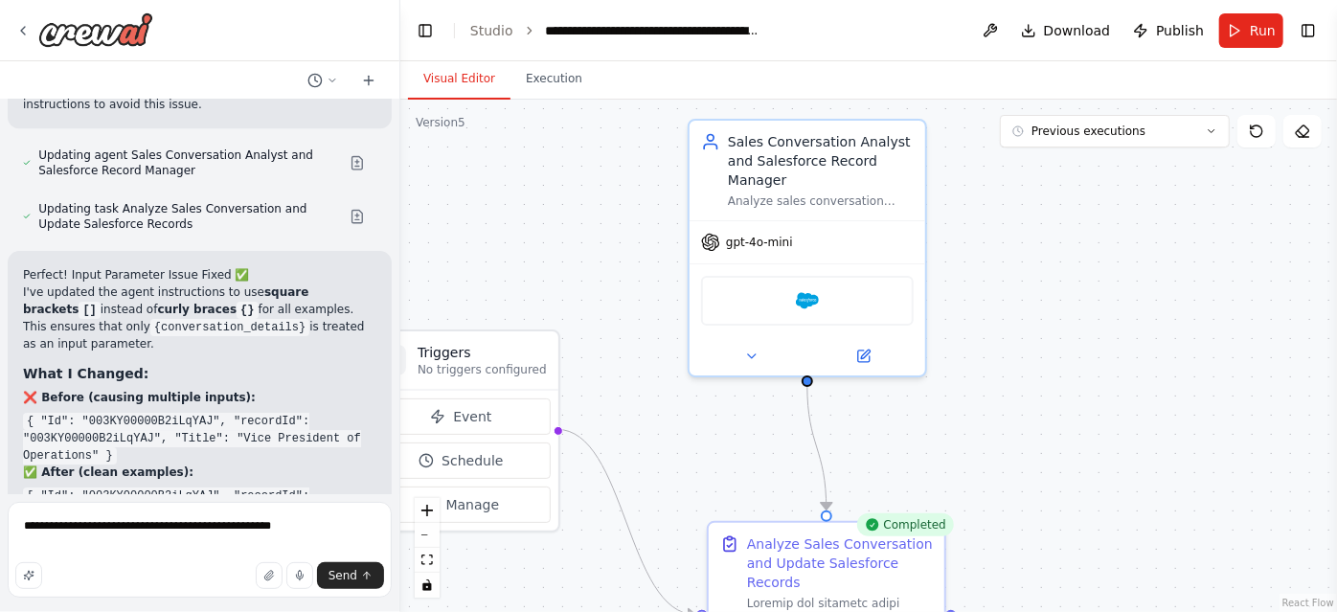
click at [462, 99] on button "Visual Editor" at bounding box center [459, 79] width 102 height 40
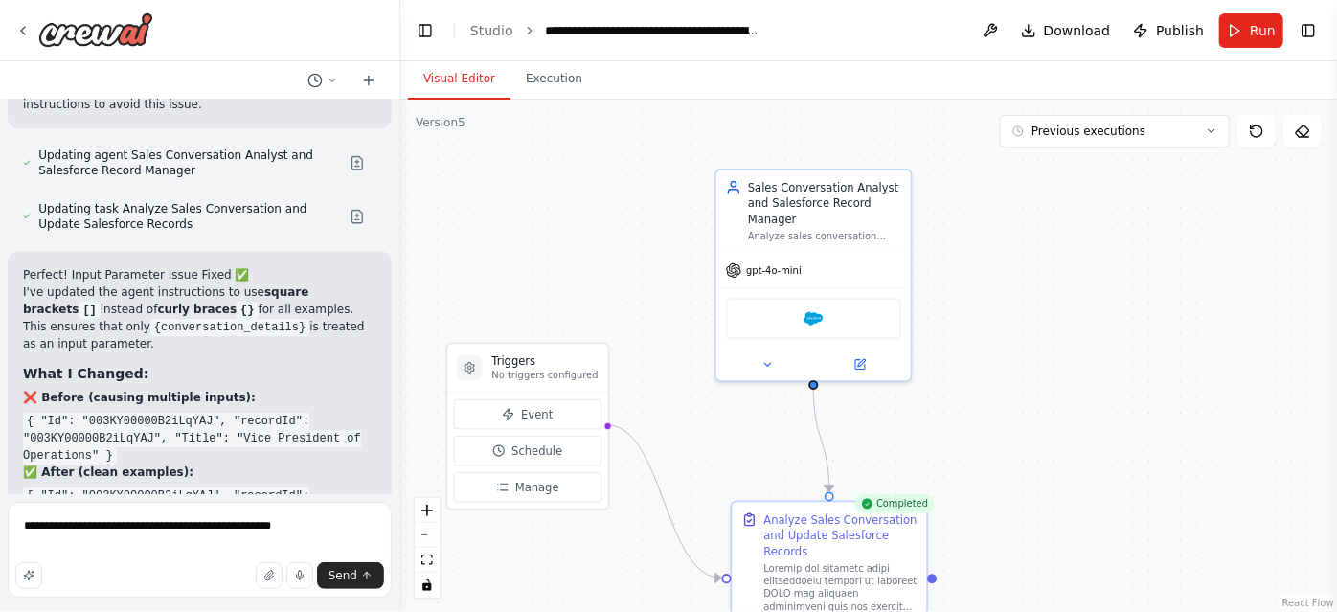
drag, startPoint x: 1020, startPoint y: 446, endPoint x: 997, endPoint y: 257, distance: 191.0
click at [997, 257] on div ".deletable-edge-delete-btn { width: 20px; height: 20px; border: 0px solid #ffff…" at bounding box center [868, 356] width 937 height 512
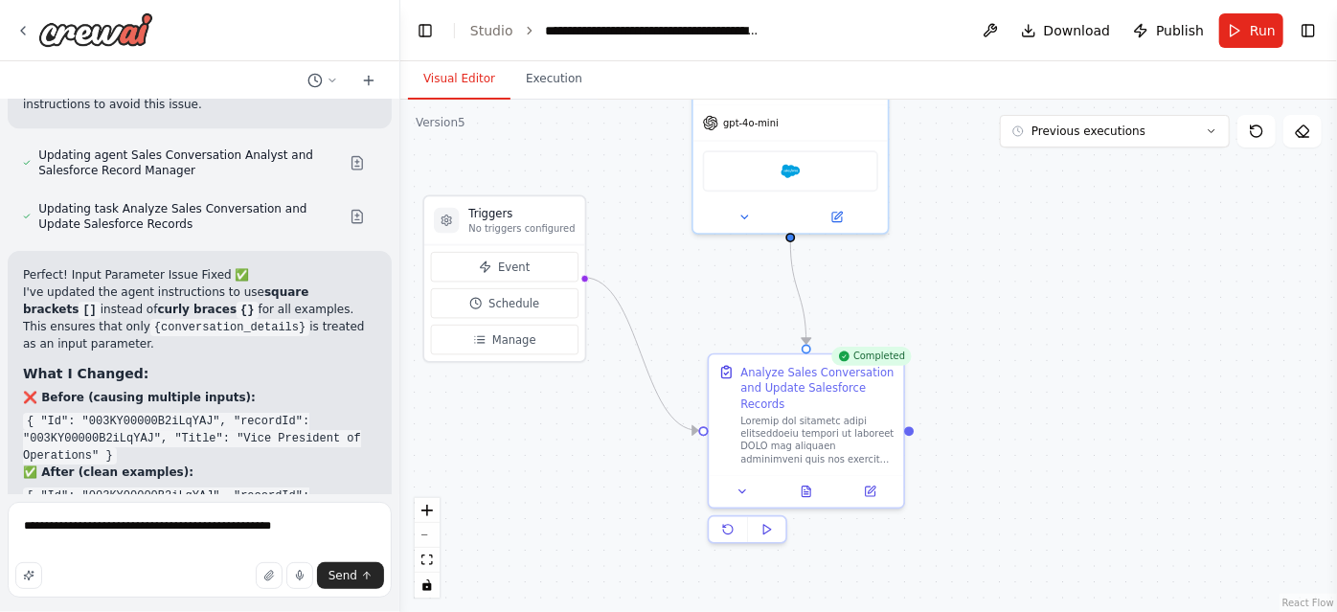
drag, startPoint x: 857, startPoint y: 257, endPoint x: 855, endPoint y: 356, distance: 99.6
click at [855, 356] on div ".deletable-edge-delete-btn { width: 20px; height: 20px; border: 0px solid #ffff…" at bounding box center [868, 356] width 937 height 512
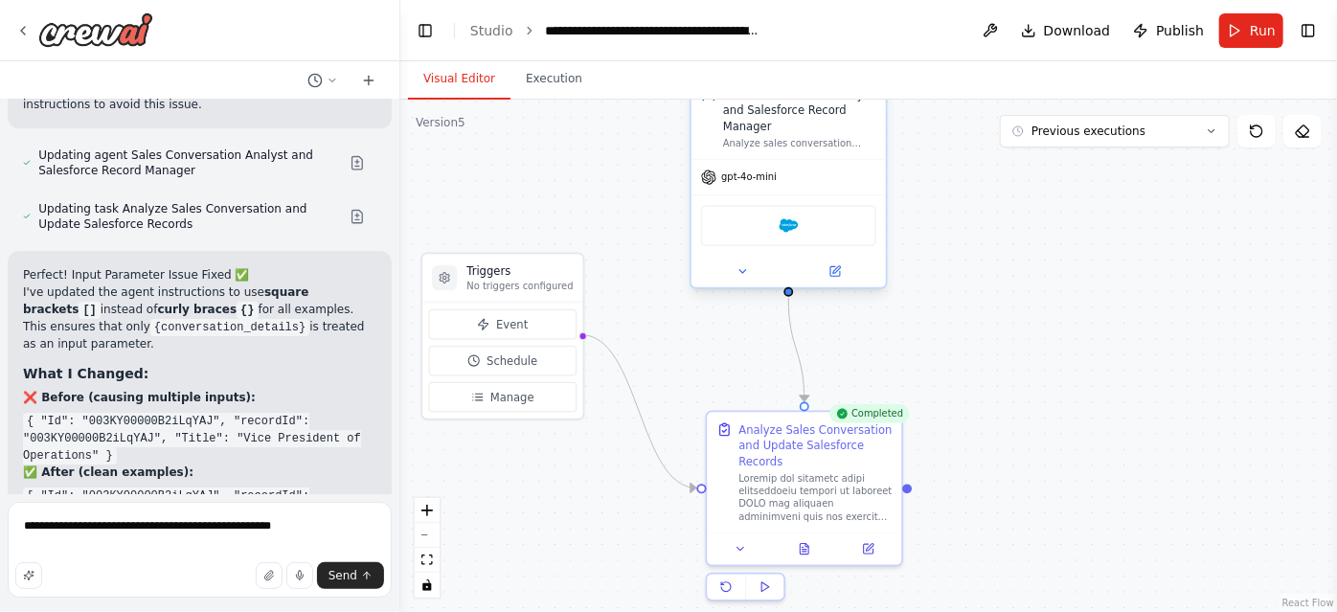
click at [799, 173] on div "gpt-4o-mini" at bounding box center [788, 177] width 194 height 34
click at [851, 186] on div "gpt-4o-mini" at bounding box center [788, 177] width 194 height 34
click at [843, 275] on button at bounding box center [834, 271] width 89 height 19
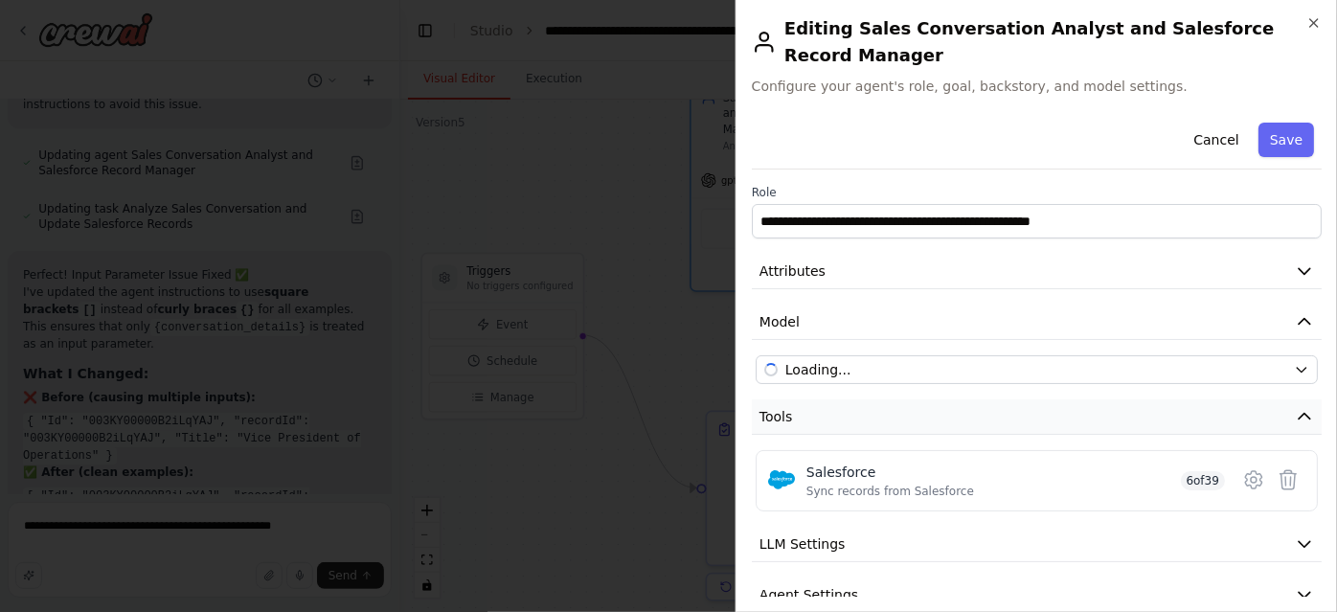
scroll to position [56, 0]
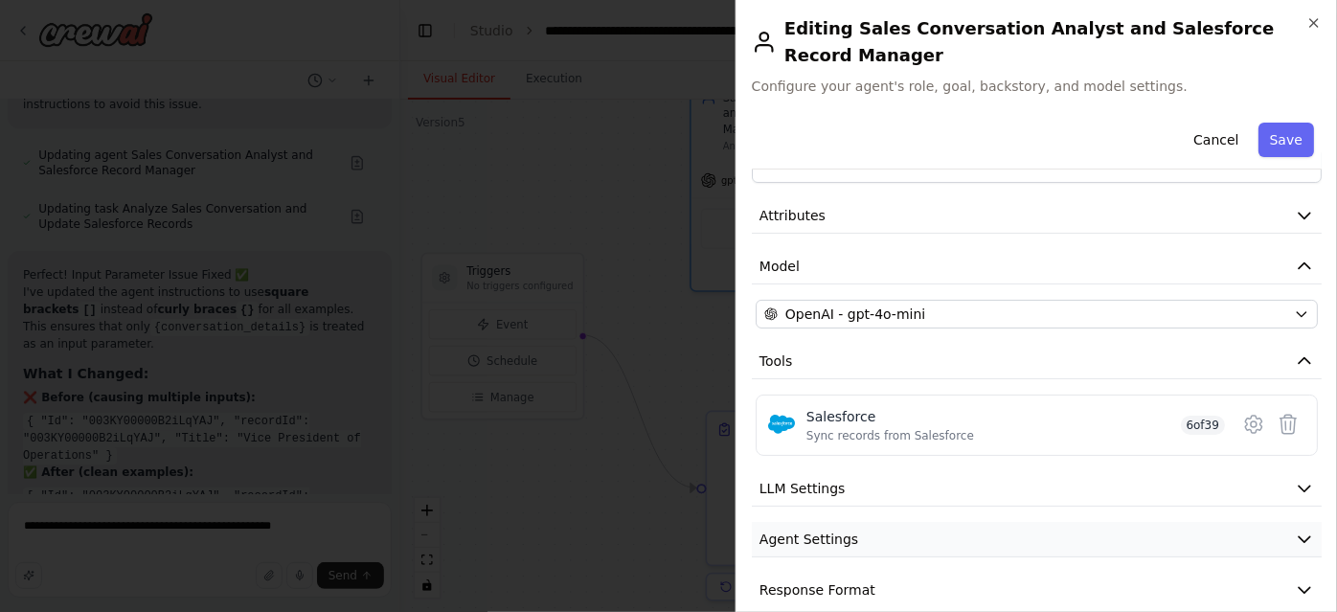
click at [1017, 522] on button "Agent Settings" at bounding box center [1037, 539] width 570 height 35
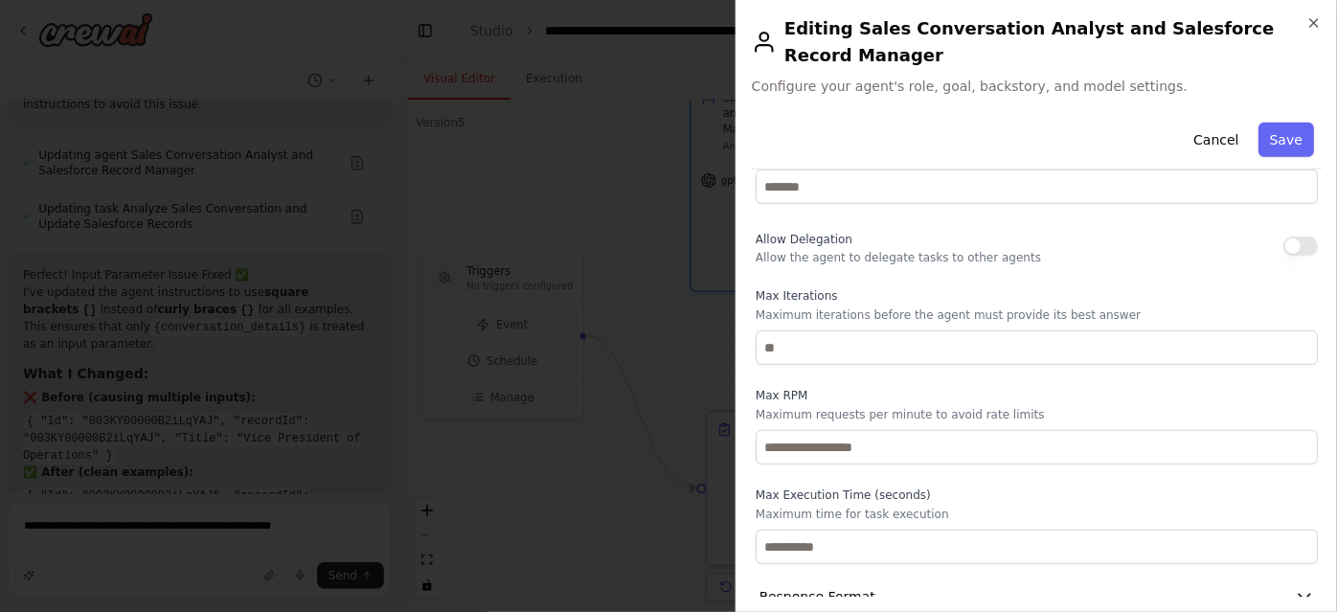
scroll to position [561, 0]
click at [805, 340] on div "Reasoning Reflect on a task and create a plan before execution Max Reasoning At…" at bounding box center [1037, 316] width 562 height 498
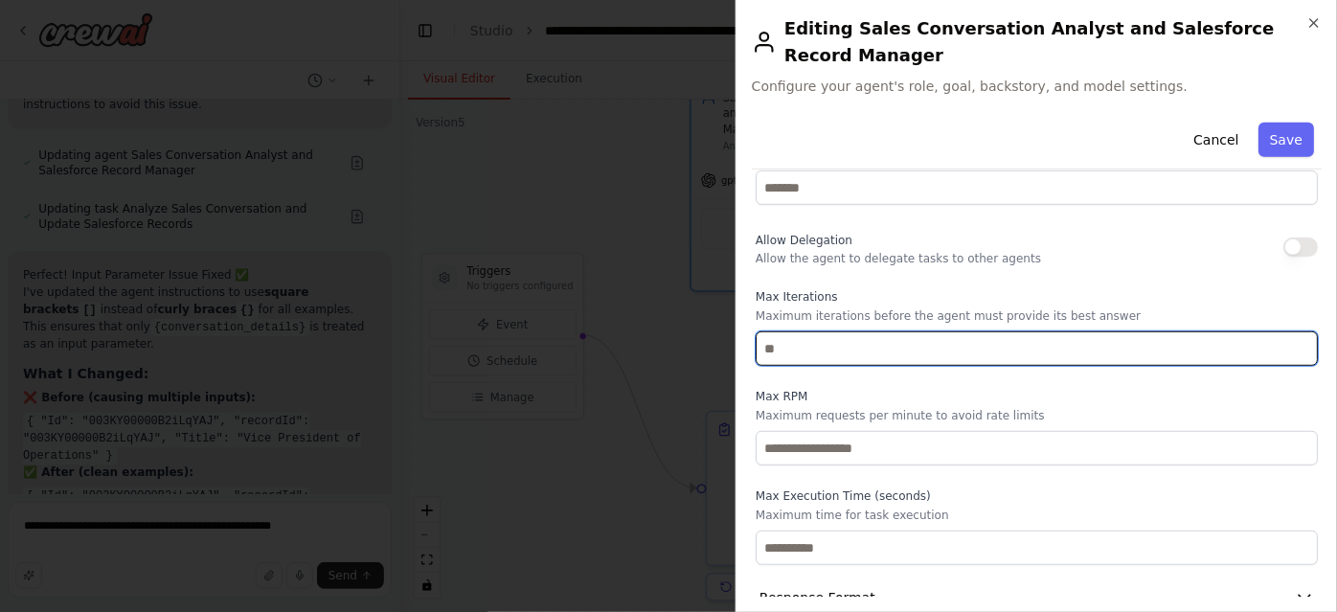
click at [799, 331] on input "number" at bounding box center [1037, 348] width 562 height 34
click at [1287, 331] on input "*" at bounding box center [1037, 348] width 562 height 34
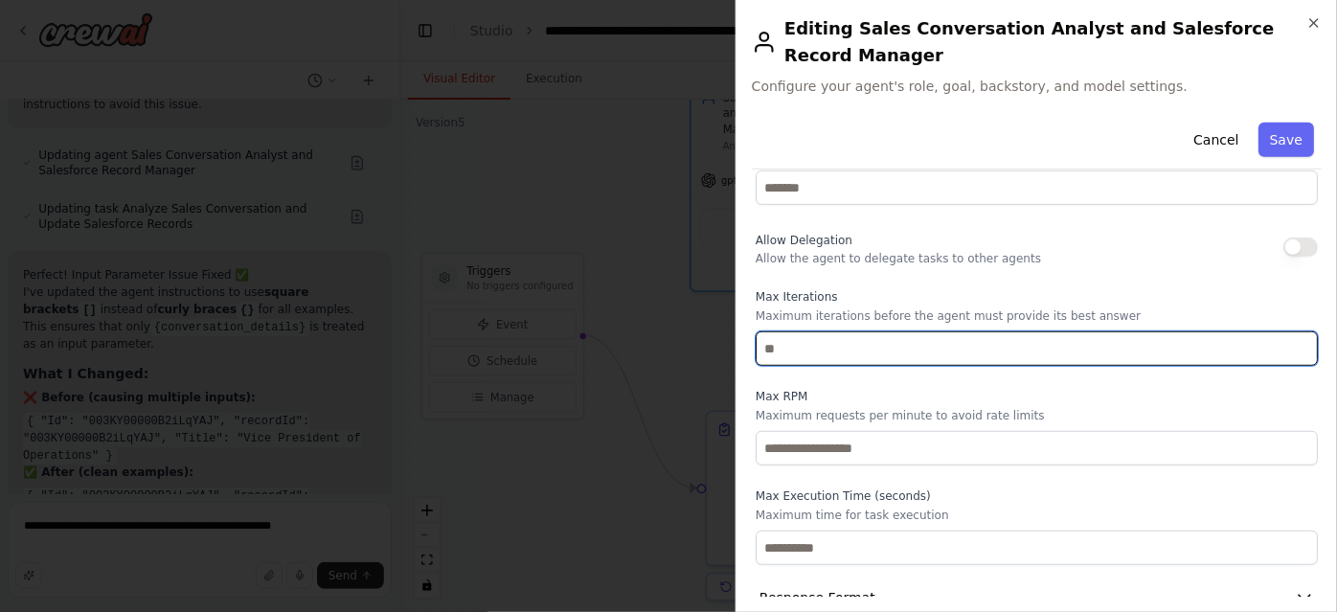
type input "*"
click at [1287, 331] on input "*" at bounding box center [1037, 348] width 562 height 34
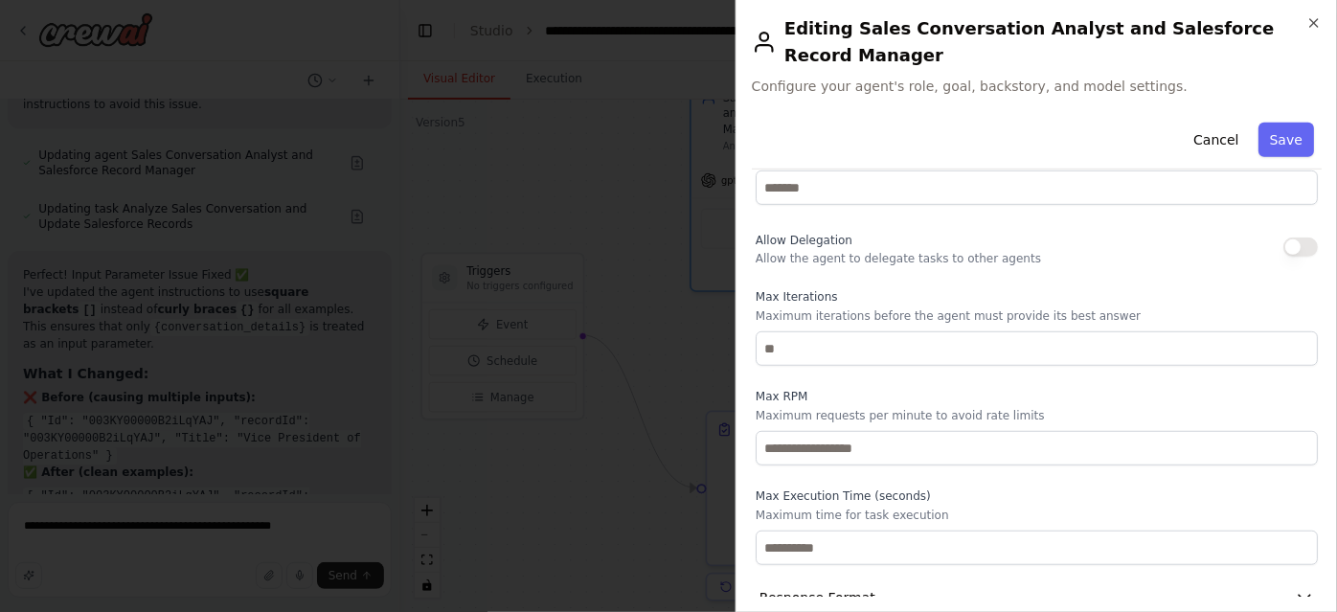
click at [1175, 408] on p "Maximum requests per minute to avoid rate limits" at bounding box center [1037, 415] width 562 height 15
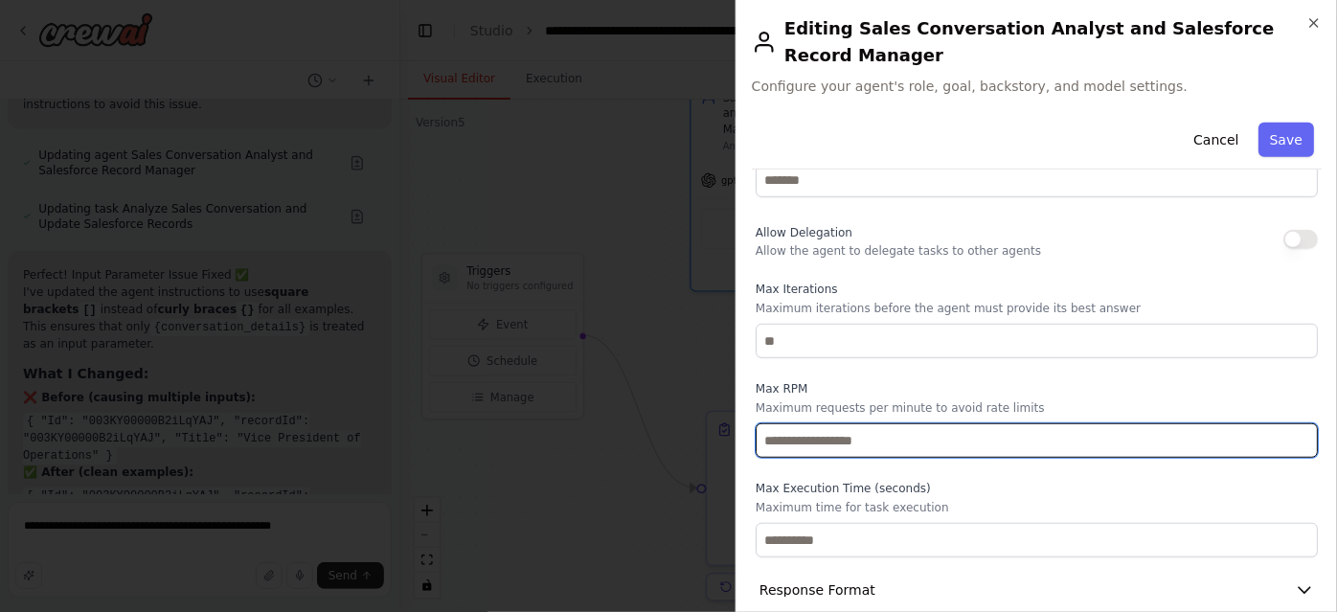
click at [1072, 423] on input "number" at bounding box center [1037, 440] width 562 height 34
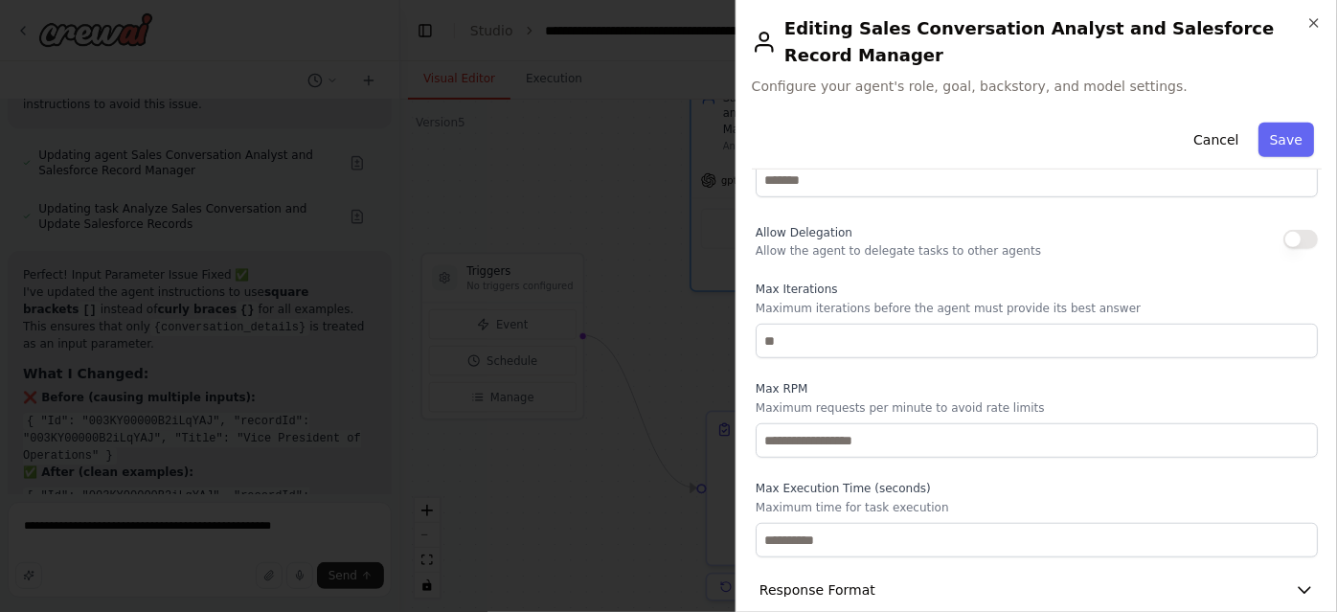
click at [1061, 481] on label "Max Execution Time (seconds)" at bounding box center [1037, 488] width 562 height 15
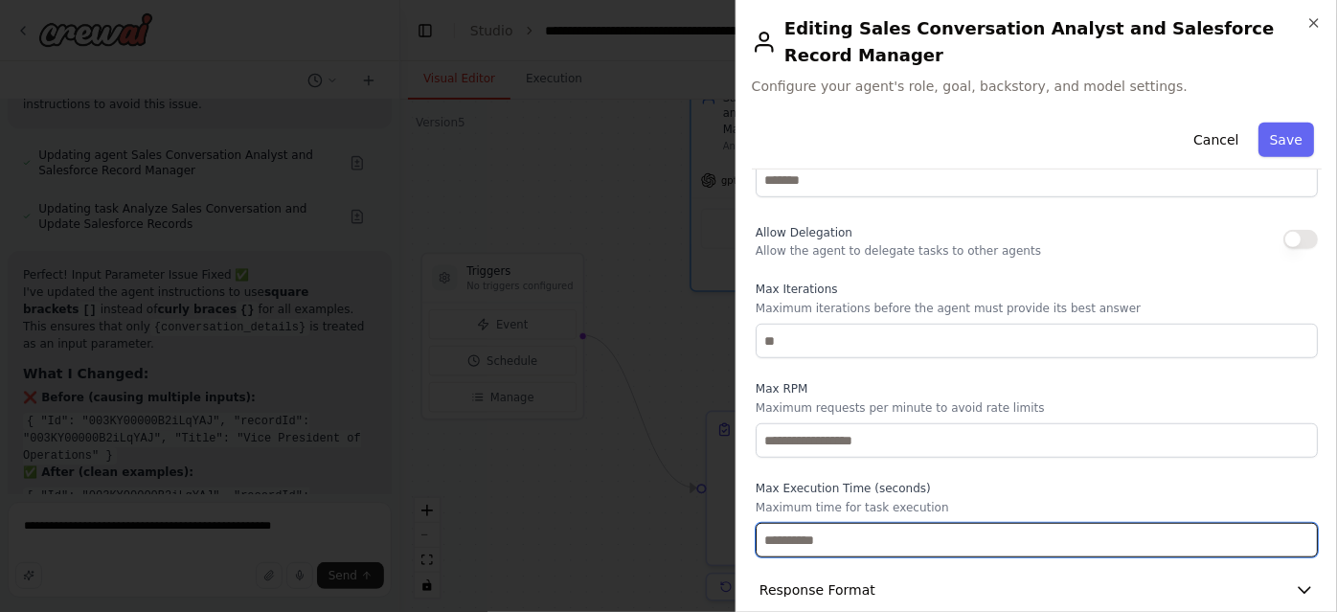
click at [1004, 523] on input "number" at bounding box center [1037, 540] width 562 height 34
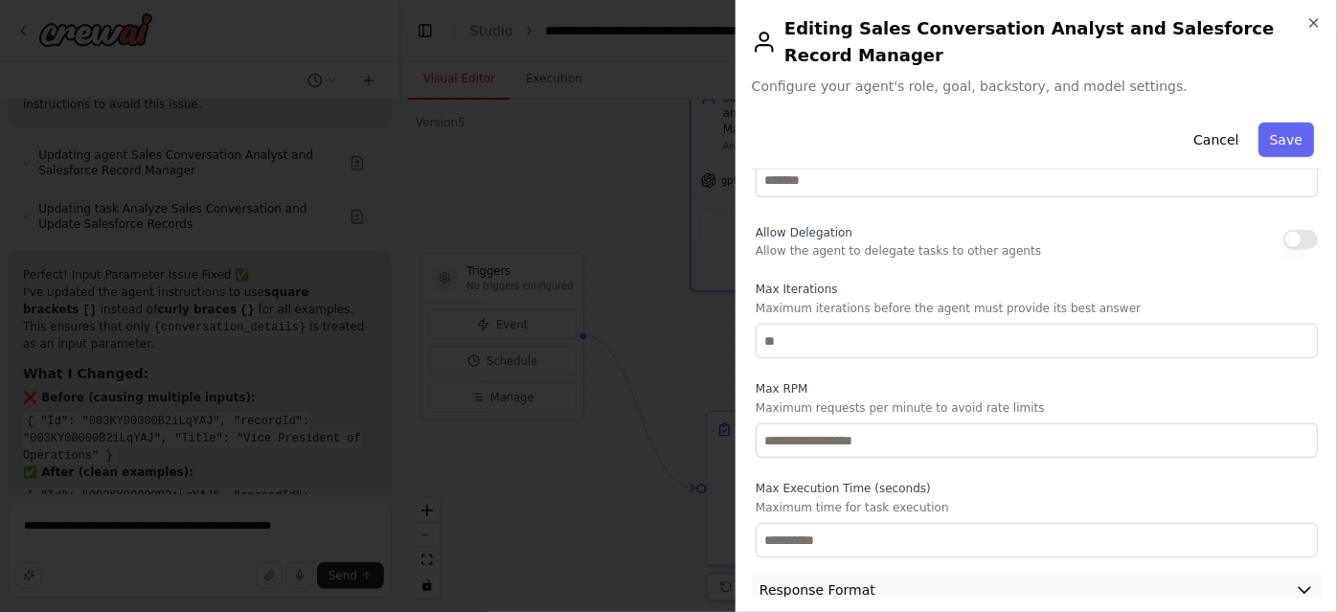
click at [1009, 573] on button "Response Format" at bounding box center [1037, 590] width 570 height 35
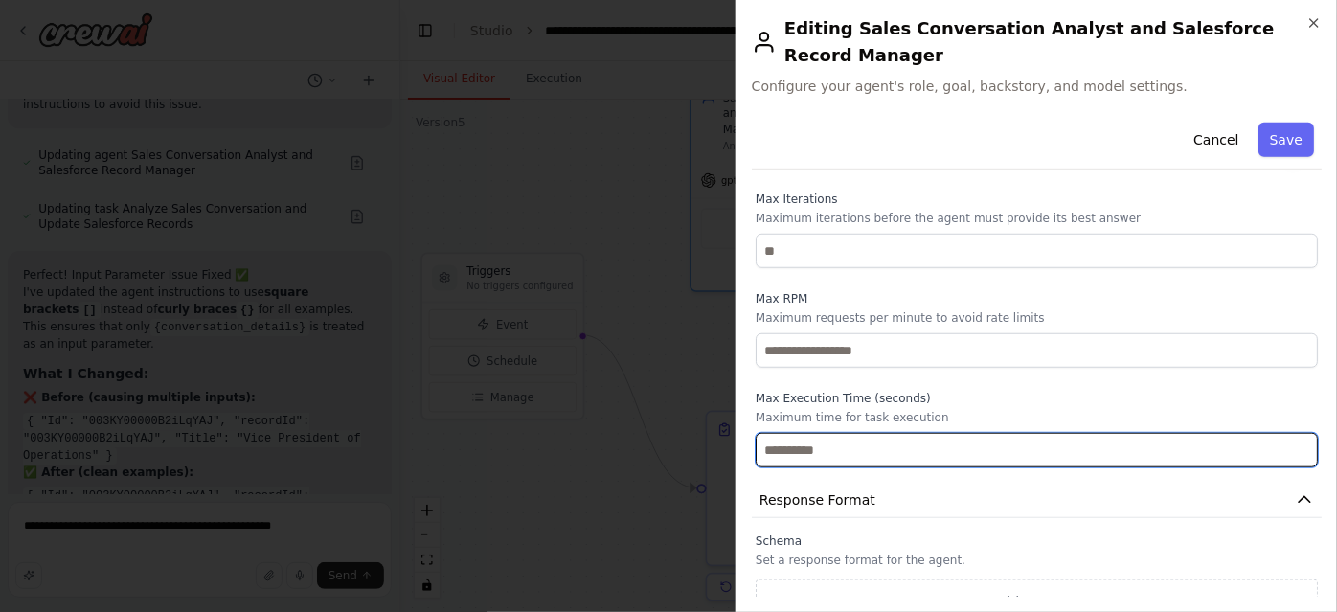
click at [856, 433] on input "**" at bounding box center [1037, 450] width 562 height 34
type input "*"
type input "**"
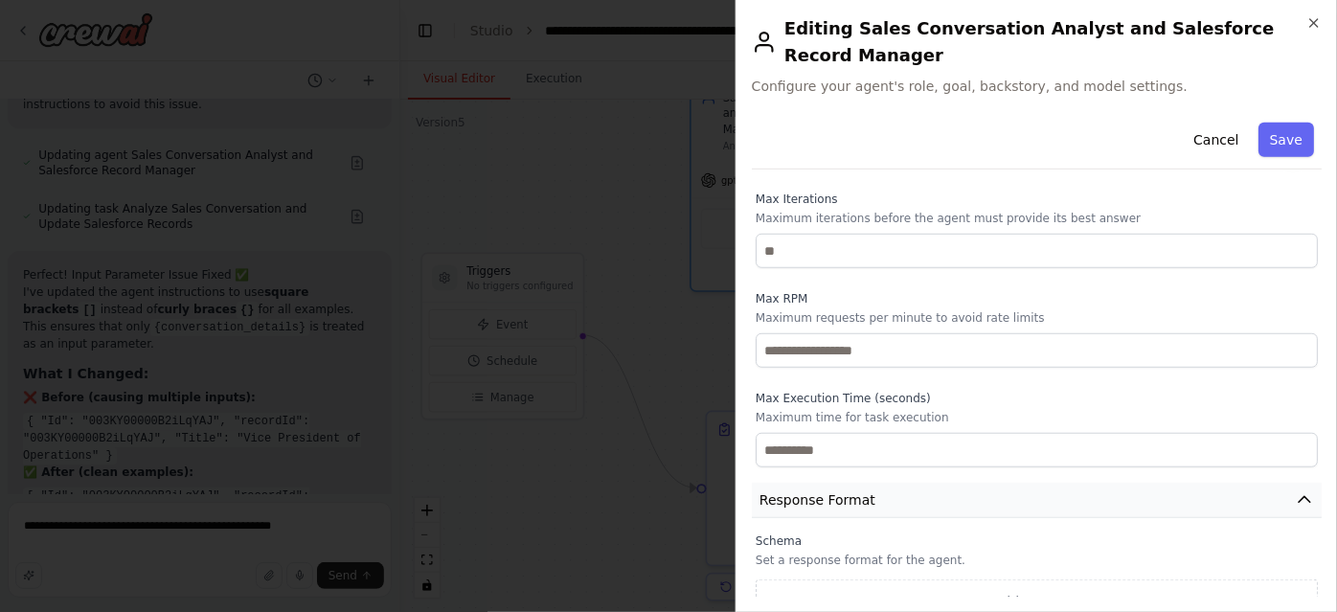
click at [917, 483] on button "Response Format" at bounding box center [1037, 500] width 570 height 35
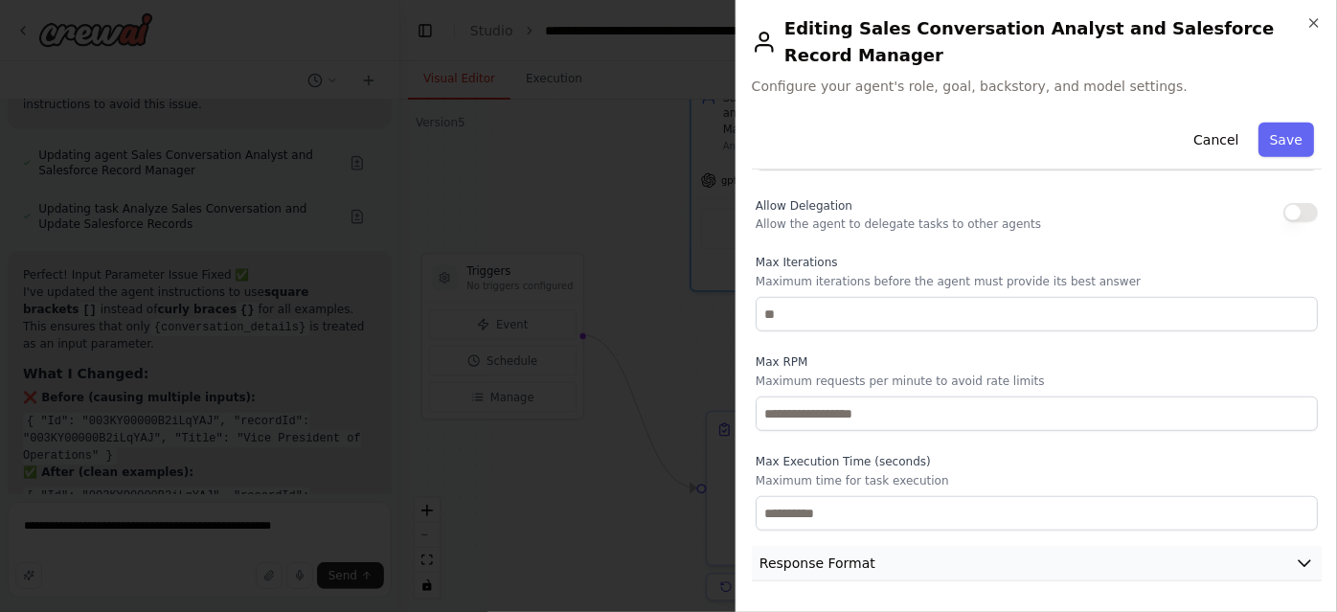
scroll to position [569, 0]
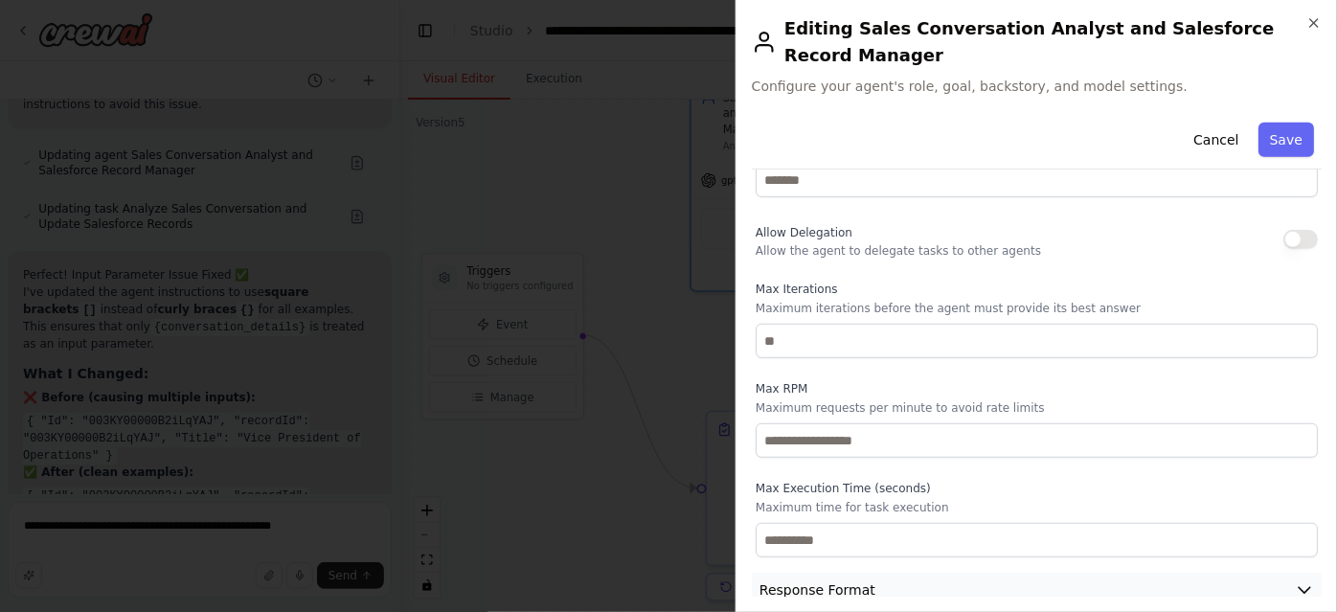
click at [1295, 580] on icon "button" at bounding box center [1304, 589] width 19 height 19
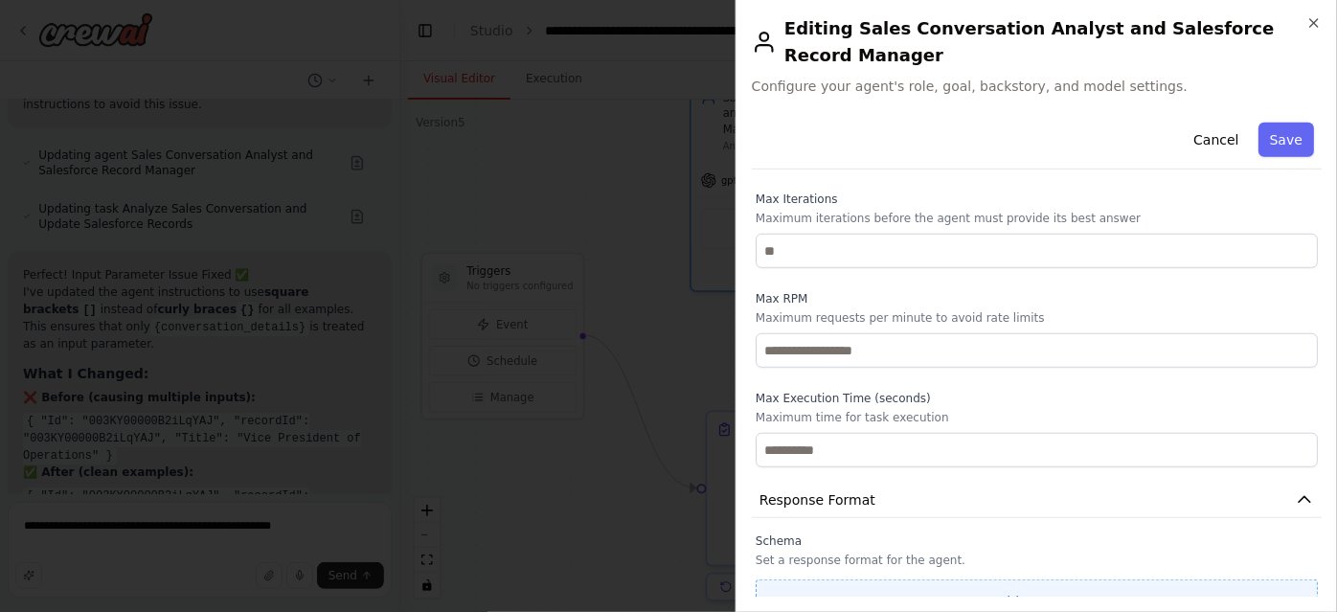
click at [1038, 579] on button "Add Property" at bounding box center [1037, 601] width 562 height 44
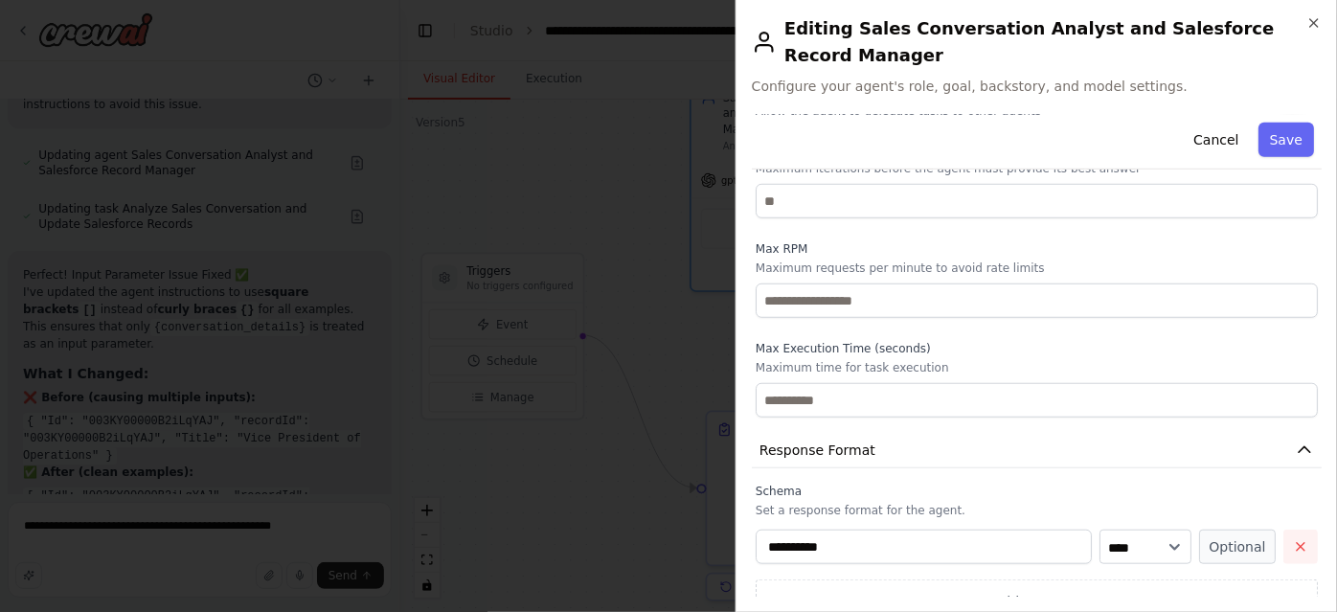
click at [1294, 539] on icon "button" at bounding box center [1300, 546] width 15 height 15
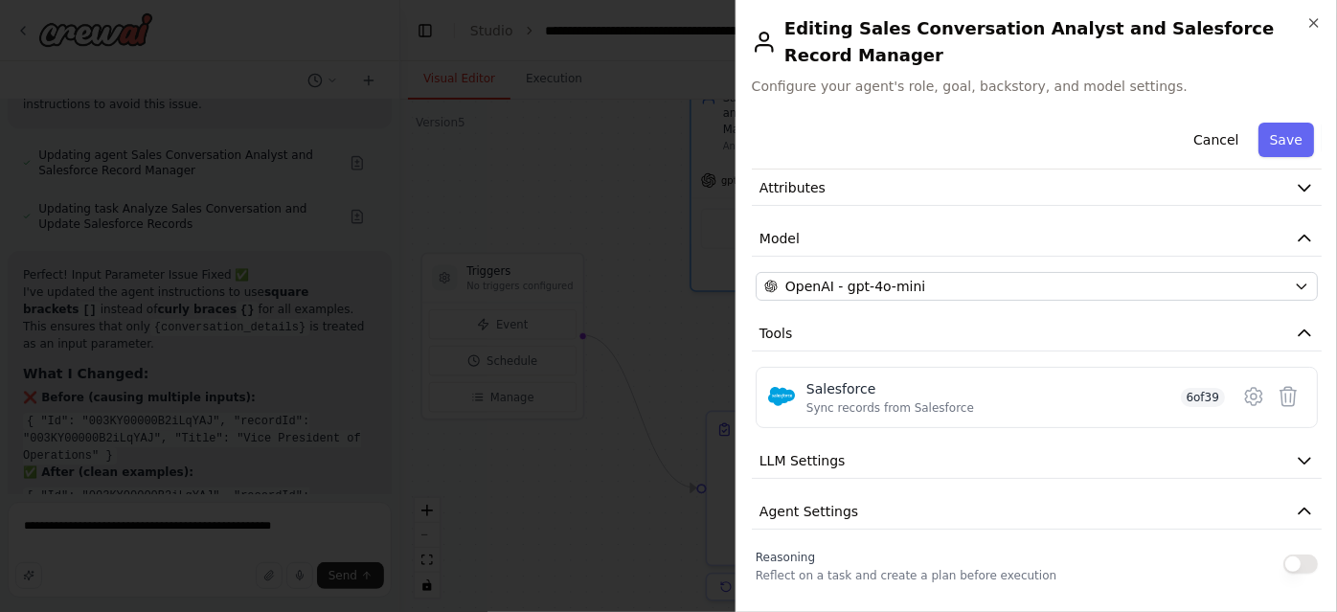
scroll to position [83, 0]
click at [1108, 449] on button "LLM Settings" at bounding box center [1037, 460] width 570 height 35
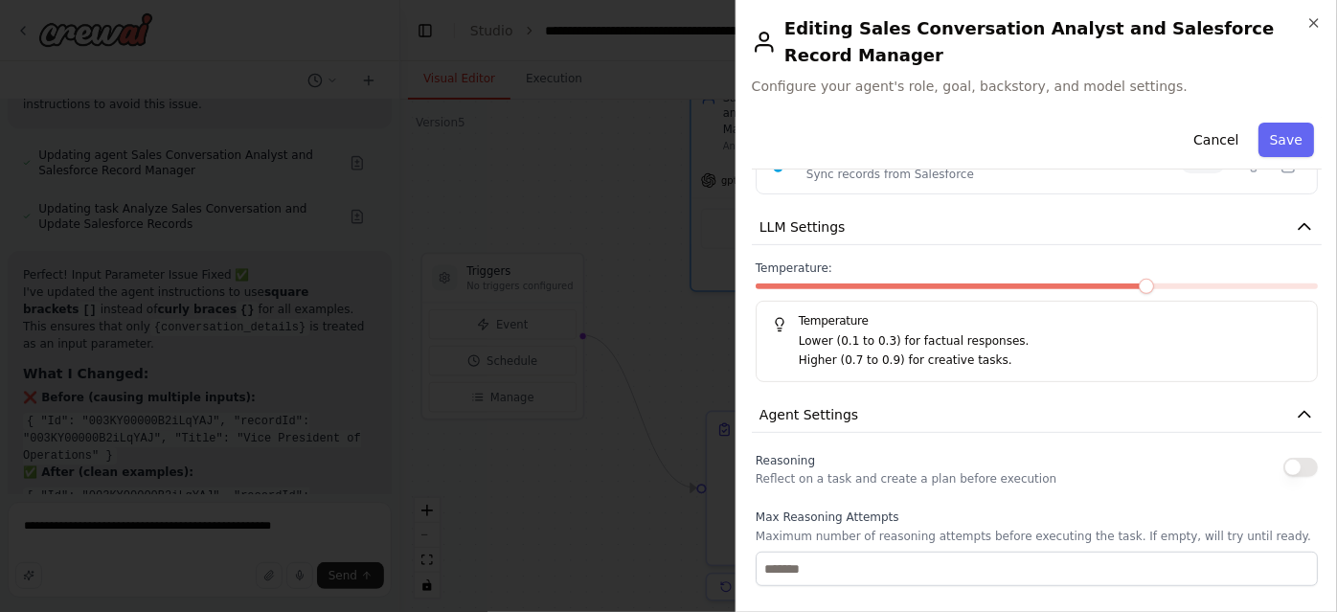
scroll to position [329, 0]
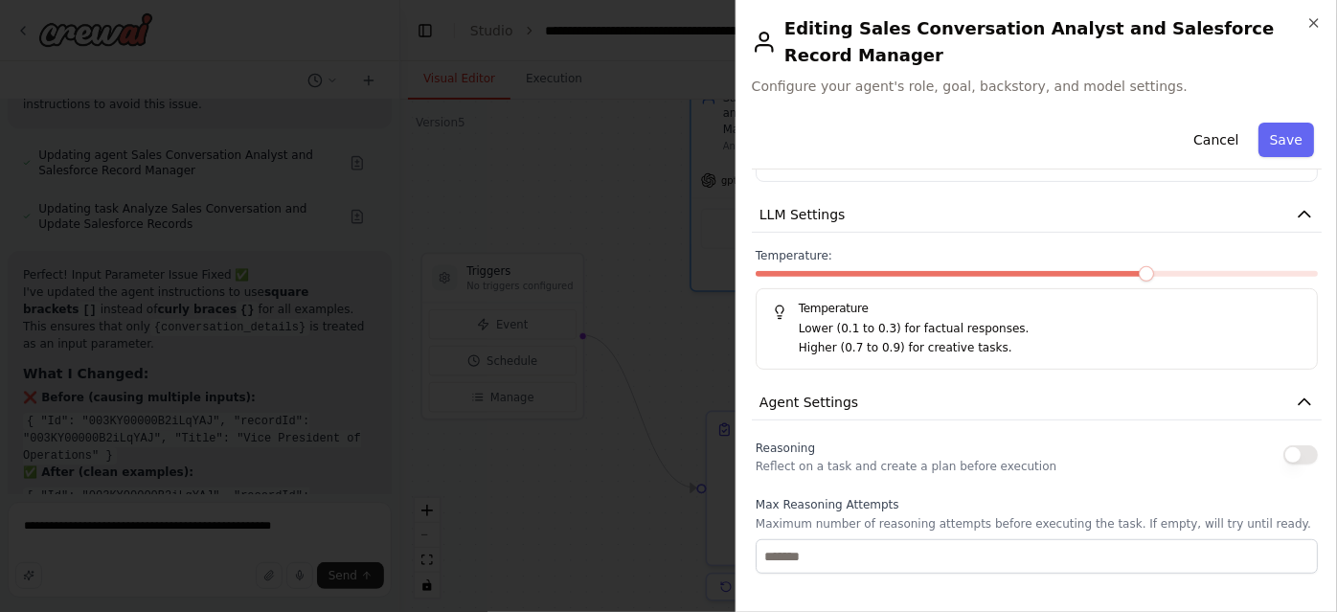
click at [1295, 445] on button "button" at bounding box center [1300, 454] width 34 height 19
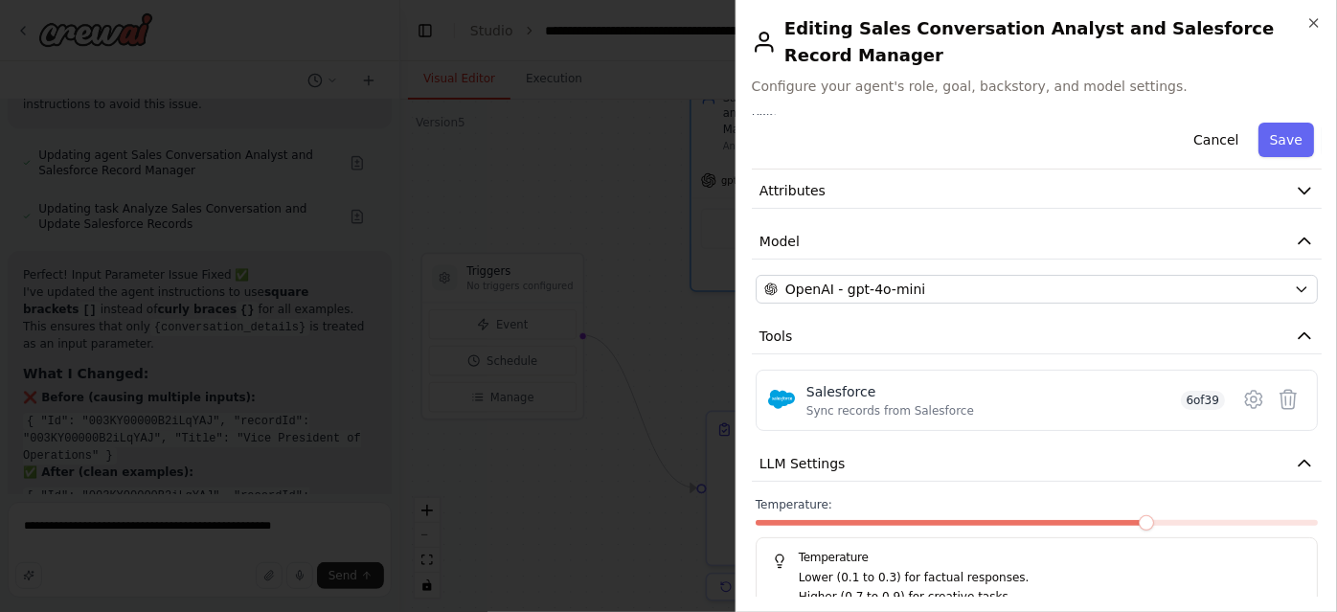
scroll to position [0, 0]
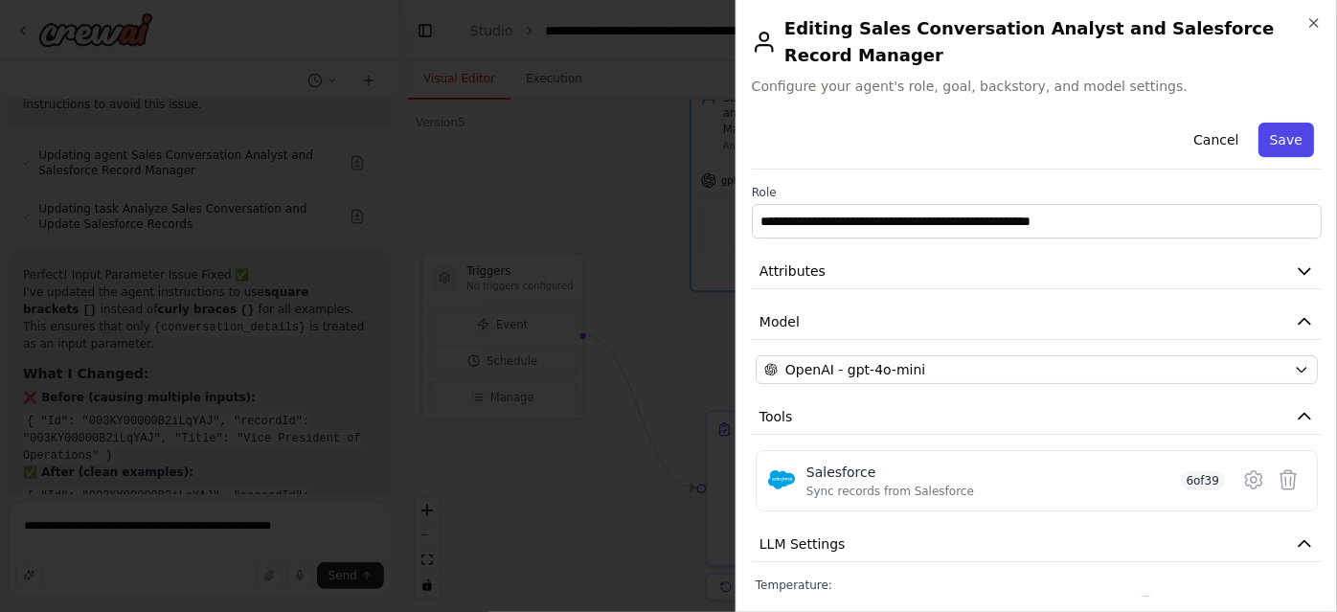
click at [1278, 123] on button "Save" at bounding box center [1286, 140] width 56 height 34
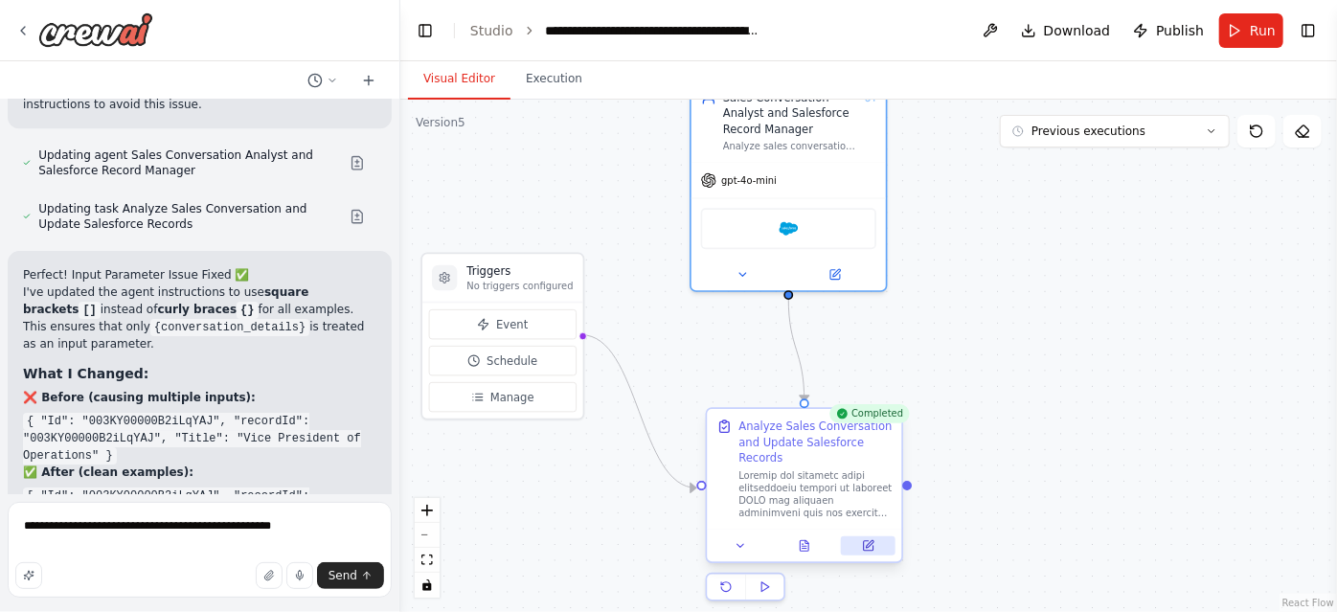
click at [860, 548] on button at bounding box center [868, 545] width 55 height 19
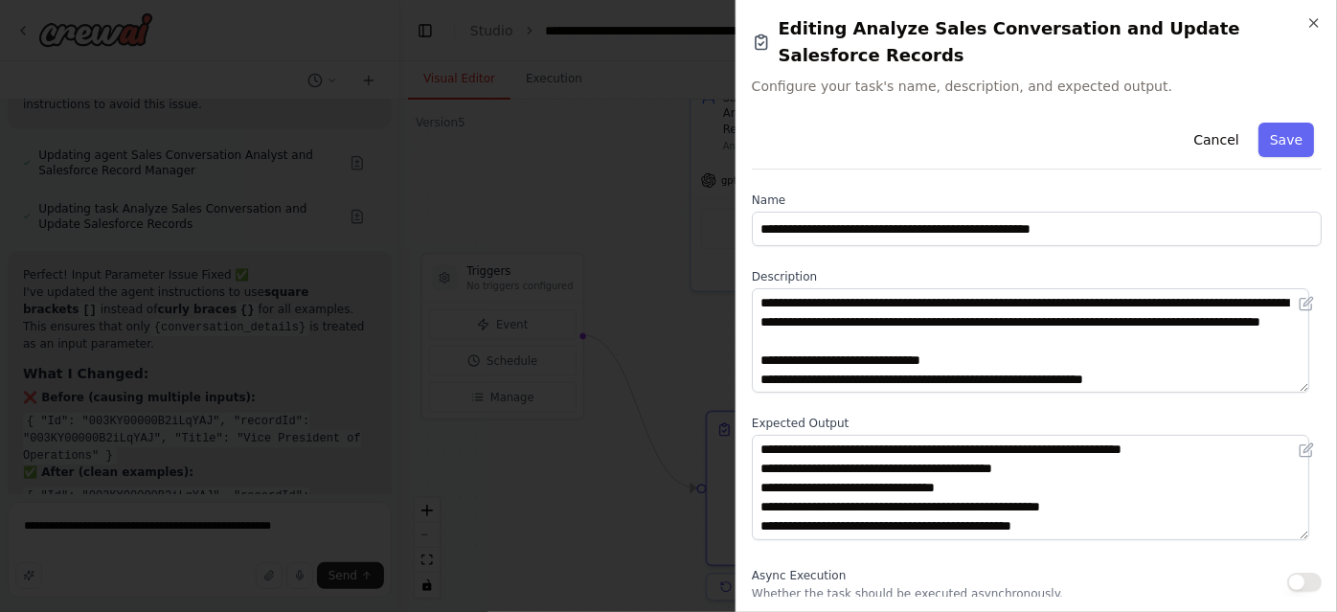
scroll to position [38, 0]
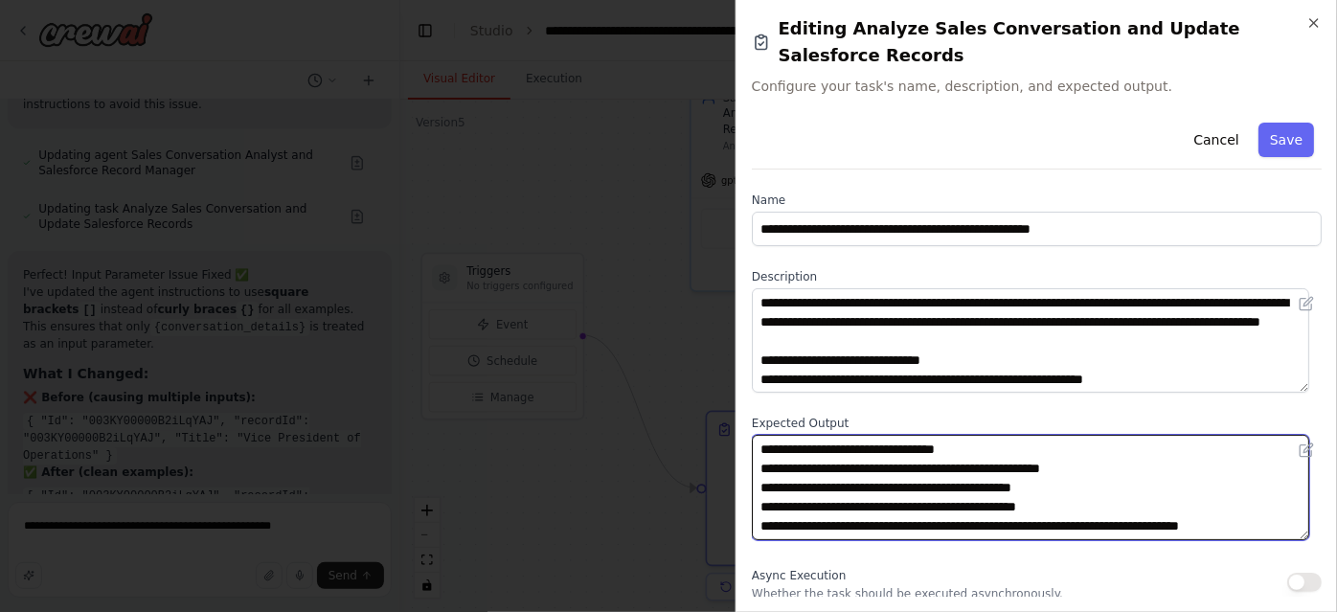
click at [983, 454] on textarea "**********" at bounding box center [1030, 487] width 557 height 104
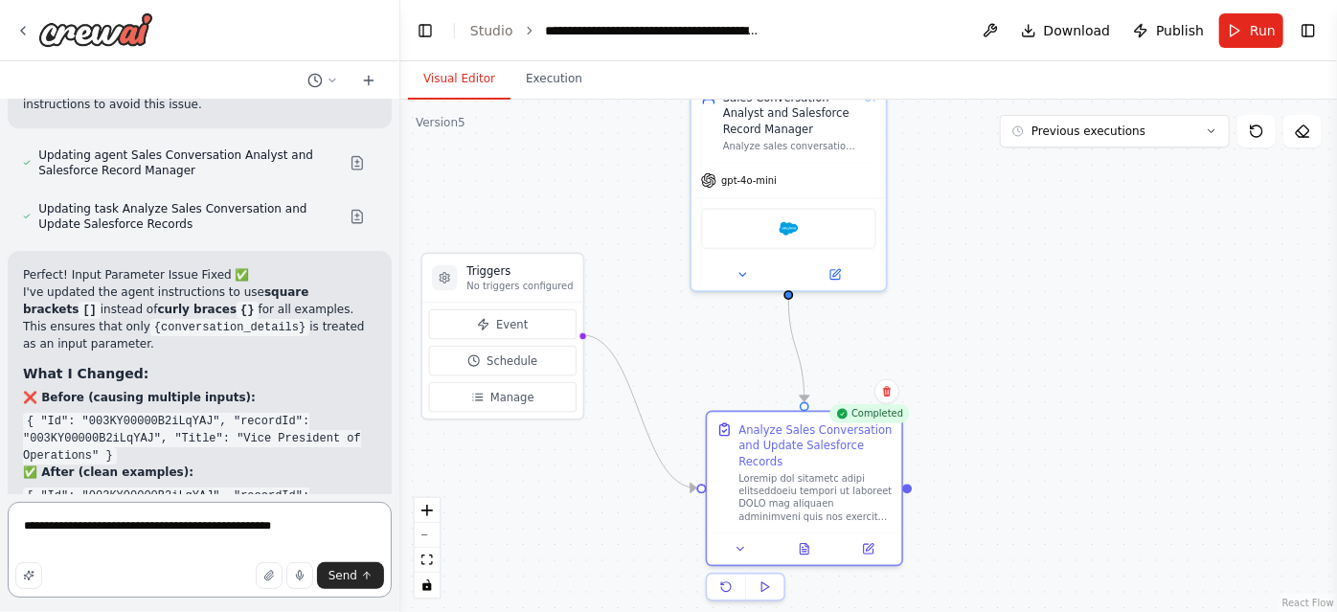
click at [309, 530] on textarea "**********" at bounding box center [200, 550] width 384 height 96
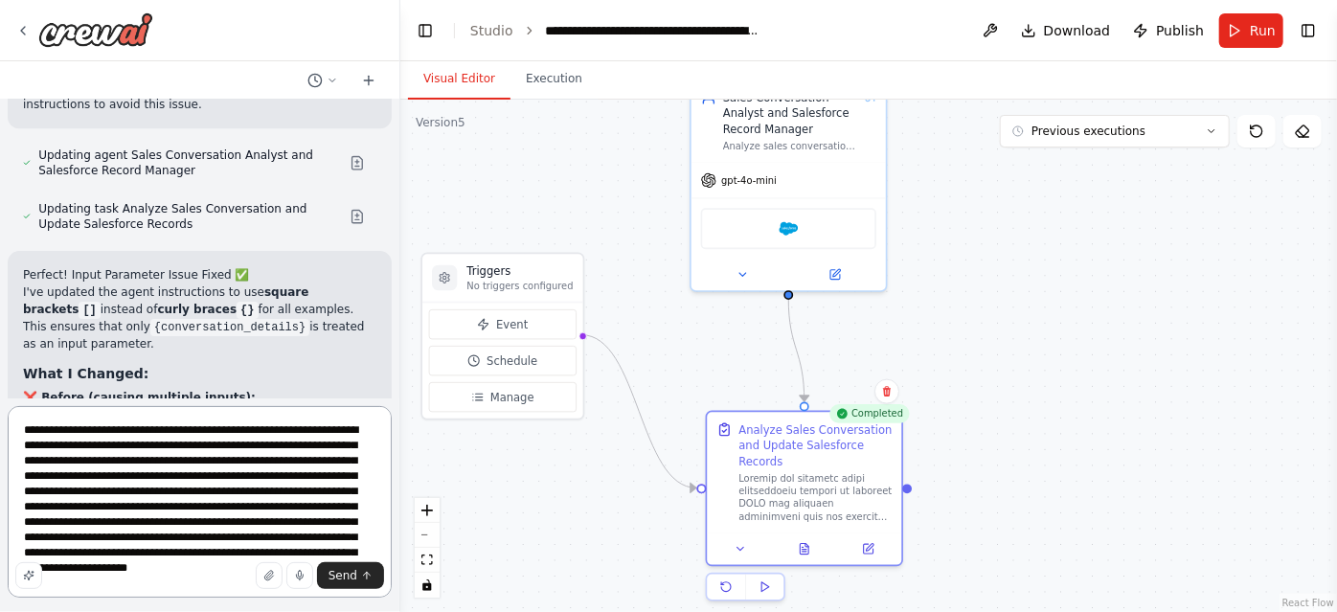
type textarea "**********"
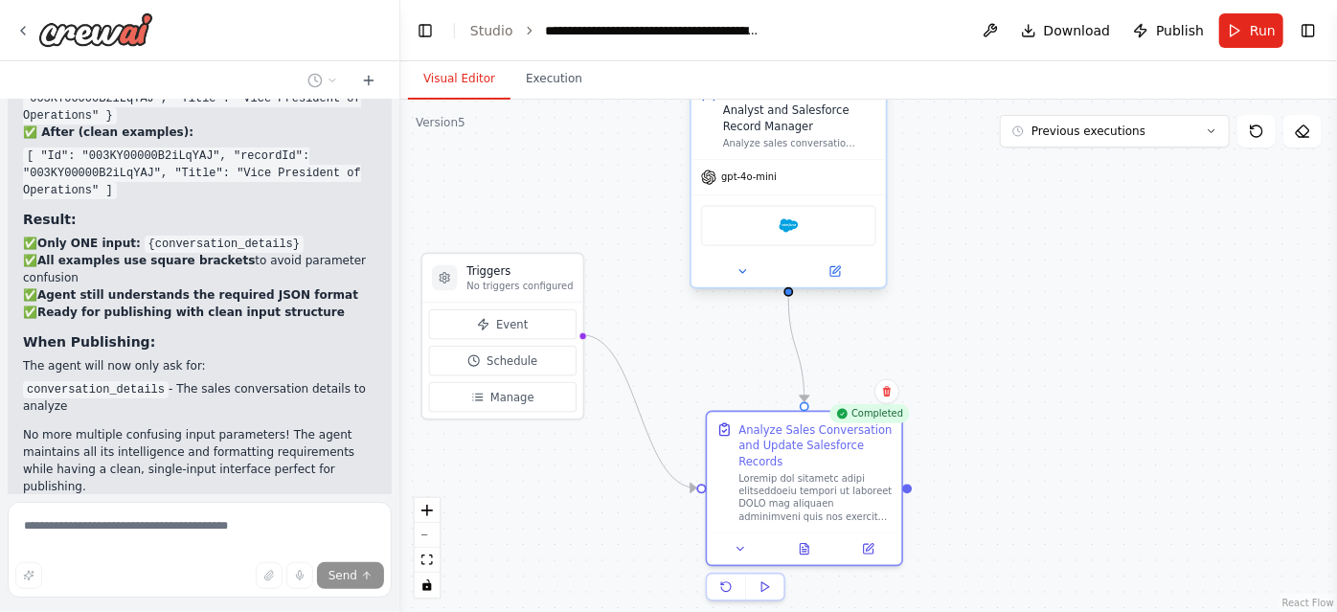
scroll to position [10845, 0]
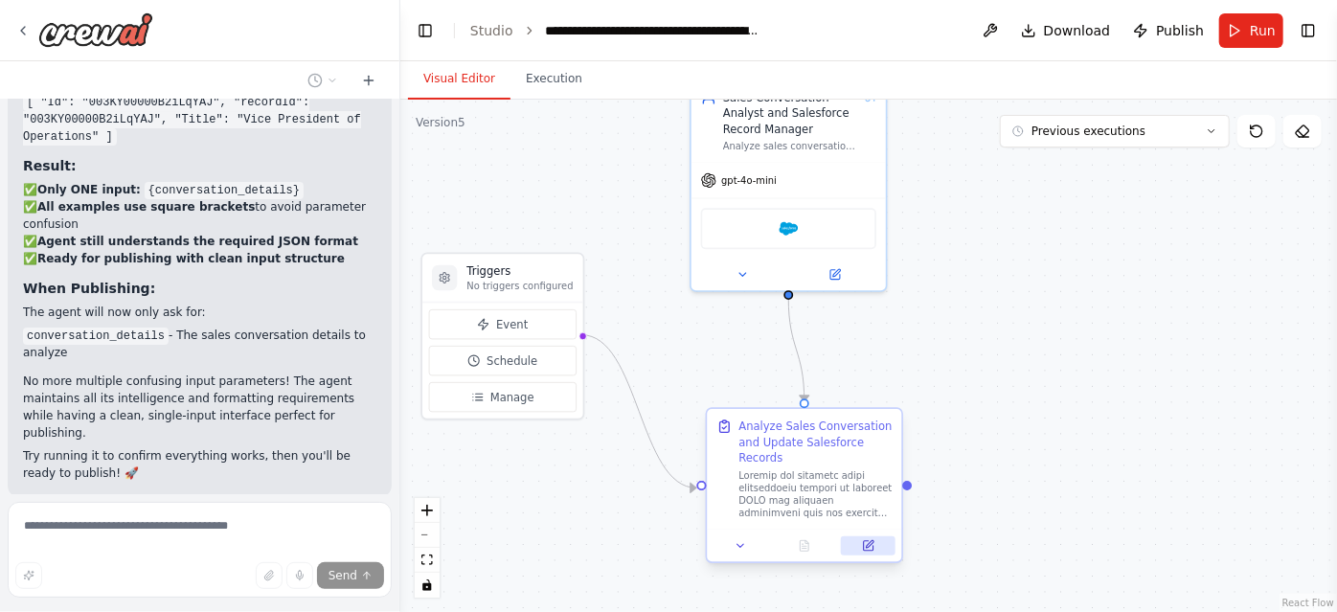
click at [871, 548] on icon at bounding box center [869, 546] width 10 height 10
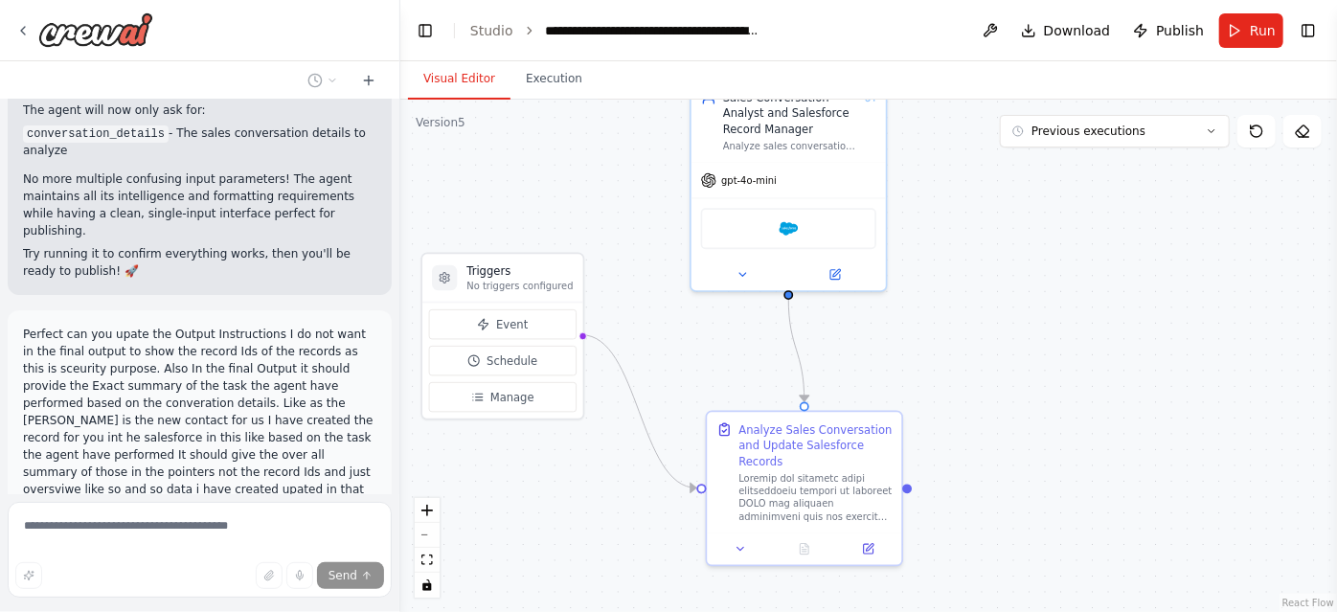
scroll to position [11053, 0]
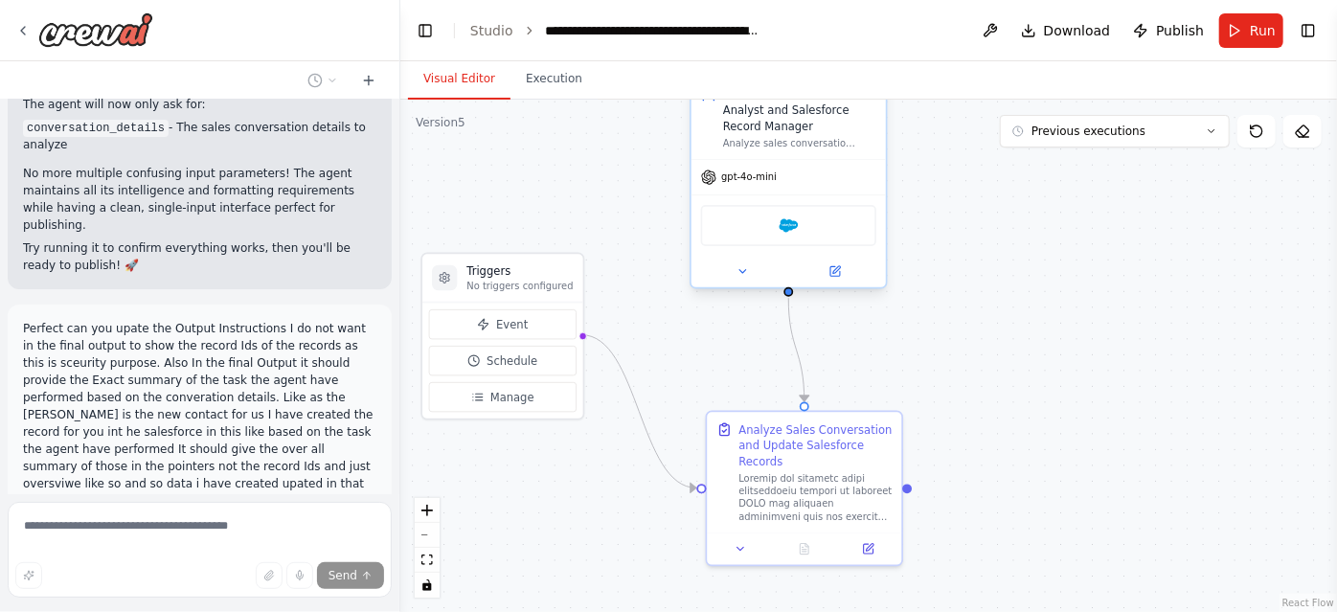
click at [837, 280] on div at bounding box center [788, 272] width 194 height 32
click at [843, 269] on button at bounding box center [834, 271] width 89 height 19
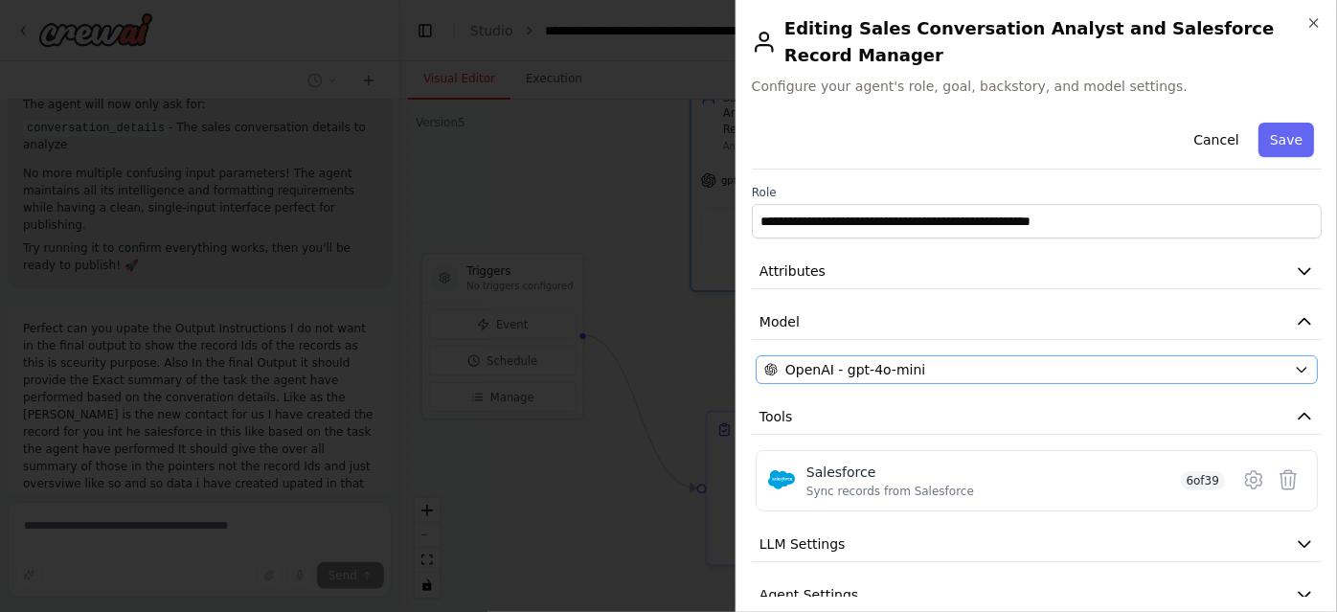
scroll to position [56, 0]
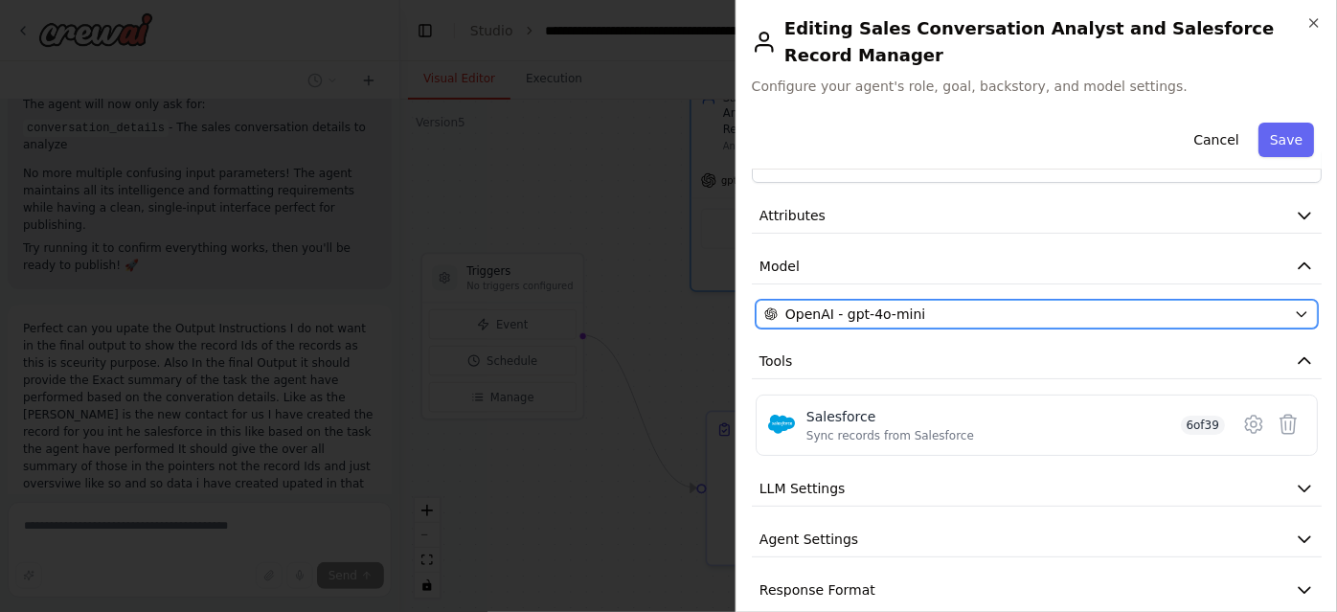
click at [955, 305] on div "OpenAI - gpt-4o-mini" at bounding box center [1025, 314] width 522 height 19
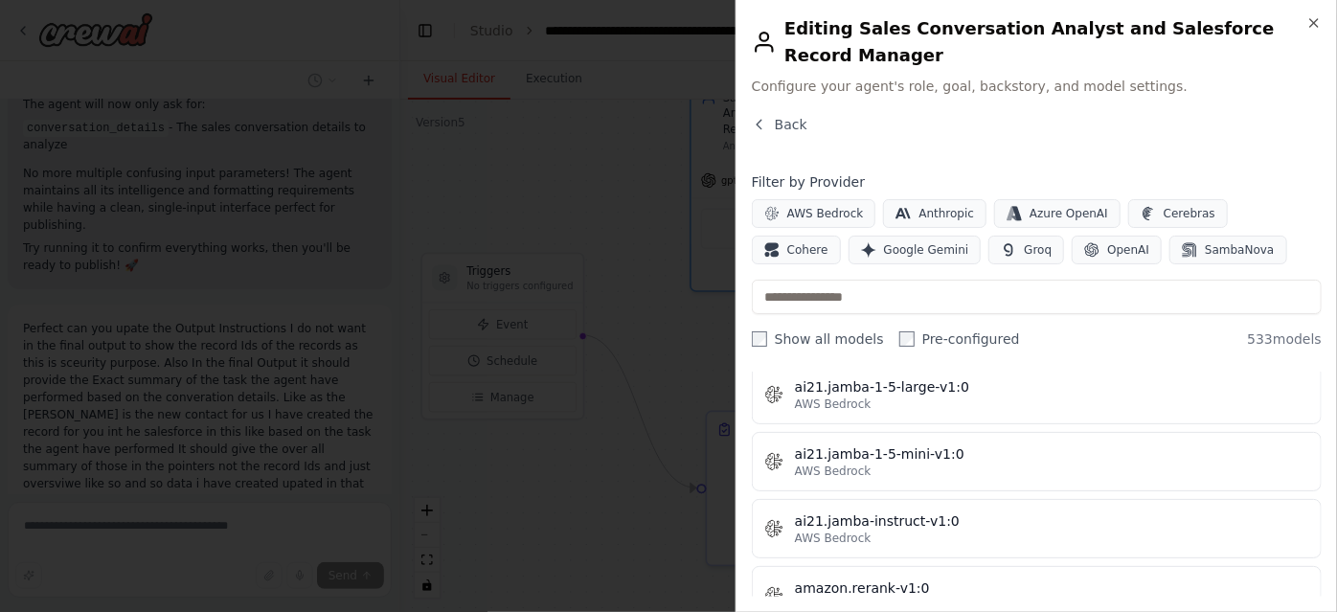
scroll to position [0, 0]
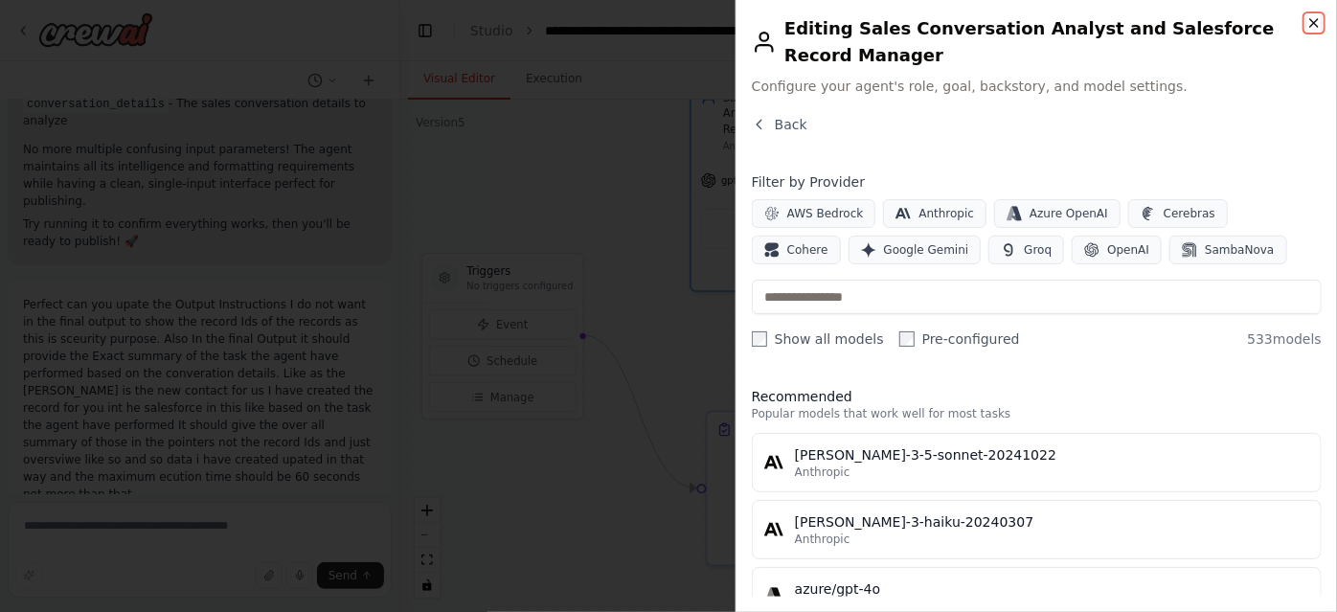
click at [1313, 15] on icon "button" at bounding box center [1313, 22] width 15 height 15
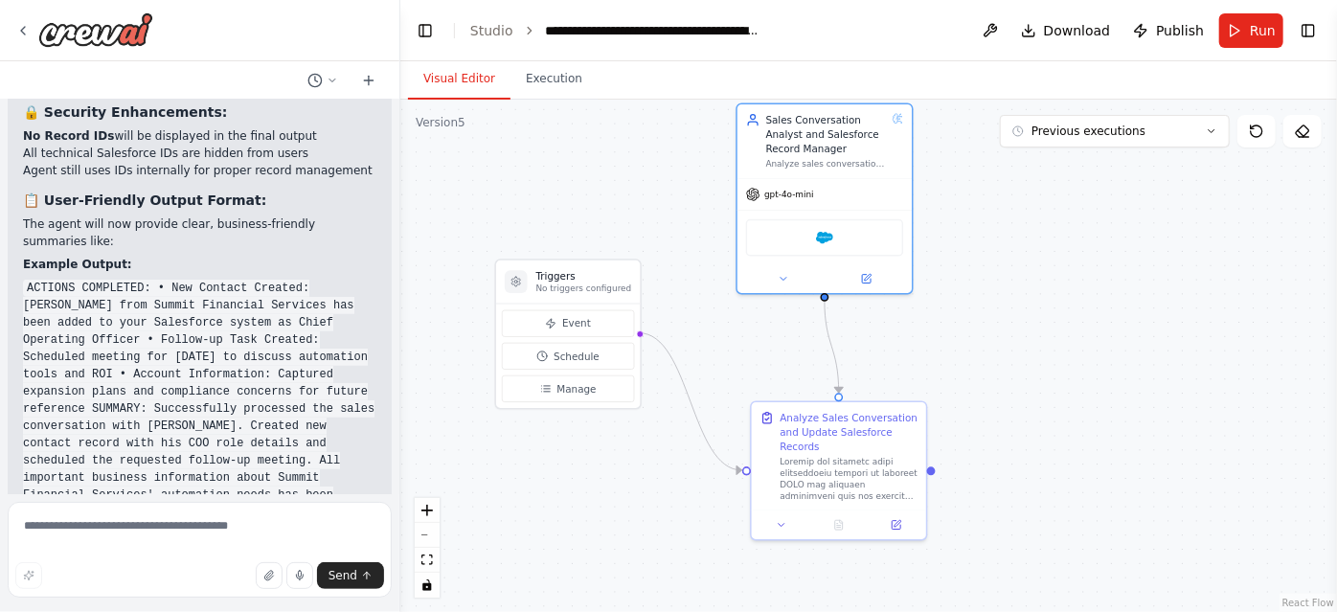
scroll to position [11760, 0]
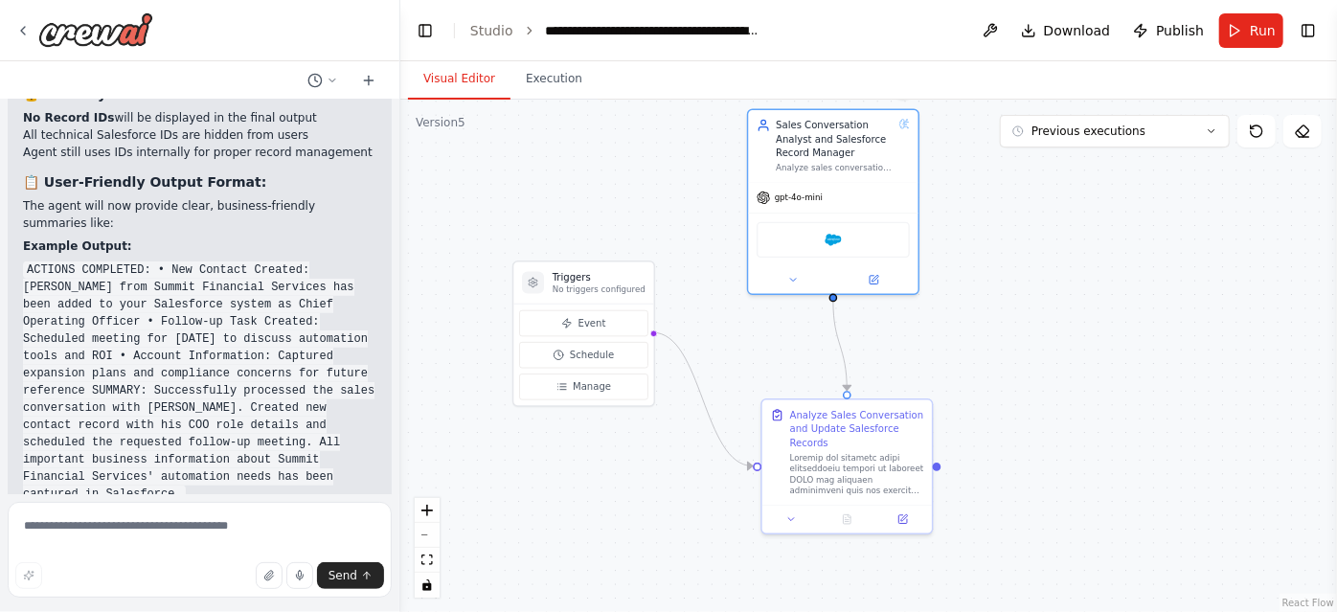
click at [1099, 318] on div ".deletable-edge-delete-btn { width: 20px; height: 20px; border: 0px solid #ffff…" at bounding box center [868, 356] width 937 height 512
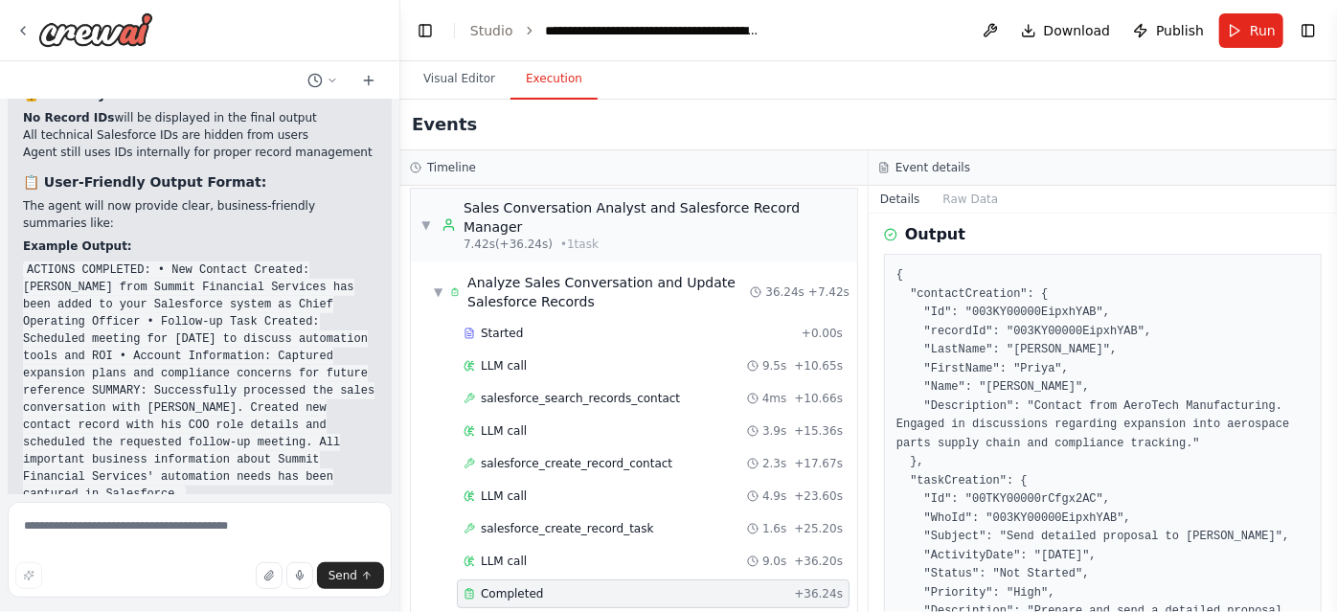
click at [536, 63] on button "Execution" at bounding box center [553, 79] width 87 height 40
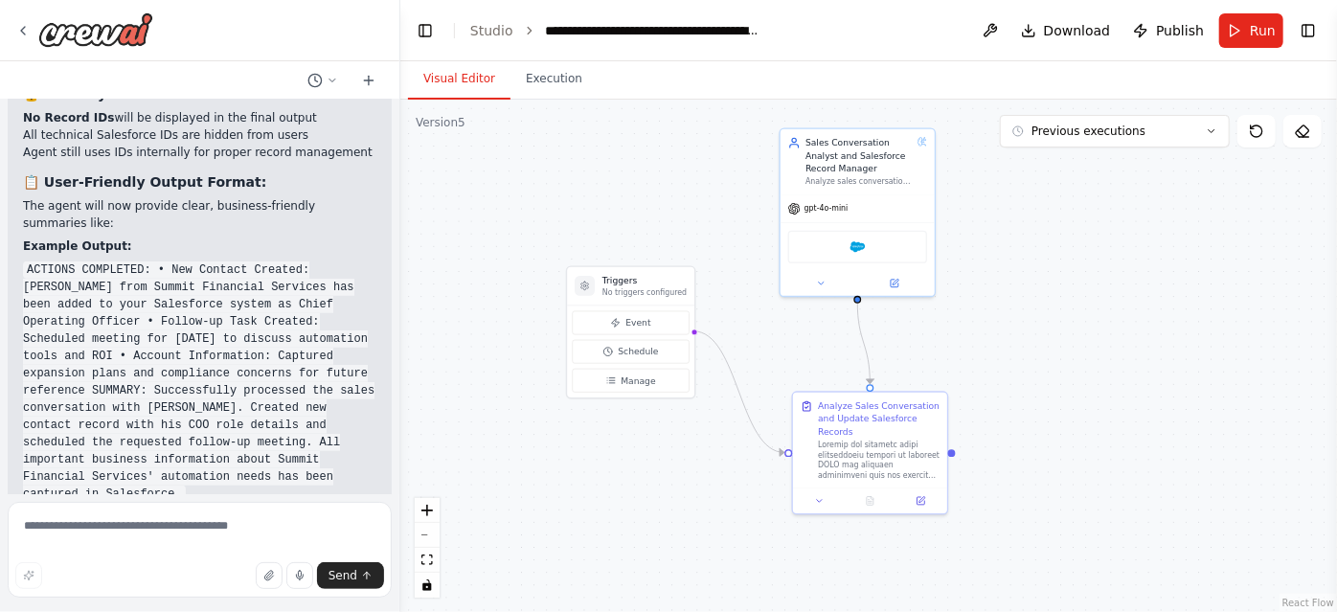
click at [469, 87] on button "Visual Editor" at bounding box center [459, 79] width 102 height 40
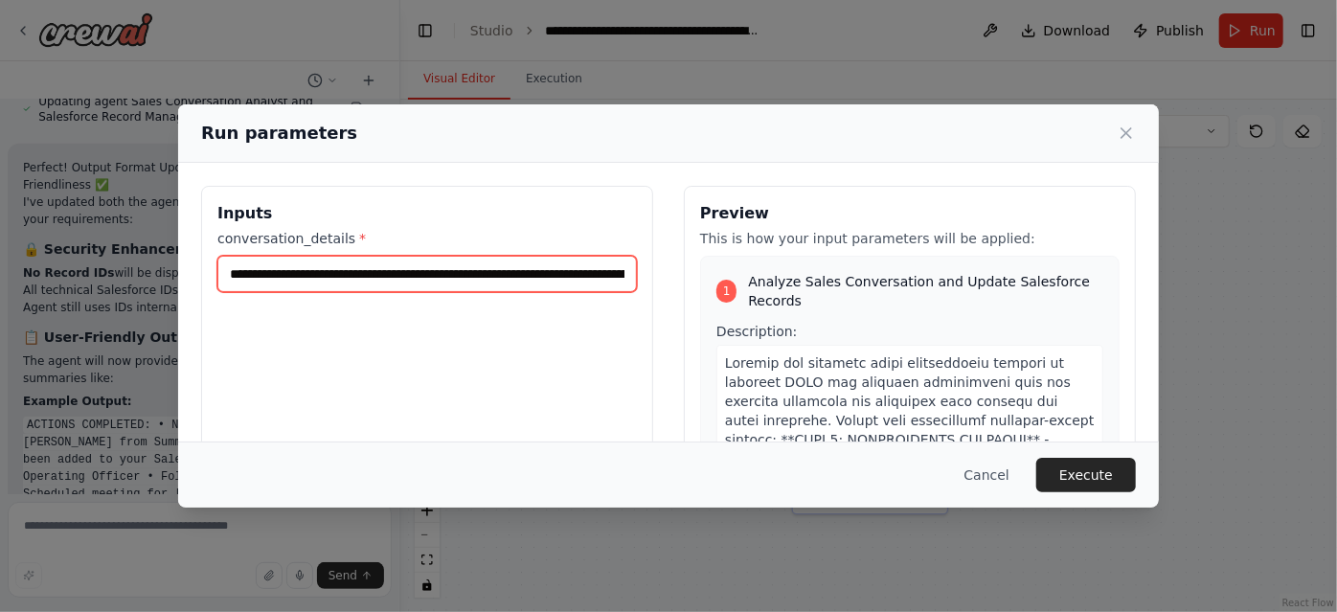
click at [339, 280] on input "**********" at bounding box center [426, 274] width 419 height 36
paste input "text"
type input "**********"
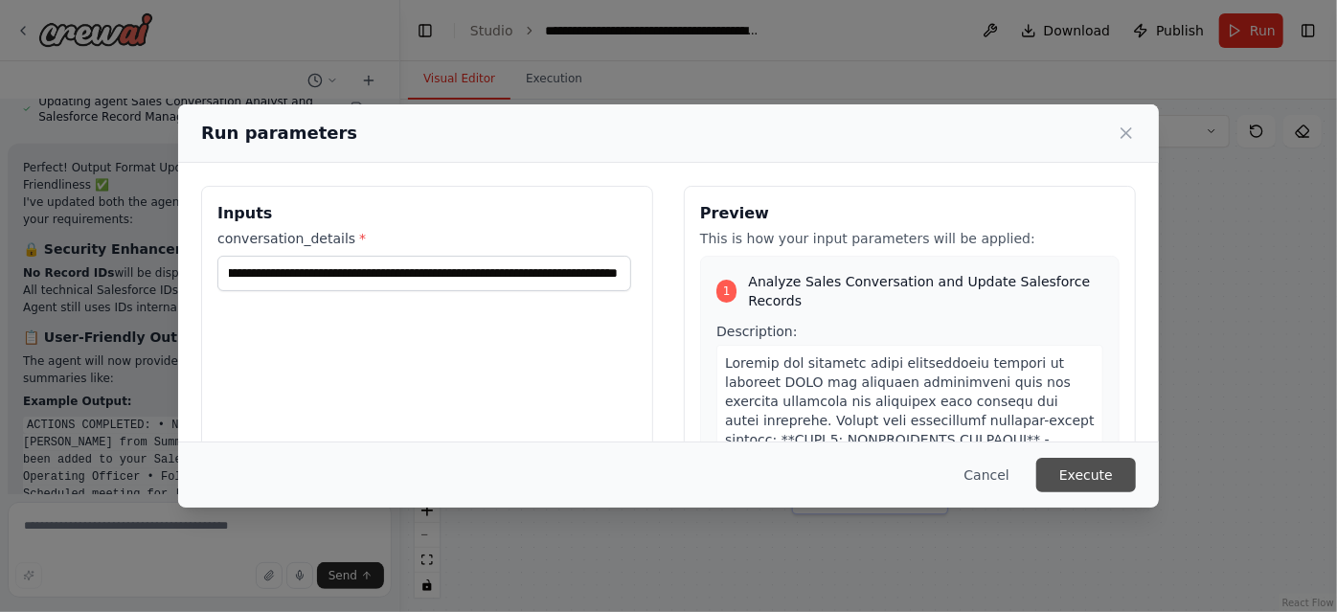
scroll to position [0, 0]
click at [1075, 477] on button "Execute" at bounding box center [1086, 475] width 100 height 34
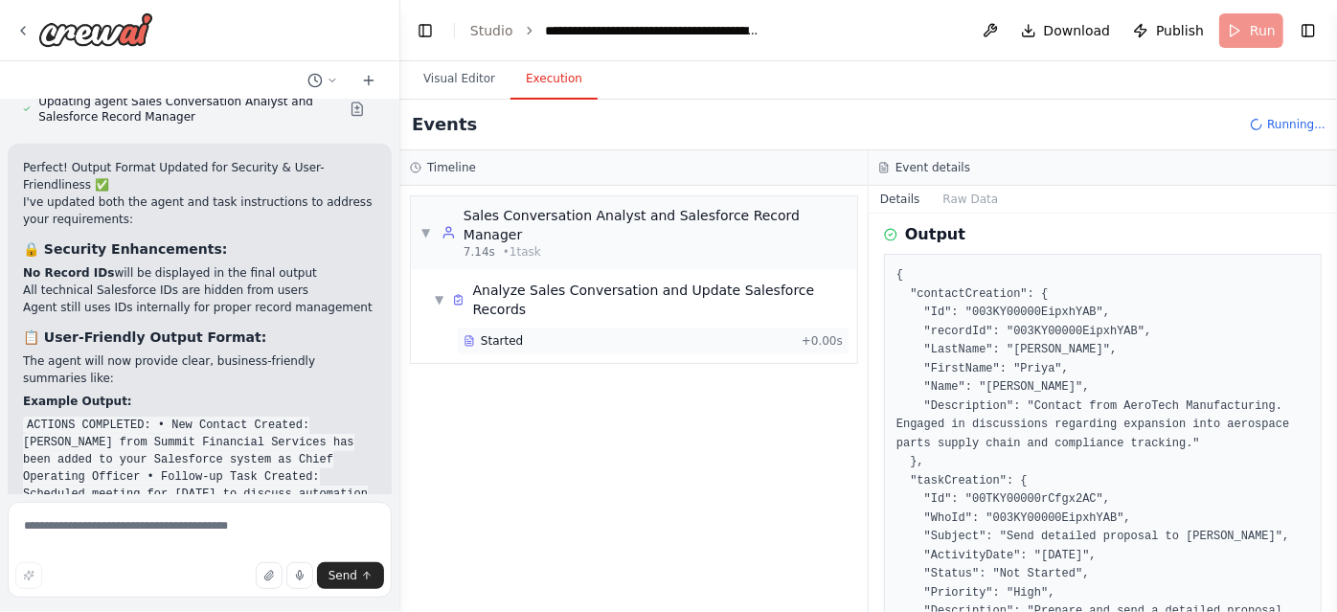
click at [735, 333] on div "Started" at bounding box center [628, 340] width 330 height 15
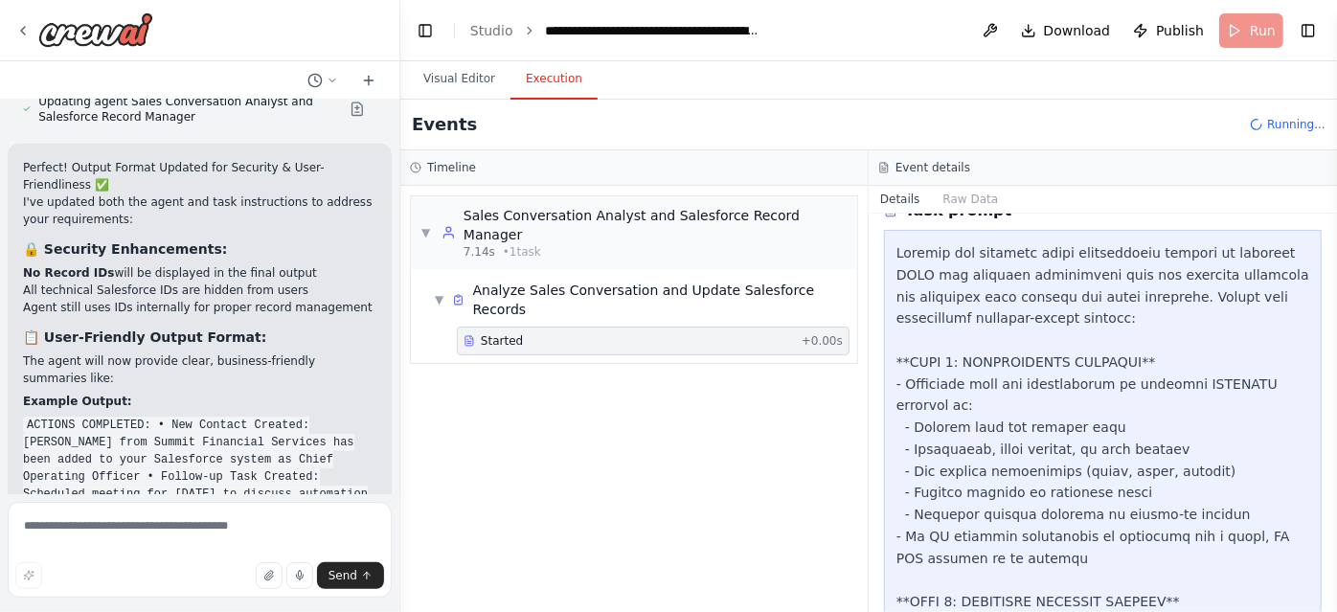
scroll to position [1393, 0]
click at [437, 281] on div "▼ Analyze Sales Conversation and Update Salesforce Records" at bounding box center [642, 300] width 416 height 38
click at [437, 281] on div "▶ Analyze Sales Conversation and Update Salesforce Records" at bounding box center [642, 300] width 416 height 38
click at [547, 327] on div "Started + 0.00s" at bounding box center [653, 341] width 393 height 29
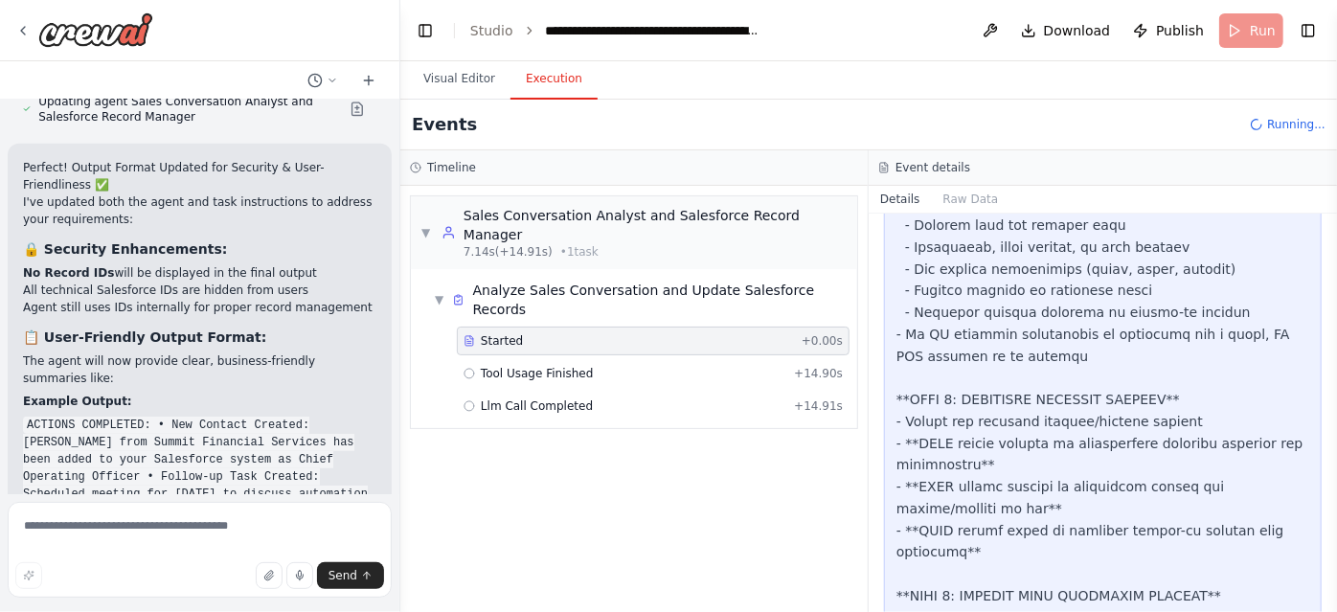
scroll to position [1597, 0]
click at [712, 366] on div "Tool Usage Finished + 14.90s" at bounding box center [652, 373] width 379 height 15
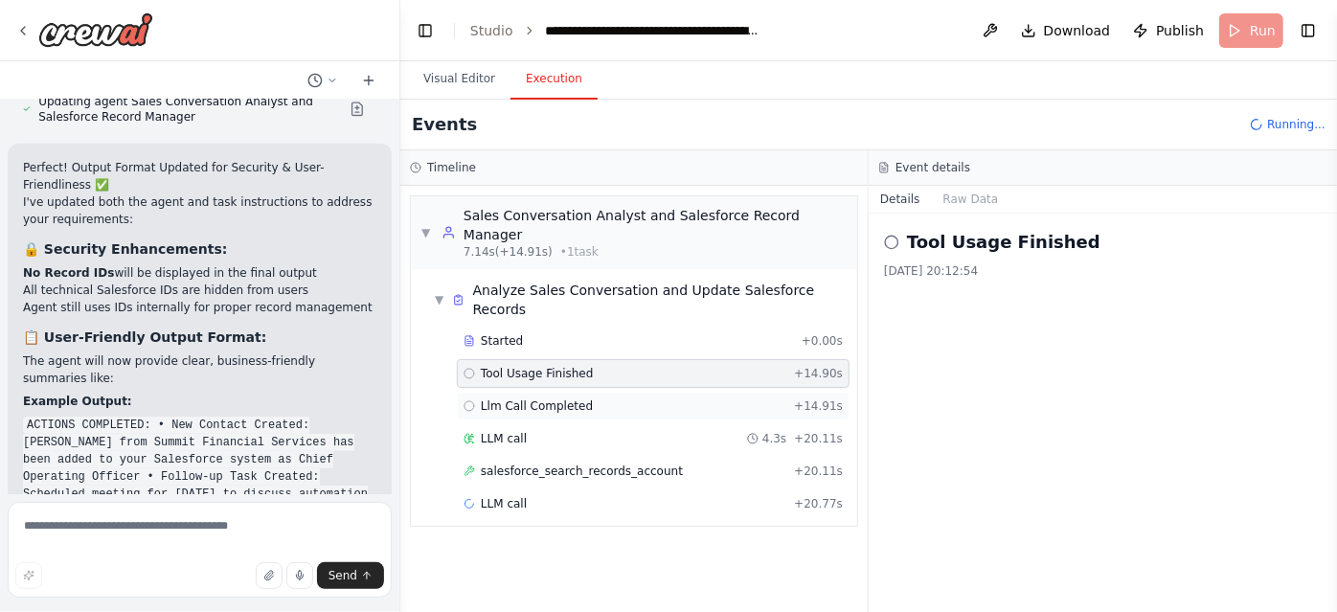
click at [703, 398] on div "Llm Call Completed + 14.91s" at bounding box center [652, 405] width 379 height 15
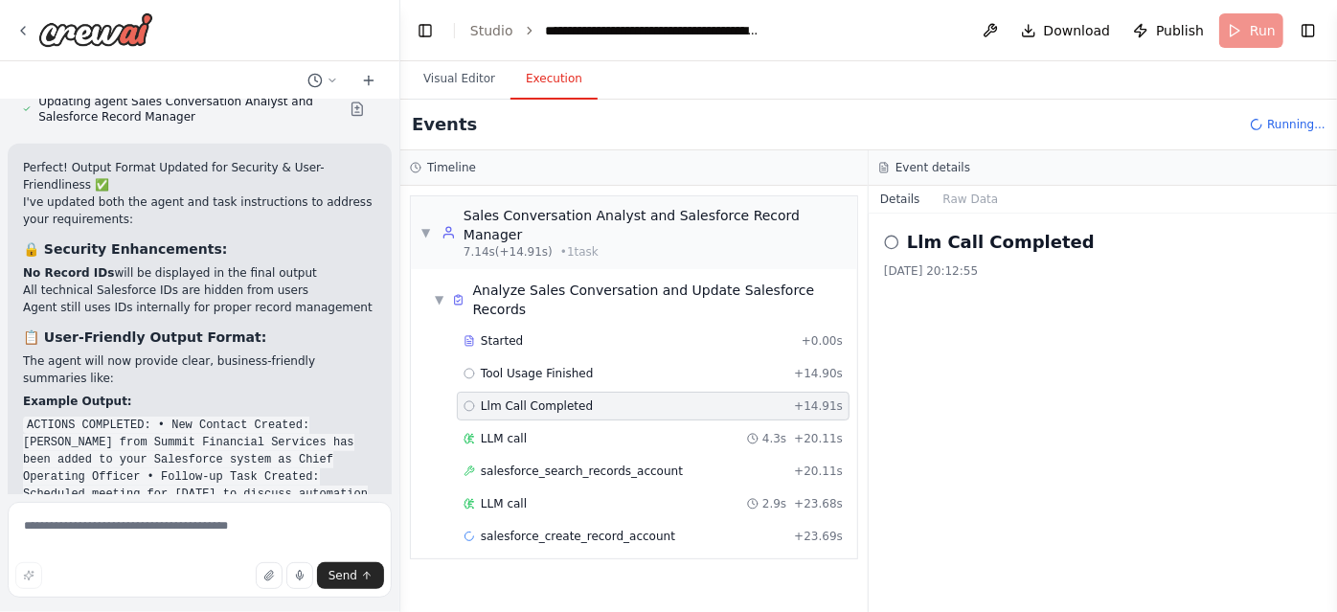
click at [891, 239] on icon at bounding box center [891, 242] width 15 height 15
click at [629, 431] on div "LLM call 4.3s + 20.11s" at bounding box center [652, 438] width 379 height 15
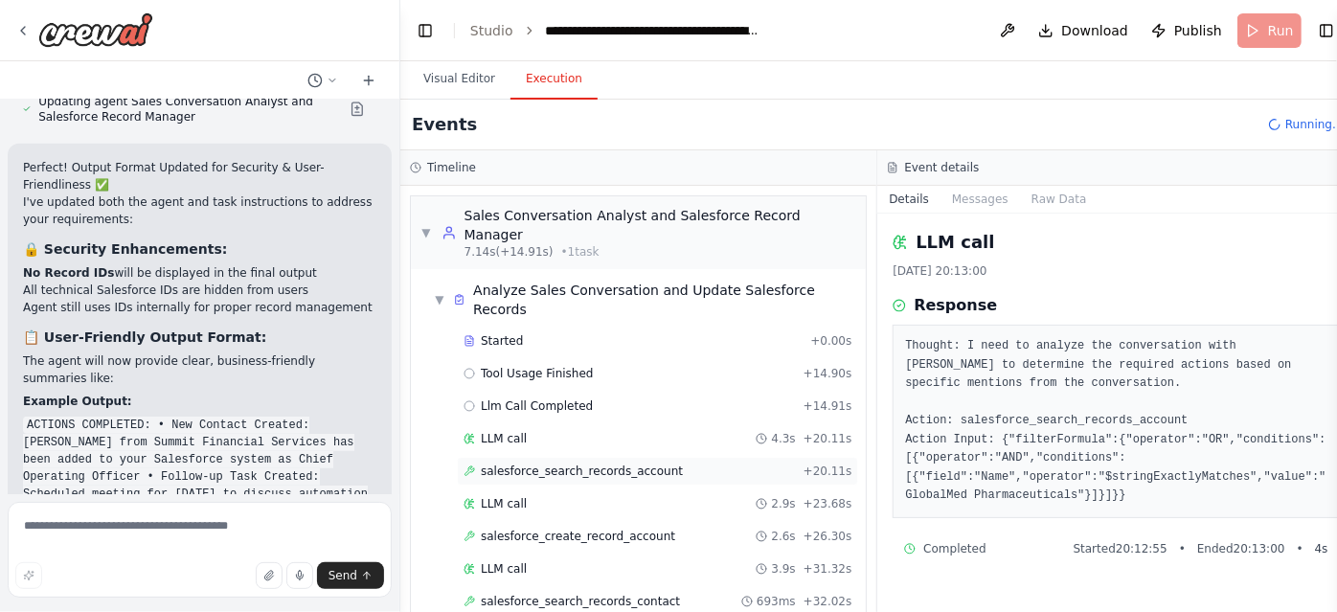
click at [707, 463] on div "salesforce_search_records_account + 20.11s" at bounding box center [657, 470] width 388 height 15
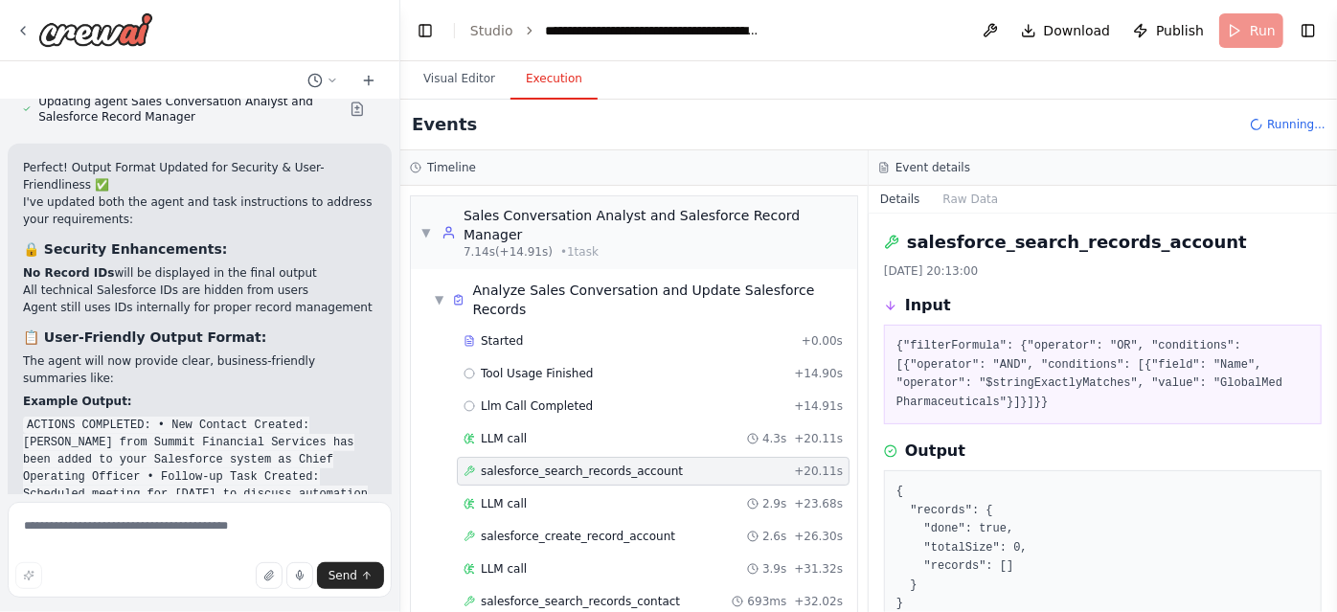
scroll to position [84, 0]
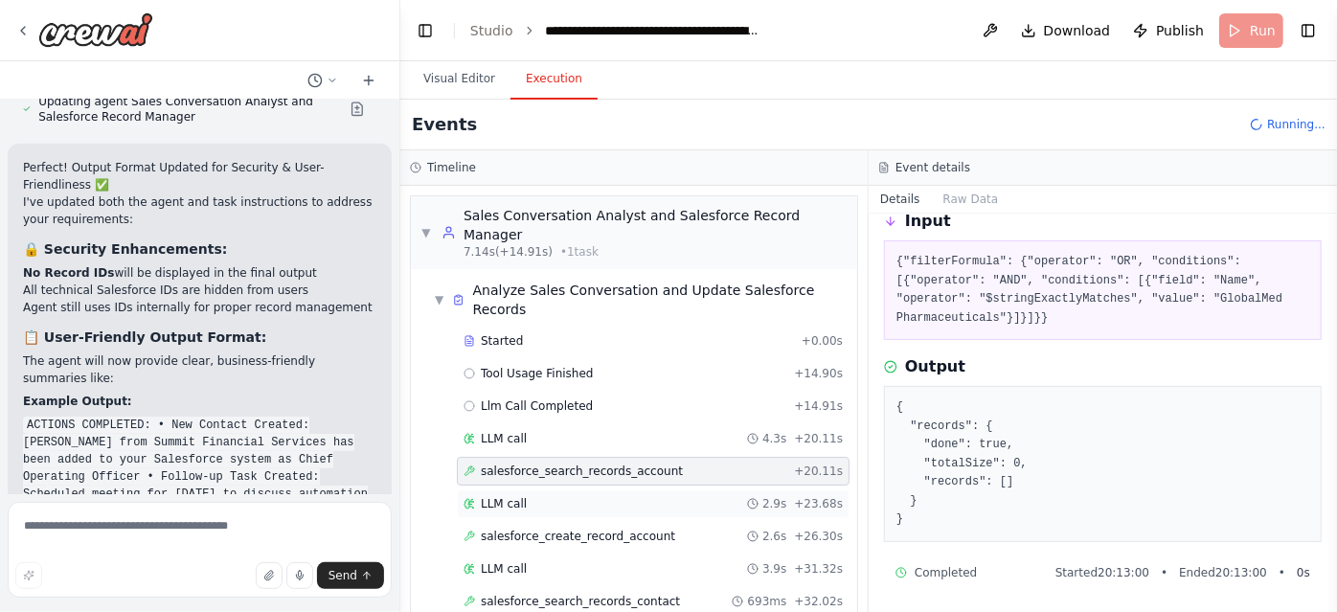
click at [616, 489] on div "LLM call 2.9s + 23.68s" at bounding box center [653, 503] width 393 height 29
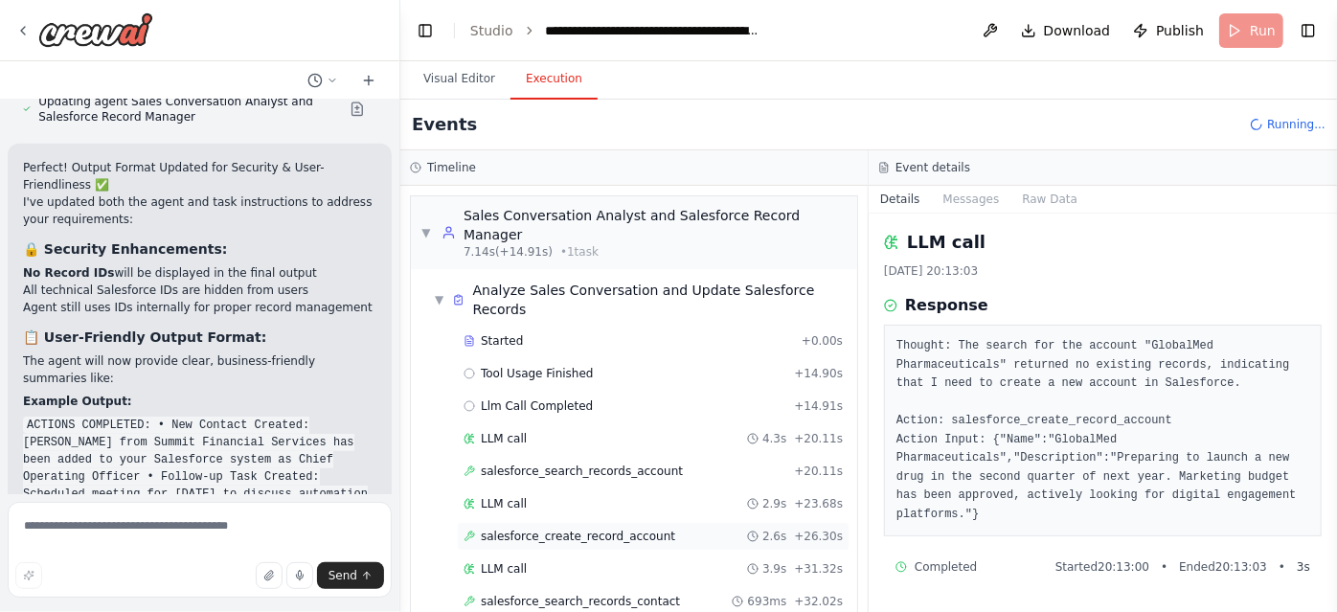
click at [625, 529] on span "salesforce_create_record_account" at bounding box center [578, 536] width 194 height 15
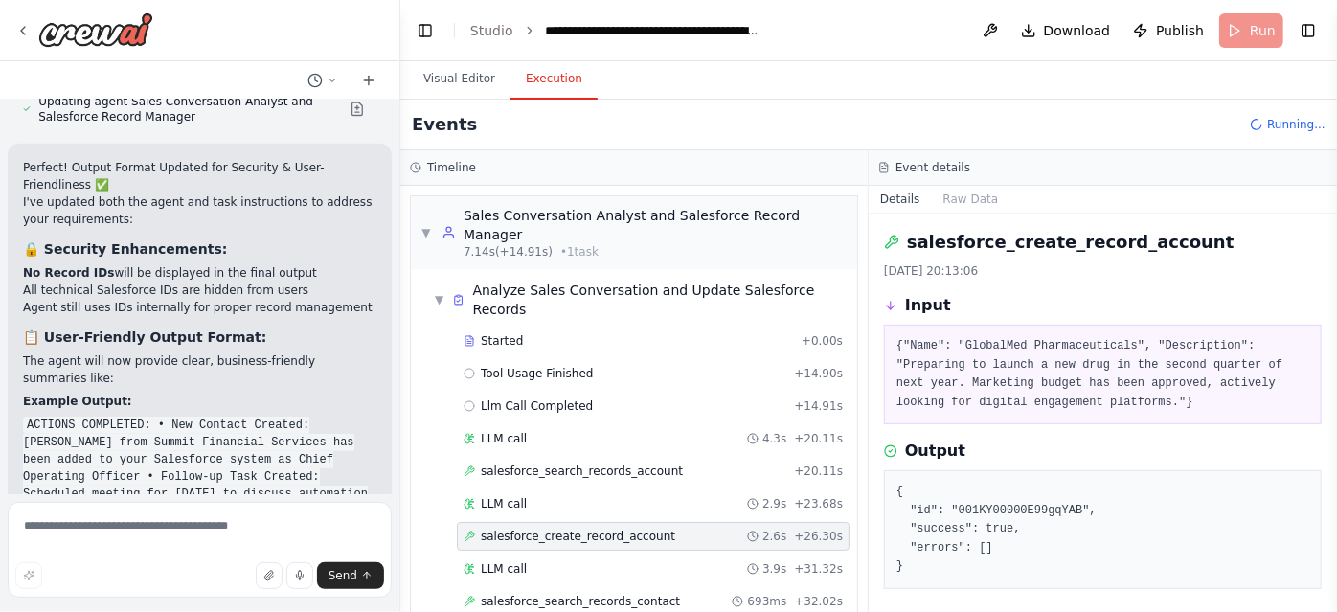
scroll to position [46, 0]
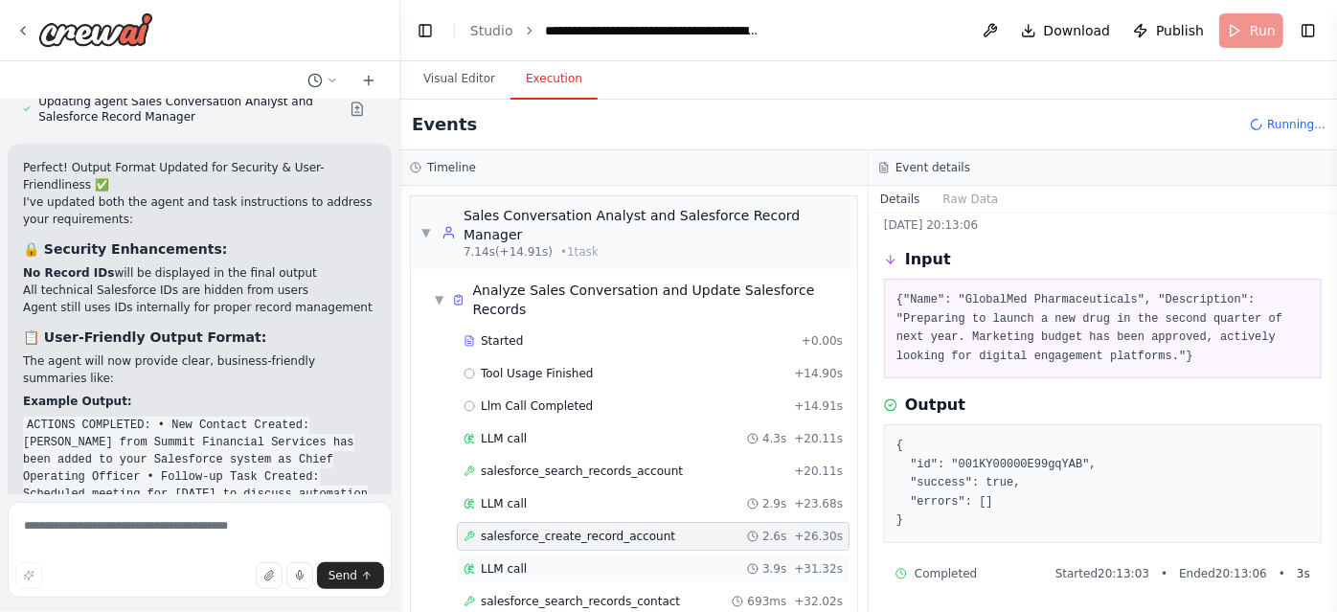
click at [536, 554] on div "LLM call 3.9s + 31.32s" at bounding box center [653, 568] width 393 height 29
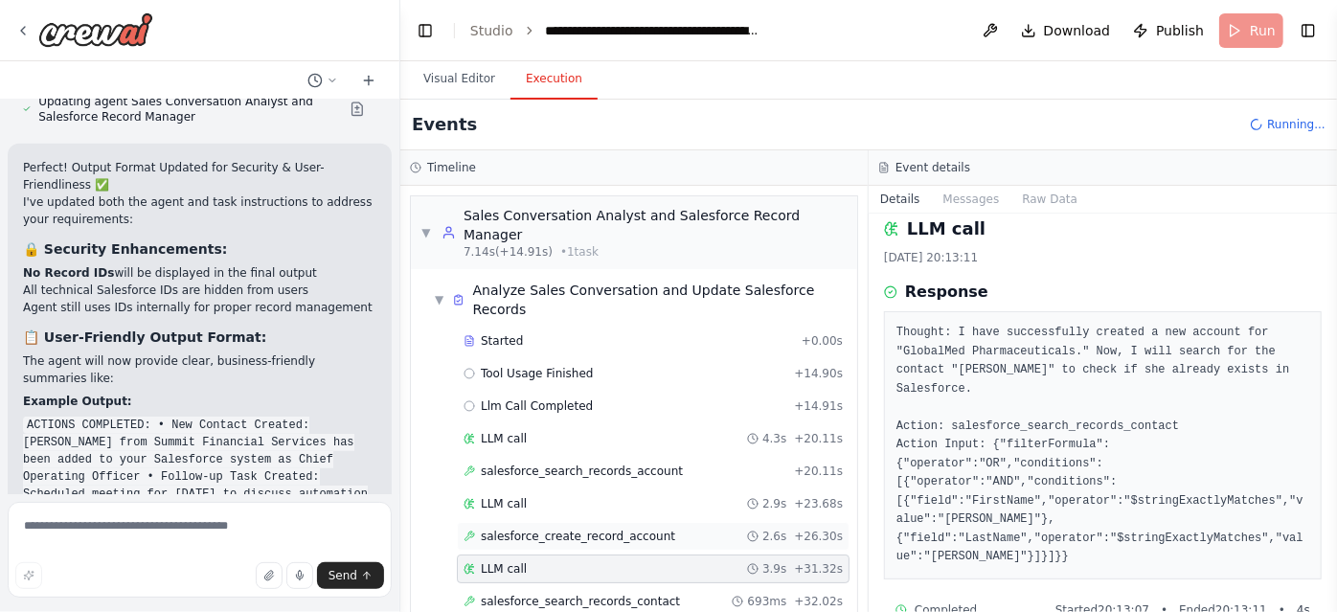
scroll to position [21, 0]
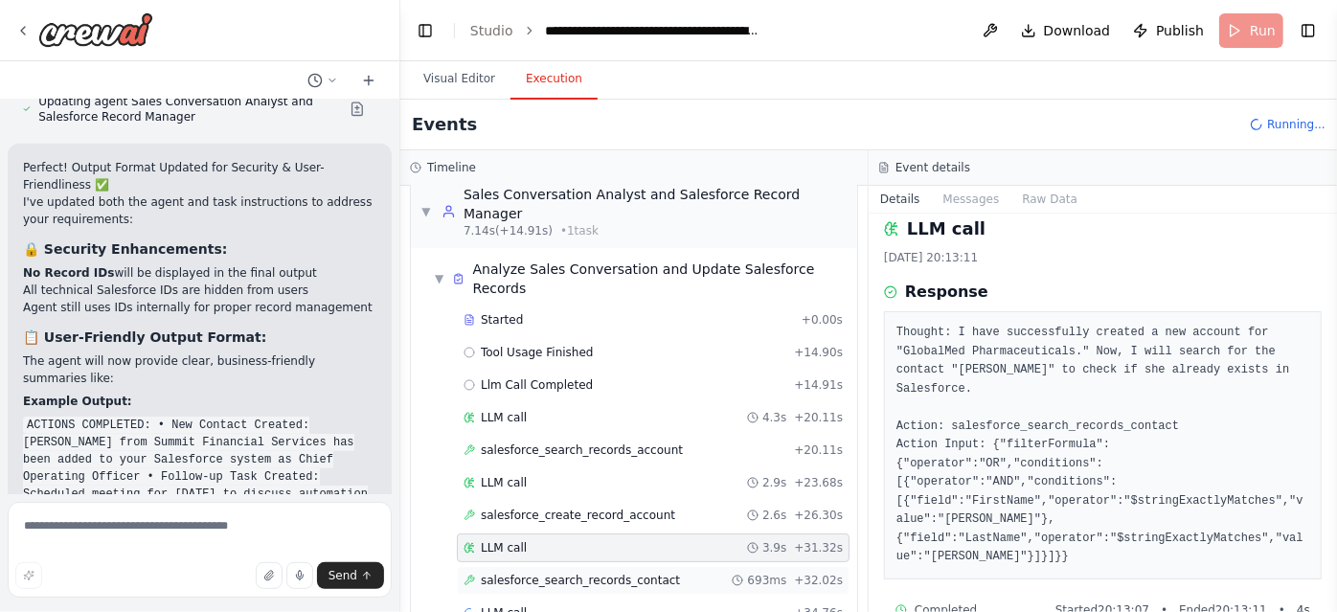
click at [605, 573] on span "salesforce_search_records_contact" at bounding box center [580, 580] width 199 height 15
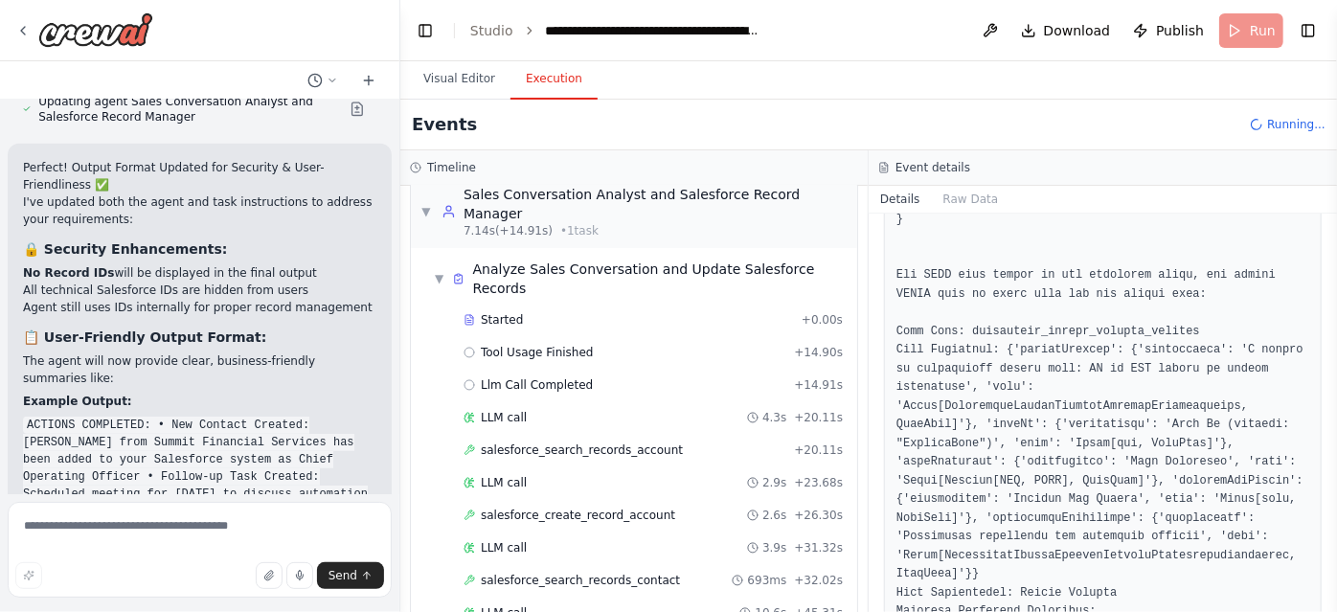
scroll to position [117, 0]
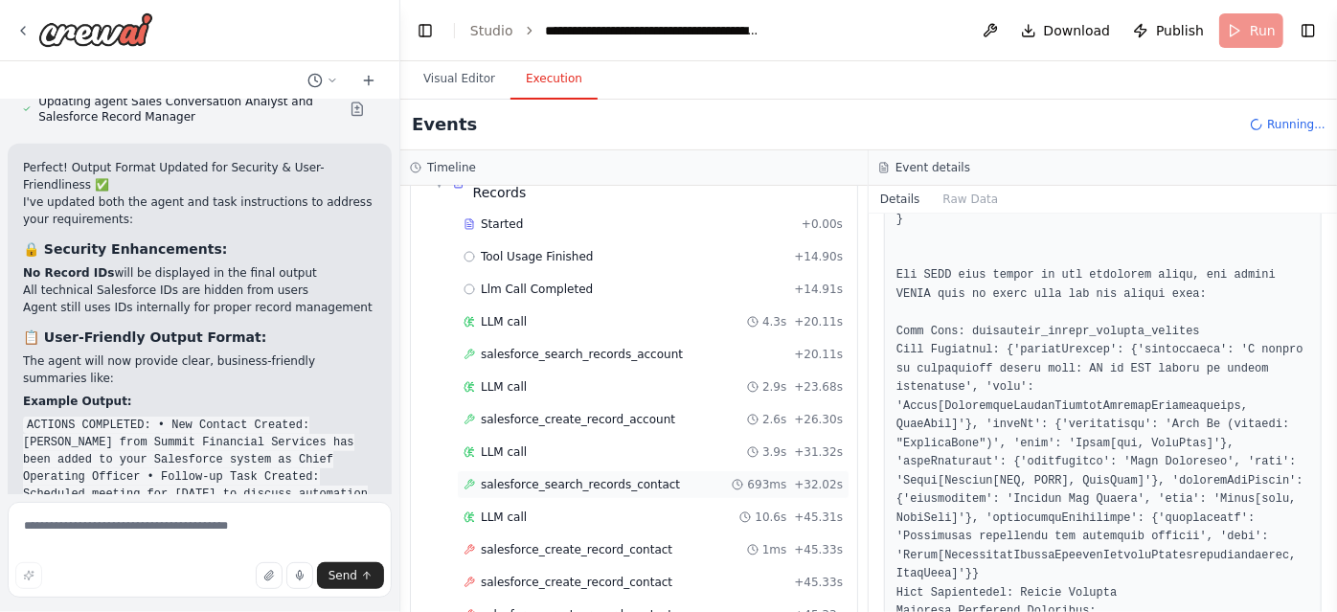
click at [618, 477] on span "salesforce_search_records_contact" at bounding box center [580, 484] width 199 height 15
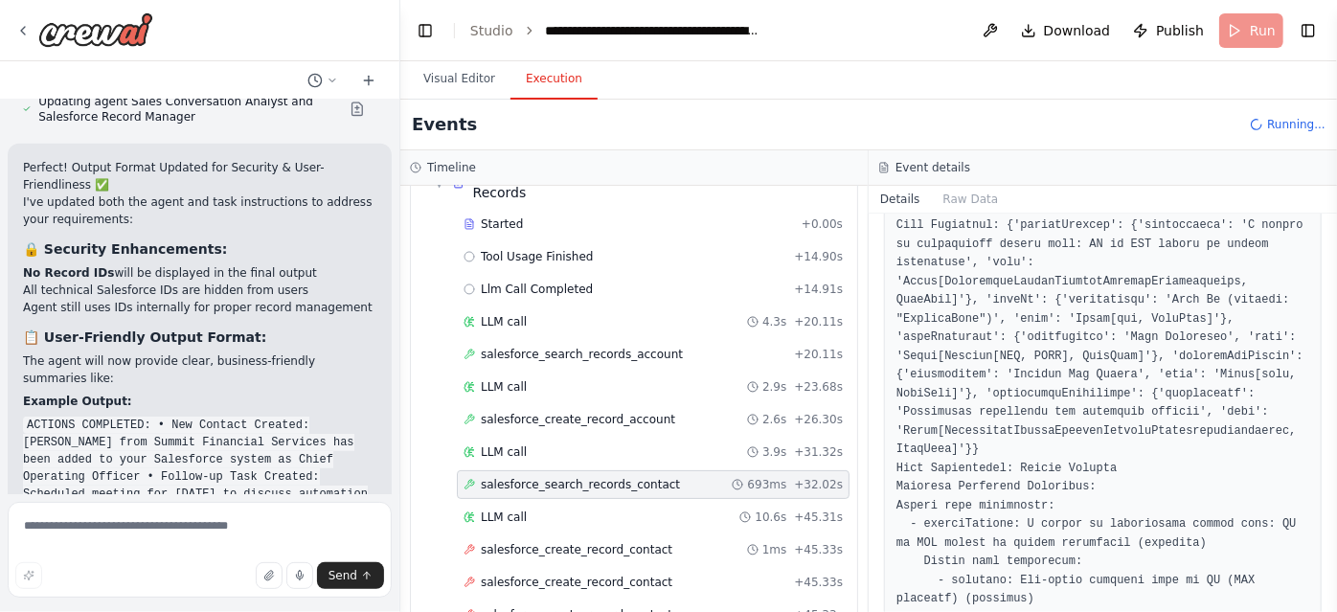
scroll to position [534, 0]
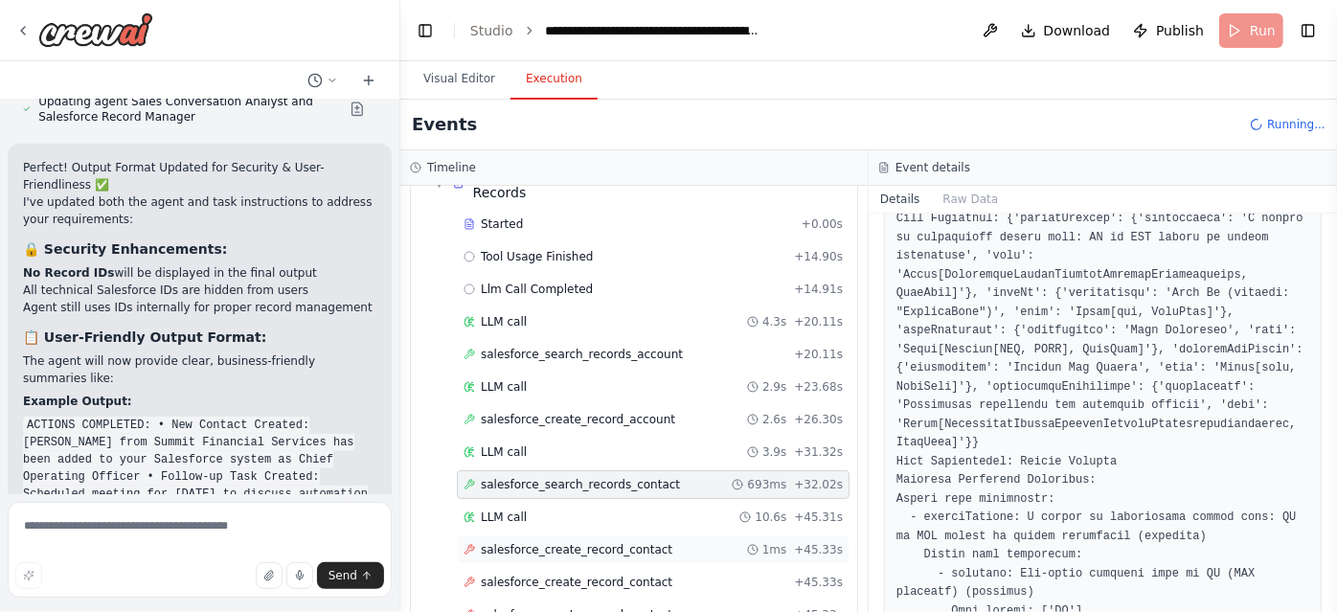
click at [676, 535] on div "salesforce_create_record_contact 1ms + 45.33s" at bounding box center [653, 549] width 393 height 29
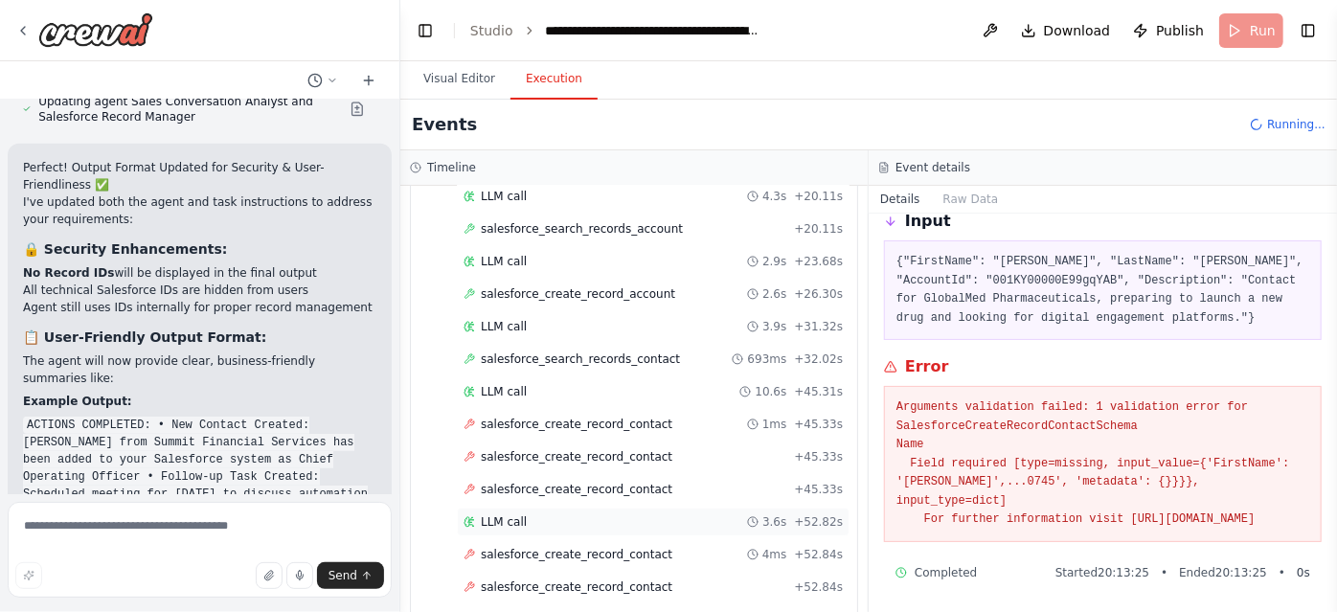
scroll to position [245, 0]
click at [586, 544] on span "salesforce_create_record_contact" at bounding box center [577, 551] width 192 height 15
drag, startPoint x: 1106, startPoint y: 569, endPoint x: 1164, endPoint y: 563, distance: 58.7
click at [1164, 565] on div "Started 20:13:32 • Ended 20:13:32 • 0 s" at bounding box center [1182, 572] width 255 height 15
click at [1278, 571] on div "Started 20:13:32 • Ended 20:13:32 • 0 s" at bounding box center [1182, 572] width 255 height 15
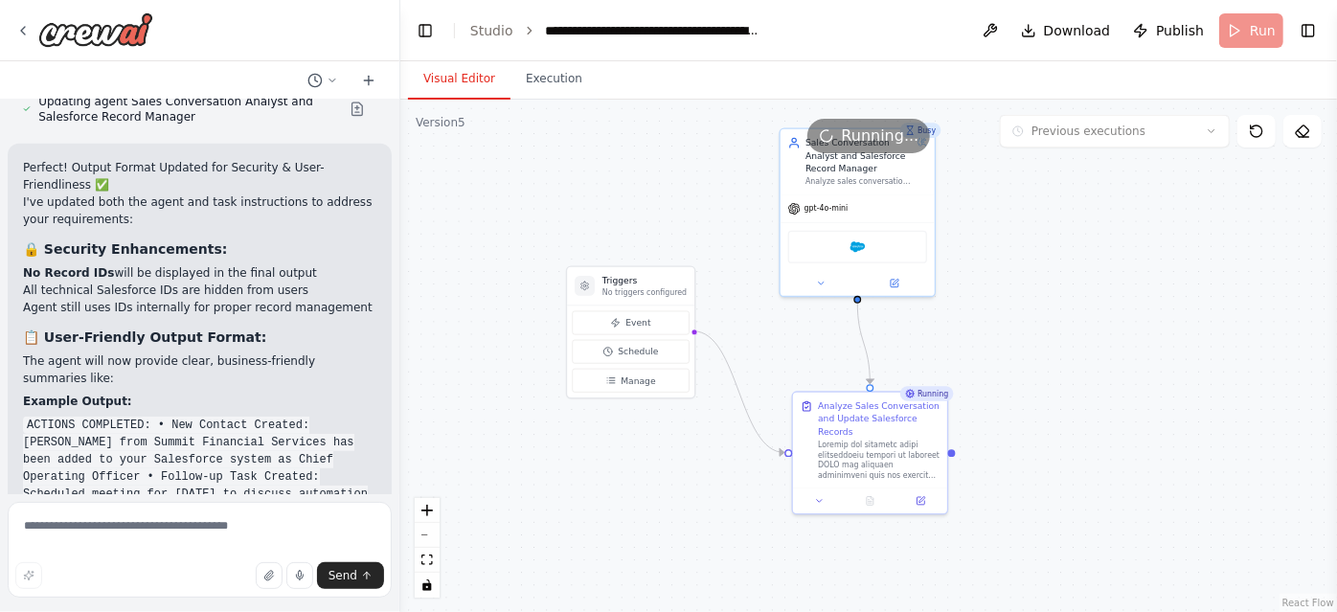
click at [442, 73] on button "Visual Editor" at bounding box center [459, 79] width 102 height 40
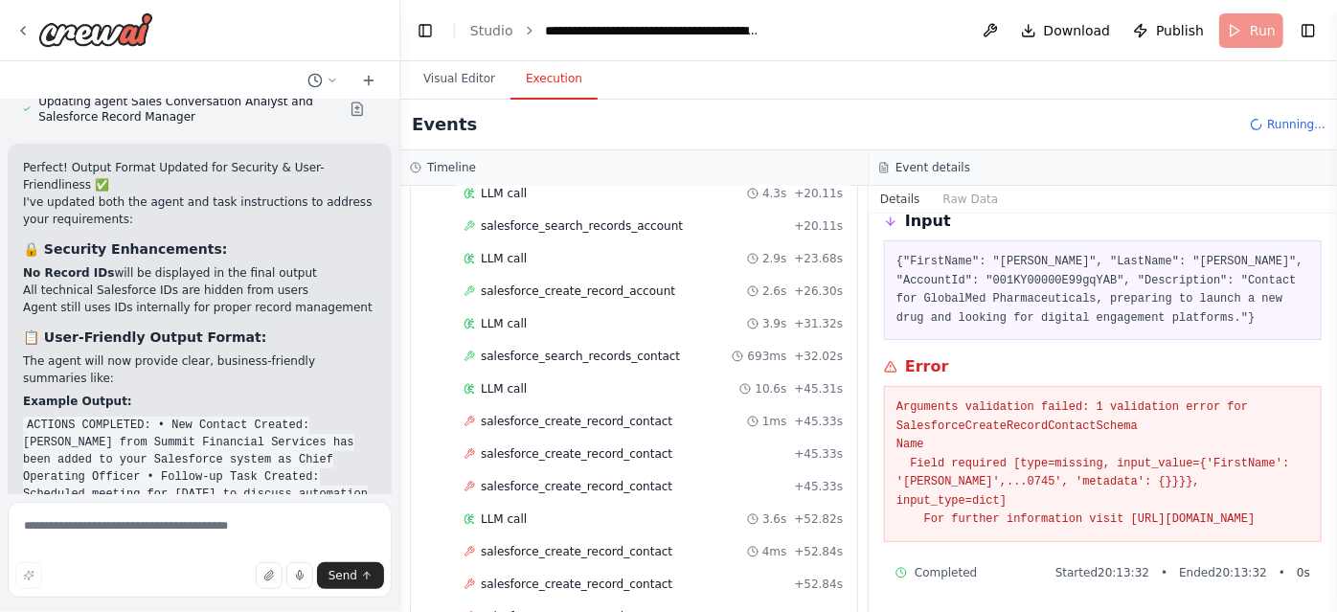
click at [531, 83] on button "Execution" at bounding box center [553, 79] width 87 height 40
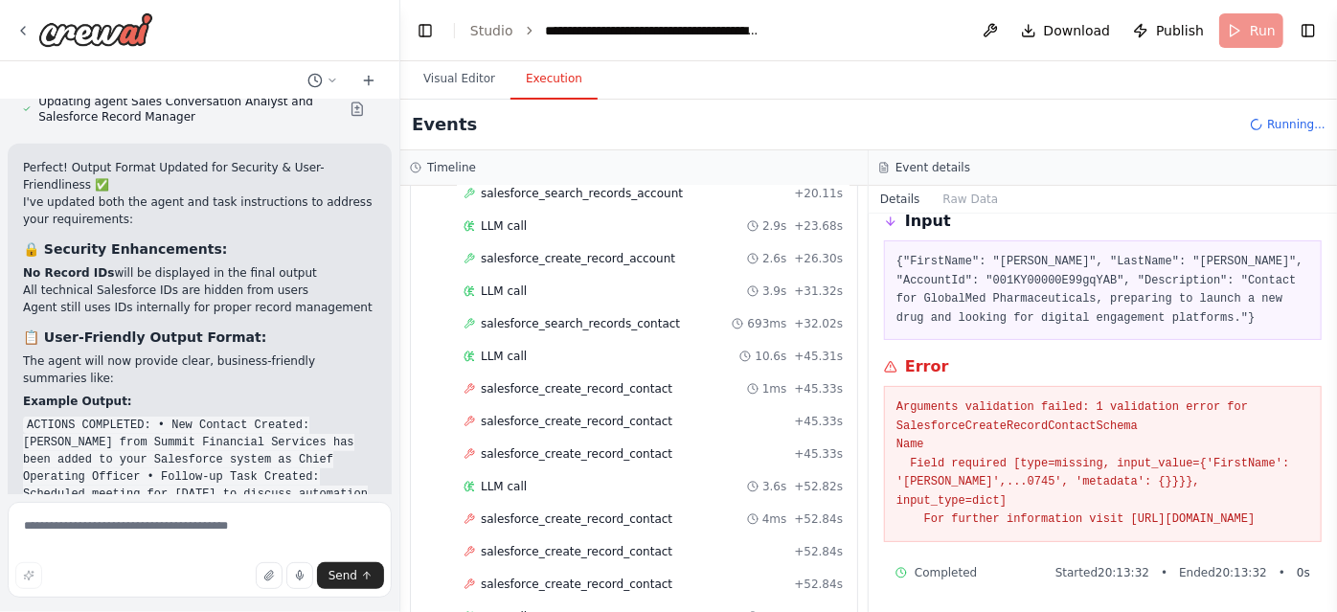
click at [605, 609] on div "LLM call 3.6s + 81.25s" at bounding box center [652, 616] width 379 height 15
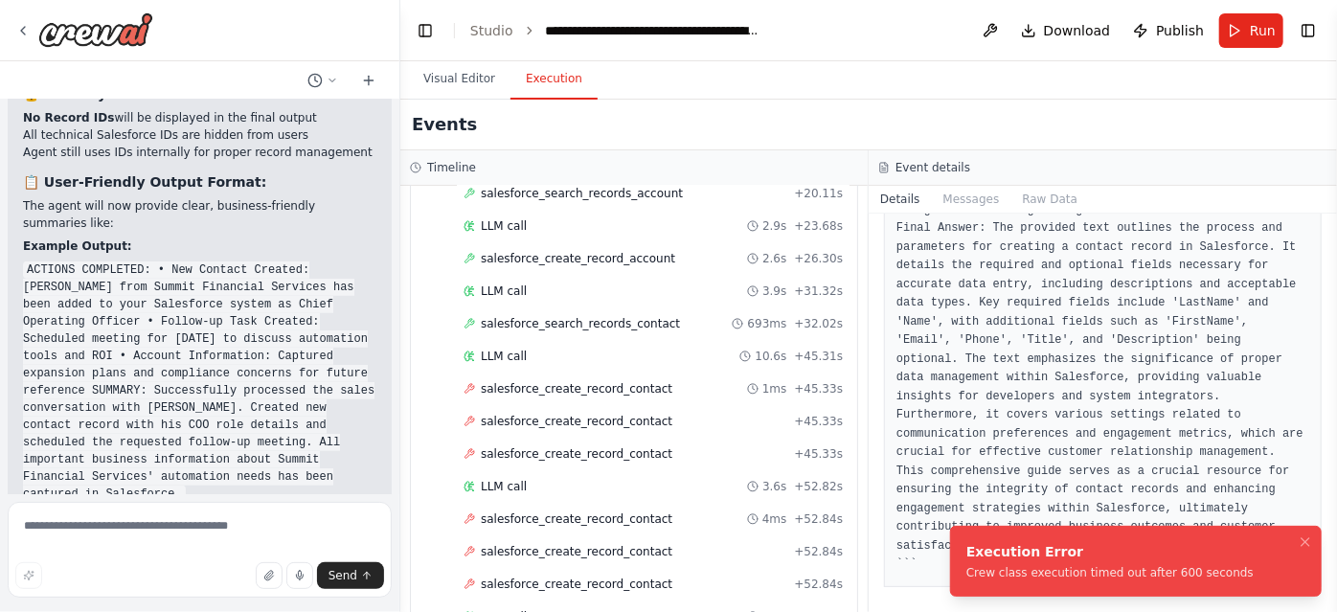
scroll to position [163, 0]
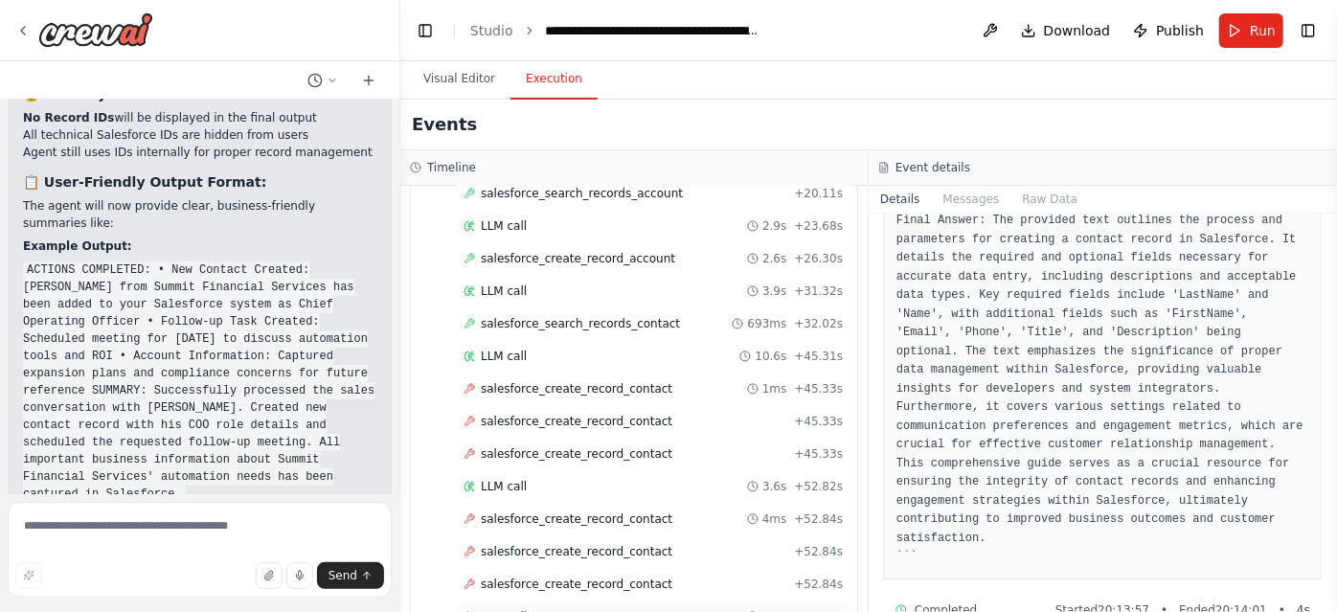
click at [605, 609] on div "LLM call 3.6s + 81.25s" at bounding box center [652, 616] width 379 height 15
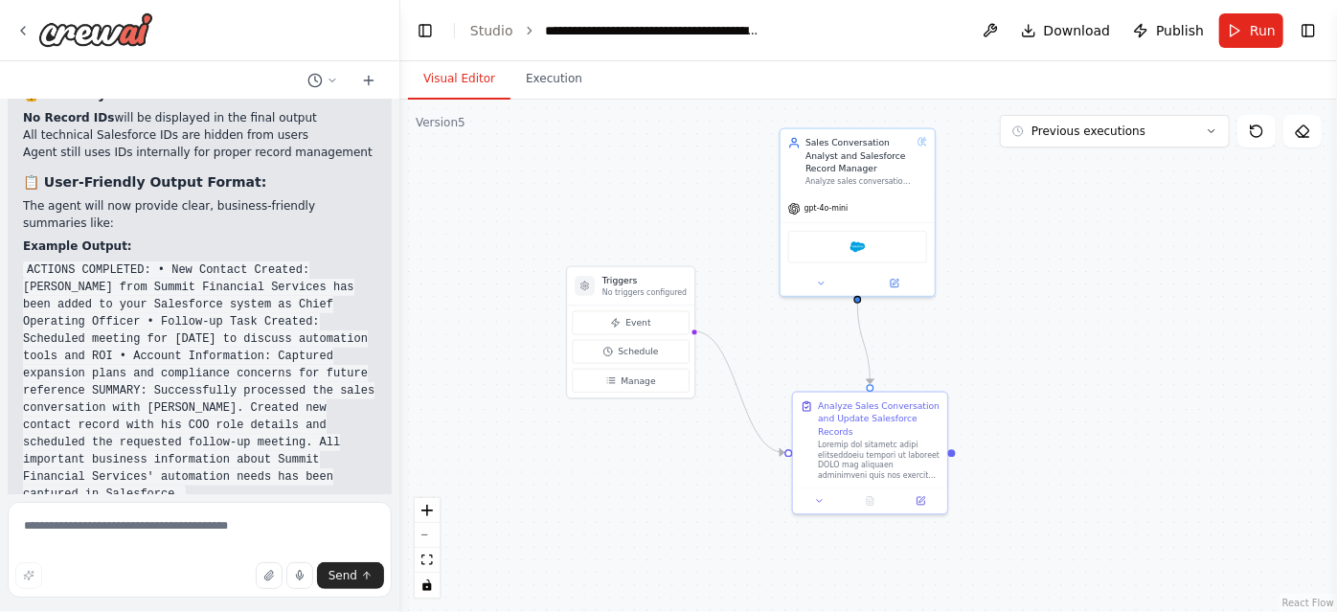
click at [457, 66] on button "Visual Editor" at bounding box center [459, 79] width 102 height 40
click at [893, 280] on icon at bounding box center [896, 280] width 6 height 6
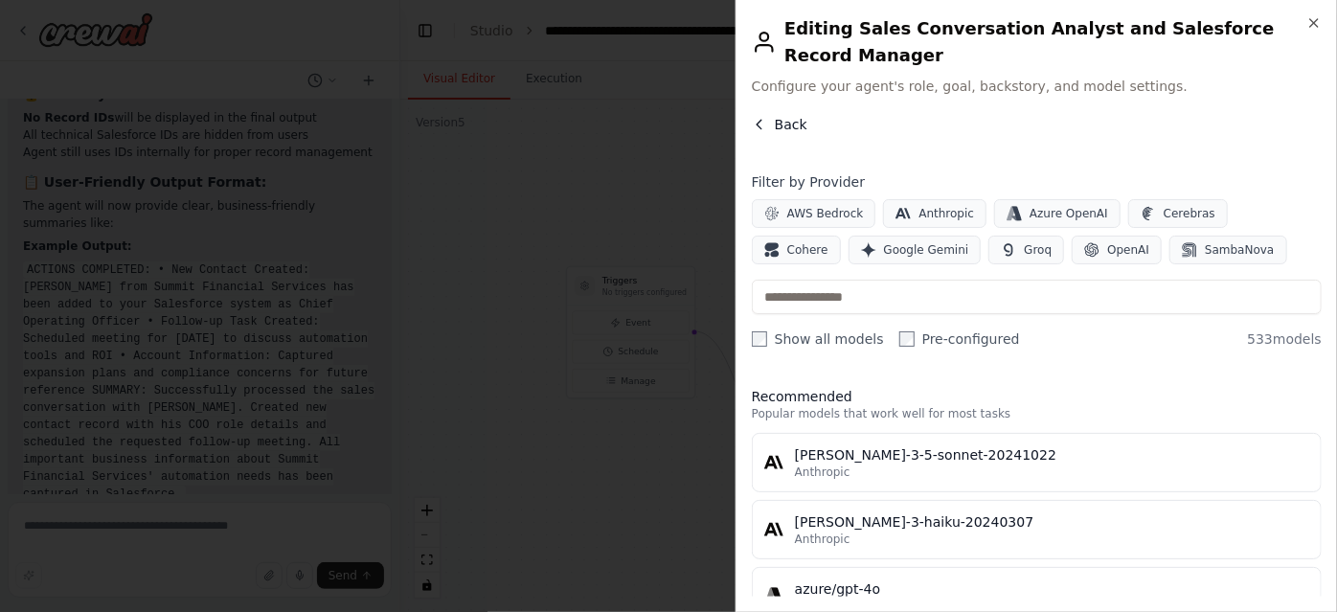
click at [766, 115] on button "Back" at bounding box center [780, 124] width 56 height 19
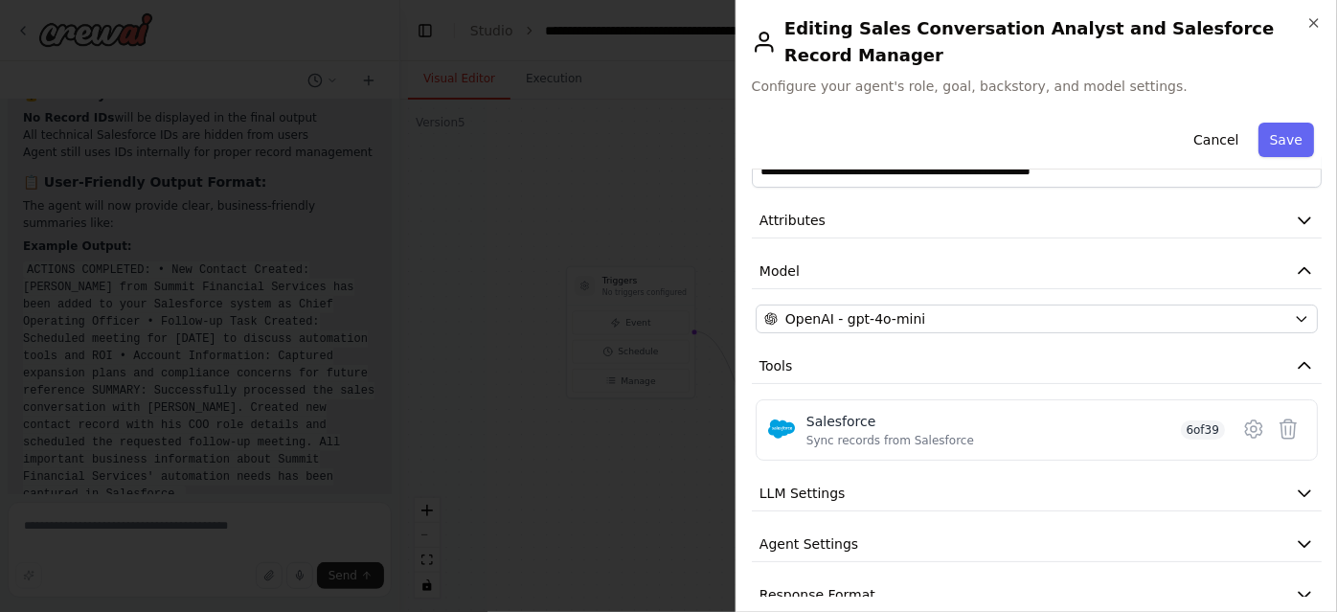
scroll to position [56, 0]
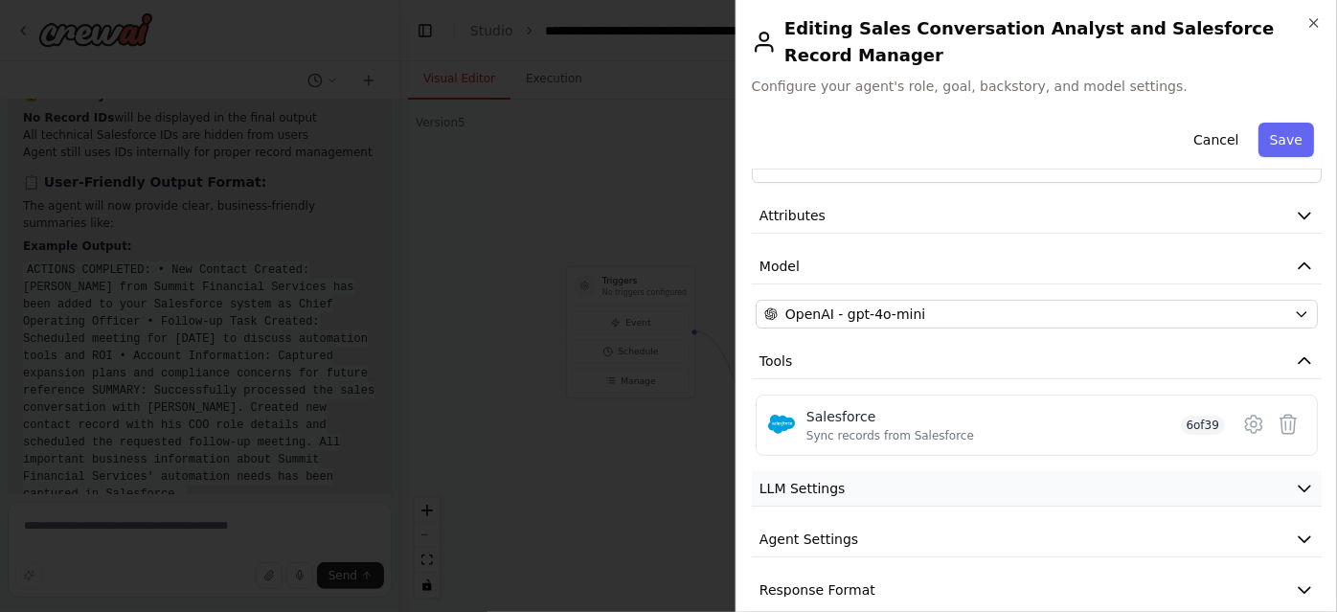
click at [1056, 471] on button "LLM Settings" at bounding box center [1037, 488] width 570 height 35
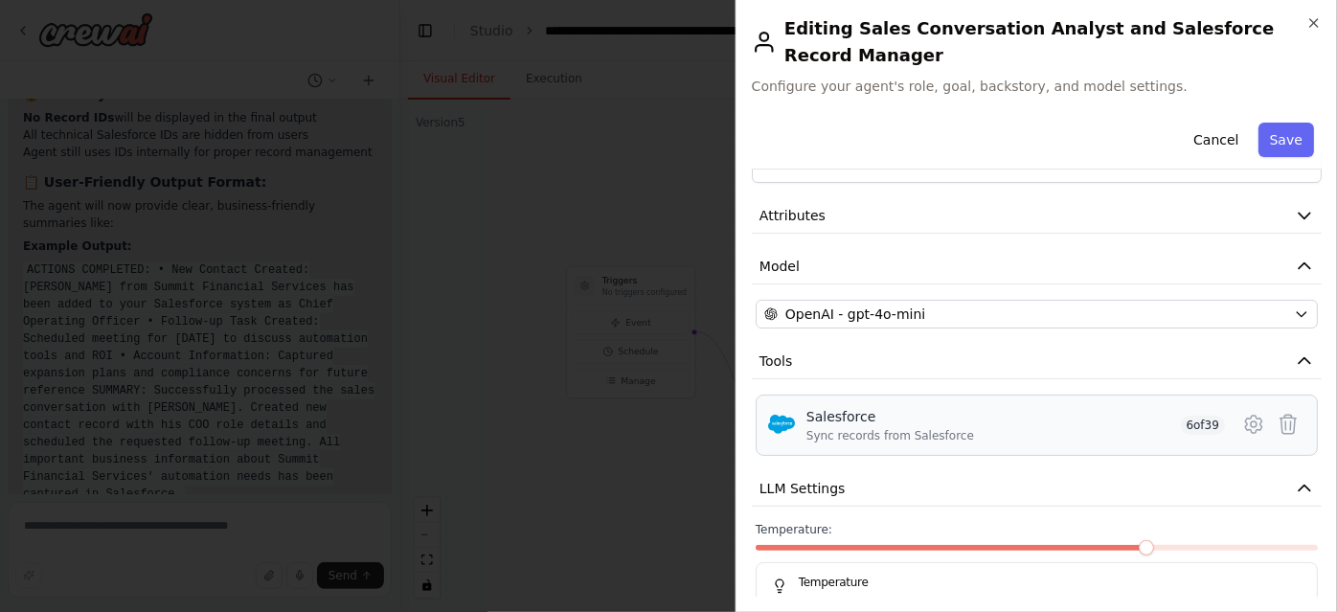
scroll to position [192, 0]
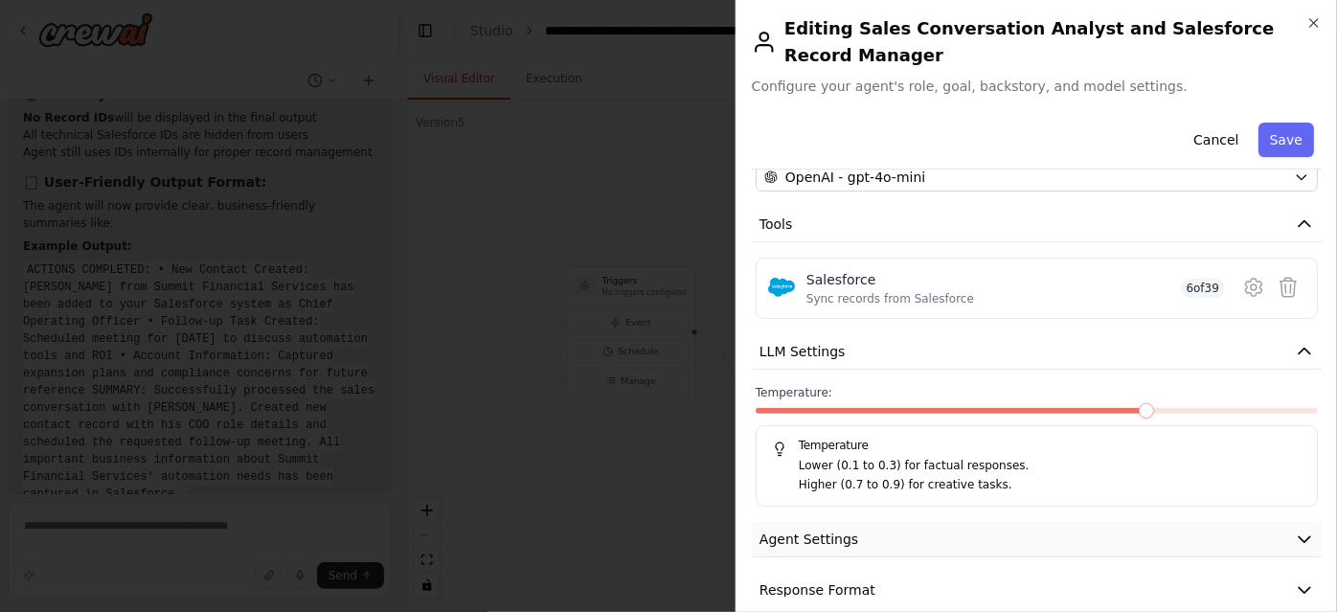
click at [951, 522] on button "Agent Settings" at bounding box center [1037, 539] width 570 height 35
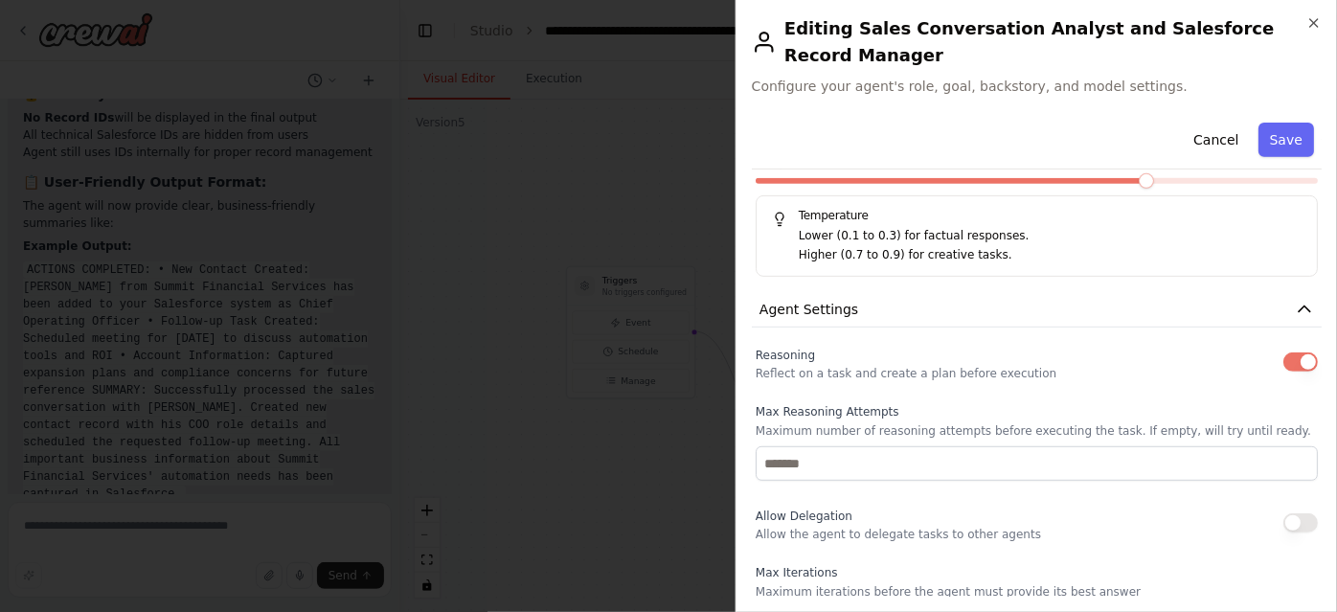
scroll to position [433, 0]
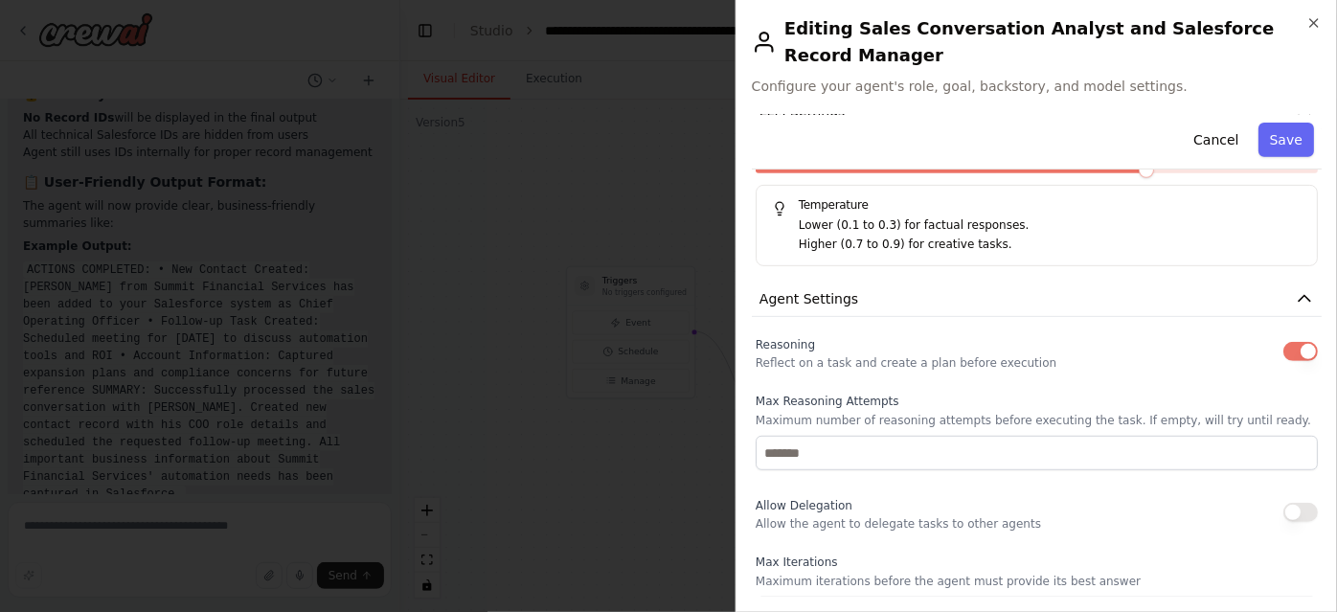
click at [1297, 342] on button "button" at bounding box center [1300, 351] width 34 height 19
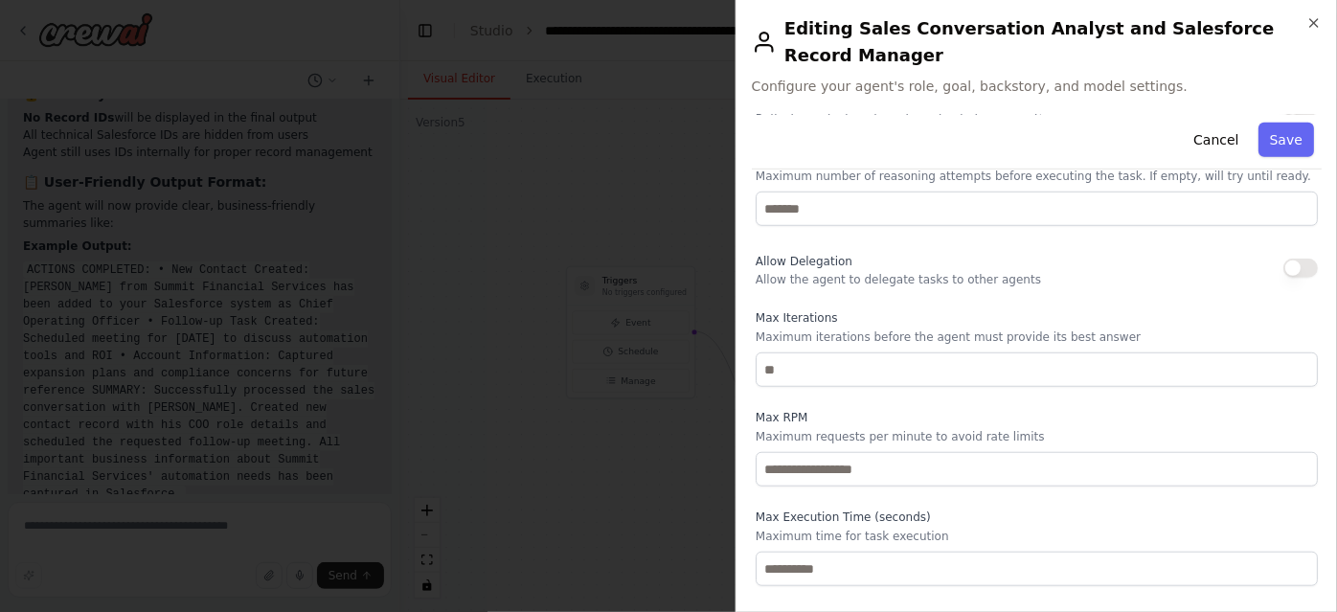
scroll to position [706, 0]
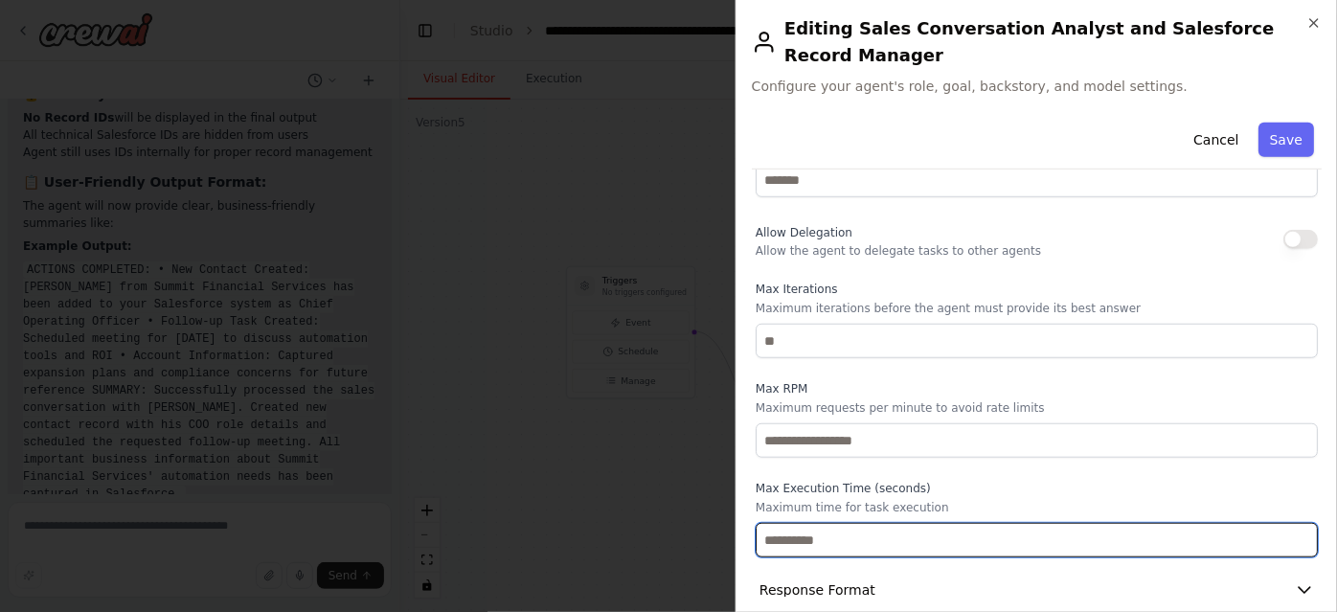
click at [816, 523] on input "**" at bounding box center [1037, 540] width 562 height 34
type input "*"
type input "***"
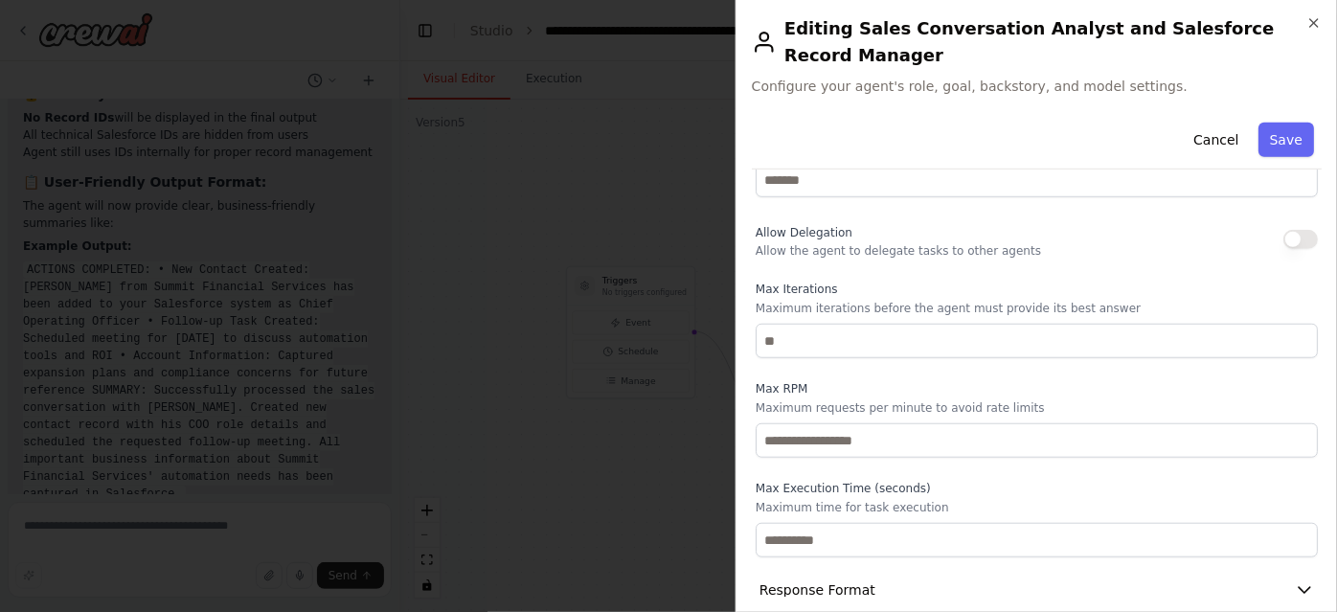
click at [1042, 481] on label "Max Execution Time (seconds)" at bounding box center [1037, 488] width 562 height 15
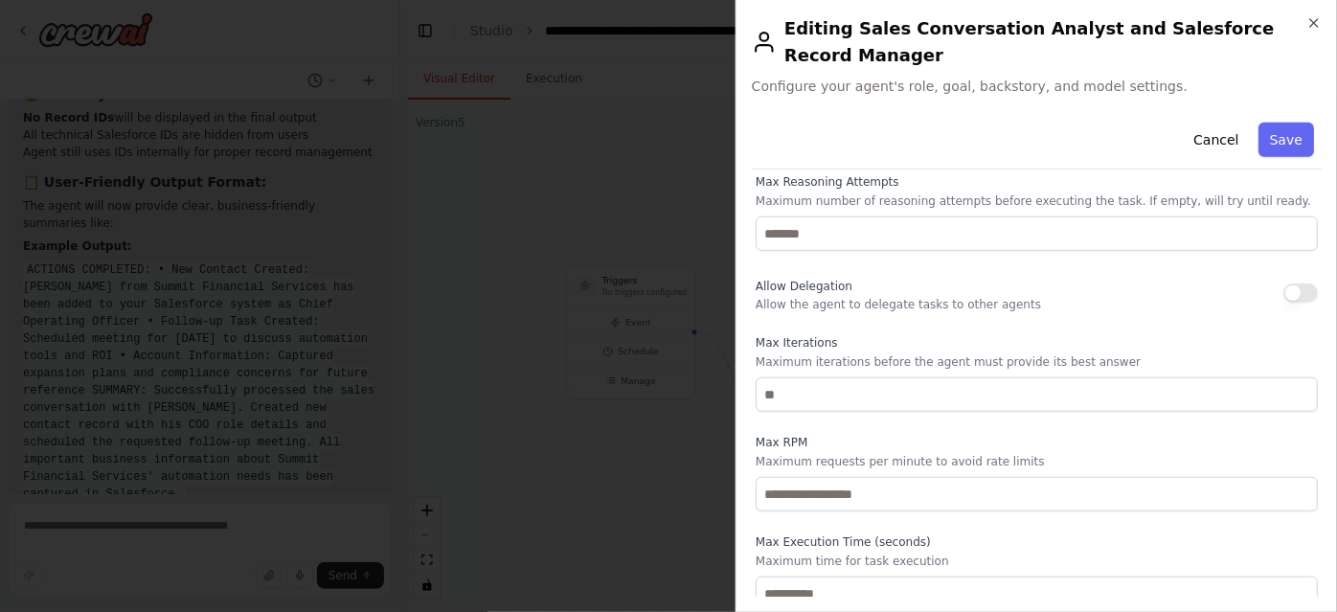
scroll to position [651, 0]
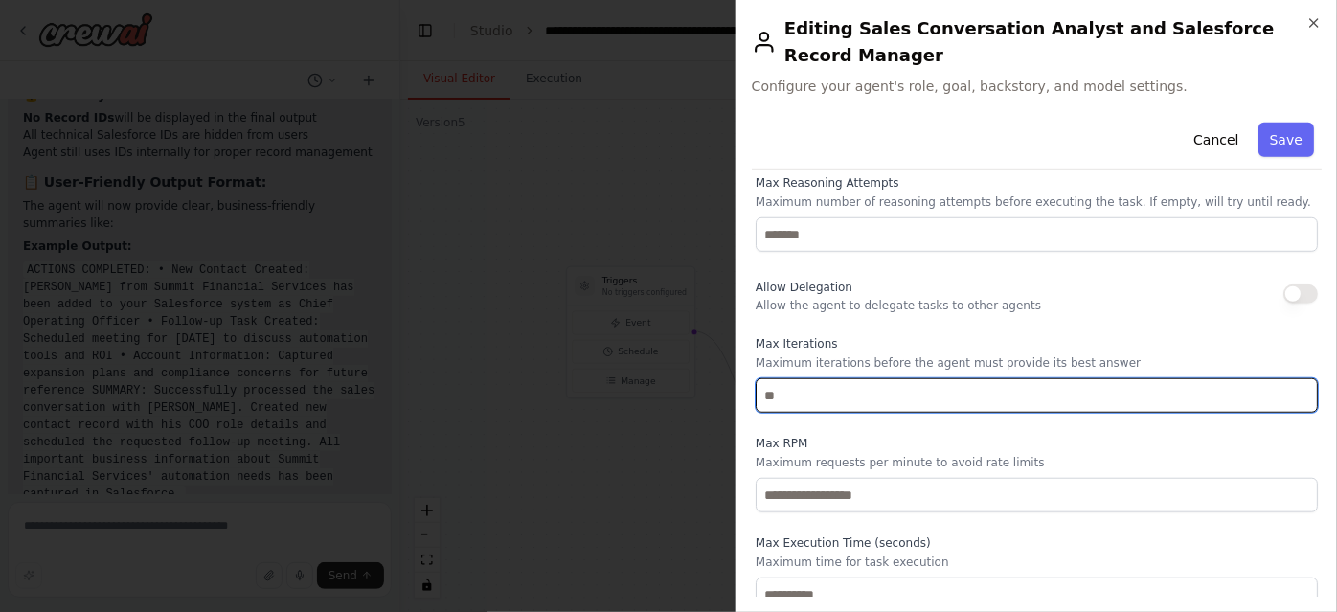
click at [847, 378] on input "*" at bounding box center [1037, 395] width 562 height 34
type input "*"
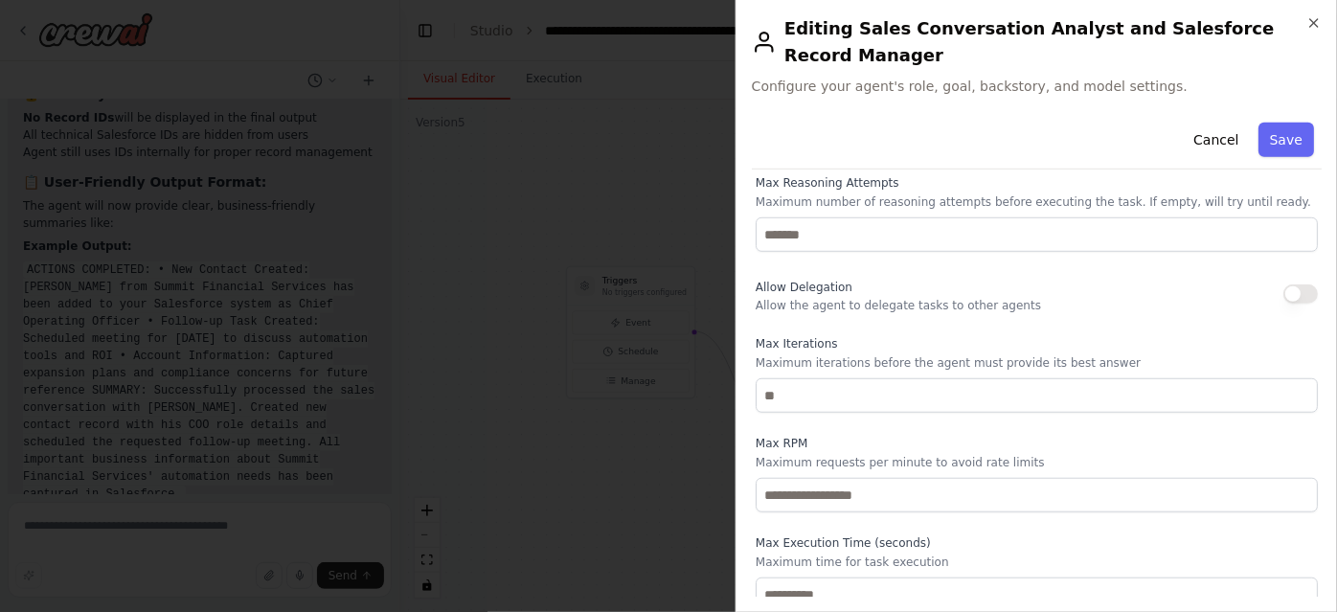
click at [1064, 448] on div "Max RPM Maximum requests per minute to avoid rate limits" at bounding box center [1037, 474] width 562 height 77
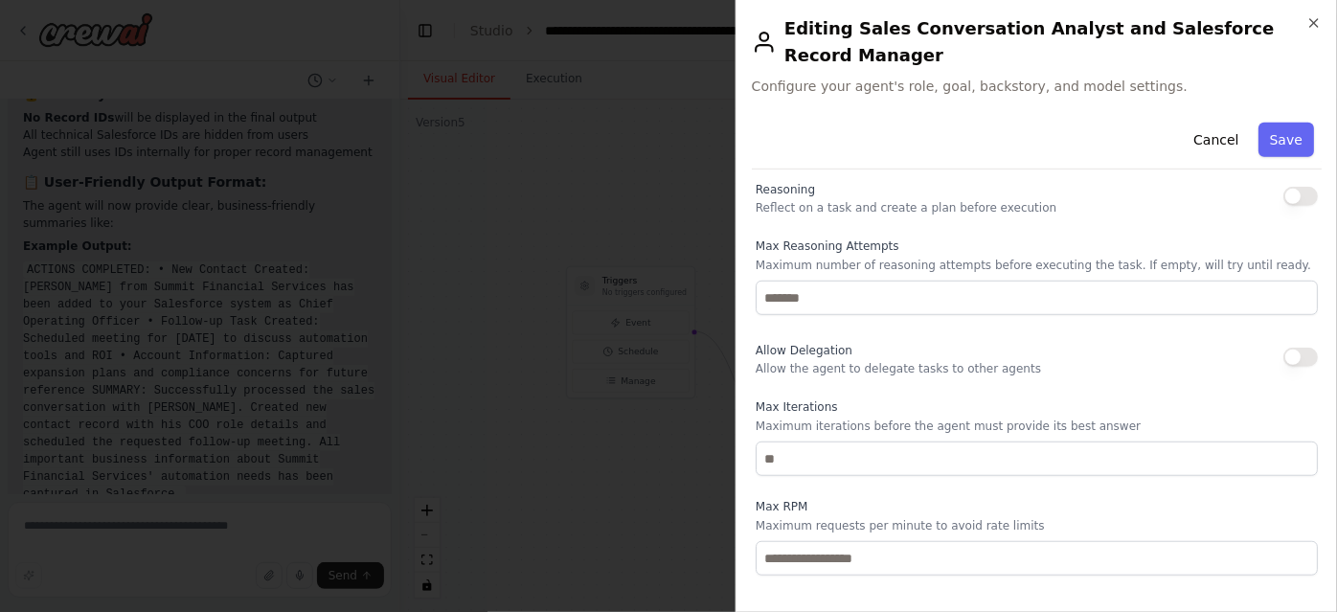
scroll to position [580, 0]
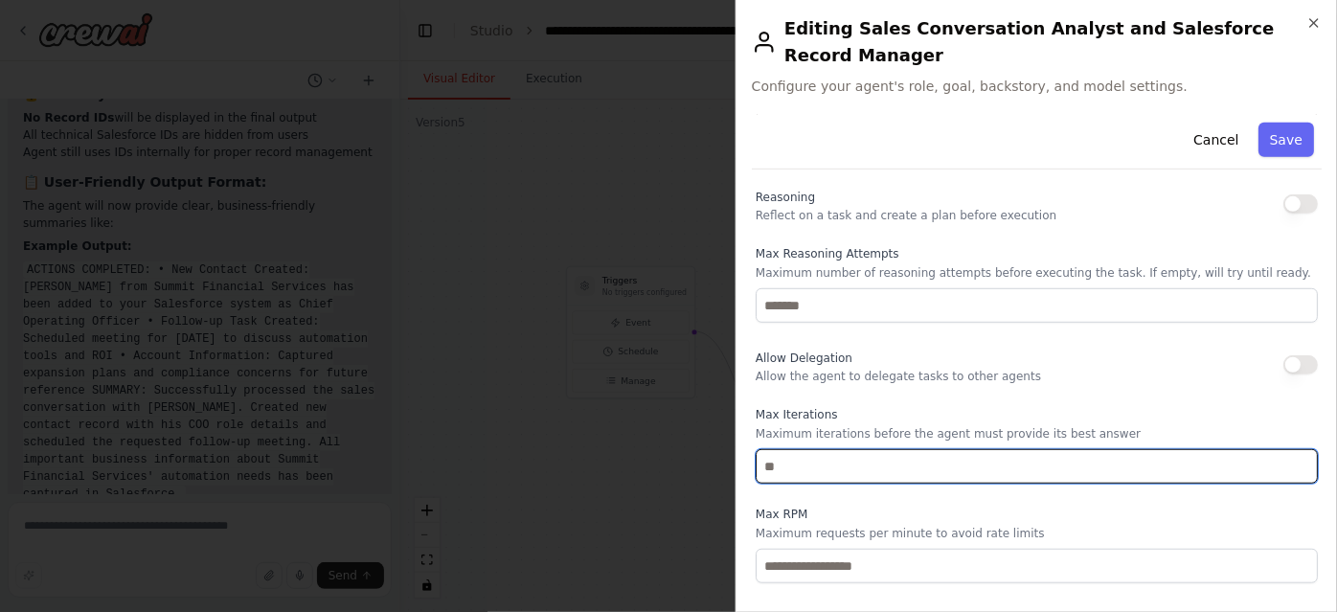
click at [822, 449] on input "*" at bounding box center [1037, 466] width 562 height 34
type input "*"
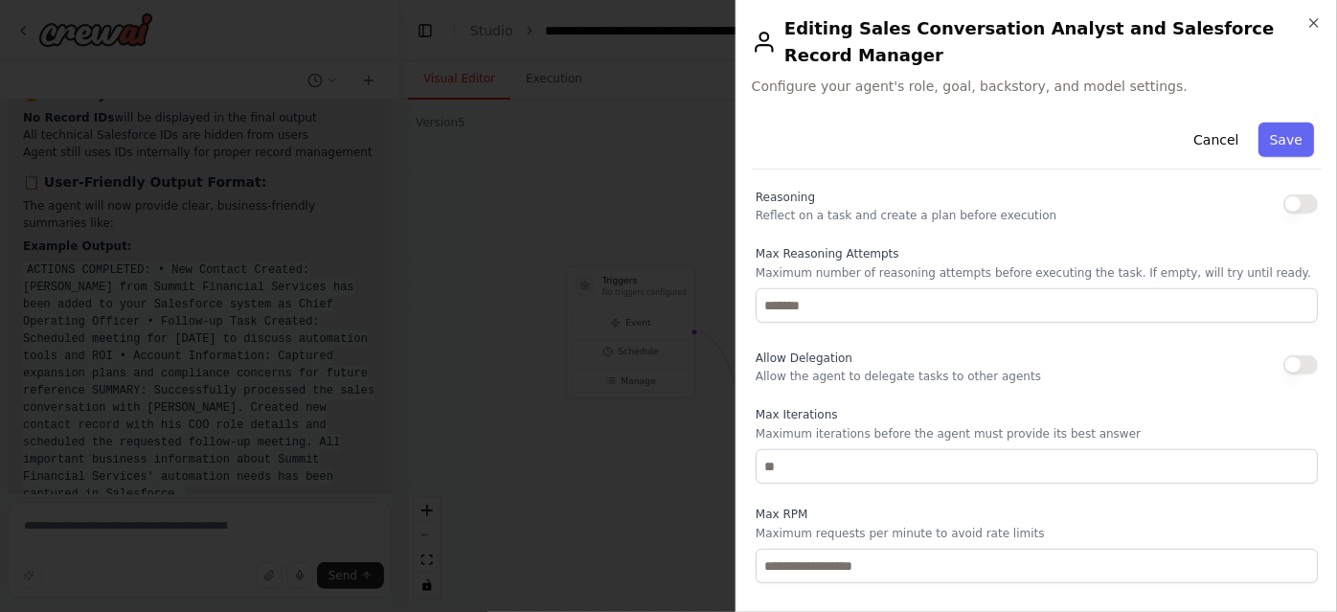
click at [1146, 507] on label "Max RPM" at bounding box center [1037, 514] width 562 height 15
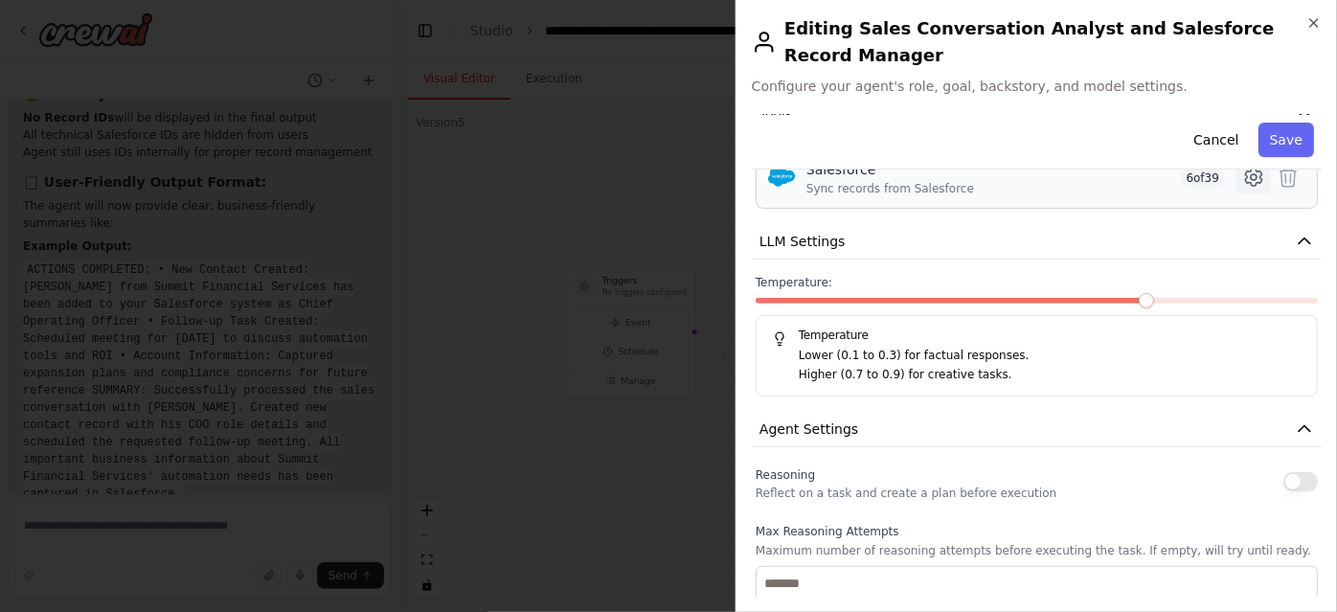
scroll to position [256, 0]
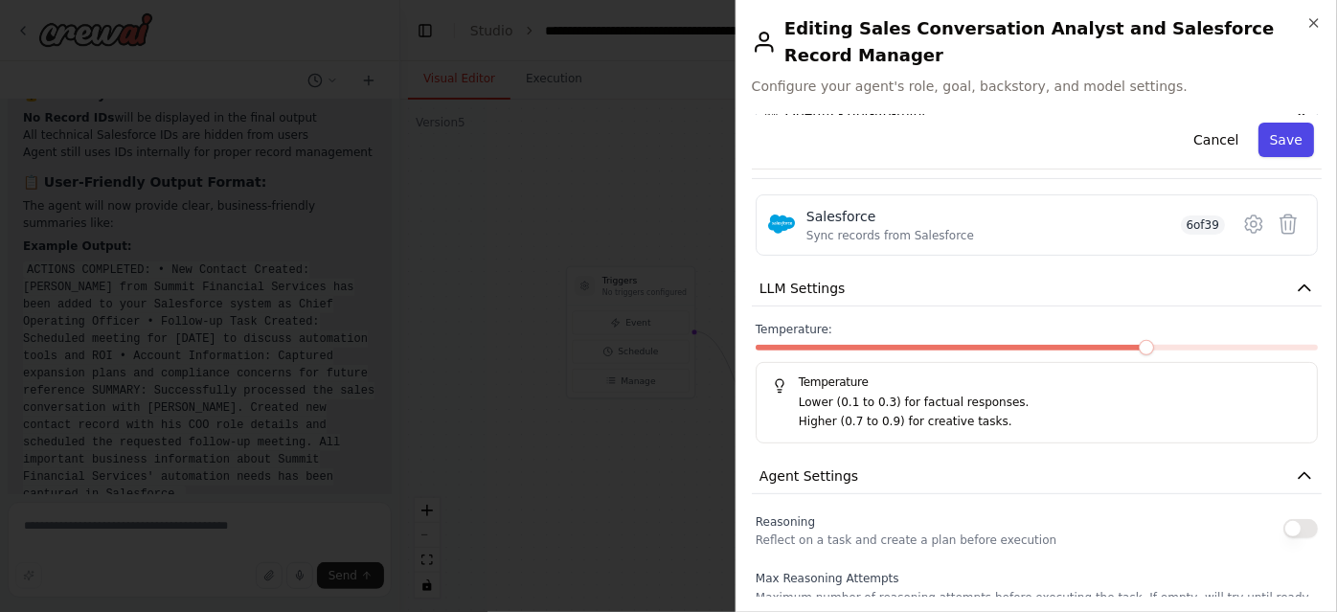
click at [1277, 123] on button "Save" at bounding box center [1286, 140] width 56 height 34
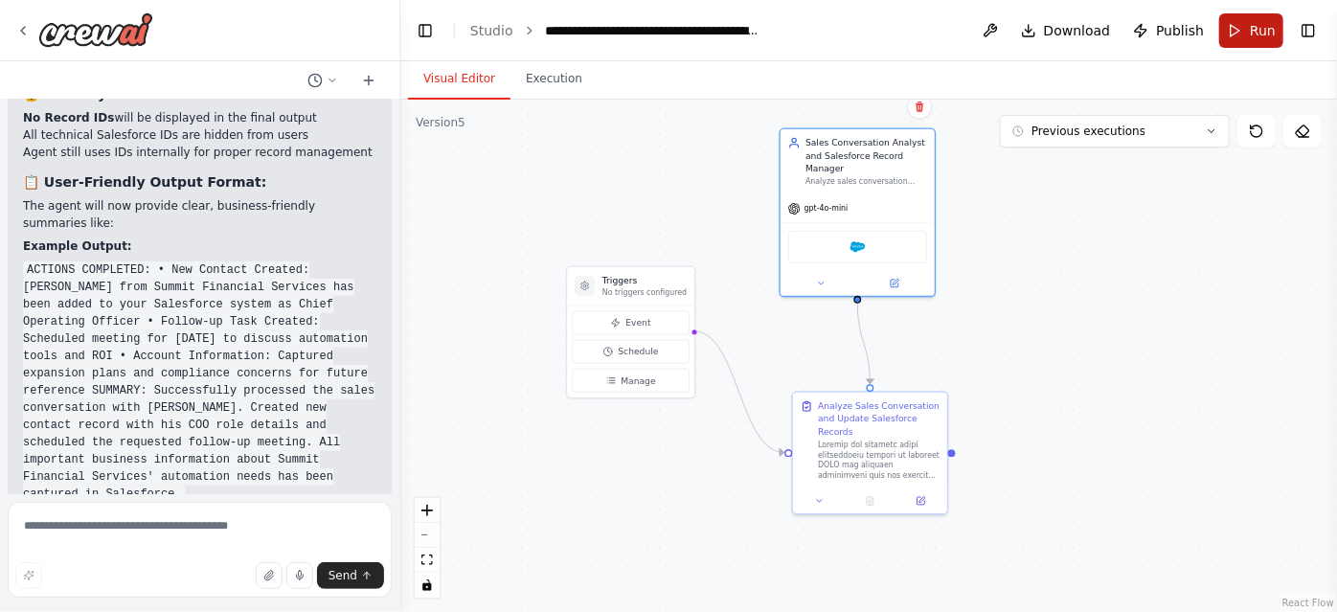
click at [1244, 35] on button "Run" at bounding box center [1251, 30] width 64 height 34
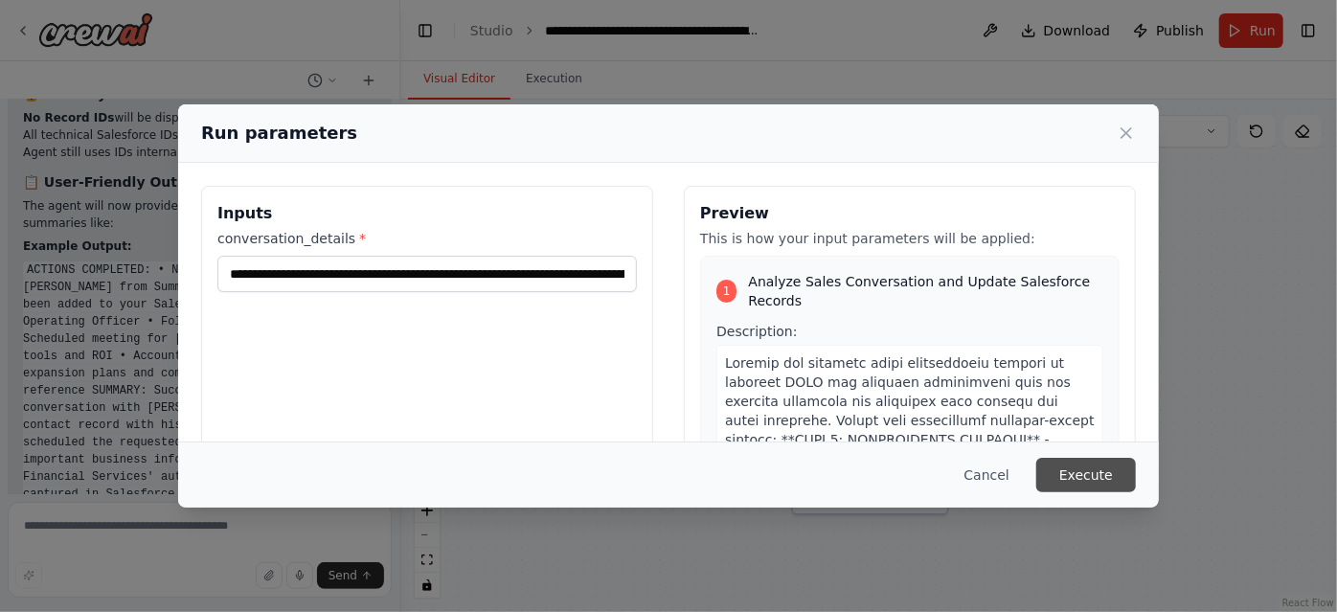
click at [1080, 475] on button "Execute" at bounding box center [1086, 475] width 100 height 34
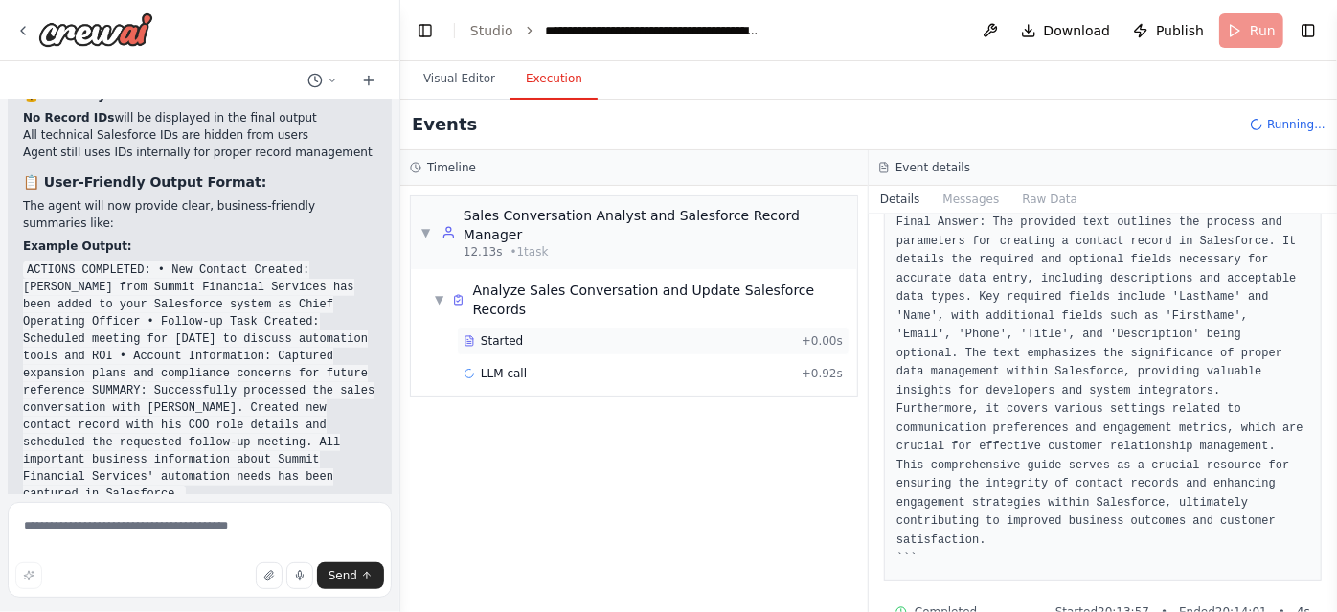
click at [744, 333] on div "Started" at bounding box center [628, 340] width 330 height 15
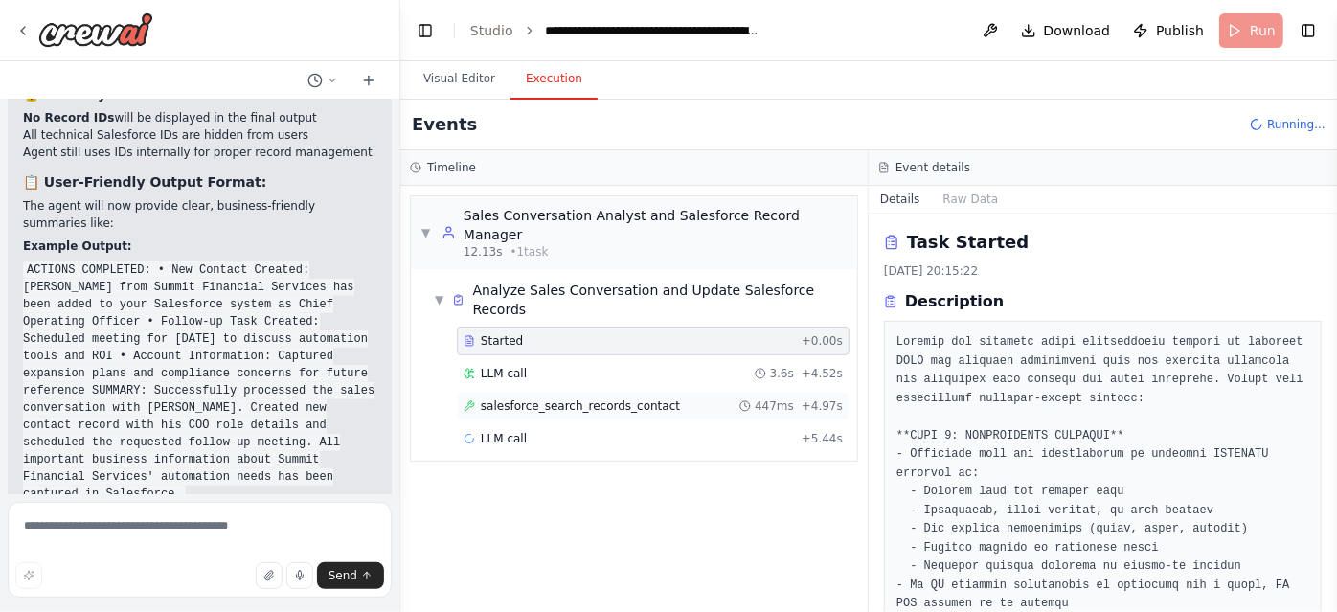
click at [548, 398] on span "salesforce_search_records_contact" at bounding box center [580, 405] width 199 height 15
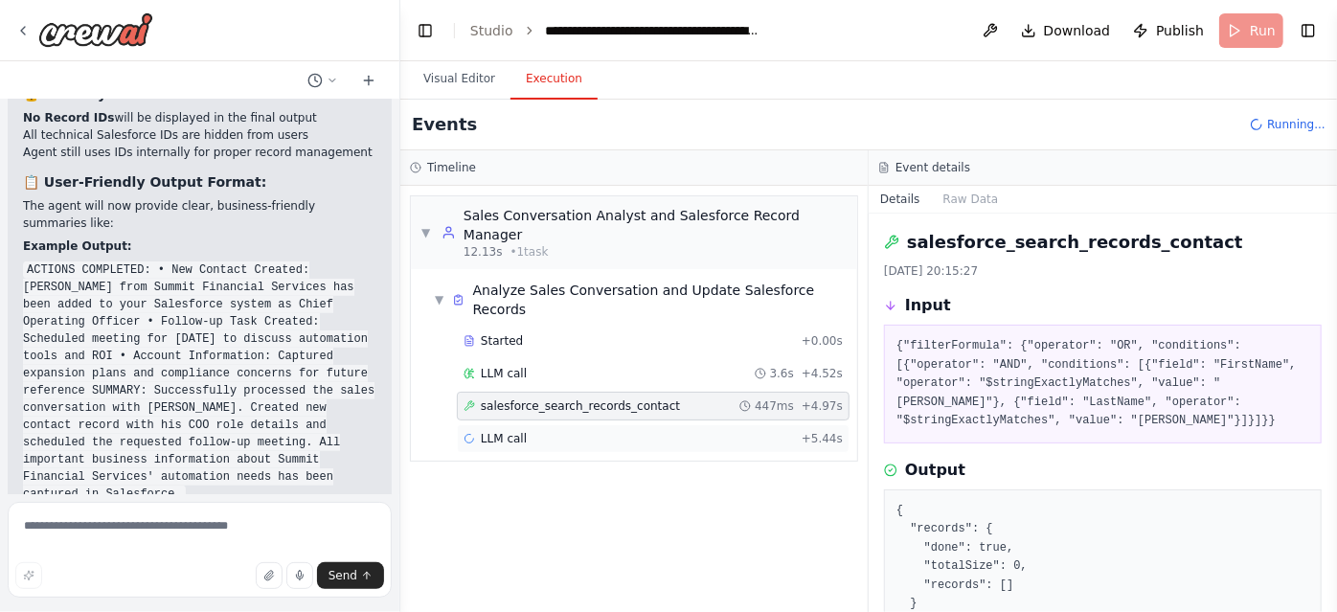
click at [540, 431] on div "LLM call + 5.44s" at bounding box center [652, 438] width 379 height 15
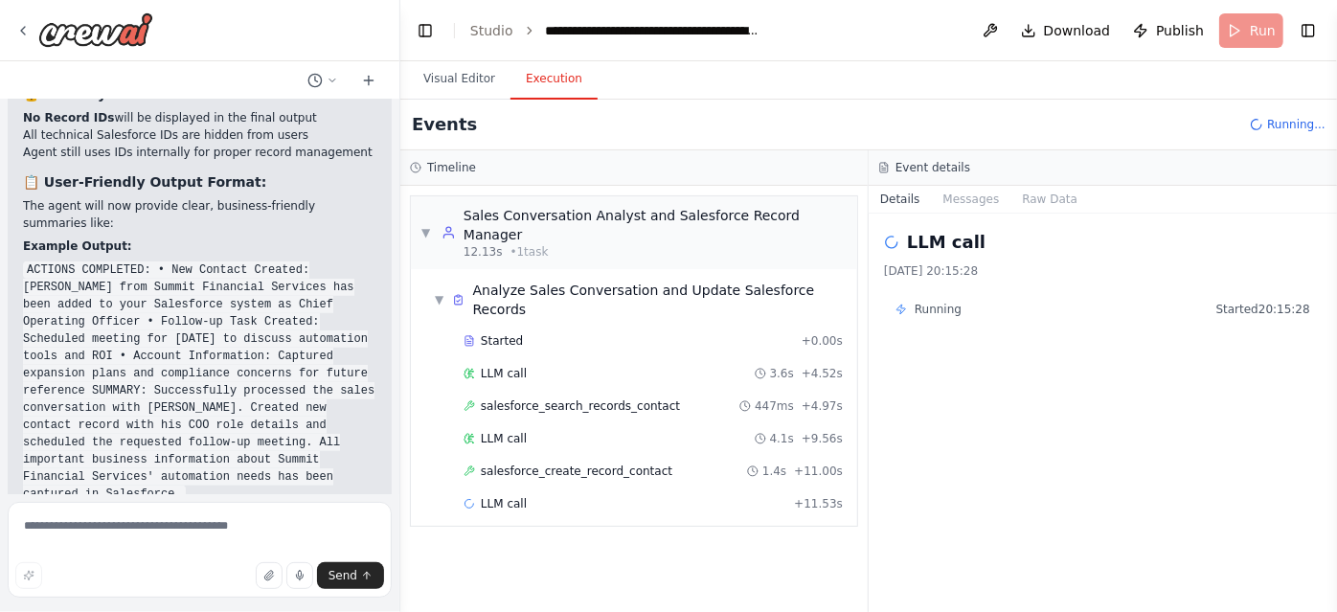
click at [704, 444] on div "Started + 0.00s LLM call 3.6s + 4.52s salesforce_search_records_contact 447ms +…" at bounding box center [641, 424] width 431 height 195
click at [697, 457] on div "salesforce_create_record_contact 1.4s + 11.00s" at bounding box center [653, 471] width 393 height 29
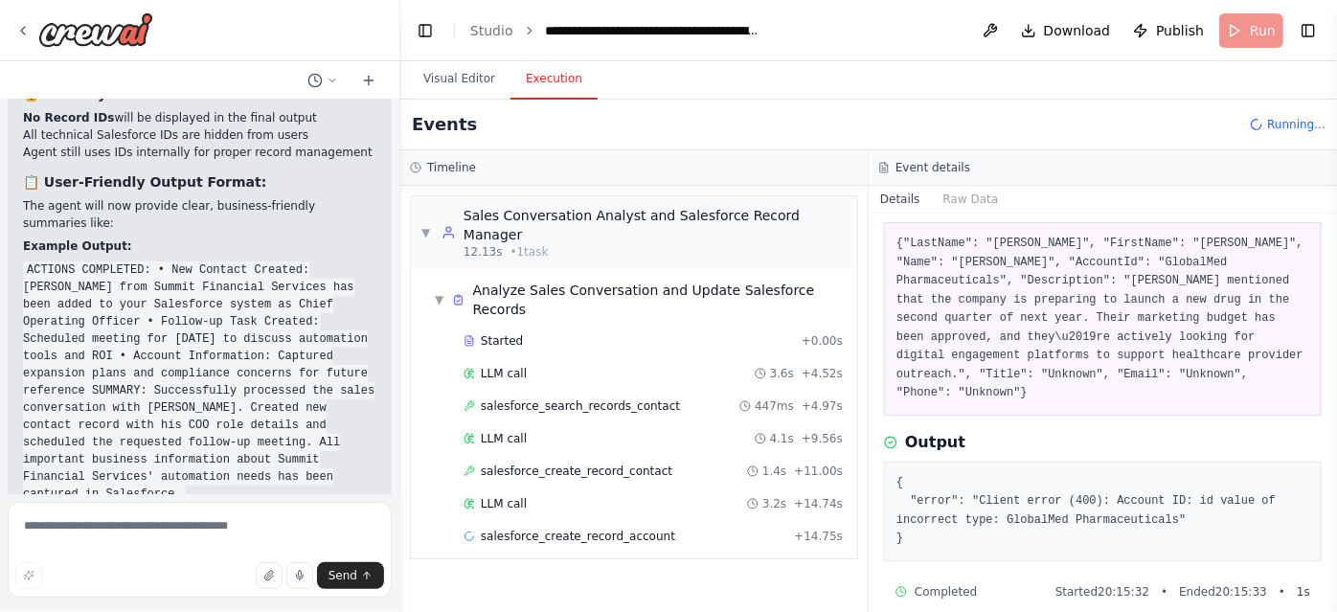
scroll to position [102, 0]
click at [664, 463] on div "salesforce_create_record_contact 1.4s + 11.00s" at bounding box center [652, 470] width 379 height 15
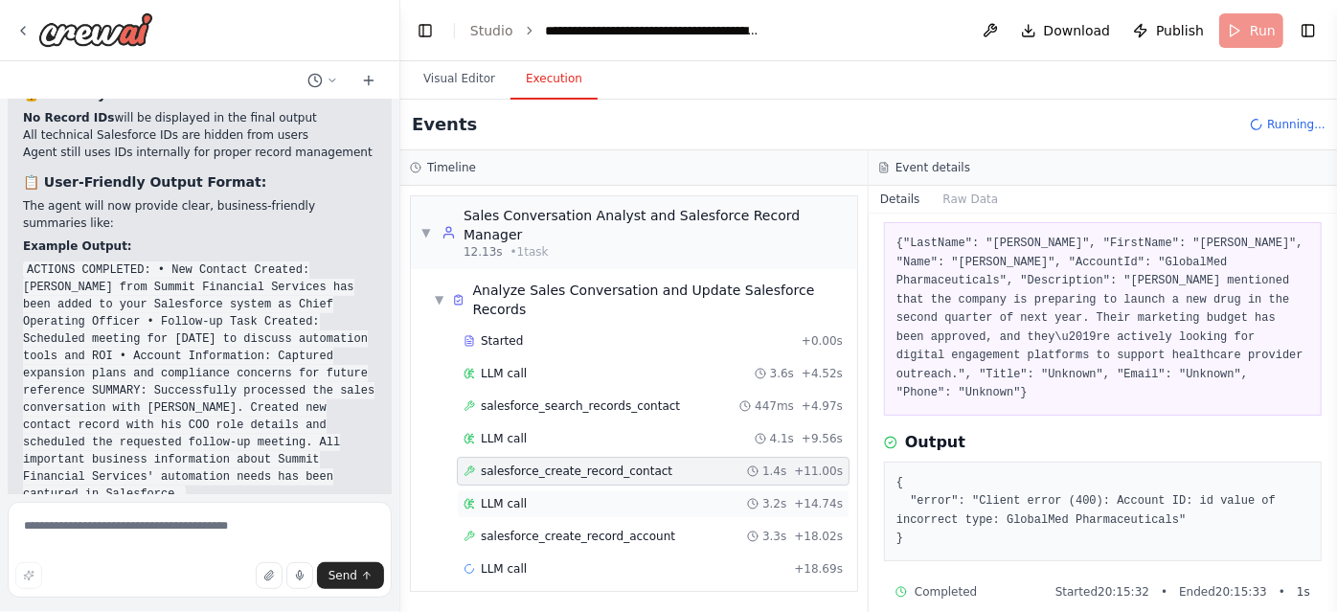
click at [654, 496] on div "LLM call 3.2s + 14.74s" at bounding box center [652, 503] width 379 height 15
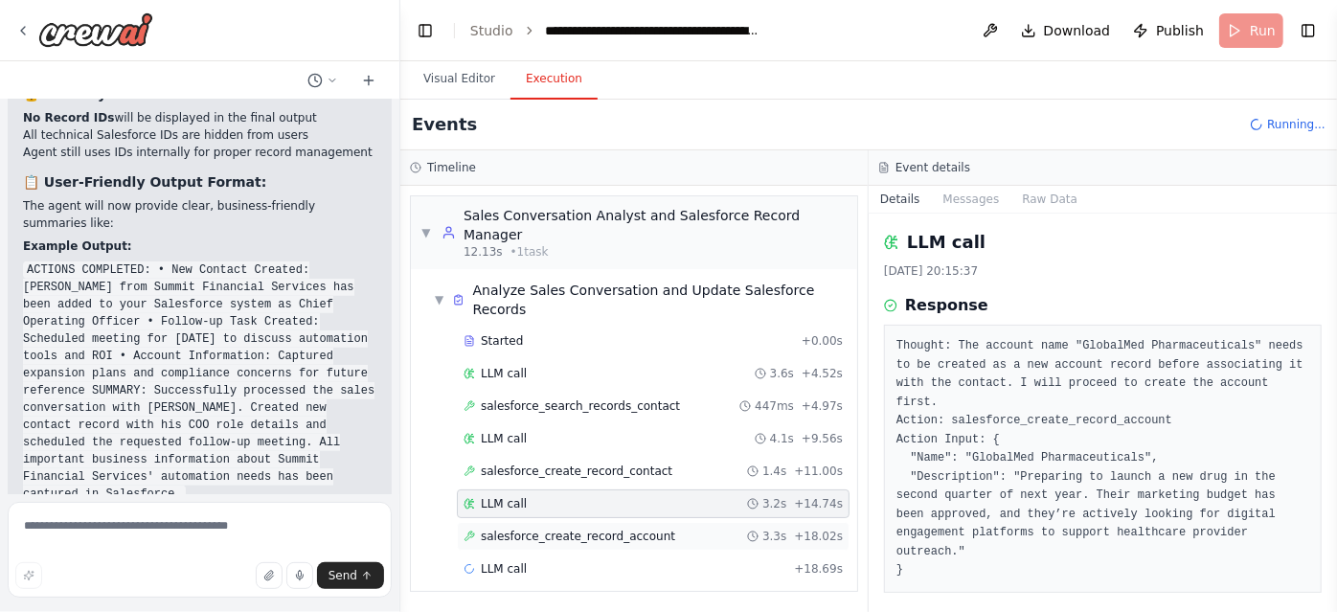
click at [661, 522] on div "salesforce_create_record_account 3.3s + 18.02s" at bounding box center [653, 536] width 393 height 29
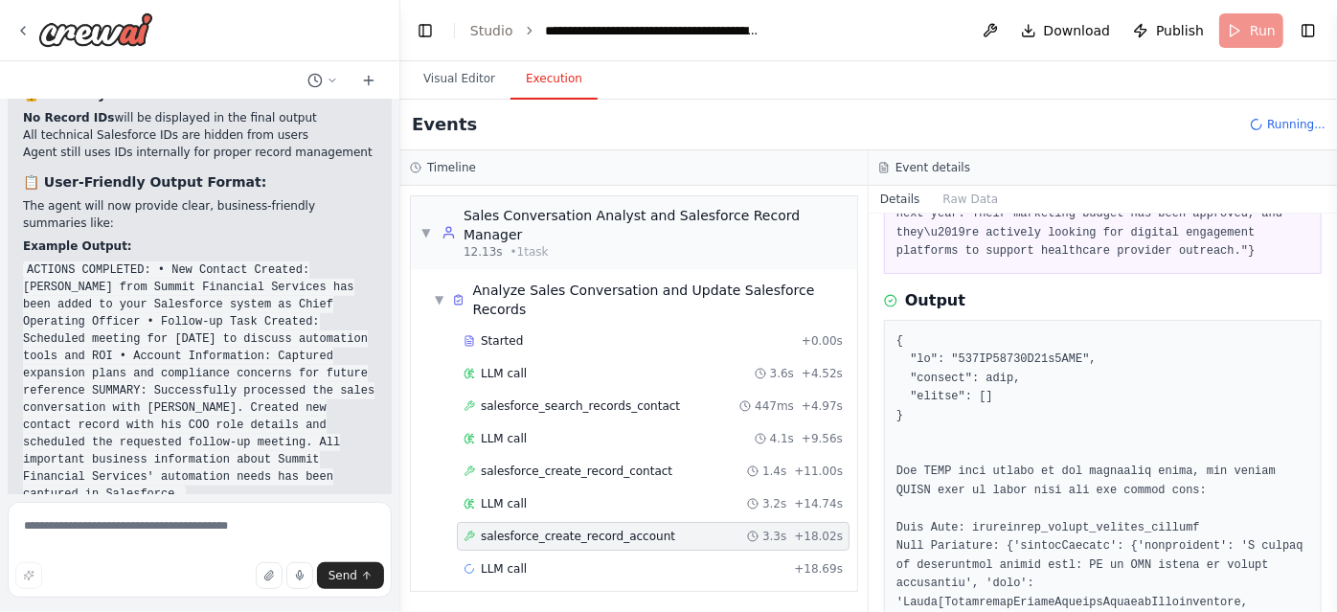
scroll to position [170, 0]
click at [587, 561] on div "LLM call + 18.69s" at bounding box center [652, 568] width 379 height 15
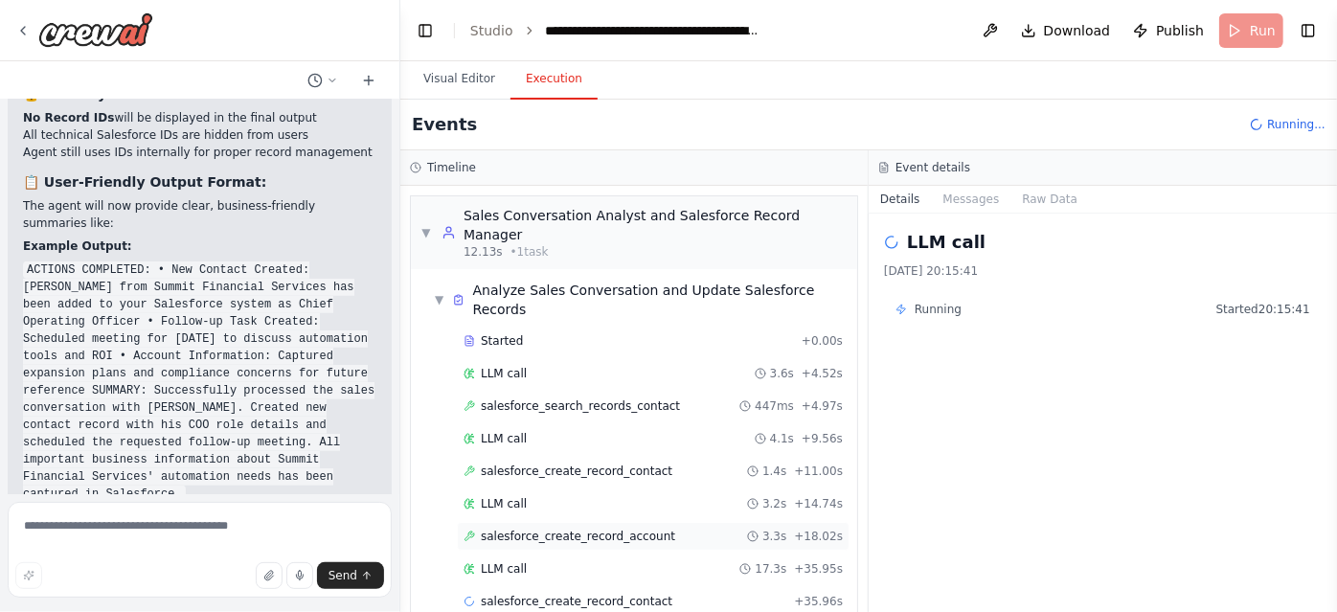
click at [634, 529] on span "salesforce_create_record_account" at bounding box center [578, 536] width 194 height 15
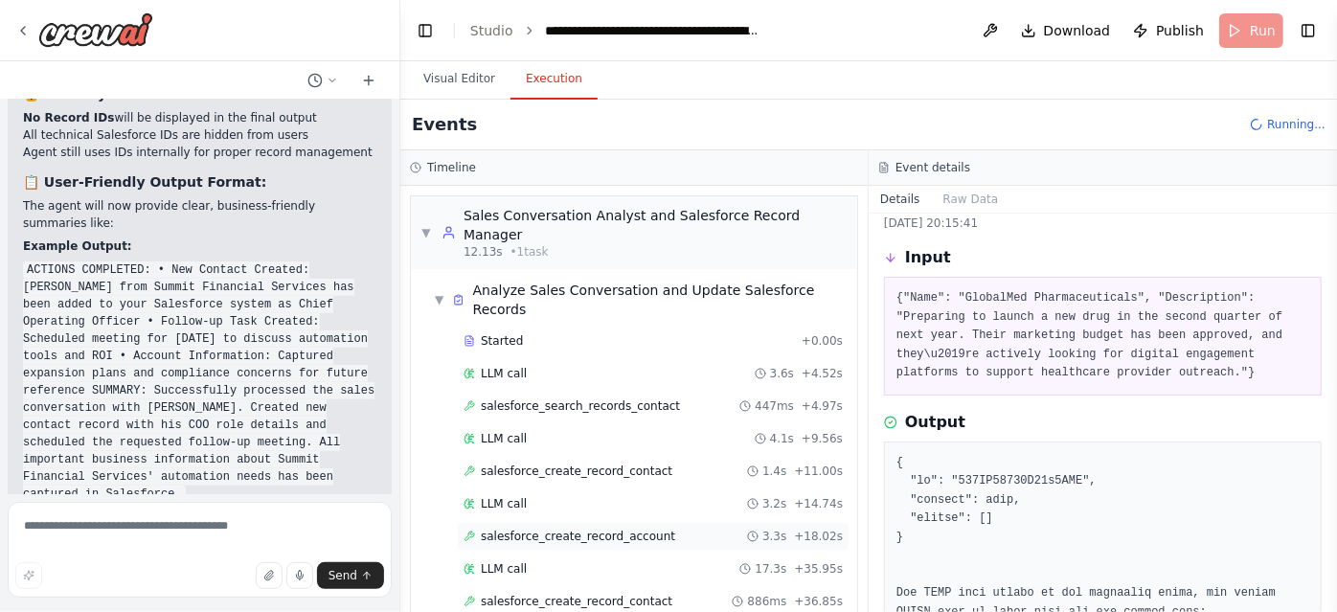
scroll to position [21, 0]
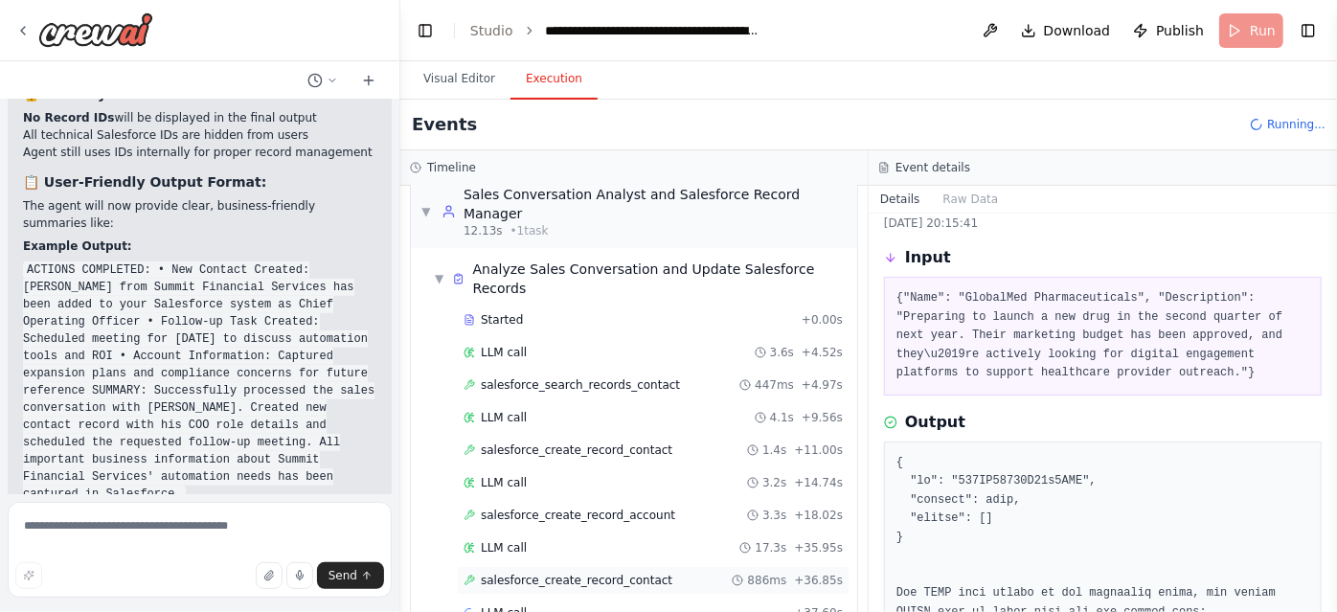
click at [599, 573] on span "salesforce_create_record_contact" at bounding box center [577, 580] width 192 height 15
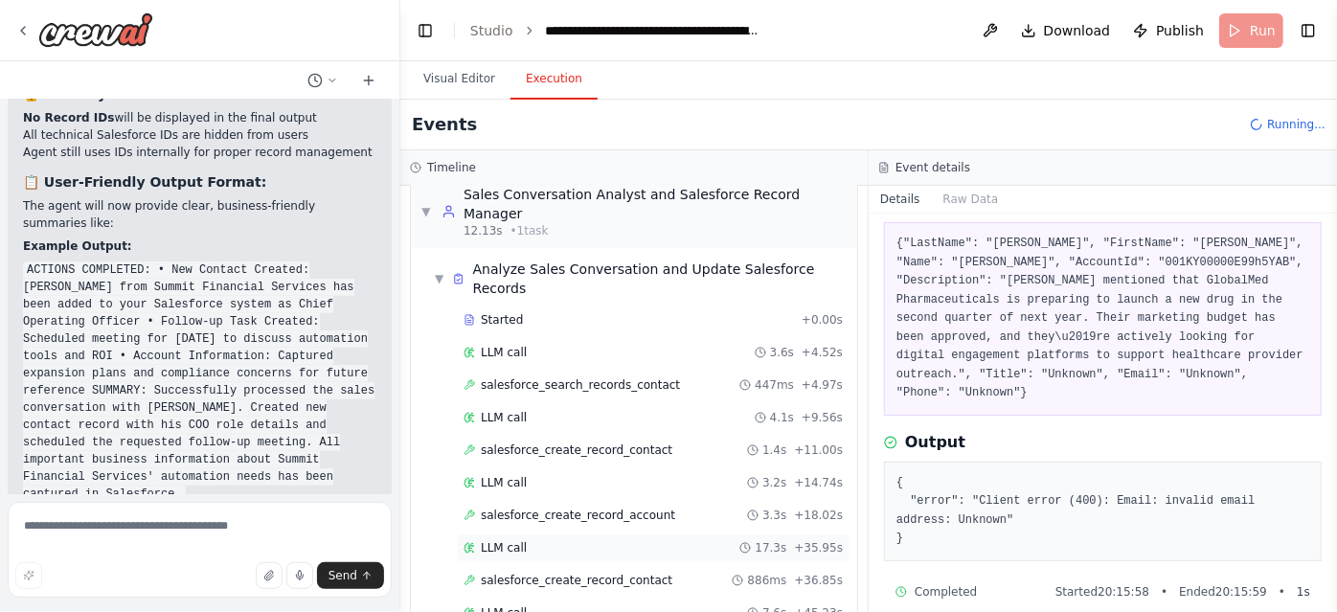
scroll to position [54, 0]
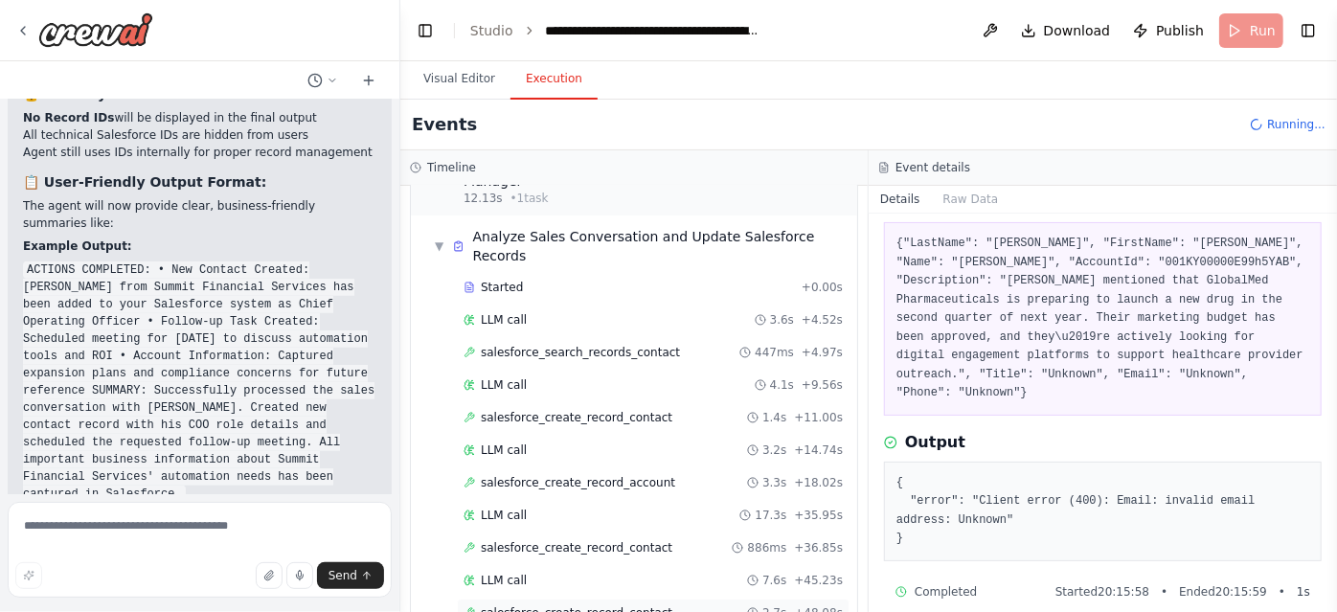
click at [602, 605] on span "salesforce_create_record_contact" at bounding box center [577, 612] width 192 height 15
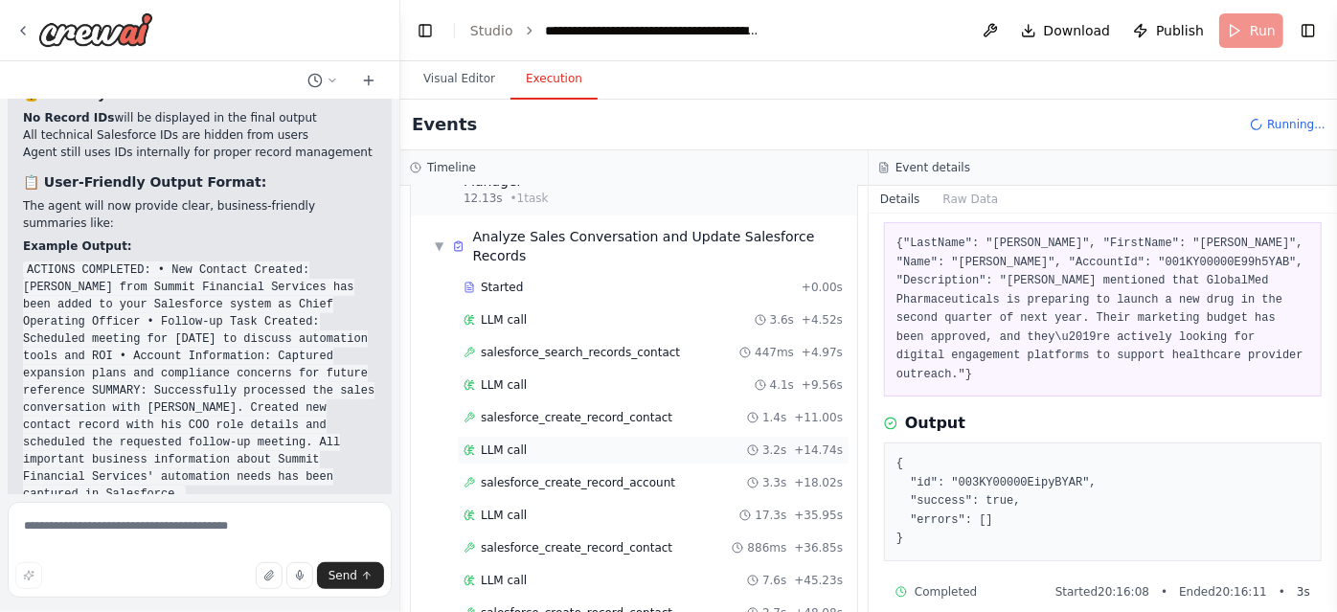
scroll to position [85, 0]
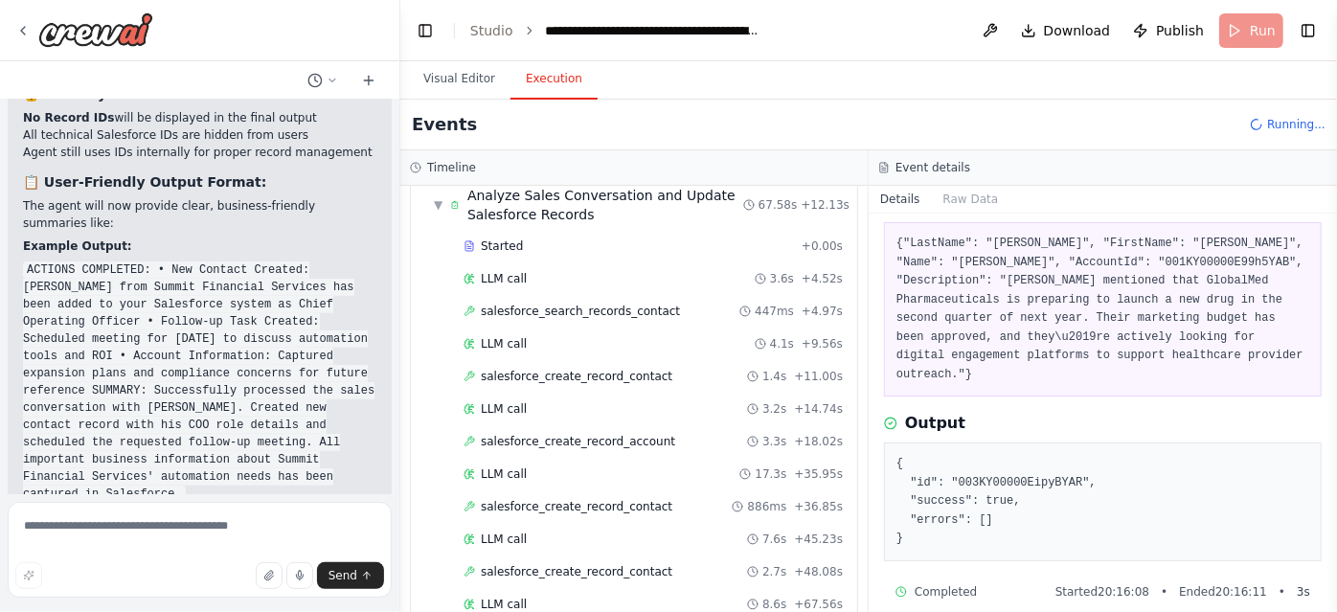
click at [795, 590] on div "LLM call 8.6s + 67.56s" at bounding box center [653, 604] width 393 height 29
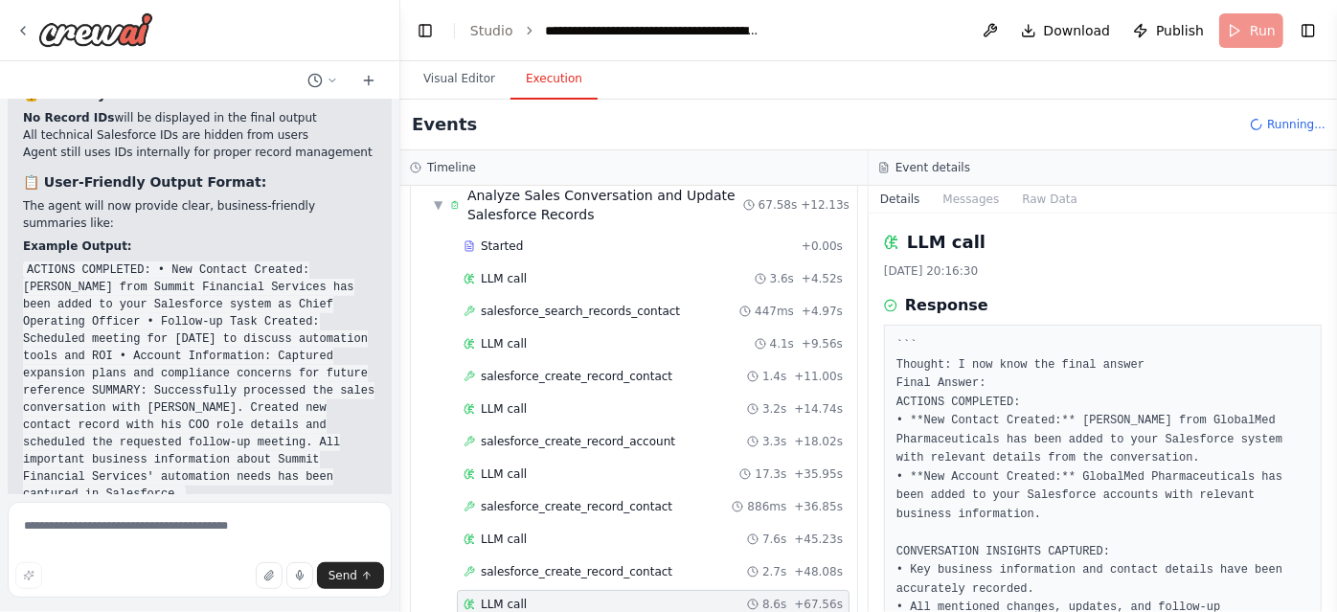
scroll to position [136, 0]
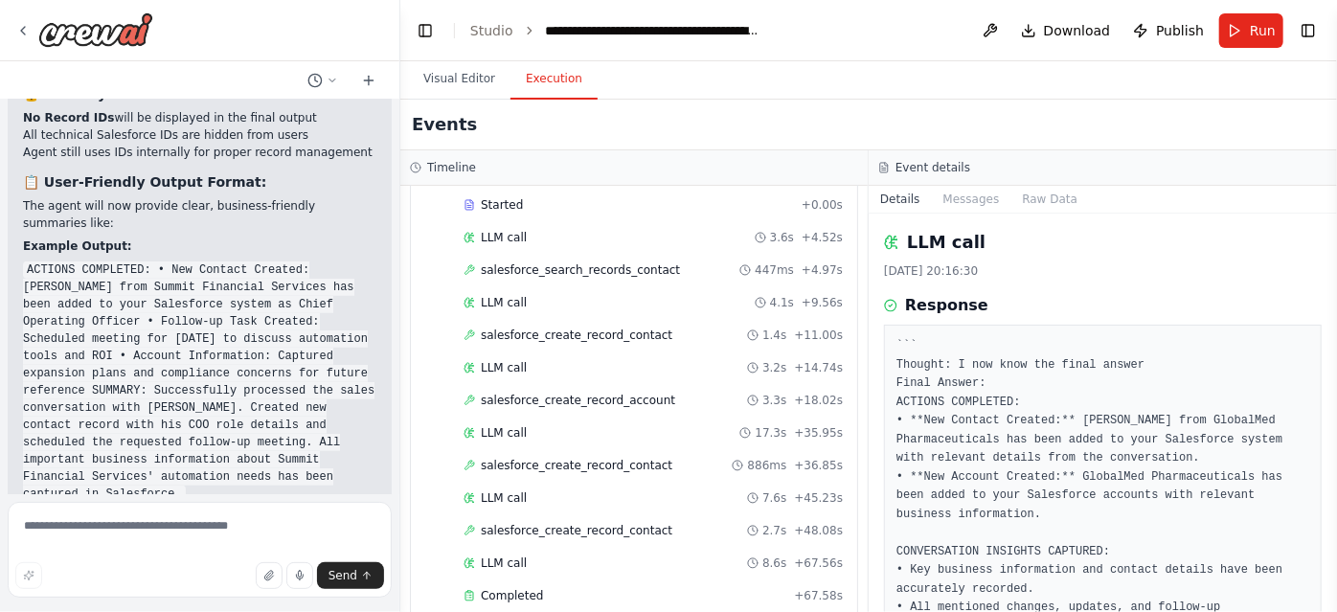
click at [795, 588] on span "+ 67.58s" at bounding box center [818, 595] width 49 height 15
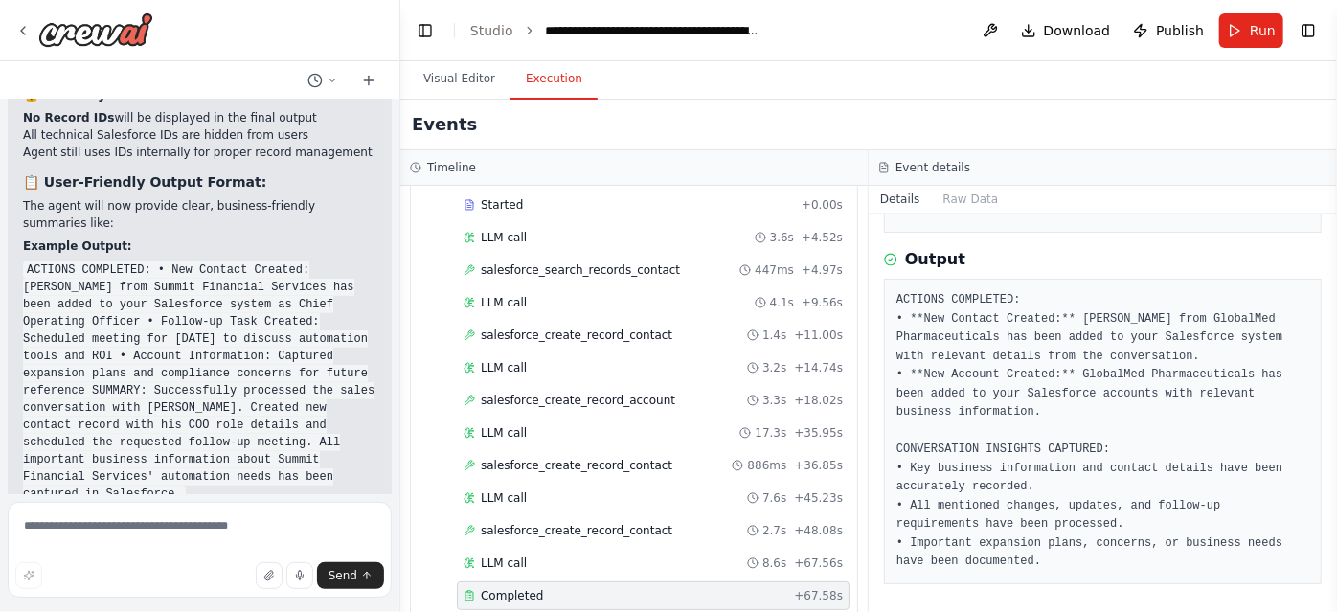
scroll to position [1286, 0]
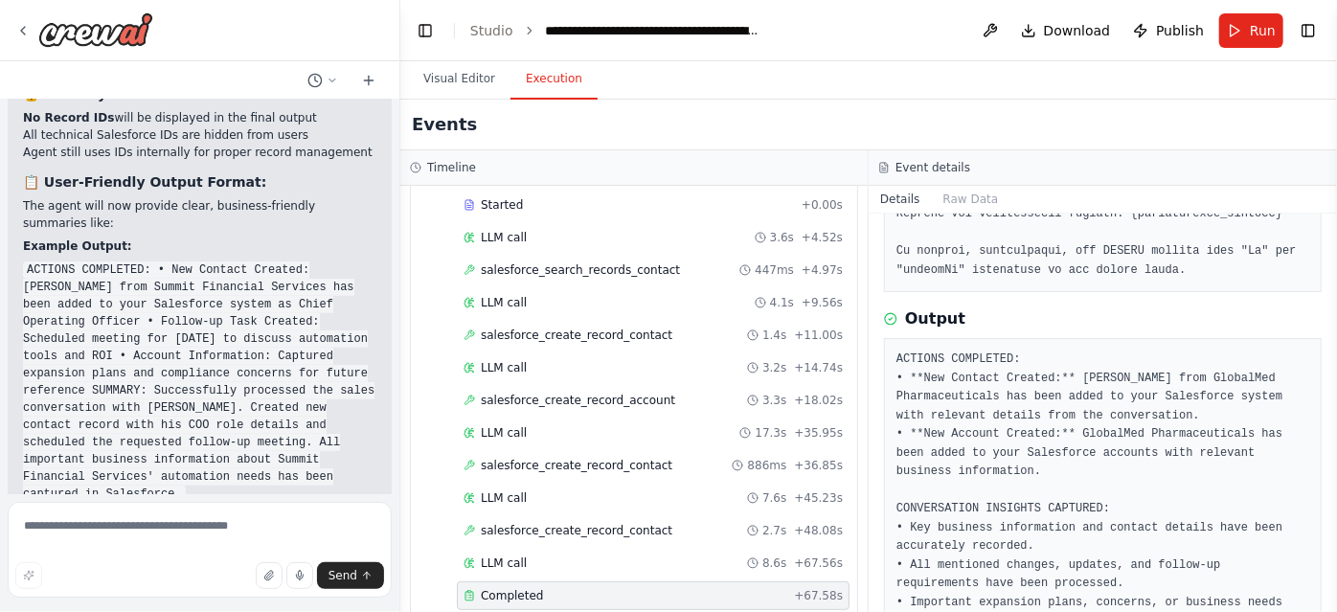
click at [1180, 476] on pre "ACTIONS COMPLETED: • **New Contact Created:** Samantha Jones from GlobalMed Pha…" at bounding box center [1102, 490] width 413 height 281
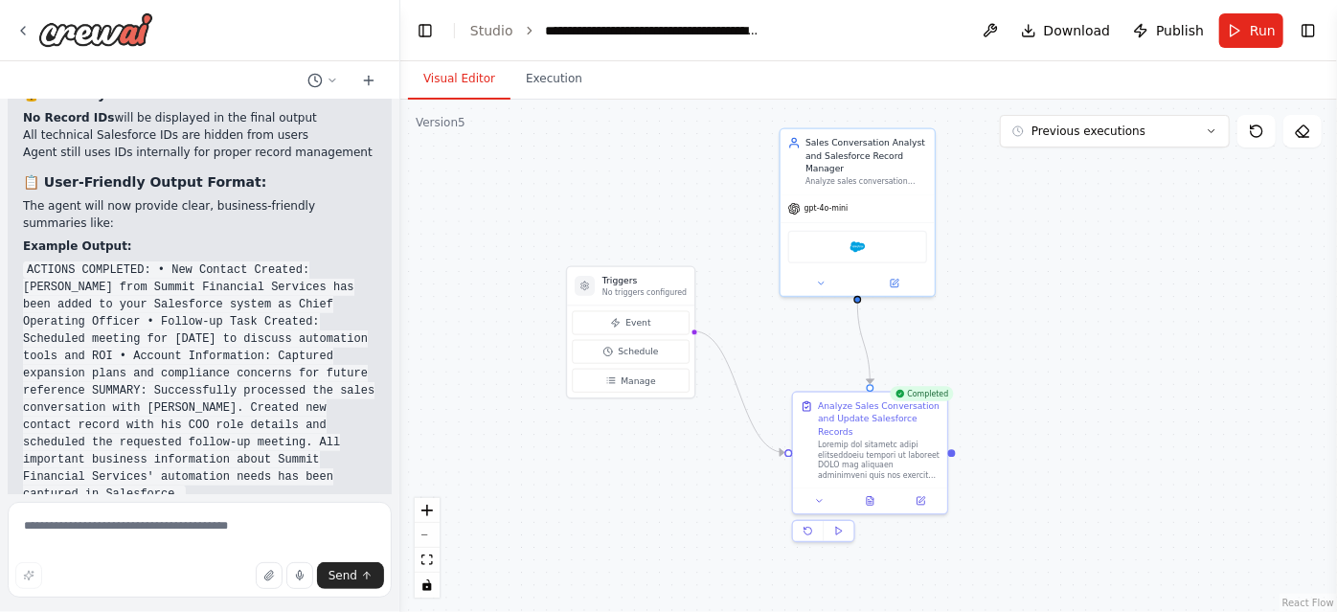
click at [478, 73] on button "Visual Editor" at bounding box center [459, 79] width 102 height 40
click at [935, 502] on button at bounding box center [920, 498] width 43 height 15
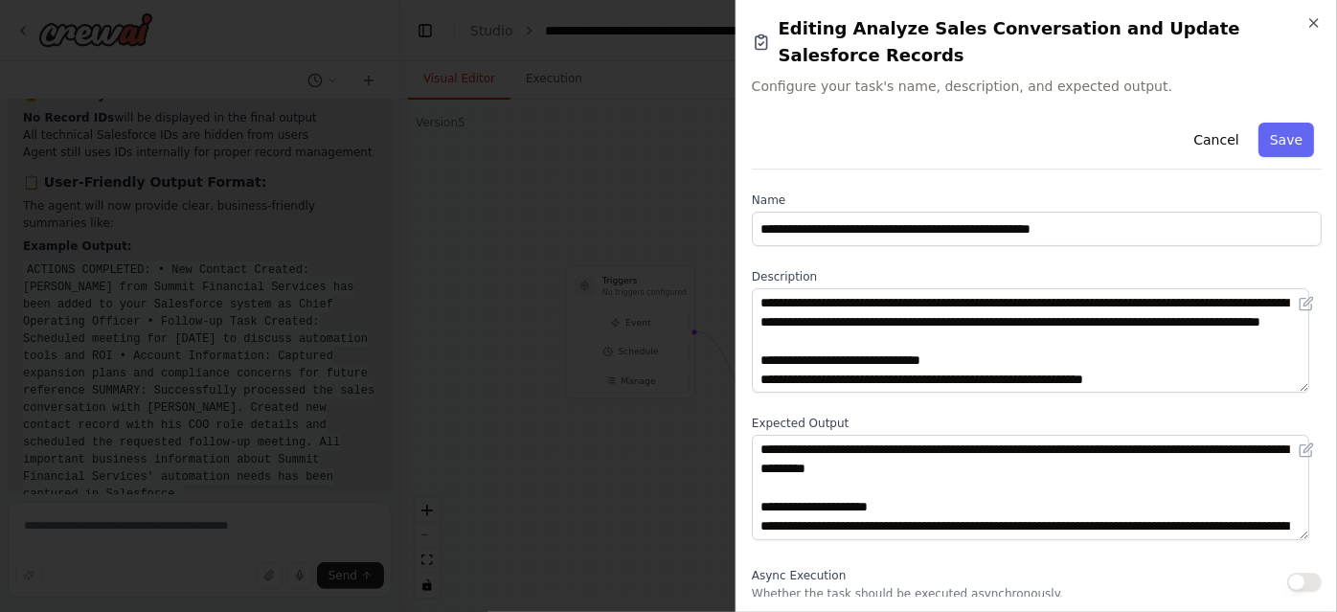
scroll to position [250, 0]
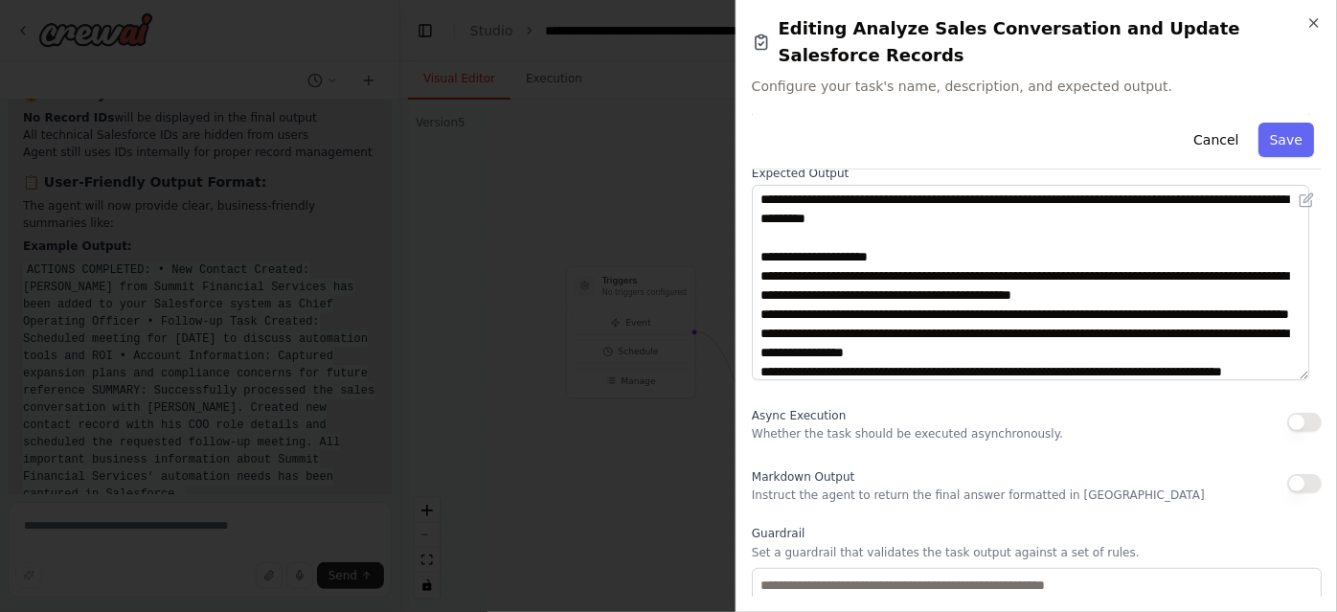
drag, startPoint x: 1295, startPoint y: 259, endPoint x: 1336, endPoint y: 416, distance: 162.4
click at [1336, 416] on div "**********" at bounding box center [1035, 306] width 601 height 612
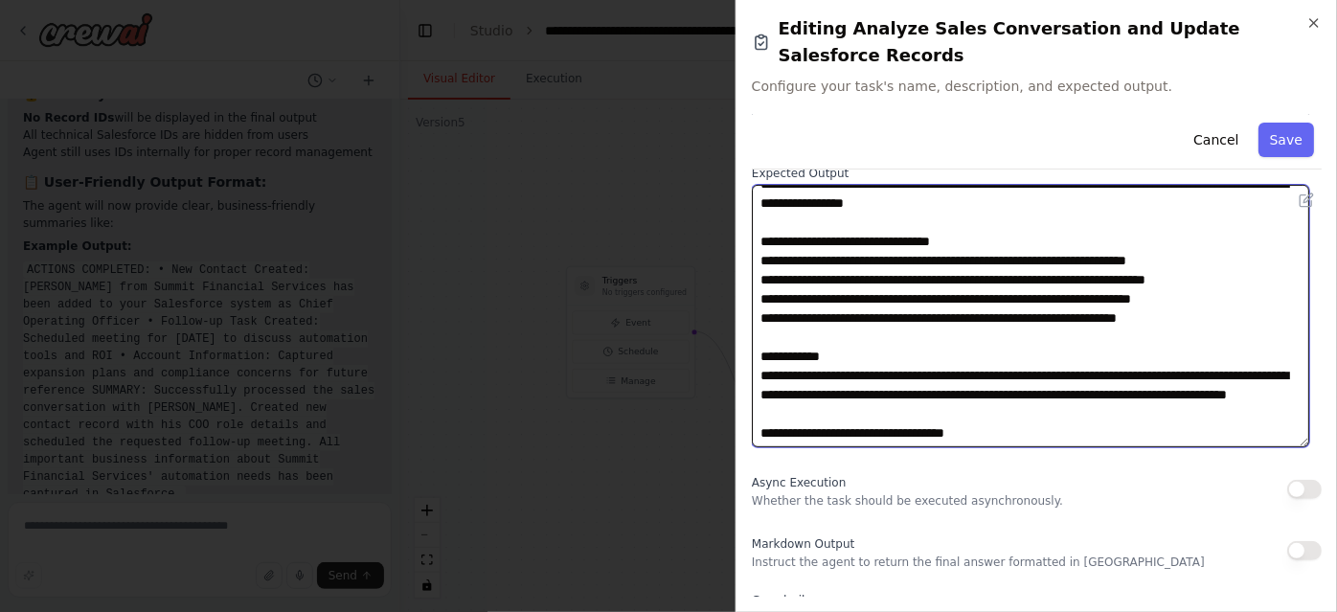
scroll to position [302, 0]
drag, startPoint x: 1058, startPoint y: 400, endPoint x: 748, endPoint y: 420, distance: 310.9
click at [748, 420] on div "**********" at bounding box center [1035, 306] width 601 height 612
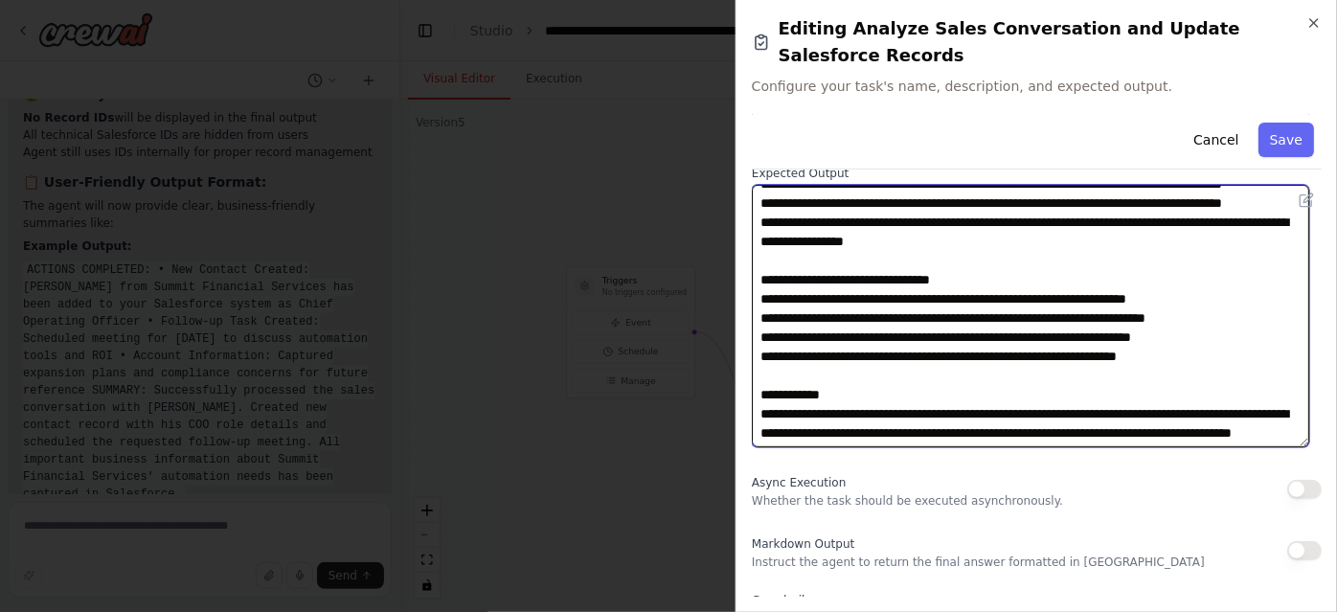
scroll to position [283, 0]
type textarea "**********"
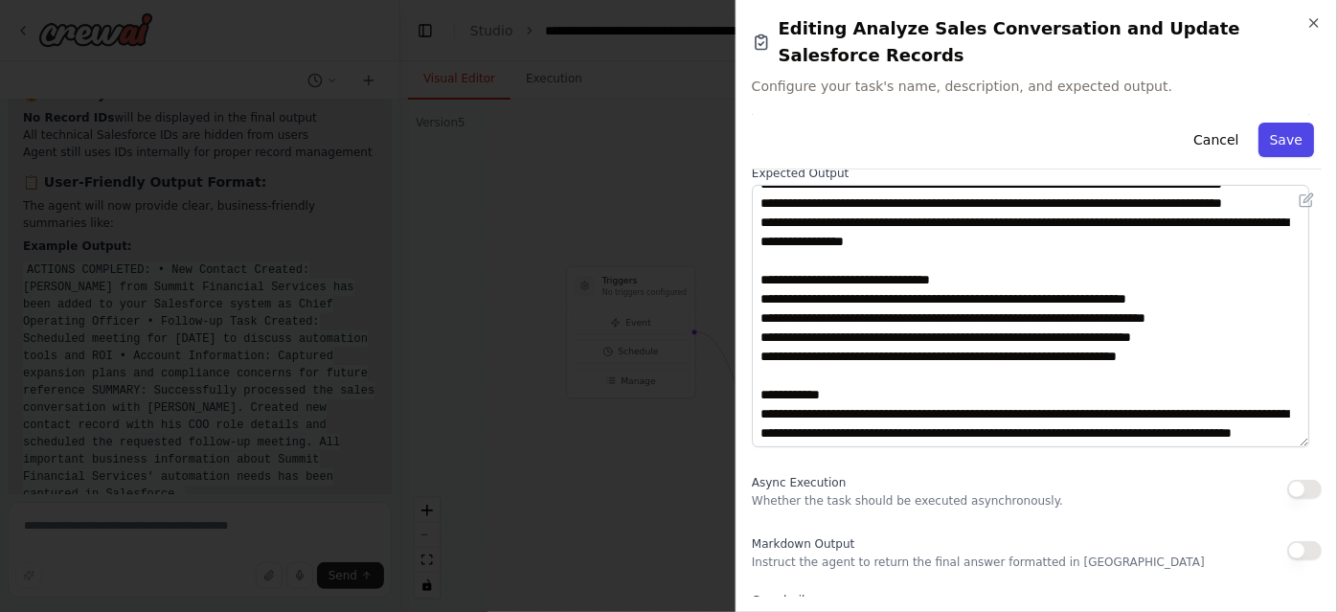
click at [1280, 123] on button "Save" at bounding box center [1286, 140] width 56 height 34
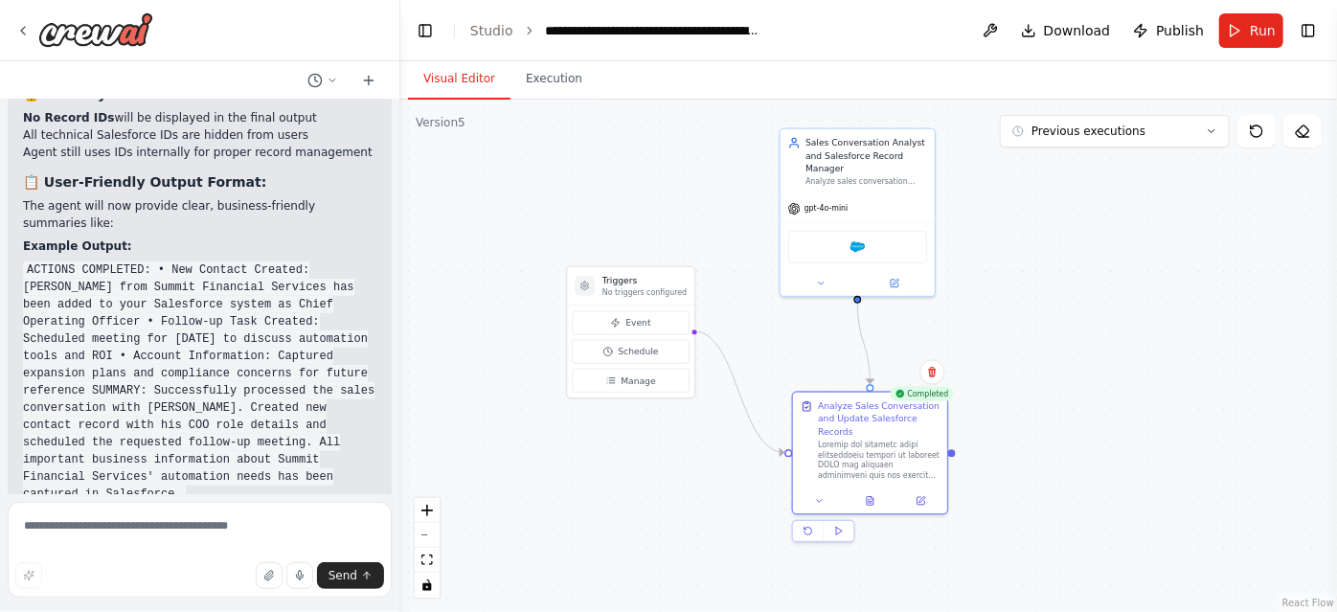
click at [1105, 363] on div ".deletable-edge-delete-btn { width: 20px; height: 20px; border: 0px solid #ffff…" at bounding box center [868, 356] width 937 height 512
click at [1191, 34] on span "Publish" at bounding box center [1180, 30] width 48 height 19
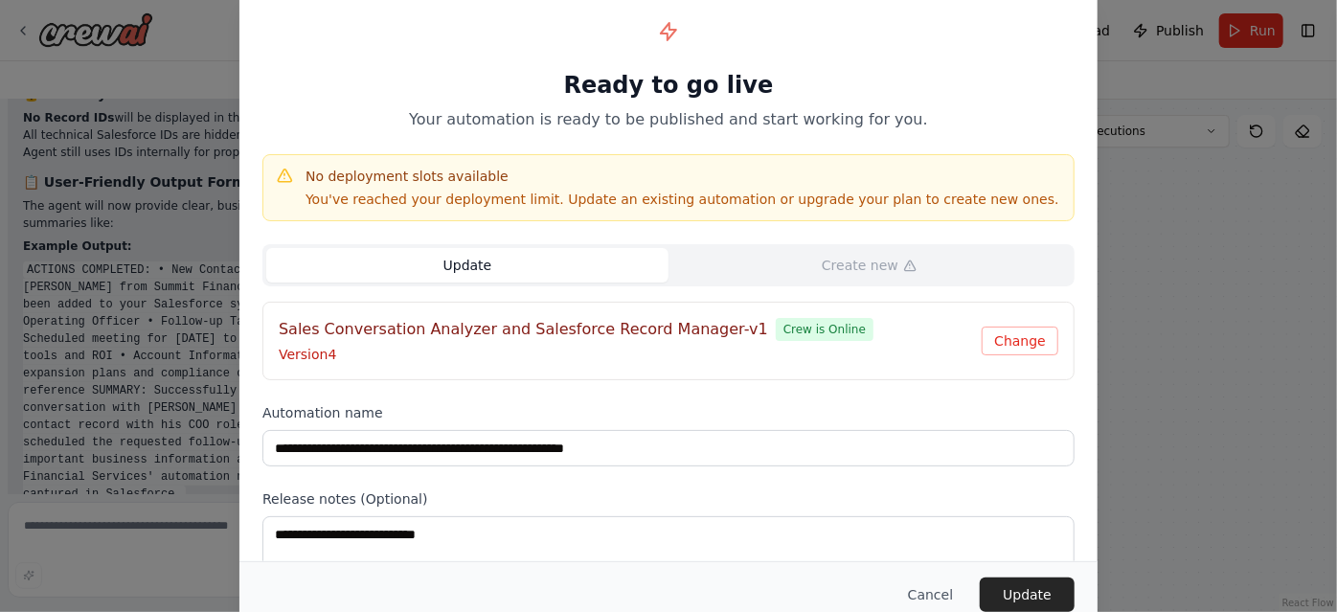
click at [557, 269] on button "Update" at bounding box center [467, 265] width 402 height 34
click at [1059, 603] on button "Update" at bounding box center [1027, 594] width 95 height 34
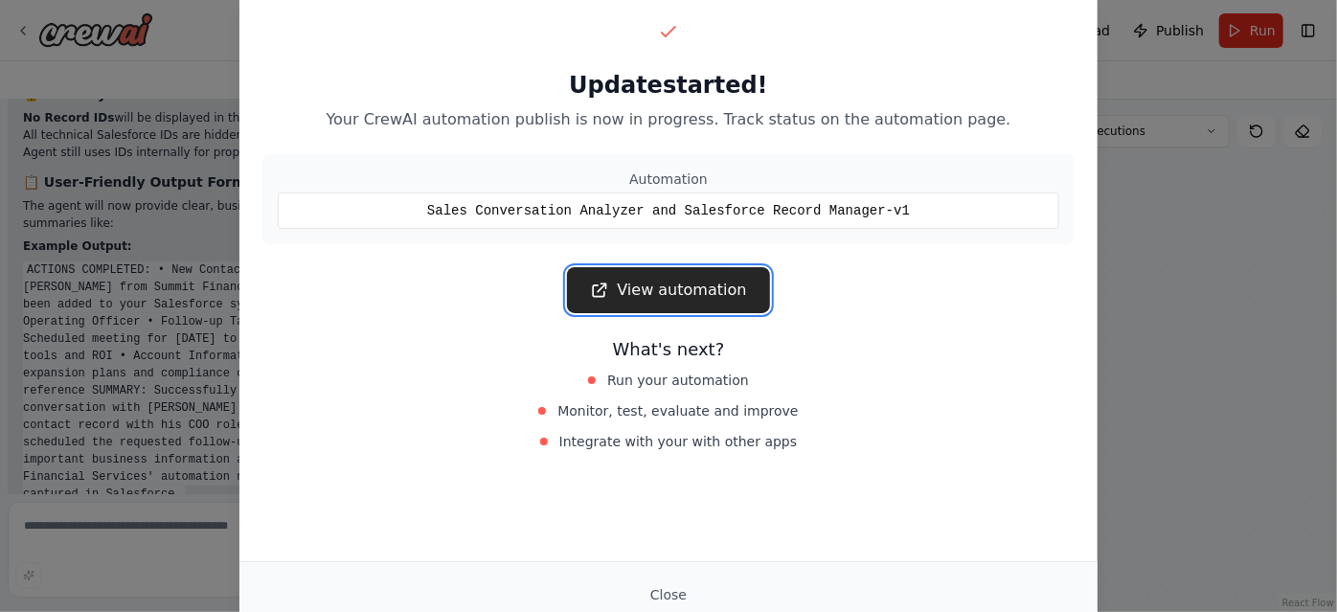
click at [699, 302] on link "View automation" at bounding box center [668, 290] width 202 height 46
click at [652, 298] on link "View automation" at bounding box center [668, 290] width 202 height 46
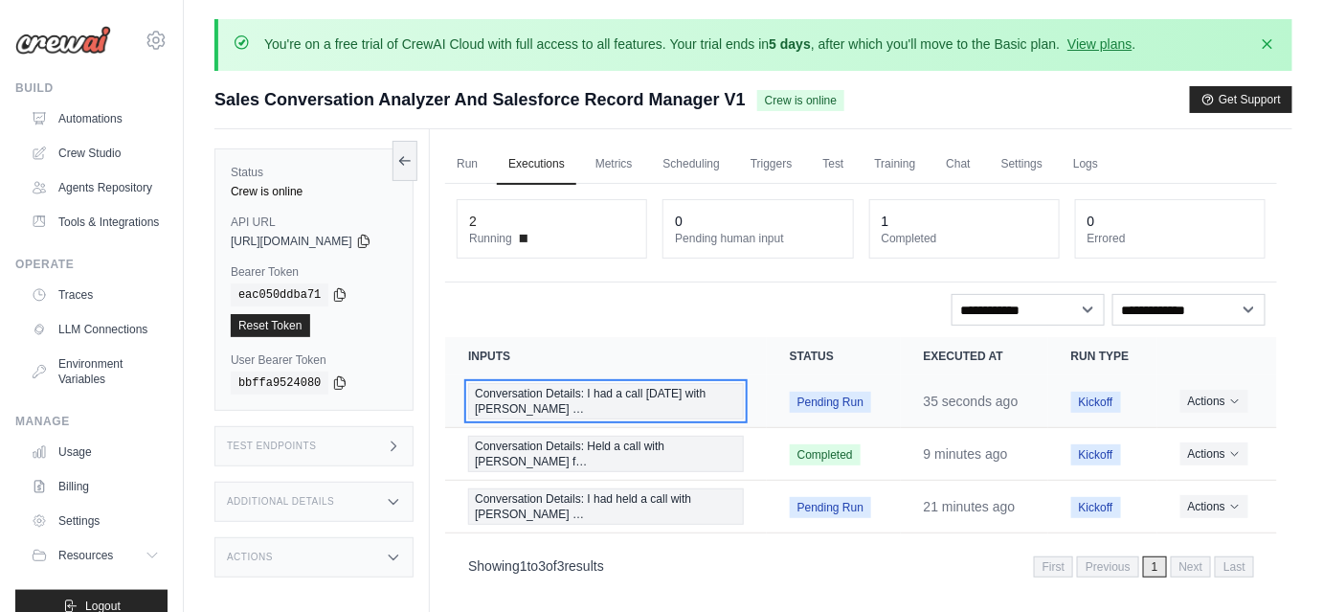
click at [656, 404] on span "Conversation Details: I had a call [DATE] with [PERSON_NAME] …" at bounding box center [606, 401] width 276 height 36
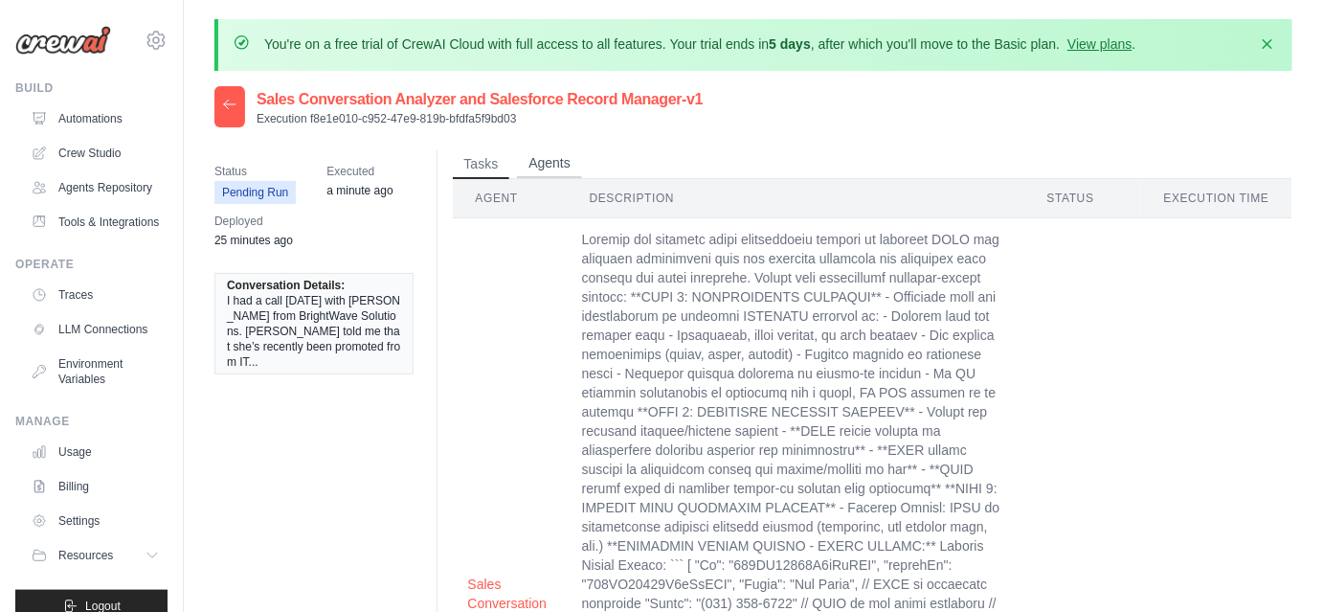
click at [572, 155] on button "Agents" at bounding box center [549, 163] width 65 height 29
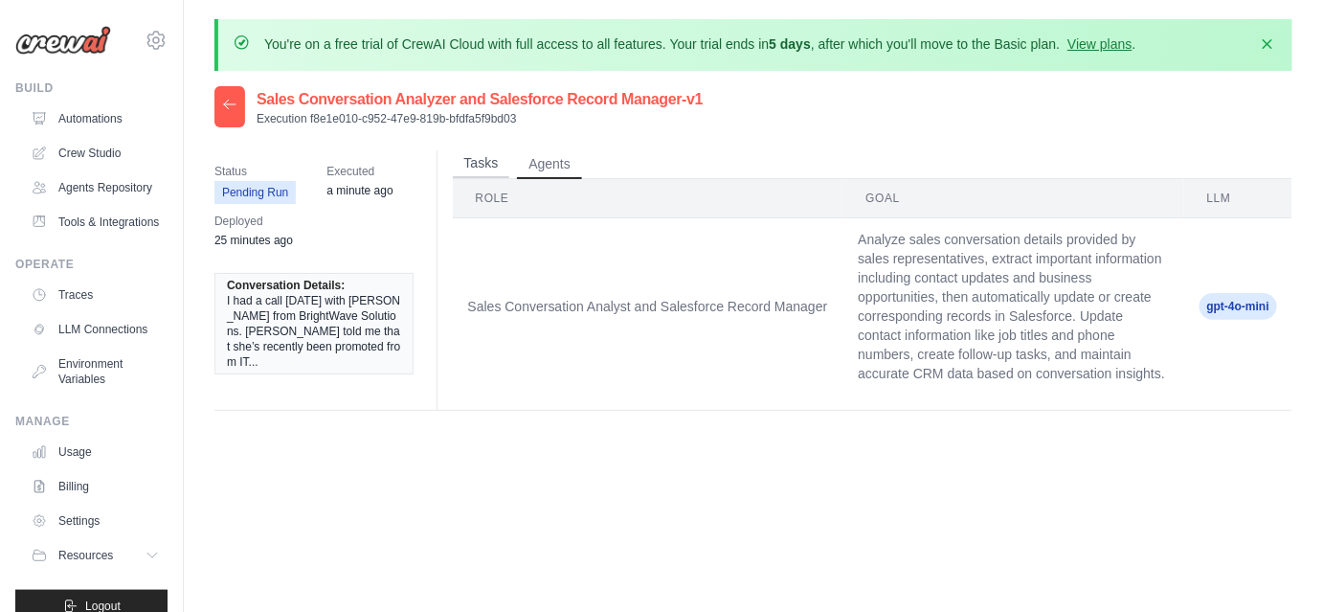
click at [483, 158] on button "Tasks" at bounding box center [481, 163] width 57 height 29
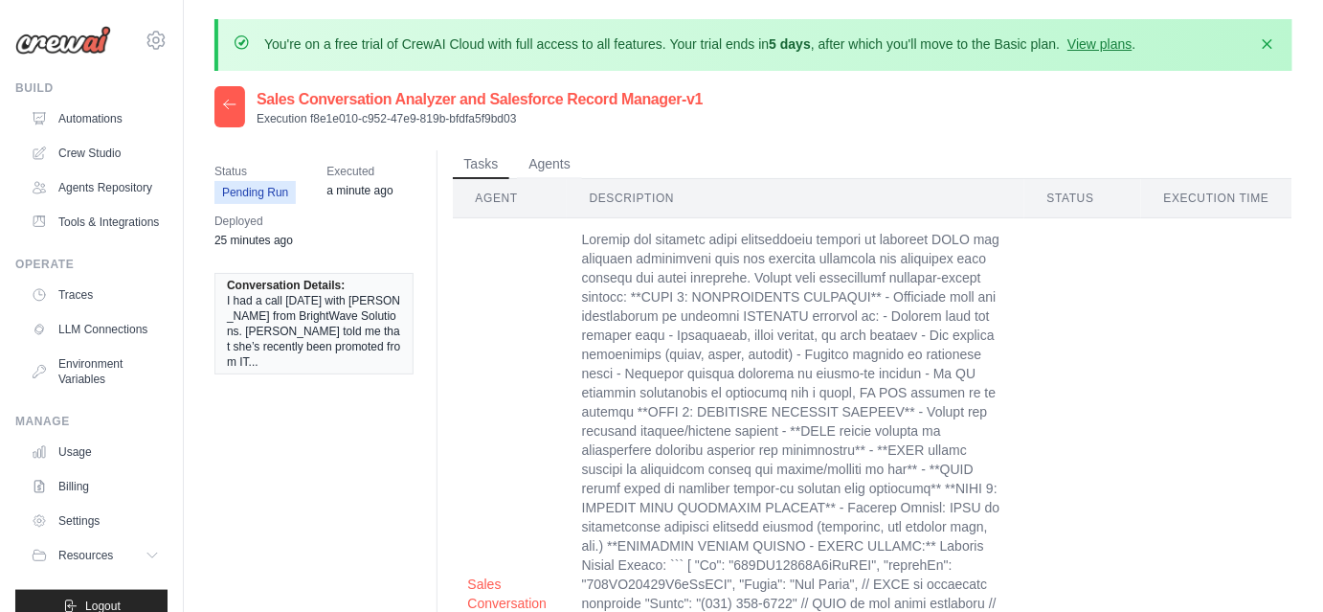
click at [220, 91] on div at bounding box center [230, 106] width 31 height 41
click at [232, 104] on icon at bounding box center [229, 104] width 15 height 15
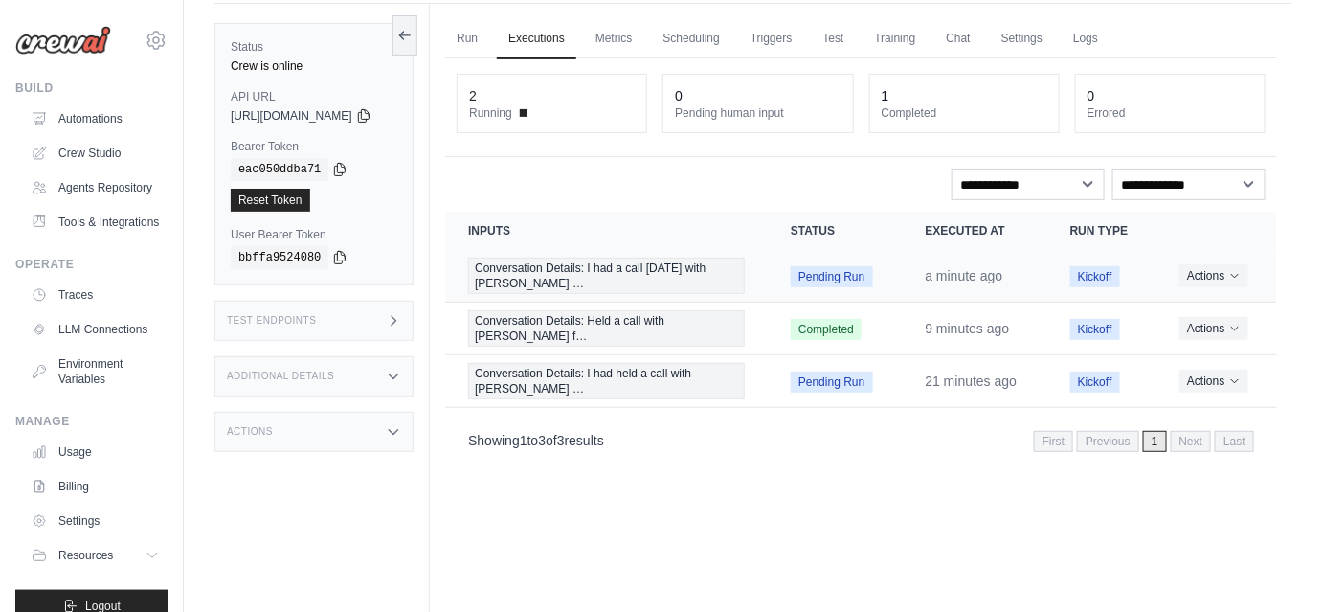
scroll to position [127, 0]
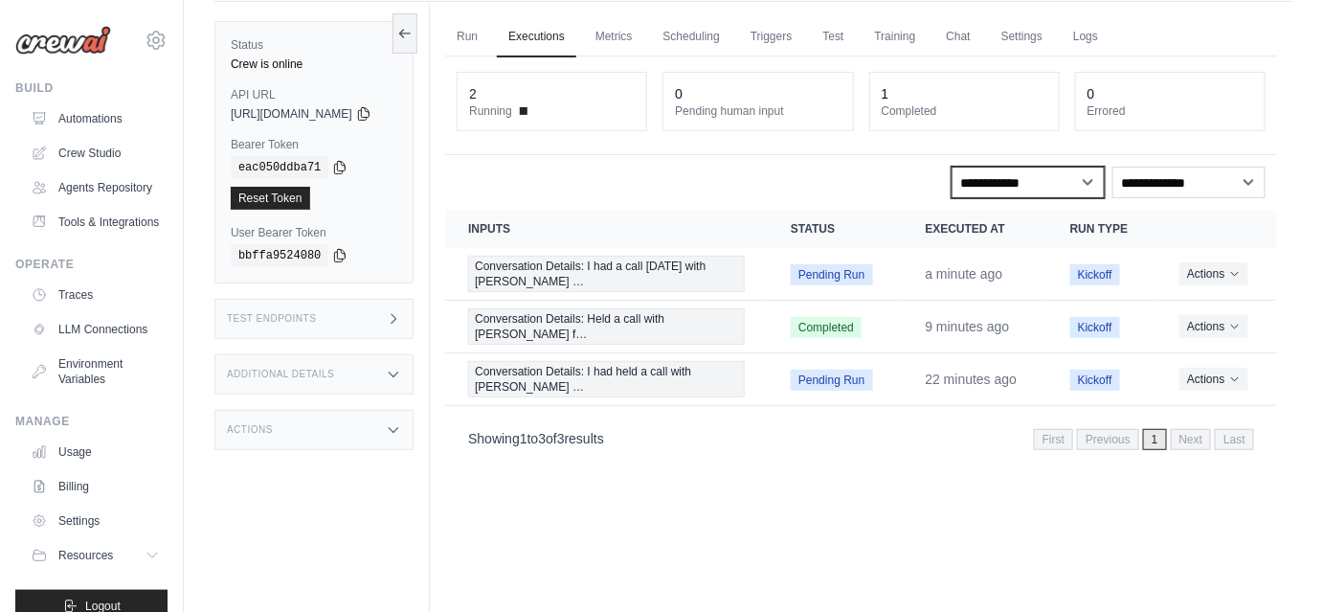
click at [1050, 175] on select "**********" at bounding box center [1028, 183] width 153 height 32
select select "**********"
click at [952, 167] on select "**********" at bounding box center [1028, 183] width 153 height 32
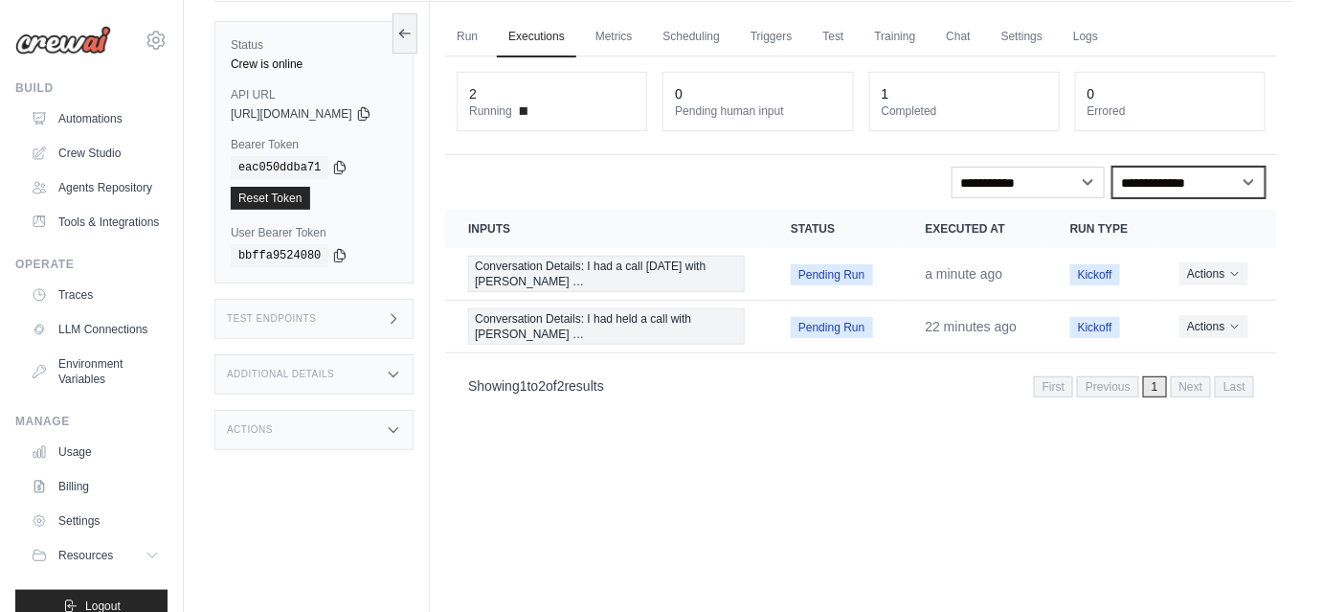
click at [1194, 175] on select "**********" at bounding box center [1189, 183] width 153 height 32
click at [1113, 167] on select "**********" at bounding box center [1189, 183] width 153 height 32
click at [1185, 184] on select "**********" at bounding box center [1189, 183] width 153 height 32
click at [1113, 167] on select "**********" at bounding box center [1189, 183] width 153 height 32
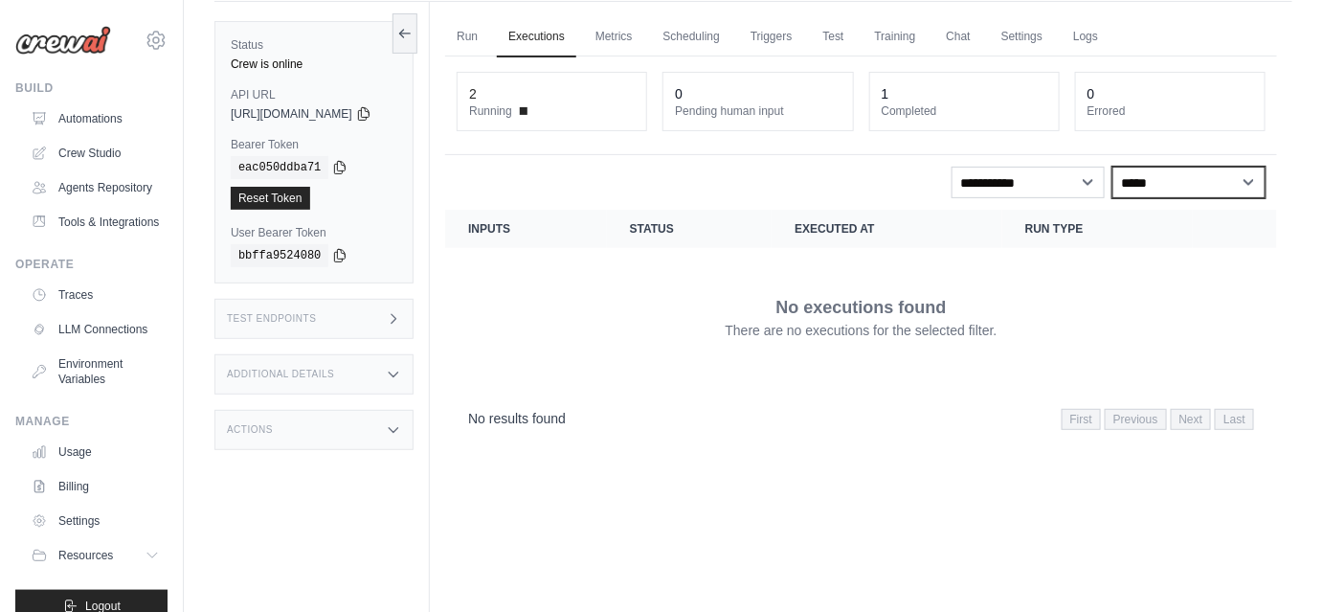
click at [1157, 191] on select "**********" at bounding box center [1189, 183] width 153 height 32
click at [1113, 167] on select "**********" at bounding box center [1189, 183] width 153 height 32
click at [1137, 186] on select "**********" at bounding box center [1189, 183] width 153 height 32
select select "*******"
click at [1113, 167] on select "**********" at bounding box center [1189, 183] width 153 height 32
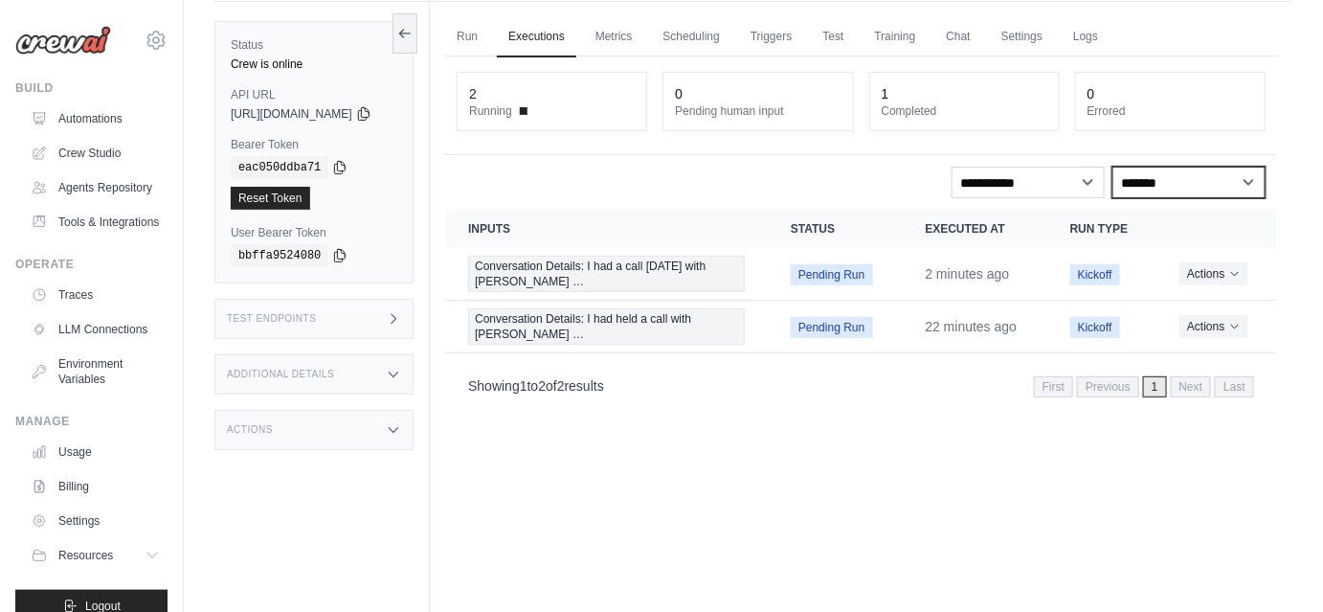
click at [1136, 180] on select "**********" at bounding box center [1189, 183] width 153 height 32
click at [925, 540] on div "Run Executions Metrics Scheduling Triggers Test Training Chat Settings Logs 2 R…" at bounding box center [861, 308] width 863 height 612
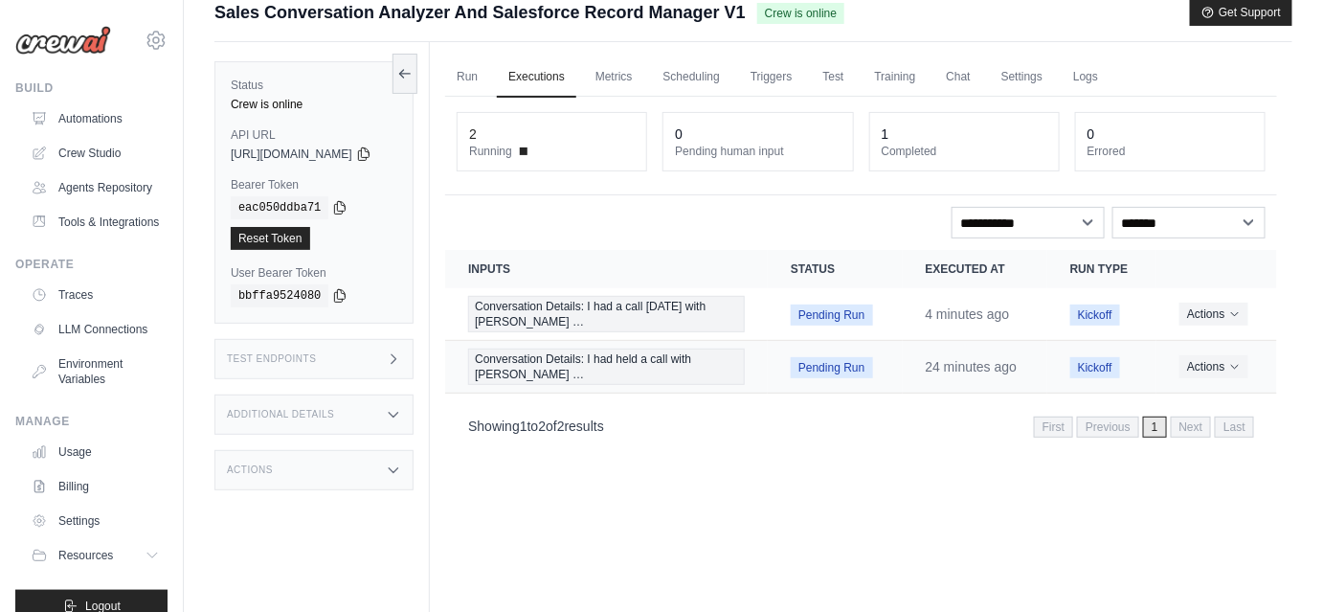
scroll to position [147, 0]
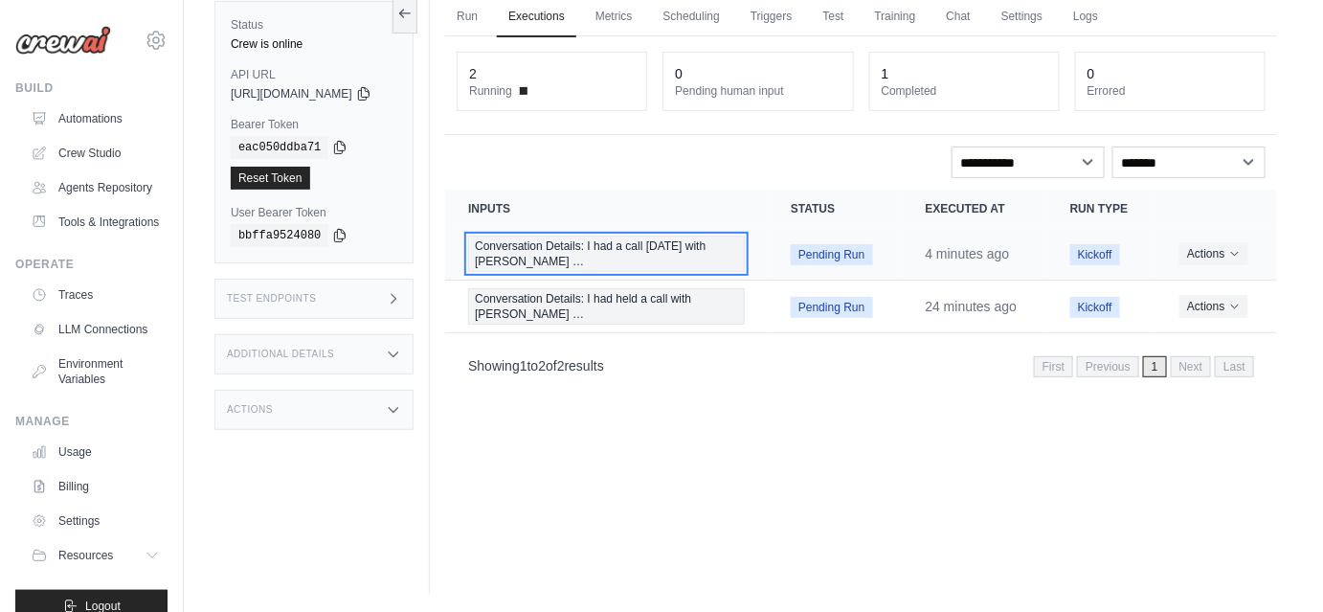
click at [637, 261] on span "Conversation Details: I had a call [DATE] with [PERSON_NAME] …" at bounding box center [606, 254] width 277 height 36
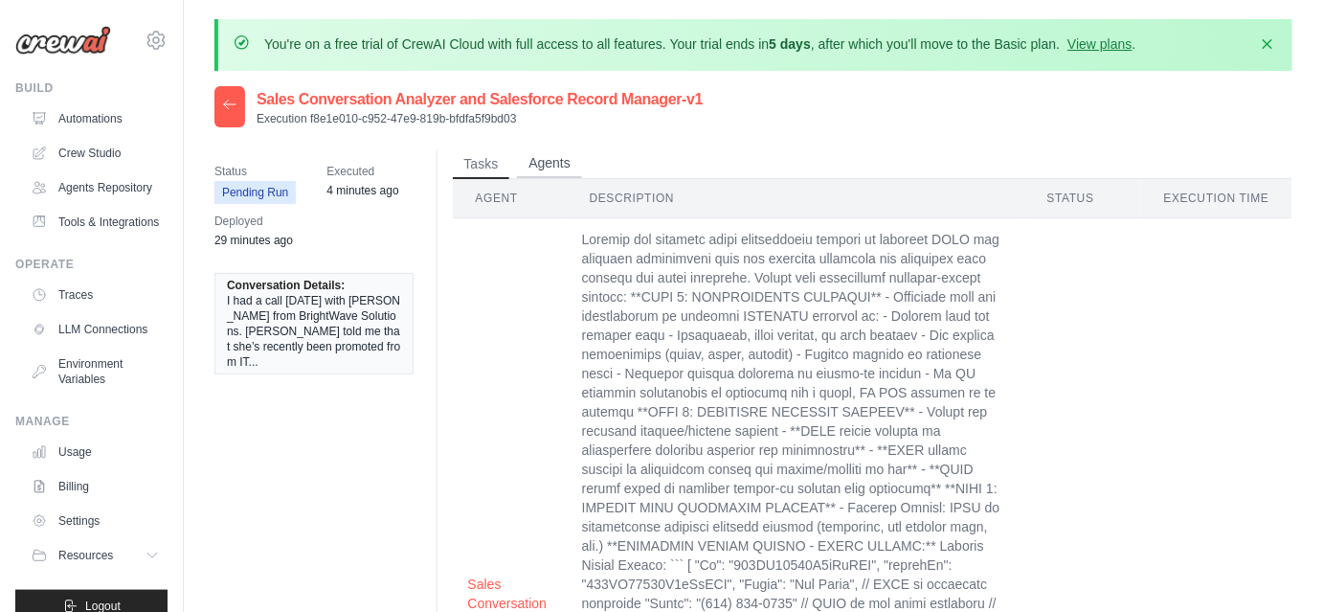
click at [549, 170] on button "Agents" at bounding box center [549, 163] width 65 height 29
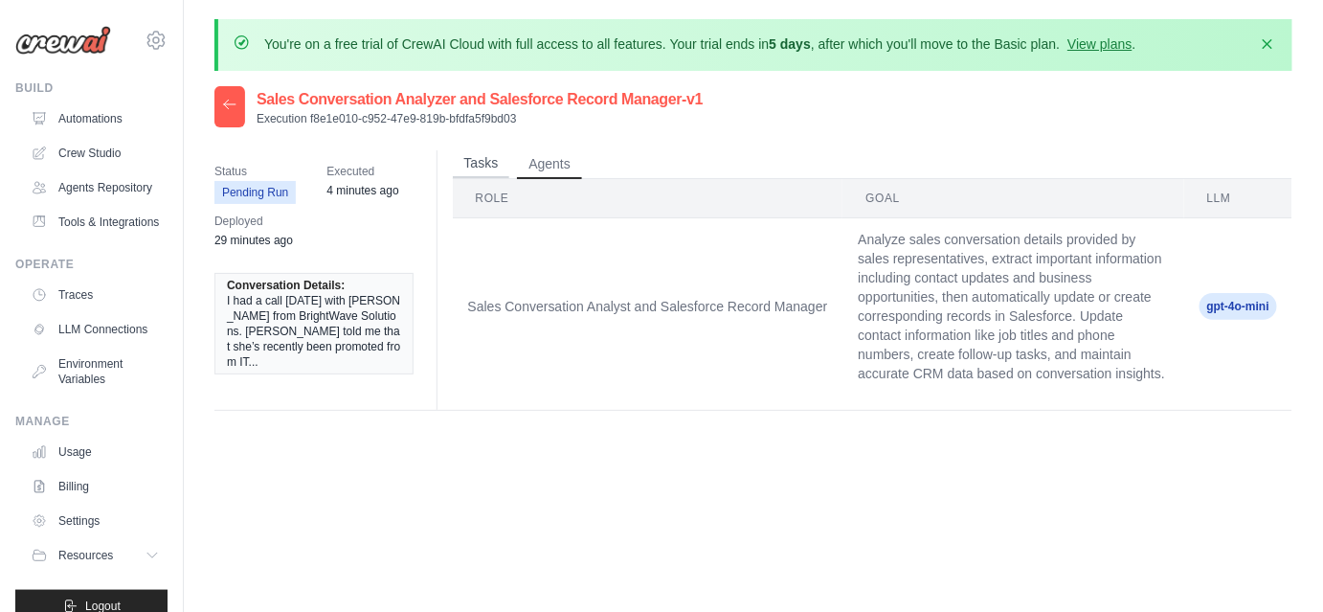
click at [496, 163] on button "Tasks" at bounding box center [481, 163] width 57 height 29
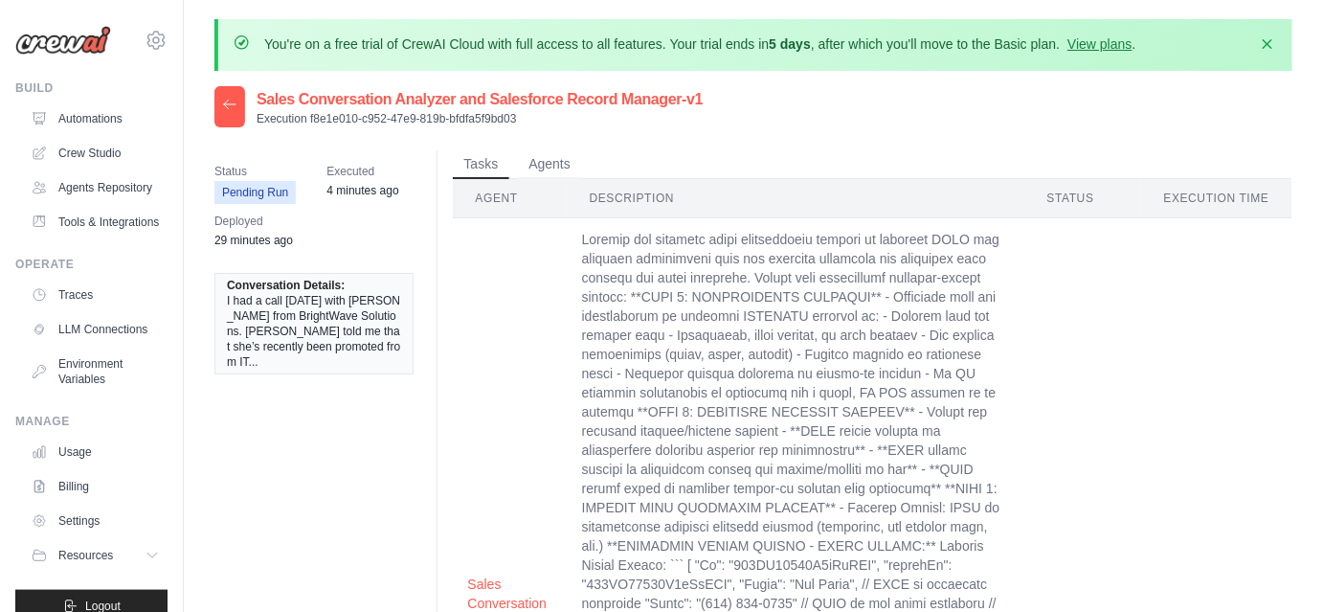
click at [237, 106] on icon at bounding box center [229, 104] width 15 height 15
click at [224, 107] on icon at bounding box center [229, 104] width 15 height 15
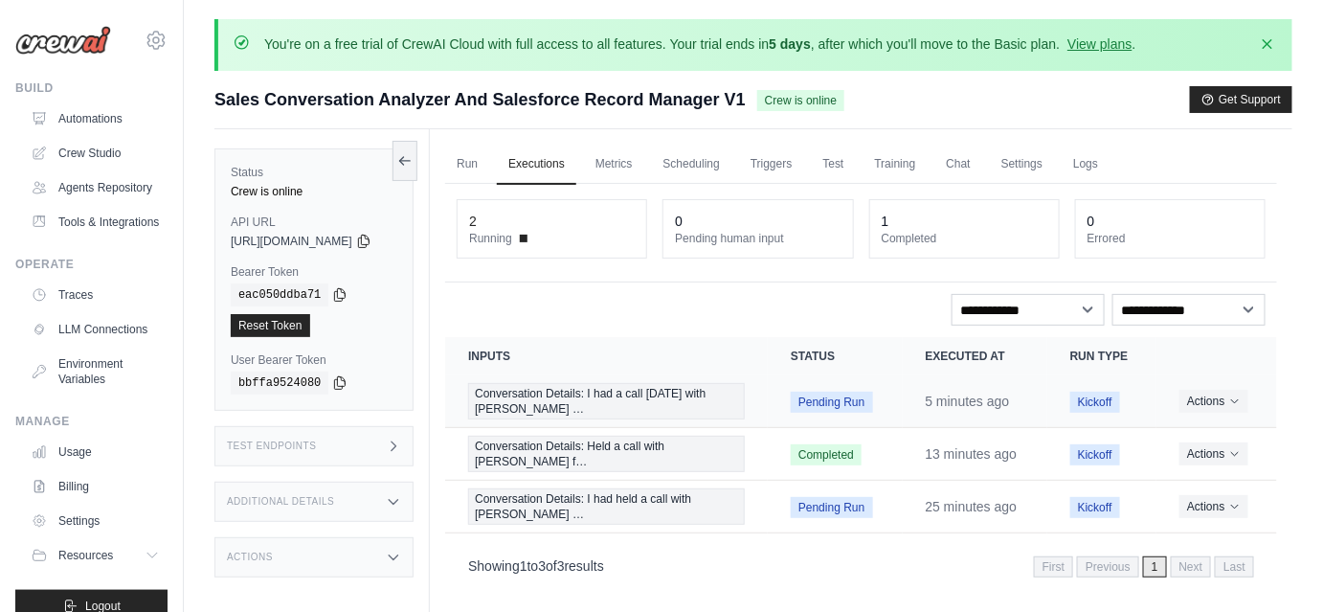
click at [827, 408] on span "Pending Run" at bounding box center [831, 402] width 81 height 21
click at [676, 379] on td "Conversation Details: I had a call [DATE] with [PERSON_NAME] …" at bounding box center [606, 401] width 323 height 53
click at [676, 392] on span "Conversation Details: I had a call [DATE] with [PERSON_NAME] …" at bounding box center [606, 401] width 277 height 36
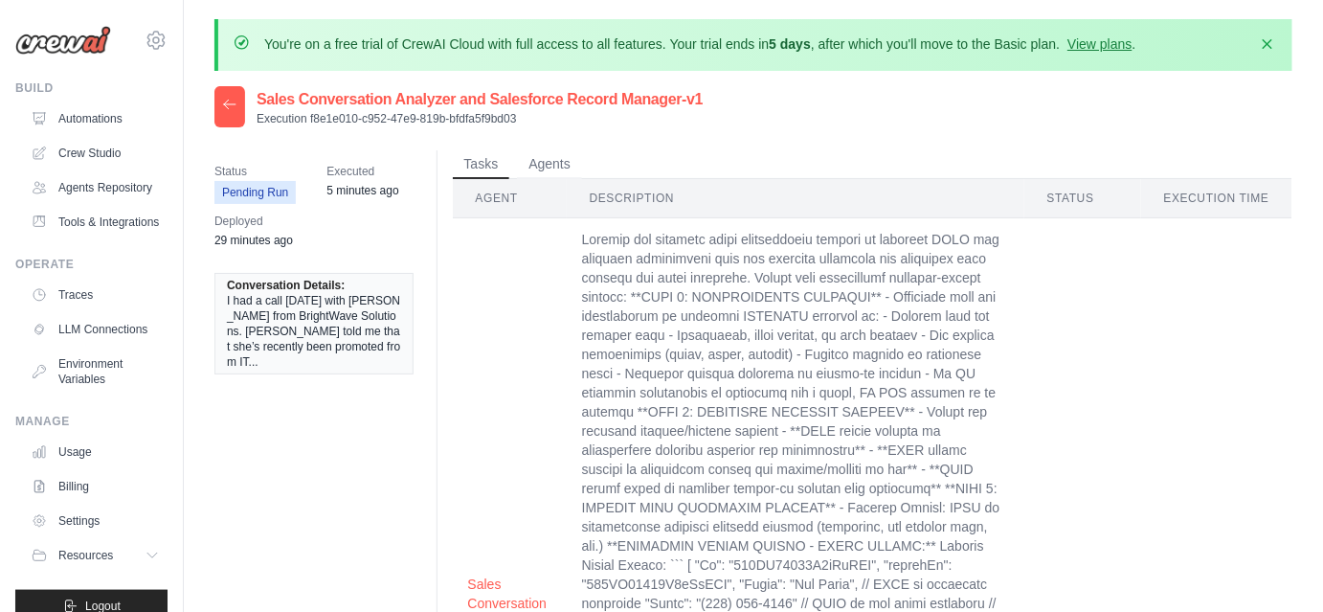
click at [225, 106] on icon at bounding box center [229, 104] width 11 height 9
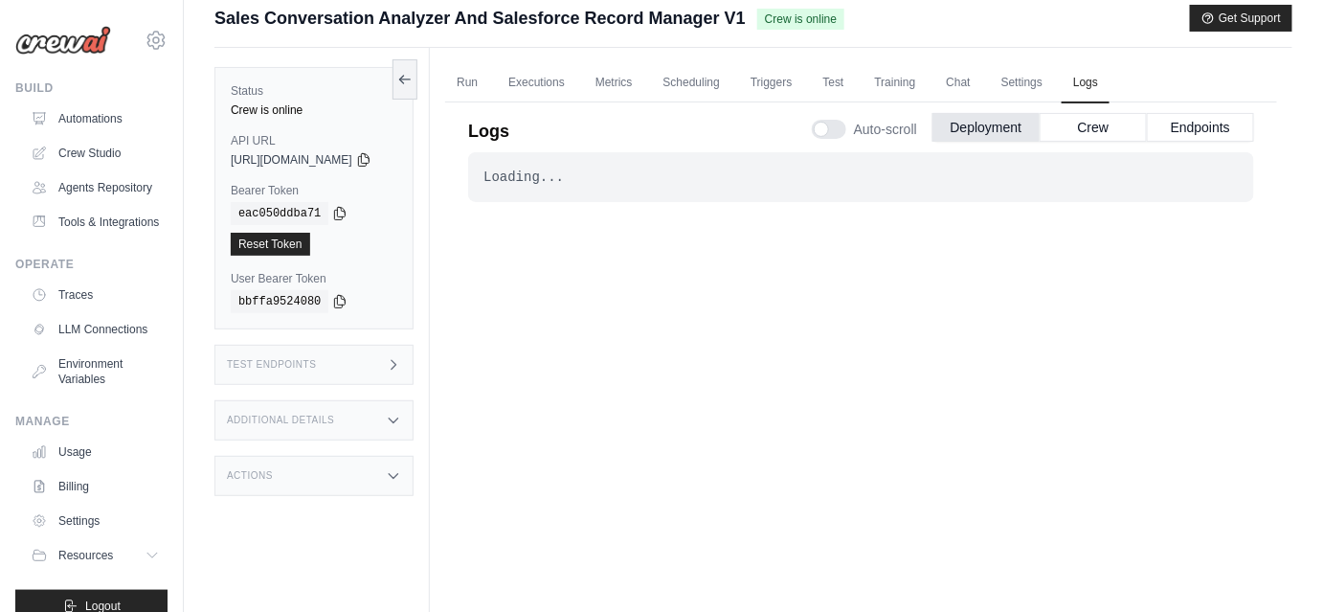
scroll to position [57, 0]
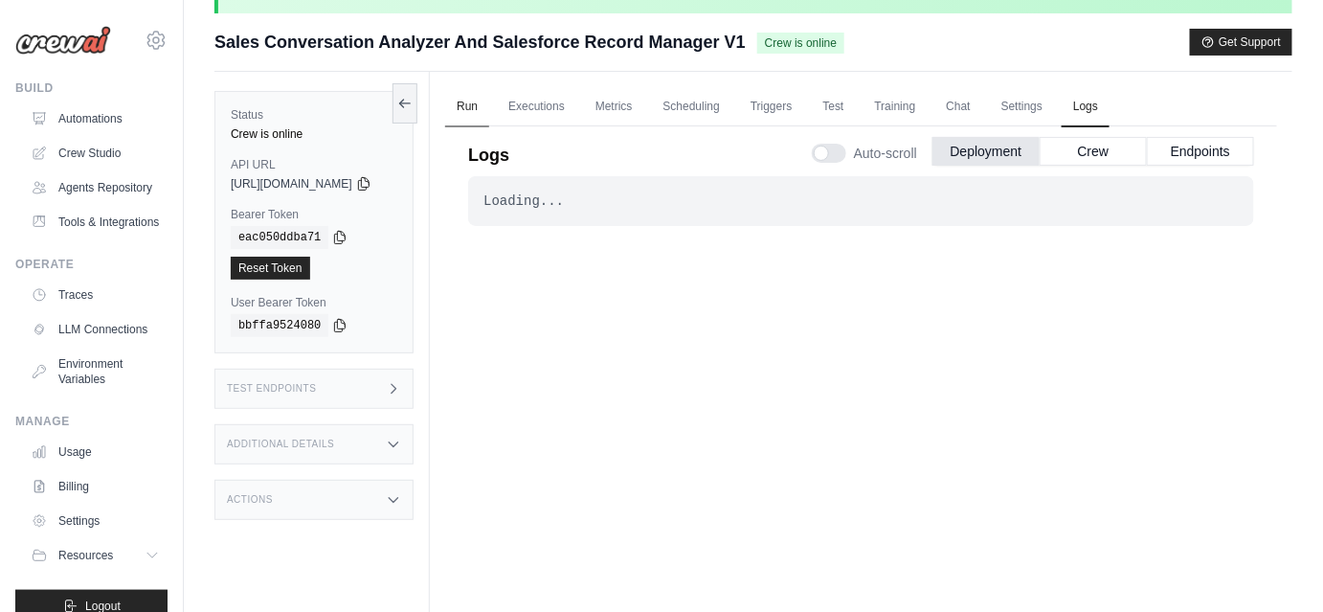
click at [486, 114] on link "Run" at bounding box center [467, 107] width 44 height 40
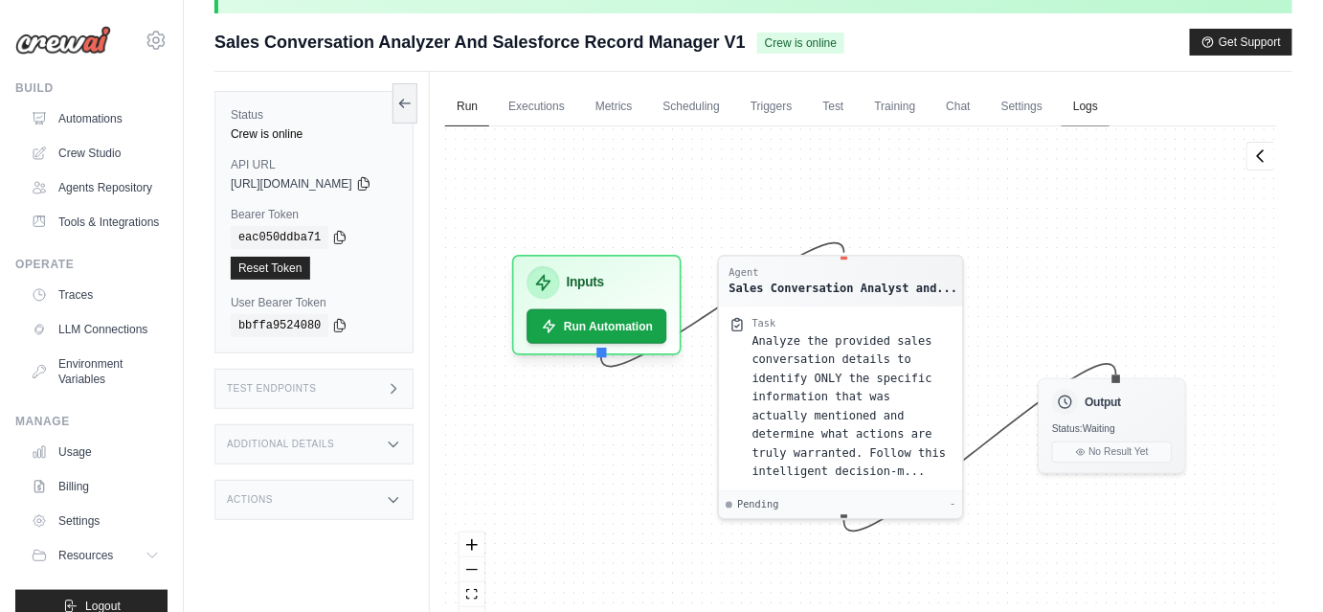
click at [1108, 111] on link "Logs" at bounding box center [1086, 107] width 48 height 40
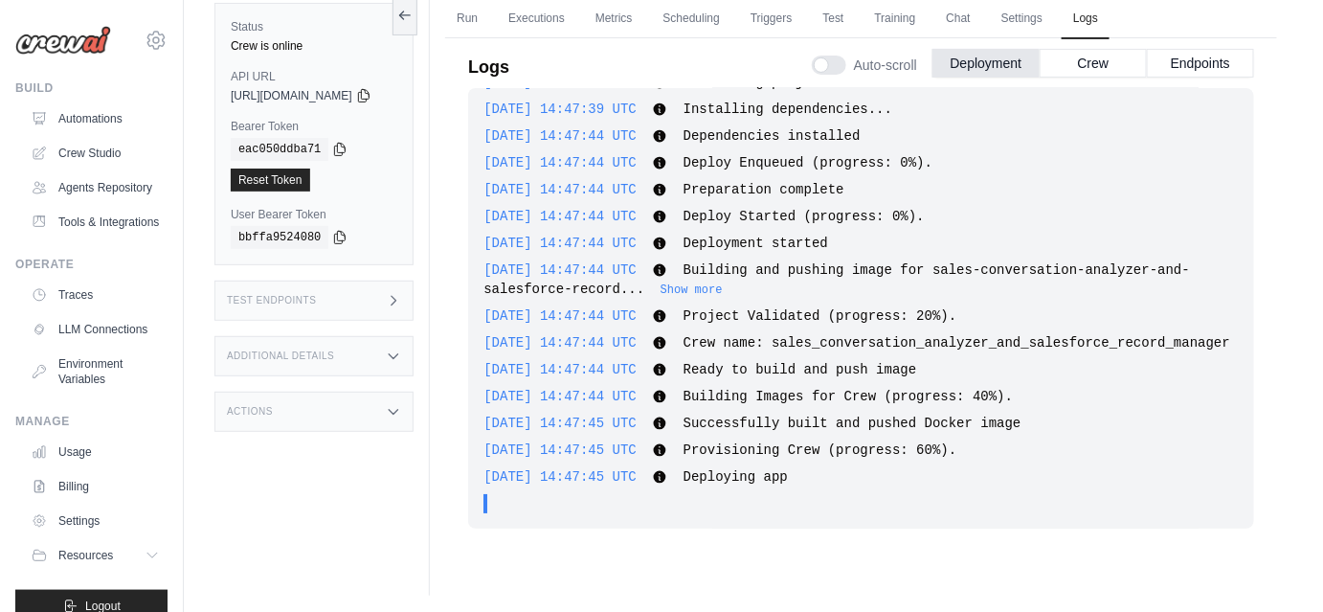
scroll to position [147, 0]
click at [706, 284] on button "Show more" at bounding box center [692, 287] width 62 height 15
click at [1077, 63] on button "Crew" at bounding box center [1093, 60] width 107 height 29
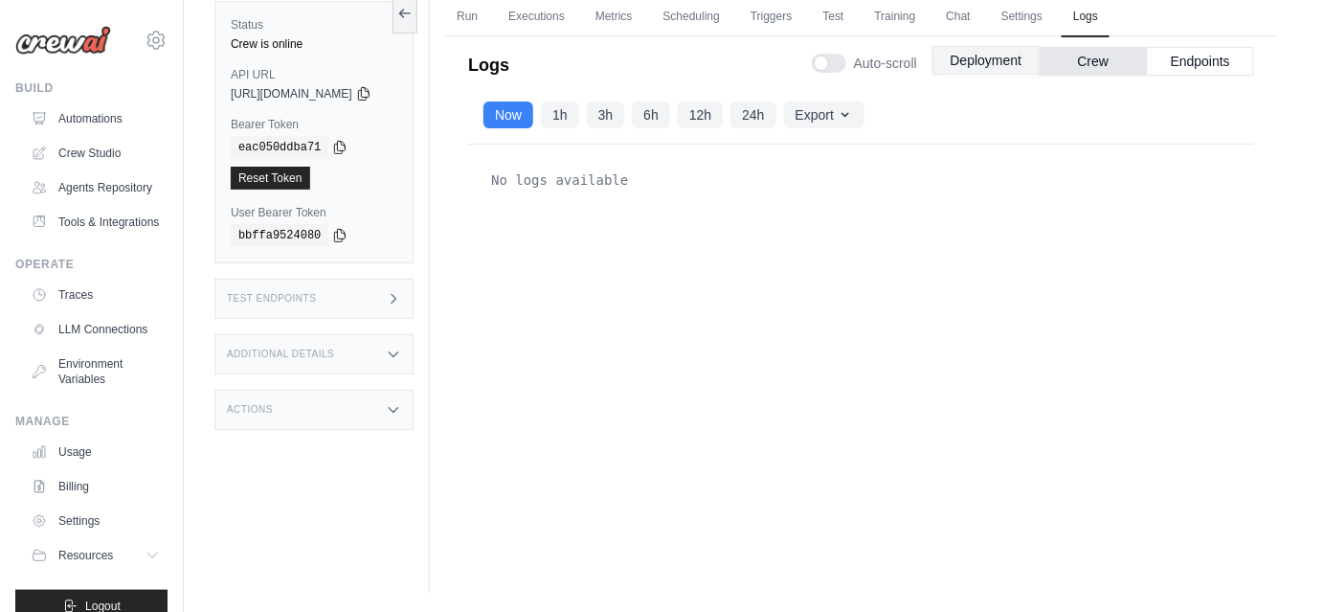
click at [1009, 70] on button "Deployment" at bounding box center [986, 60] width 107 height 29
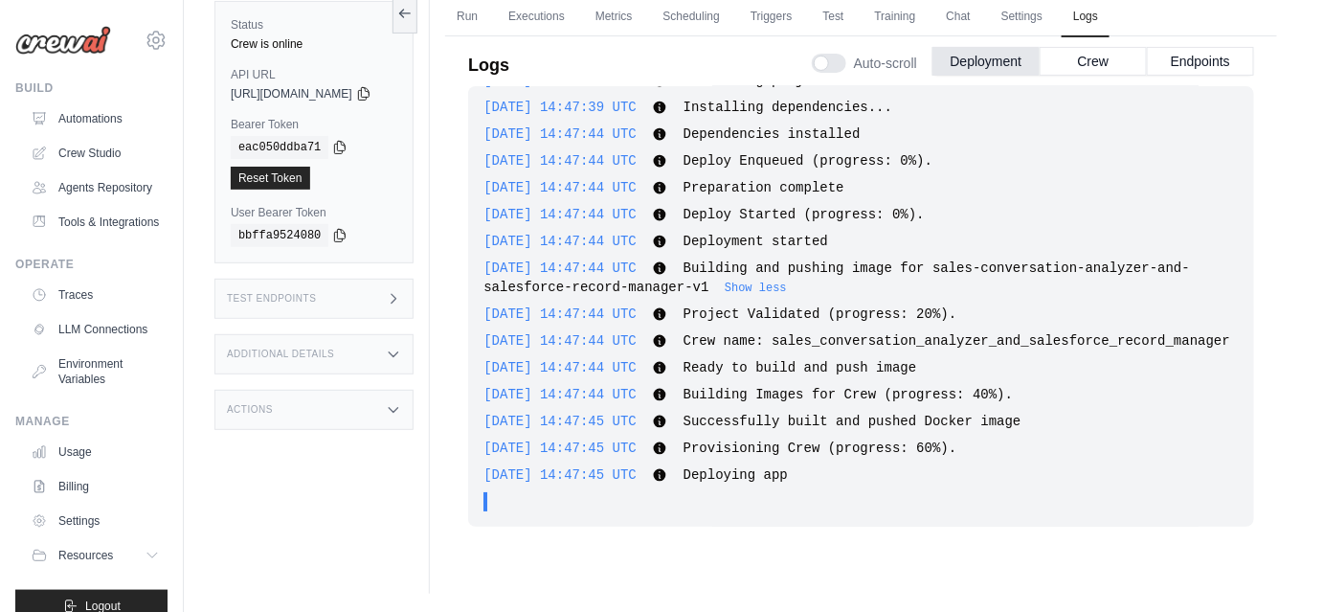
click at [1217, 42] on div "Auto-scroll Deployment Crew Endpoints" at bounding box center [1033, 60] width 442 height 54
click at [1189, 63] on button "Endpoints" at bounding box center [1200, 60] width 107 height 29
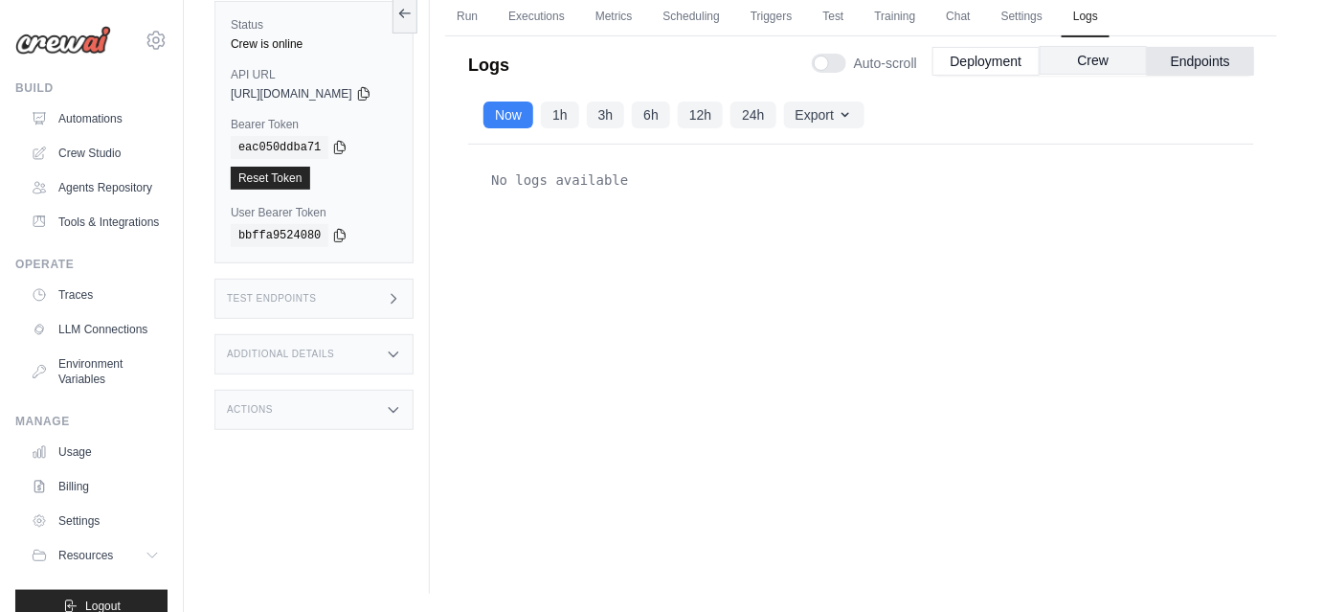
click at [1132, 65] on button "Crew" at bounding box center [1093, 60] width 107 height 29
click at [997, 60] on button "Deployment" at bounding box center [986, 60] width 107 height 29
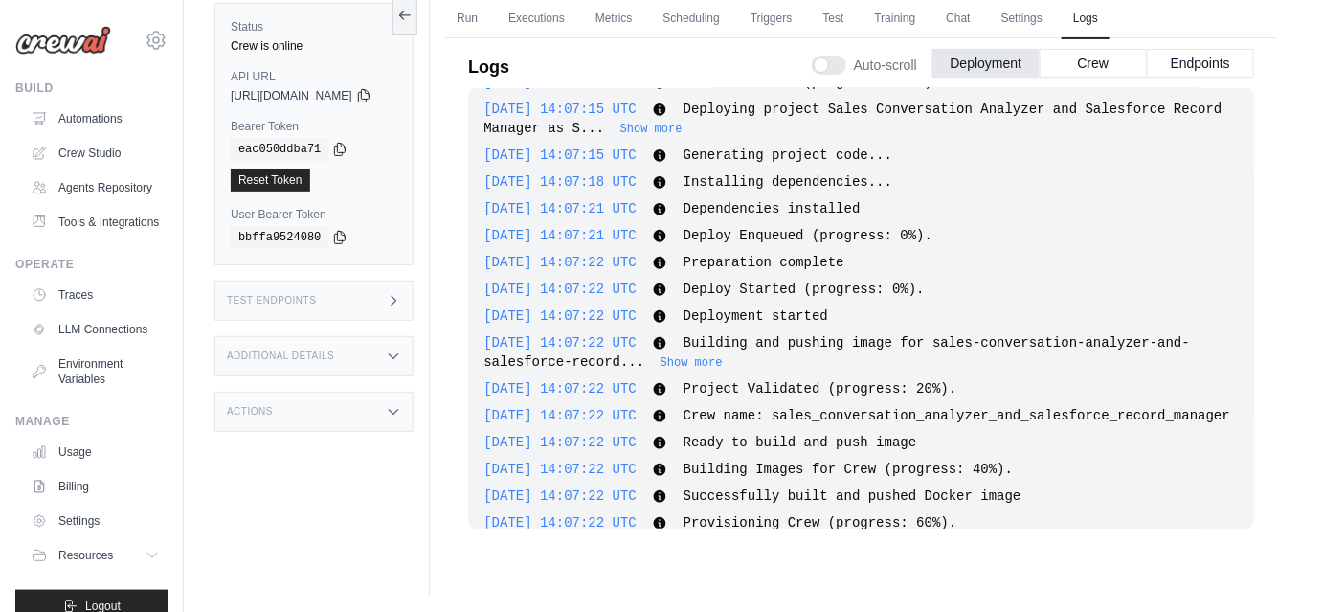
scroll to position [1520, 0]
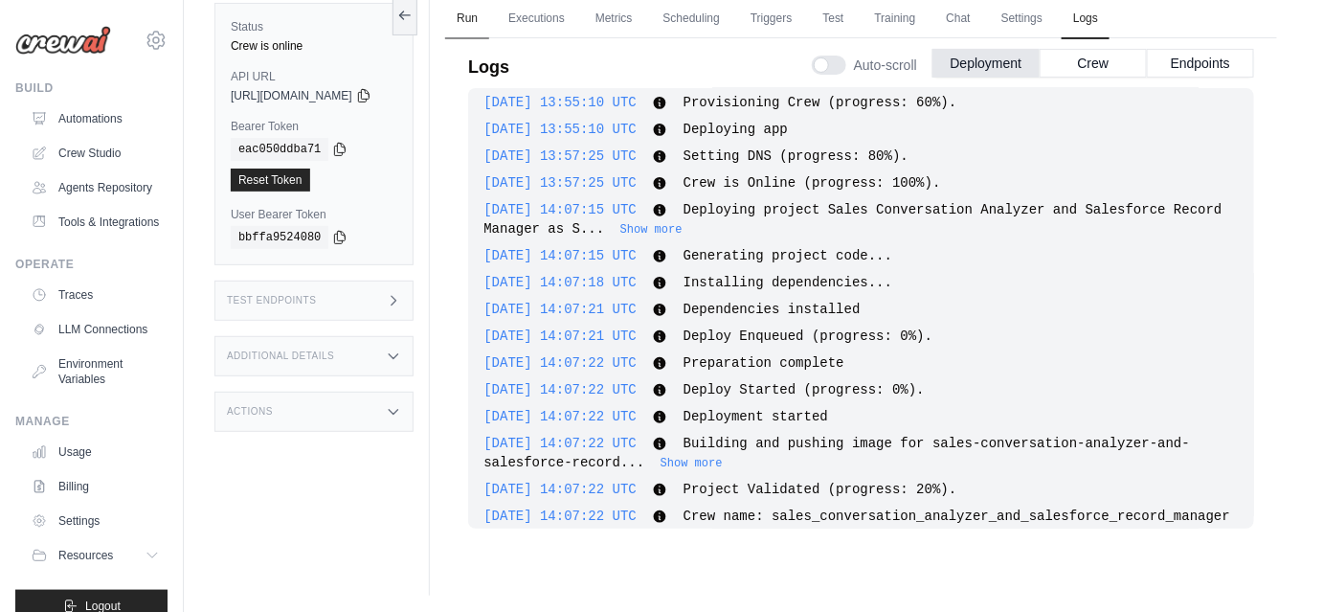
click at [489, 17] on link "Run" at bounding box center [467, 19] width 44 height 40
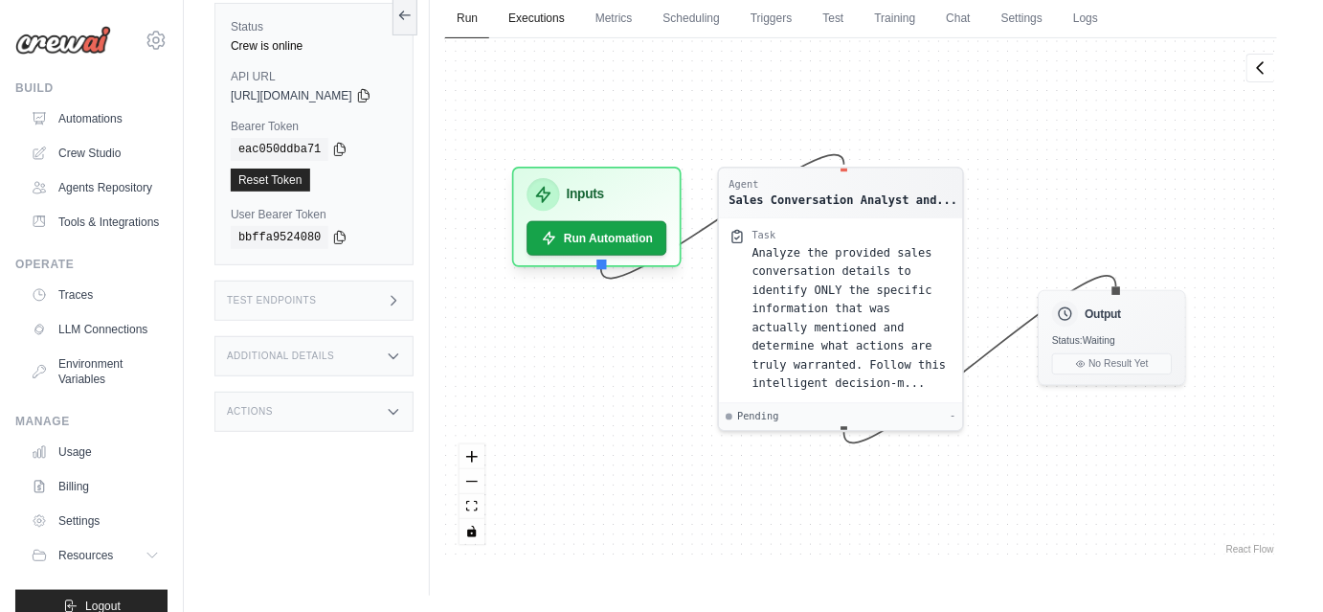
click at [557, 19] on link "Executions" at bounding box center [536, 19] width 79 height 40
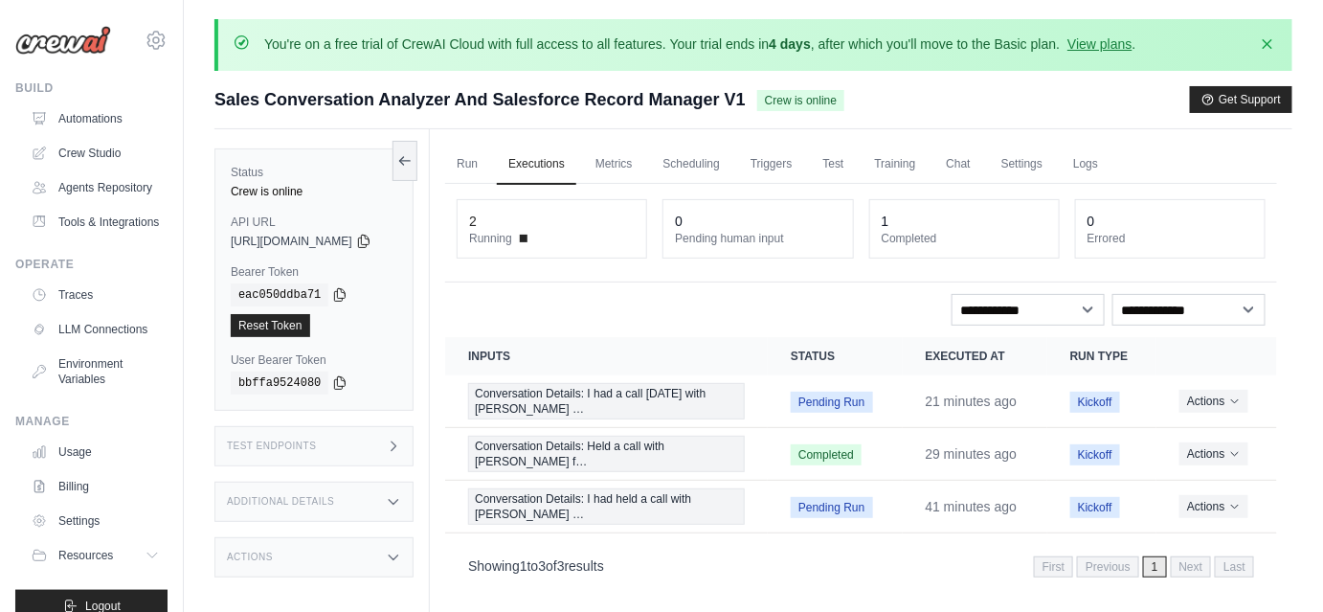
scroll to position [147, 0]
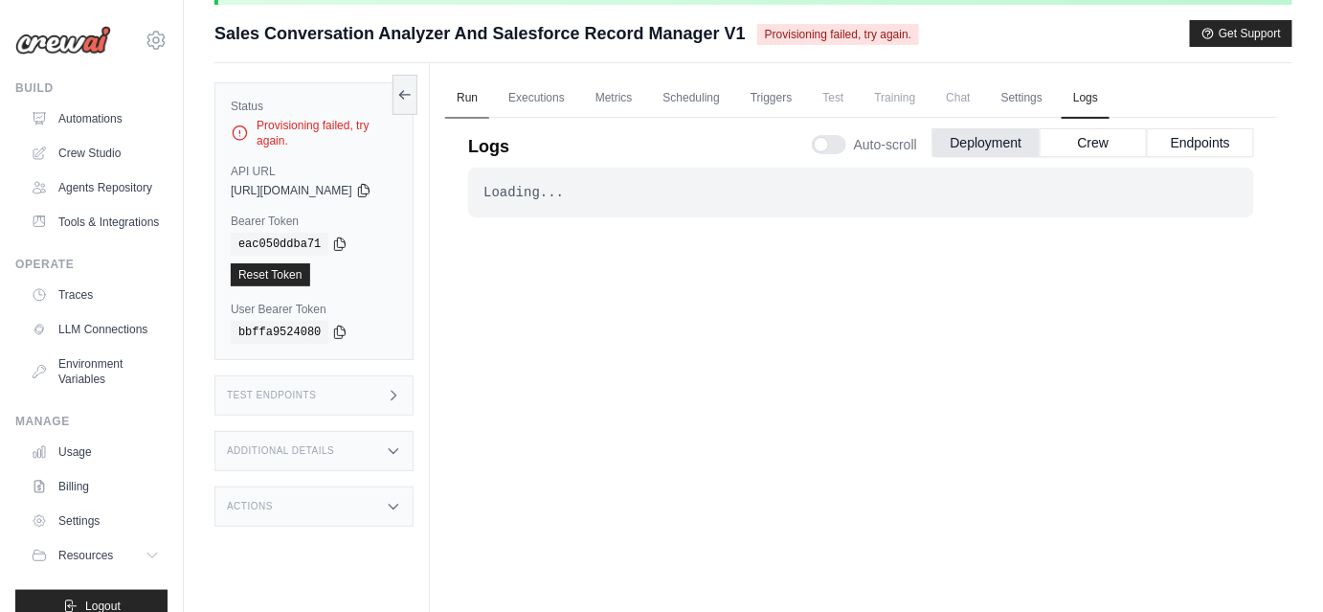
click at [489, 90] on link "Run" at bounding box center [467, 99] width 44 height 40
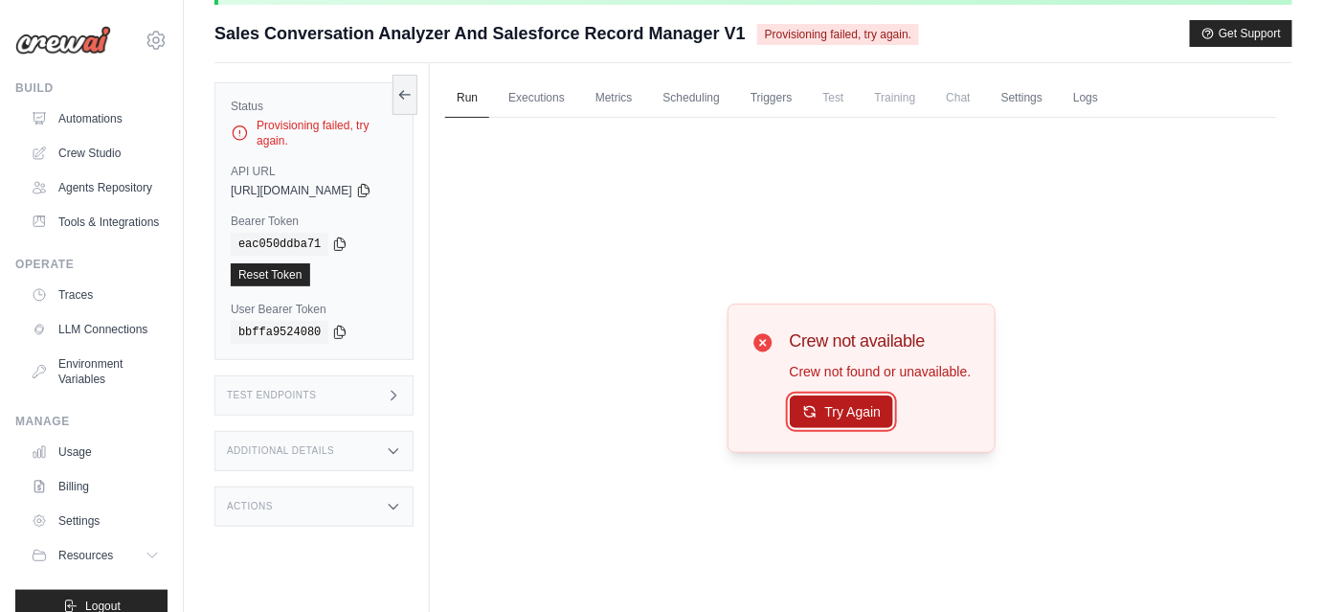
click at [831, 414] on button "Try Again" at bounding box center [842, 412] width 104 height 33
click at [849, 400] on button "Try Again" at bounding box center [842, 412] width 104 height 33
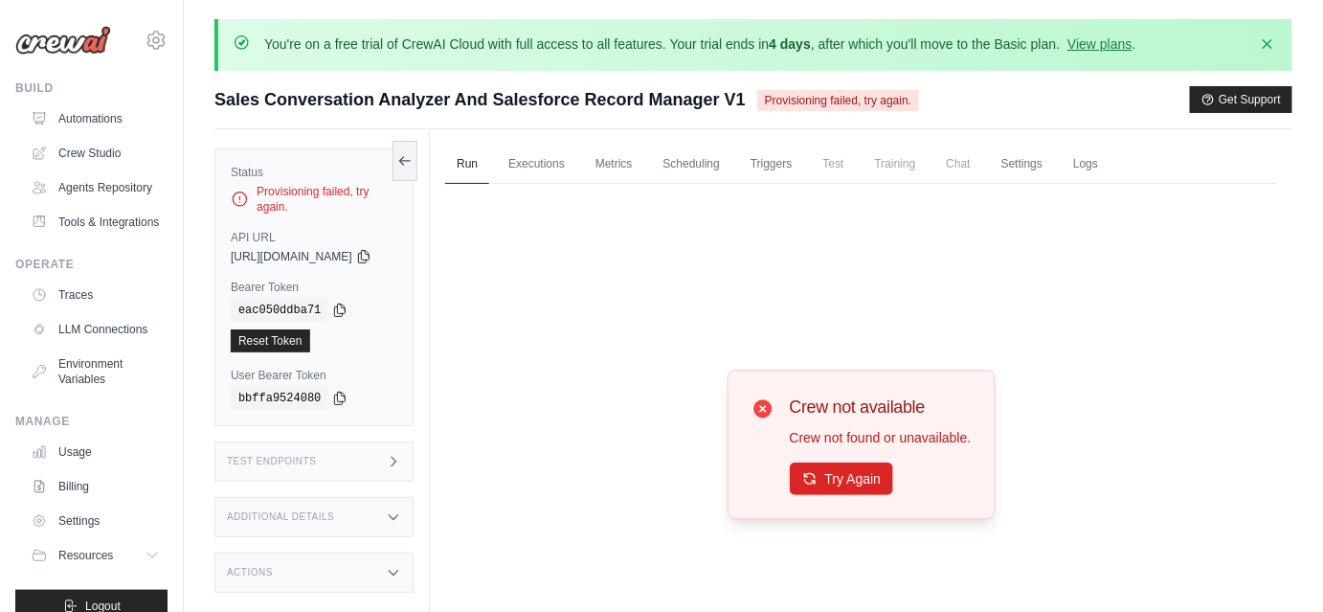
click at [1121, 184] on div "Crew not available Crew not found or unavailable. Try Again" at bounding box center [861, 444] width 832 height 520
